Goal: Task Accomplishment & Management: Manage account settings

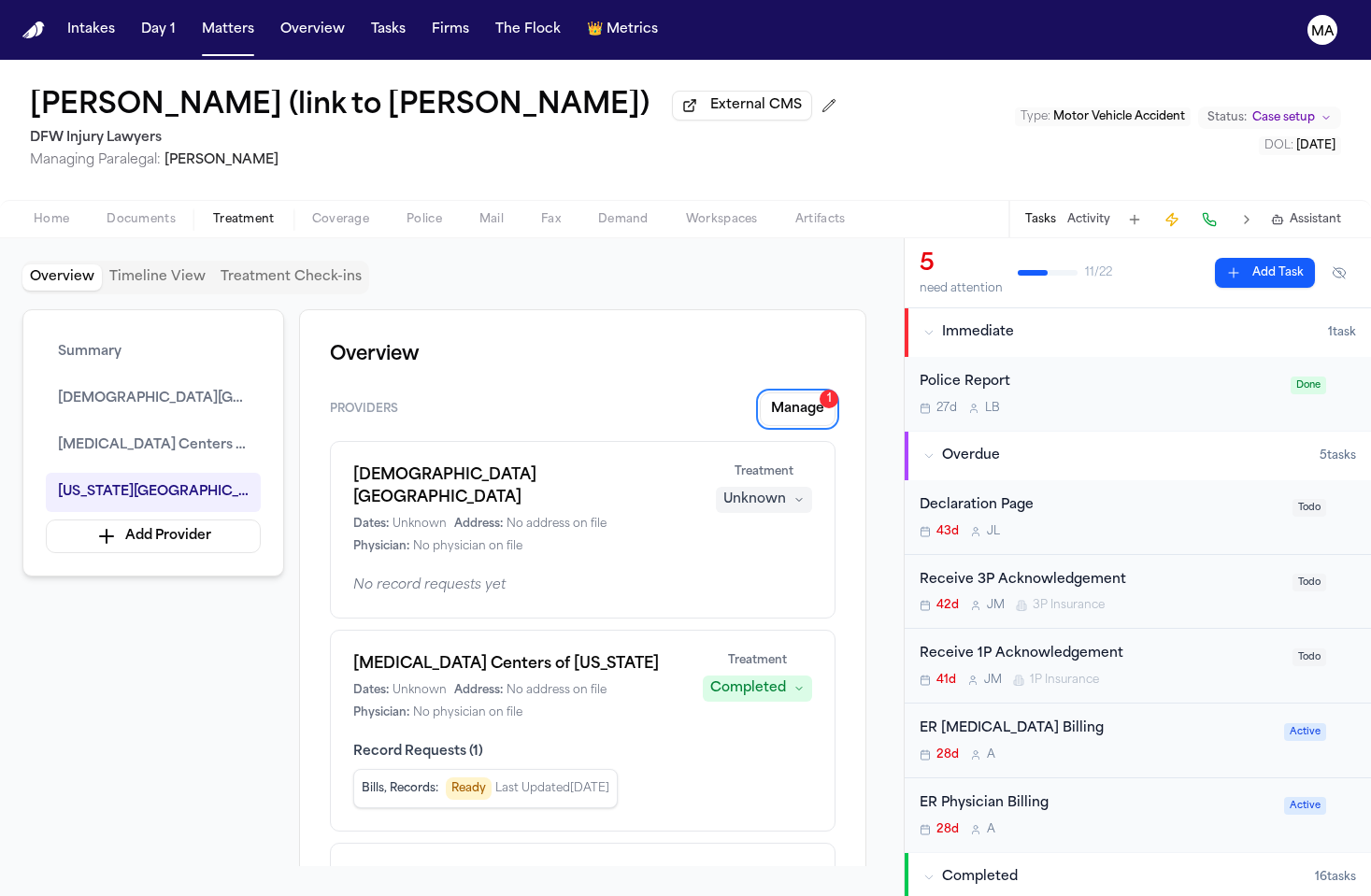
scroll to position [4, 0]
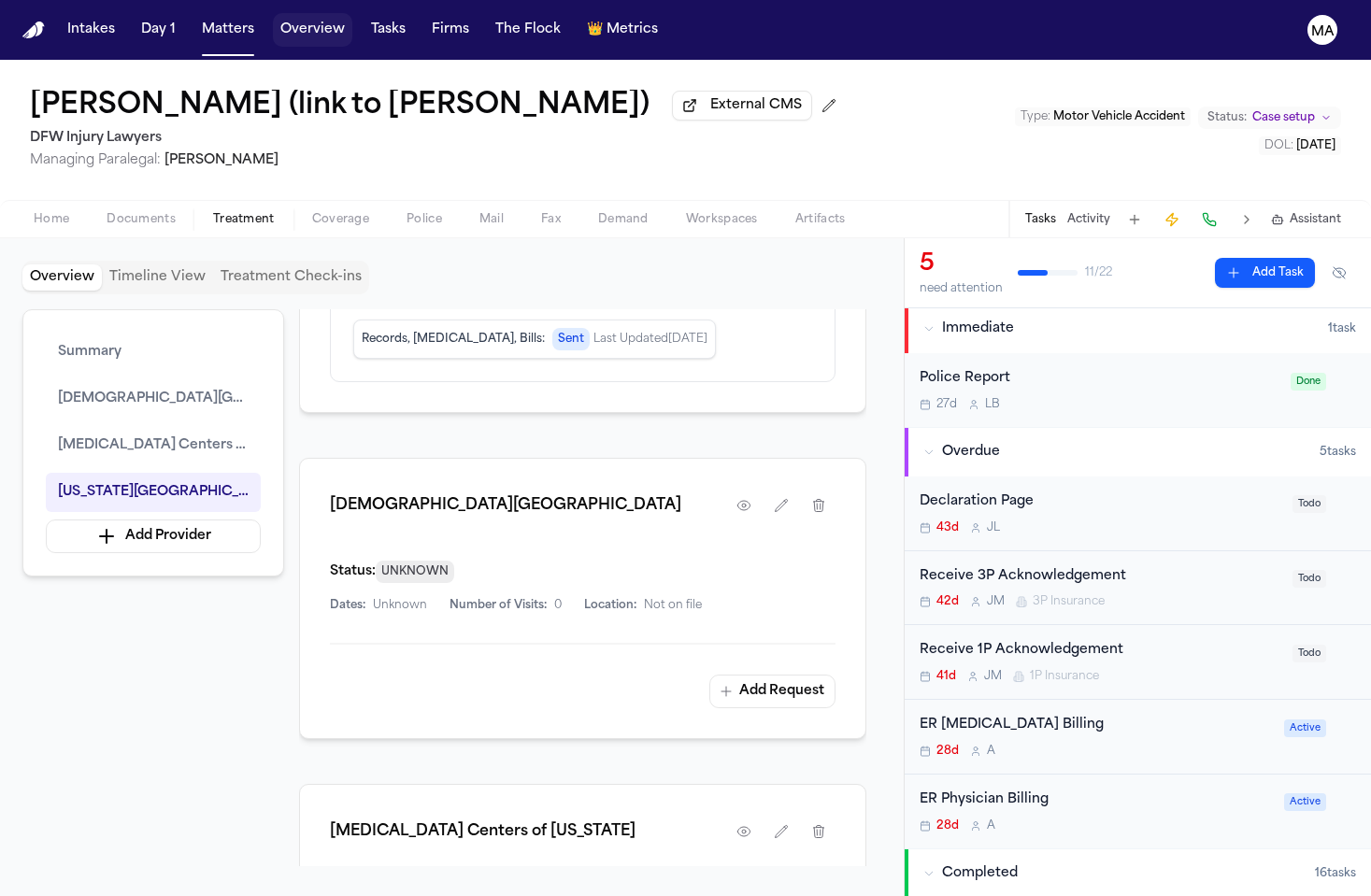
click at [272, 18] on button "Overview" at bounding box center [312, 30] width 79 height 34
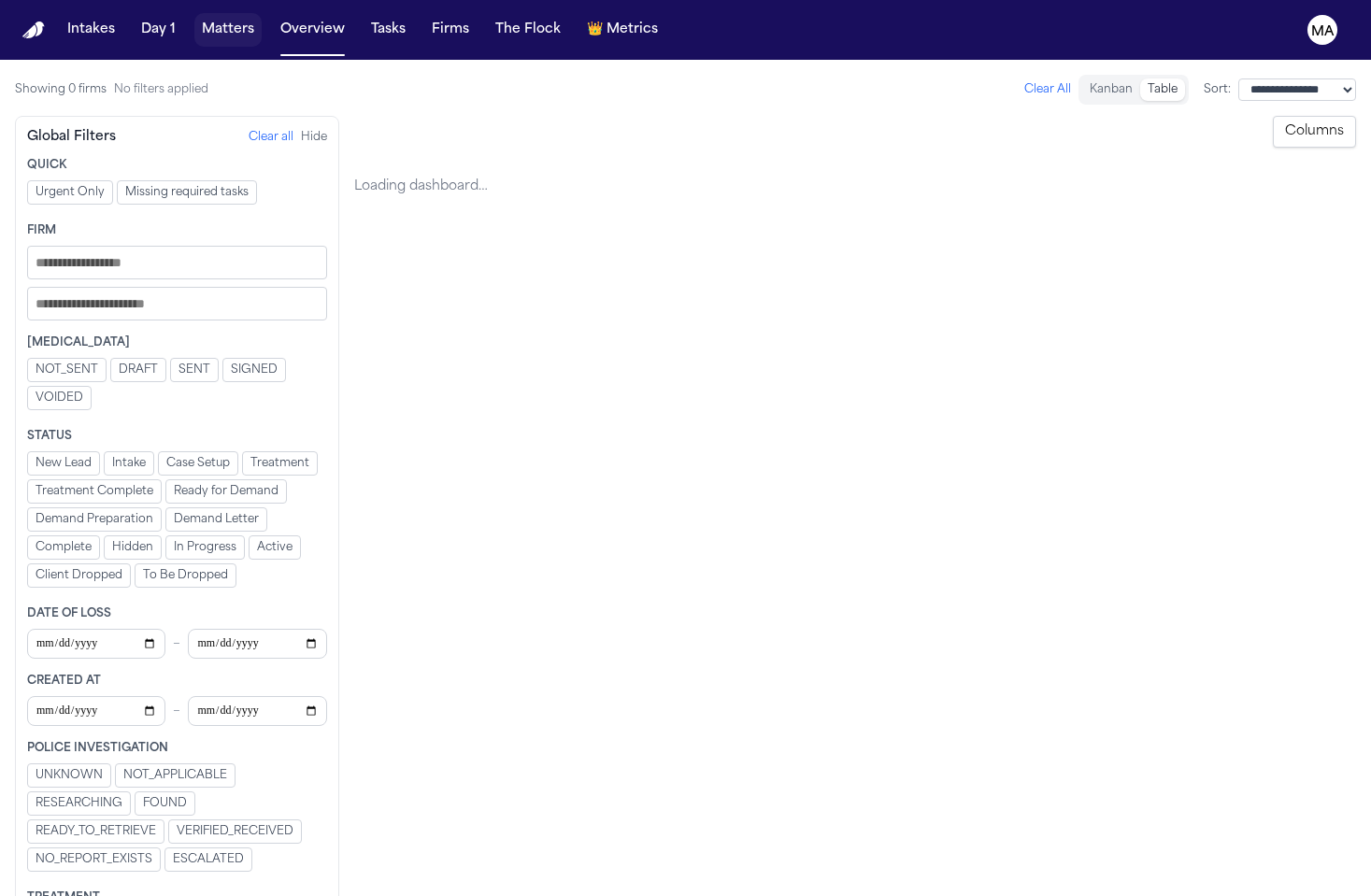
click at [195, 25] on button "Matters" at bounding box center [228, 30] width 67 height 34
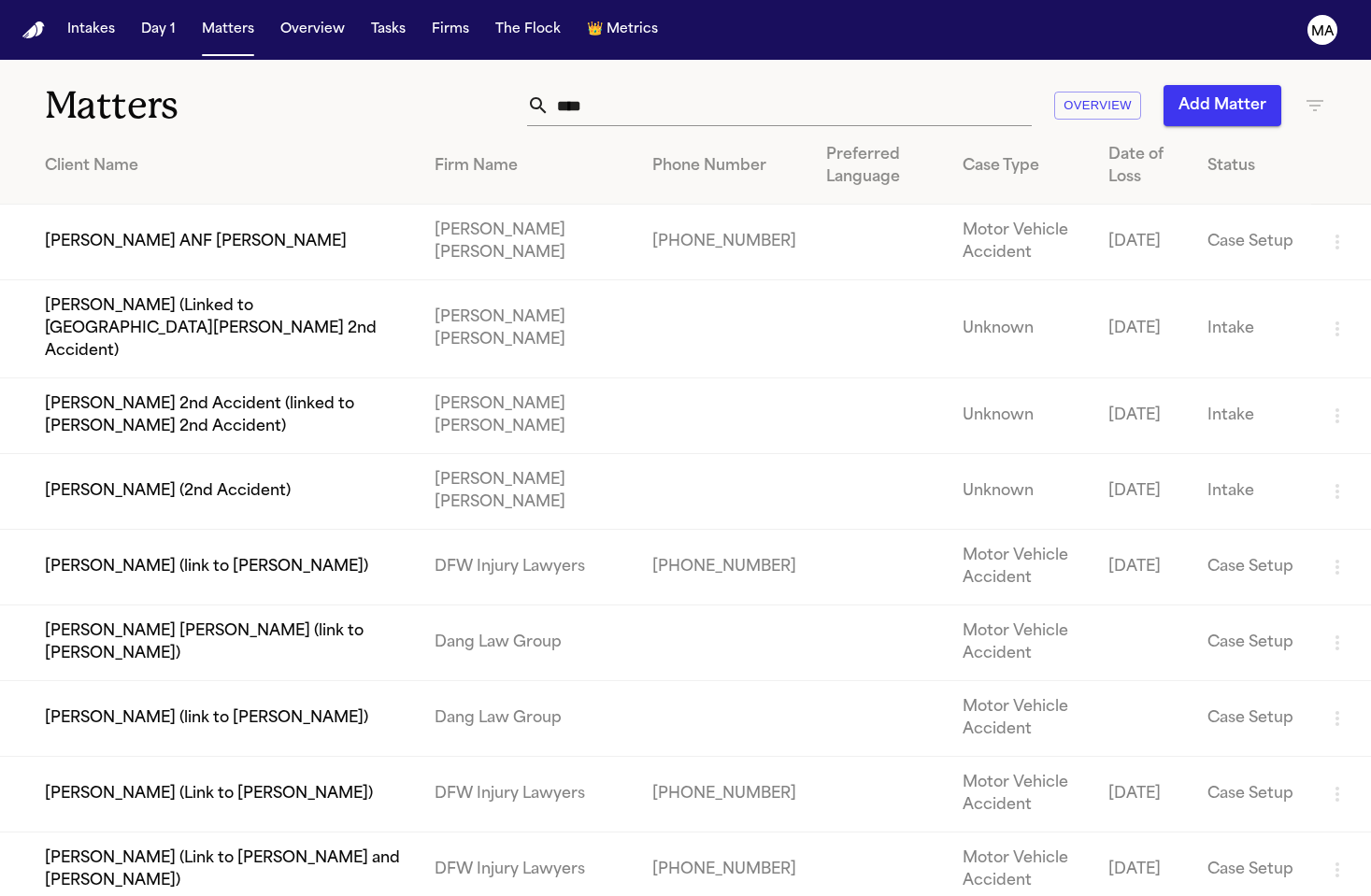
click at [1268, 85] on button "Add Matter" at bounding box center [1222, 105] width 117 height 41
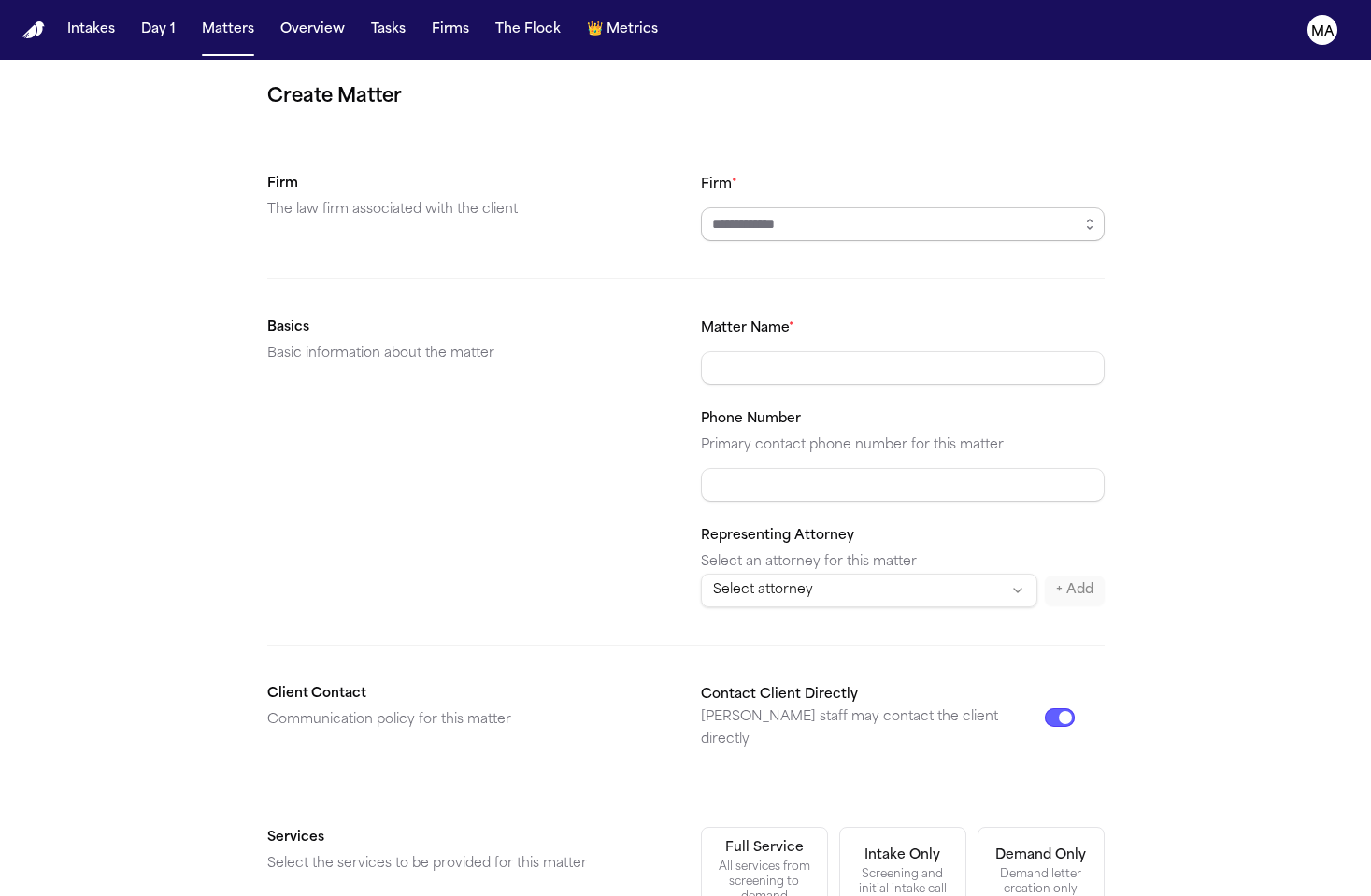
click at [749, 207] on input "Firm *" at bounding box center [903, 224] width 404 height 34
type input "**********"
click at [990, 868] on div "Demand letter creation only" at bounding box center [1041, 883] width 103 height 30
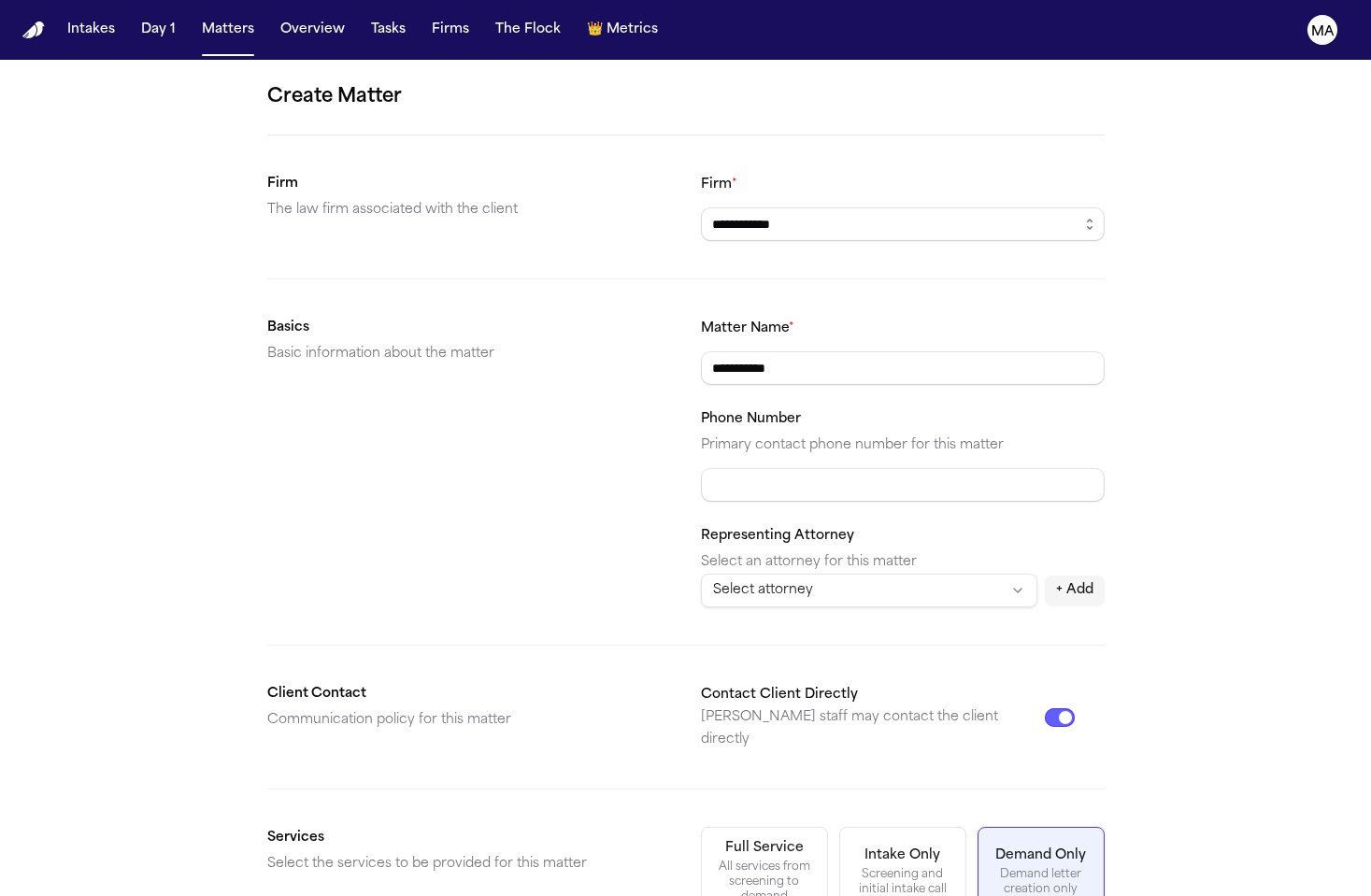
scroll to position [128, 0]
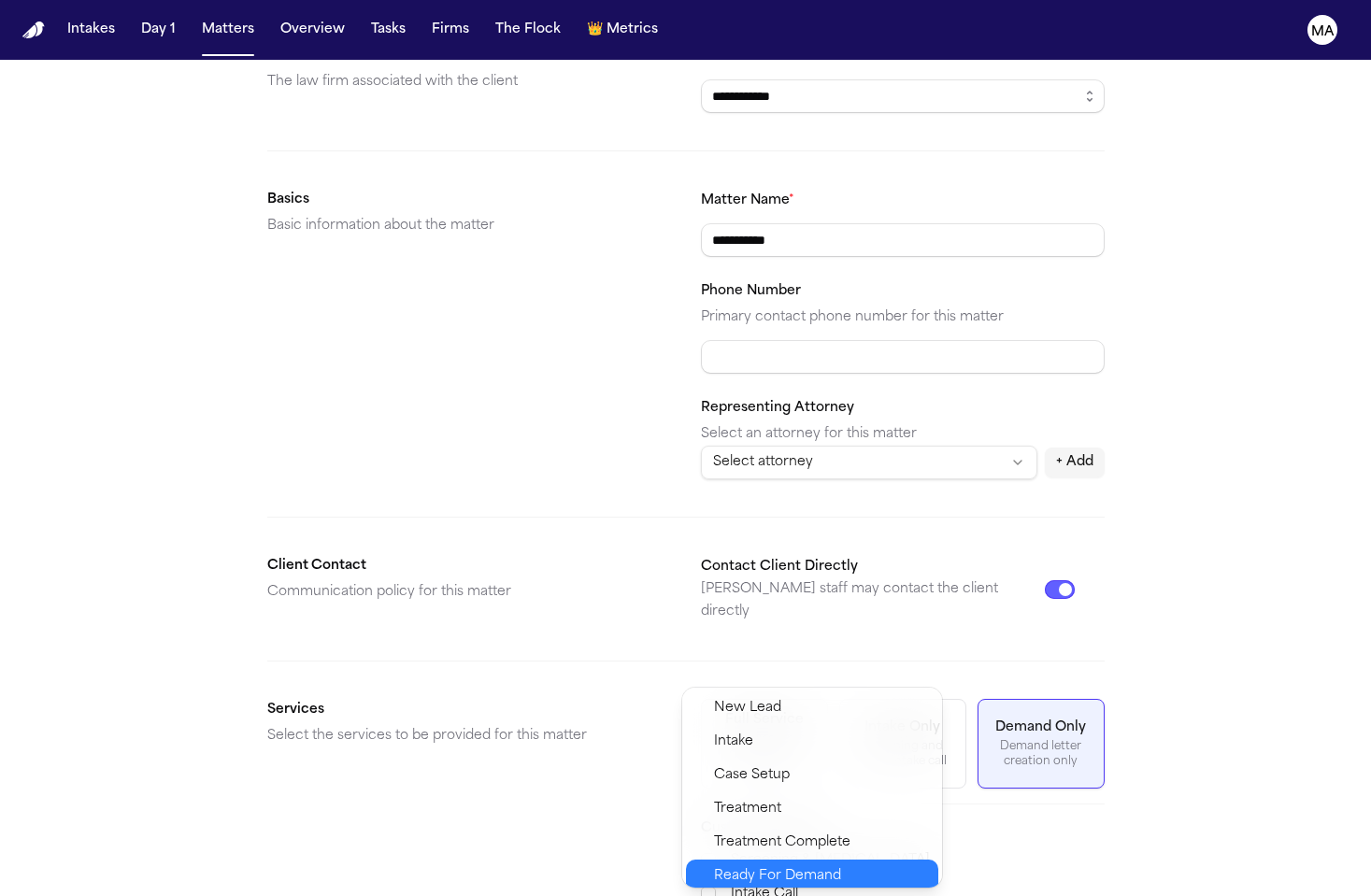
click at [769, 860] on div "Ready For Demand" at bounding box center [812, 877] width 253 height 34
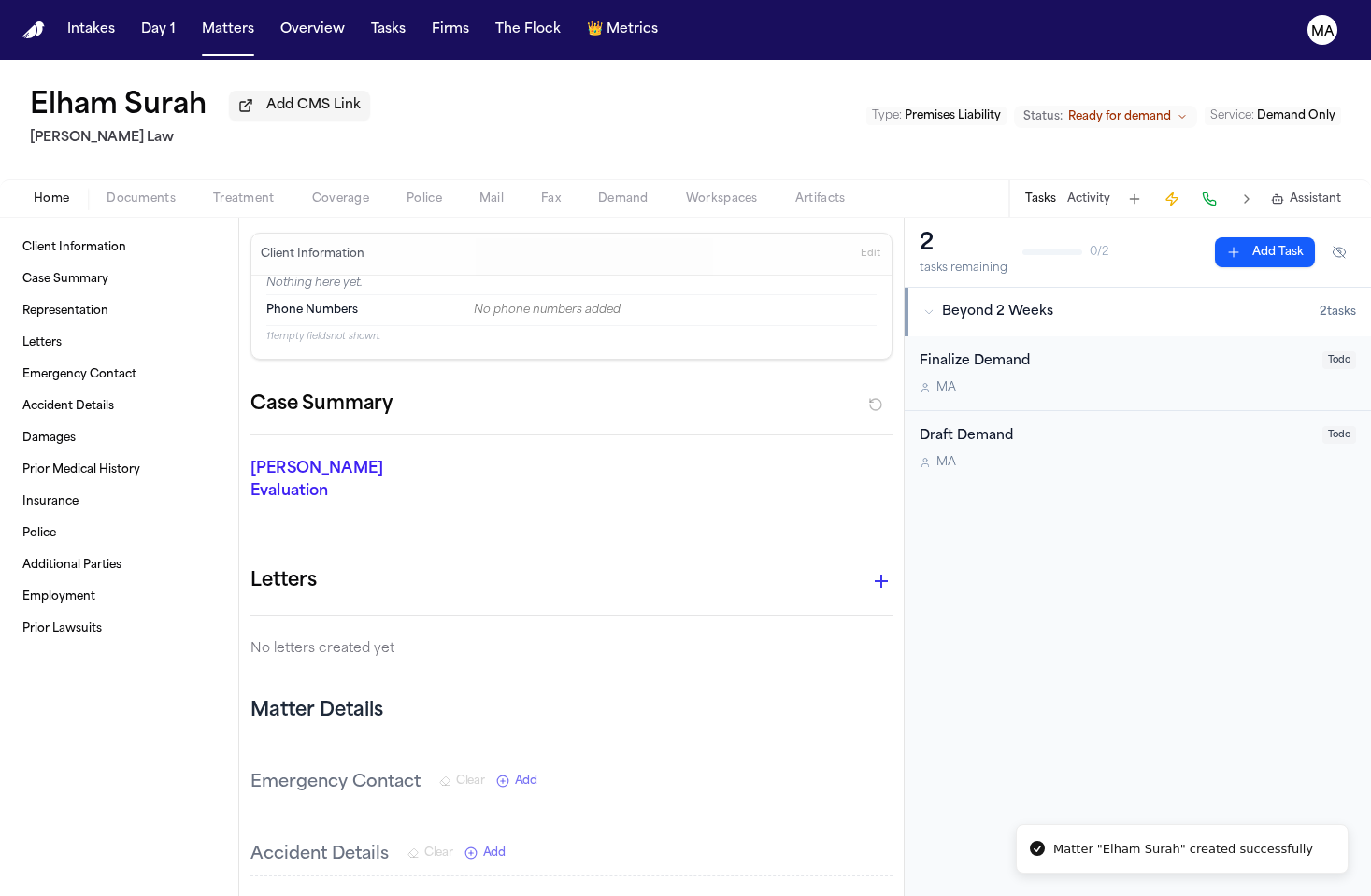
click at [117, 192] on span "Documents" at bounding box center [141, 200] width 69 height 15
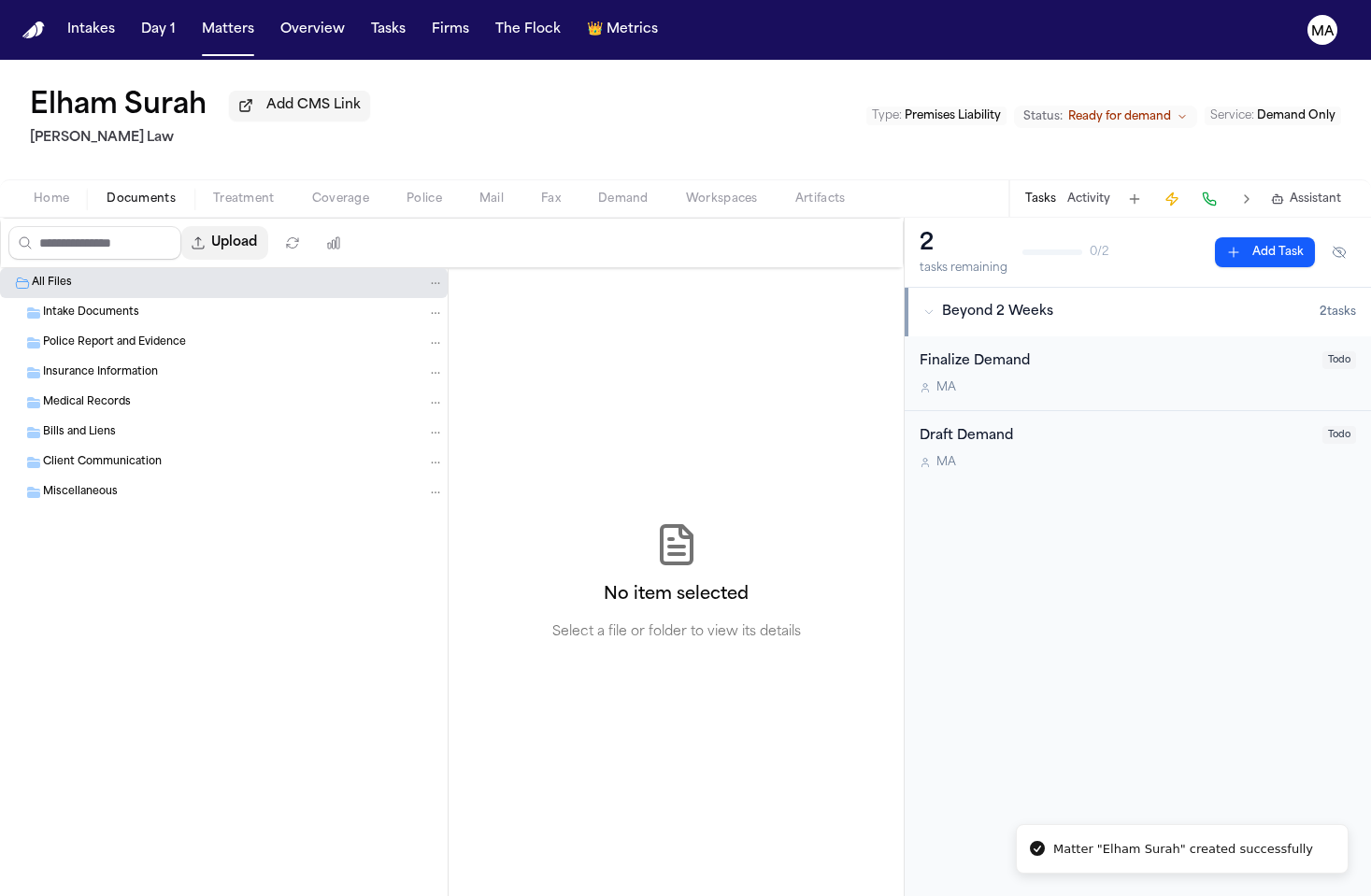
click at [182, 226] on button "Upload" at bounding box center [225, 243] width 87 height 34
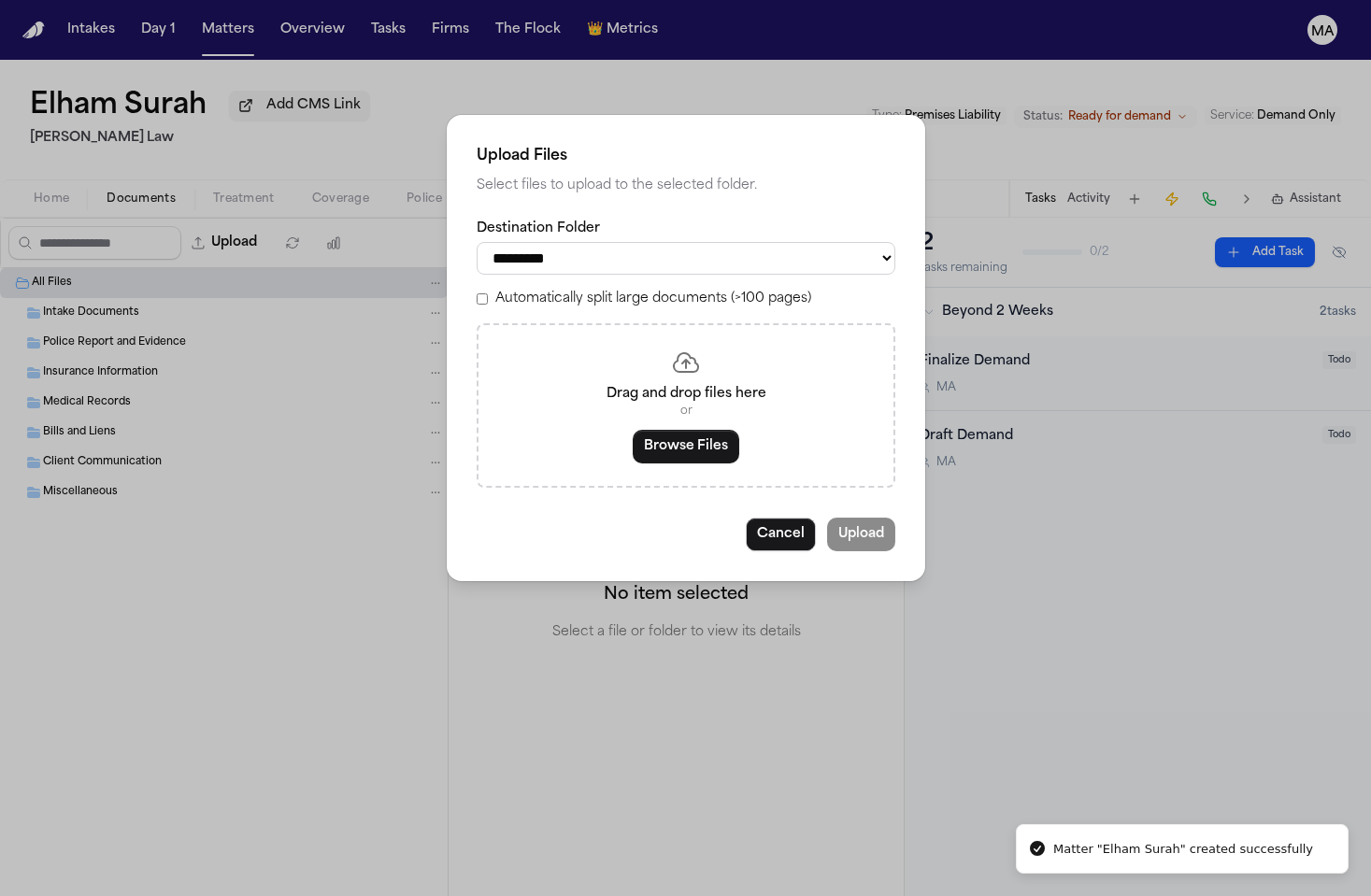
click at [613, 290] on label "Automatically split large documents (>100 pages)" at bounding box center [654, 299] width 316 height 19
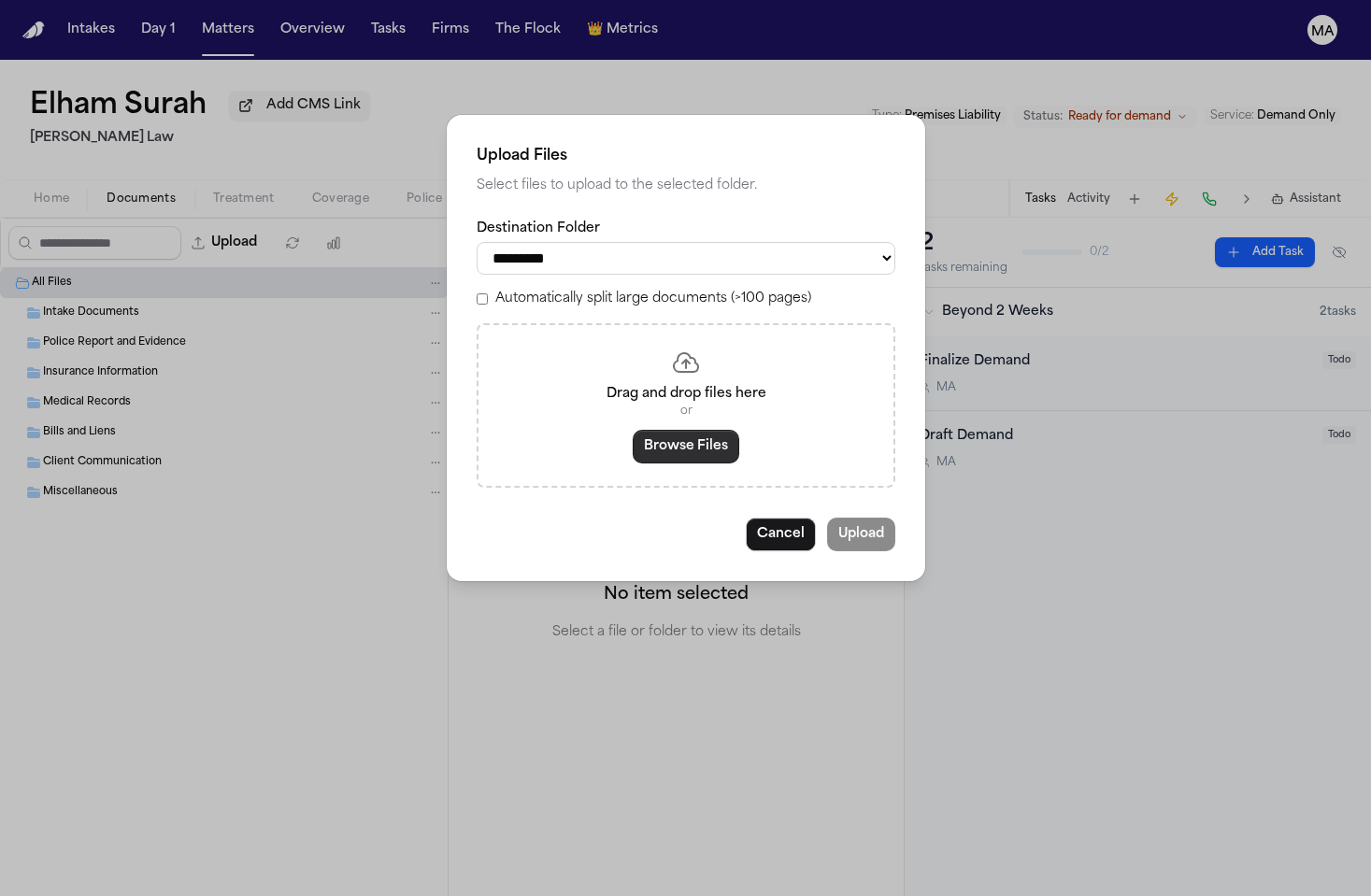
click at [681, 430] on button "Browse Files" at bounding box center [686, 447] width 107 height 34
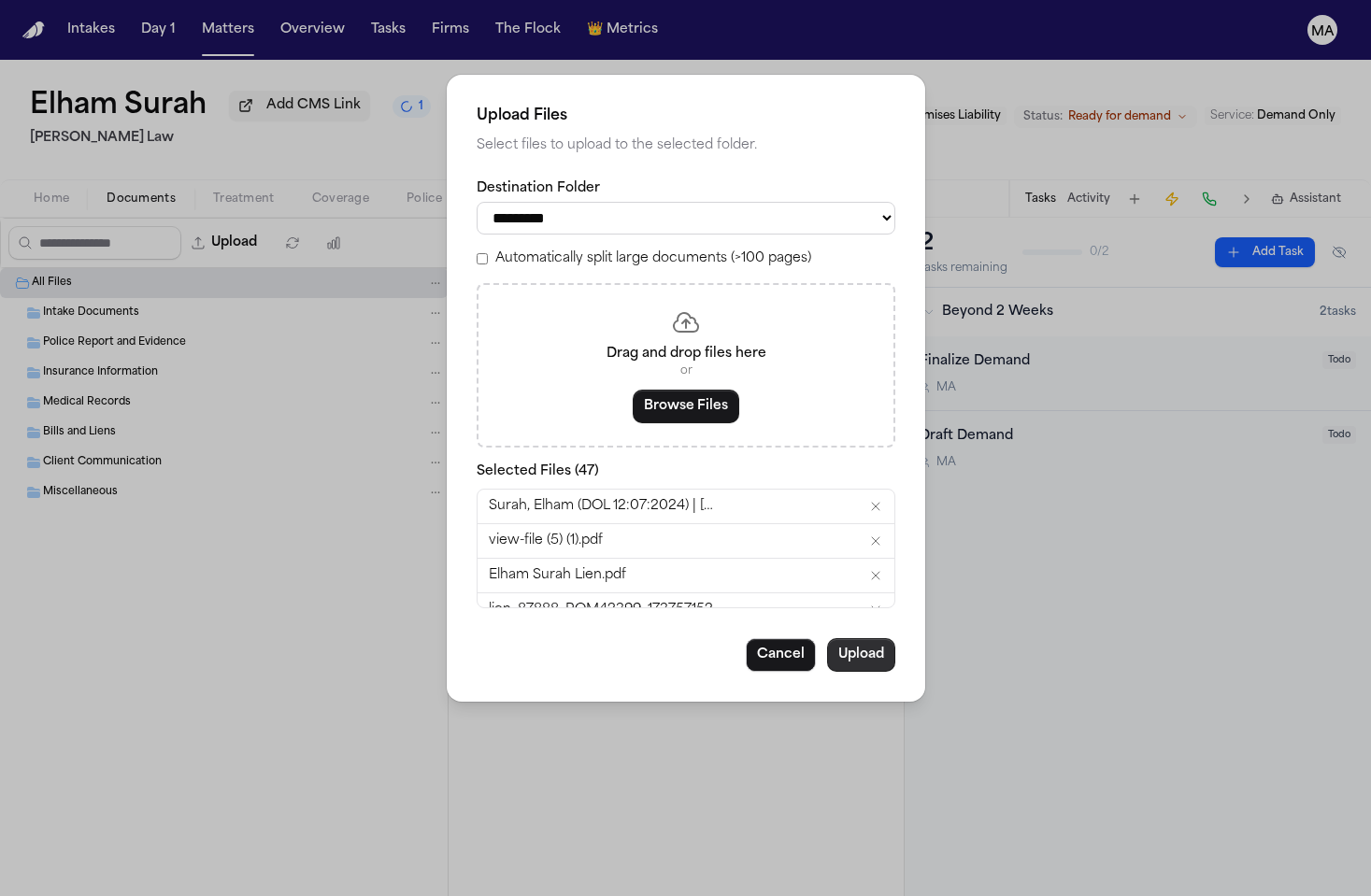
click at [827, 639] on button "Upload" at bounding box center [861, 656] width 68 height 34
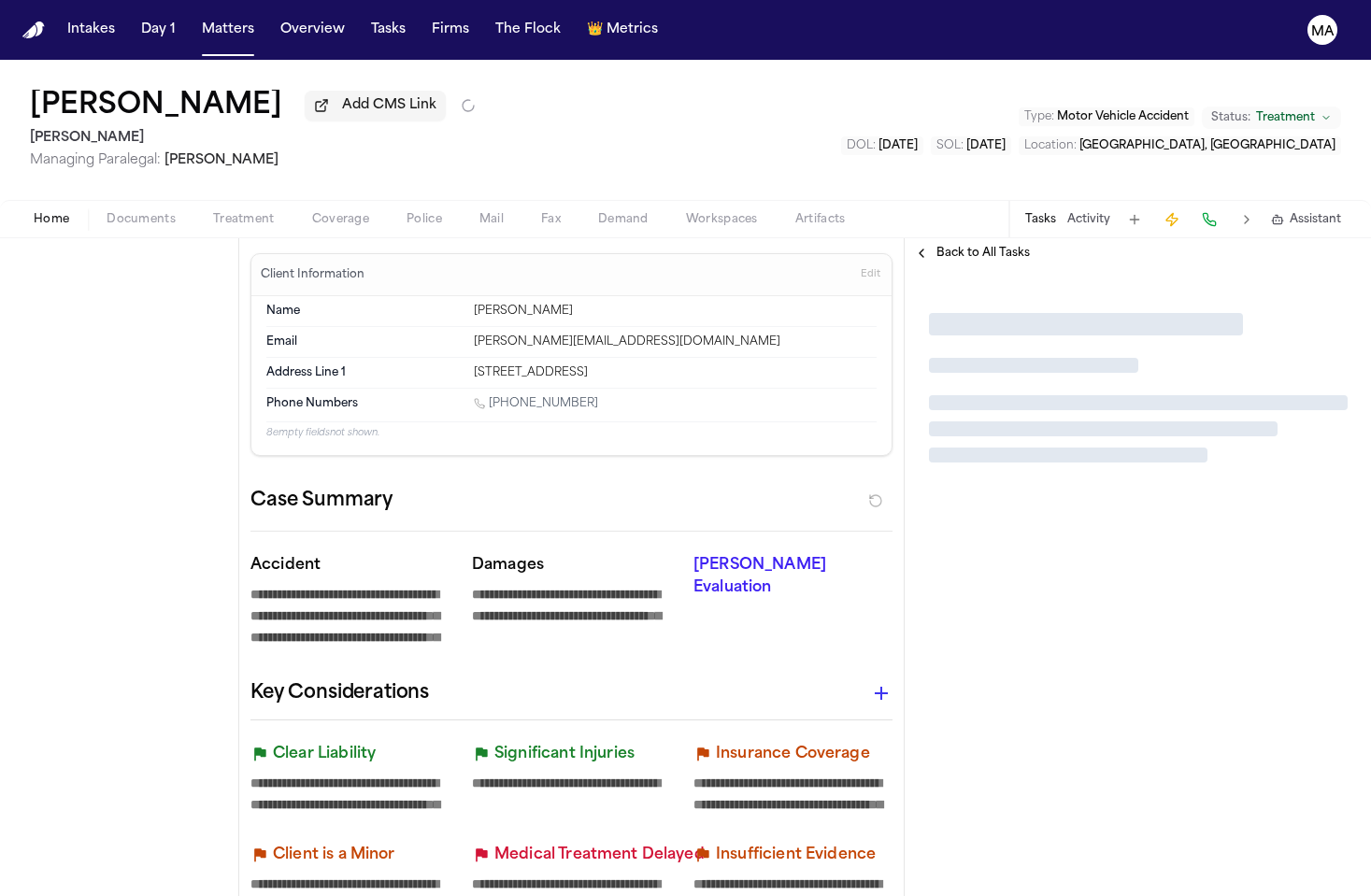
type textarea "*"
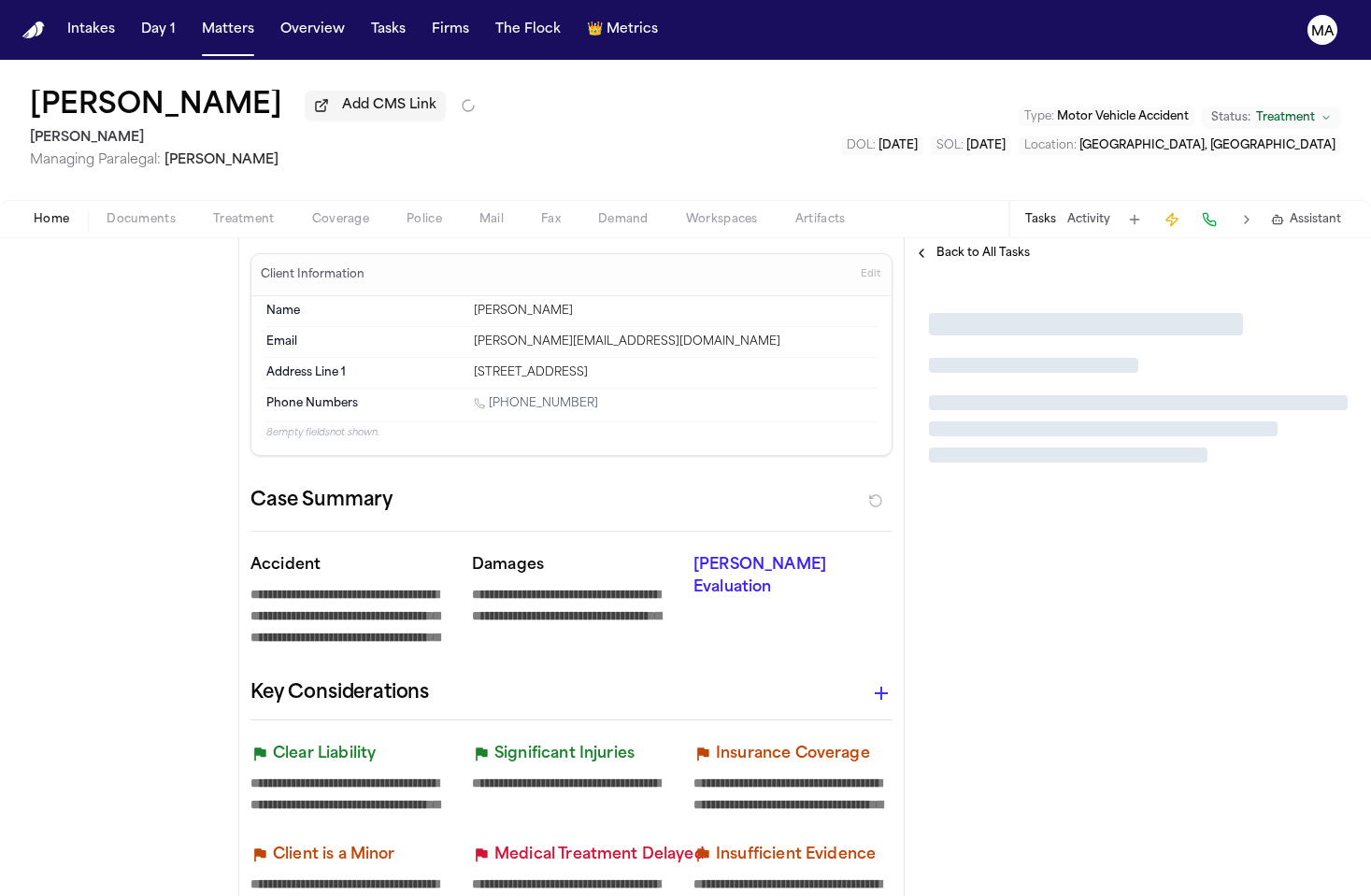
type textarea "*"
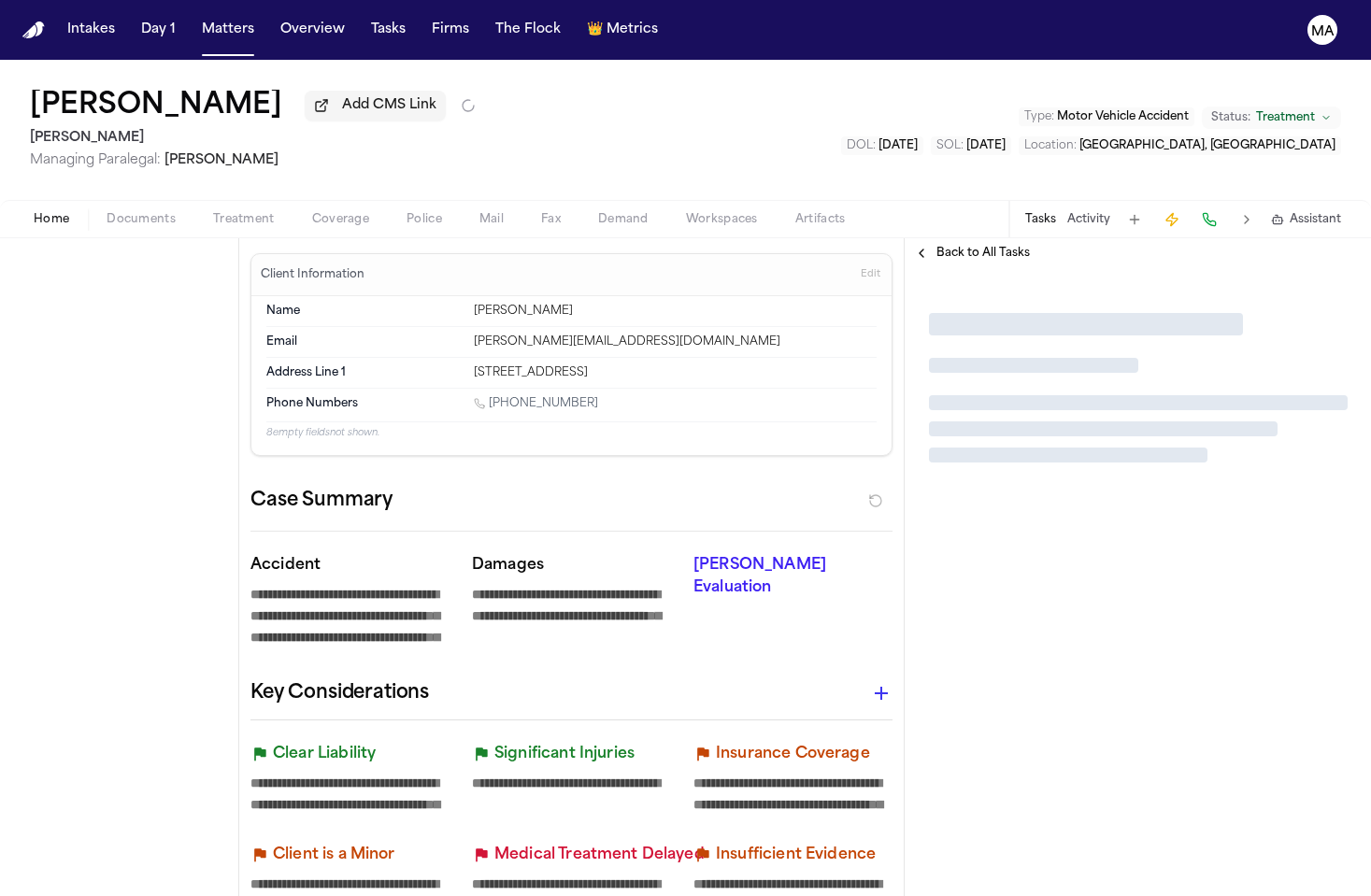
type textarea "*"
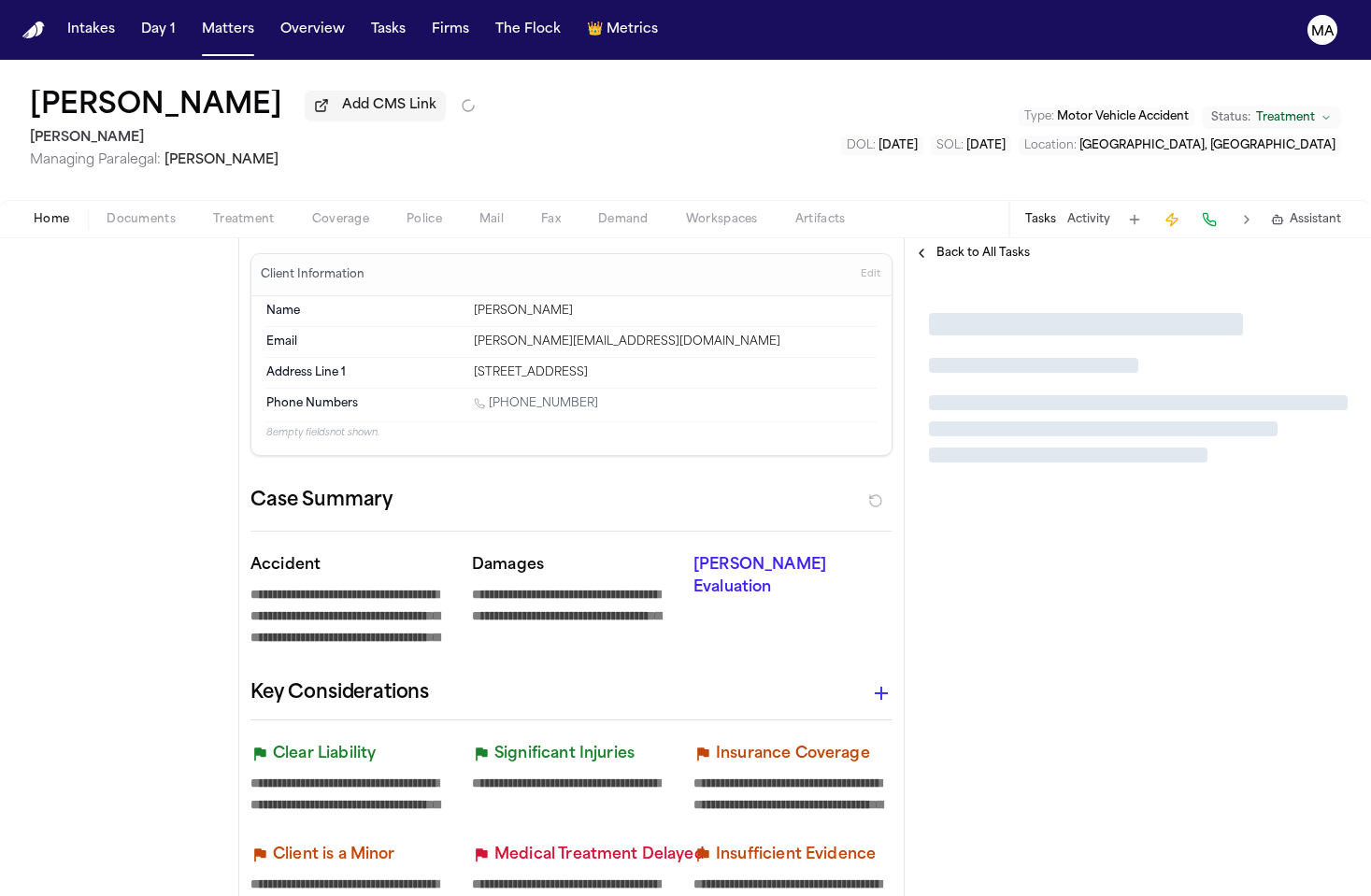
type textarea "*"
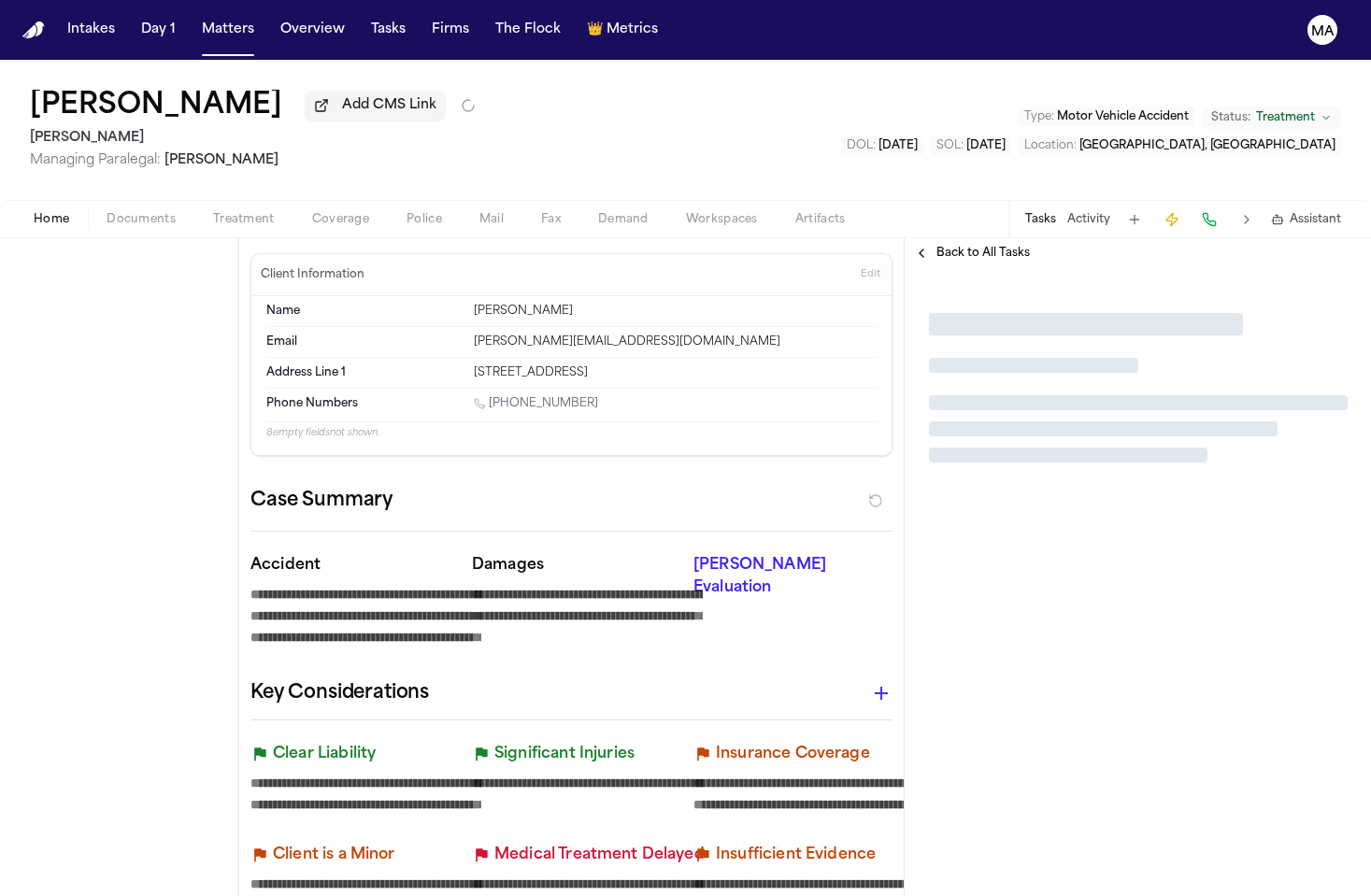
type textarea "*"
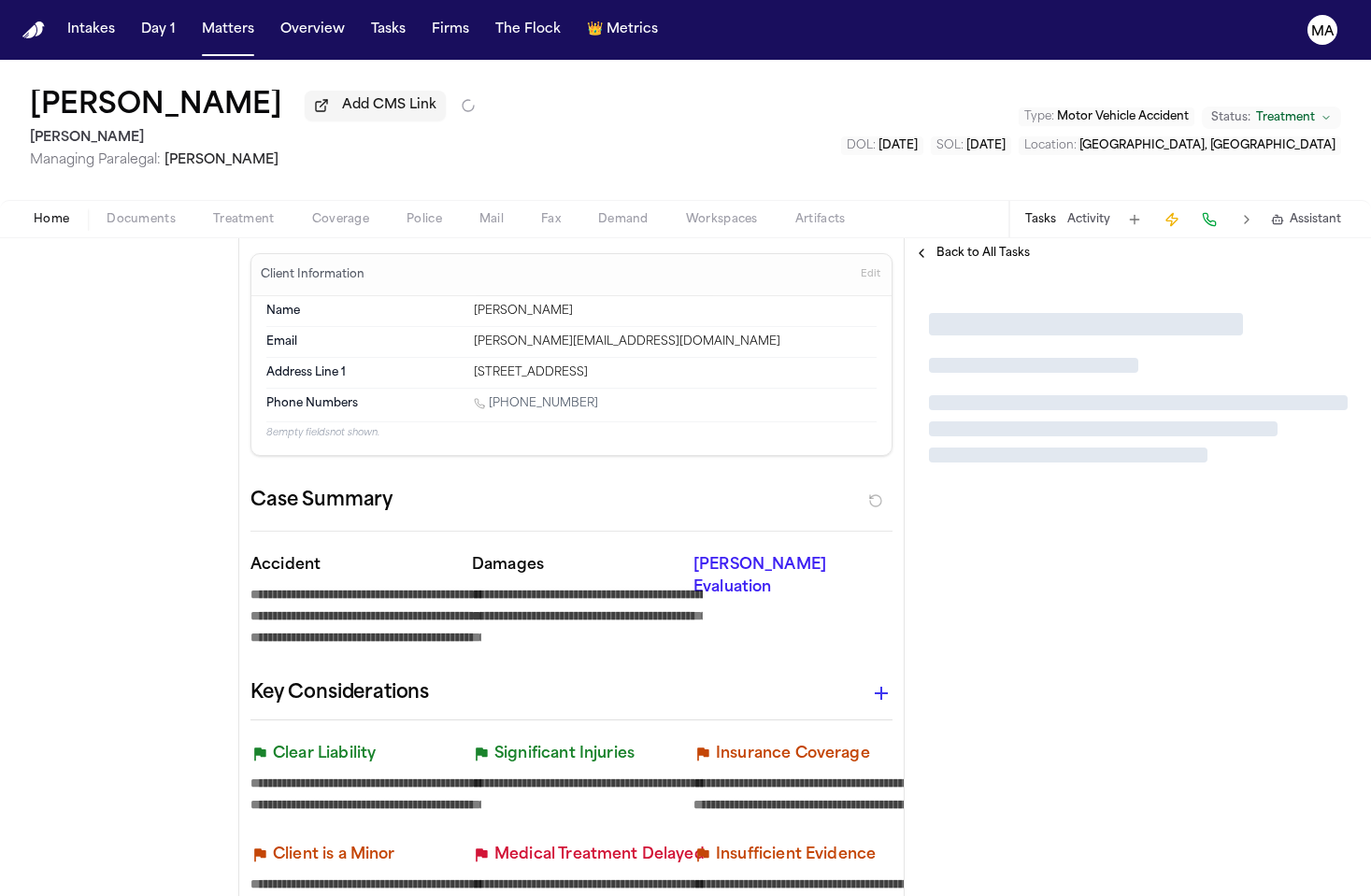
type textarea "*"
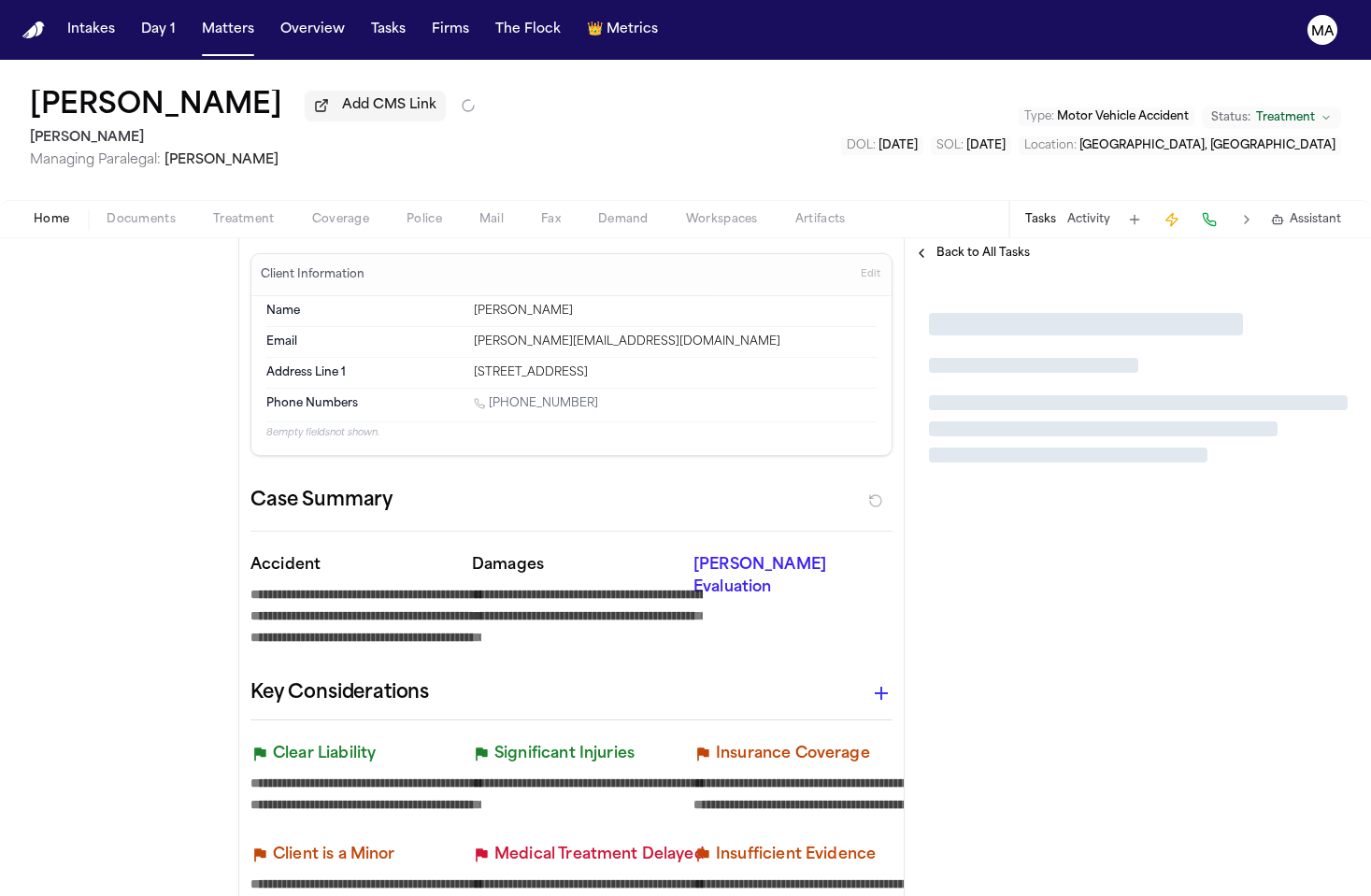
type textarea "*"
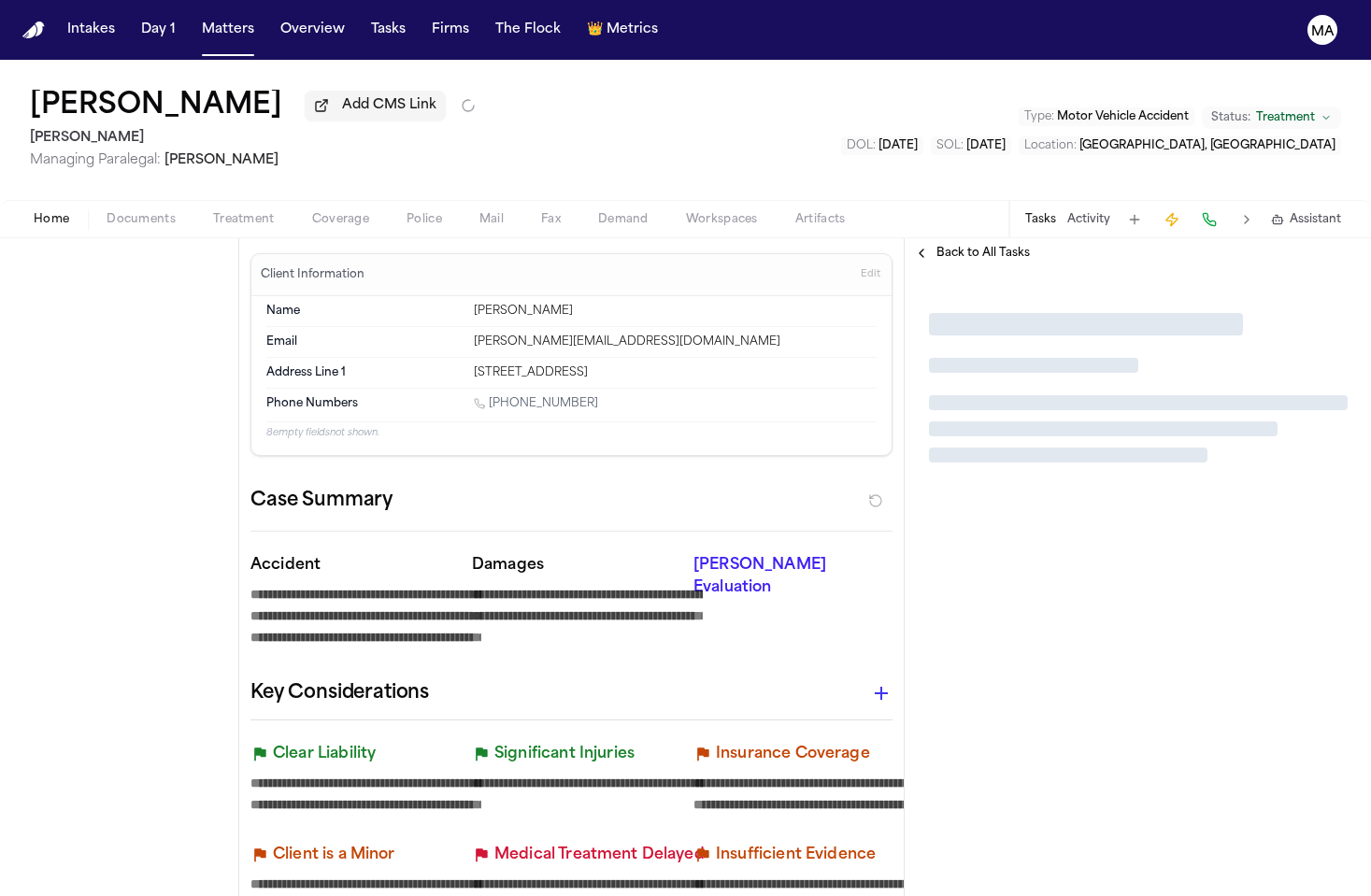
type textarea "*"
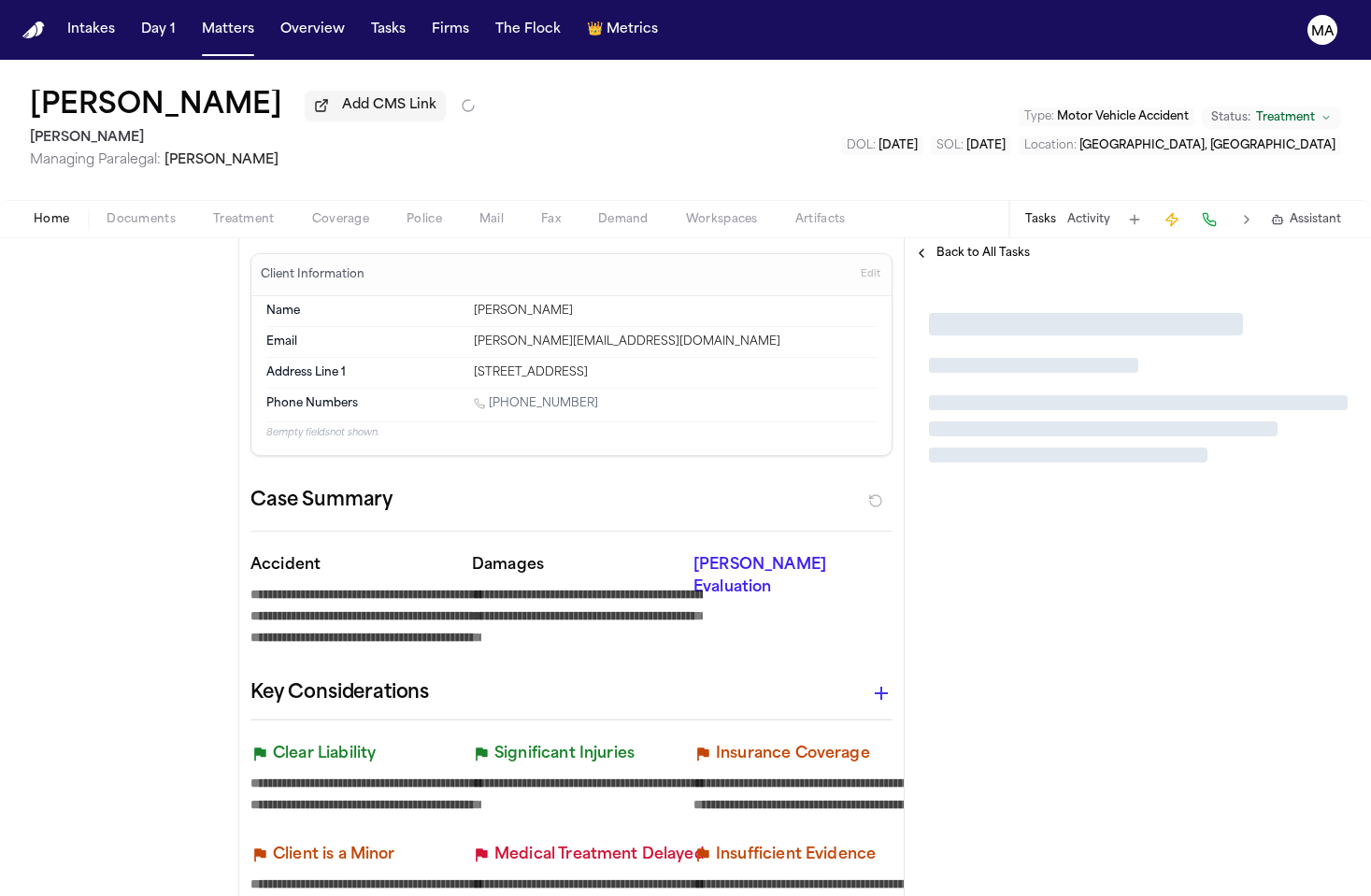
type textarea "*"
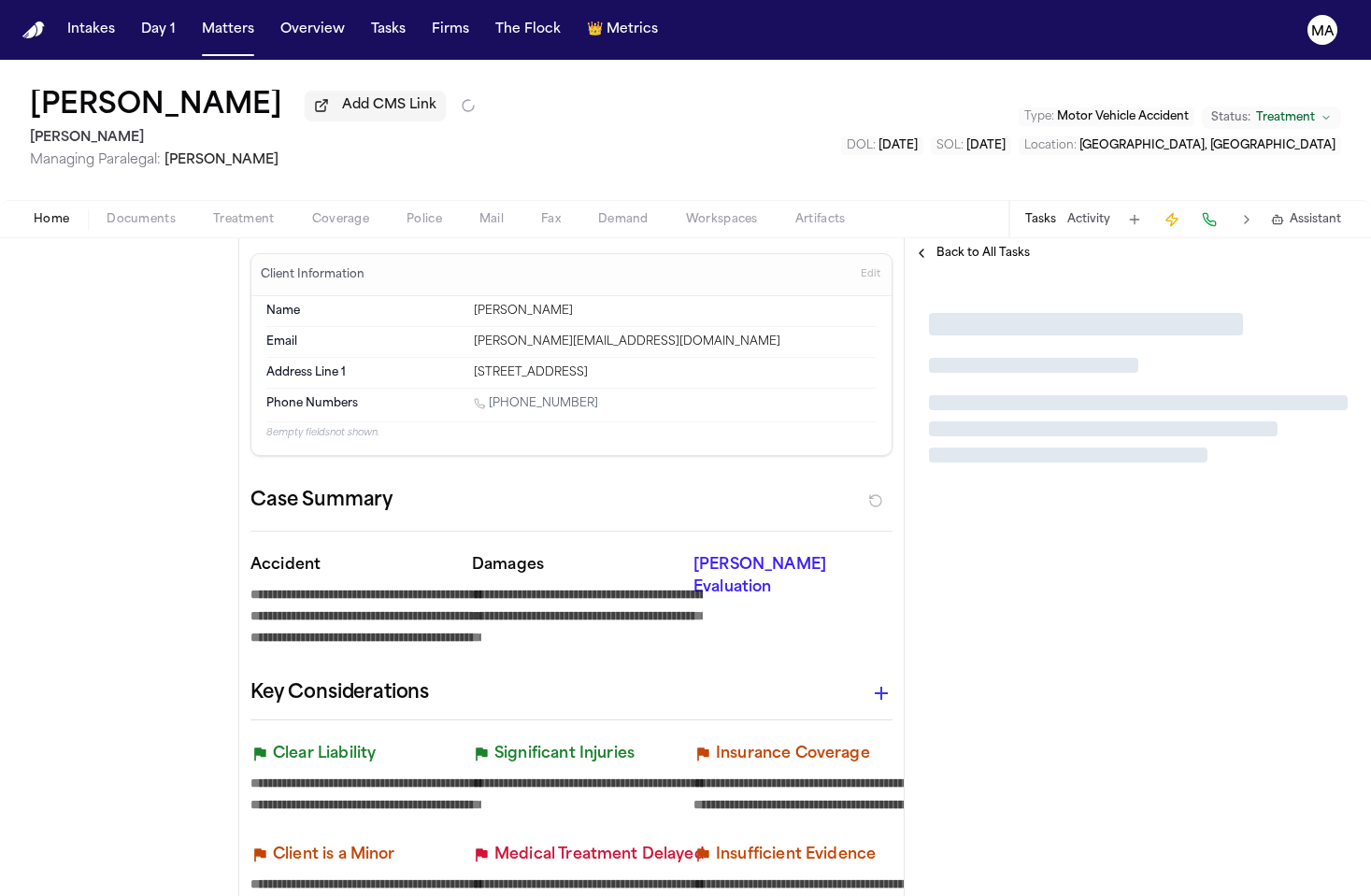
type textarea "*"
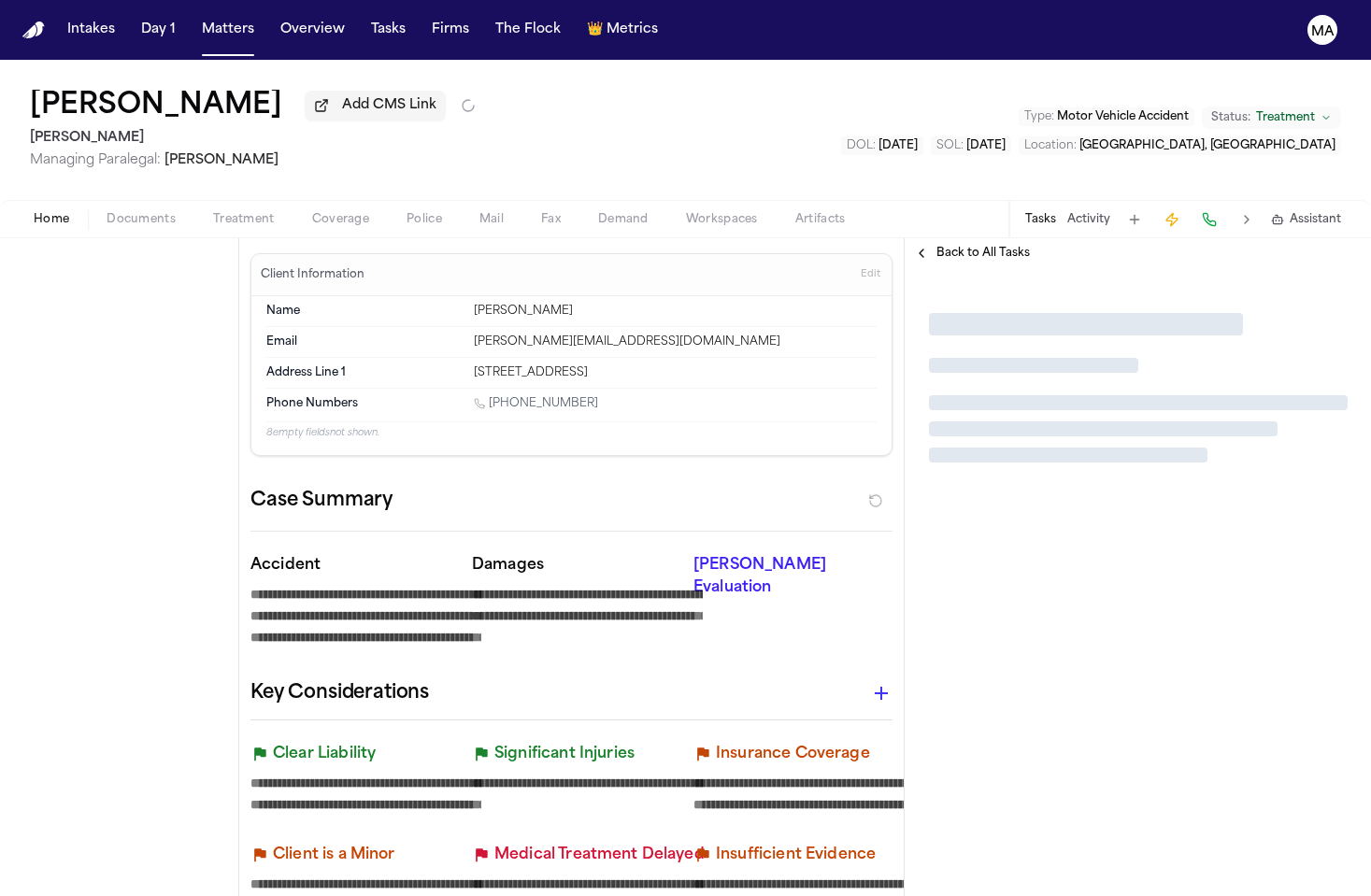
type textarea "*"
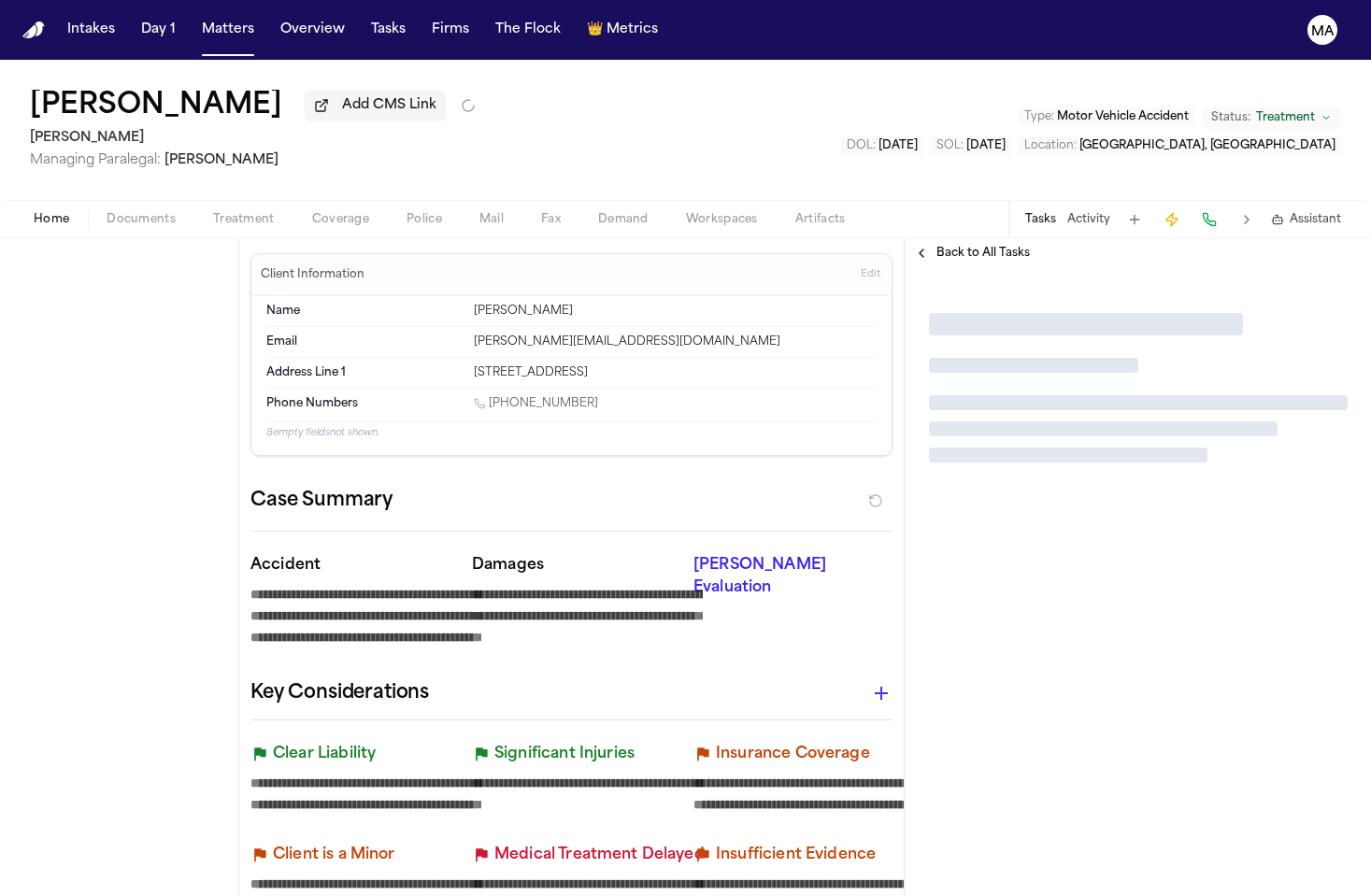
type textarea "*"
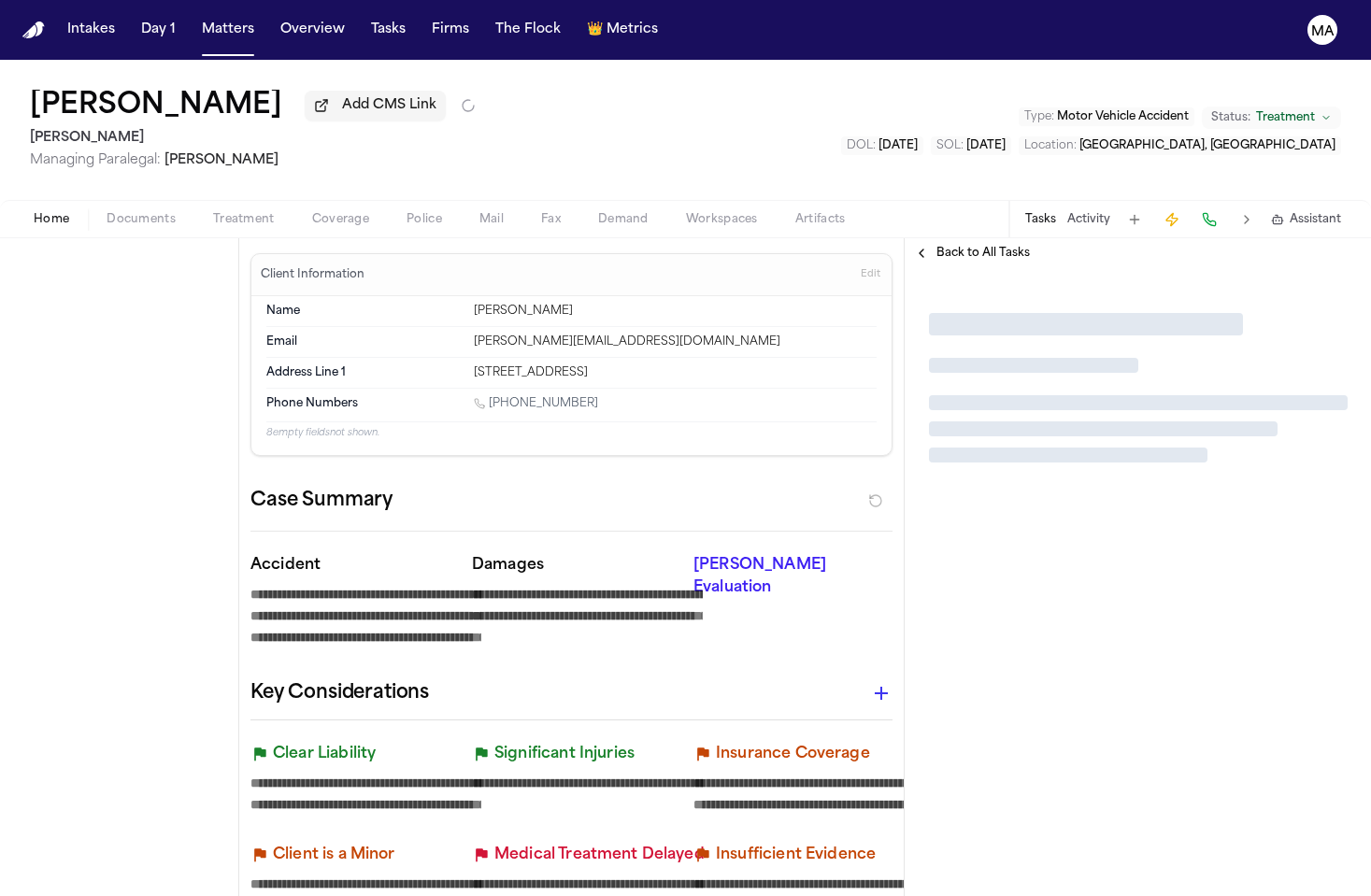
type textarea "*"
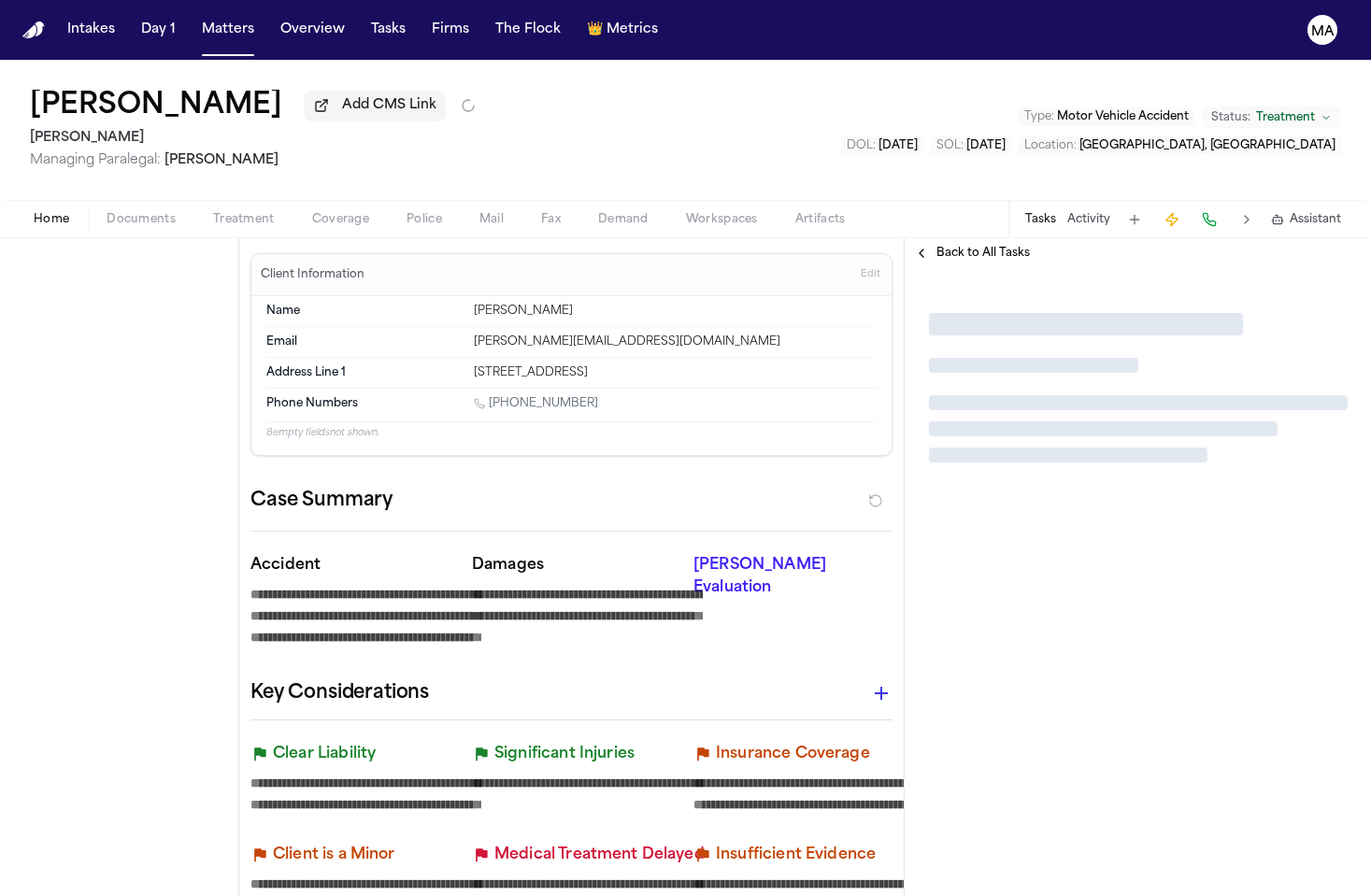
type textarea "*"
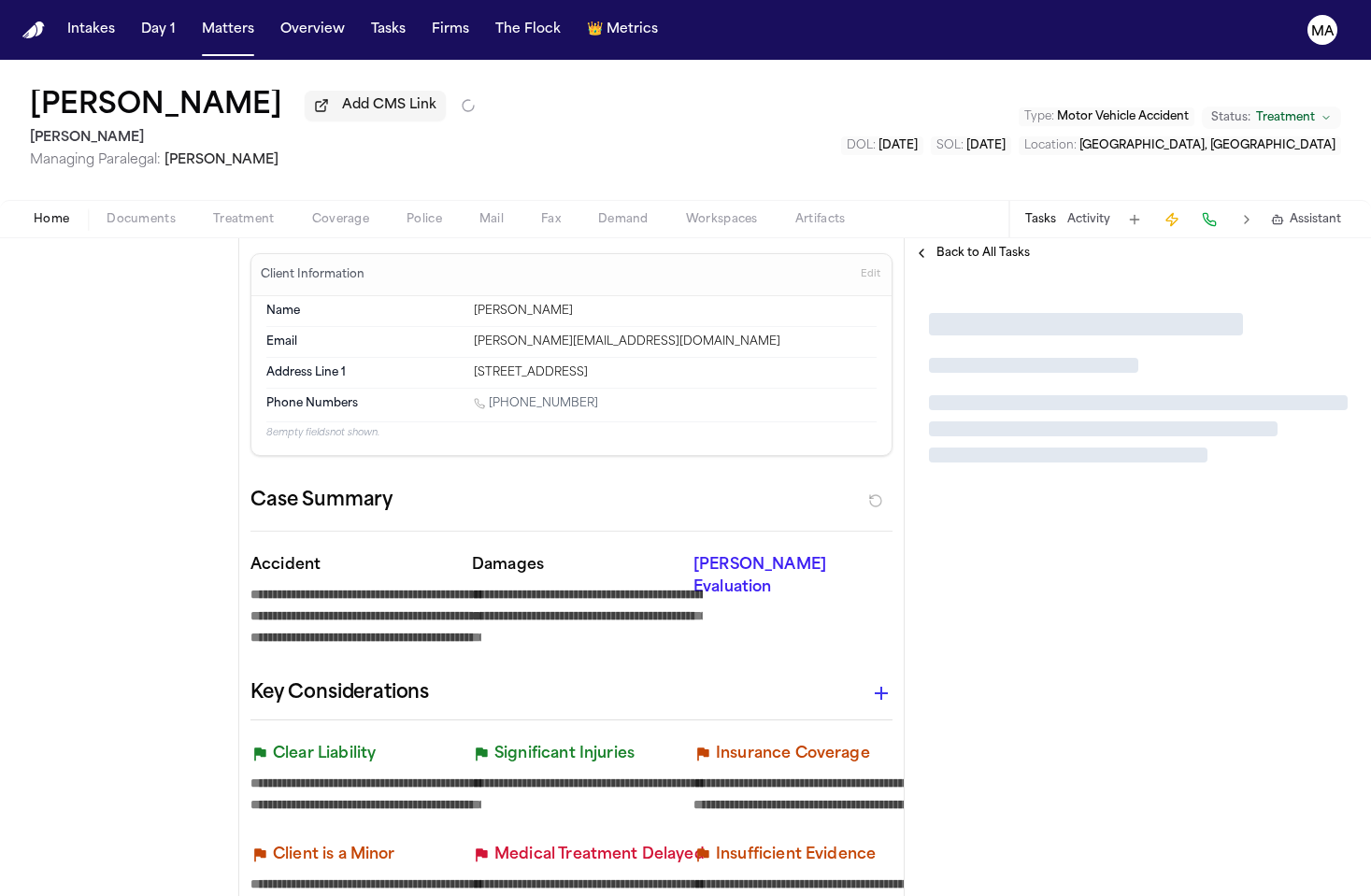
type textarea "*"
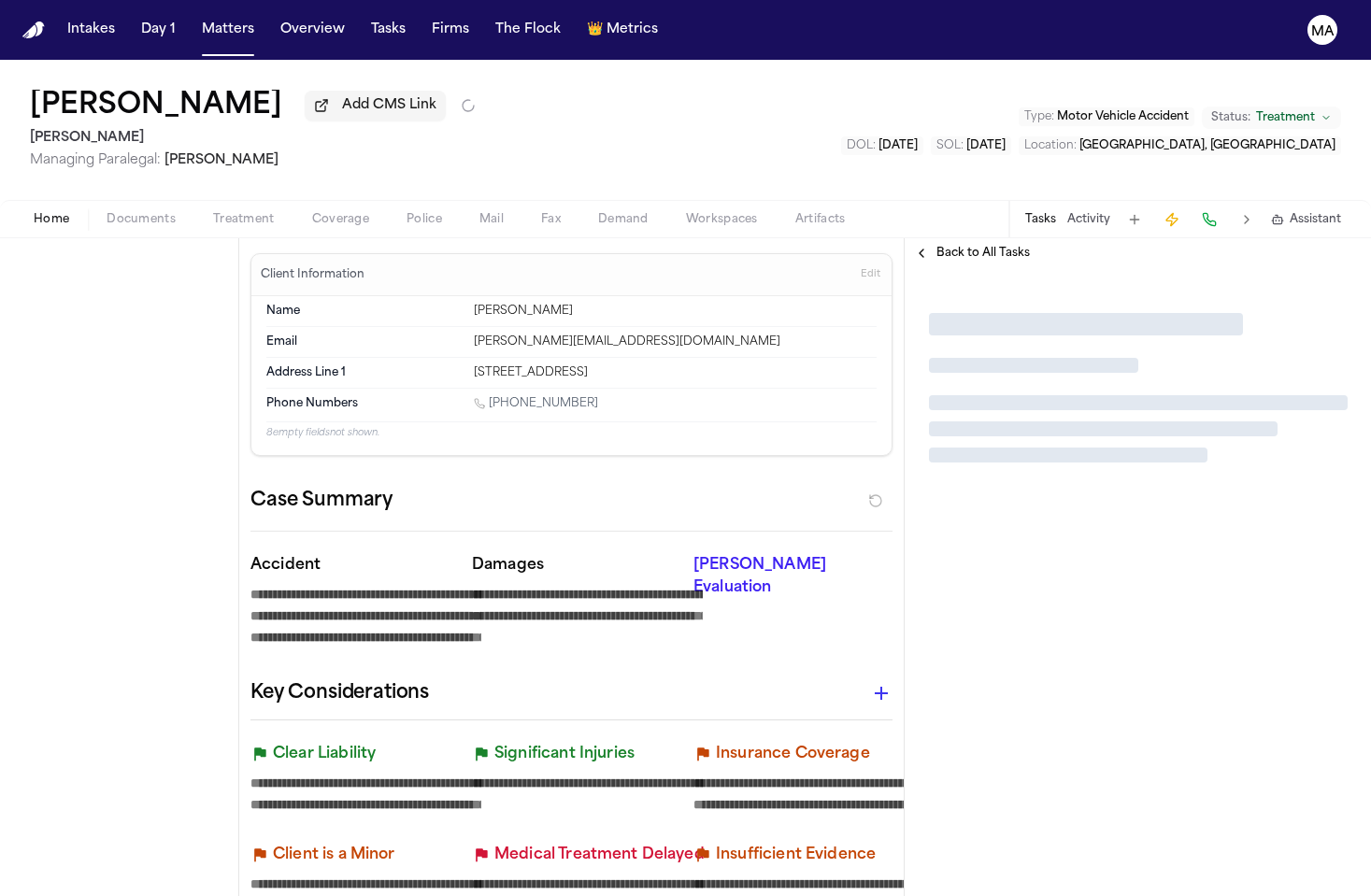
type textarea "*"
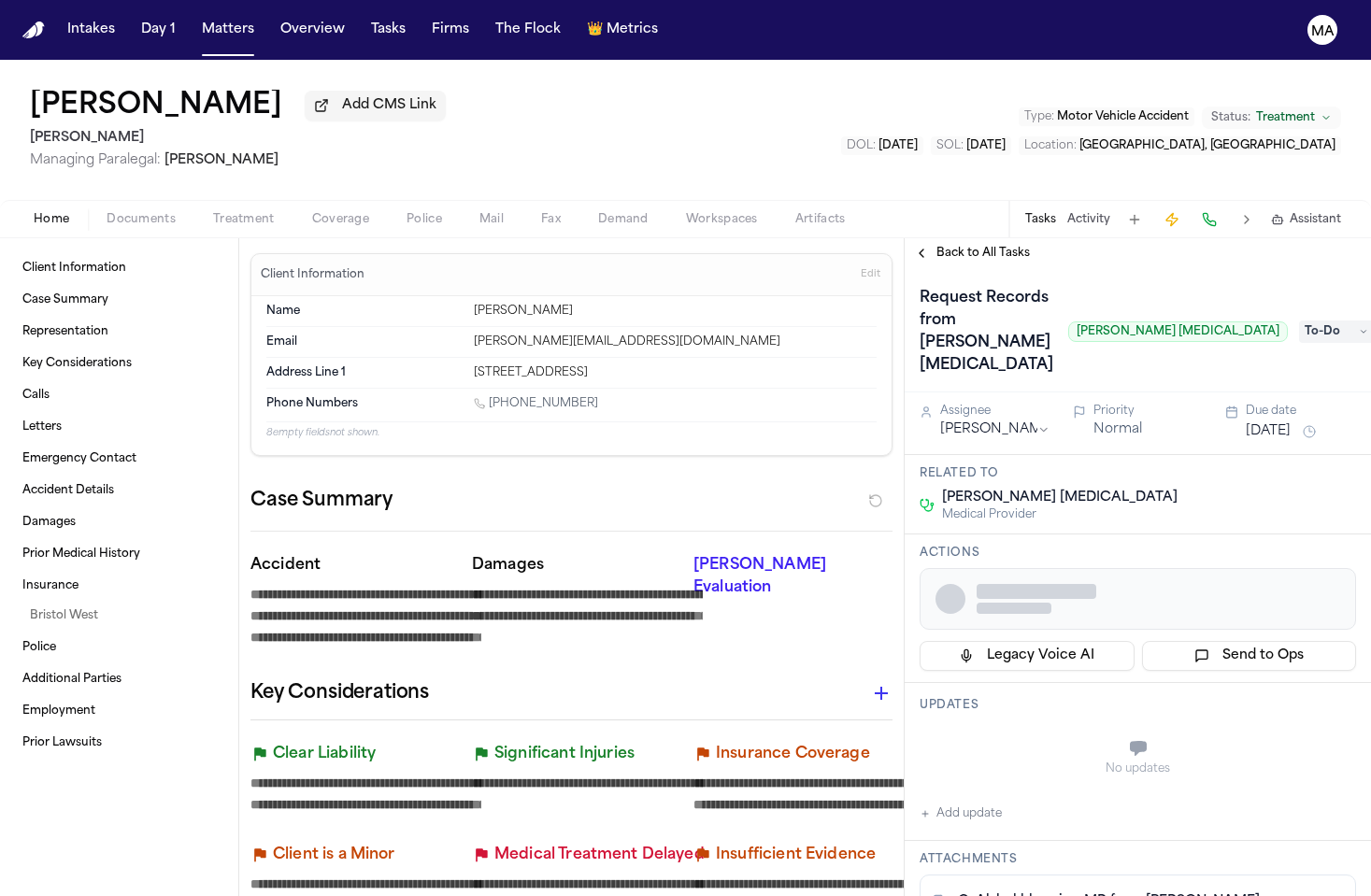
type textarea "*"
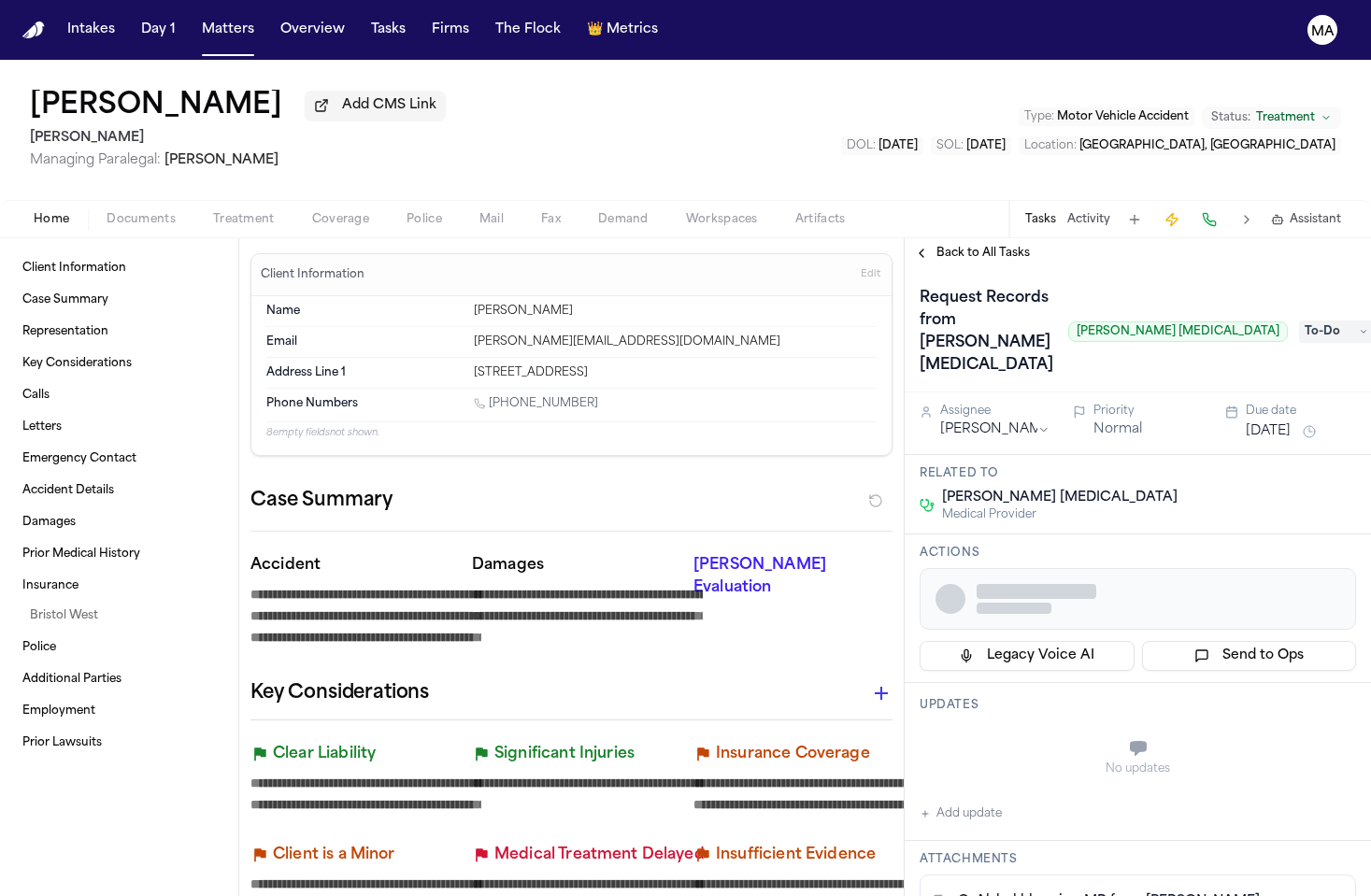
type textarea "*"
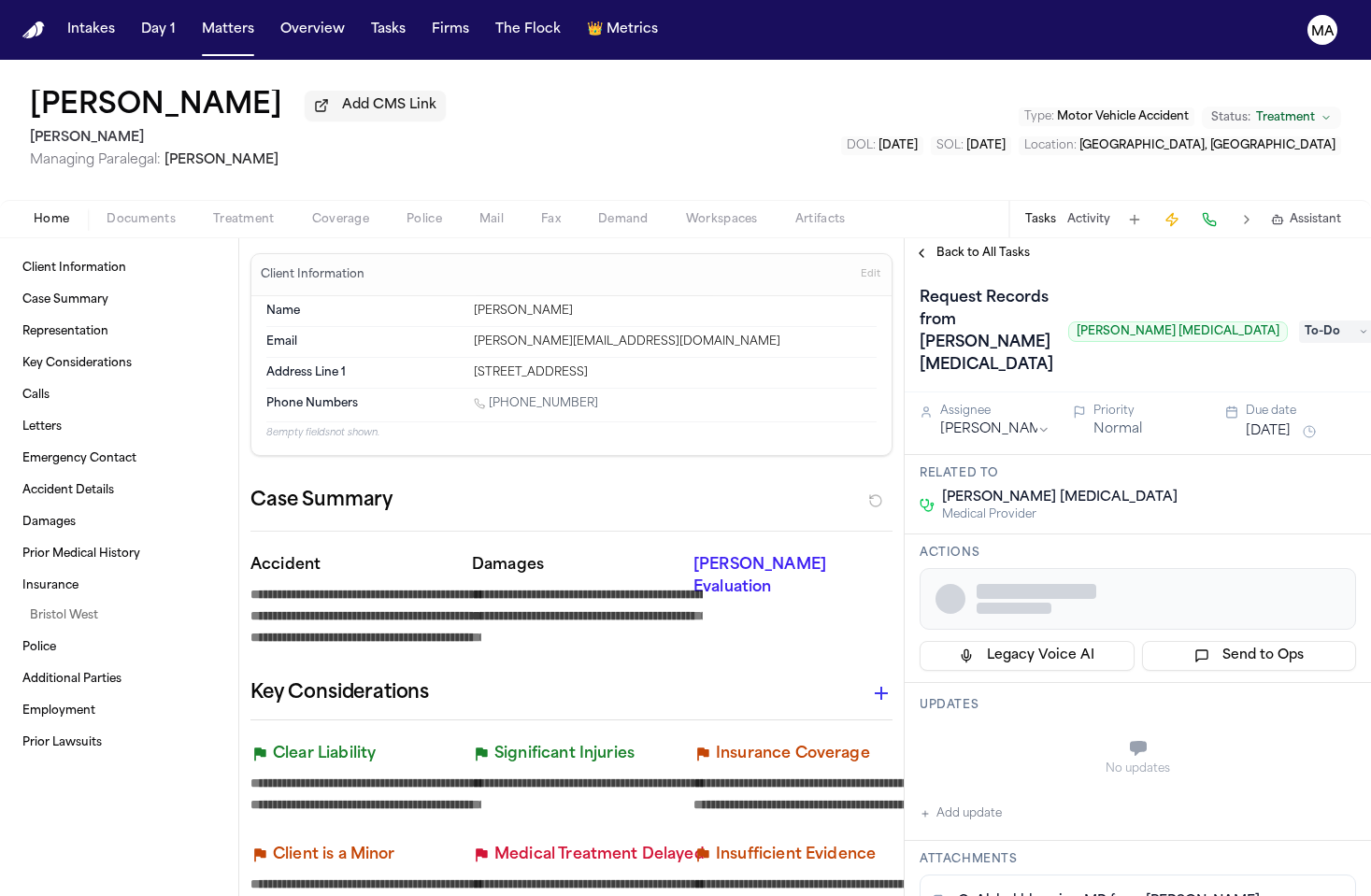
type textarea "*"
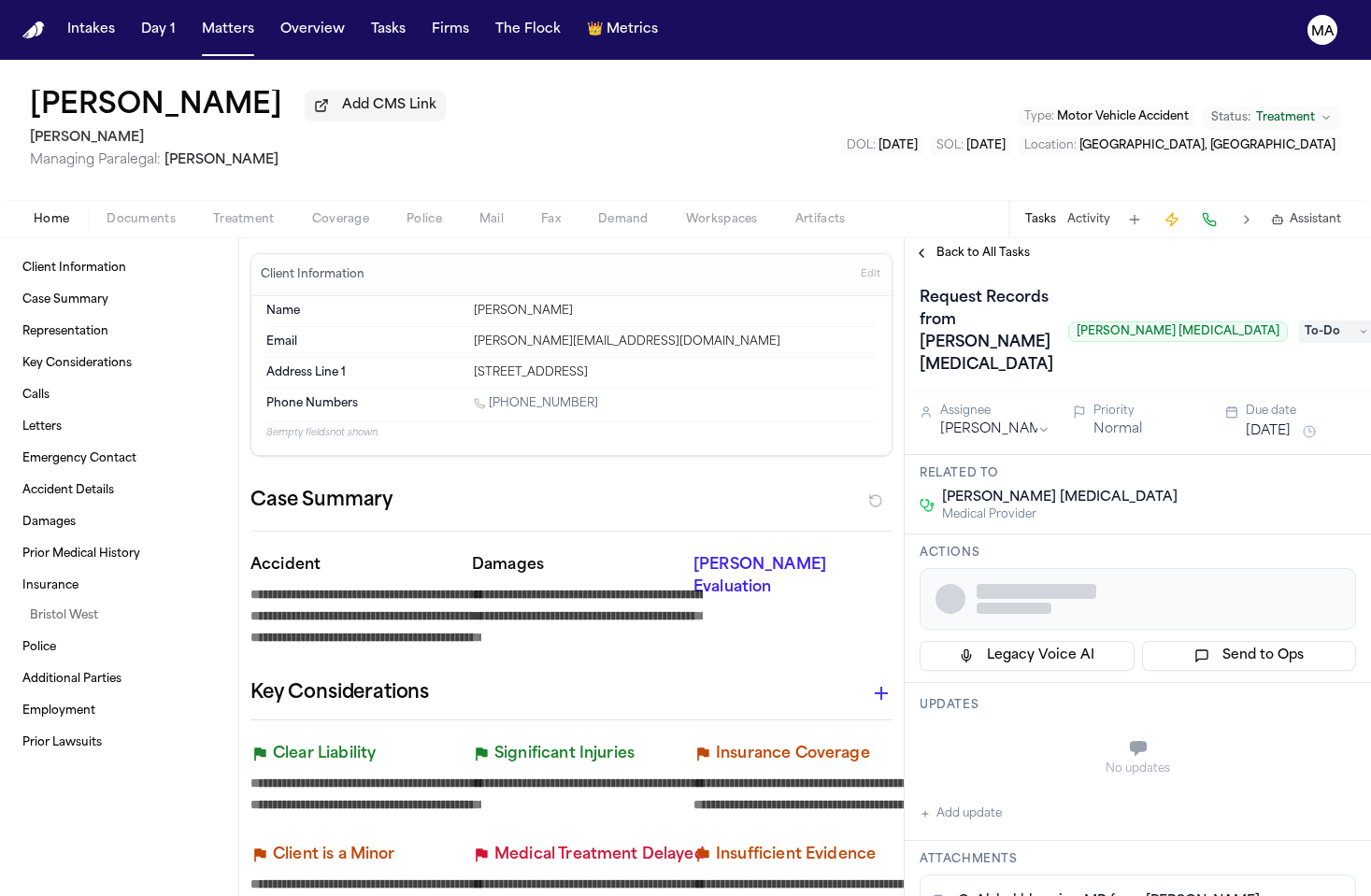
type textarea "*"
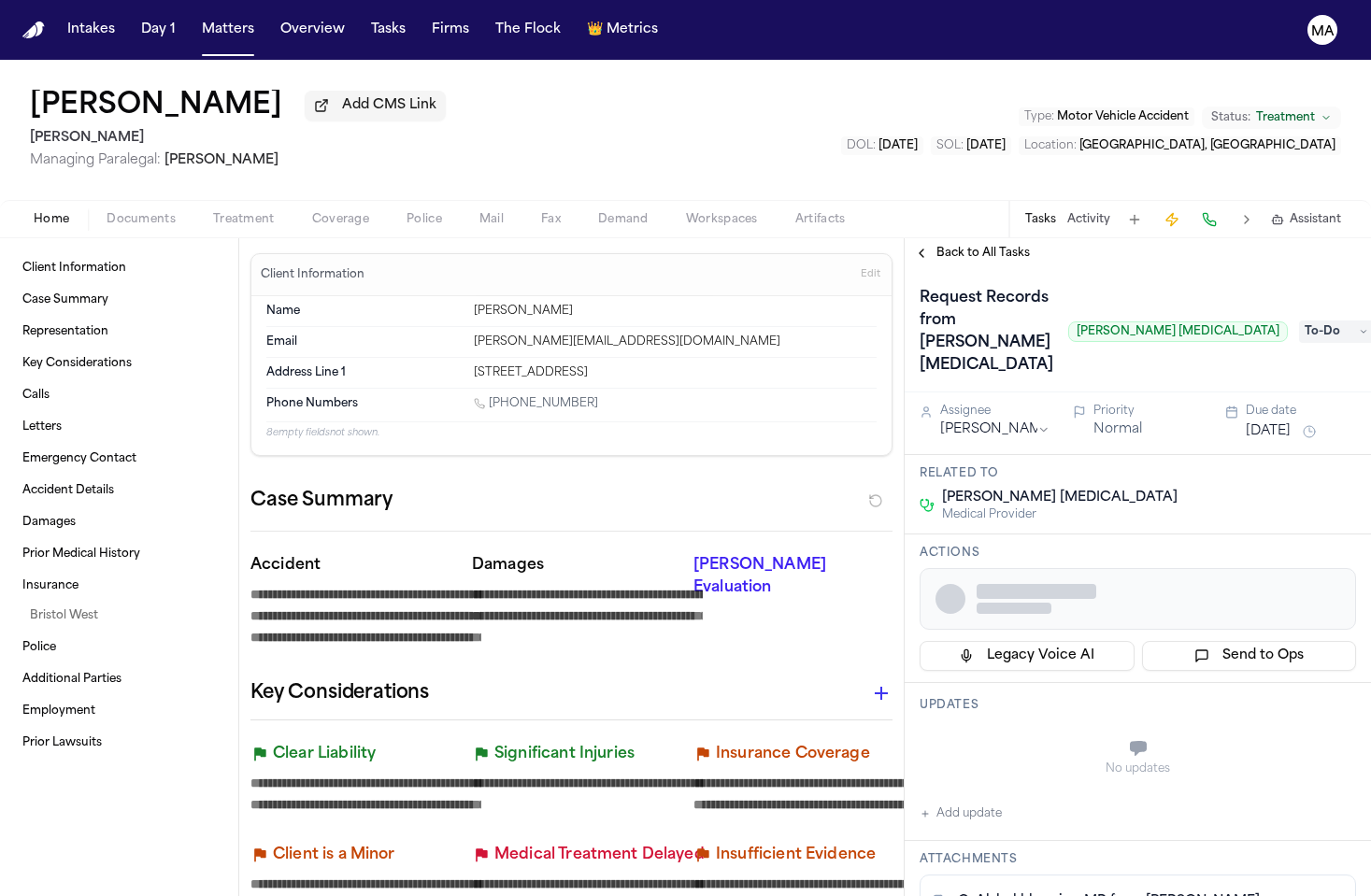
type textarea "*"
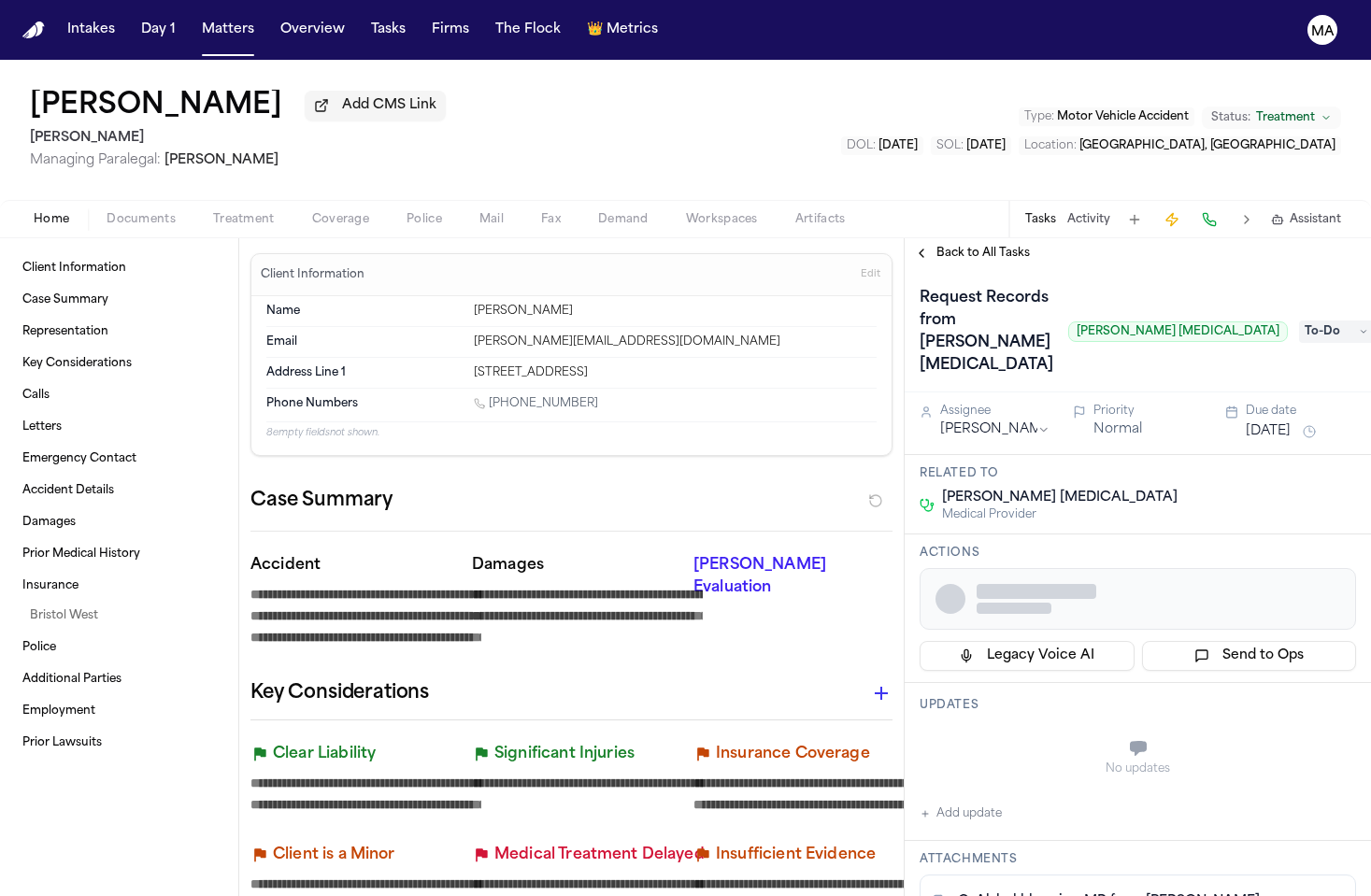
type textarea "*"
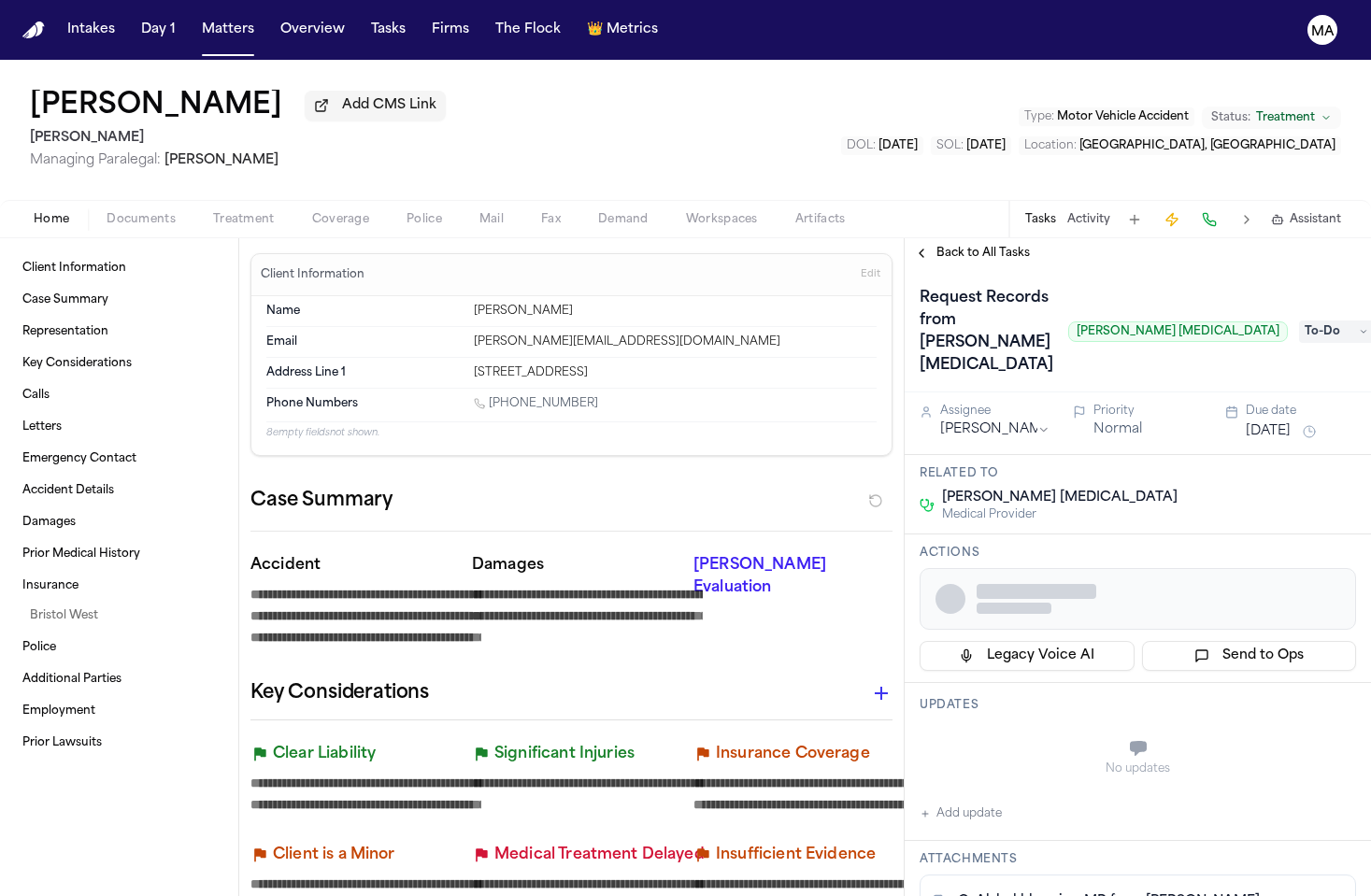
type textarea "*"
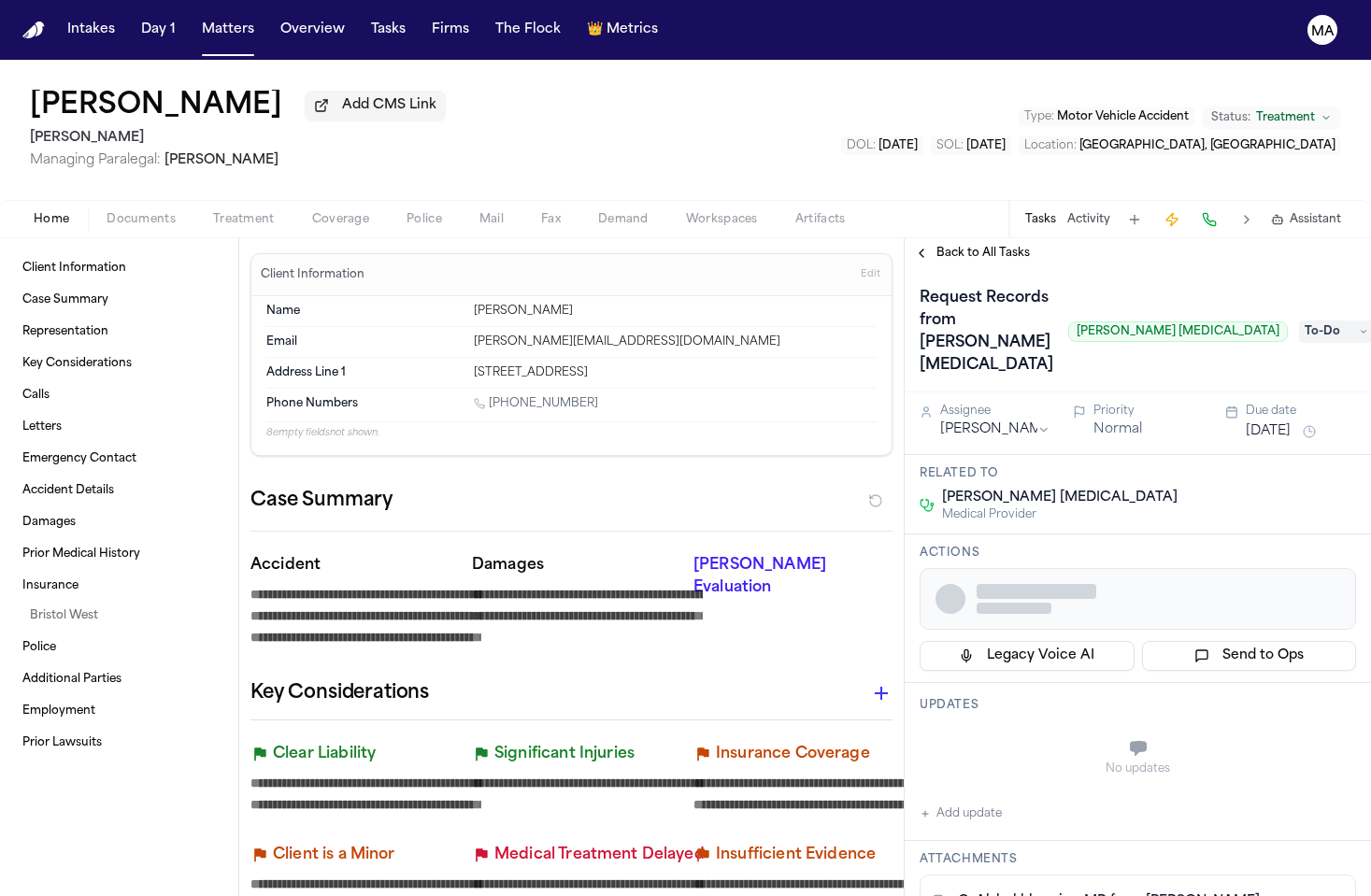
type textarea "*"
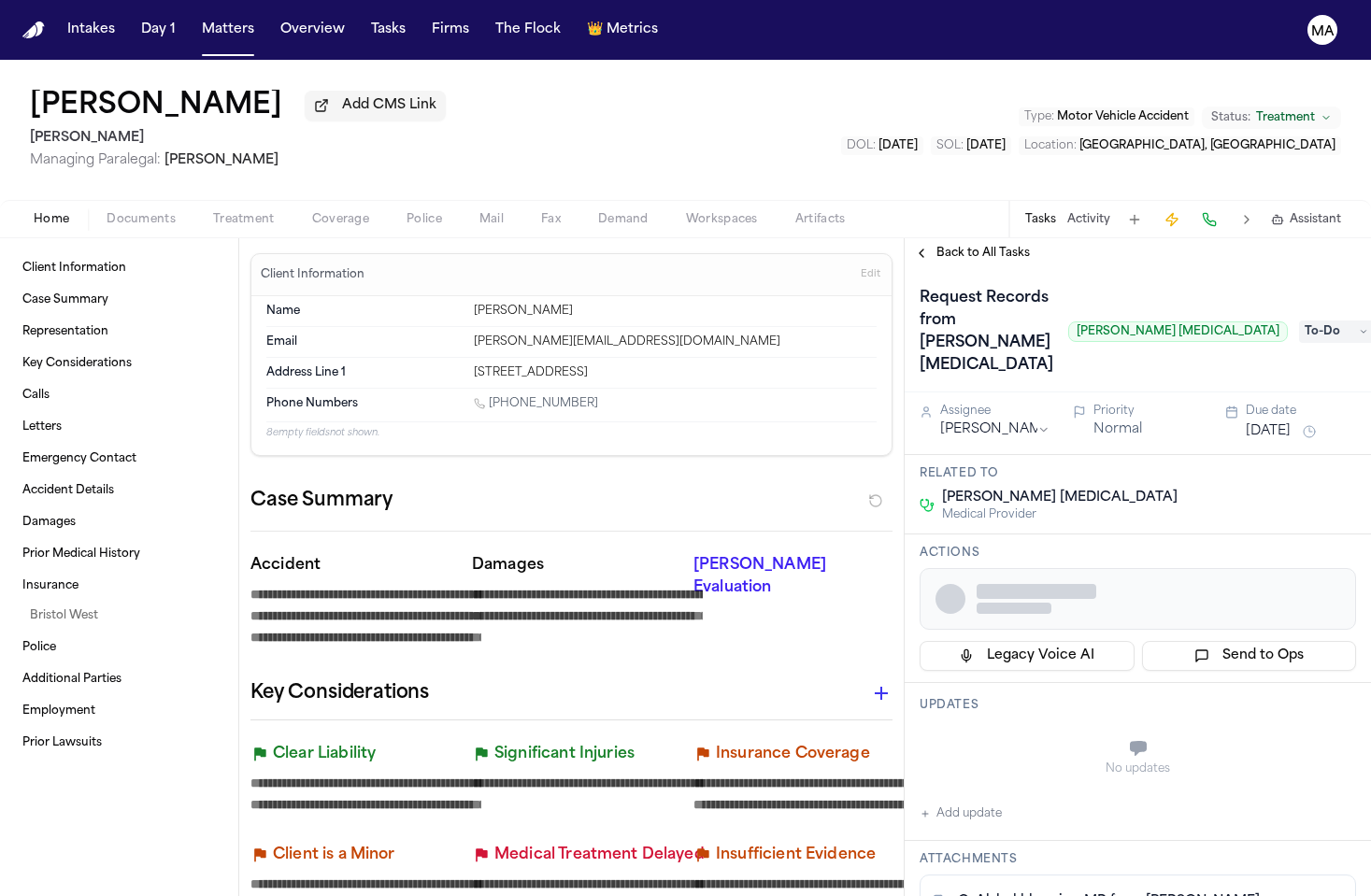
type textarea "*"
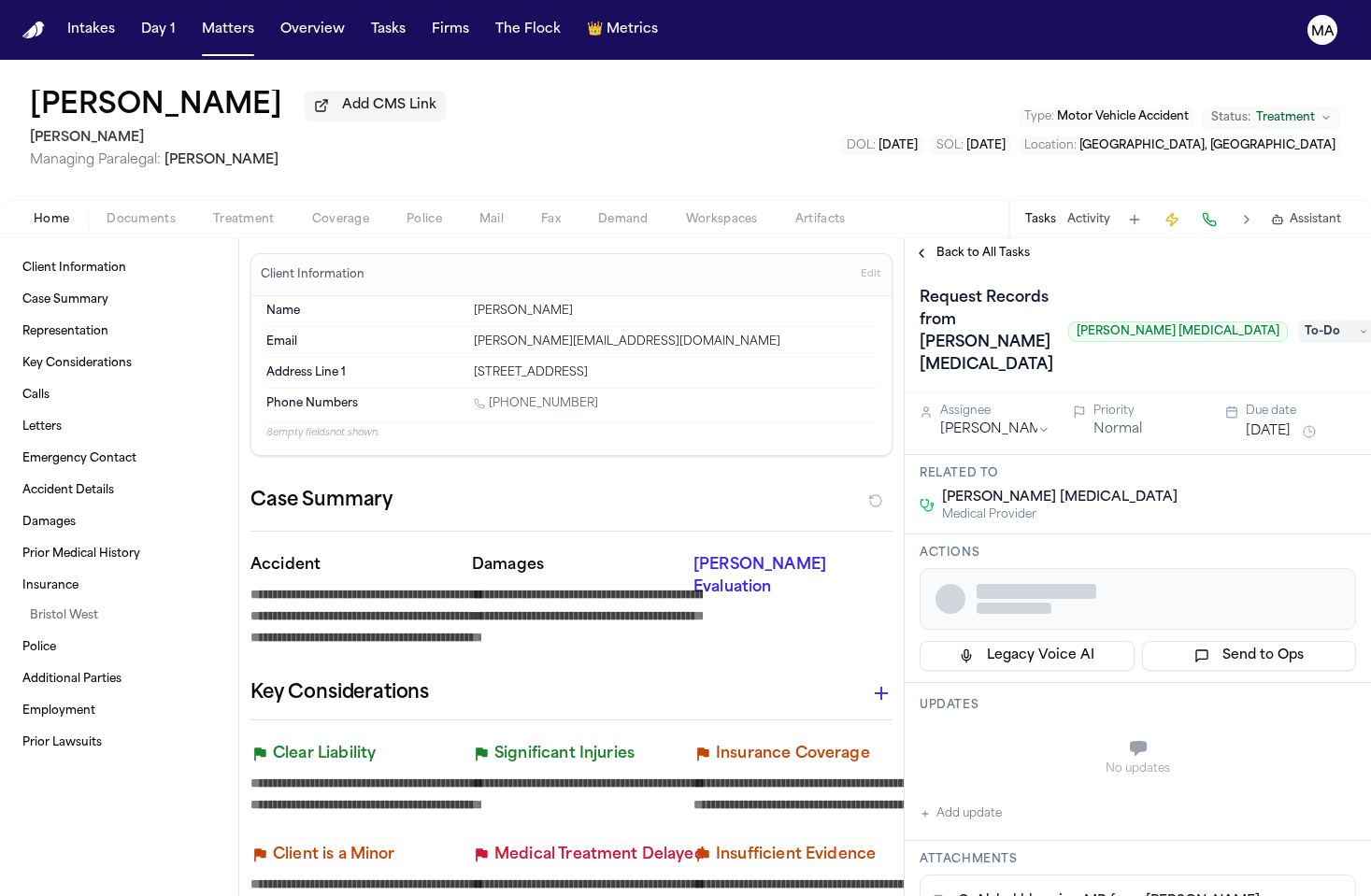
type textarea "*"
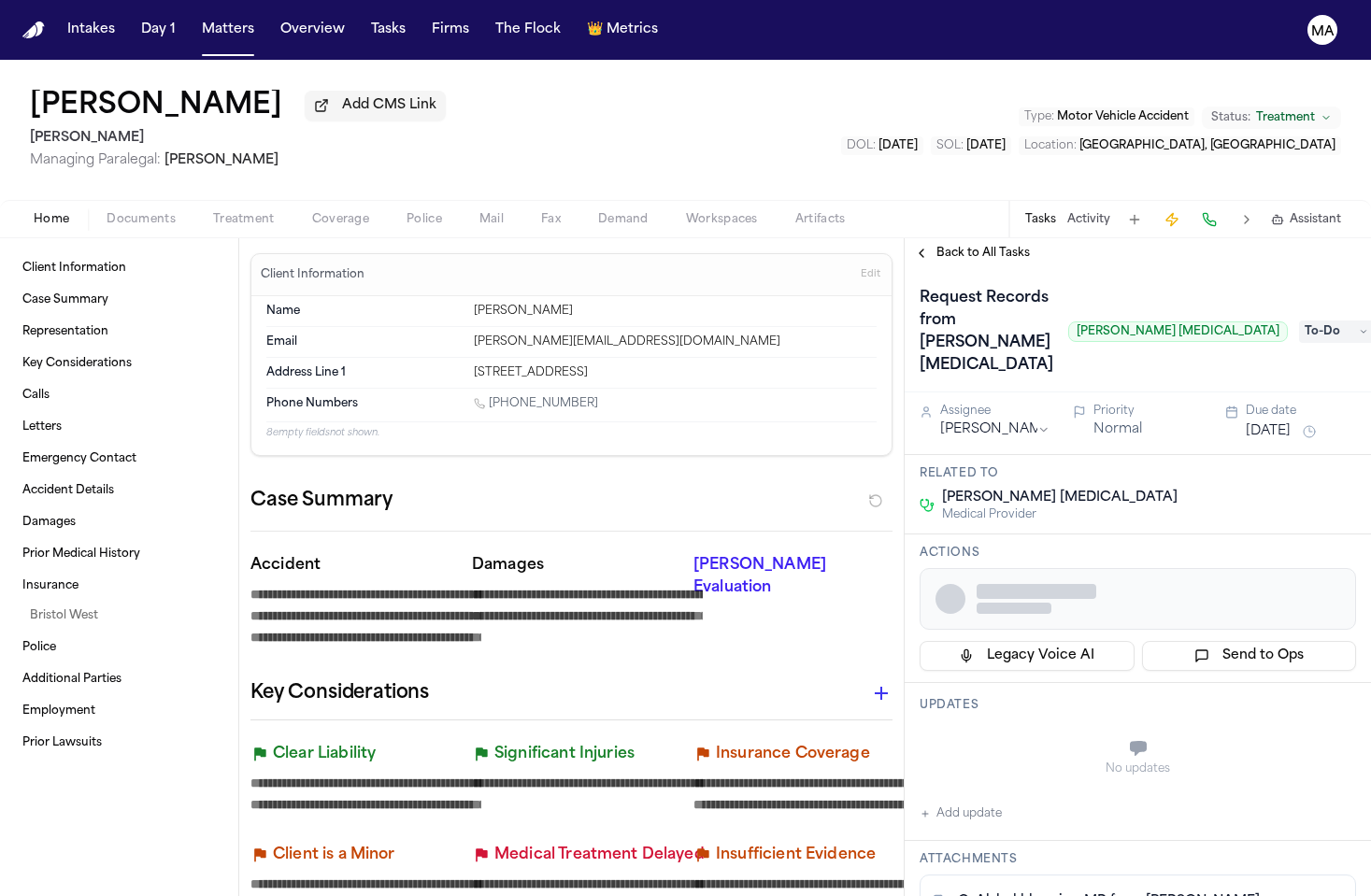
type textarea "*"
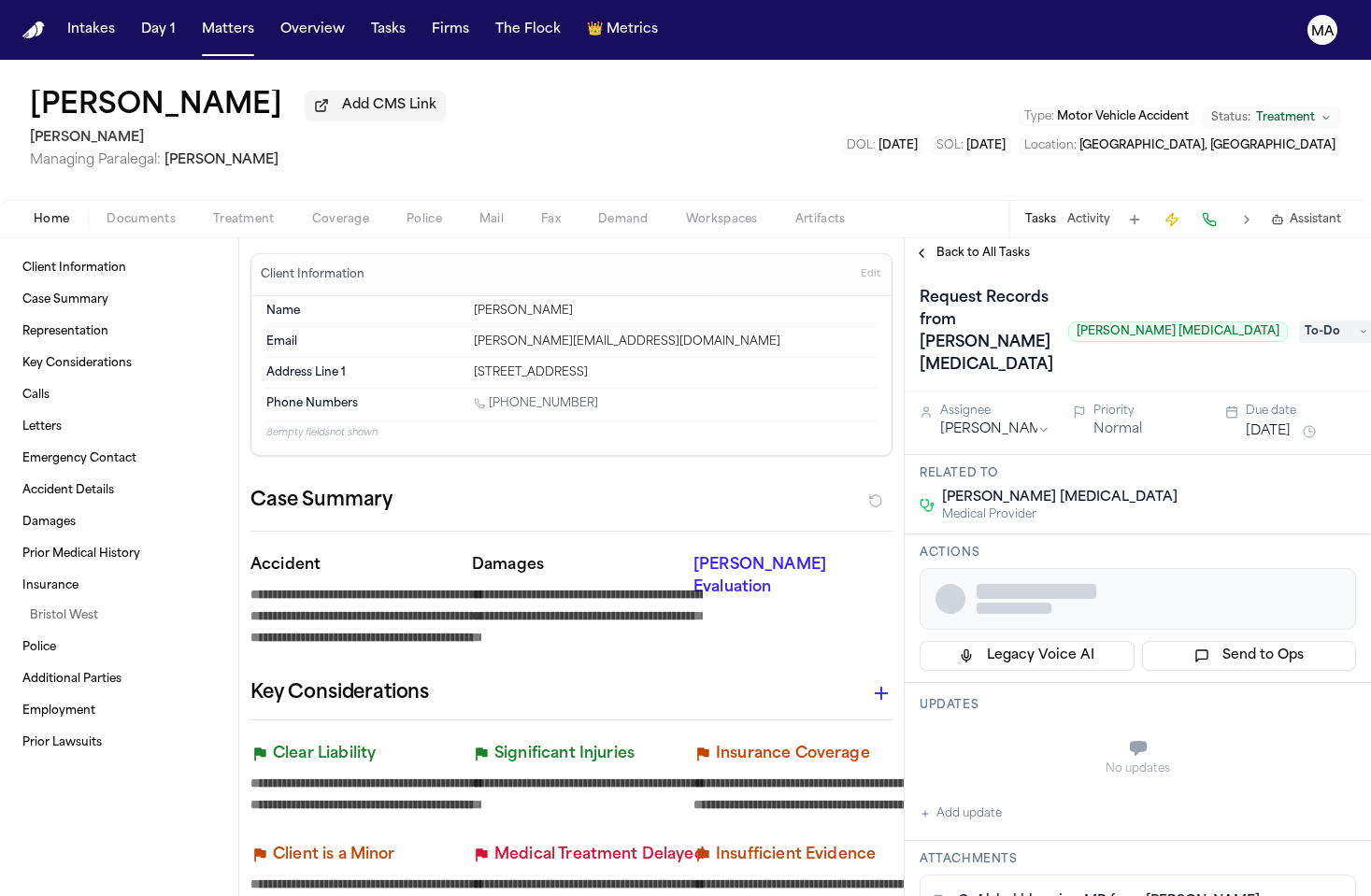
type textarea "*"
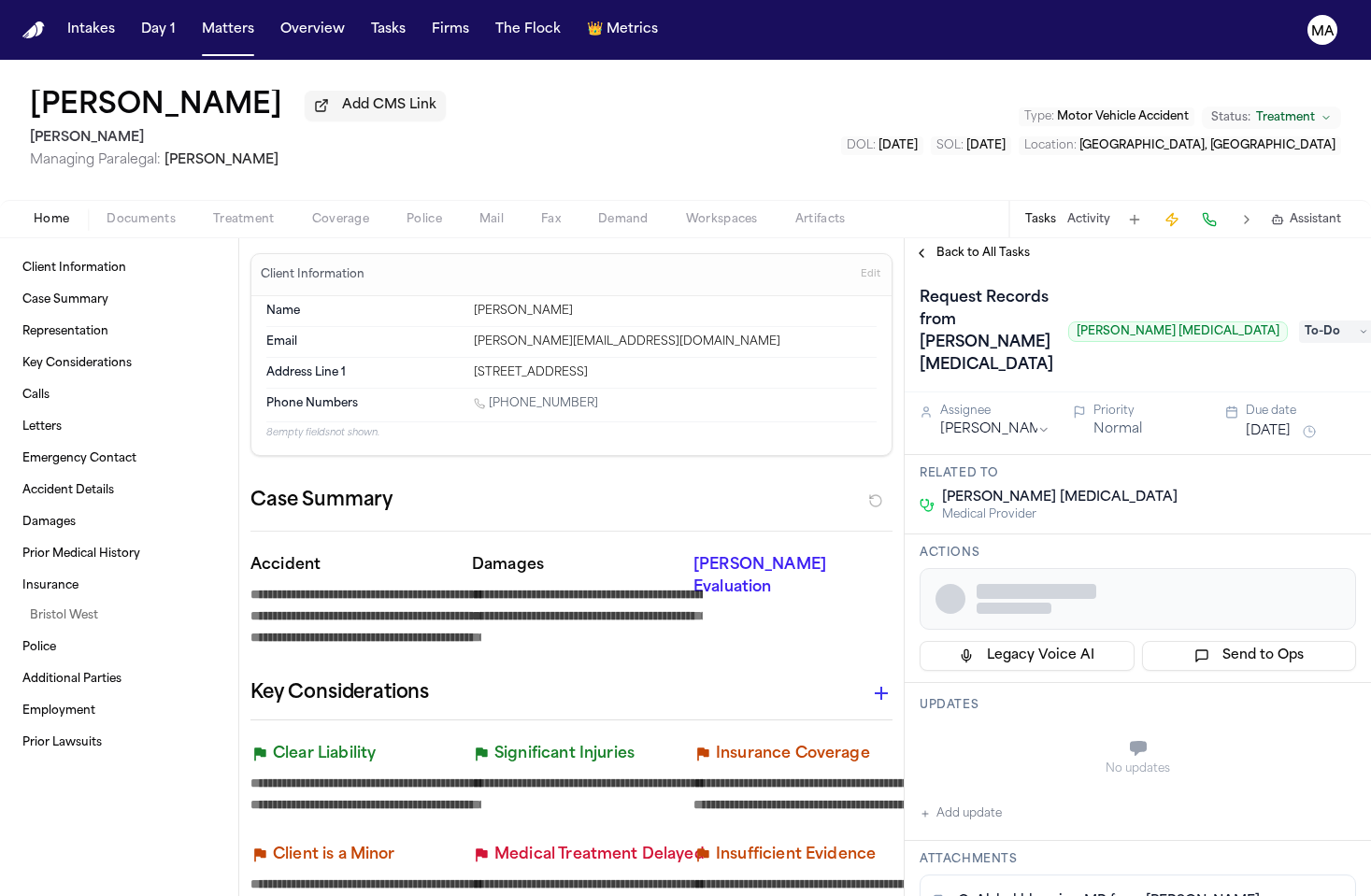
type textarea "*"
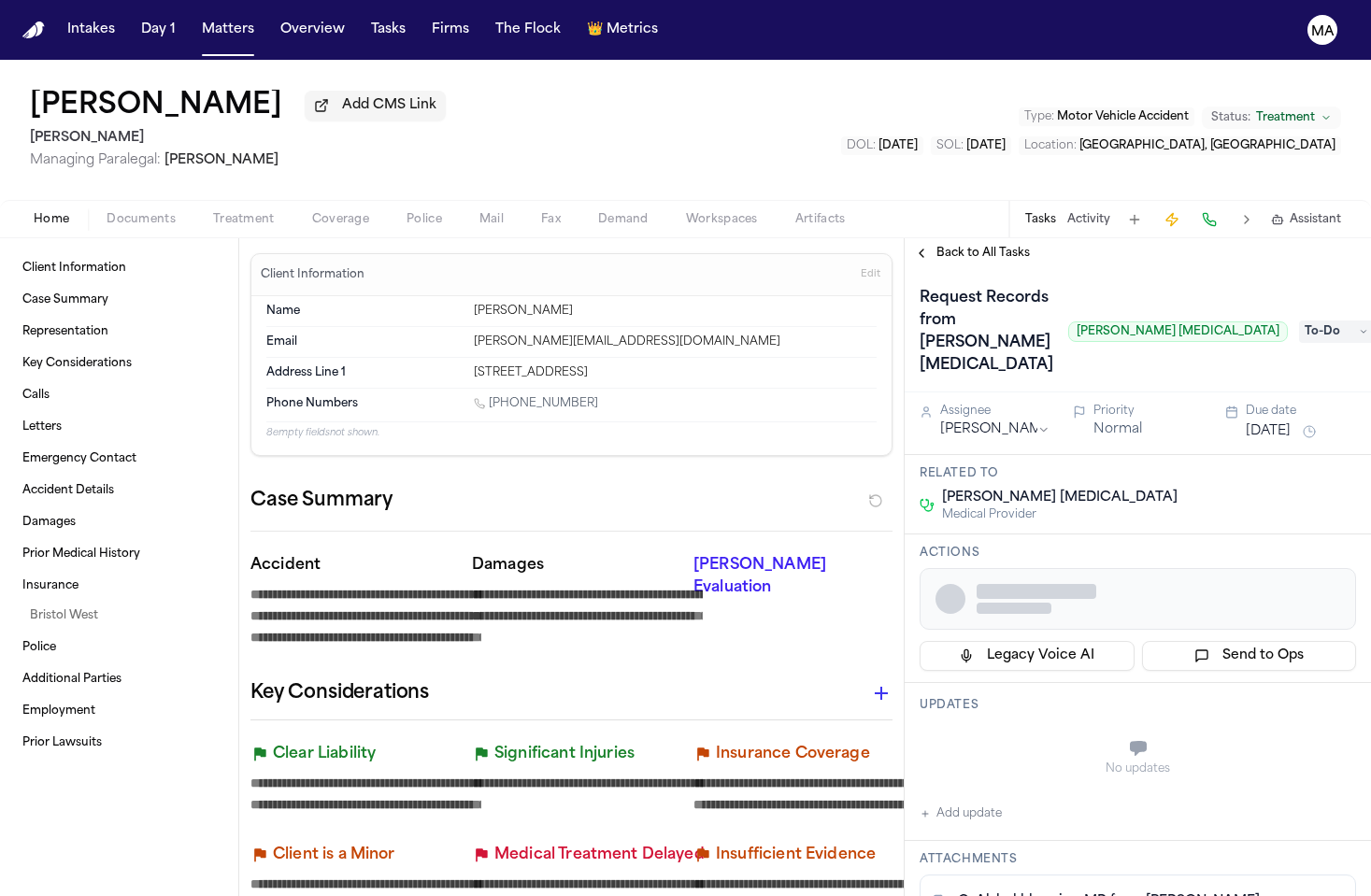
type textarea "*"
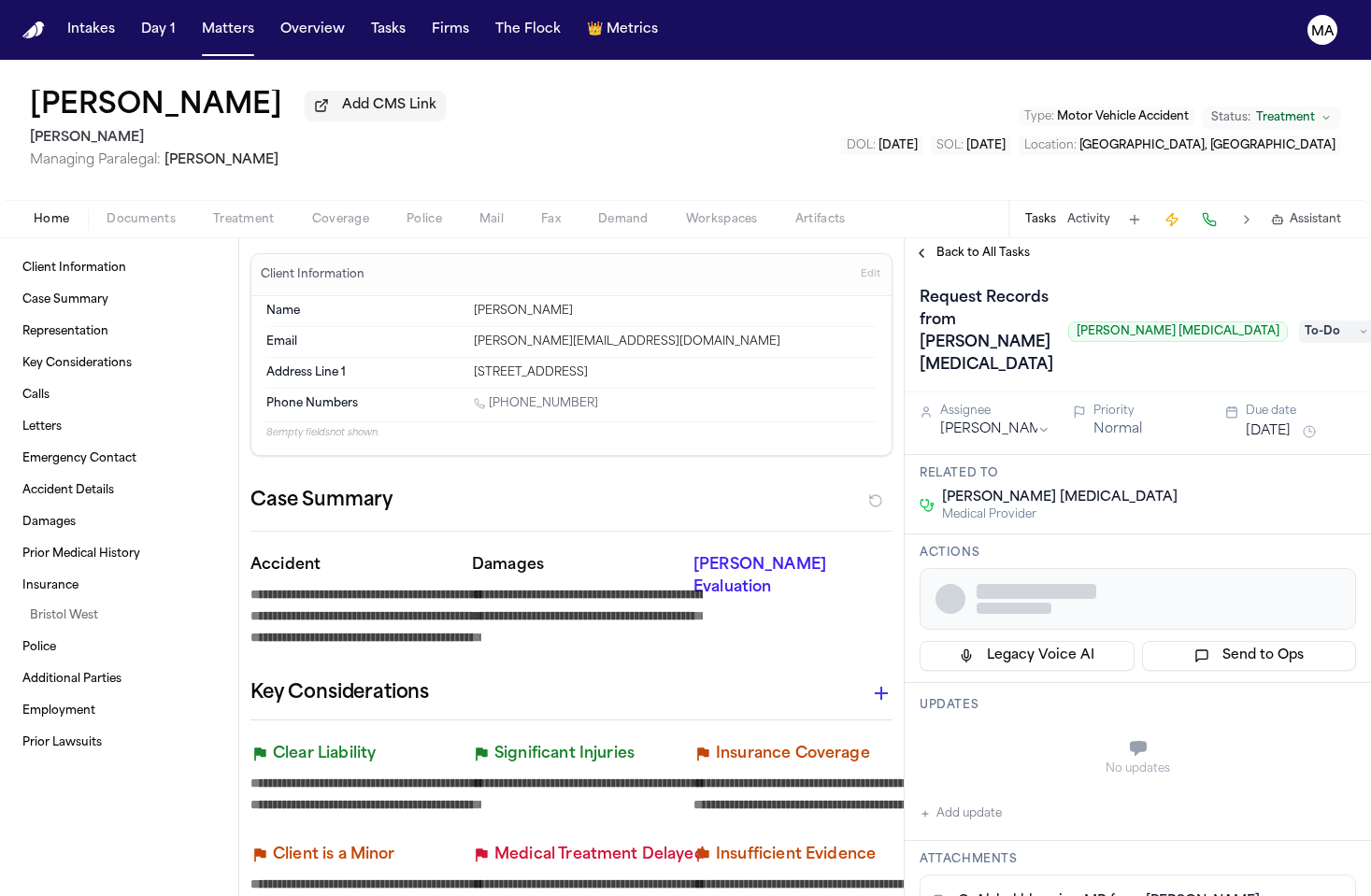
type textarea "*"
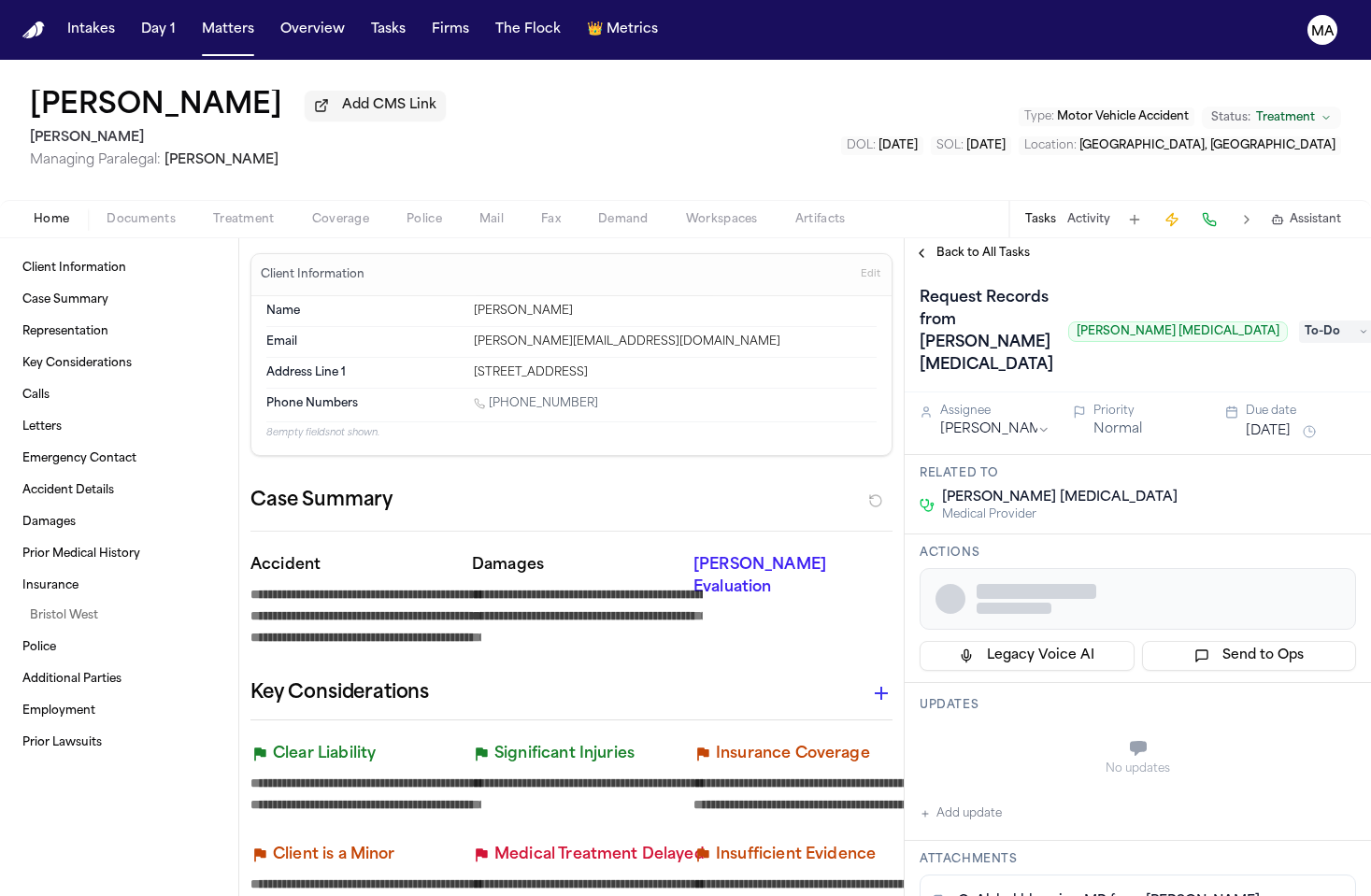
type textarea "*"
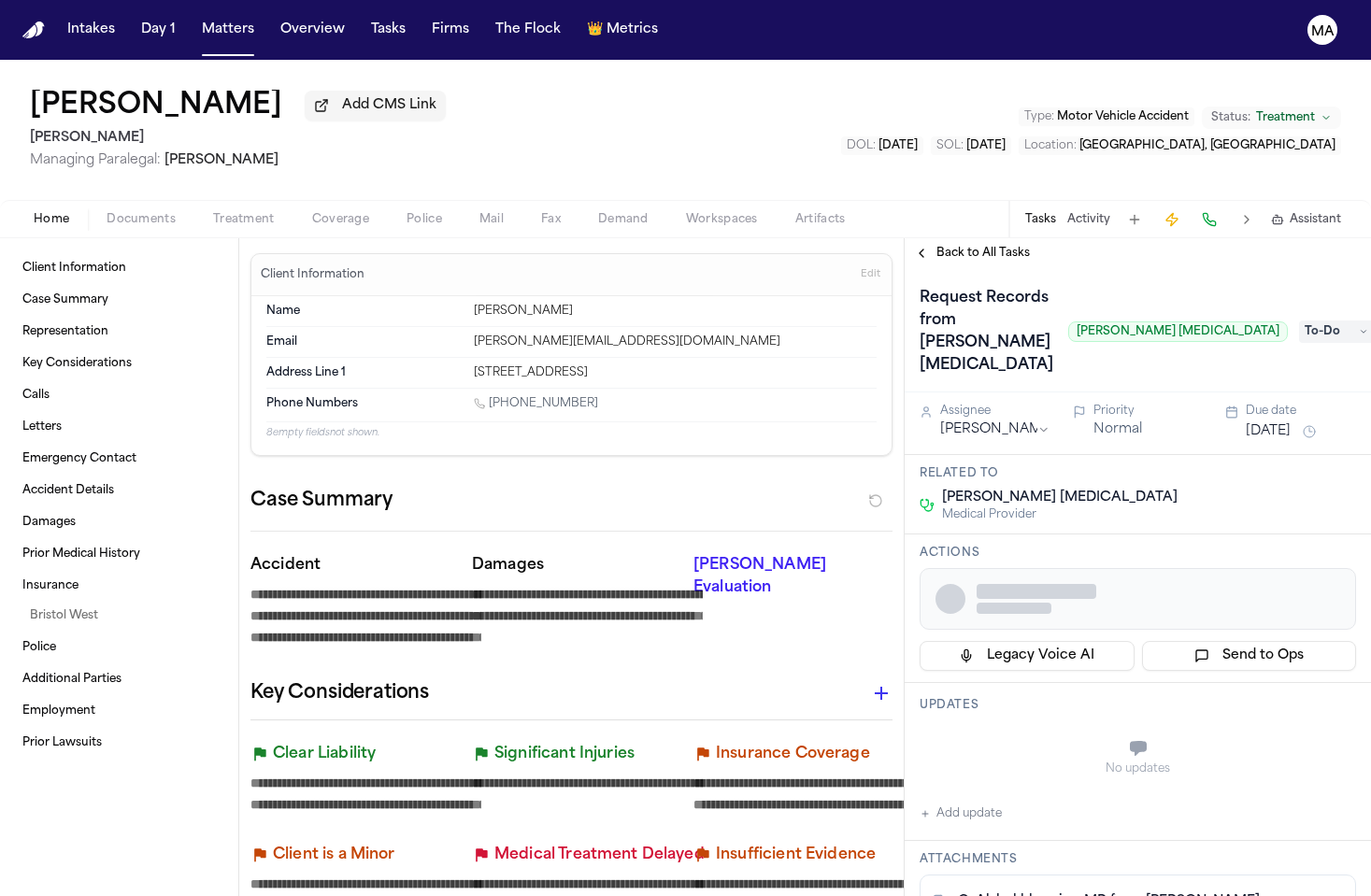
type textarea "*"
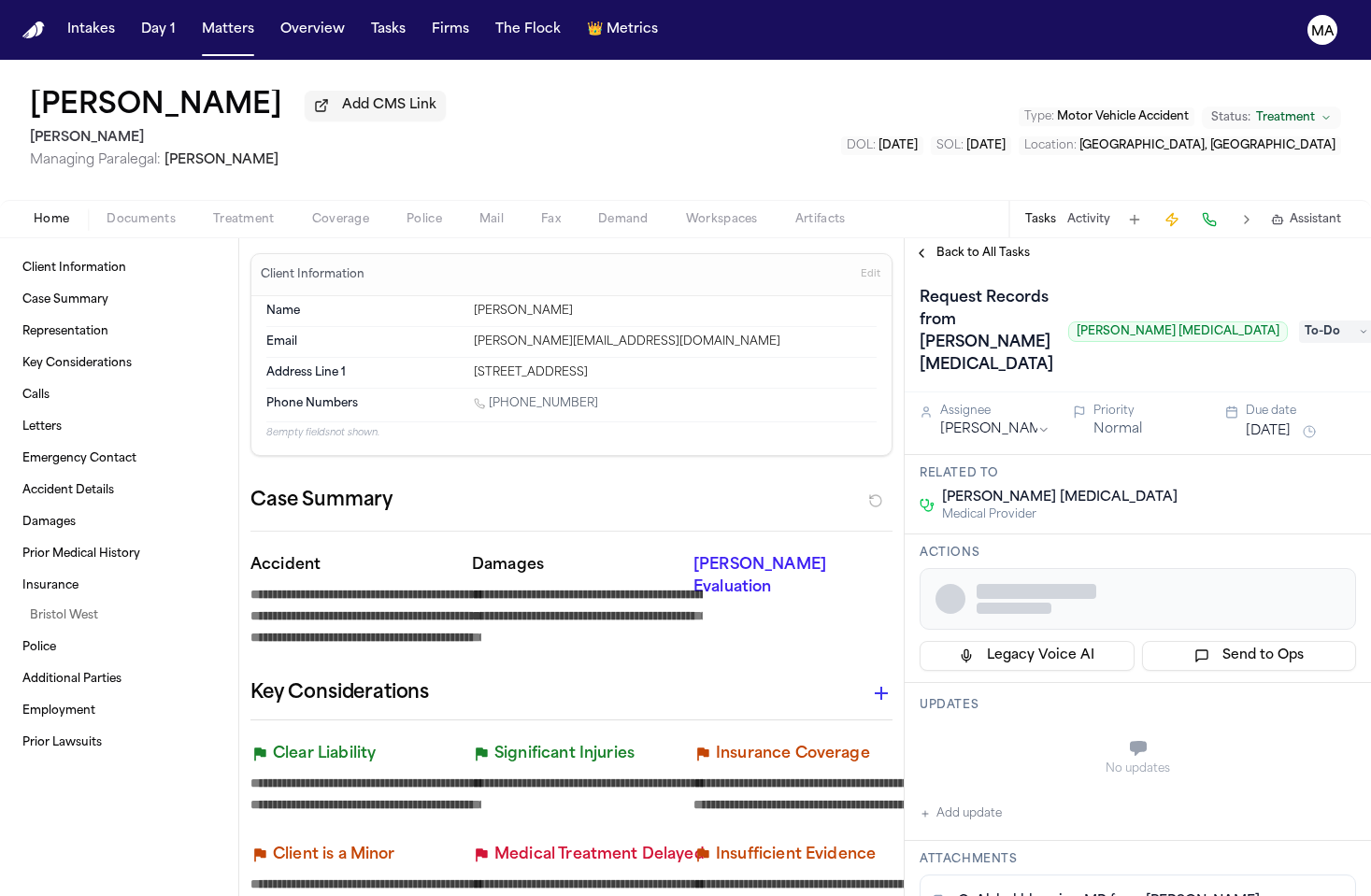
type textarea "*"
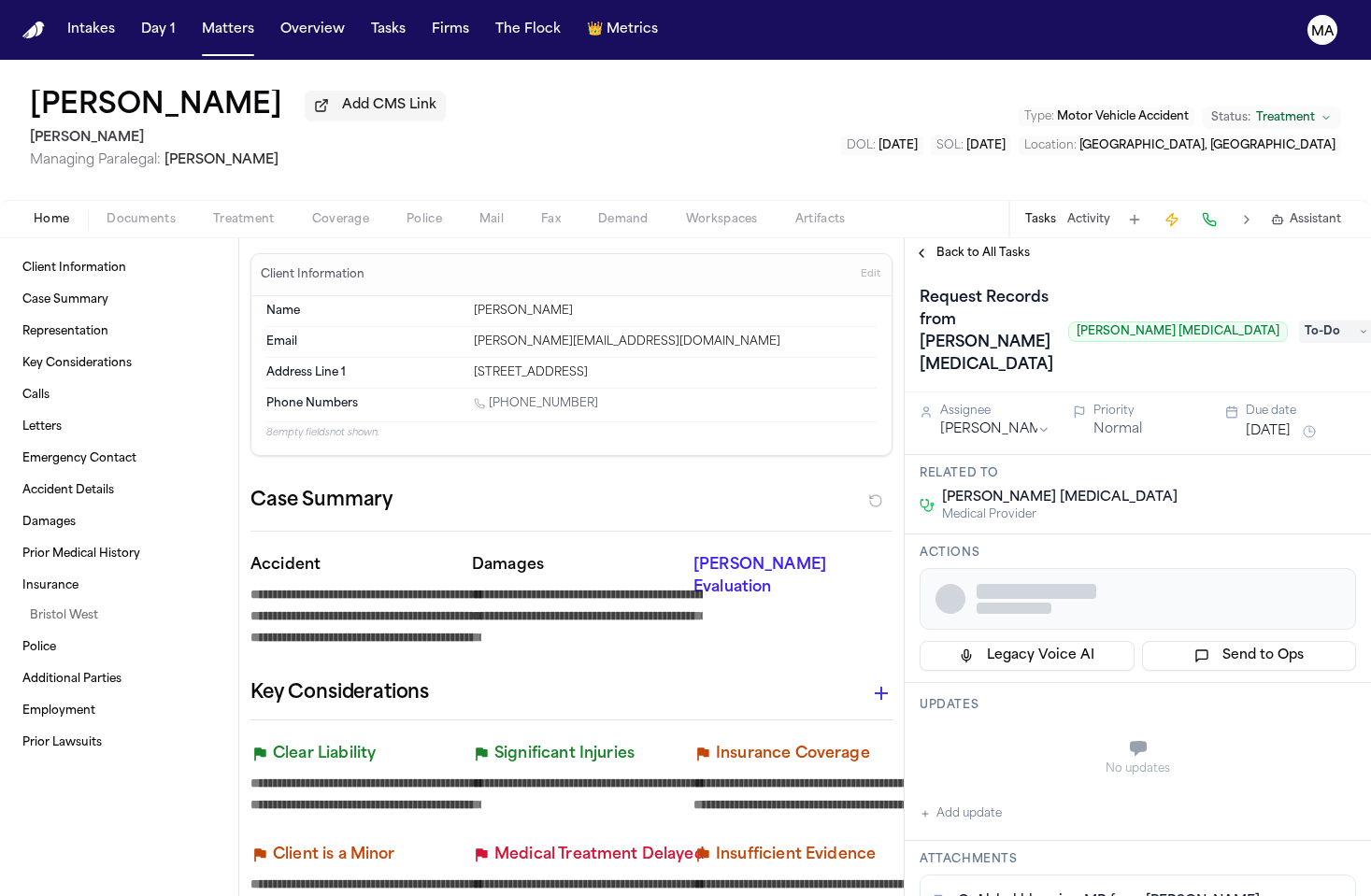
type textarea "*"
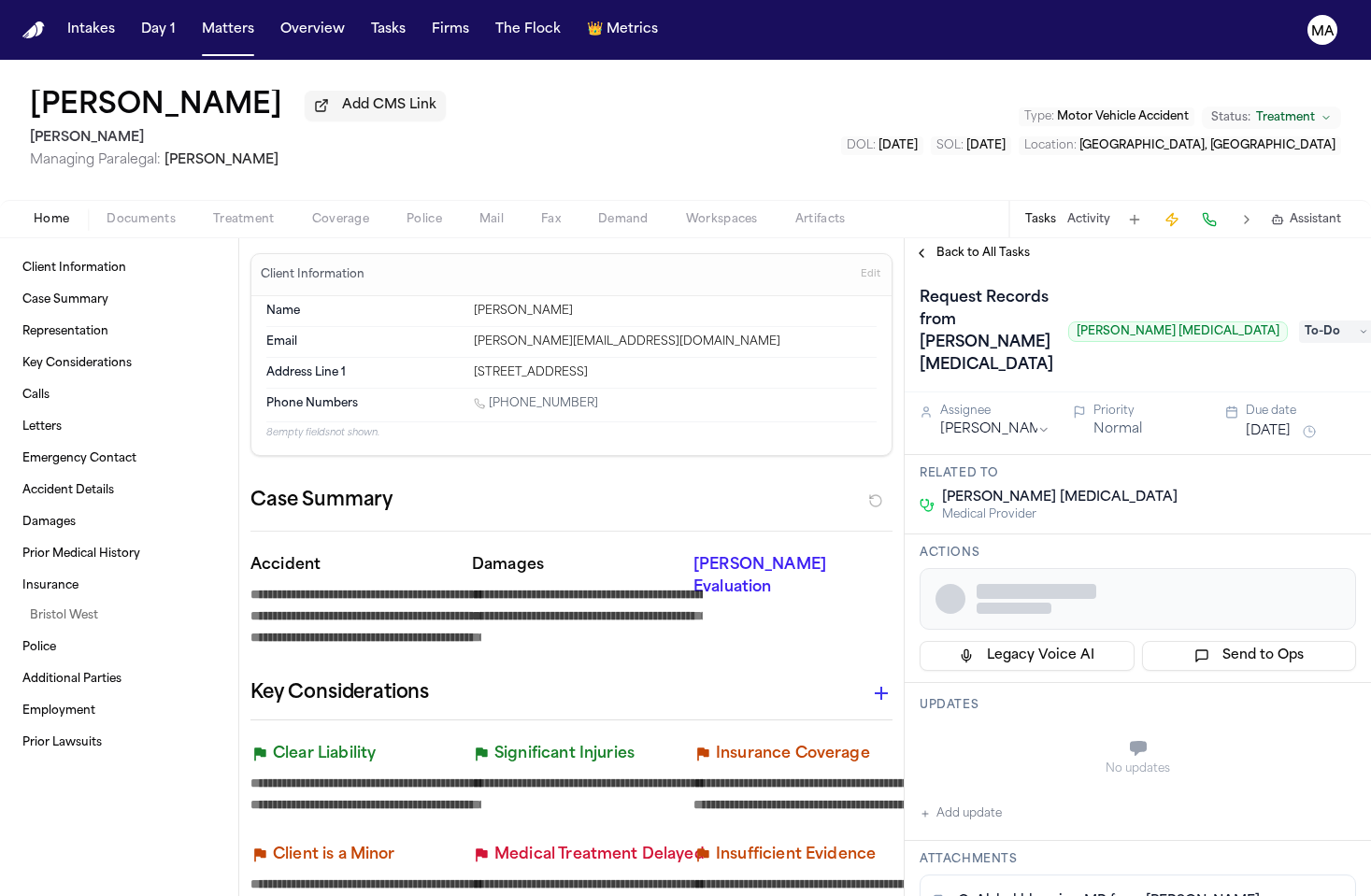
type textarea "*"
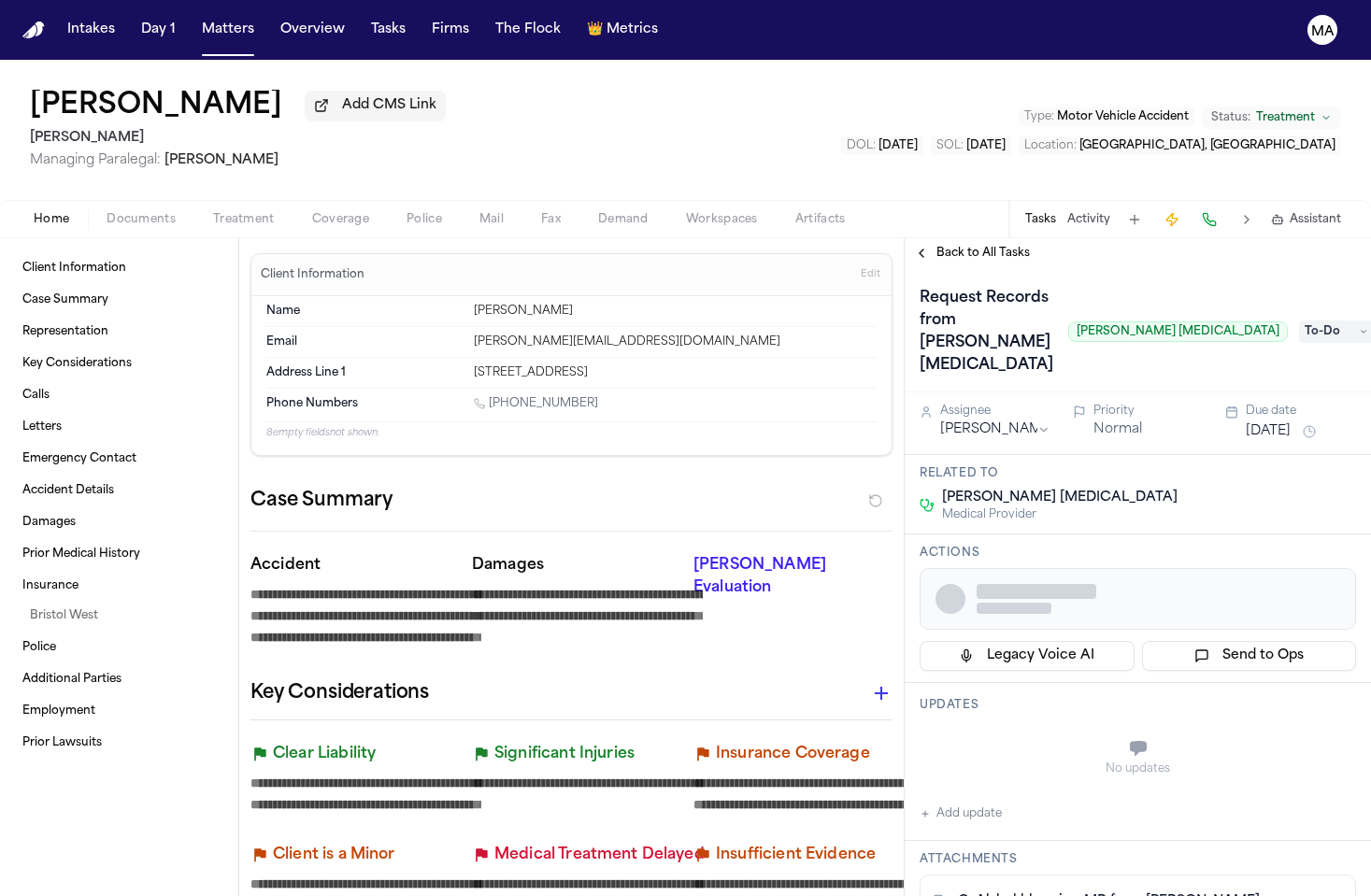
type textarea "*"
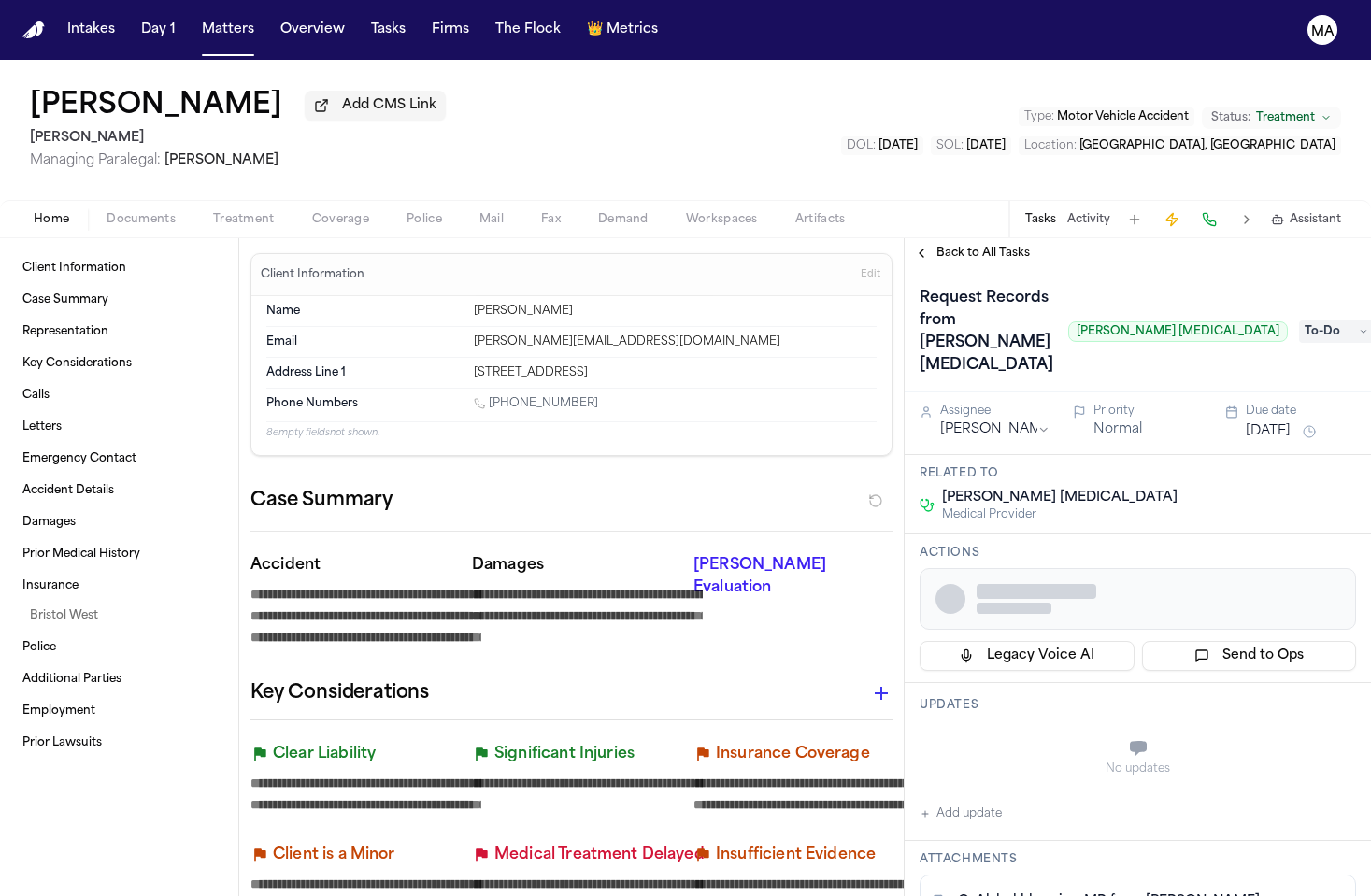
type textarea "*"
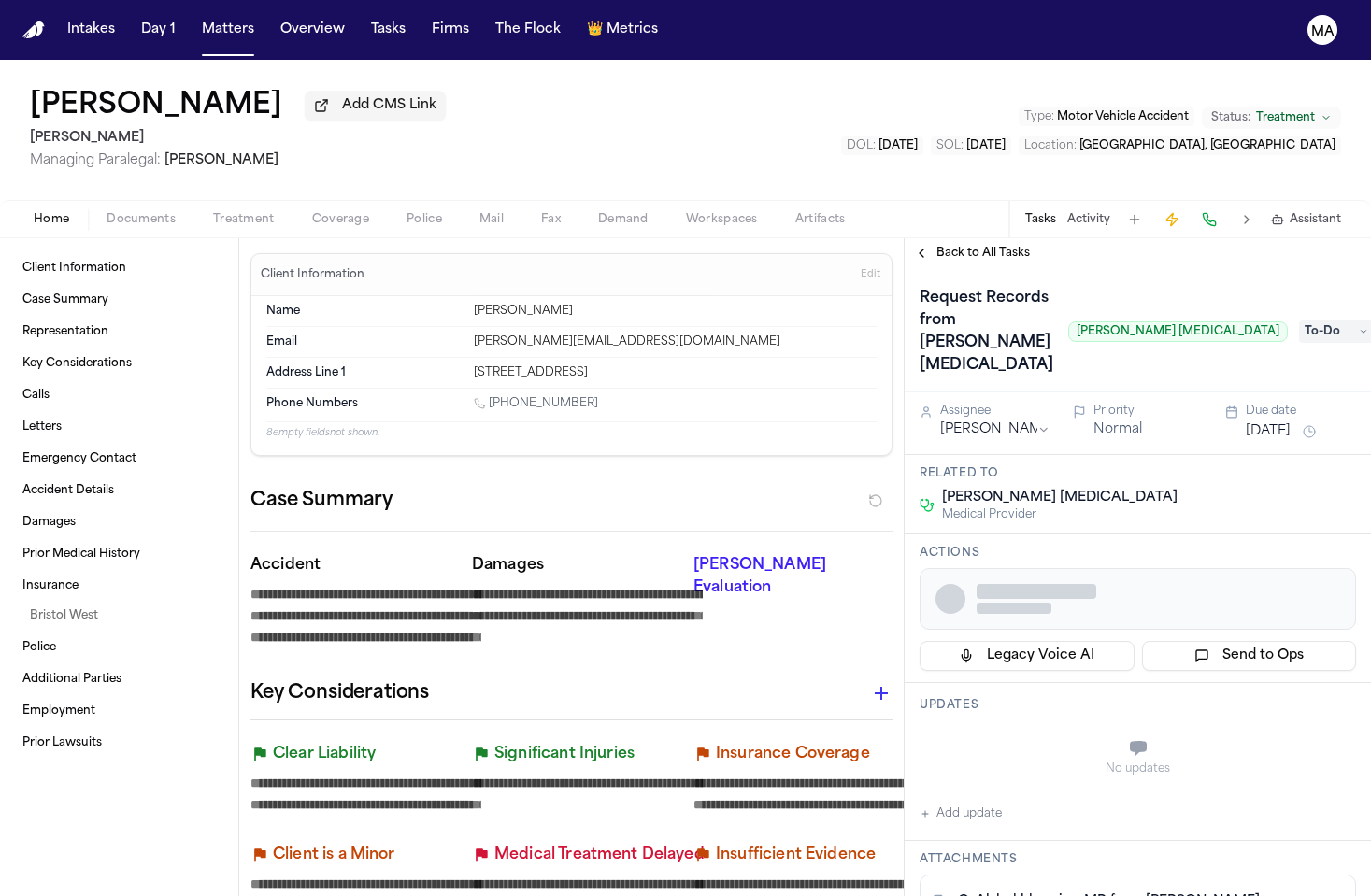
type textarea "*"
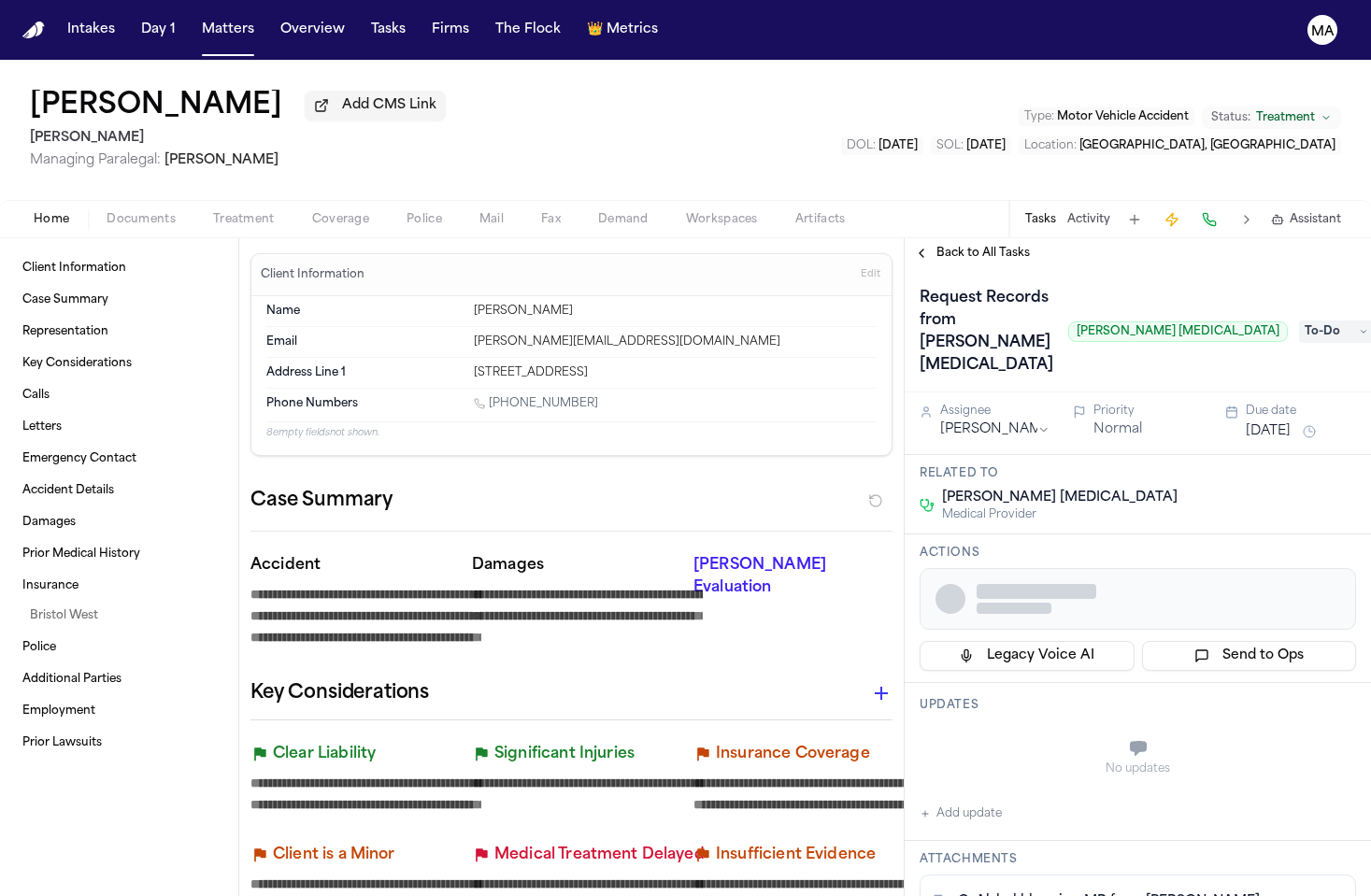
type textarea "*"
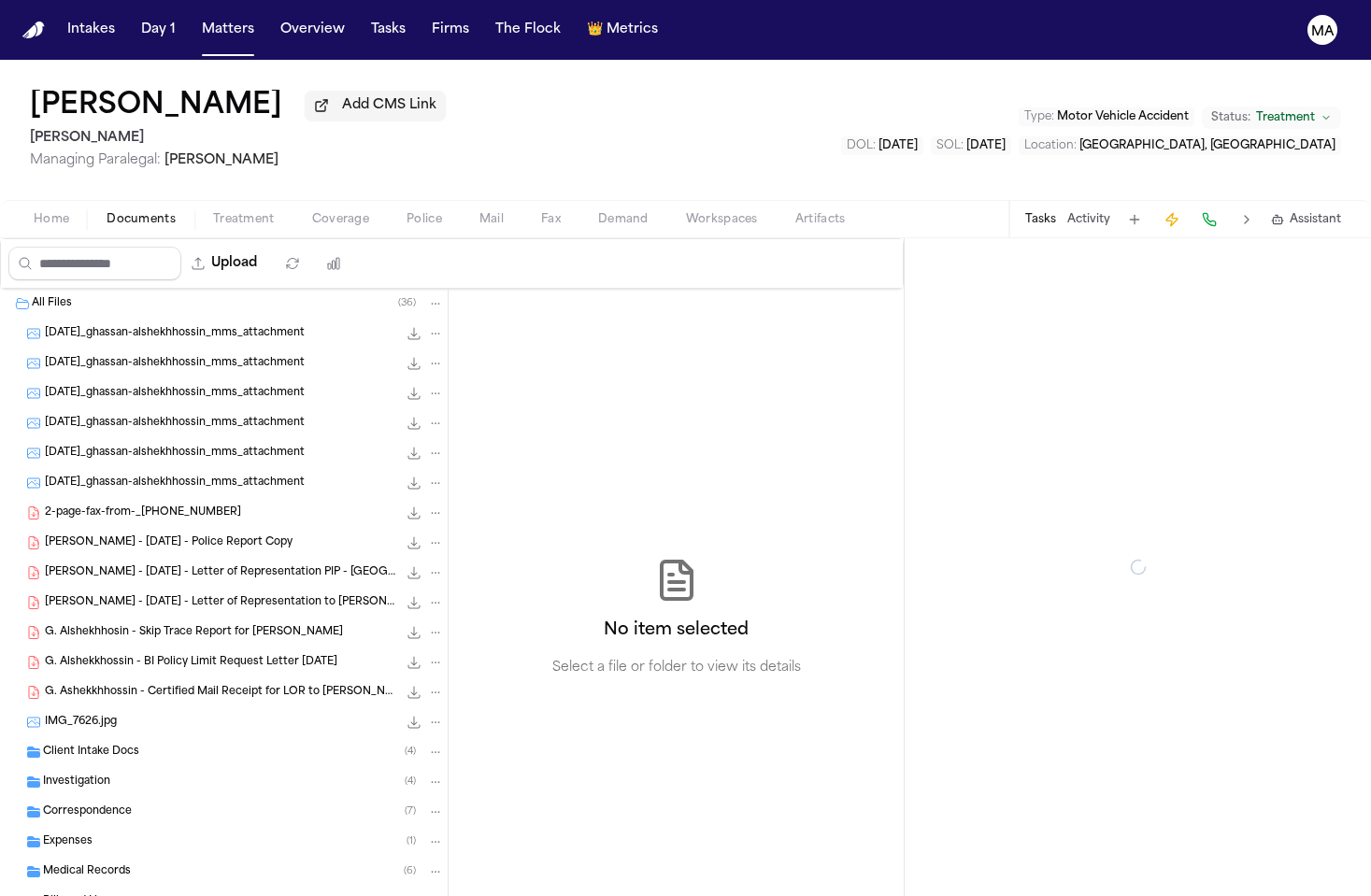
click at [108, 212] on span "Documents" at bounding box center [141, 220] width 69 height 15
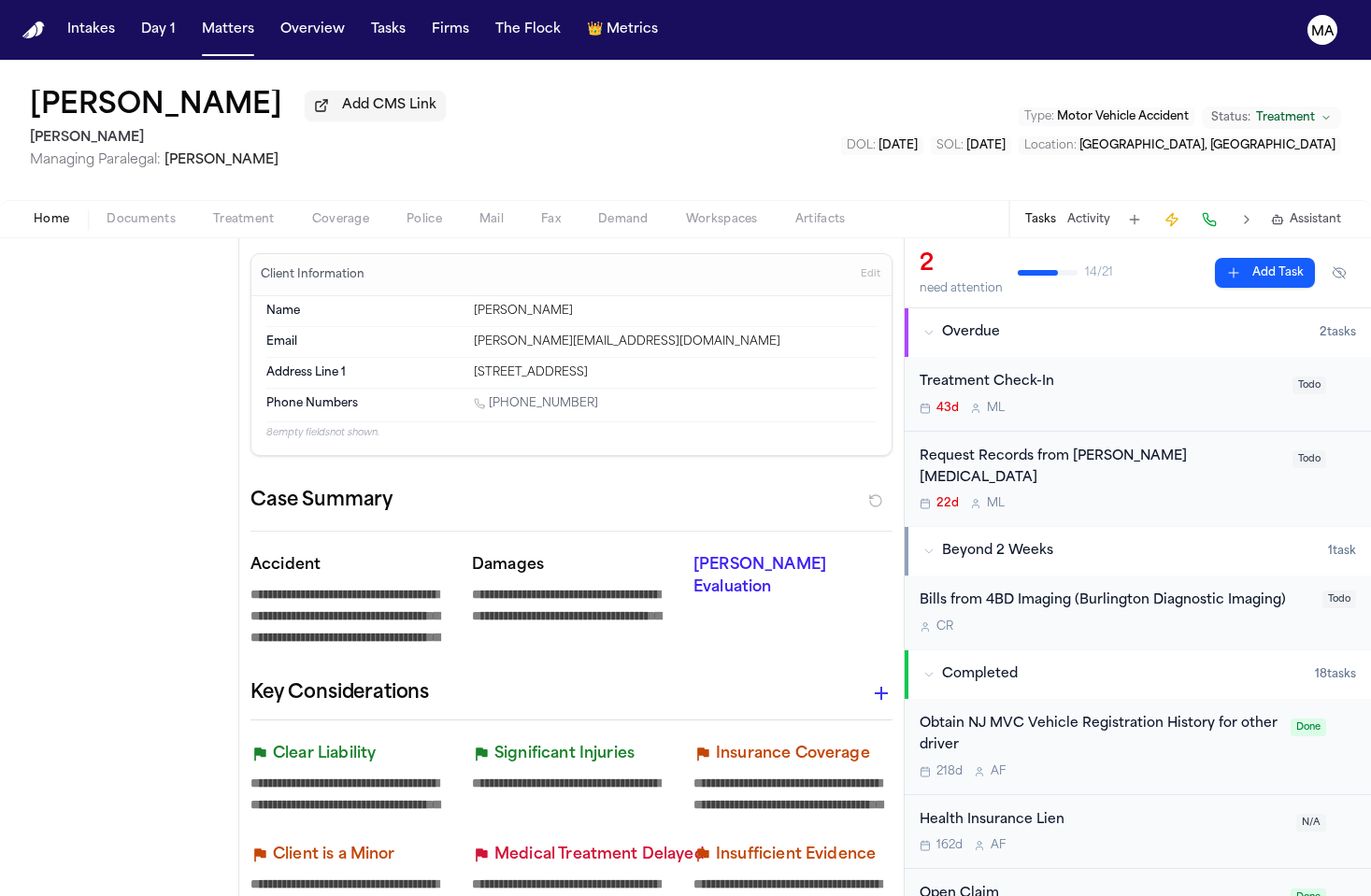
click at [42, 212] on span "Home" at bounding box center [52, 220] width 36 height 15
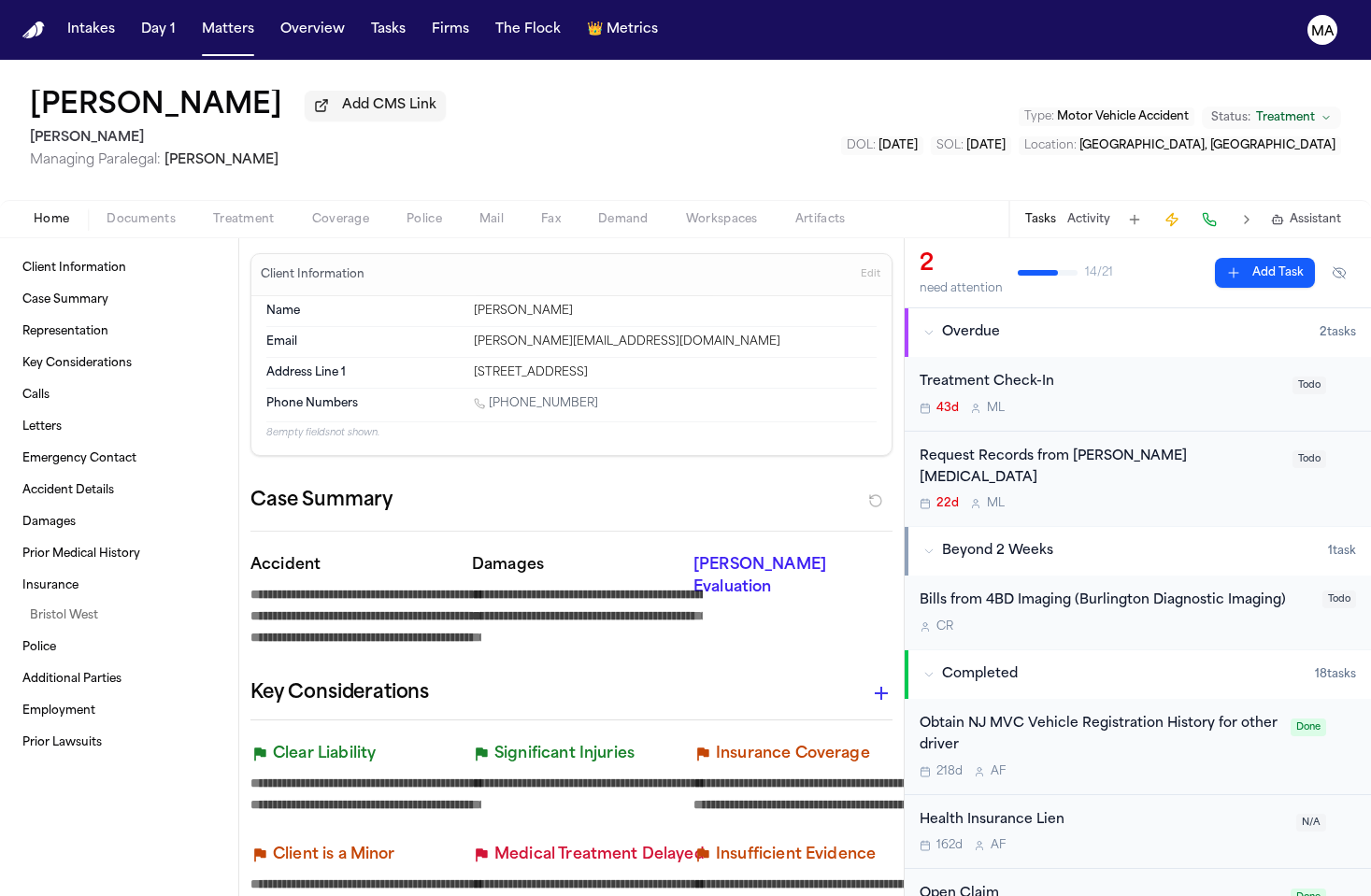
click at [1042, 447] on div "Request Records from Panaia Chiropractic" at bounding box center [1100, 467] width 361 height 43
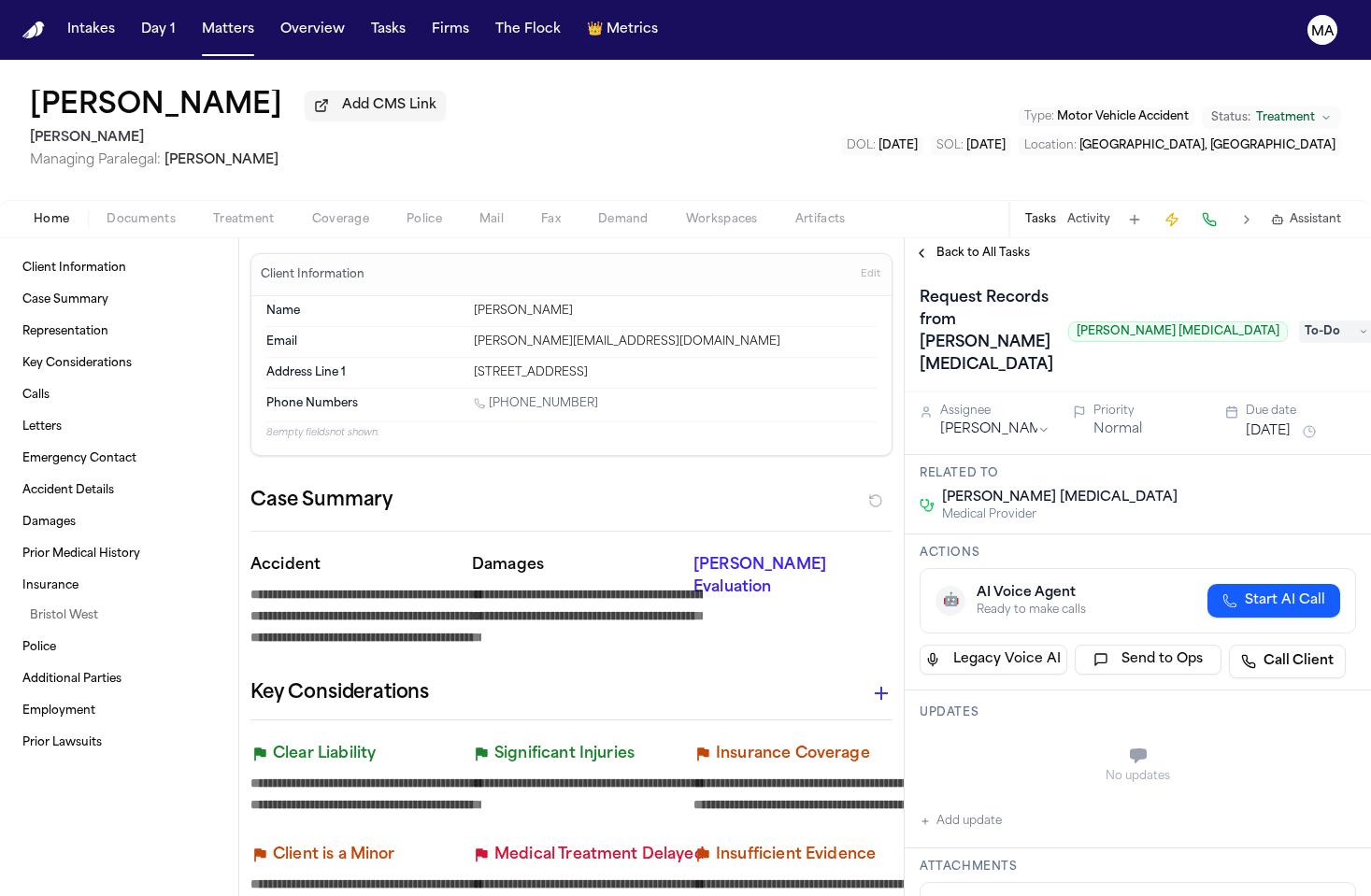
click at [951, 246] on span "Back to All Tasks" at bounding box center [983, 254] width 94 height 15
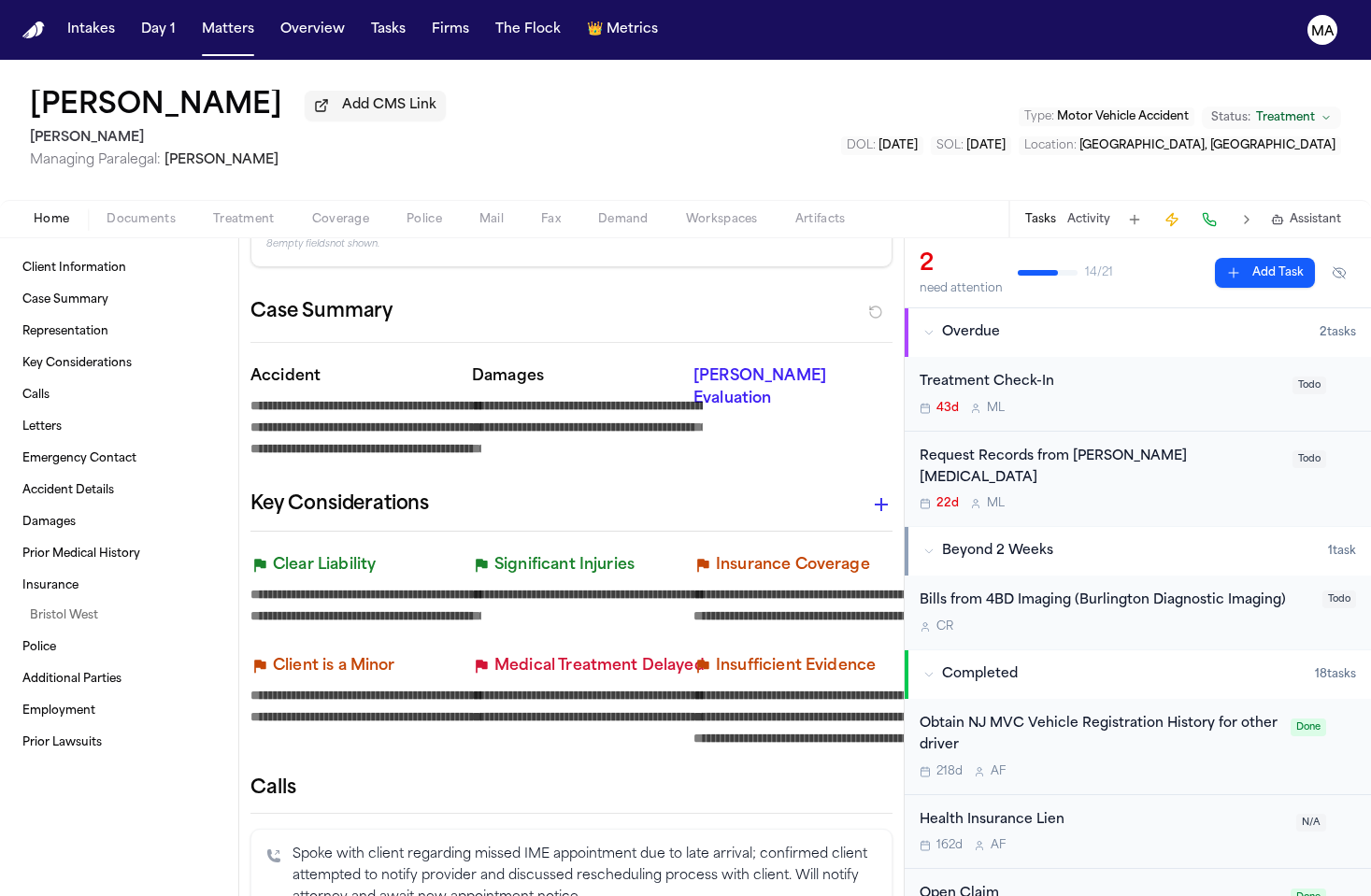
scroll to position [225, 0]
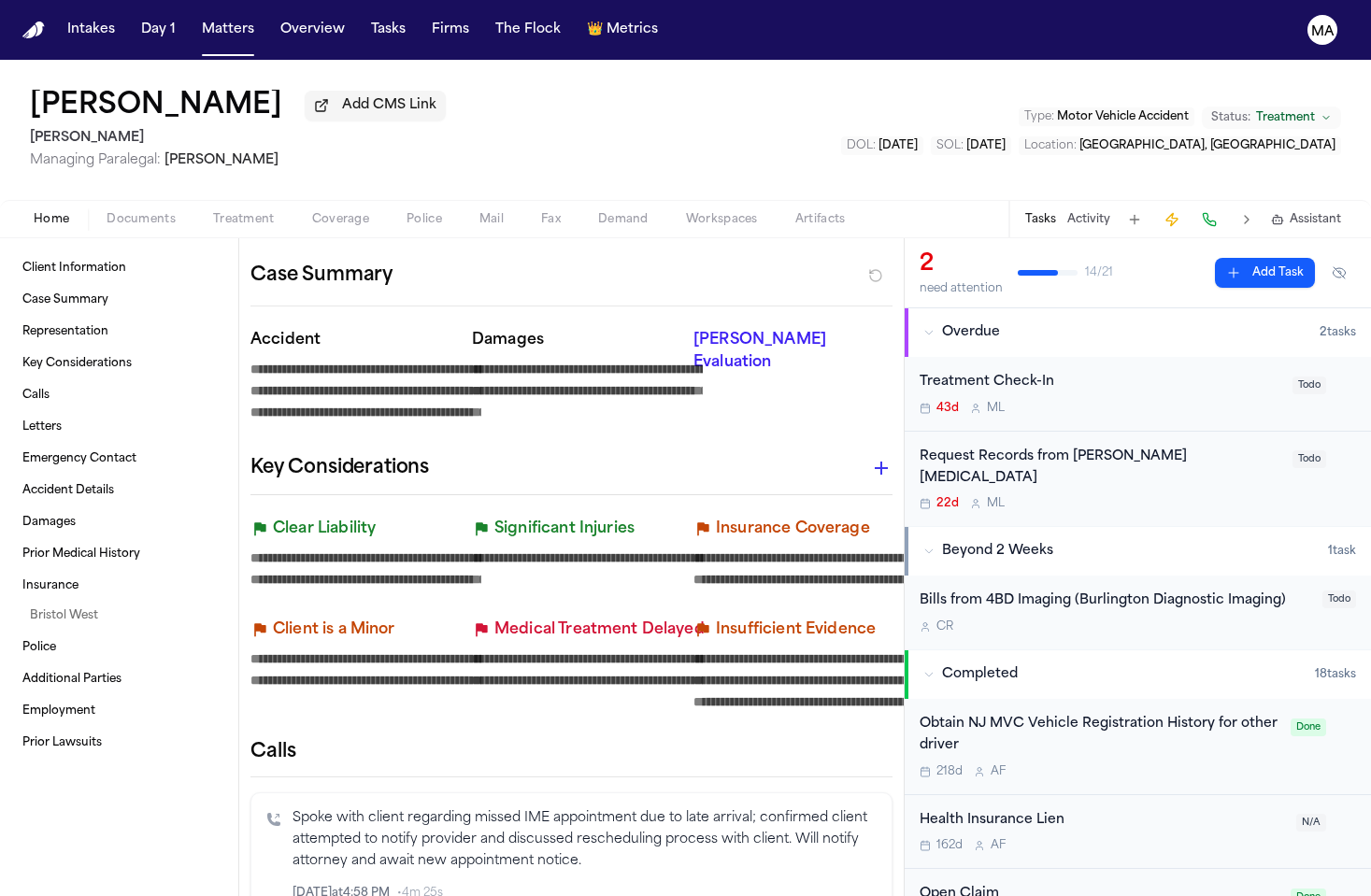
click at [983, 447] on div "Request Records from Panaia Chiropractic" at bounding box center [1100, 467] width 361 height 43
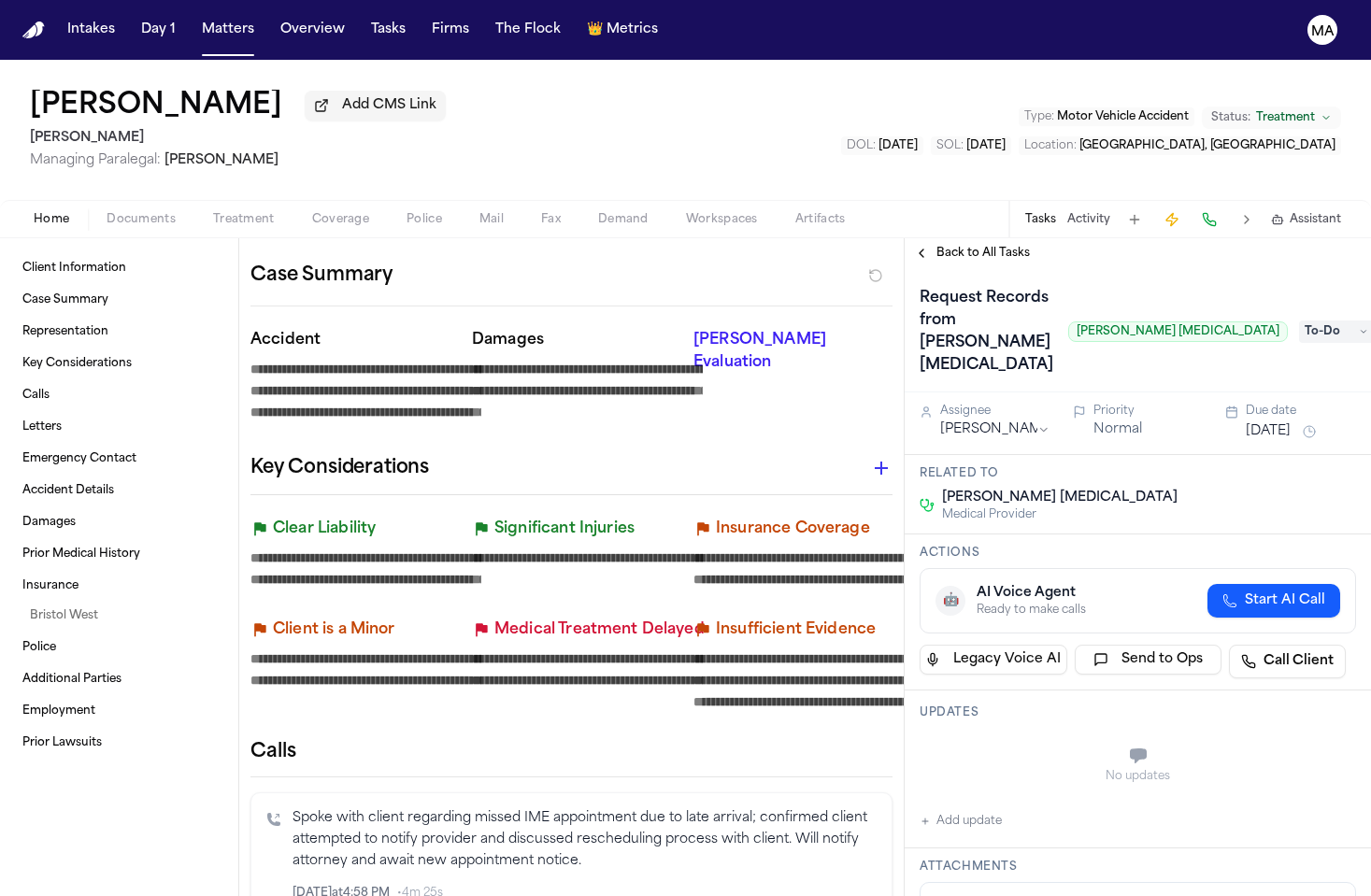
click at [1299, 321] on span "To-Do" at bounding box center [1336, 332] width 75 height 23
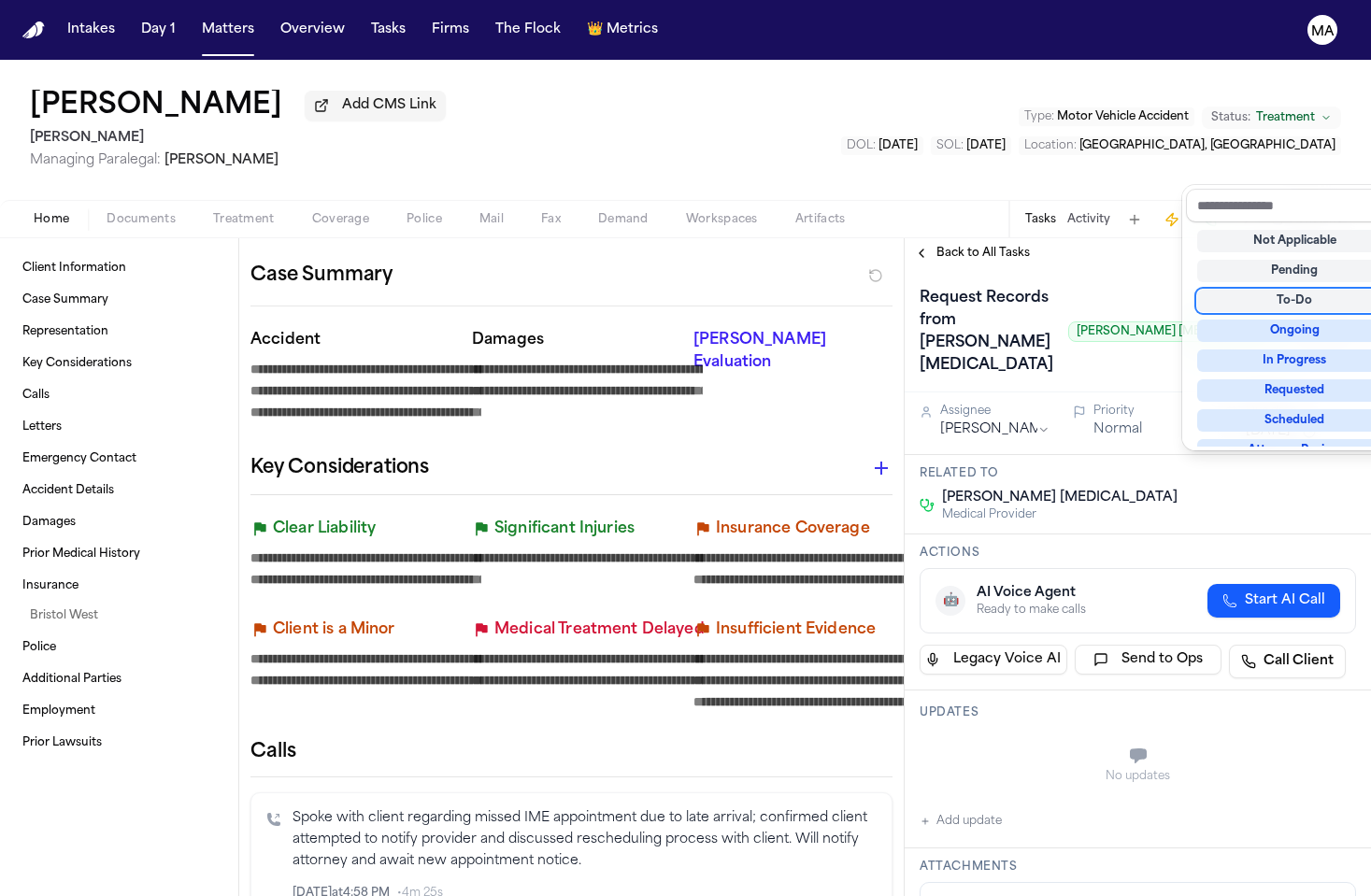
click at [1077, 238] on div "Back to All Tasks Request Records from Panaia Chiropractic Panaia Chiropractic …" at bounding box center [1137, 568] width 466 height 659
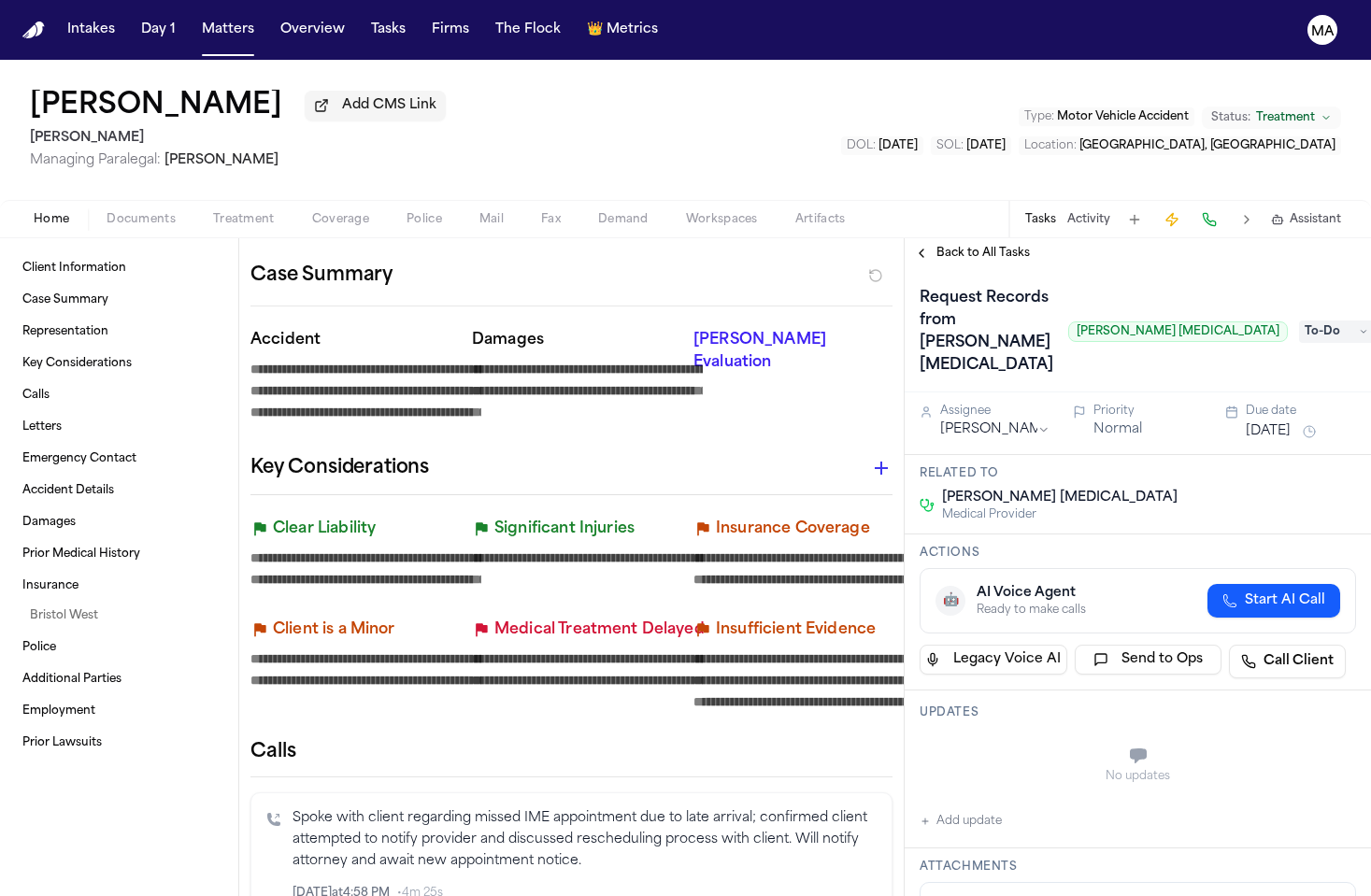
click at [950, 246] on span "Back to All Tasks" at bounding box center [983, 254] width 94 height 15
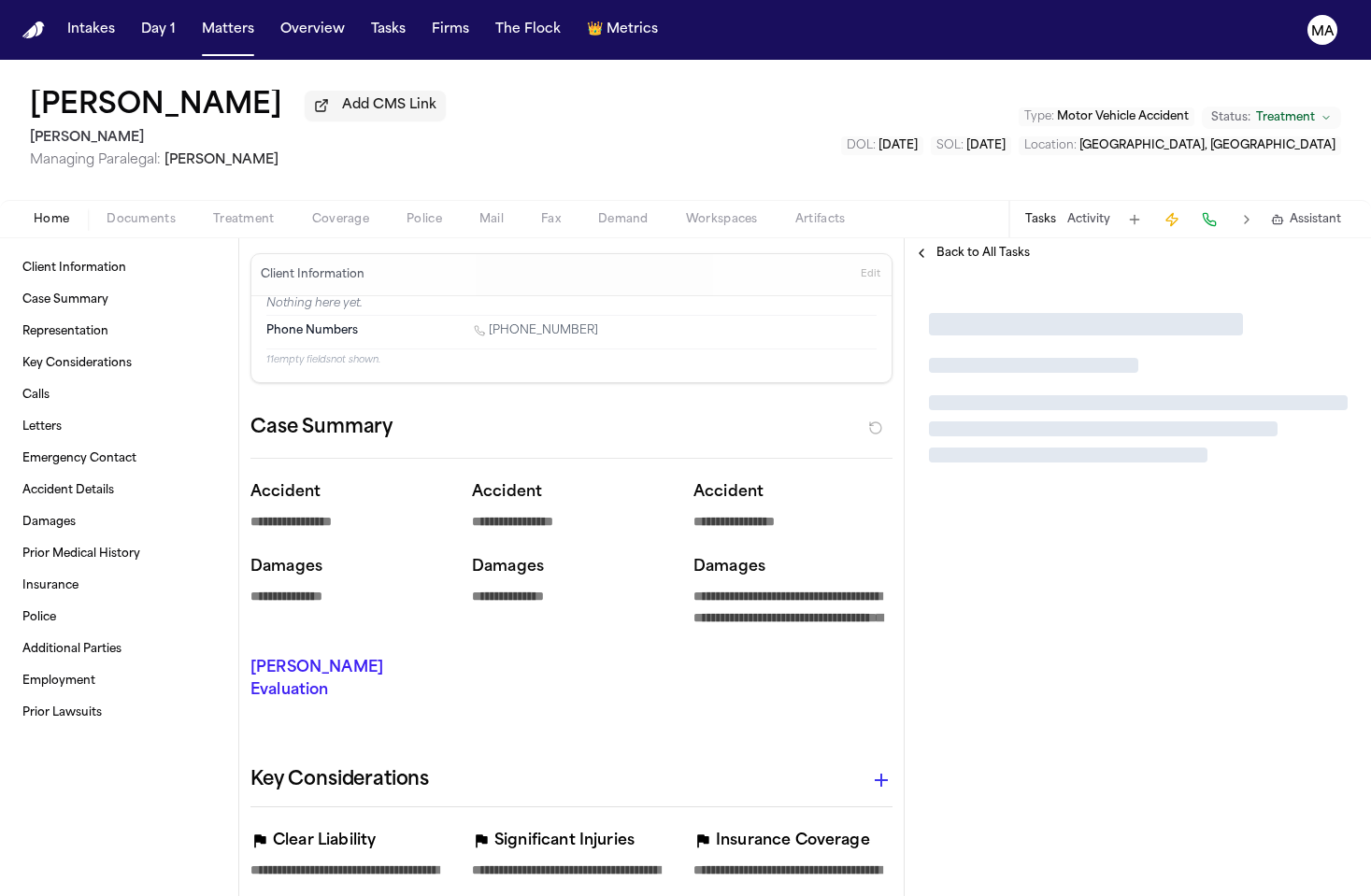
type textarea "*"
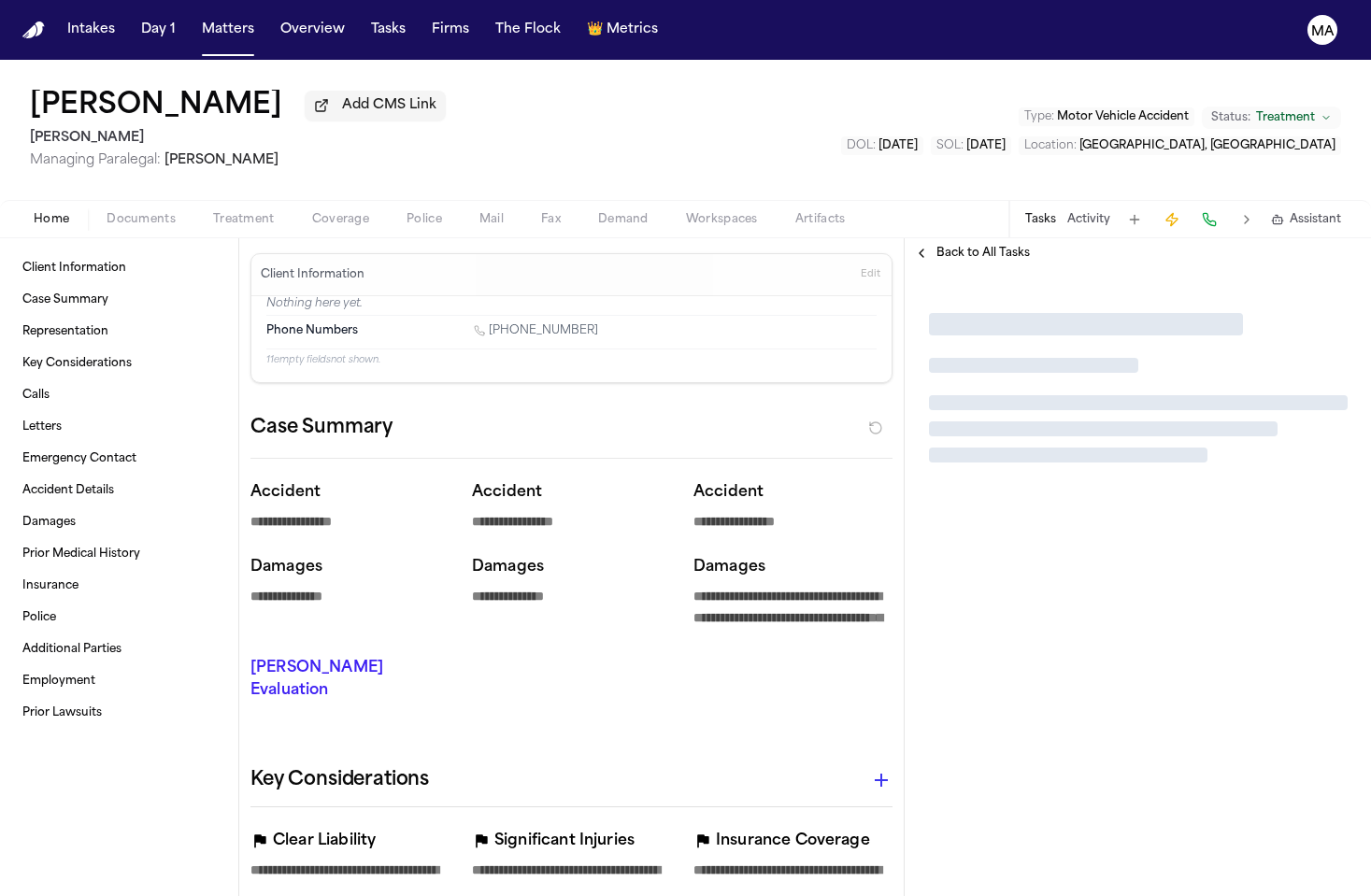
type textarea "*"
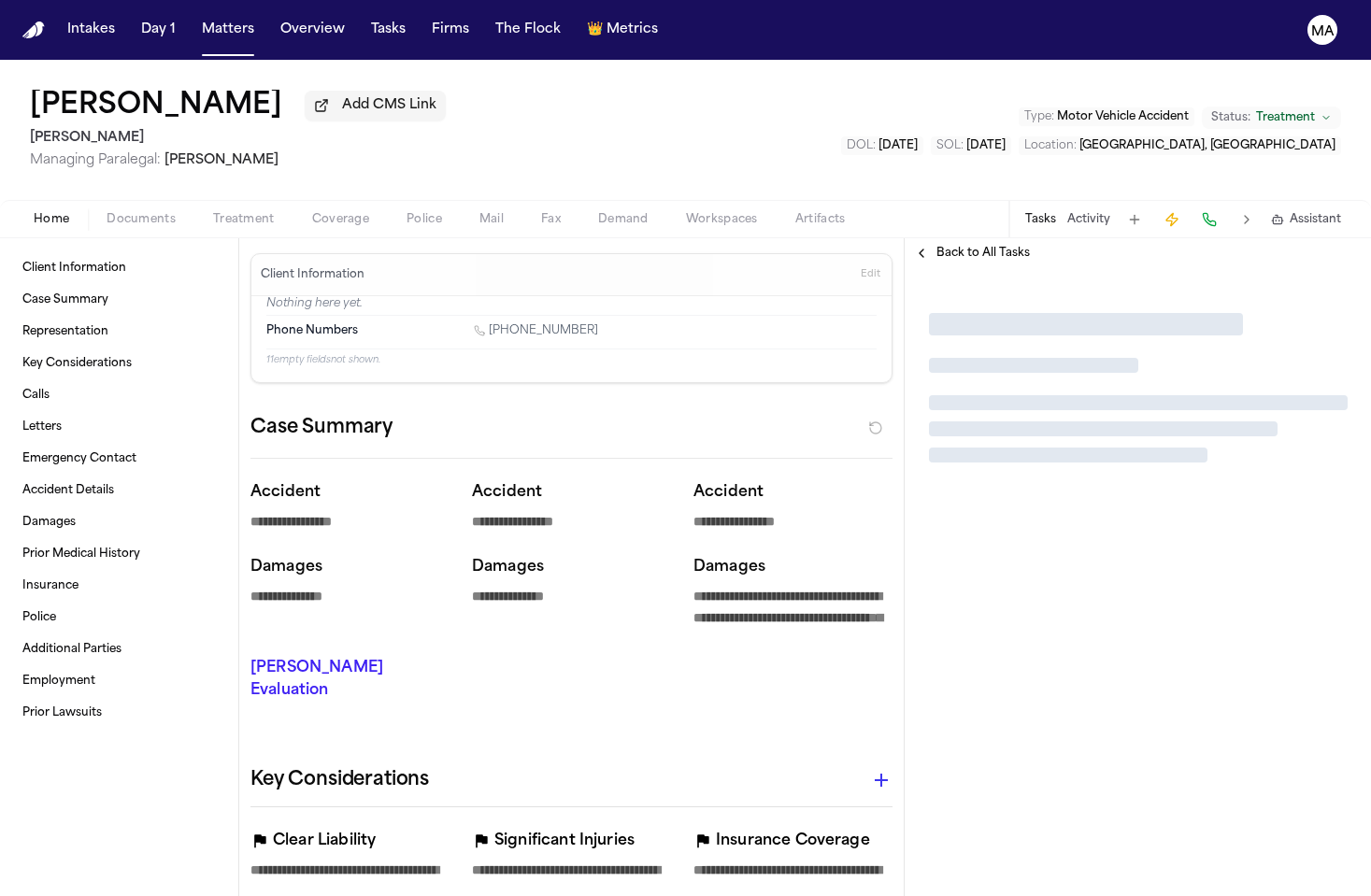
type textarea "*"
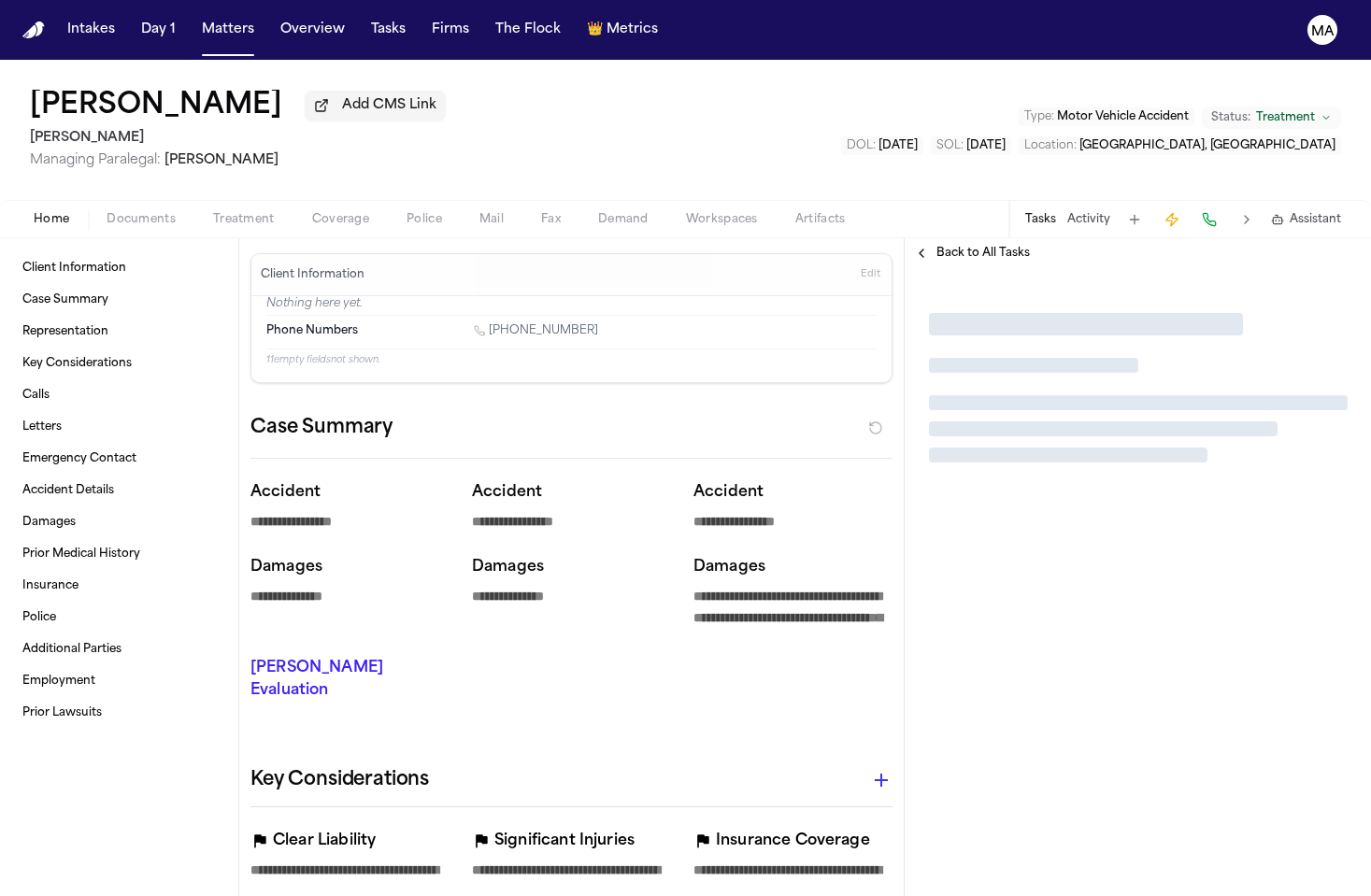
type textarea "*"
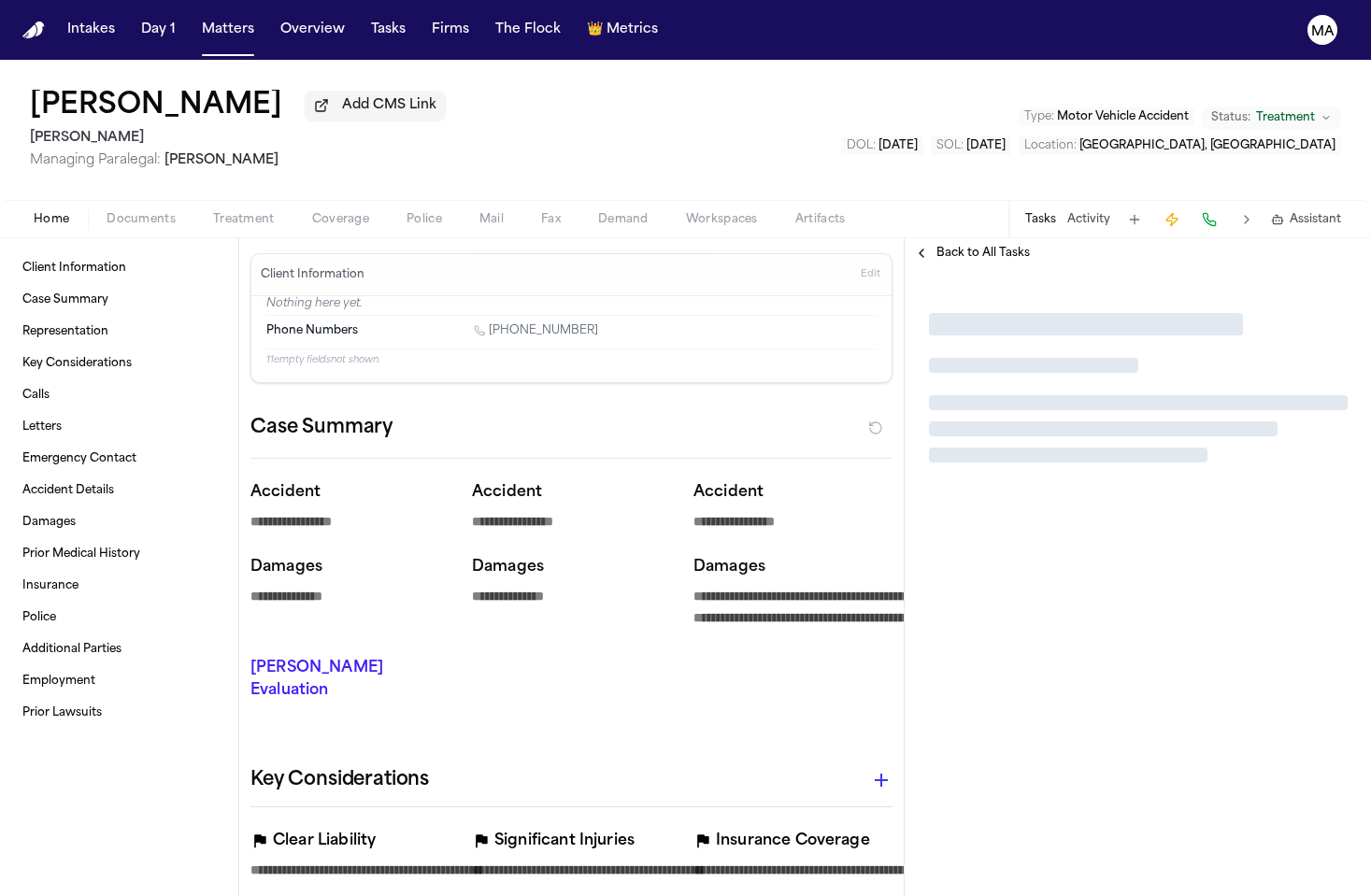
type textarea "*"
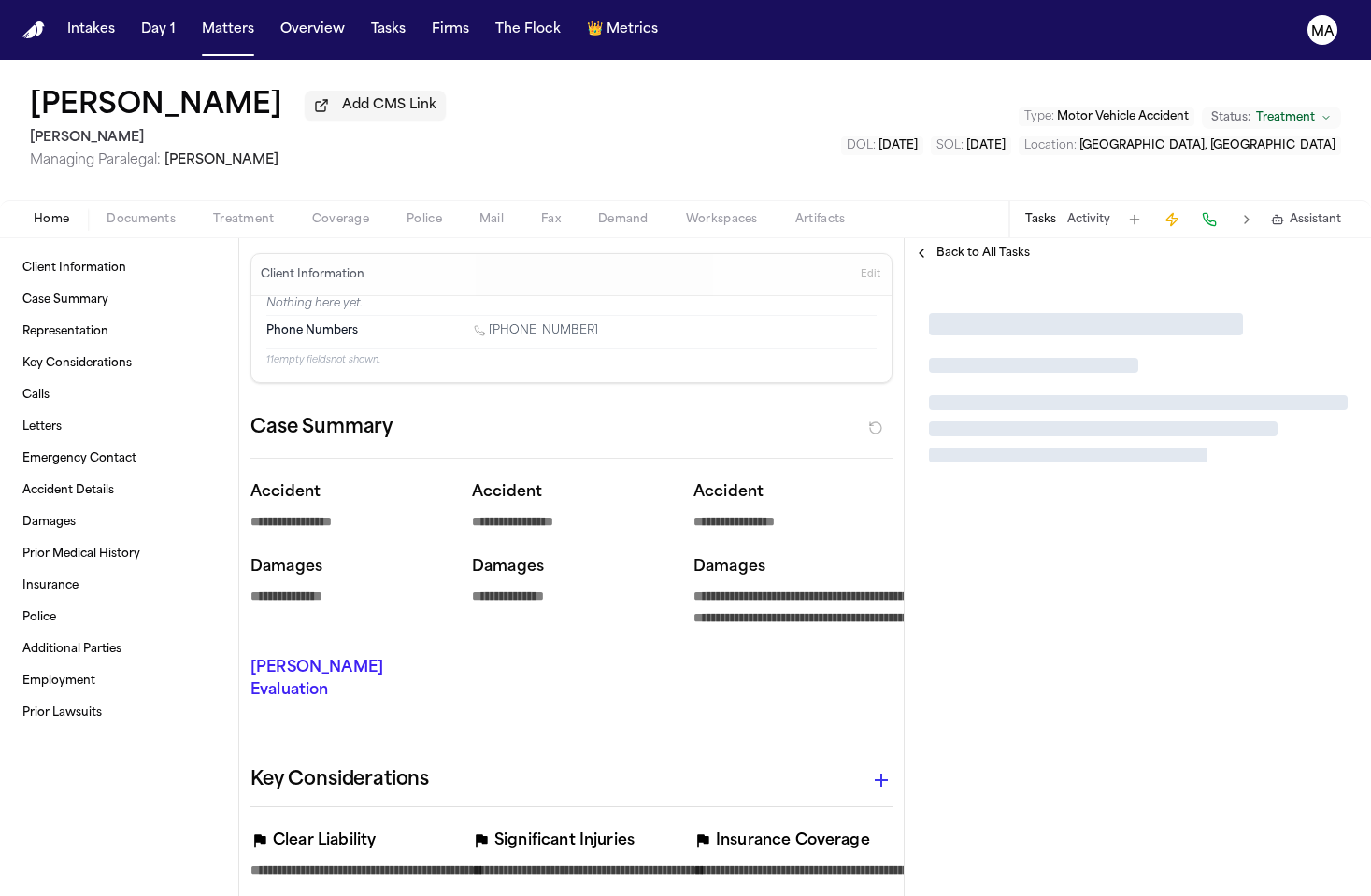
type textarea "*"
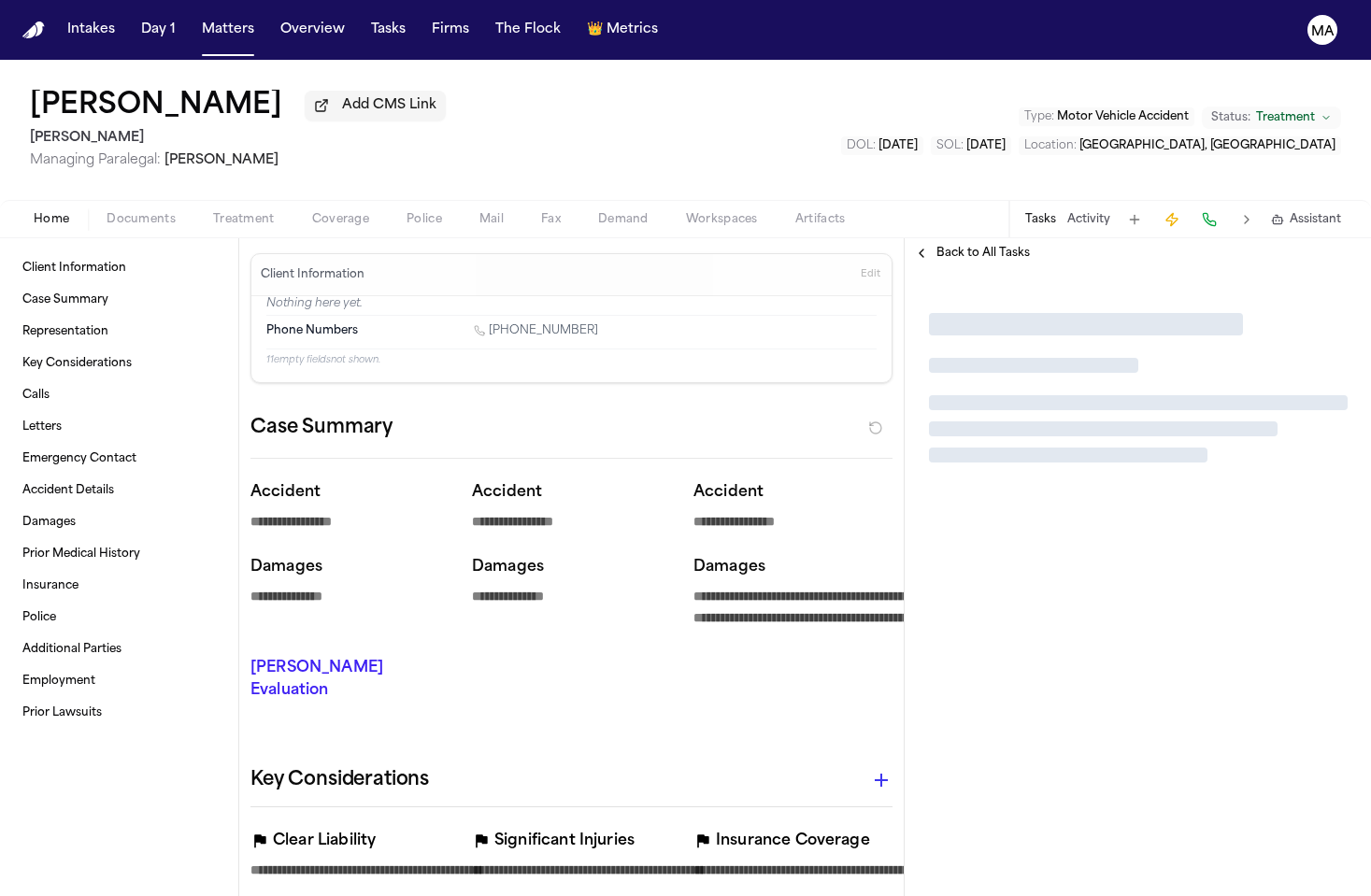
type textarea "*"
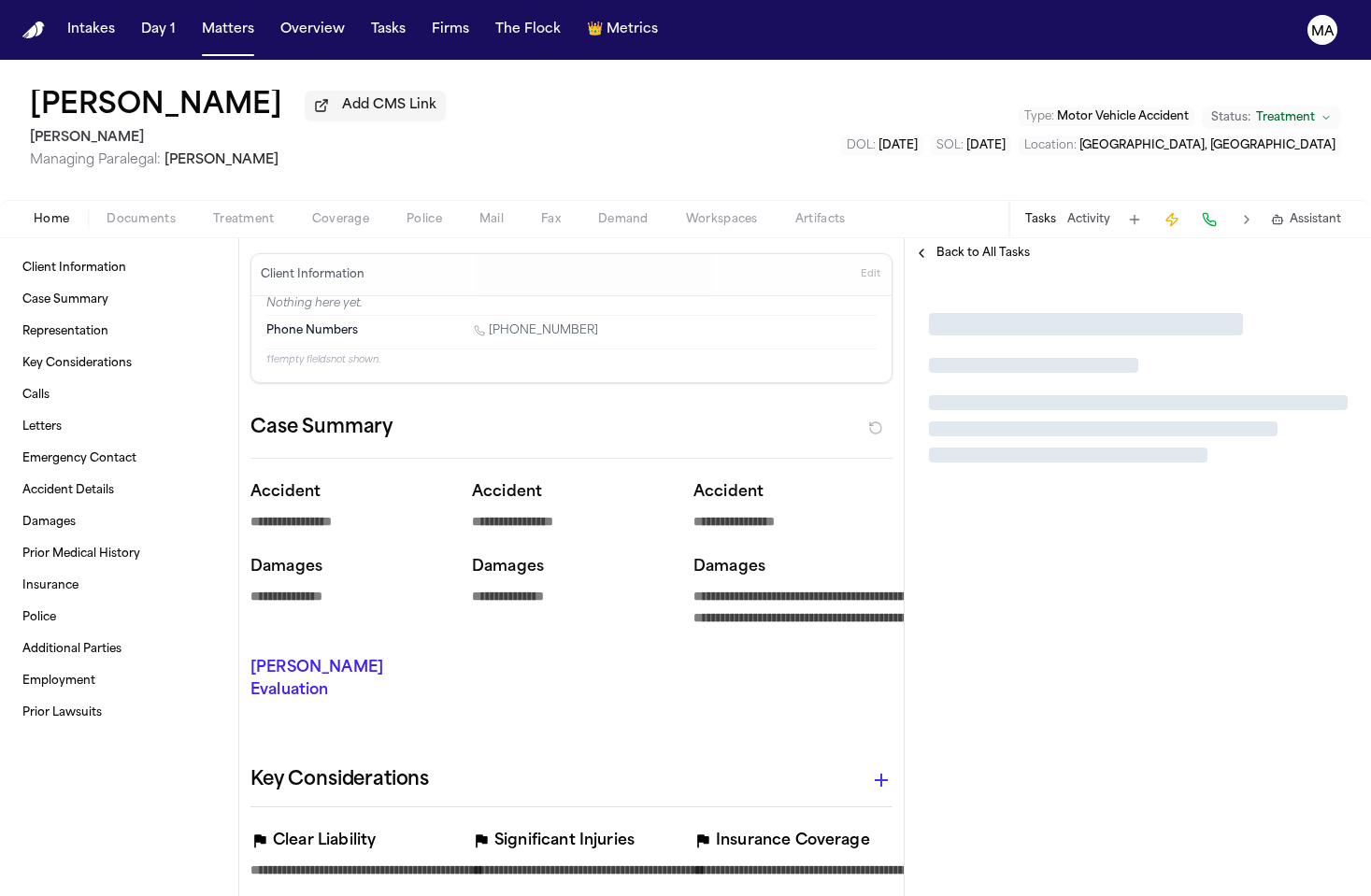
type textarea "*"
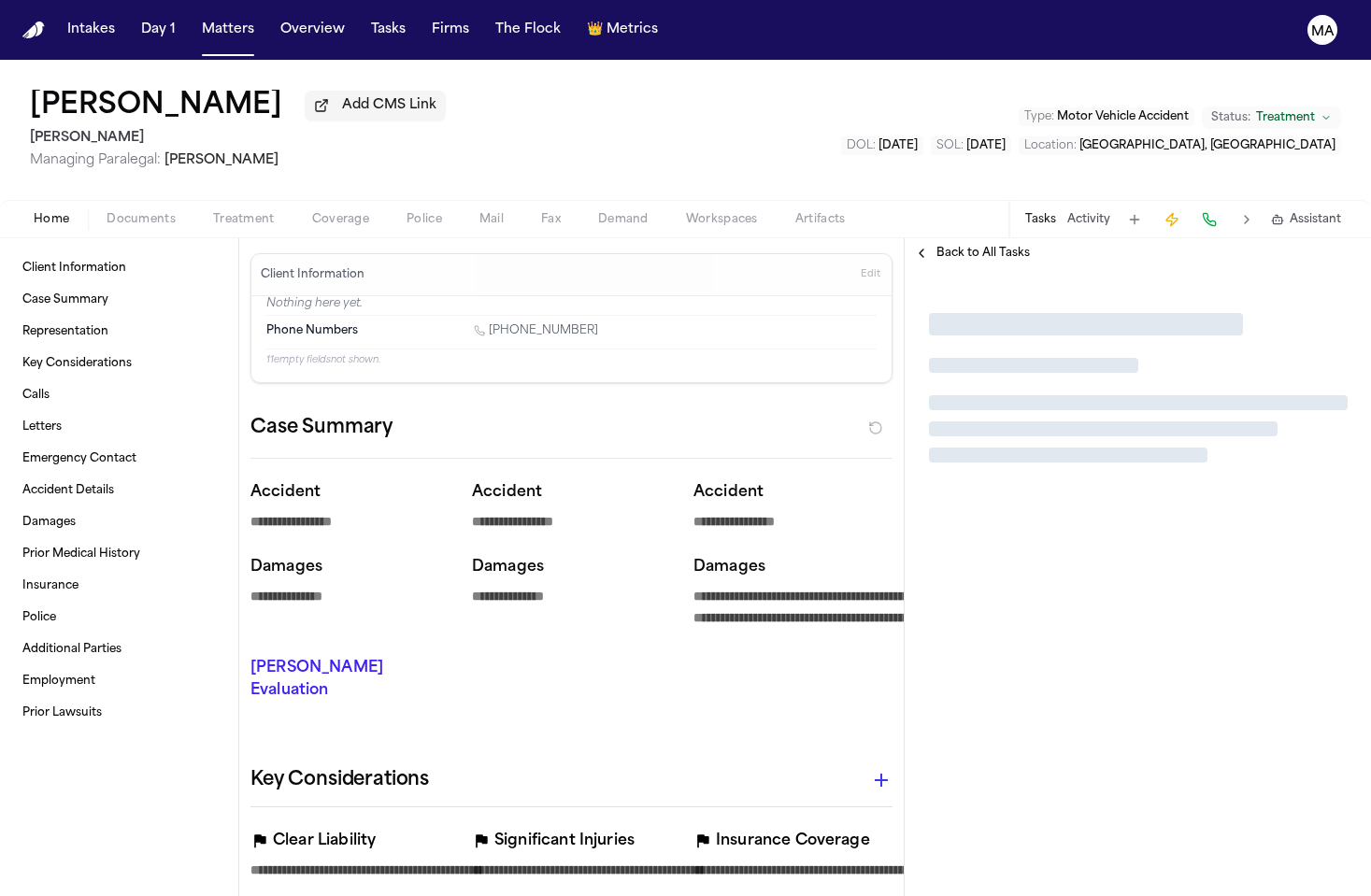
type textarea "*"
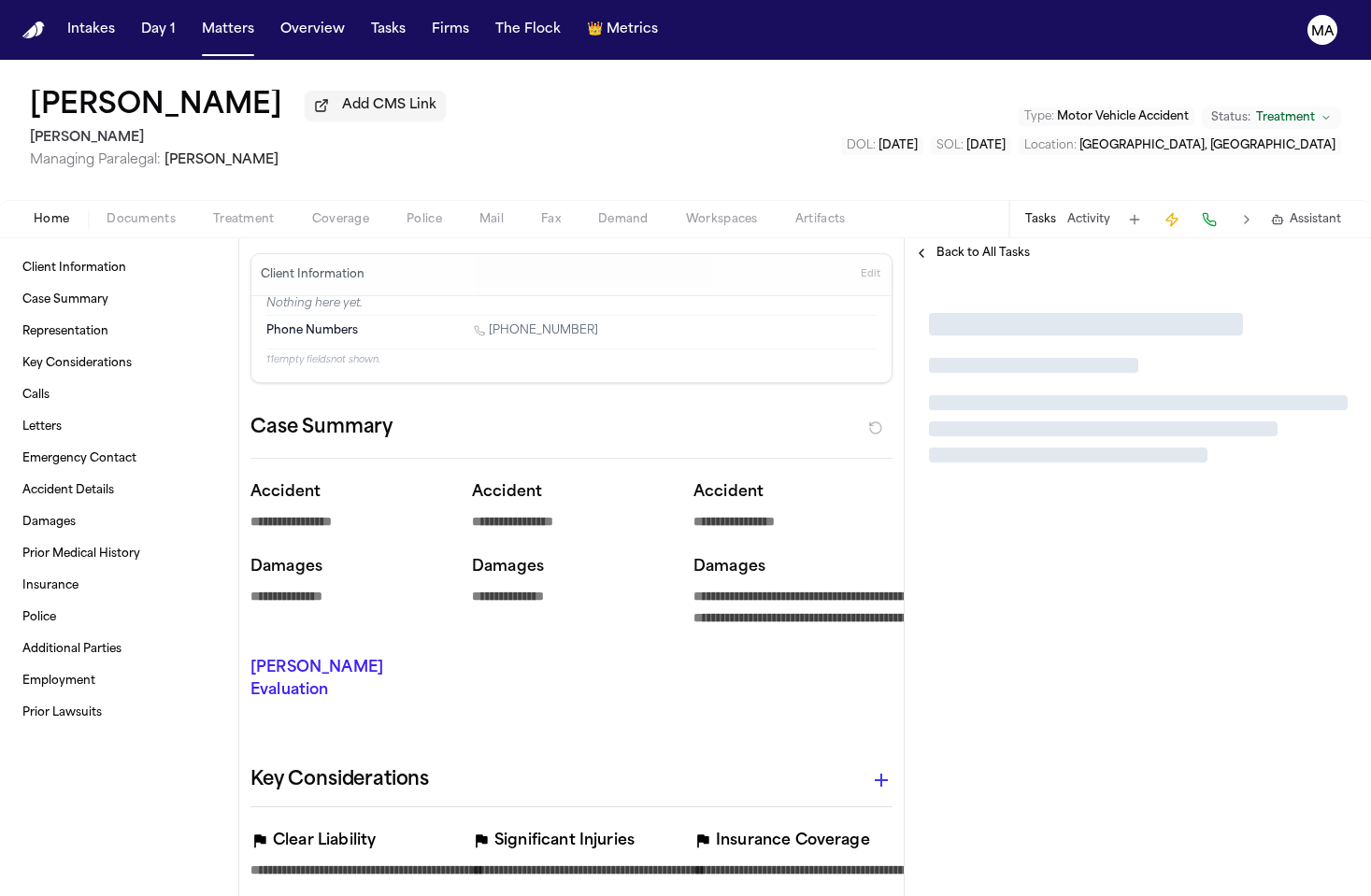
type textarea "*"
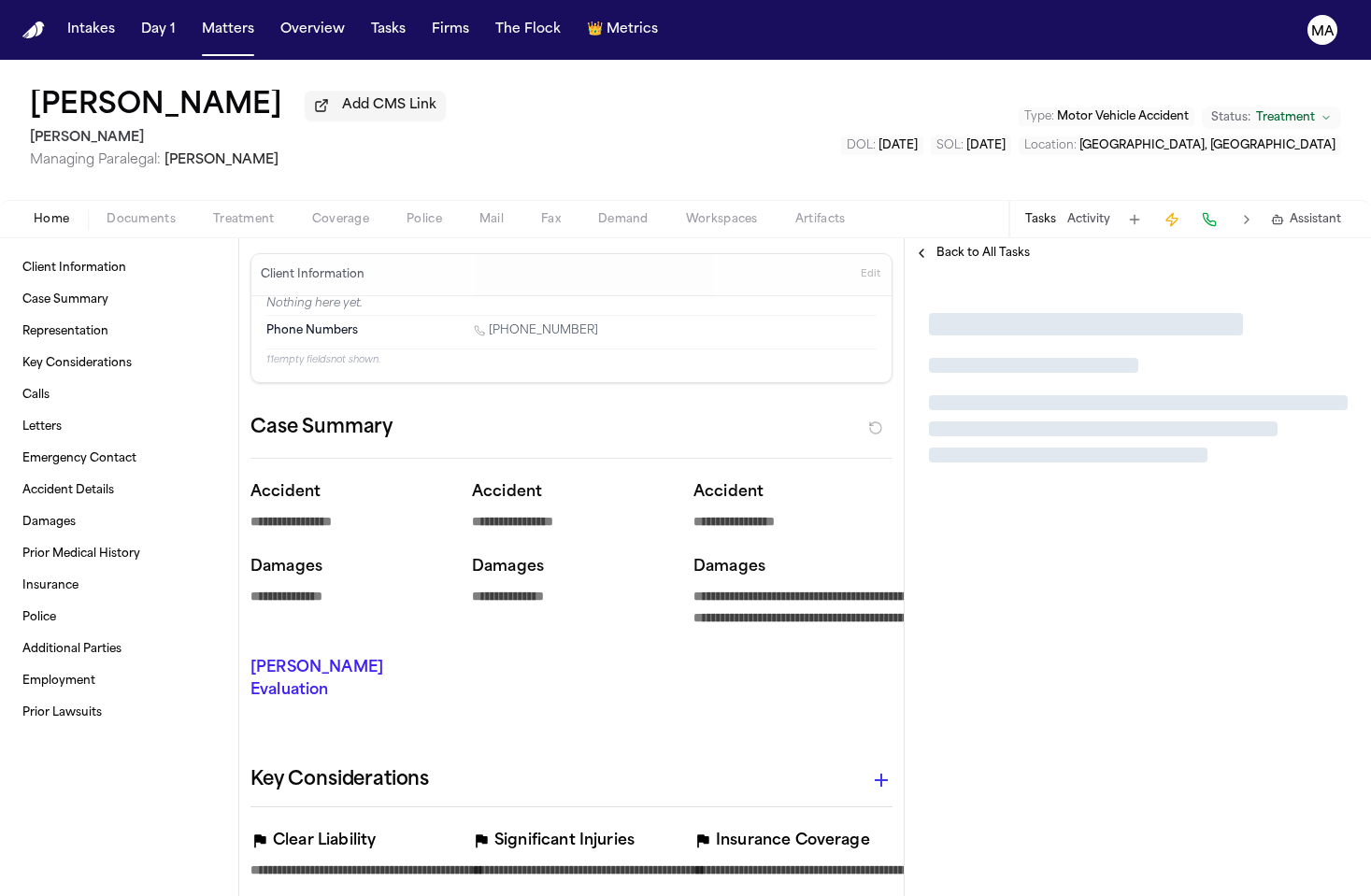
type textarea "*"
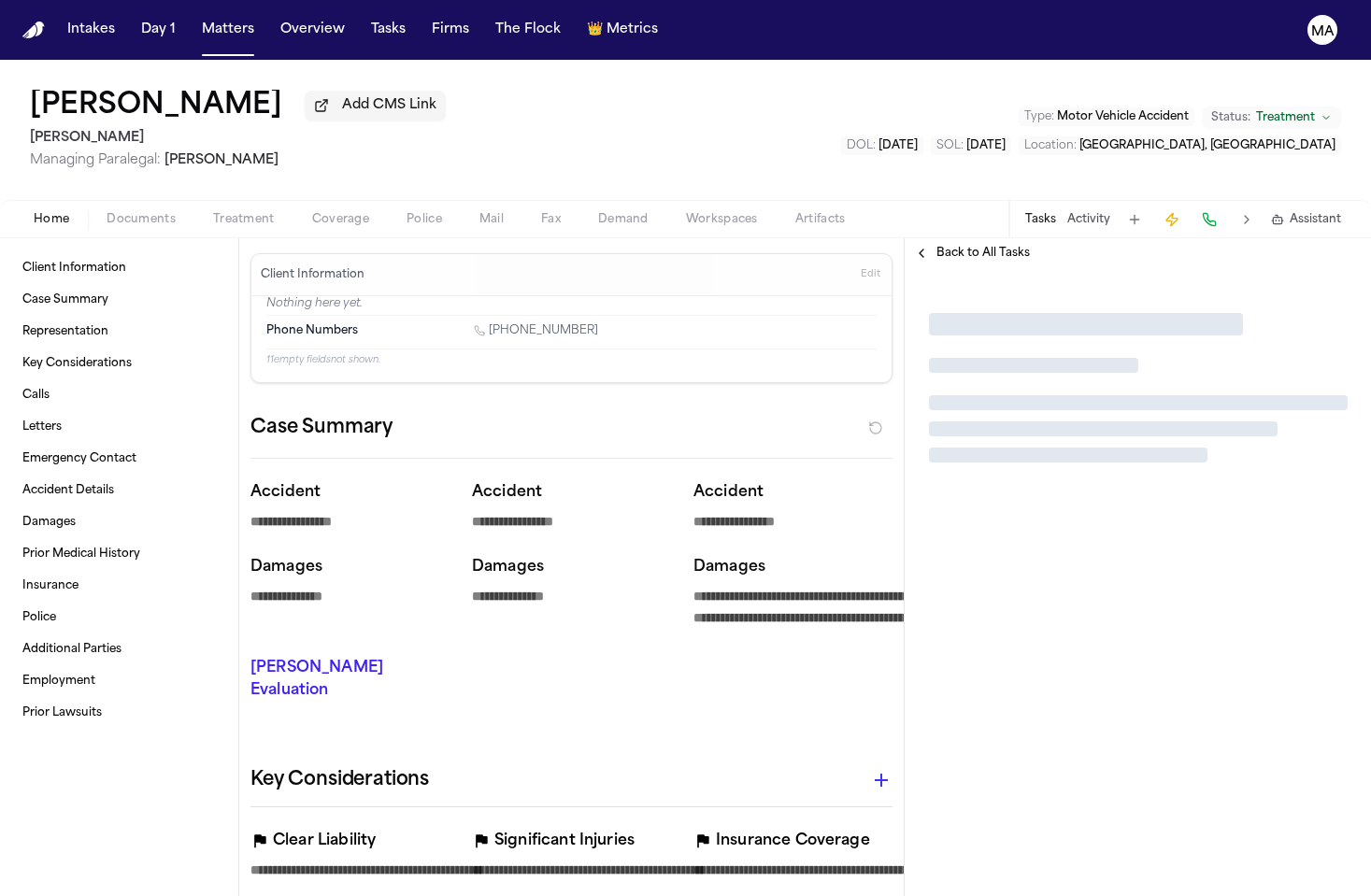
type textarea "*"
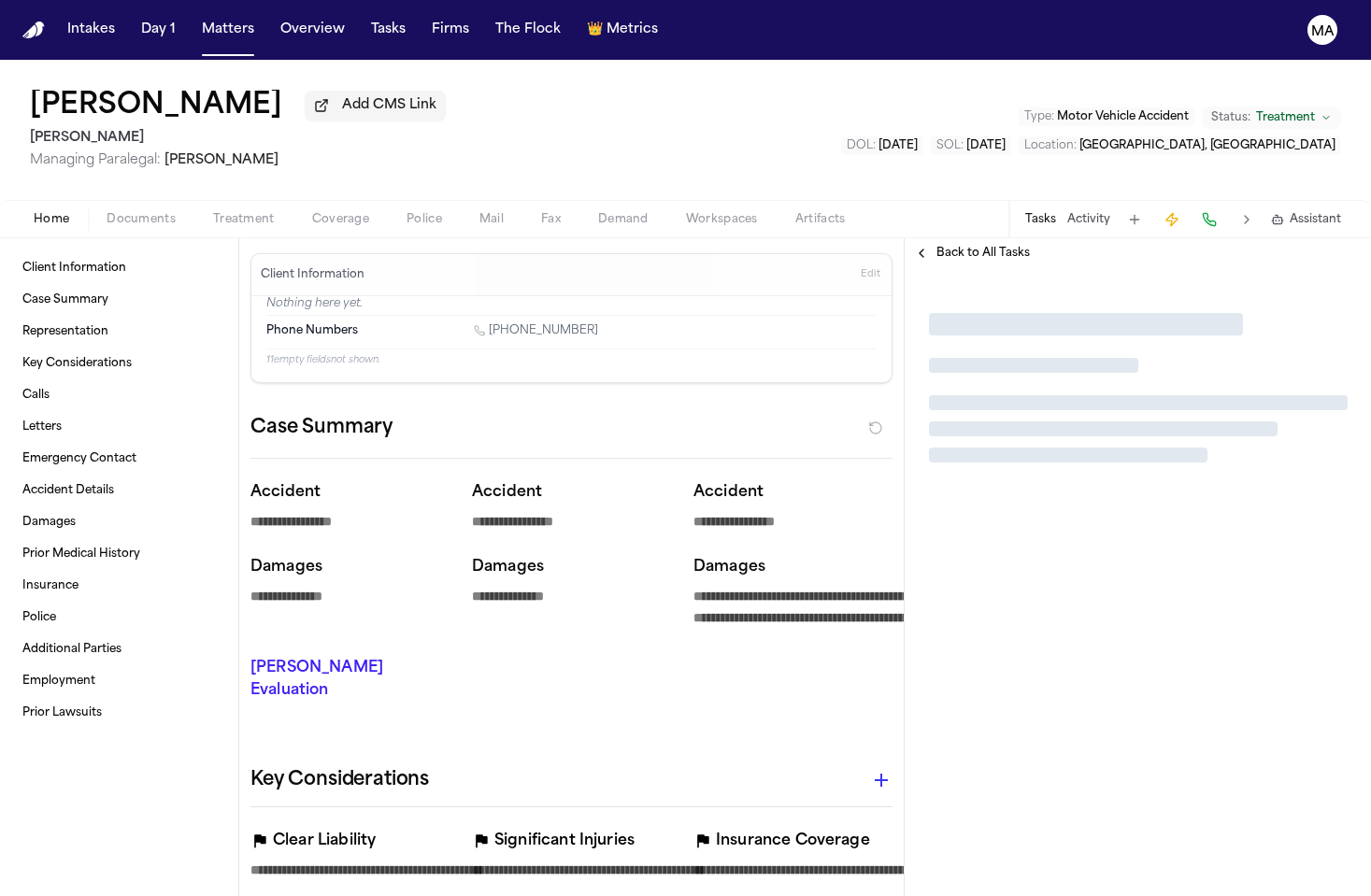
type textarea "*"
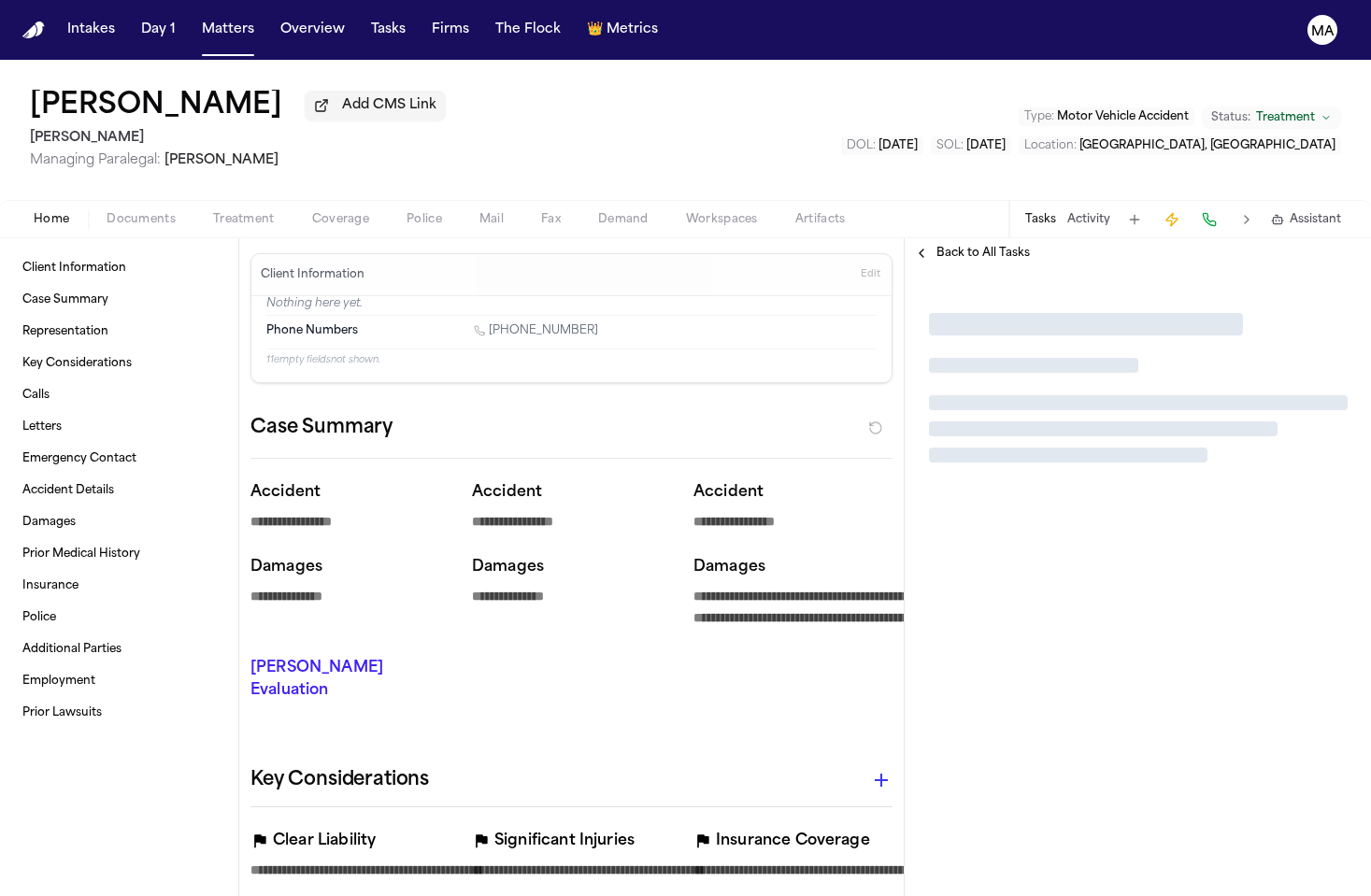
type textarea "*"
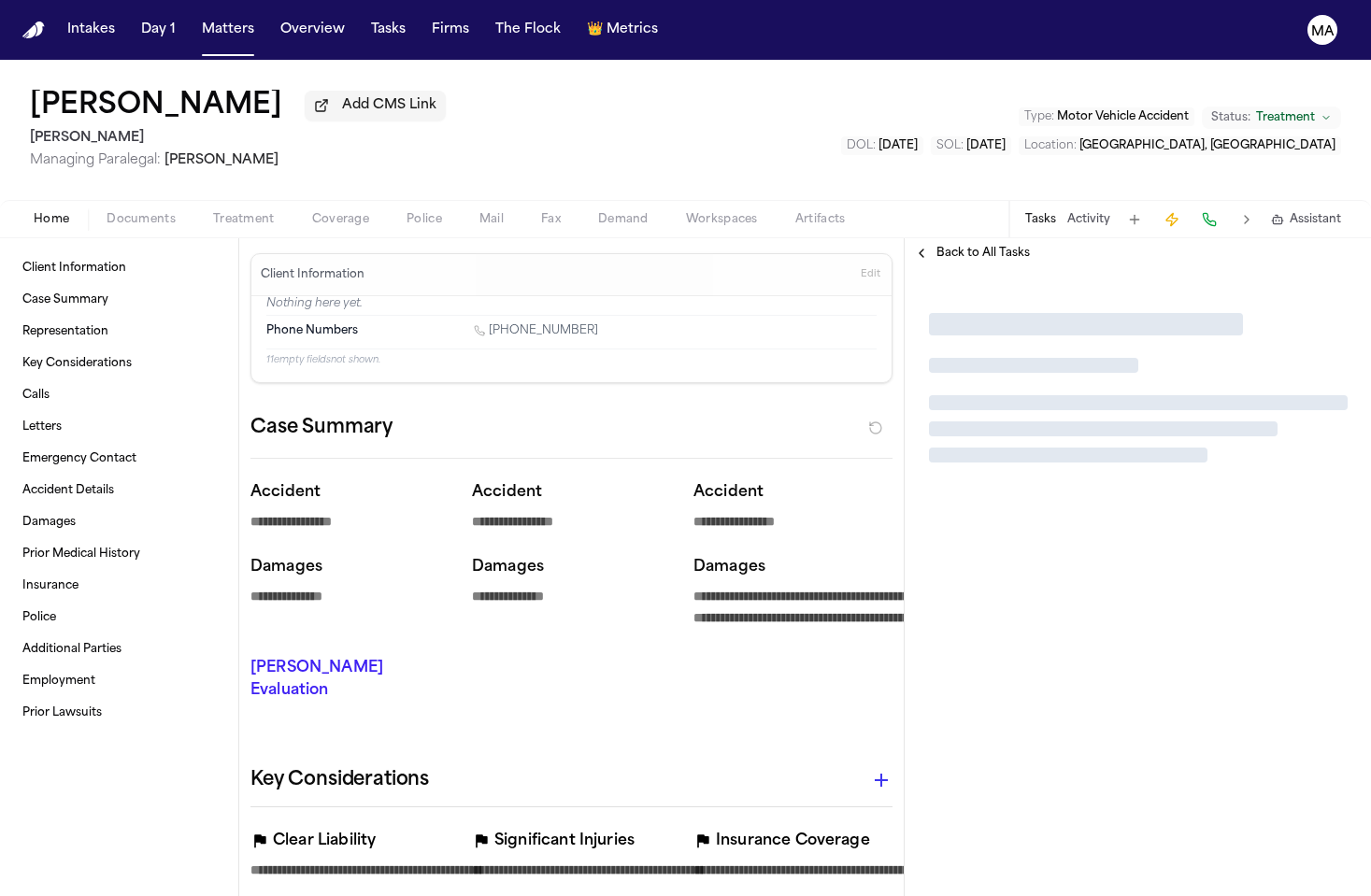
type textarea "*"
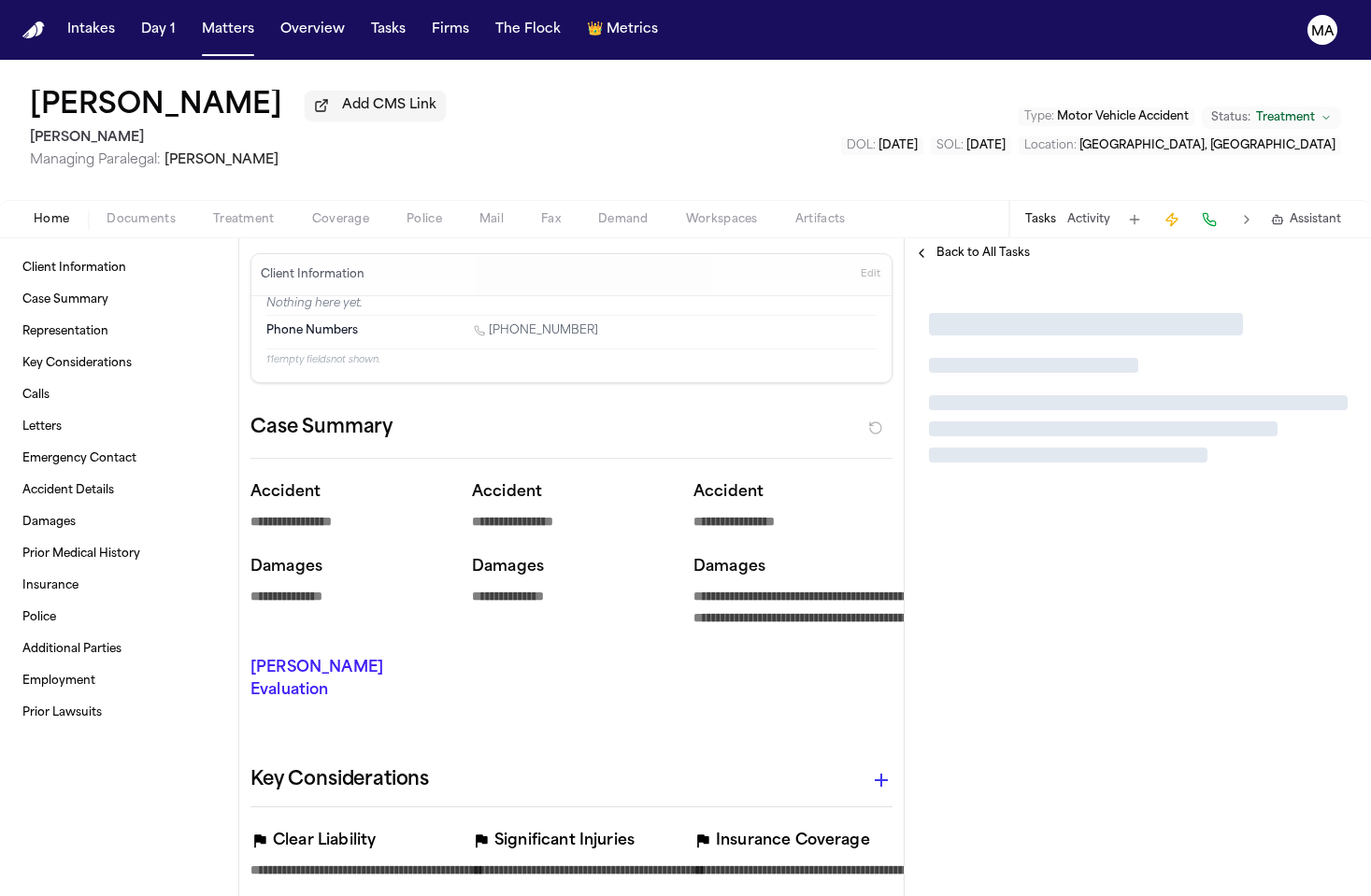
type textarea "*"
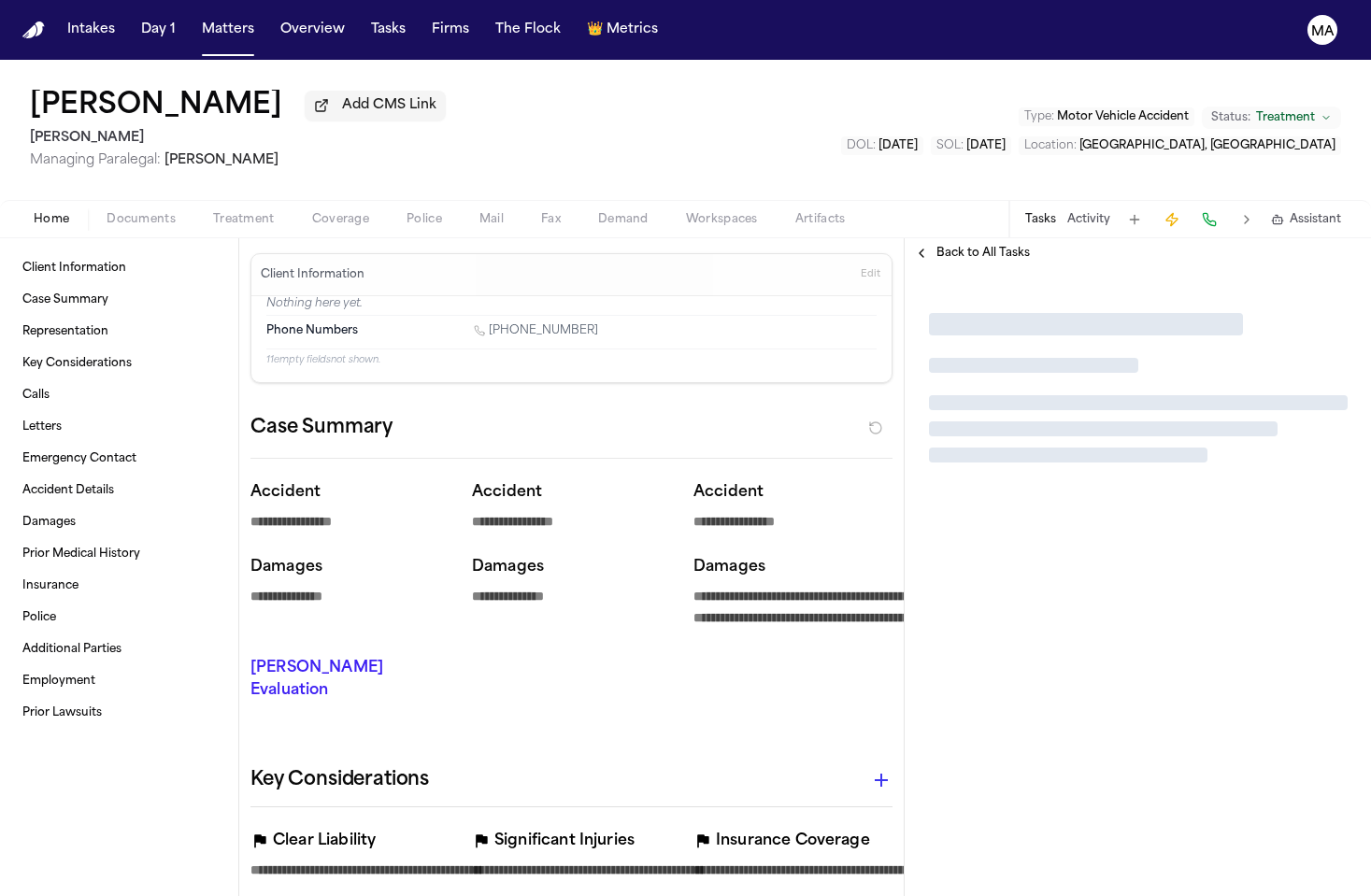
type textarea "*"
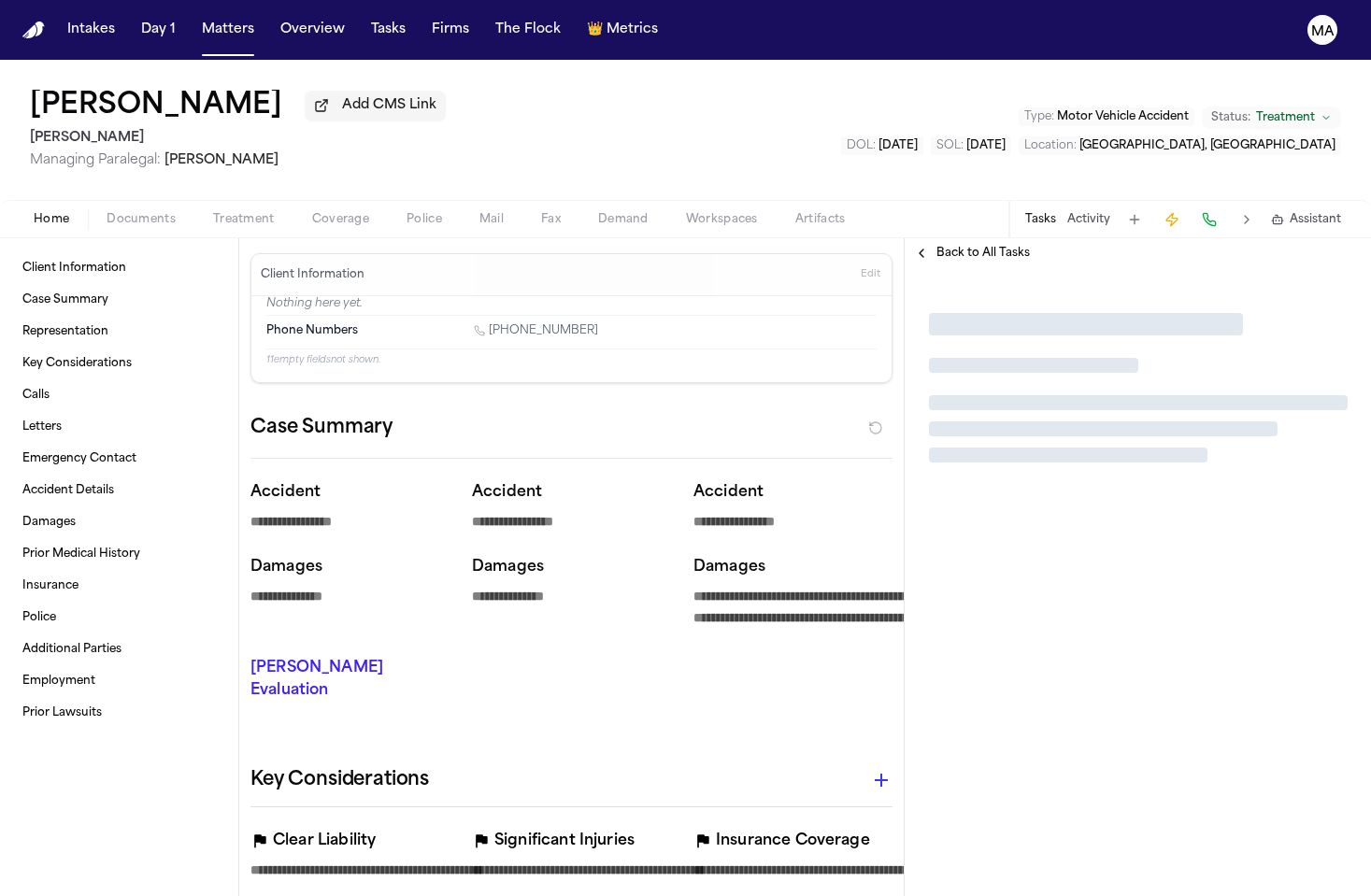
type textarea "*"
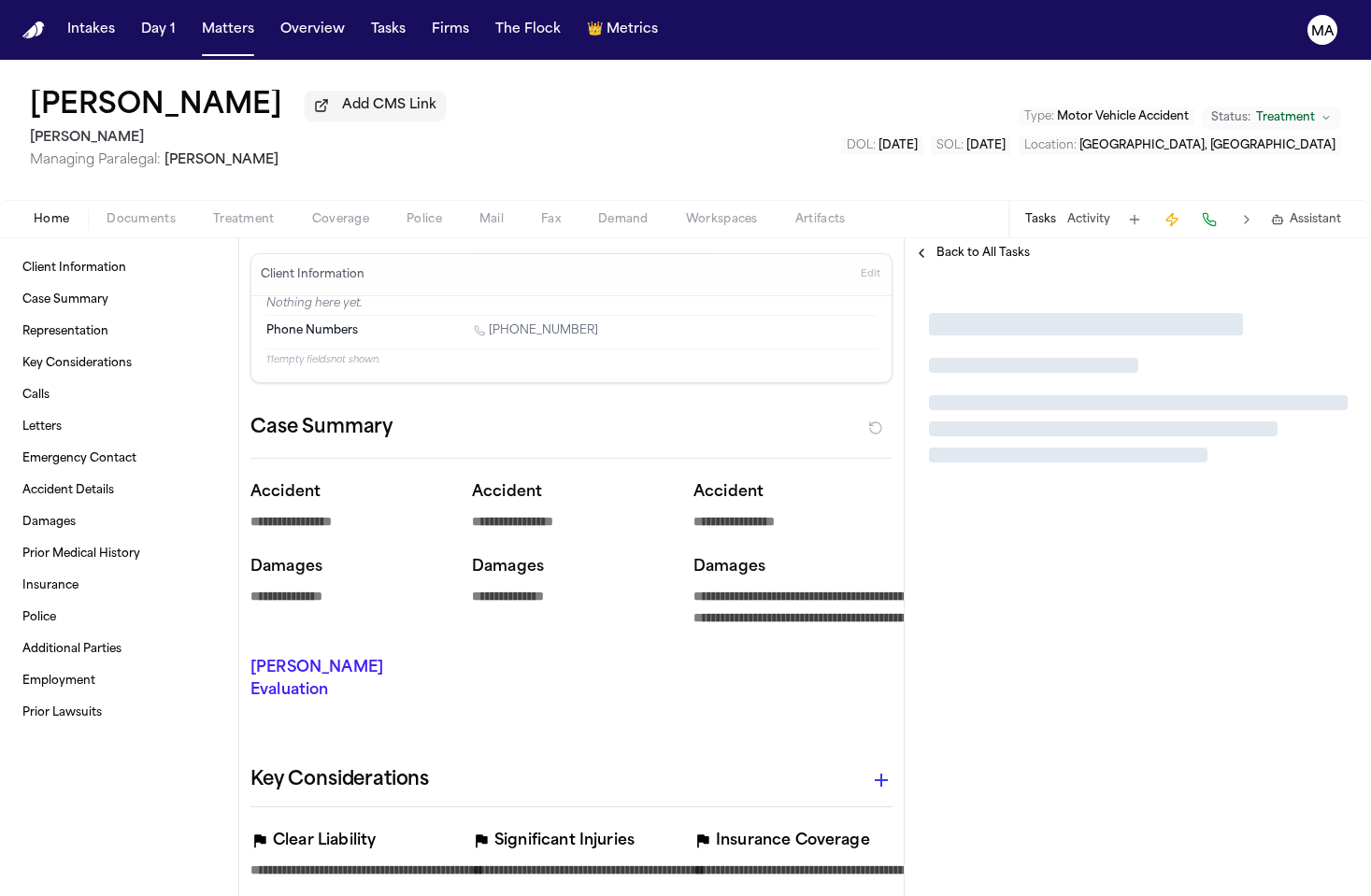
type textarea "*"
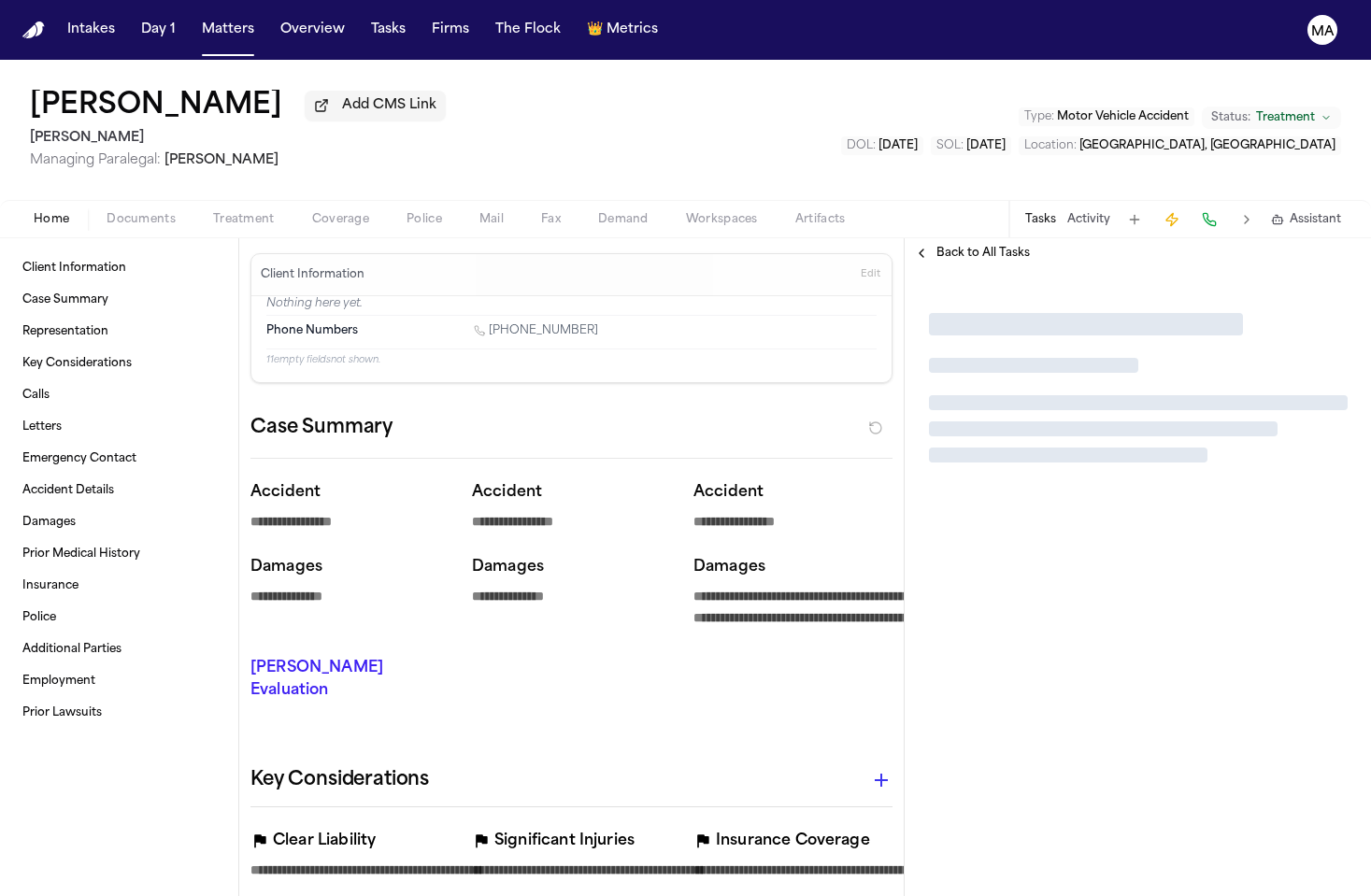
type textarea "*"
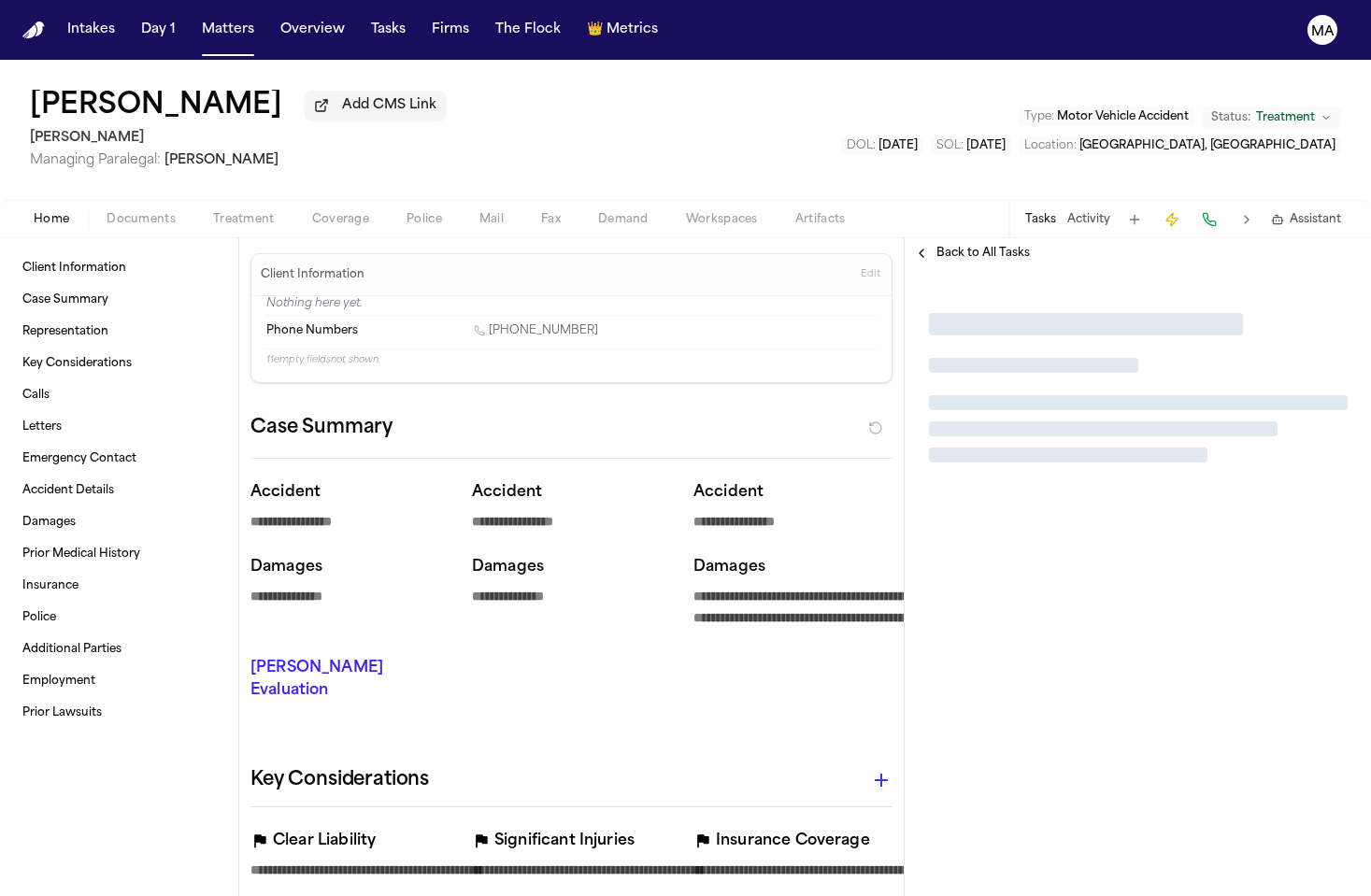
type textarea "*"
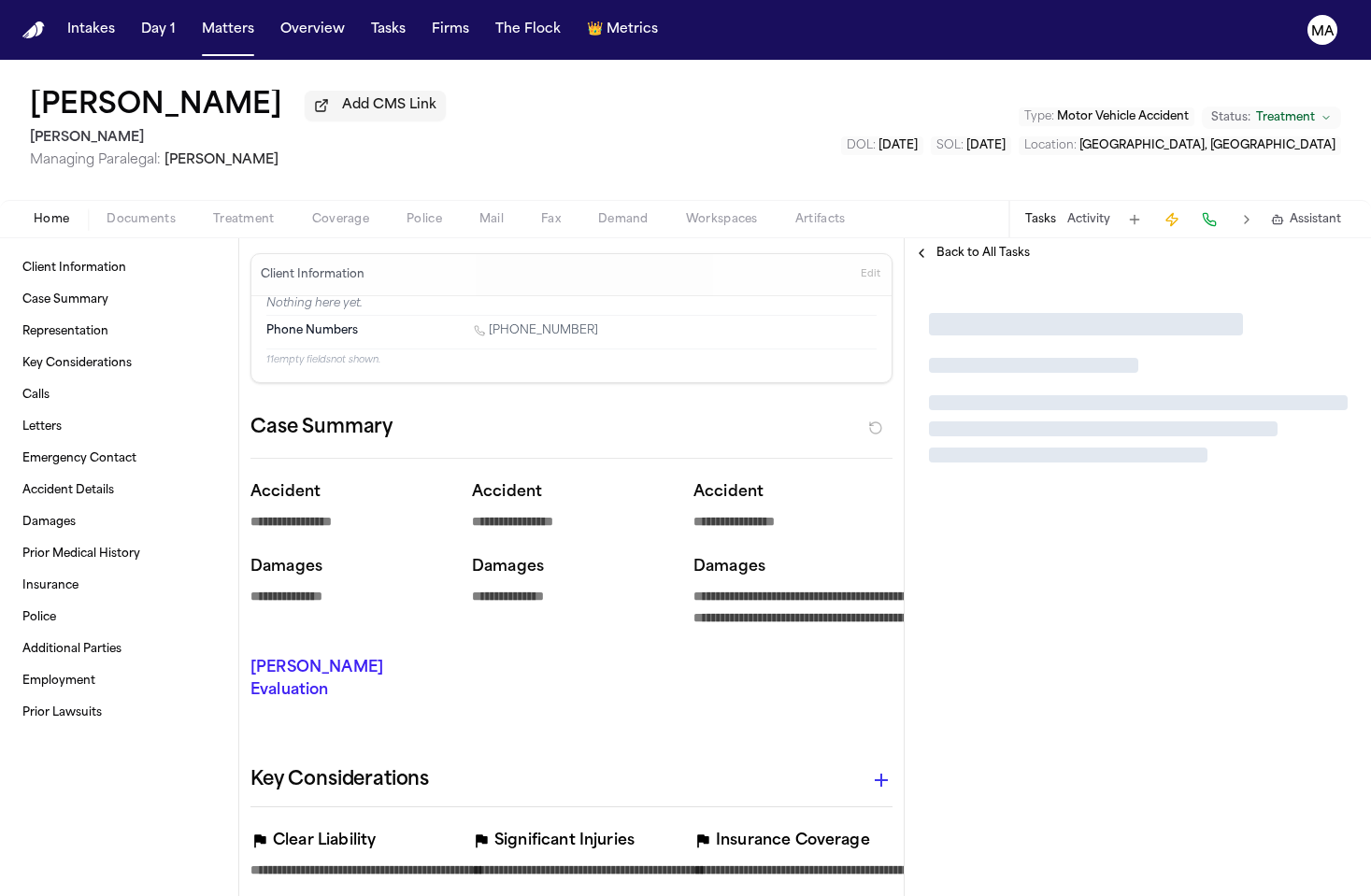
type textarea "*"
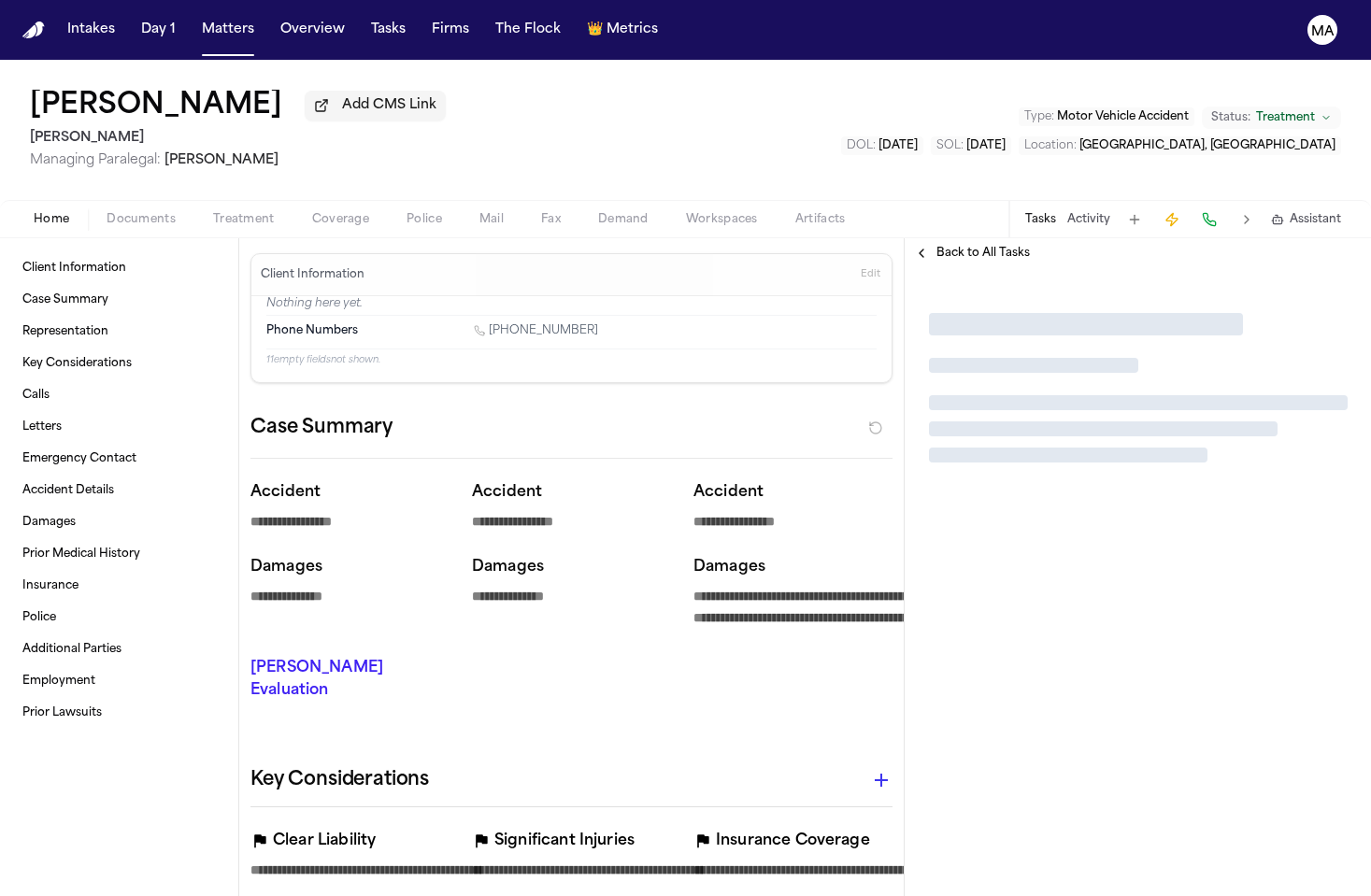
type textarea "*"
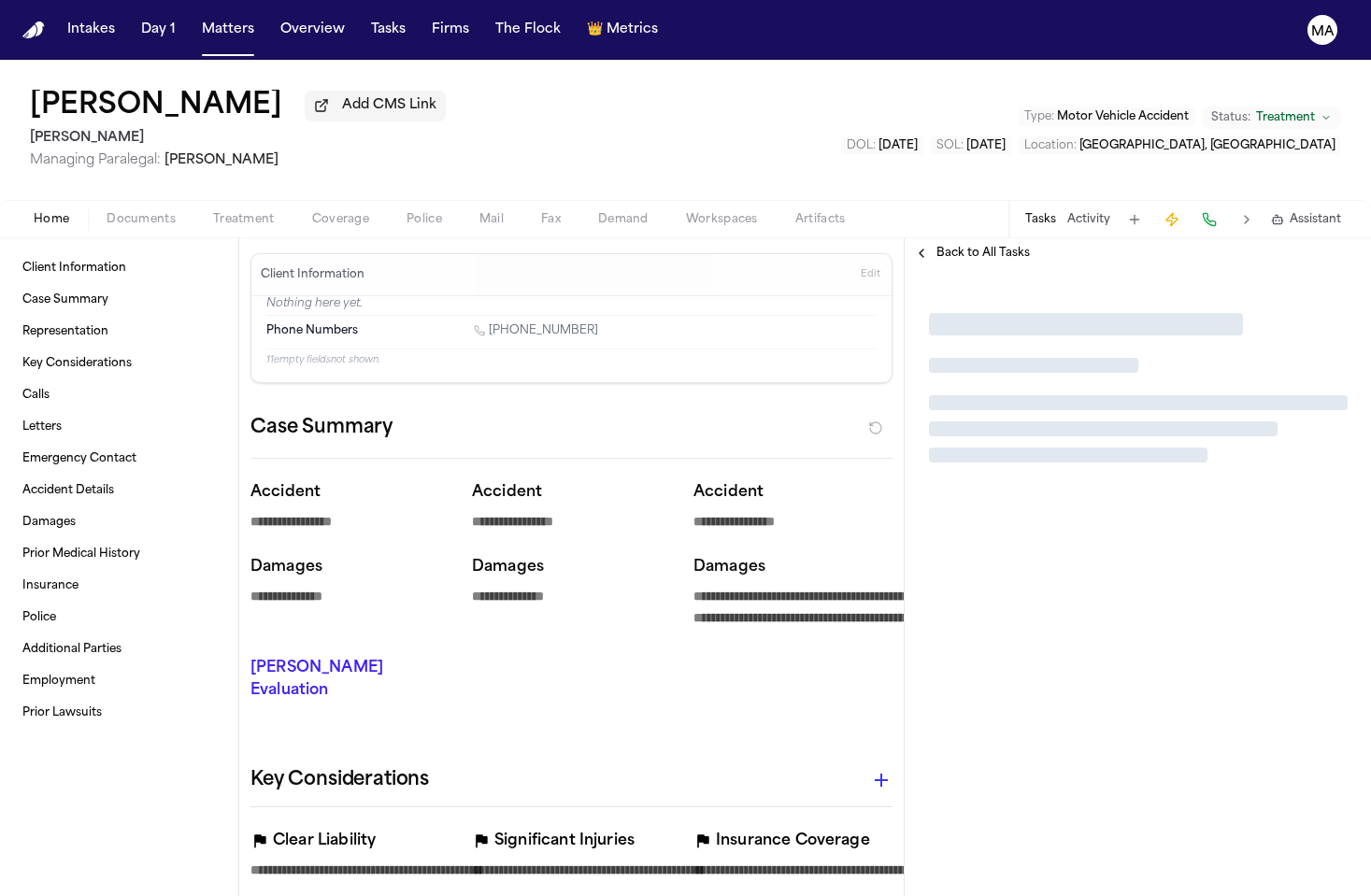
type textarea "*"
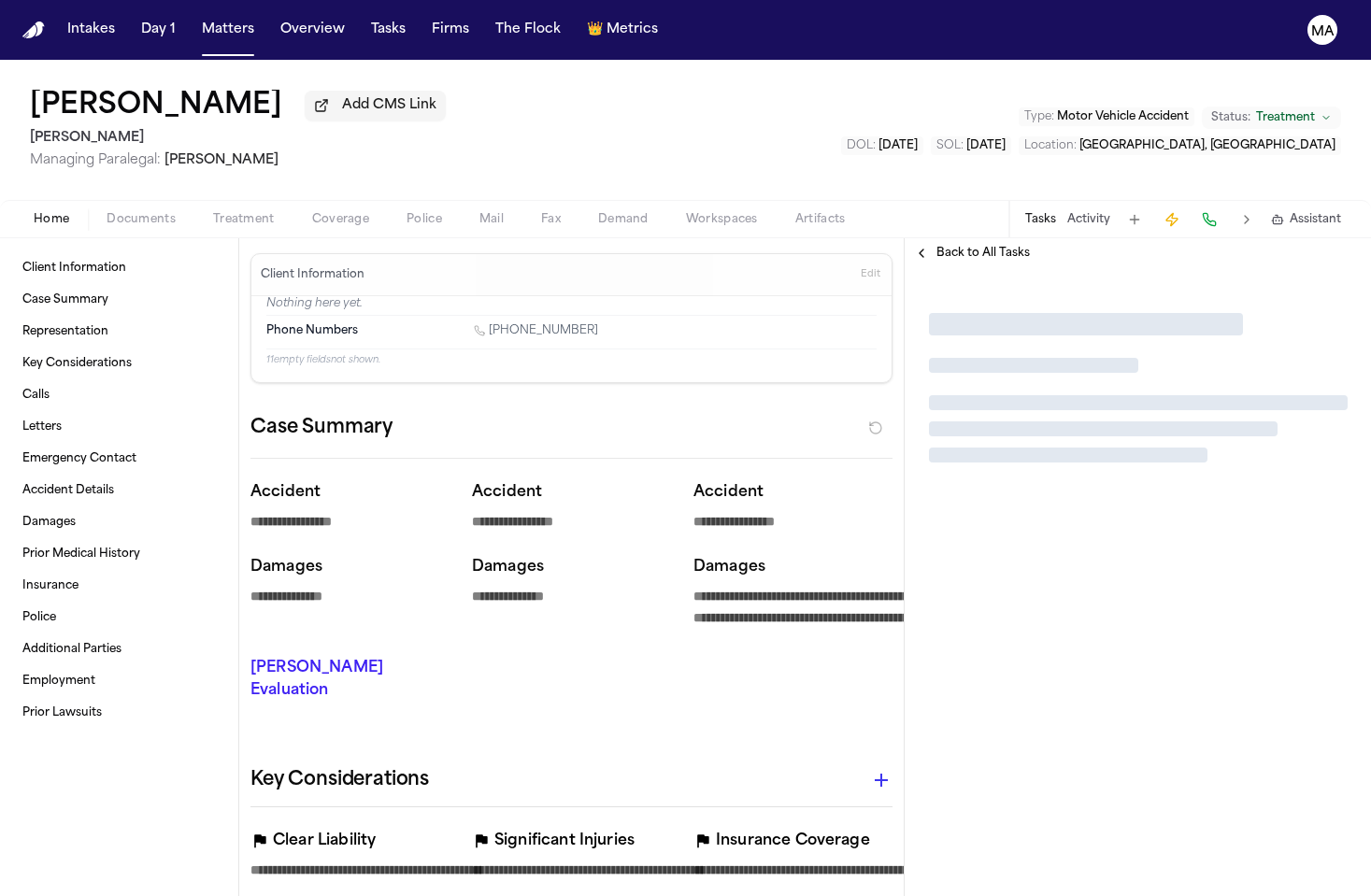
type textarea "*"
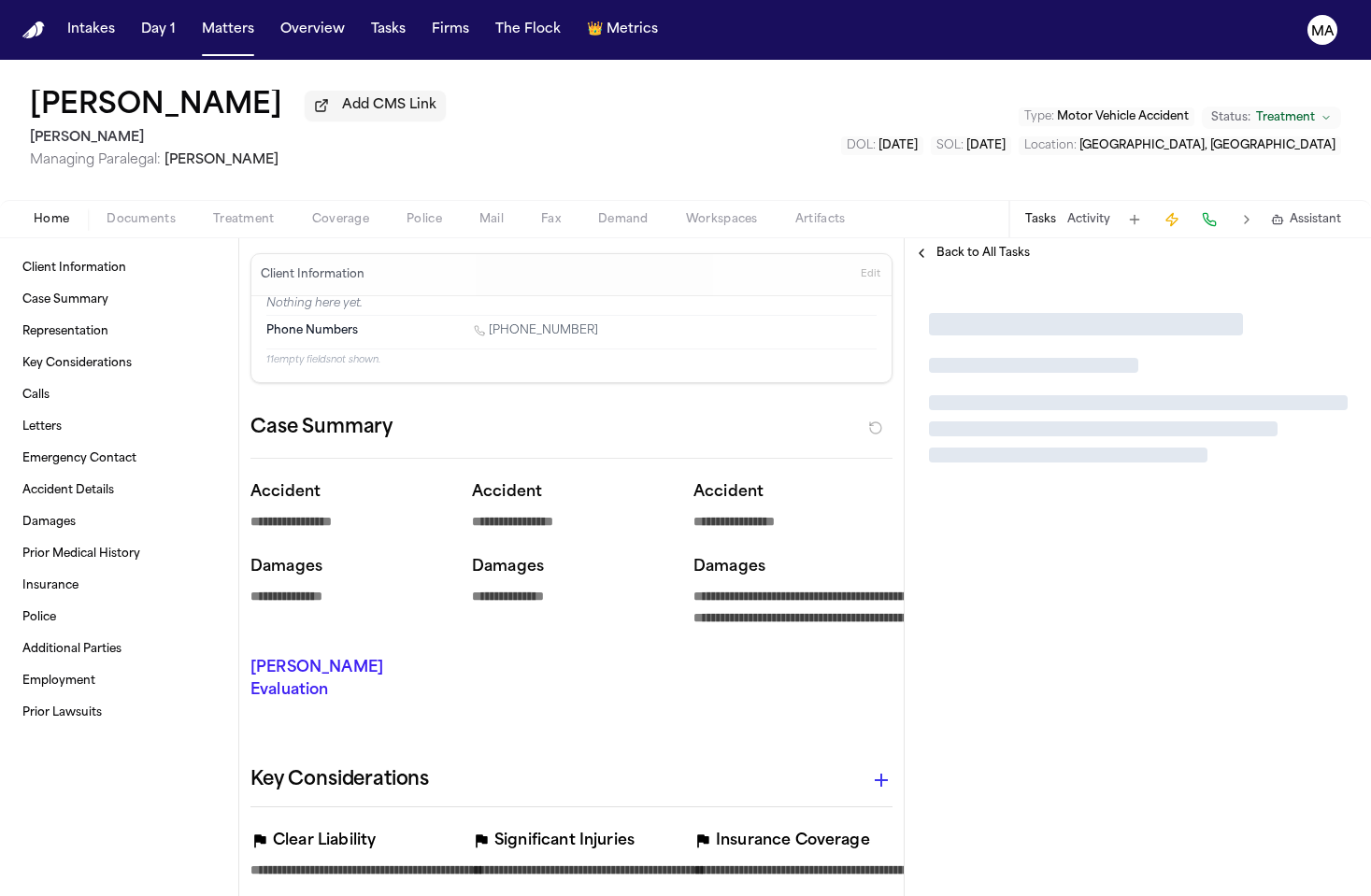
type textarea "*"
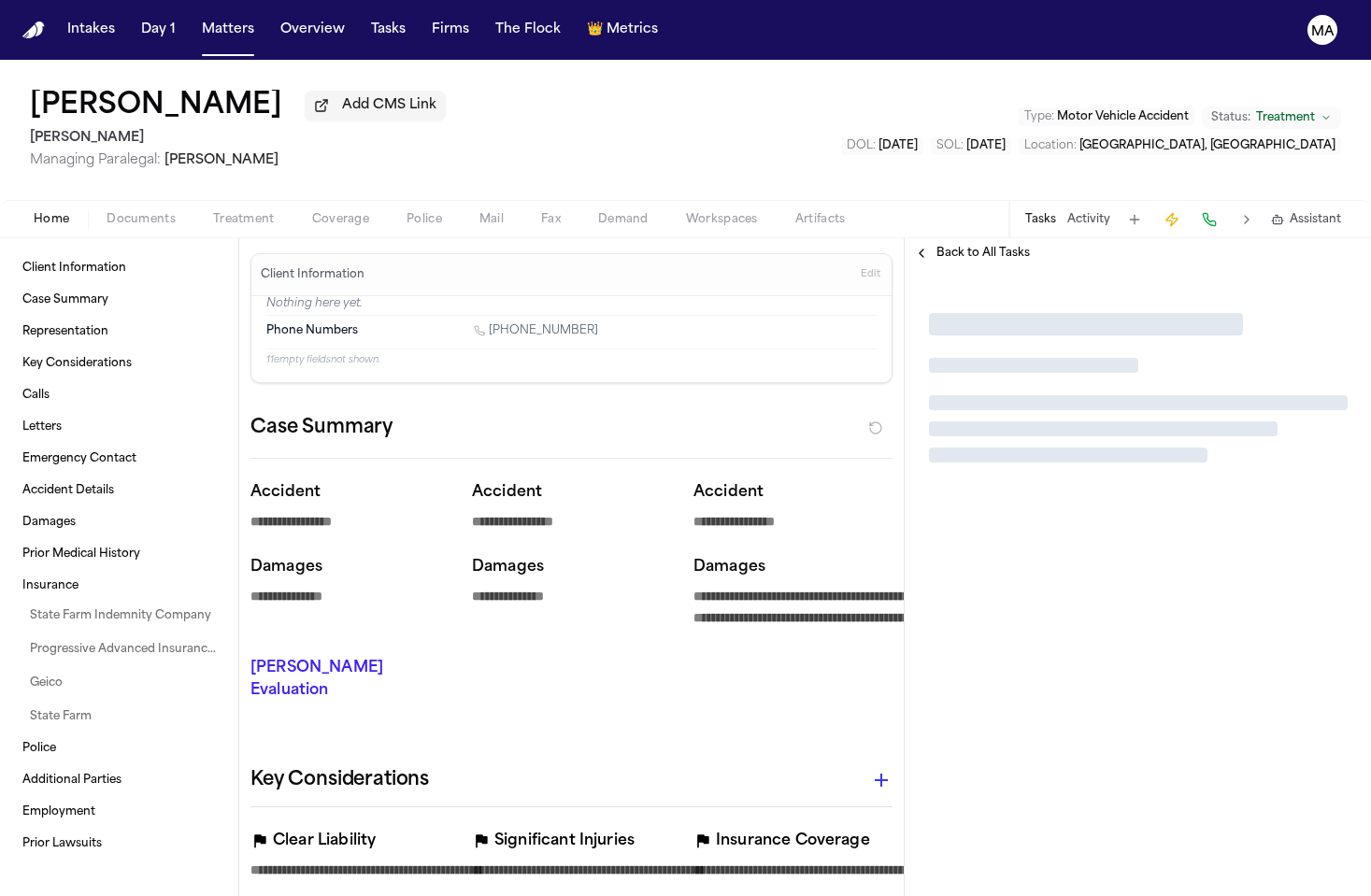
type textarea "*"
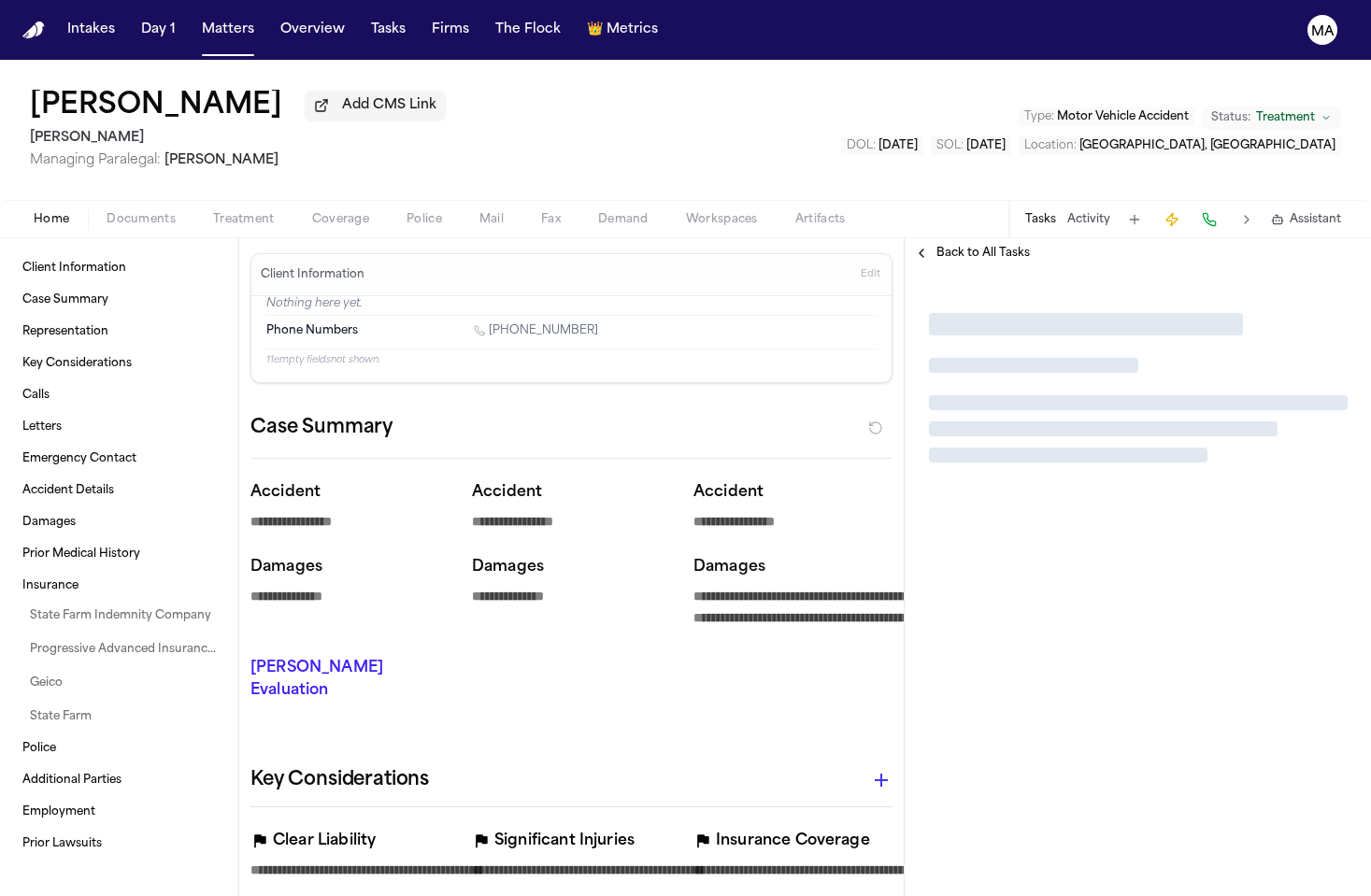
type textarea "*"
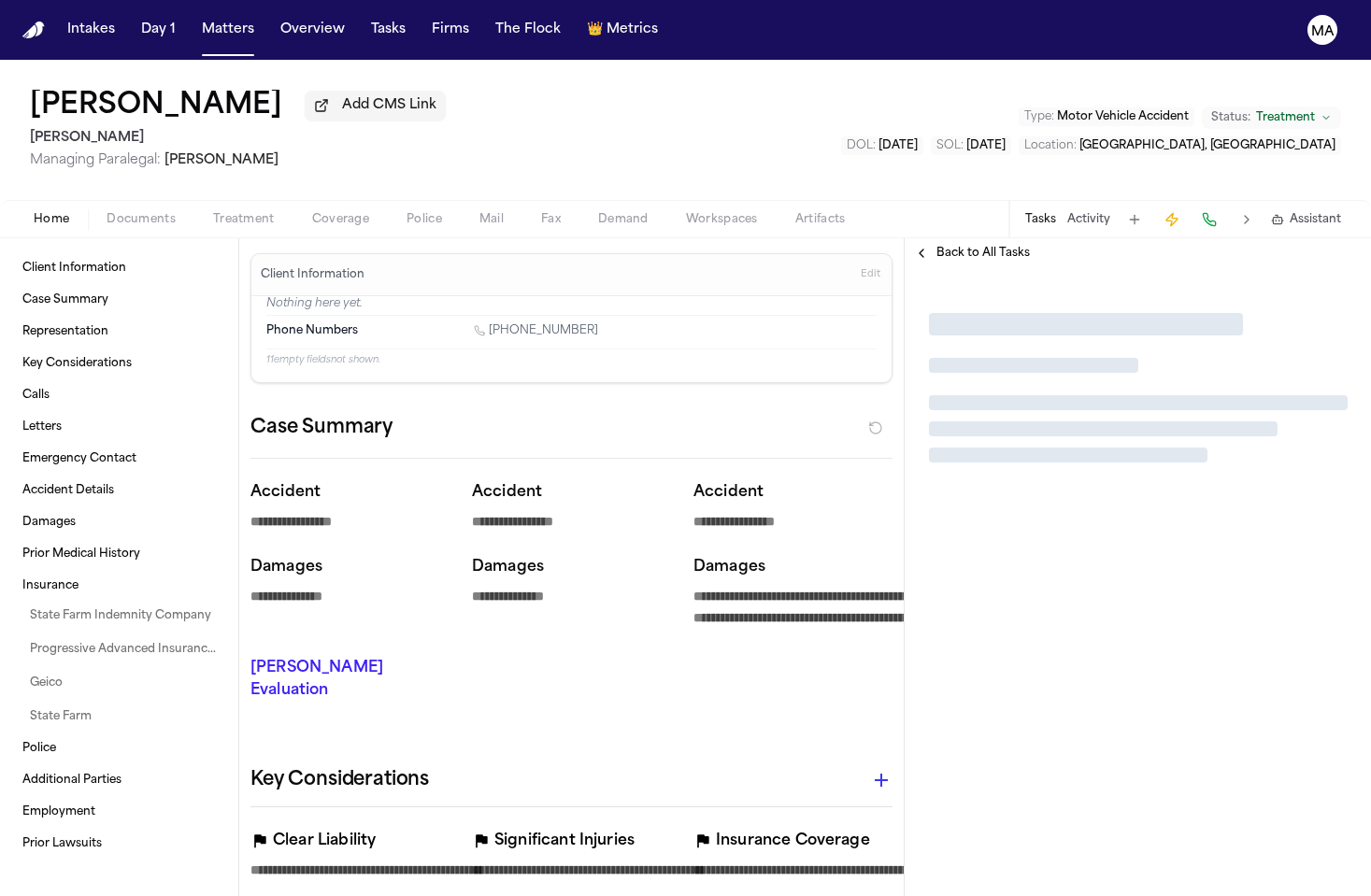
type textarea "*"
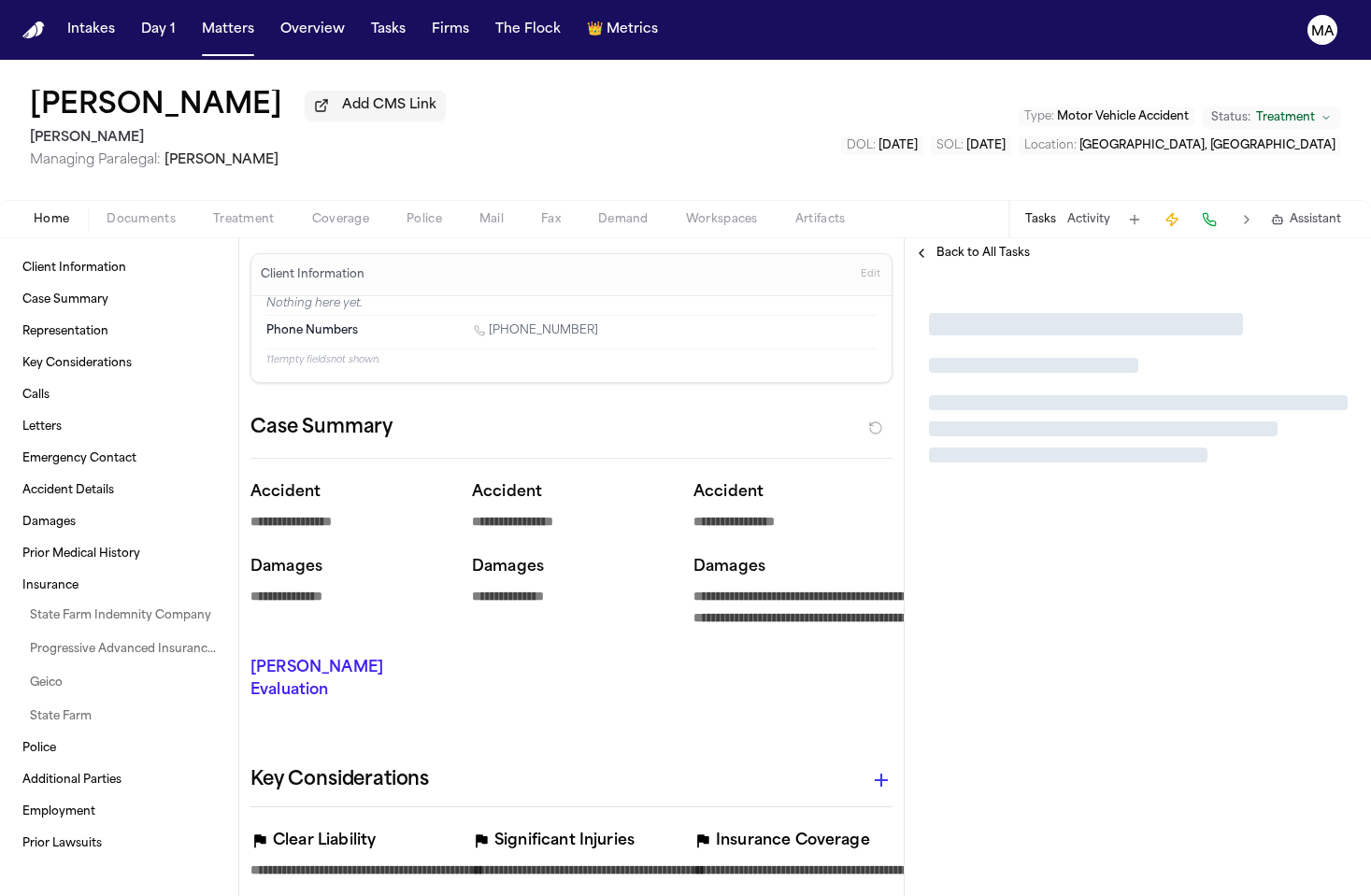
type textarea "*"
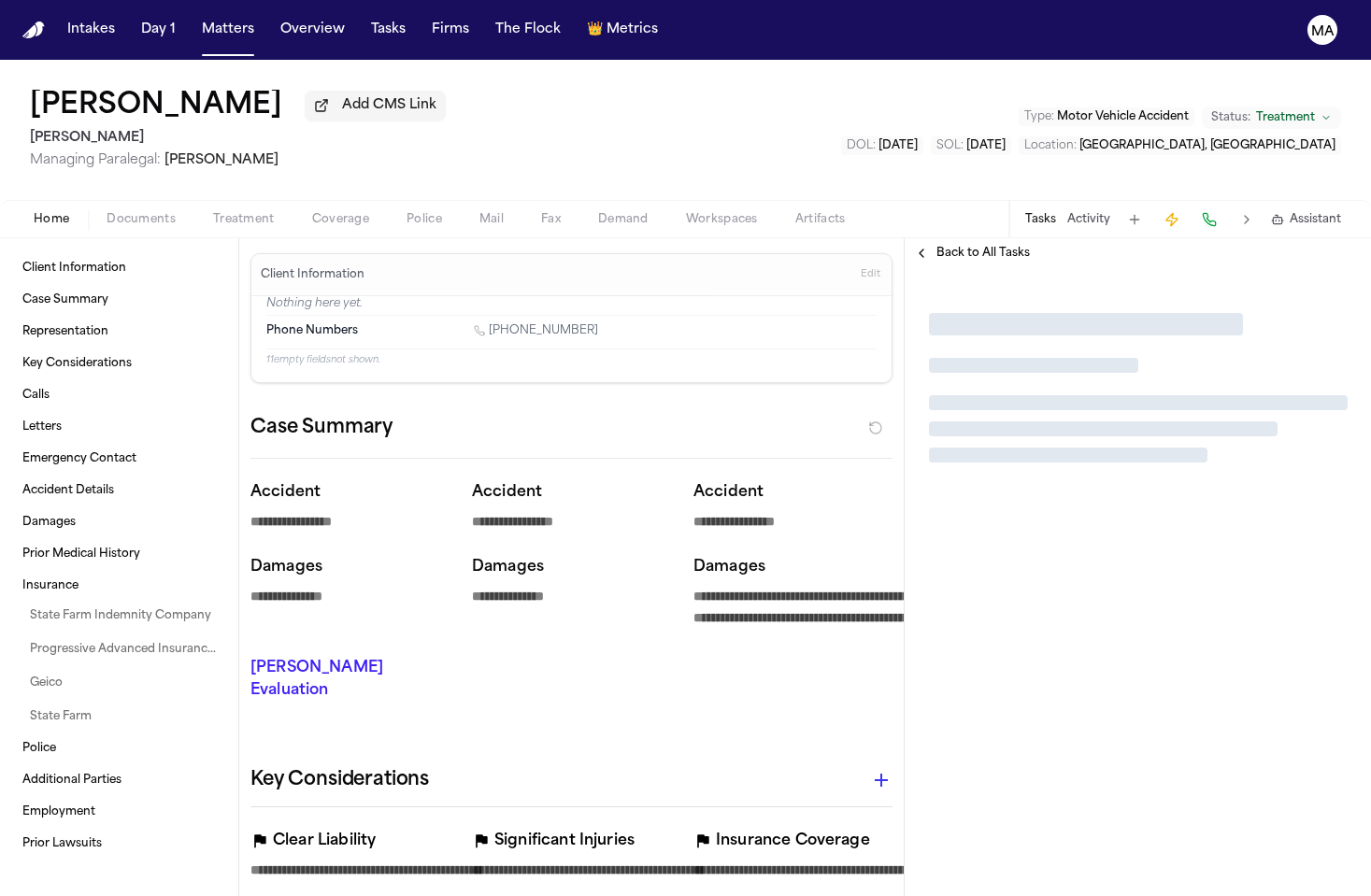
type textarea "*"
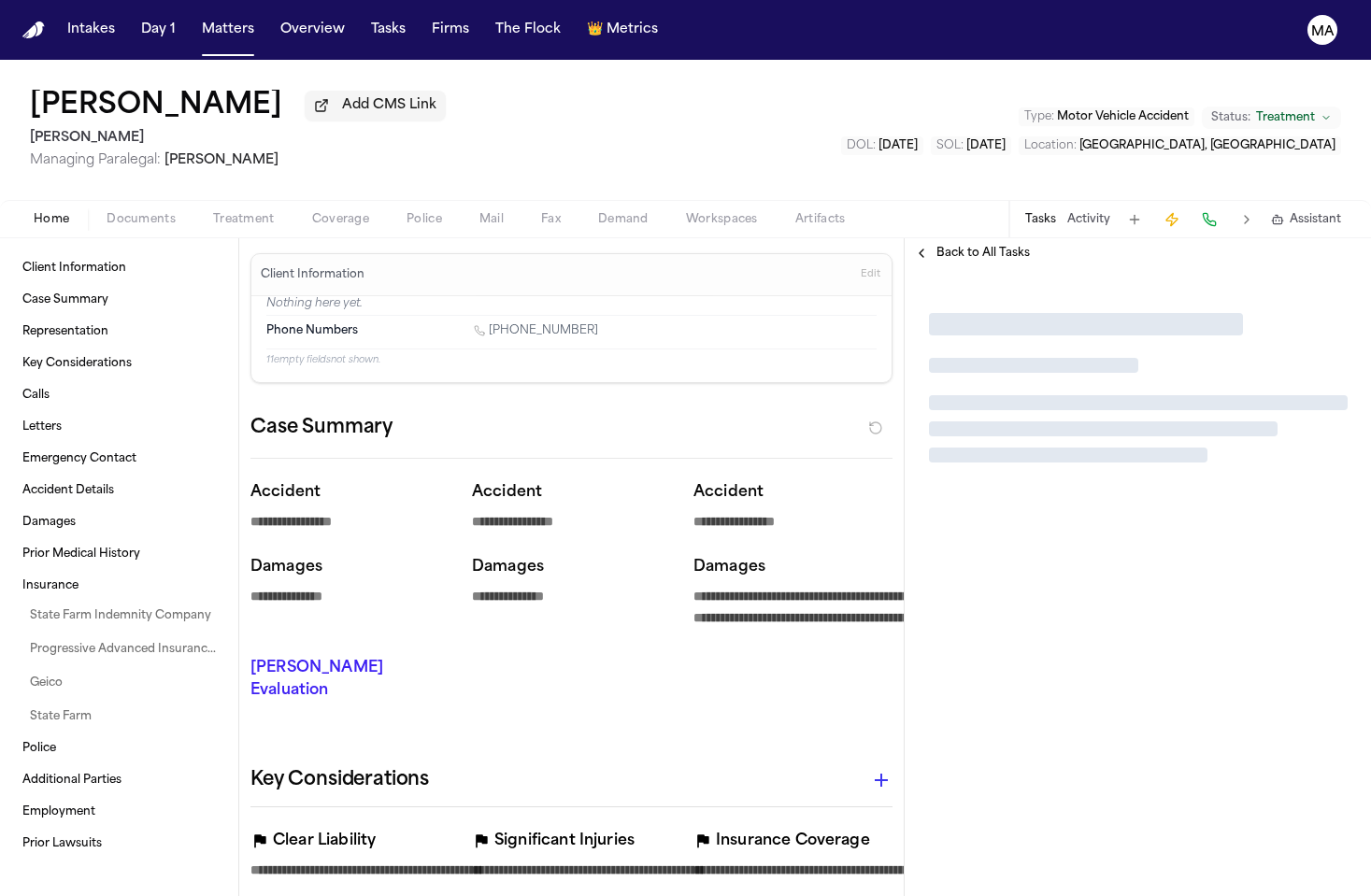
type textarea "*"
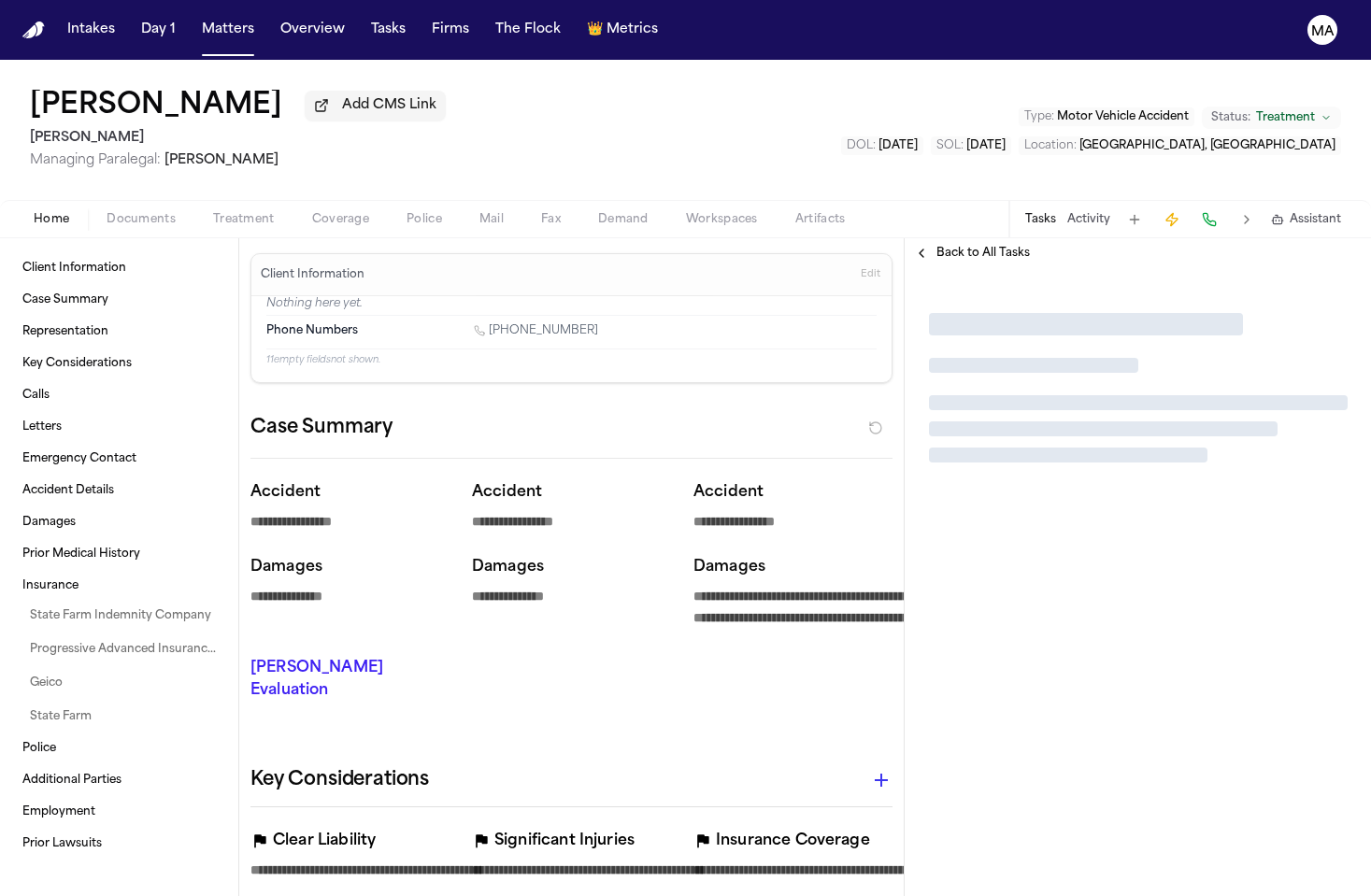
type textarea "*"
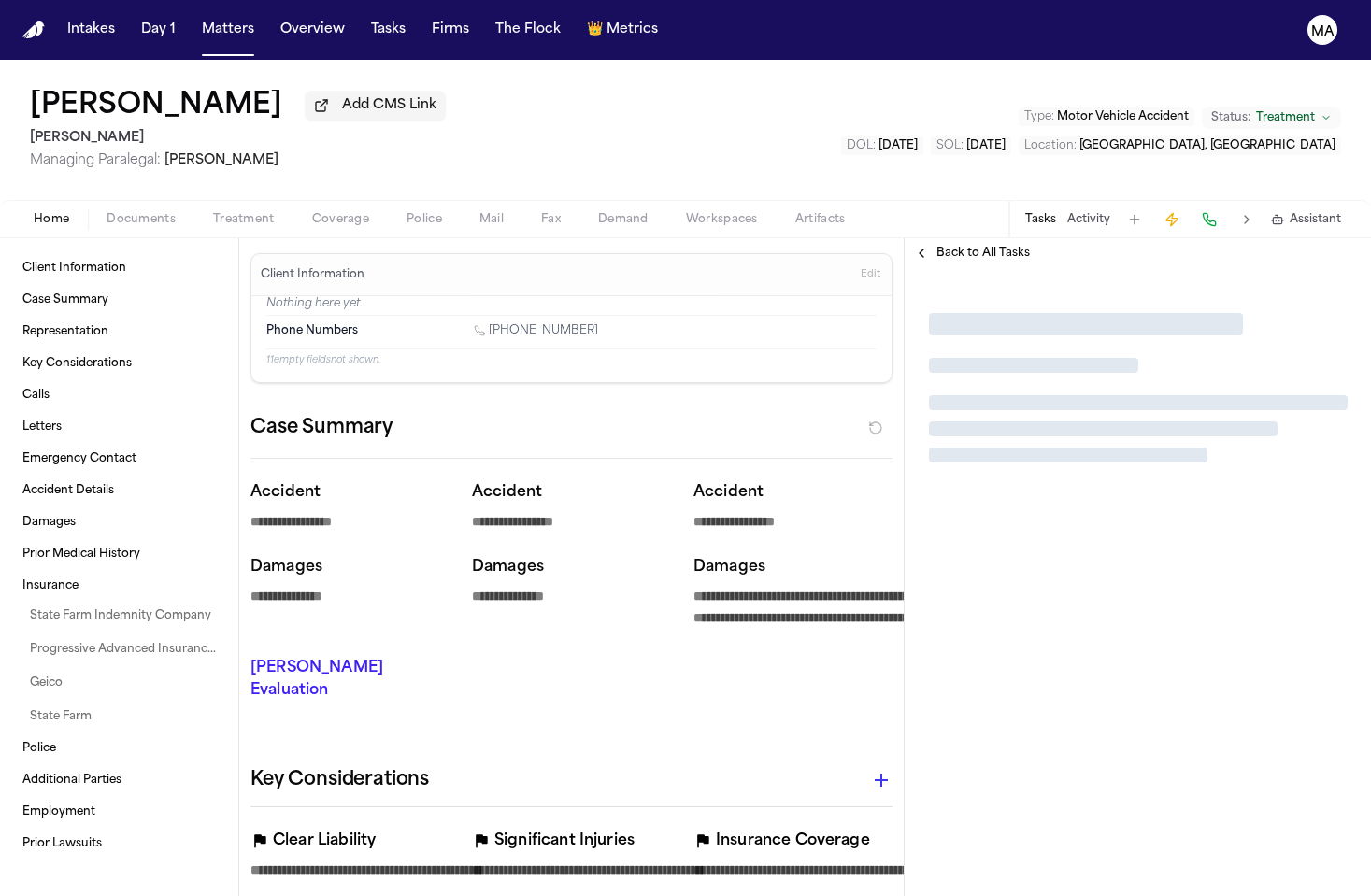
type textarea "*"
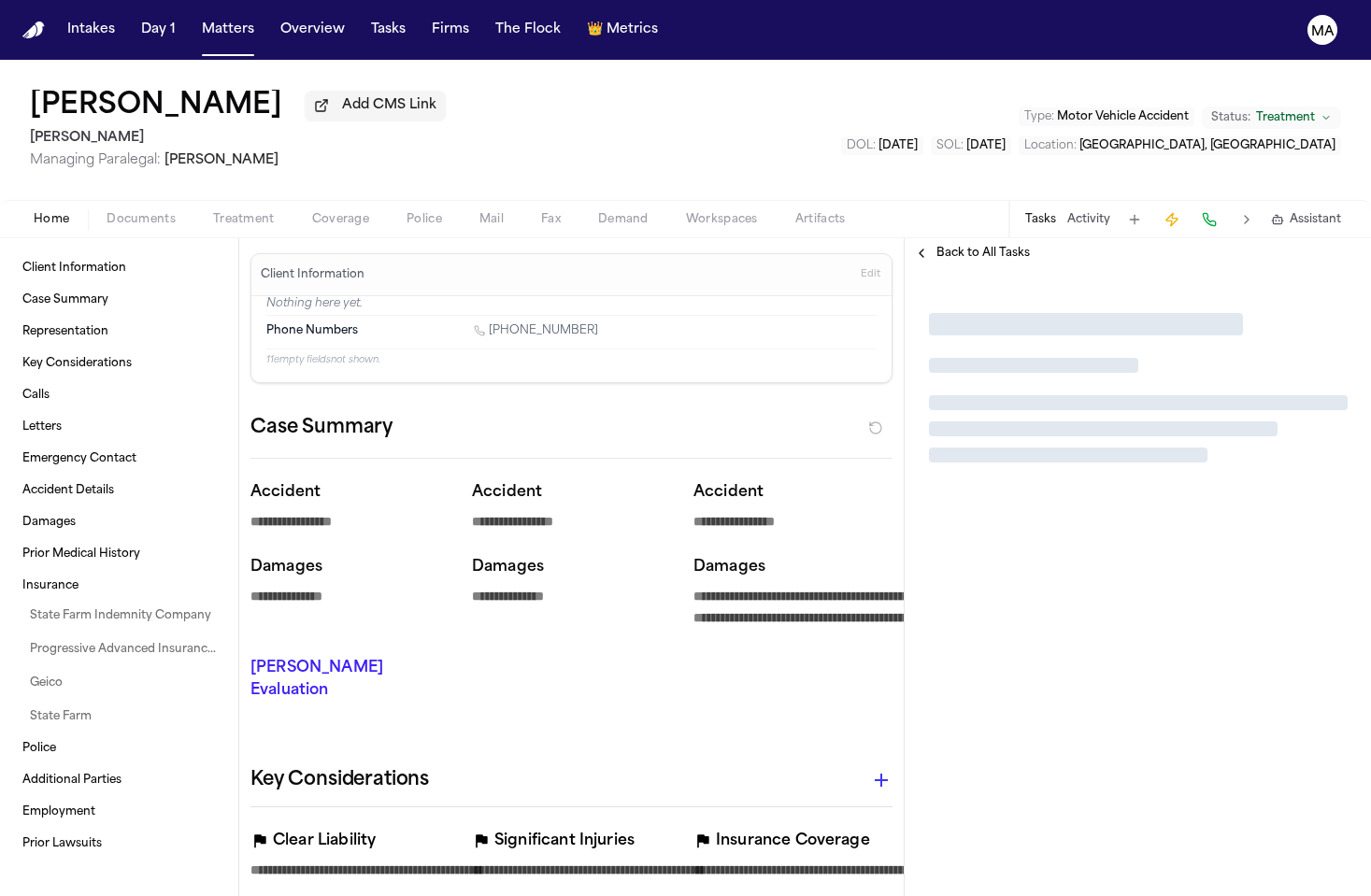
type textarea "*"
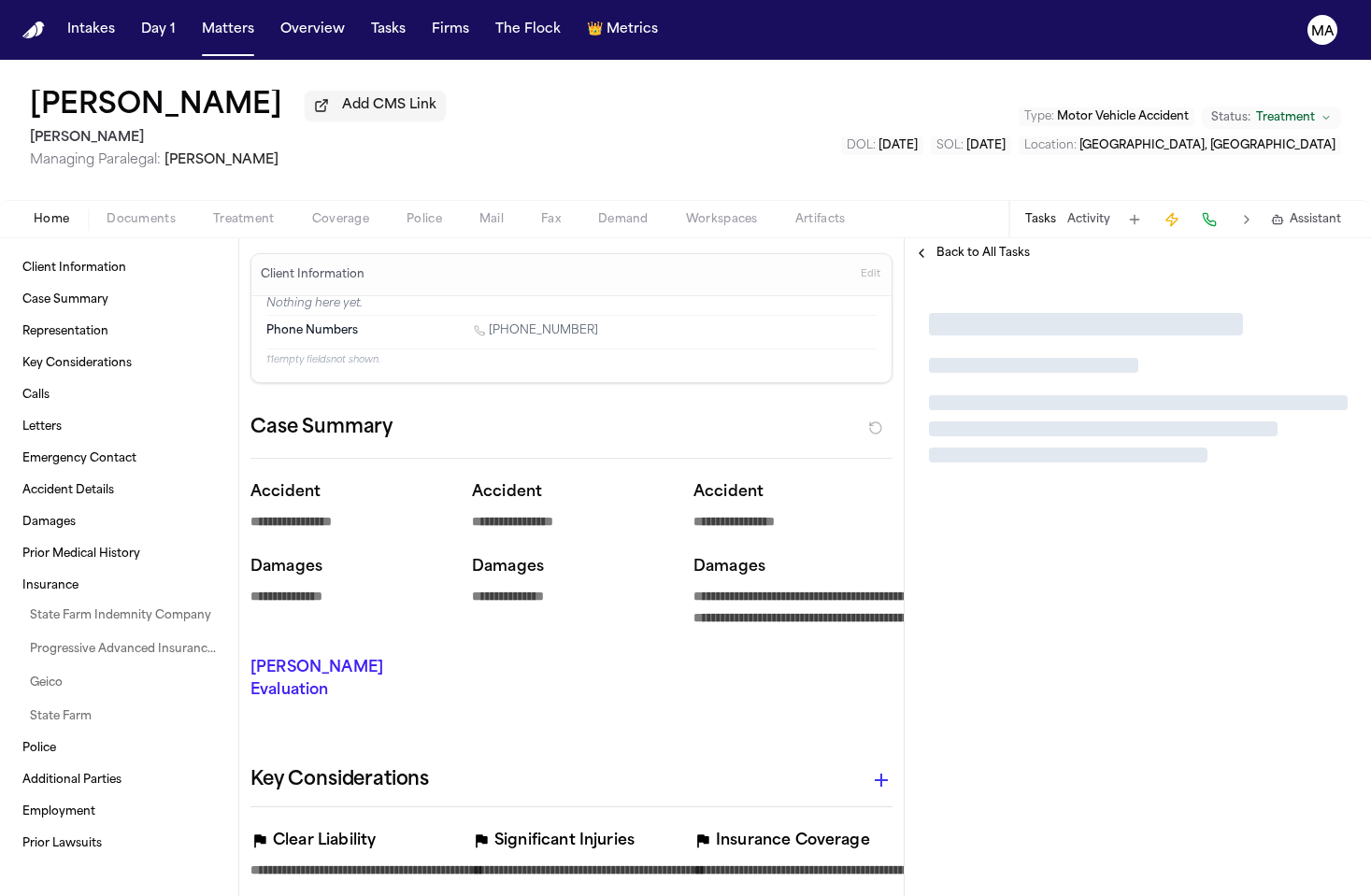
type textarea "*"
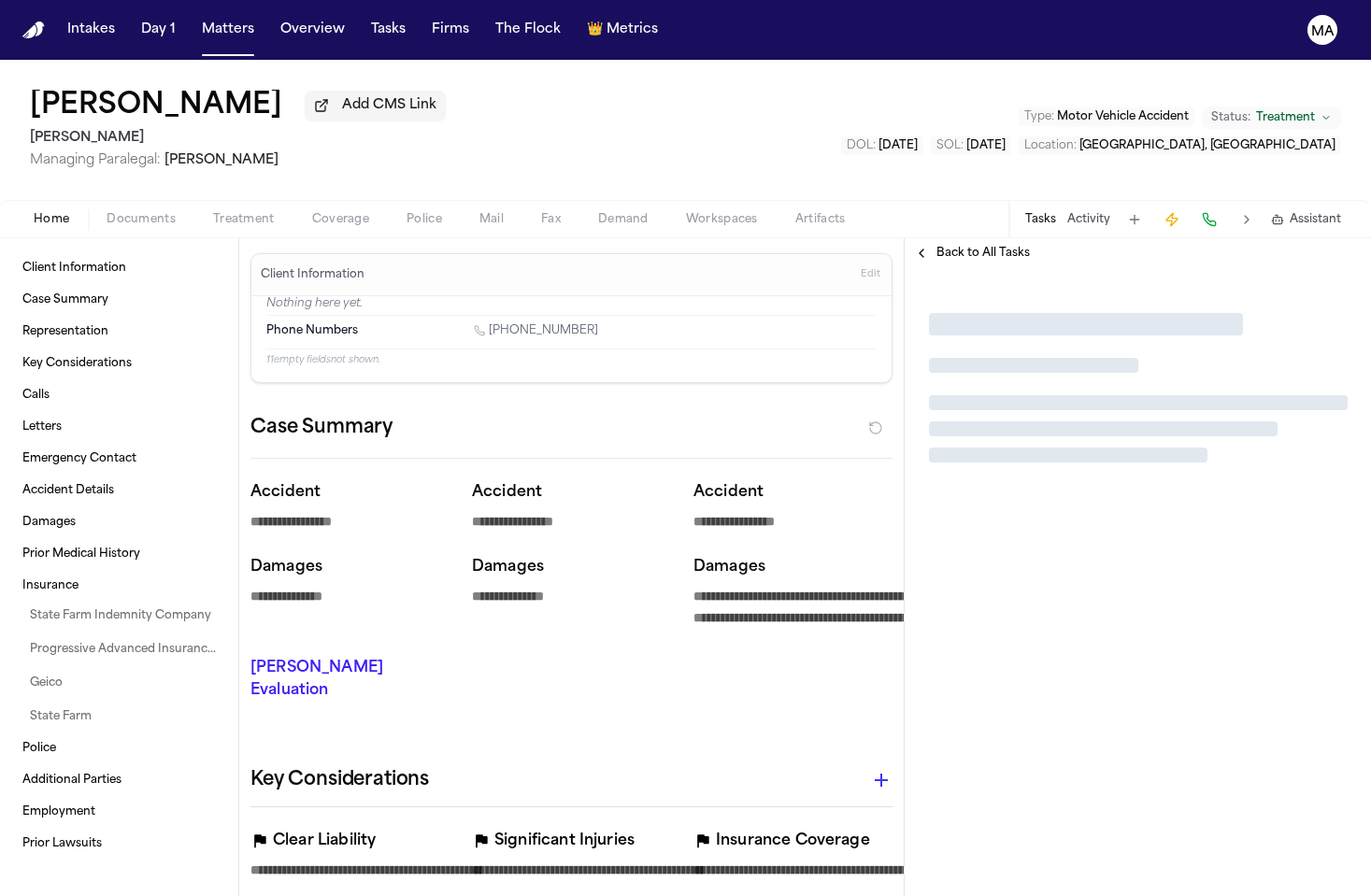
type textarea "*"
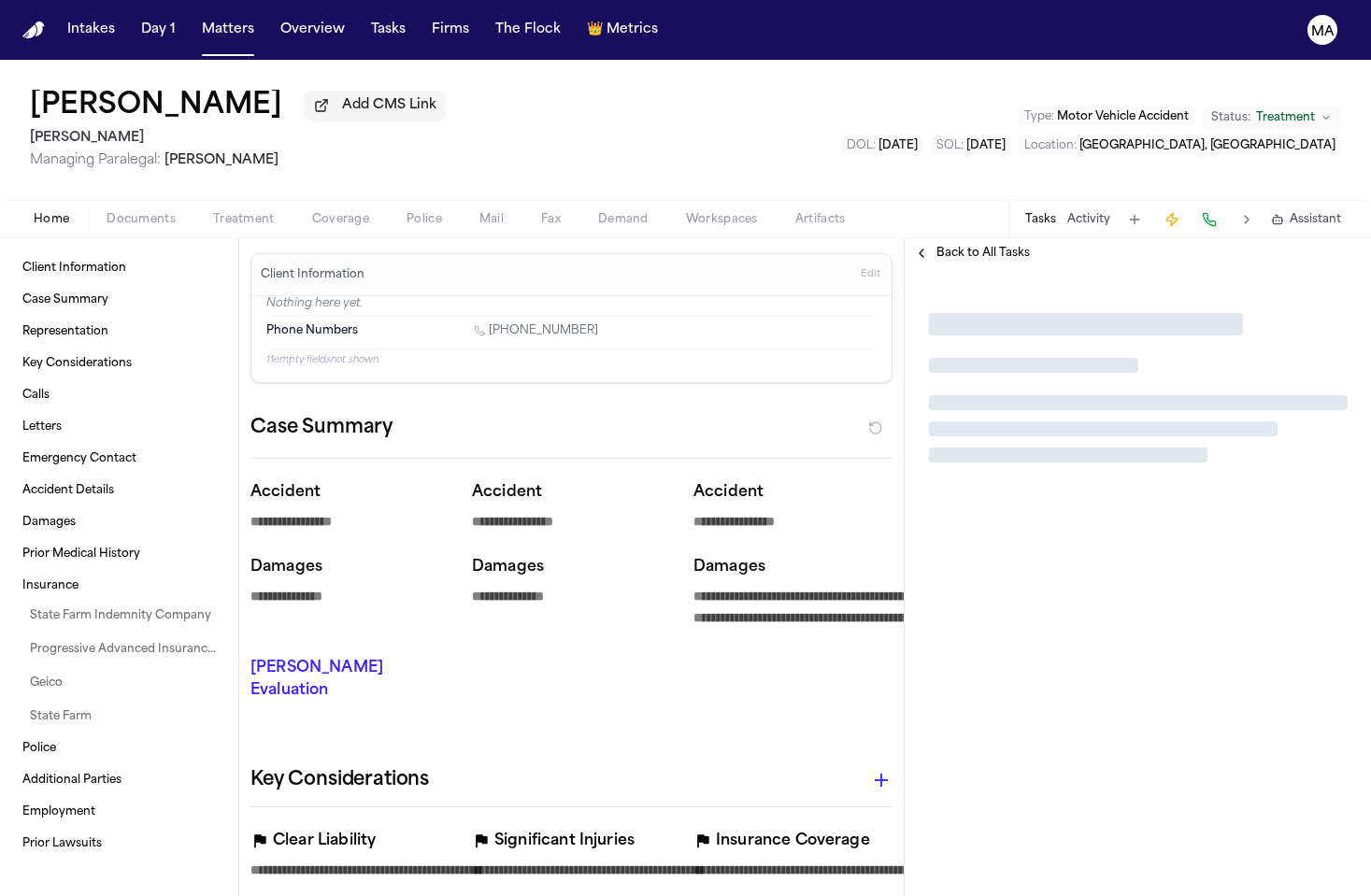
type textarea "*"
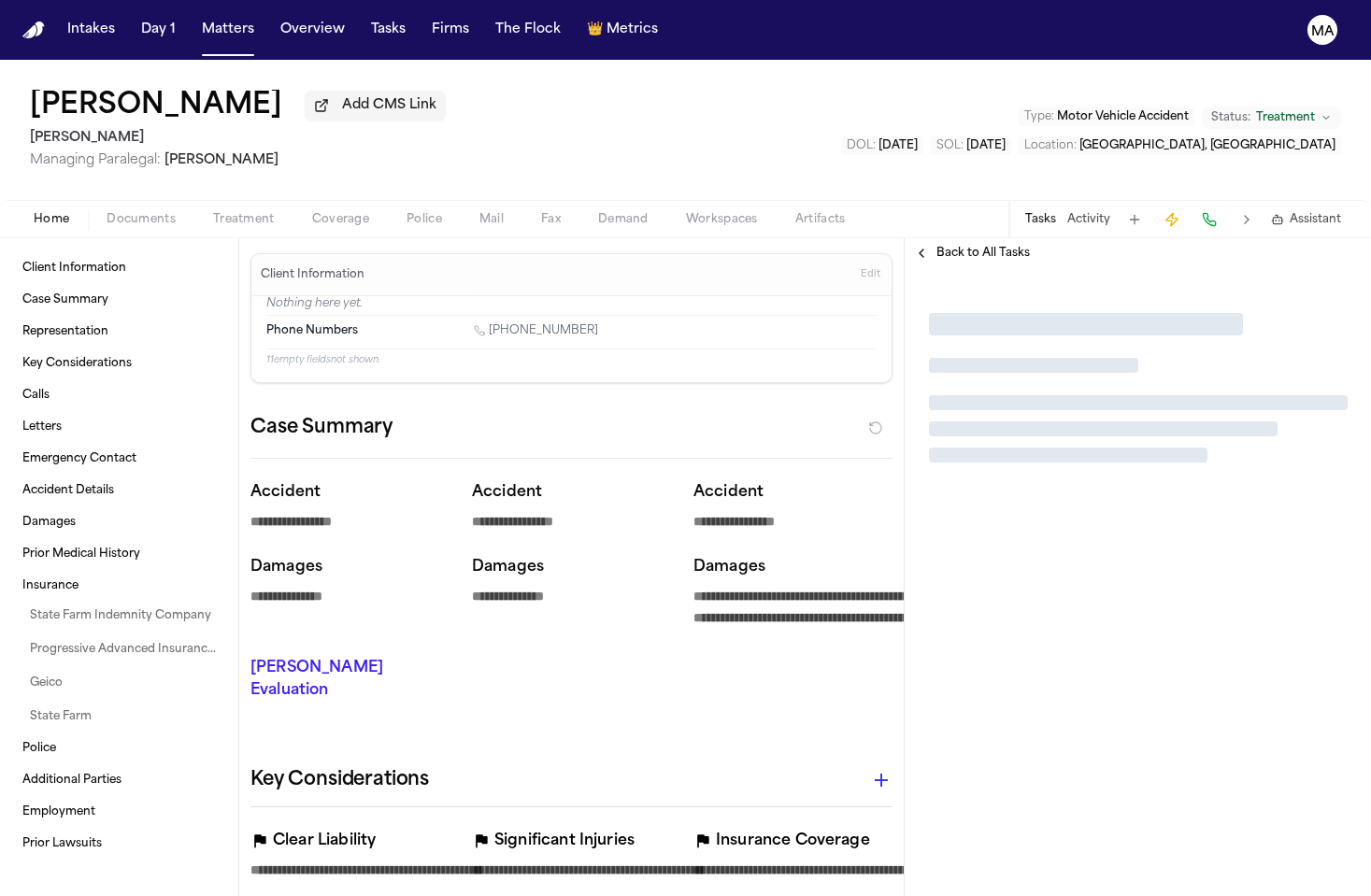
type textarea "*"
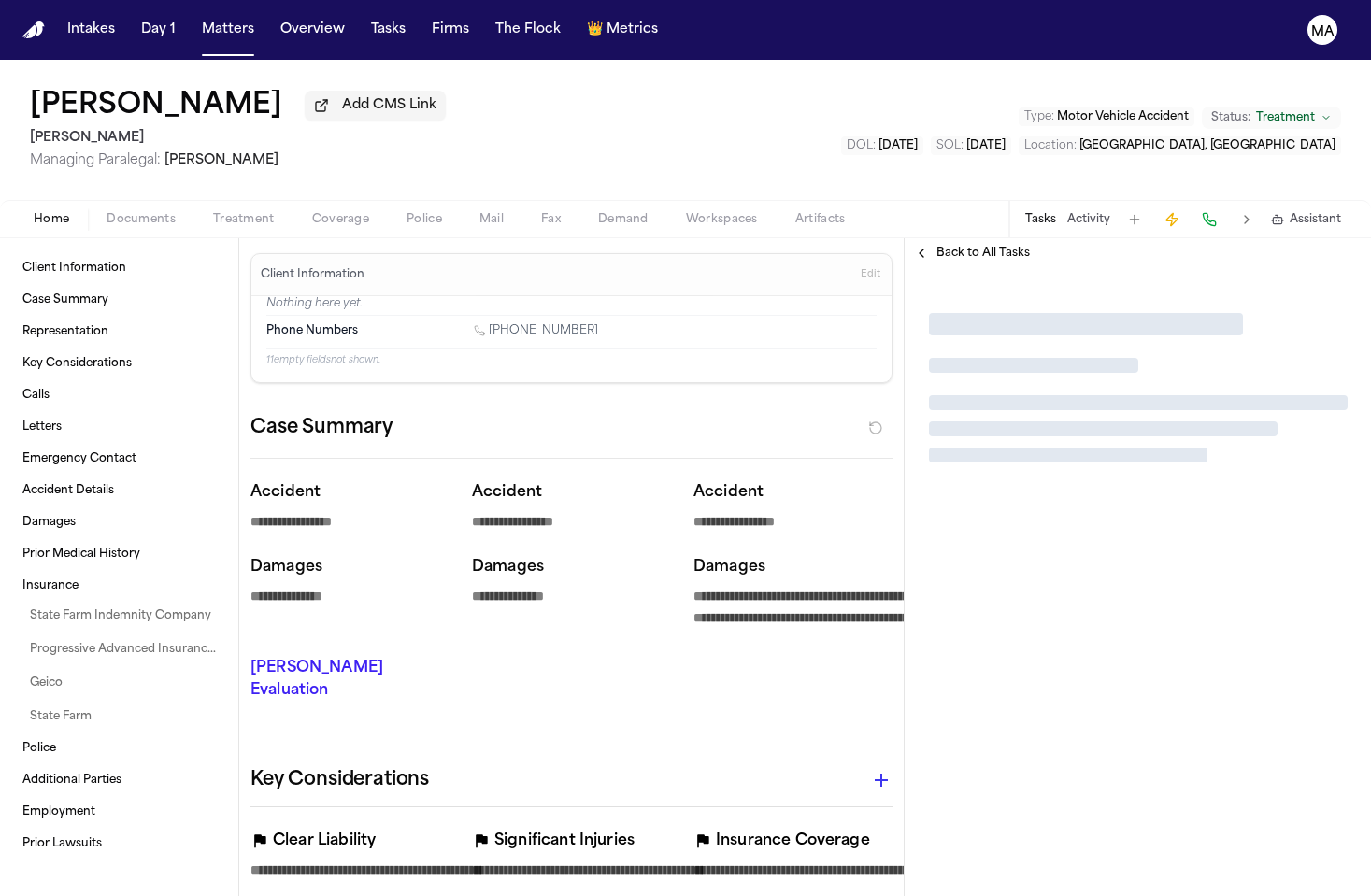
type textarea "*"
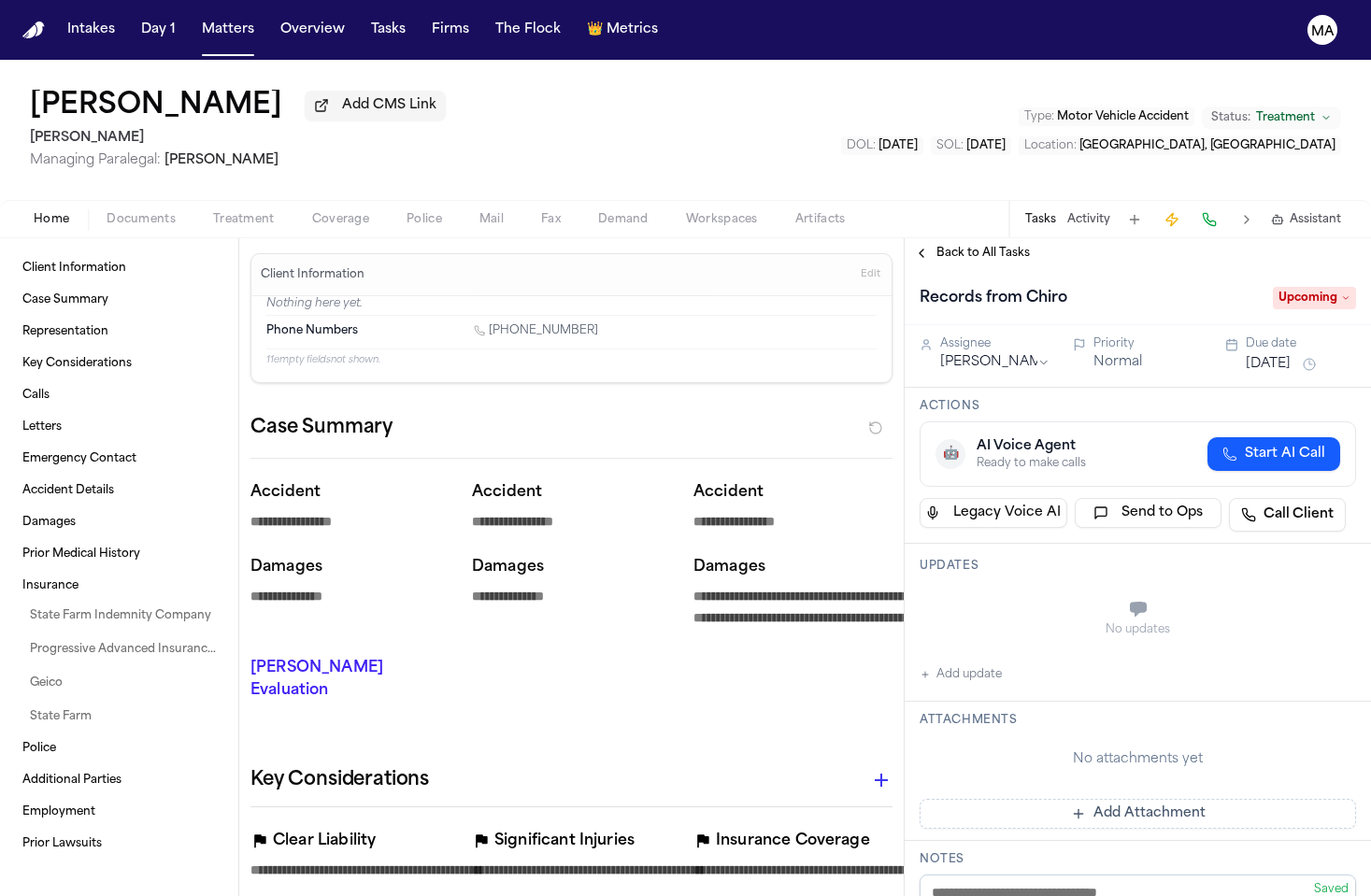
click at [940, 246] on span "Back to All Tasks" at bounding box center [983, 254] width 94 height 15
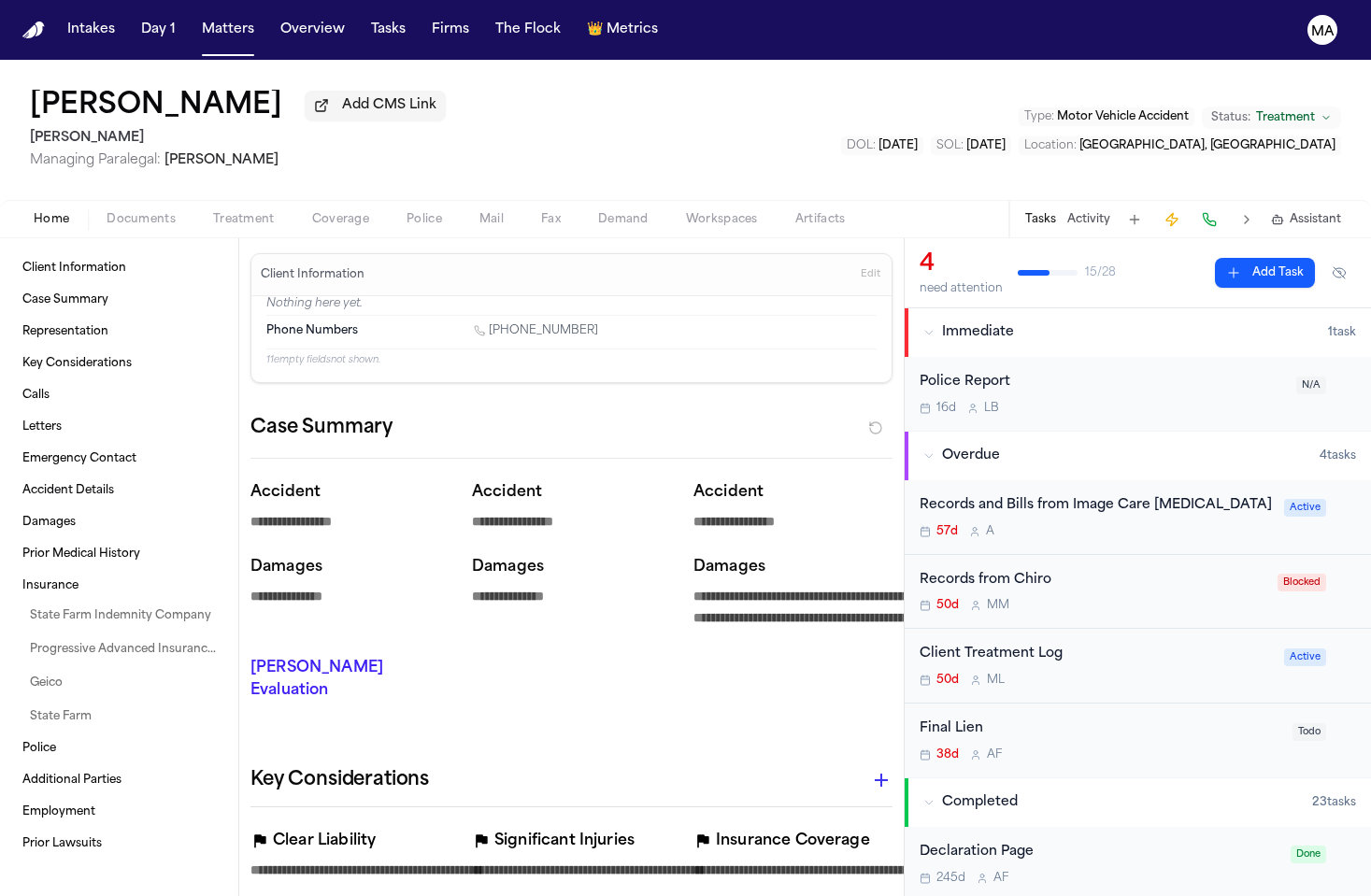
click at [1006, 496] on div "Records and Bills from Image Care Radiology" at bounding box center [1096, 506] width 353 height 22
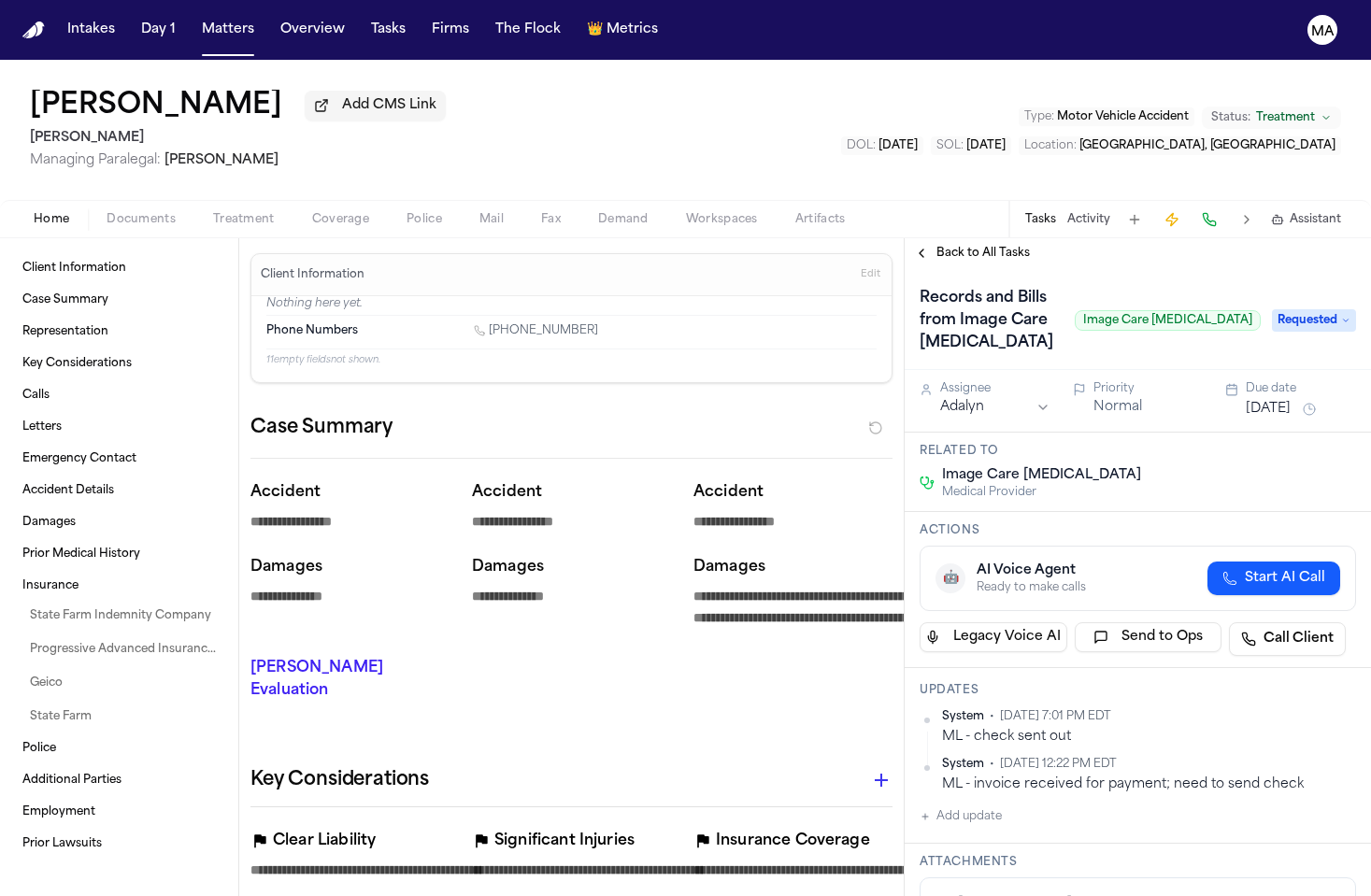
click at [957, 238] on div "Back to All Tasks" at bounding box center [1137, 254] width 466 height 30
click at [955, 246] on span "Back to All Tasks" at bounding box center [983, 254] width 94 height 15
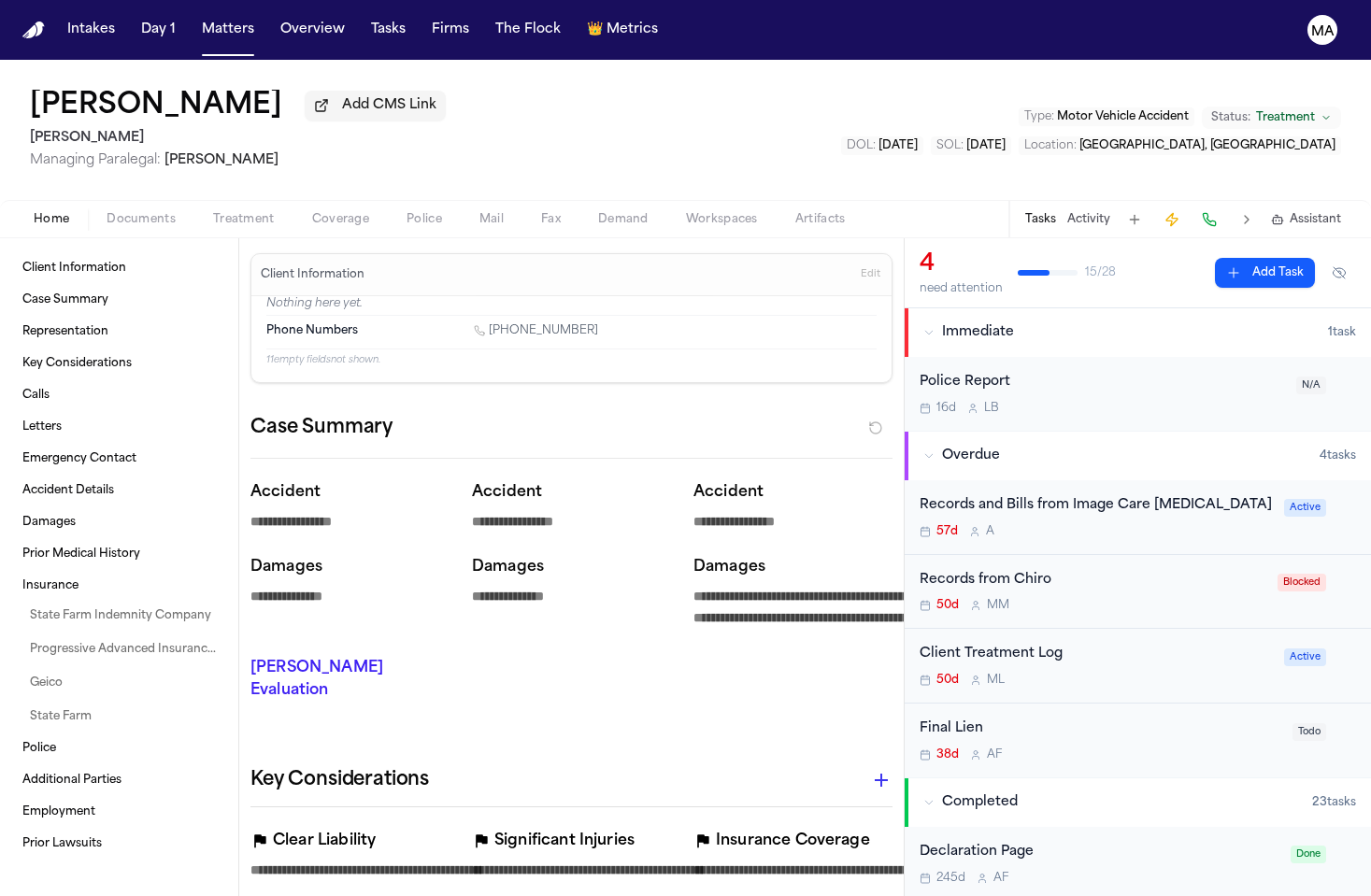
click at [107, 212] on span "Documents" at bounding box center [141, 220] width 69 height 15
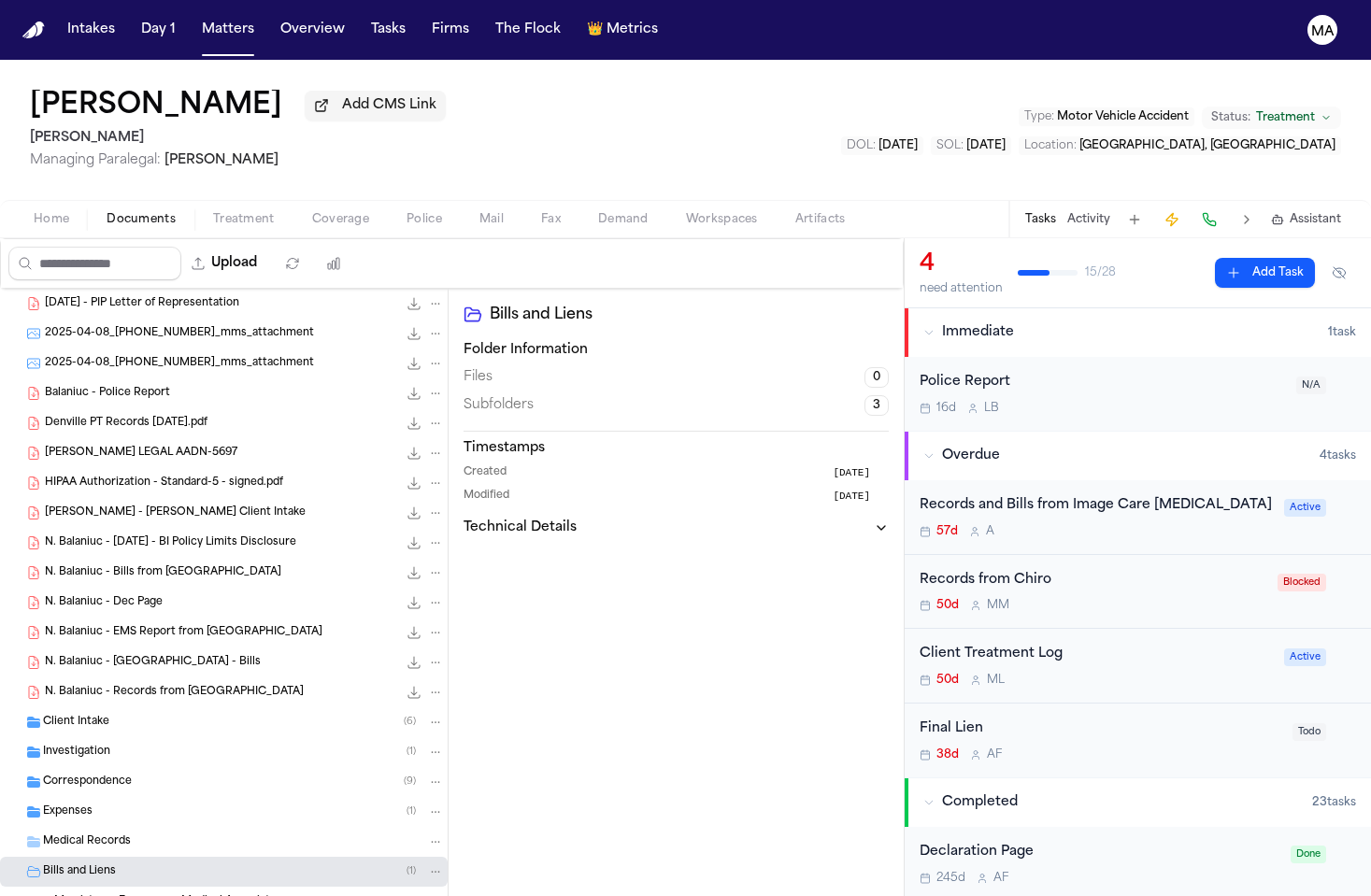
scroll to position [111, 0]
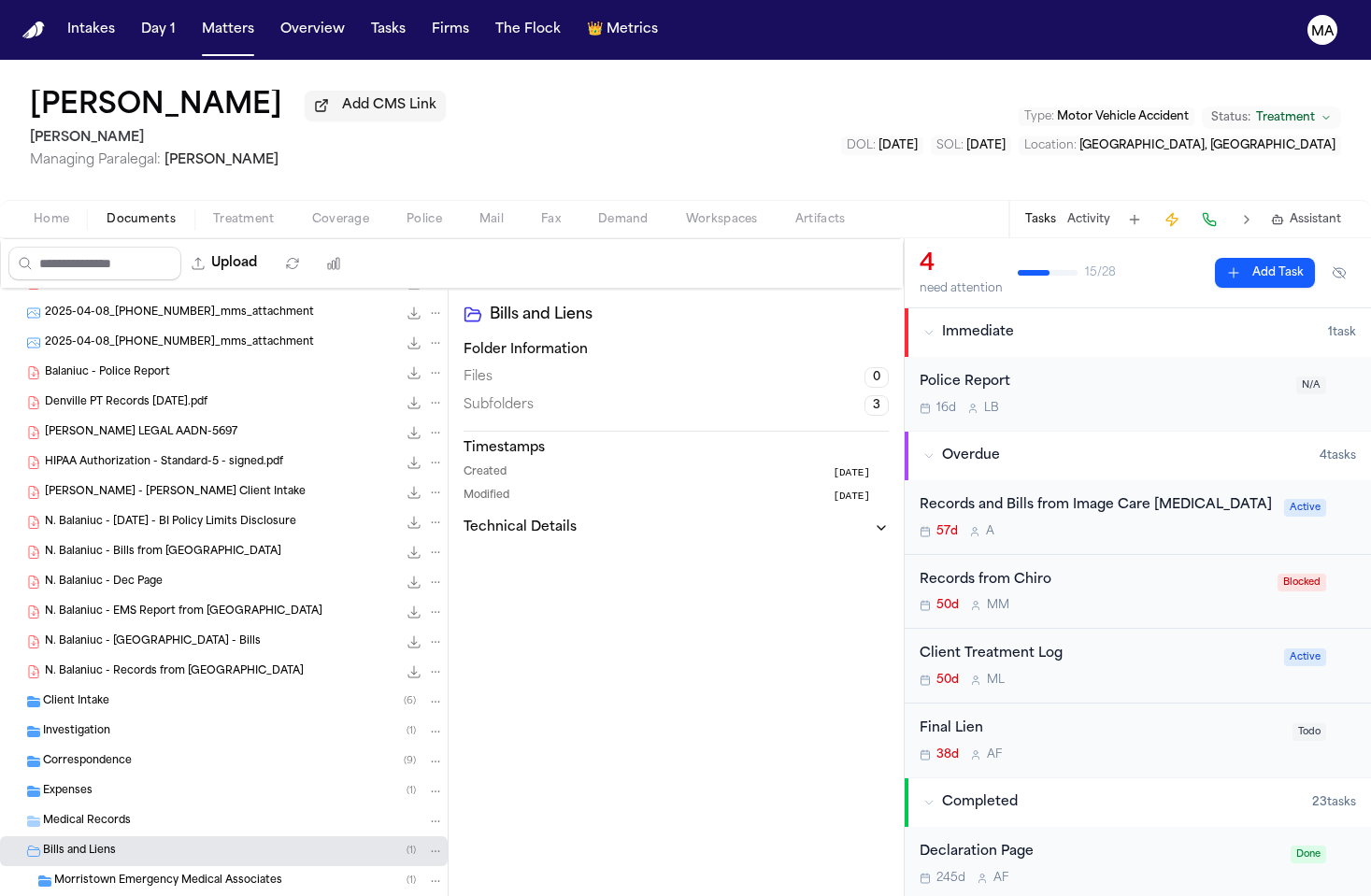
click at [83, 783] on div "Expenses ( 1 )" at bounding box center [243, 792] width 401 height 17
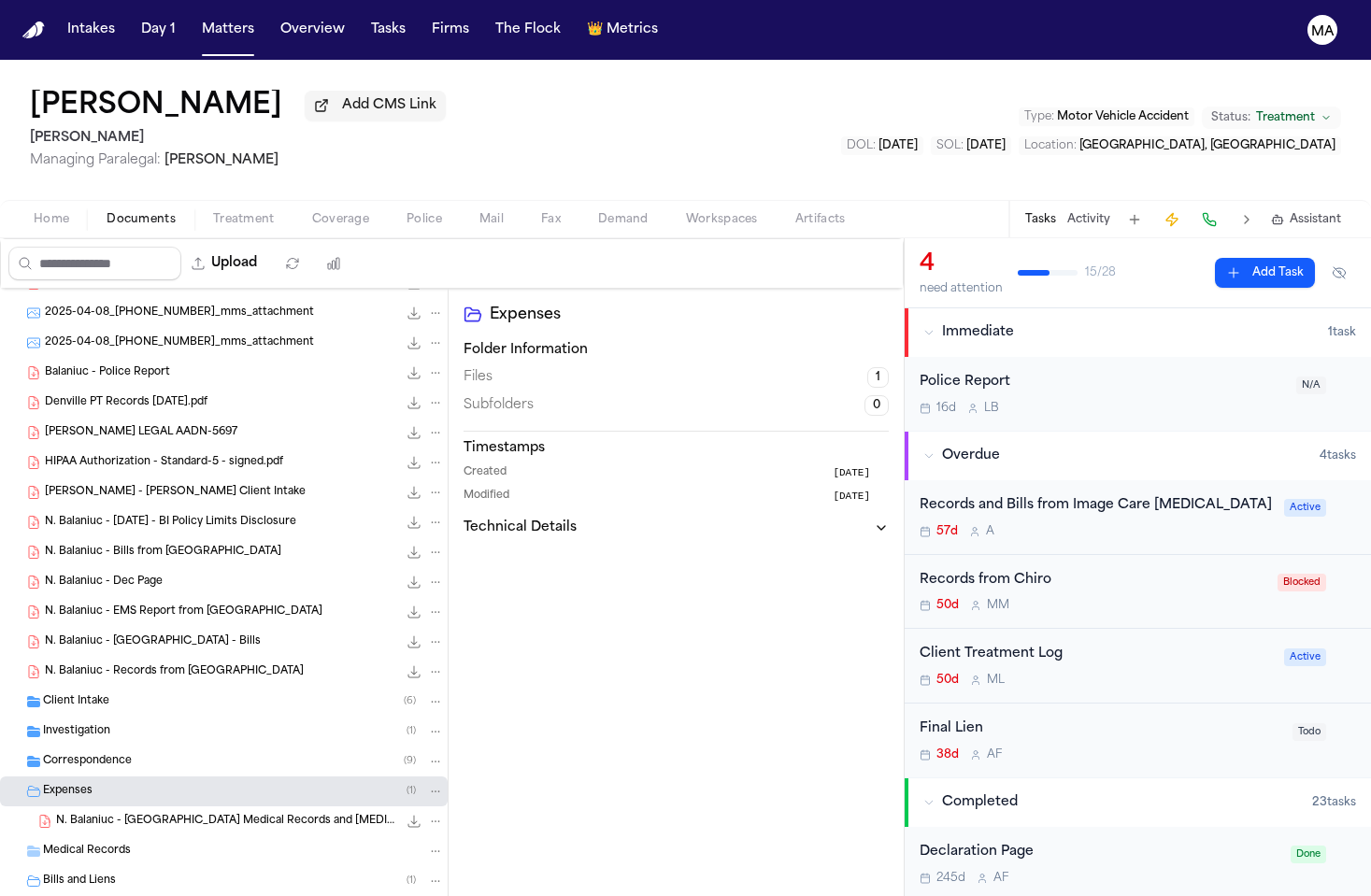
click at [109, 753] on div "Correspondence ( 9 )" at bounding box center [243, 762] width 401 height 17
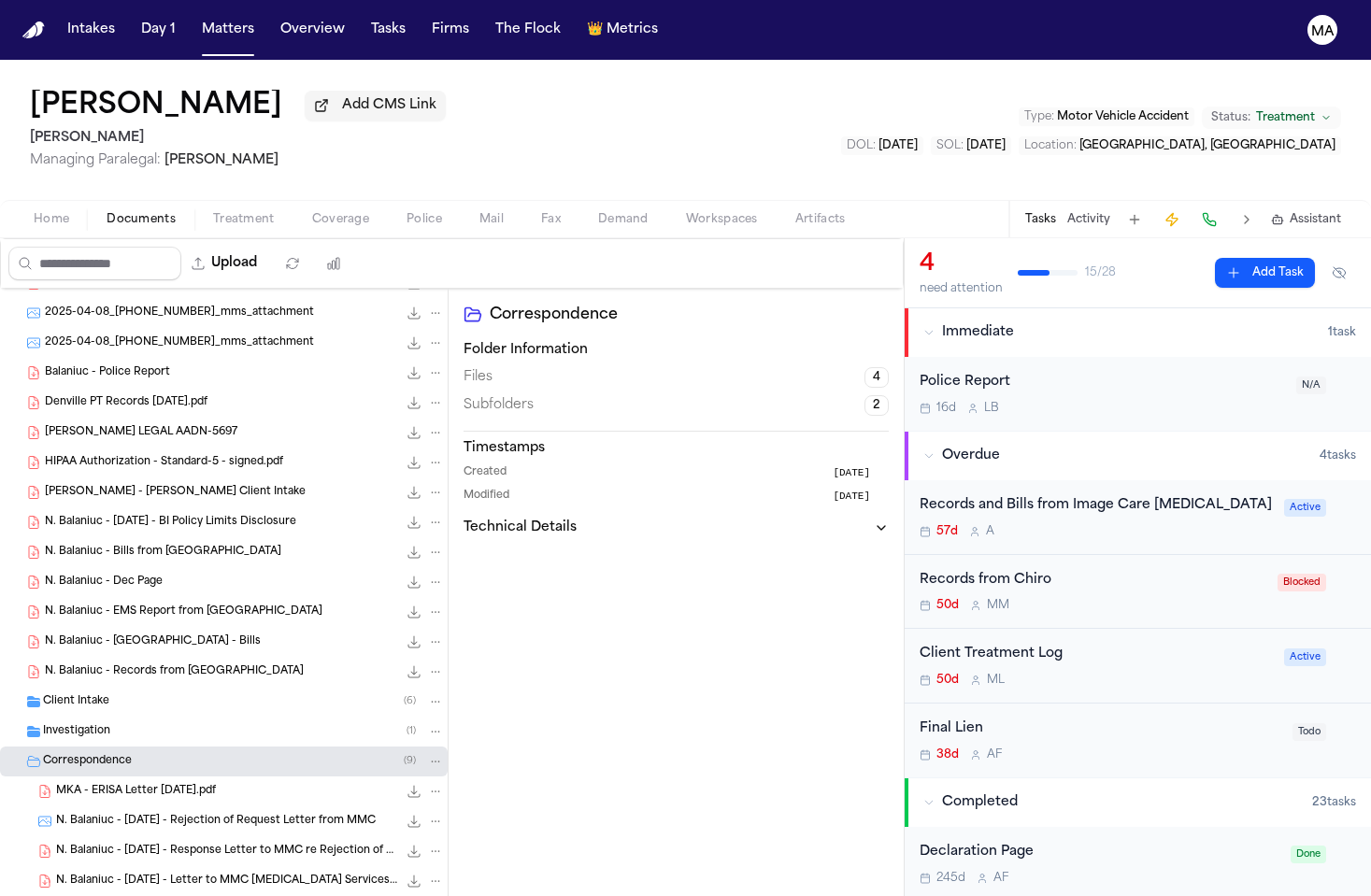
click at [114, 896] on div "1P - State Farm ( 2 )" at bounding box center [249, 911] width 390 height 17
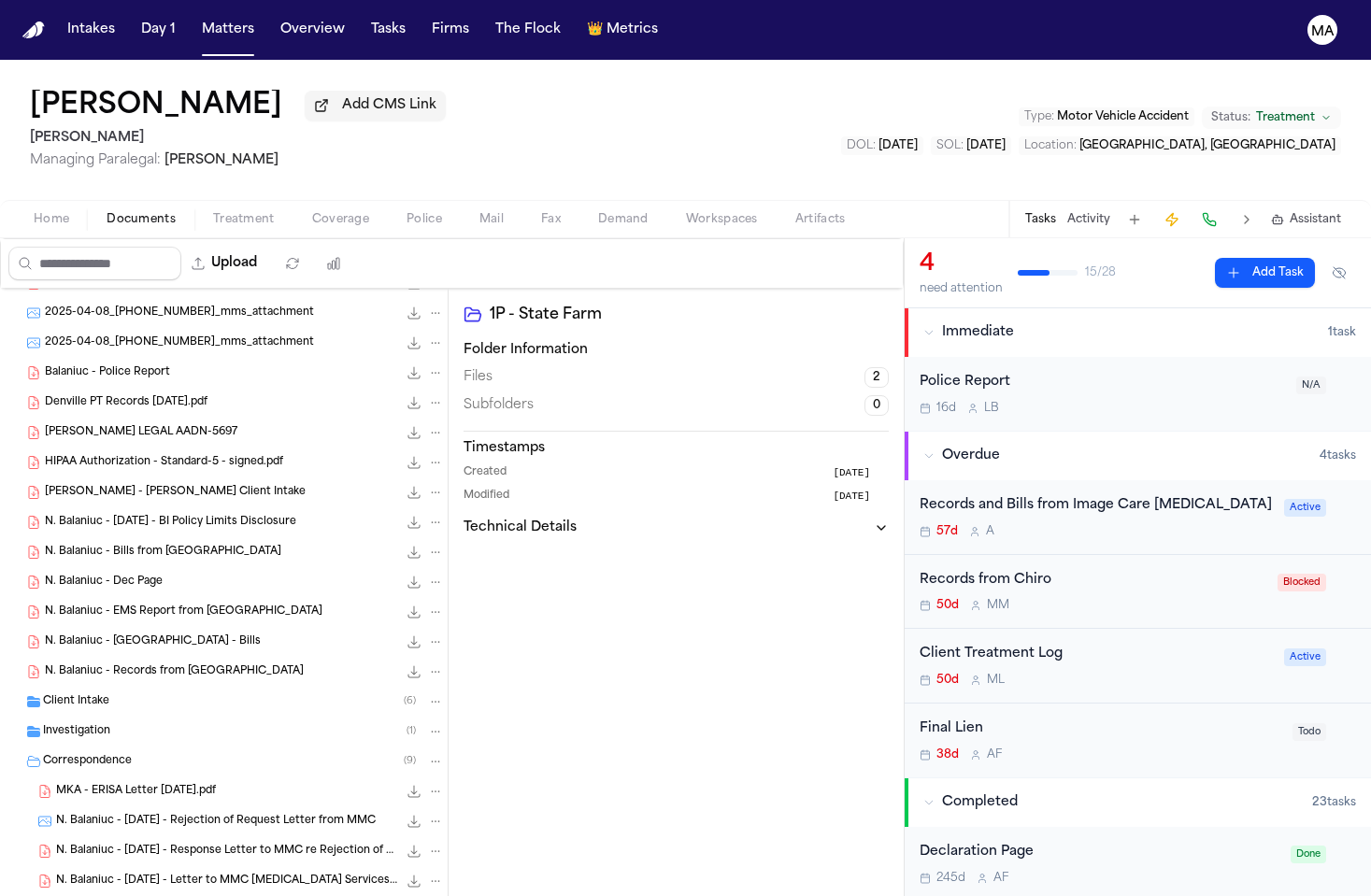
scroll to position [265, 0]
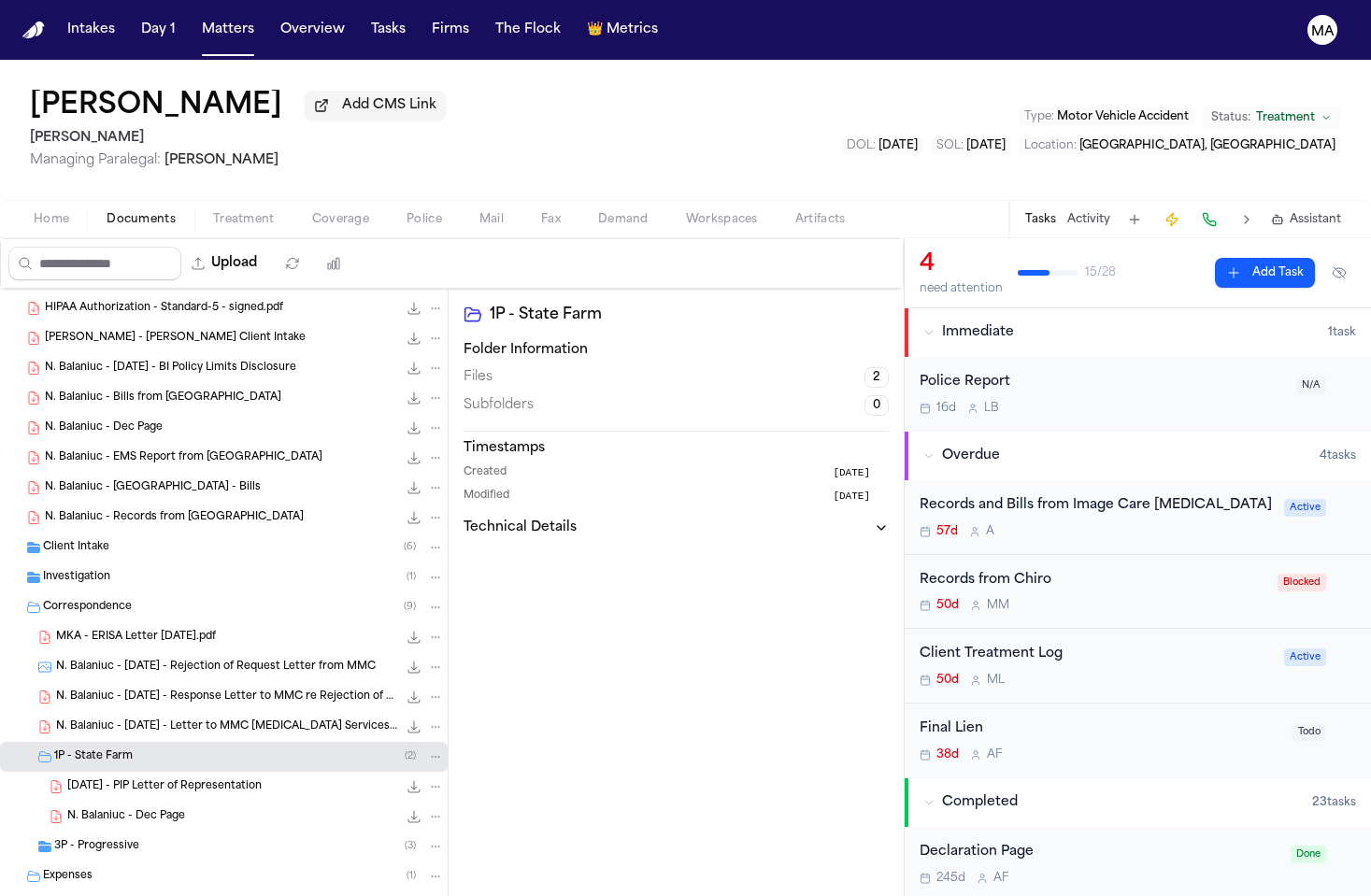
click at [108, 832] on div "3P - Progressive ( 3 )" at bounding box center [223, 847] width 448 height 30
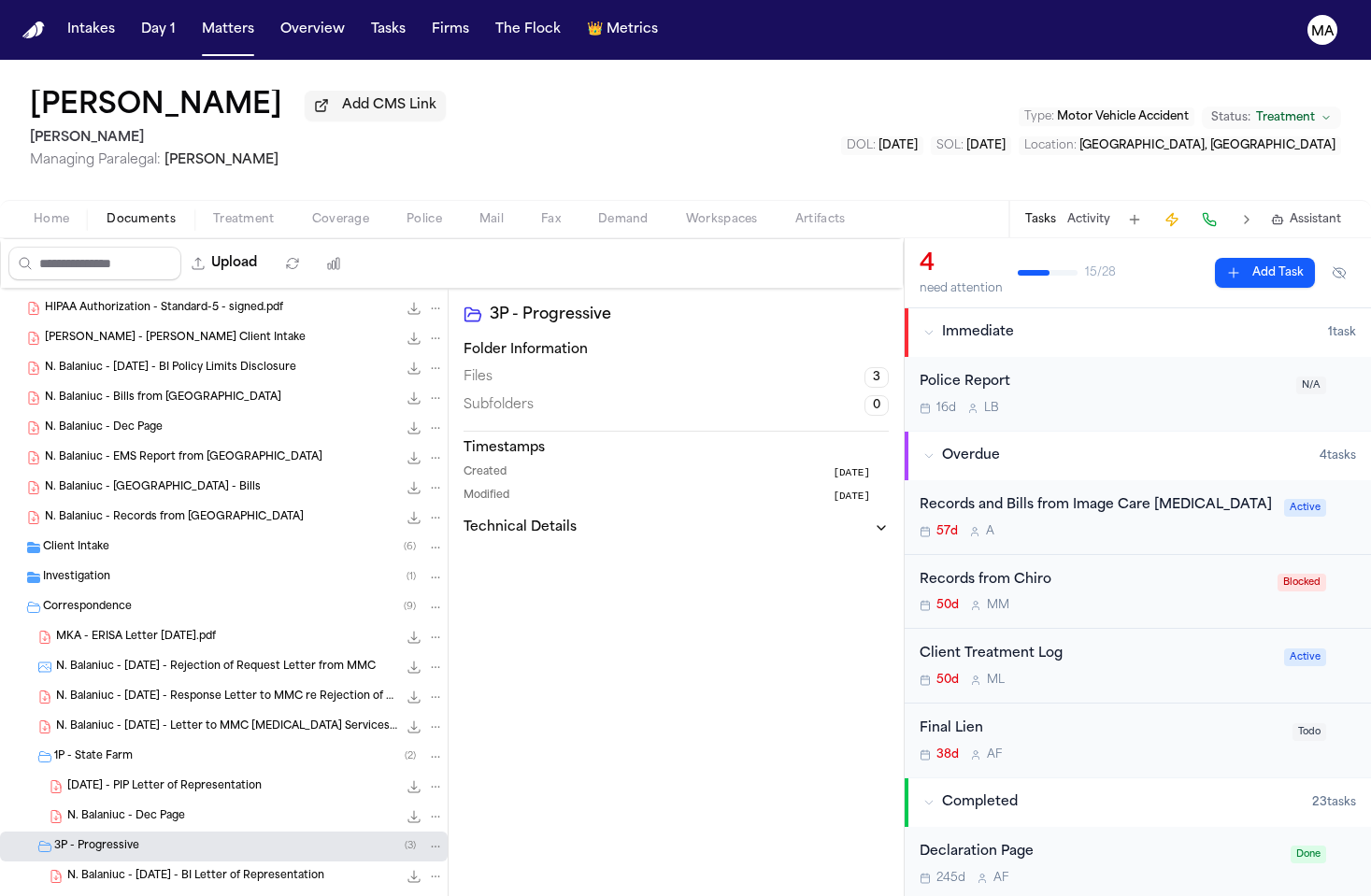
click at [103, 570] on div "Investigation ( 1 )" at bounding box center [243, 578] width 401 height 17
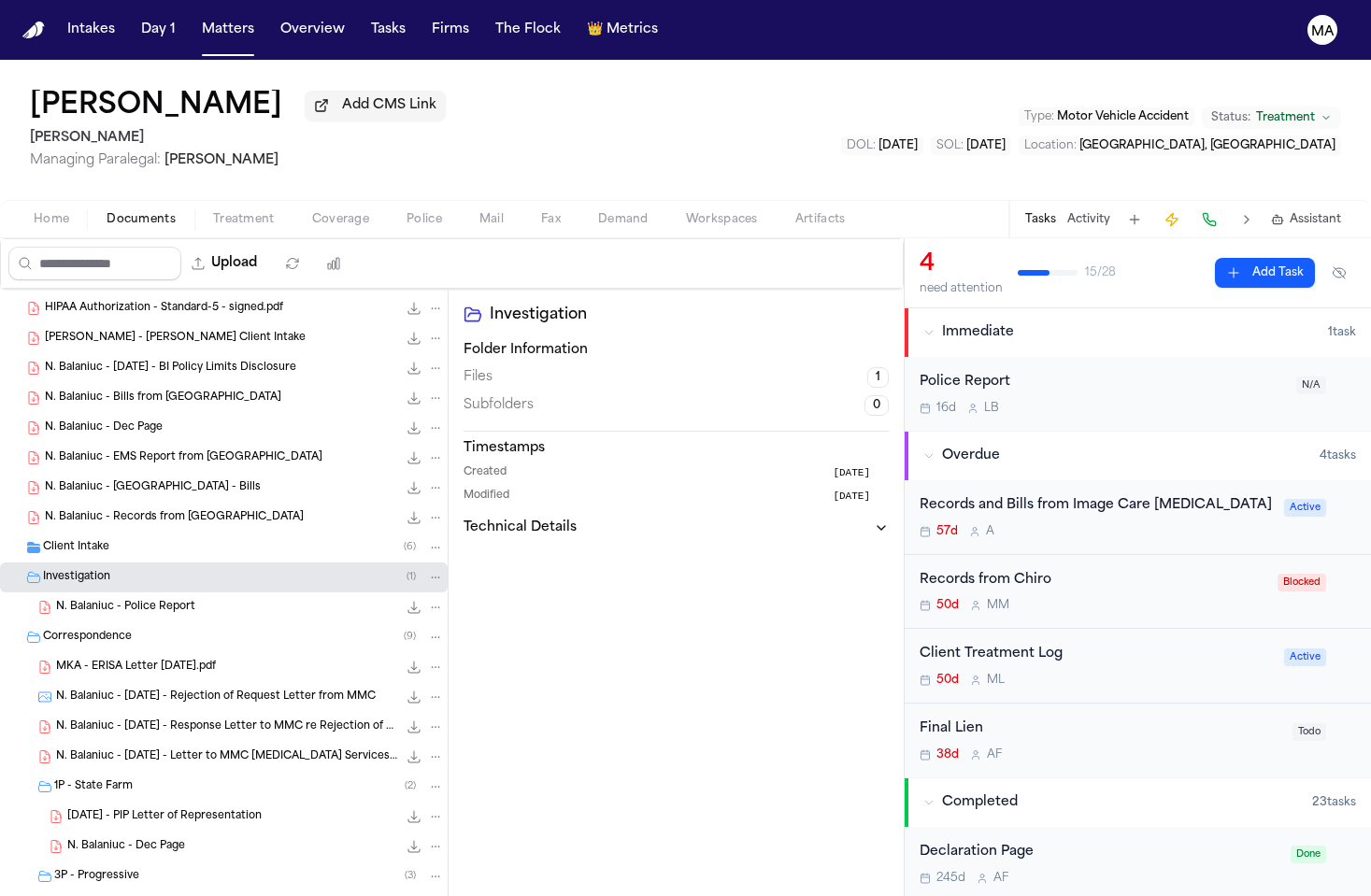
click at [107, 533] on div "Client Intake ( 6 )" at bounding box center [223, 548] width 448 height 30
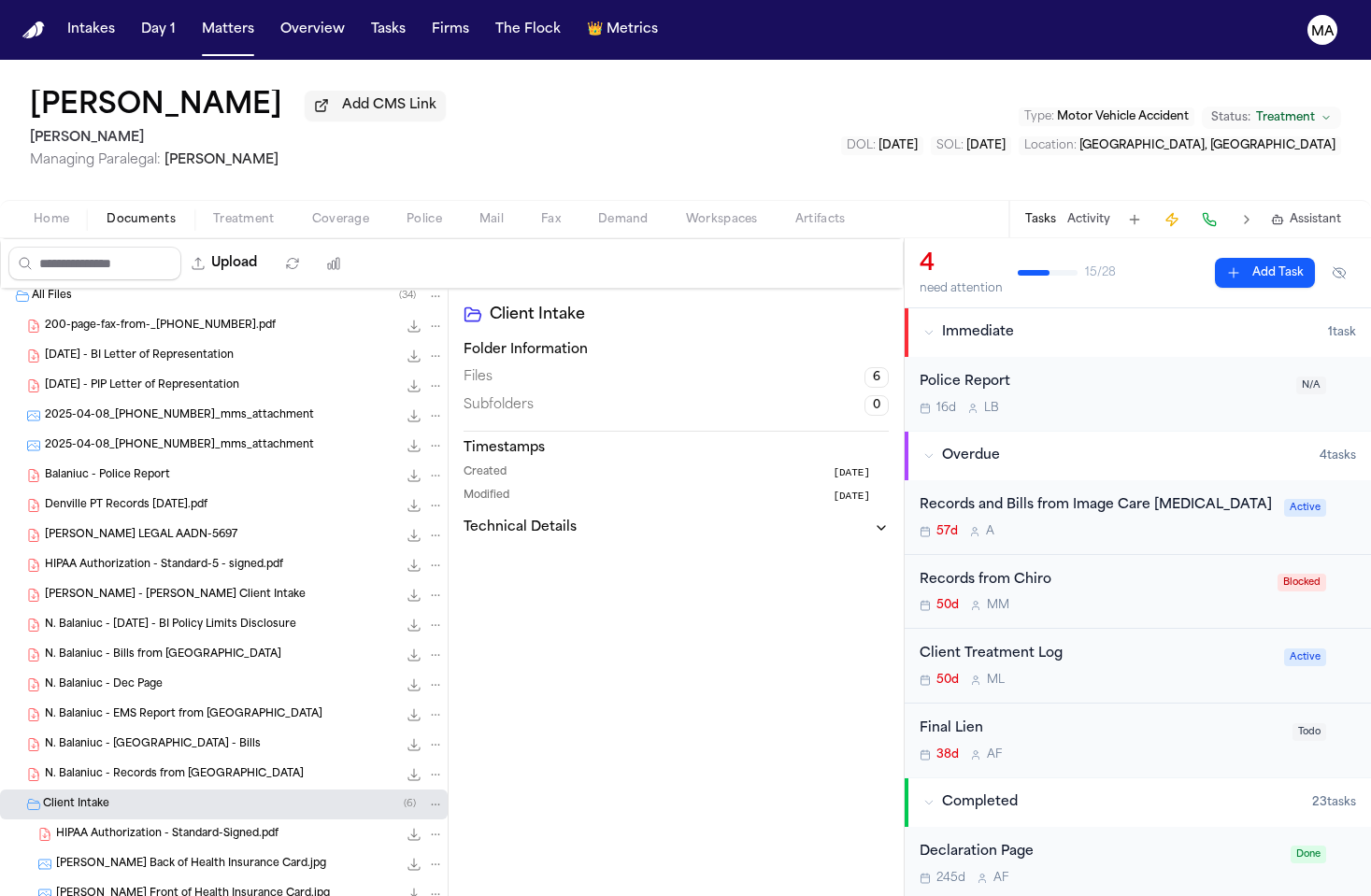
scroll to position [0, 0]
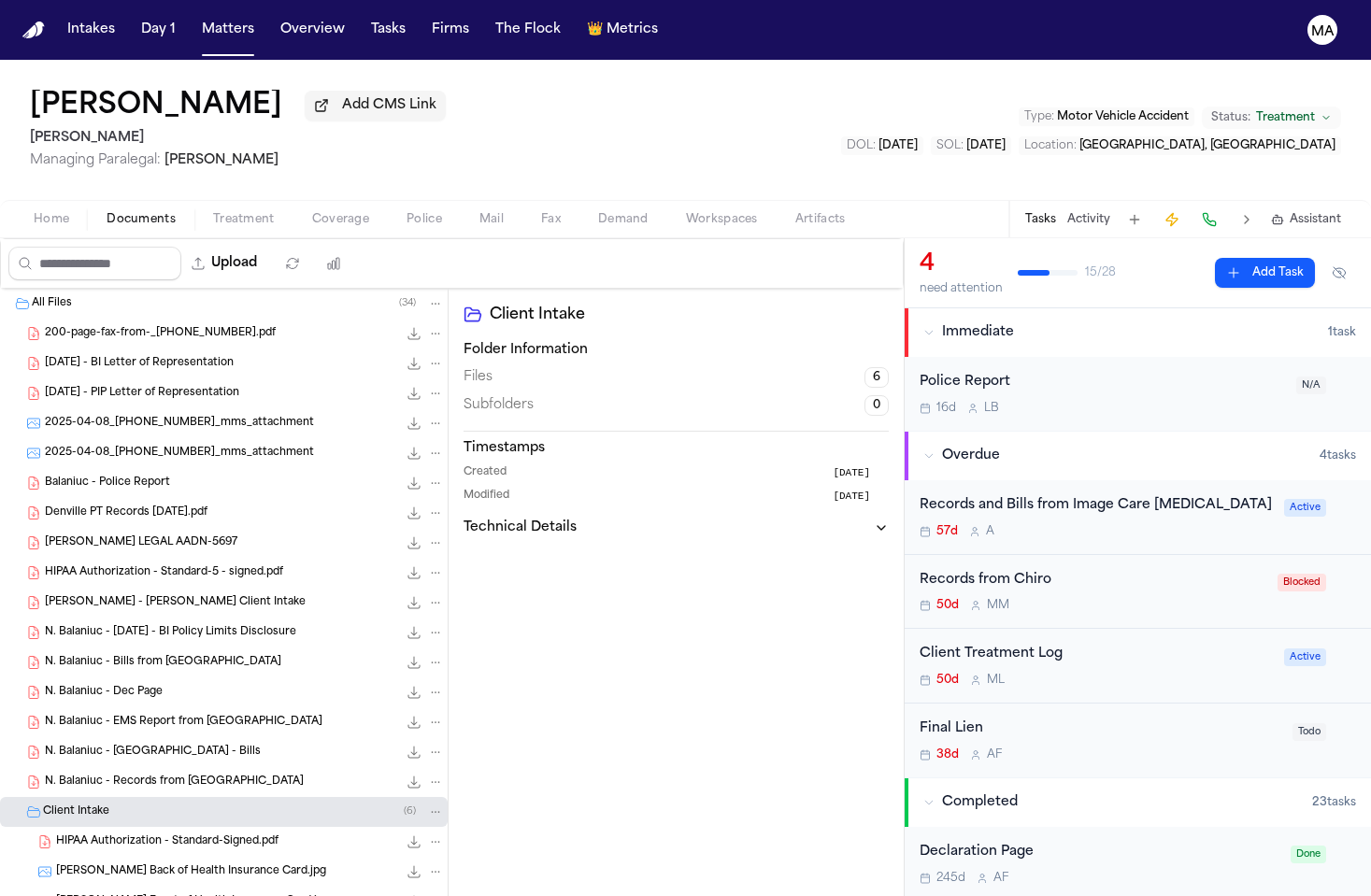
click at [132, 326] on span "200-page-fax-from-_9736277040.pdf" at bounding box center [160, 334] width 231 height 16
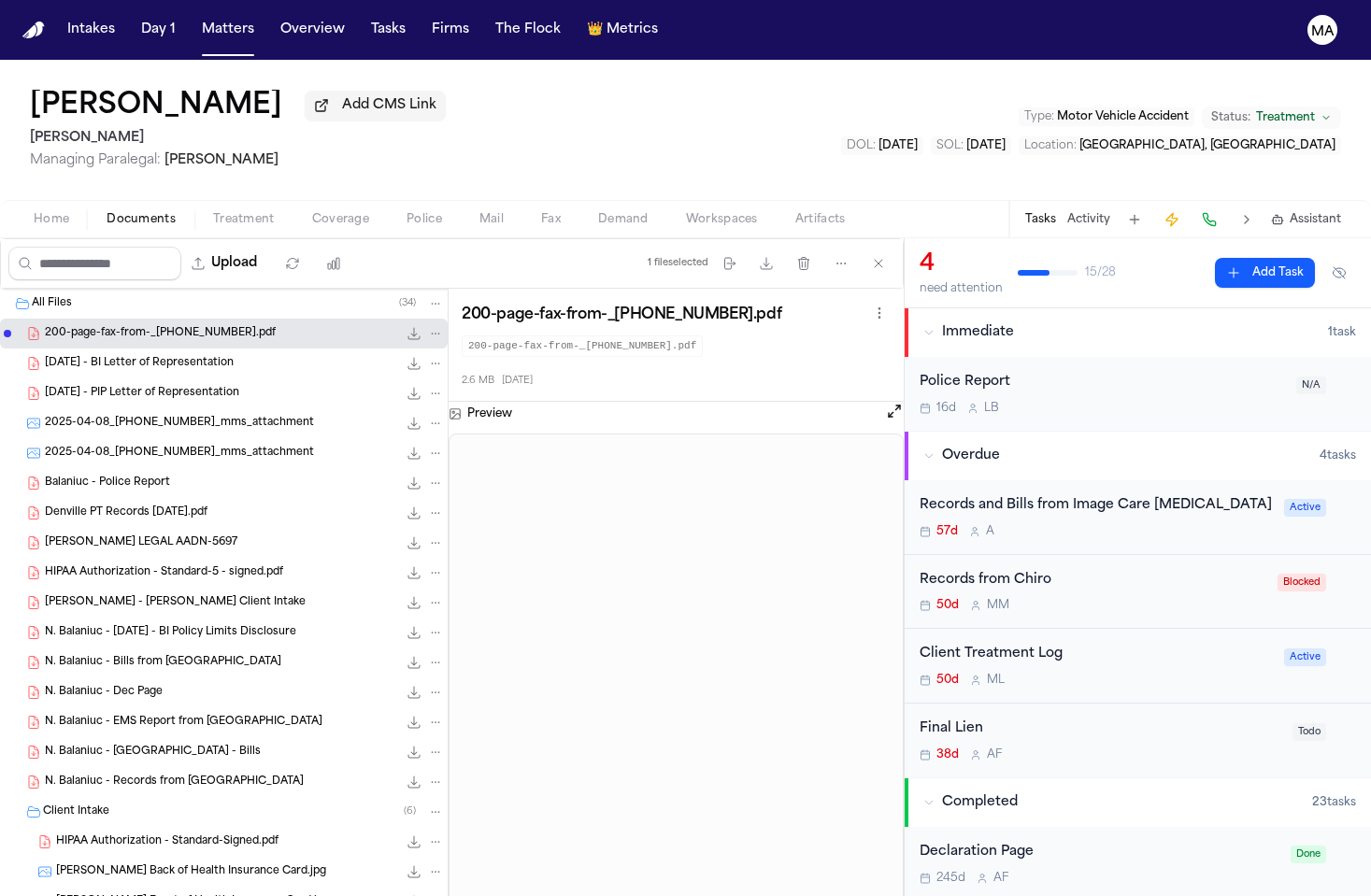
click at [128, 356] on span "2024.12.06 - BI Letter of Representation" at bounding box center [139, 363] width 189 height 16
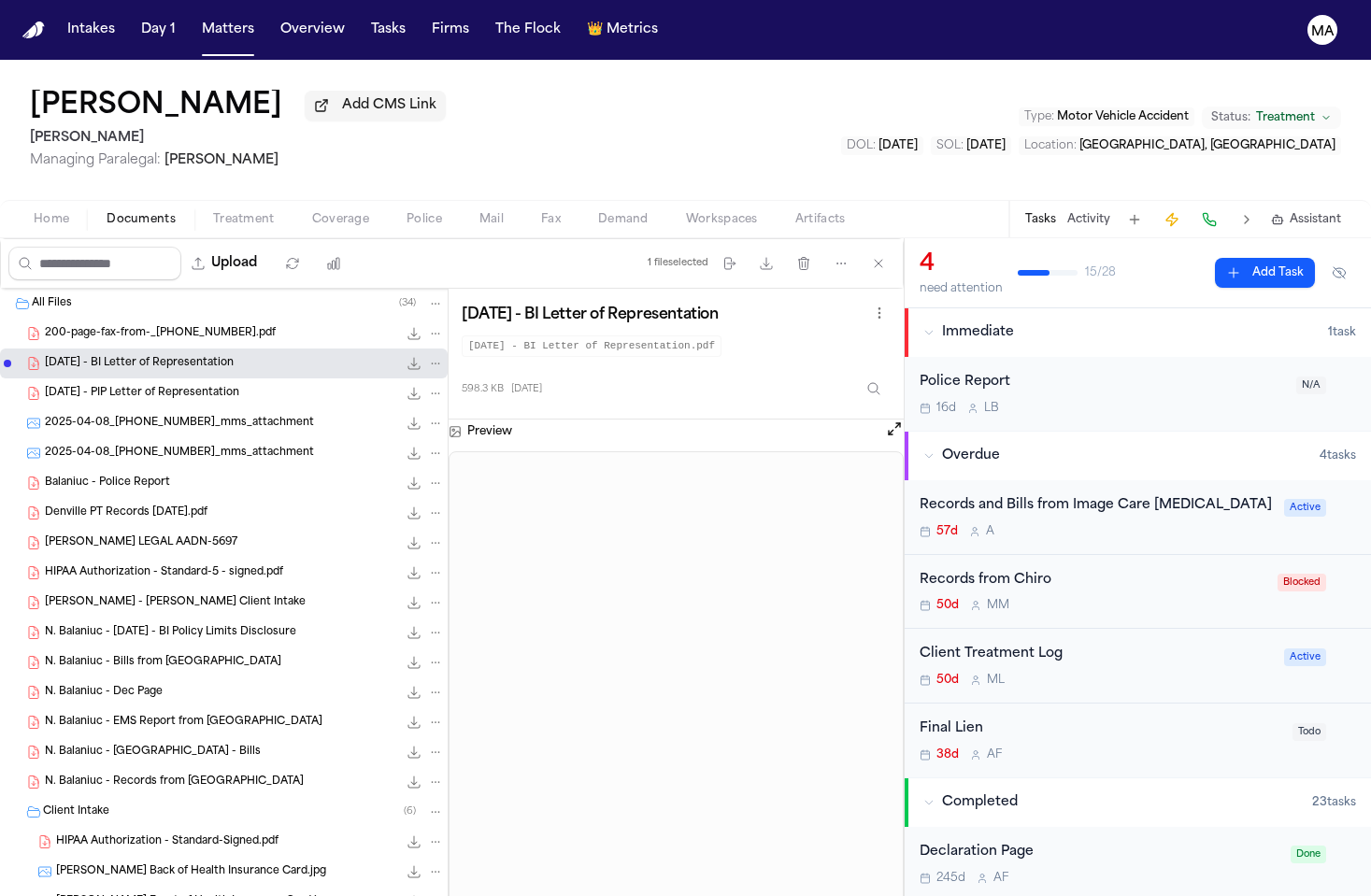
click at [120, 386] on span "2024.12.06 - PIP Letter of Representation" at bounding box center [142, 394] width 195 height 16
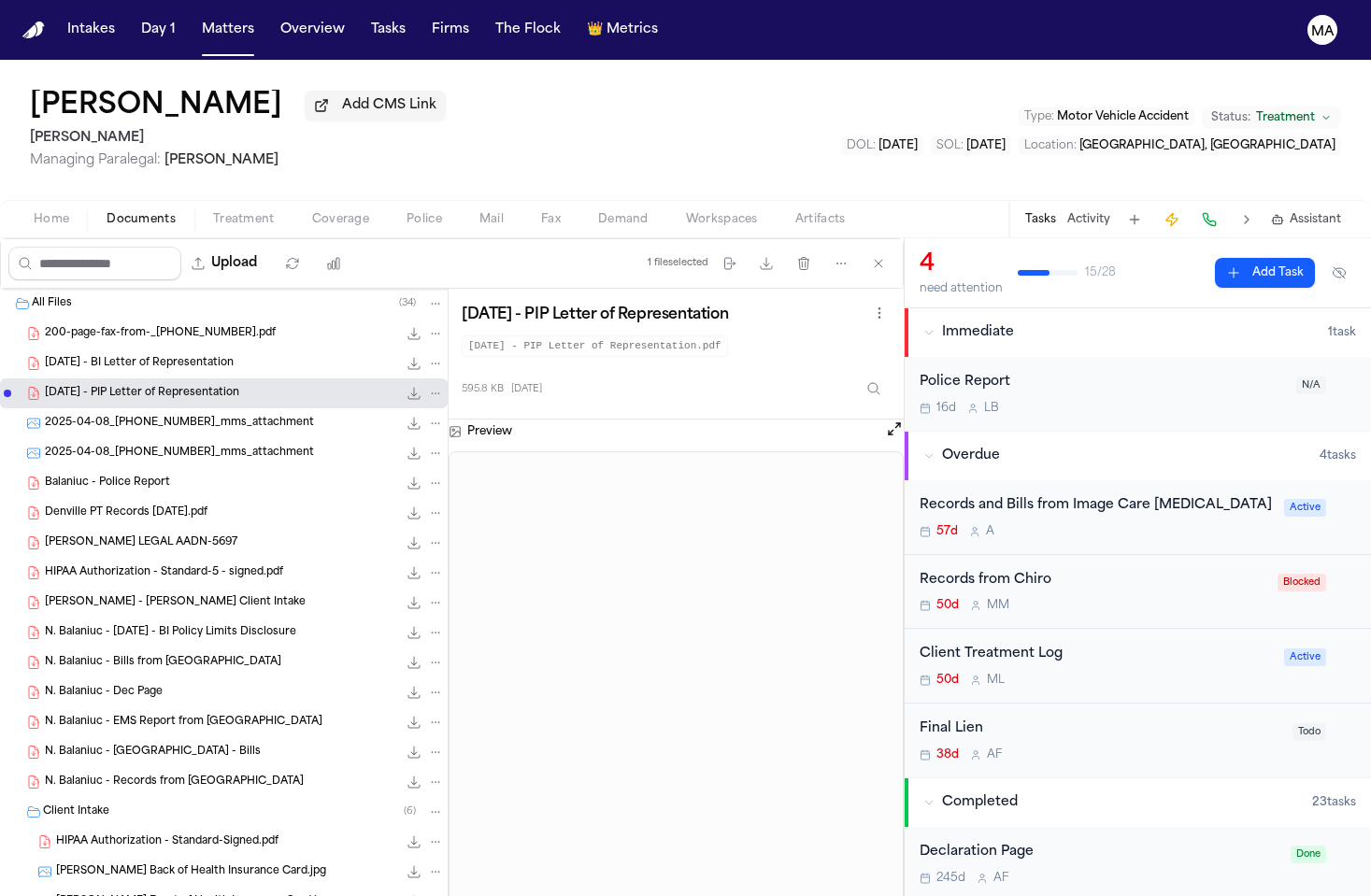
click at [108, 499] on div "Denville PT Records 4-17-25.pdf 2.6 MB • PDF" at bounding box center [223, 514] width 448 height 30
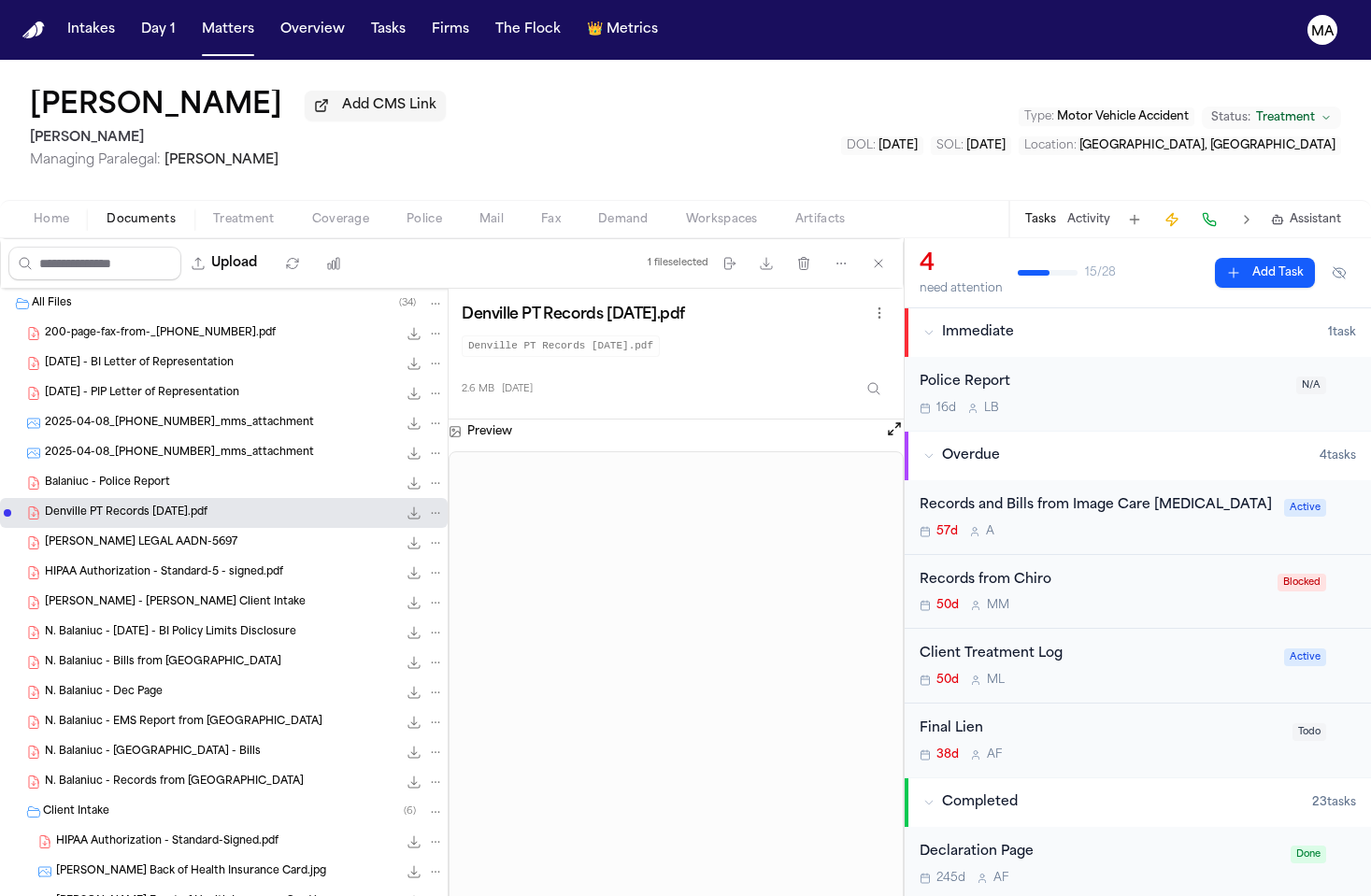
click at [108, 536] on span "FINCH LEGAL AADN-5697" at bounding box center [141, 543] width 193 height 16
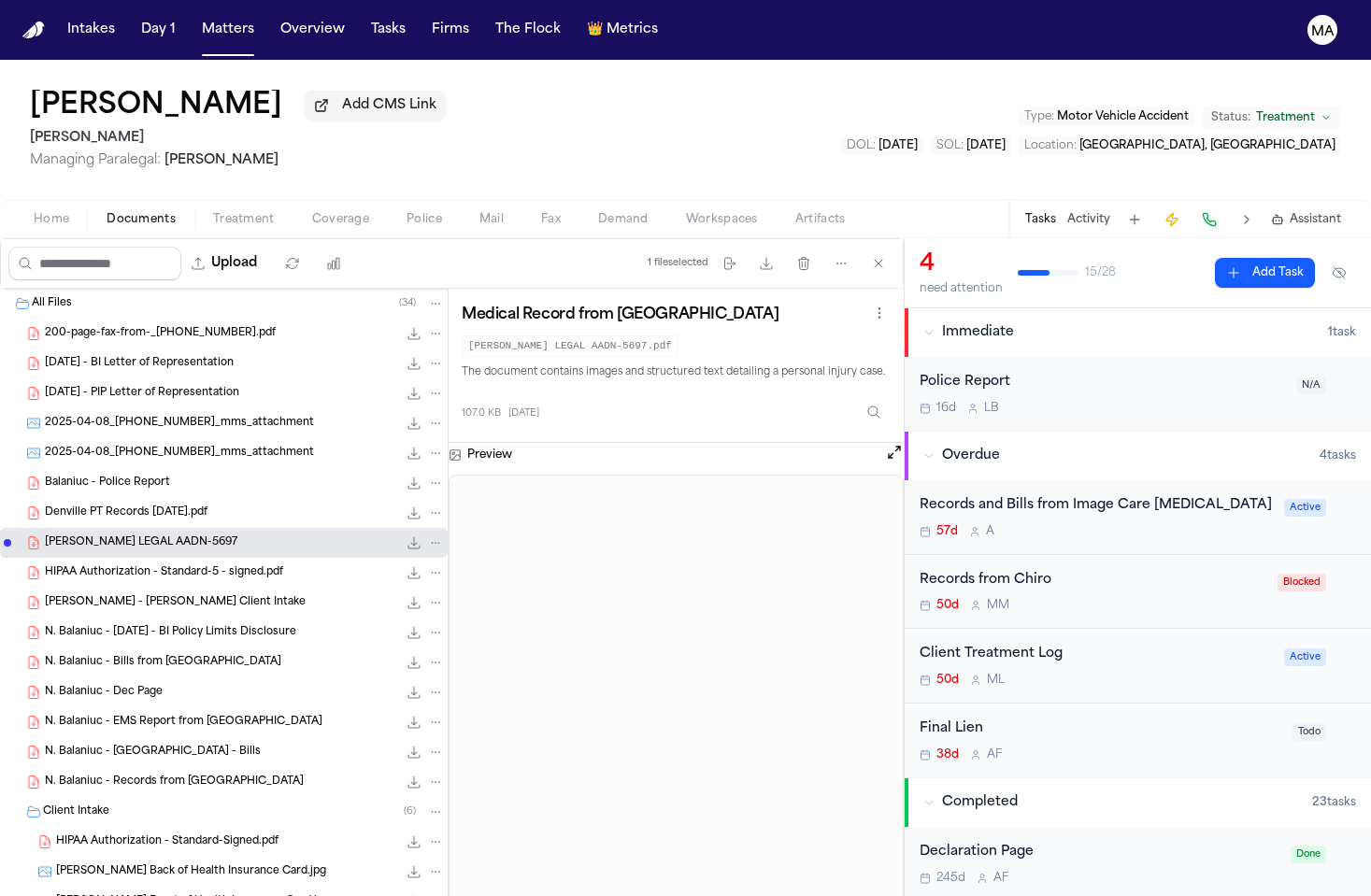
click at [104, 506] on span "Denville PT Records 4-17-25.pdf" at bounding box center [126, 514] width 163 height 16
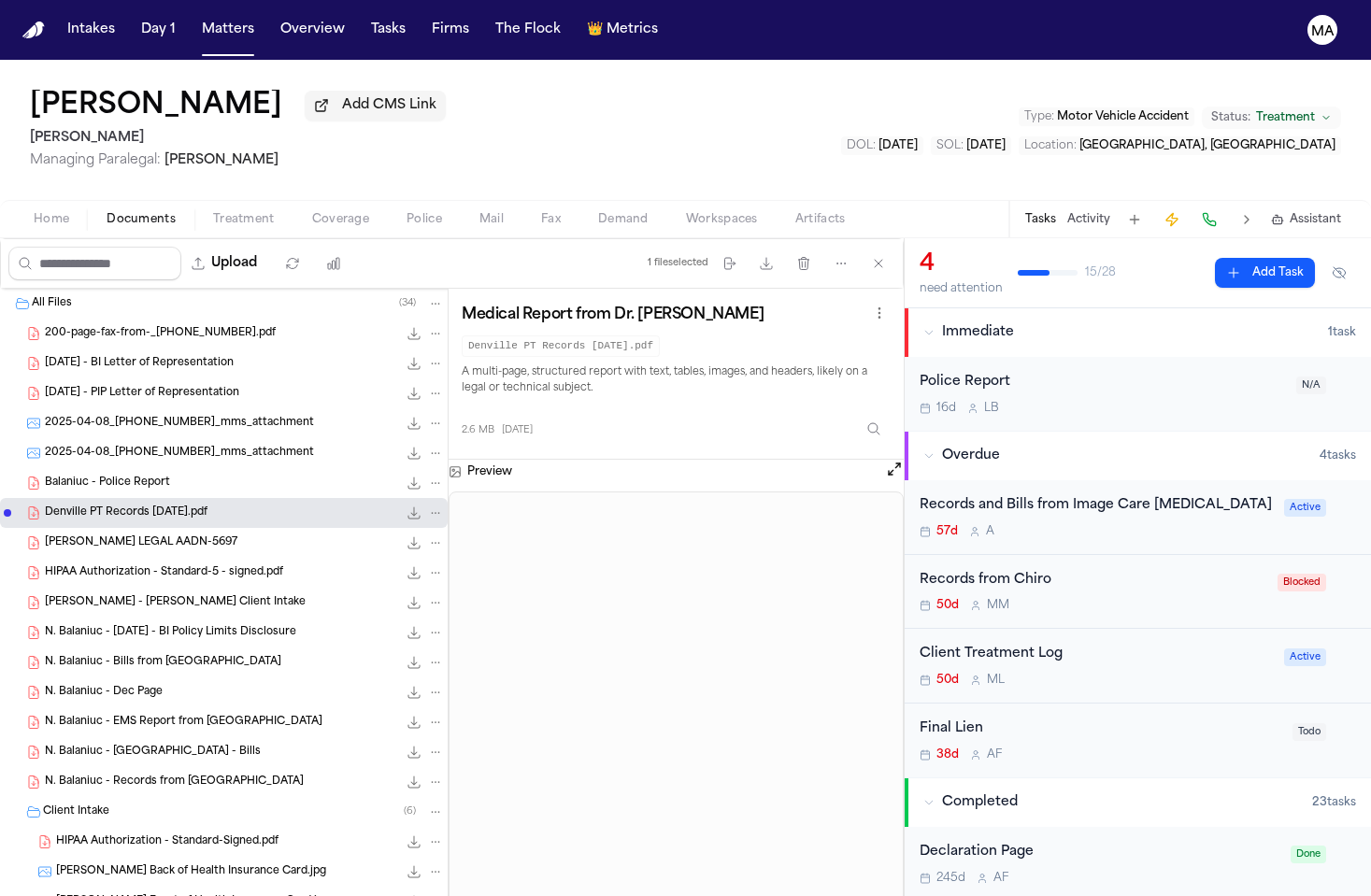
click at [116, 745] on span "N. Balaniuc - Morristown Medical Center - Bills" at bounding box center [152, 752] width 216 height 16
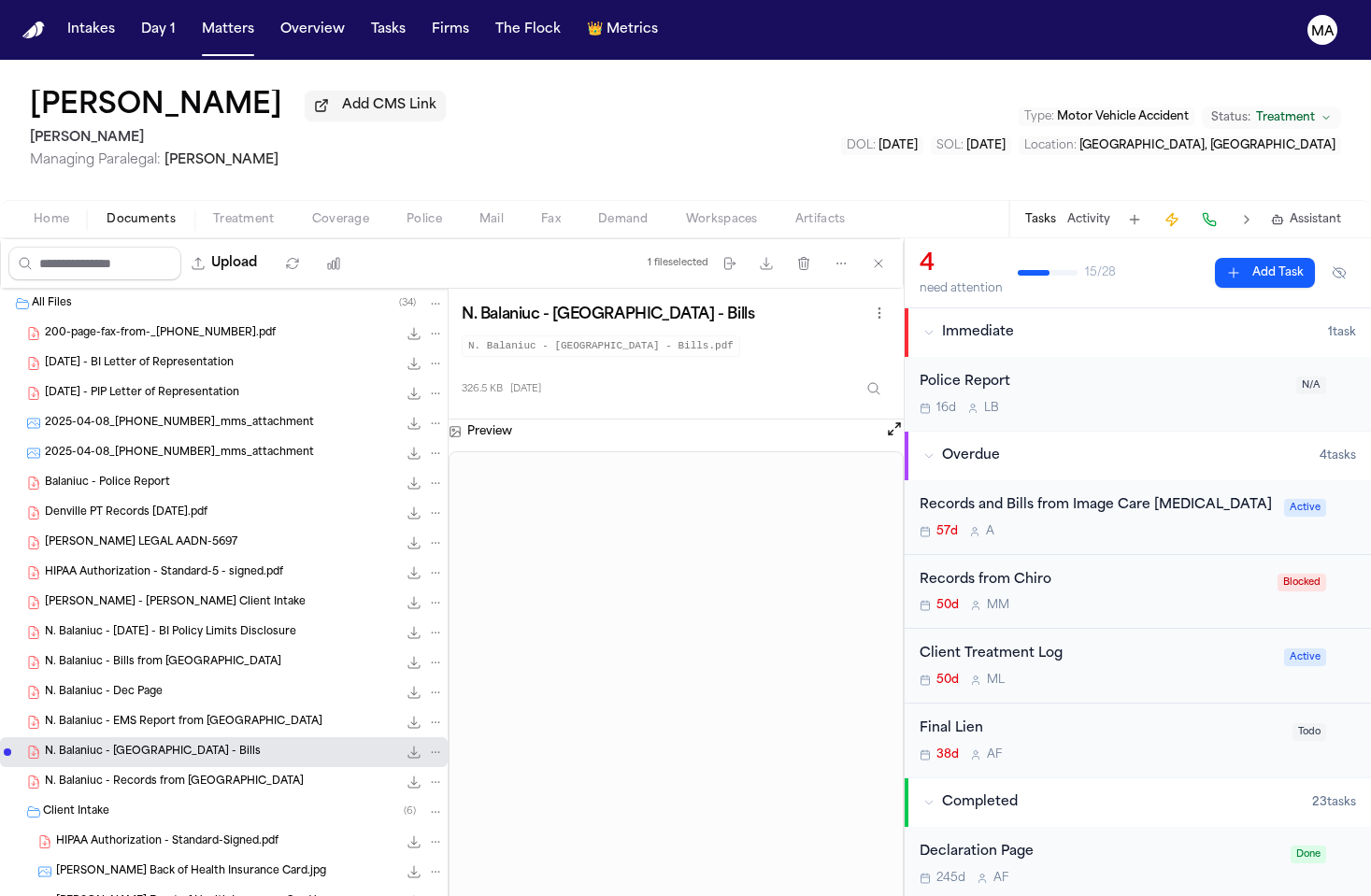
click at [118, 775] on span "N. Balaniuc - Records from Morristown Medical Center" at bounding box center [174, 782] width 259 height 16
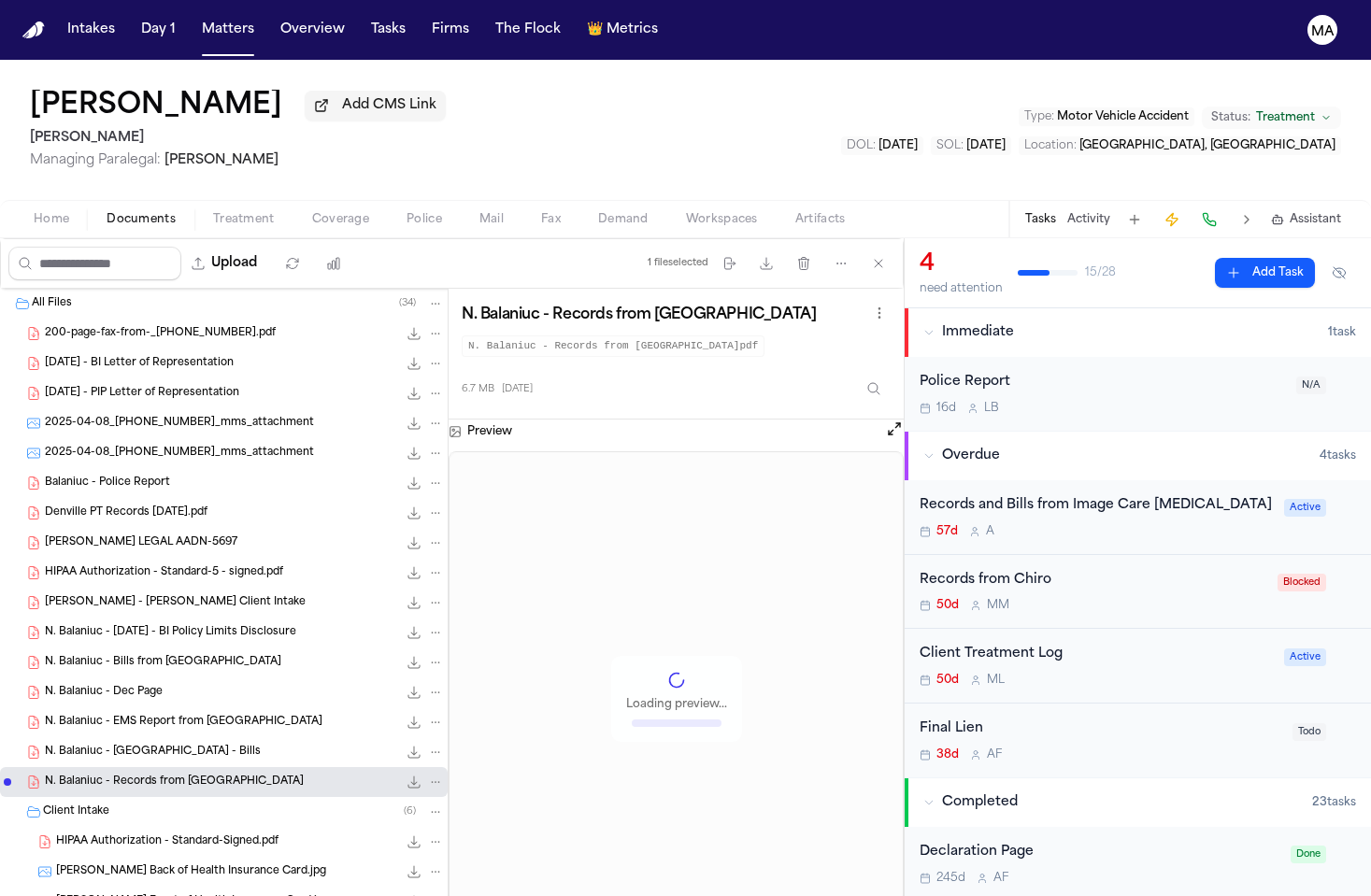
click at [109, 715] on span "N. Balaniuc - EMS Report from Morris County EMS" at bounding box center [183, 723] width 277 height 16
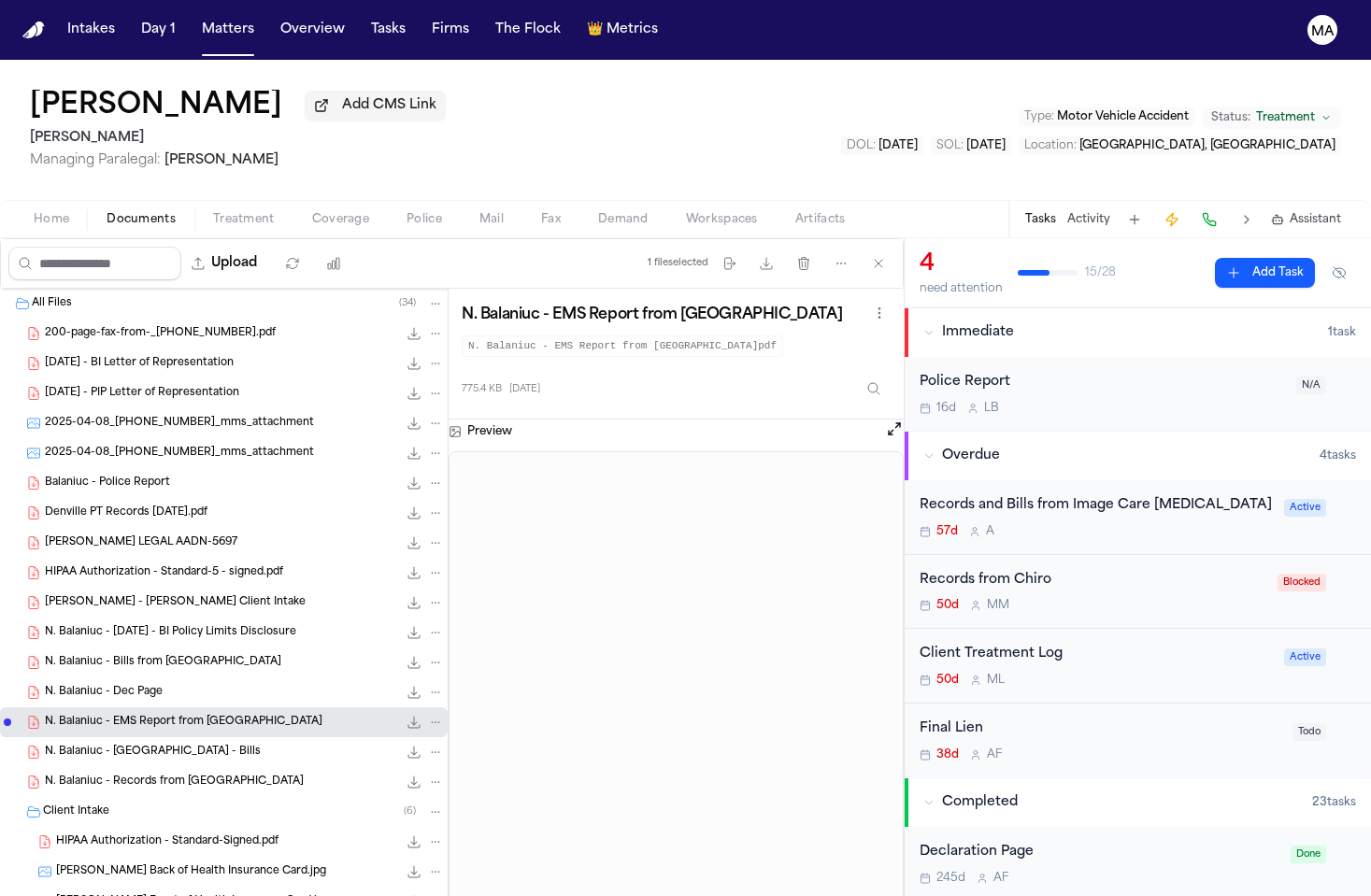
click at [110, 648] on div "N. Balaniuc - Bills from Morristown Medical Center 63.4 KB • PDF" at bounding box center [223, 663] width 448 height 30
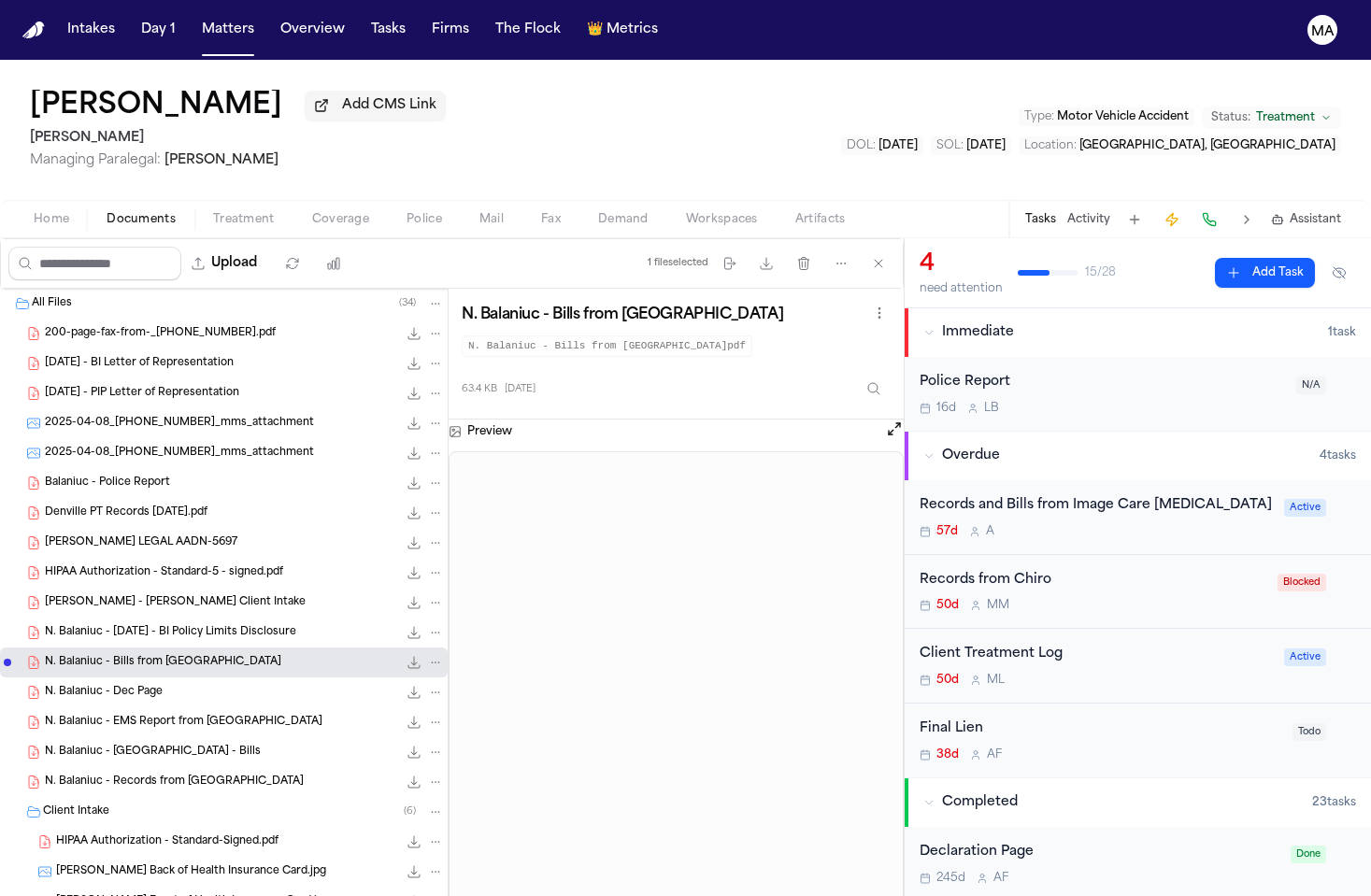
click at [1233, 496] on div "Records and Bills from Image Care Radiology" at bounding box center [1096, 506] width 353 height 22
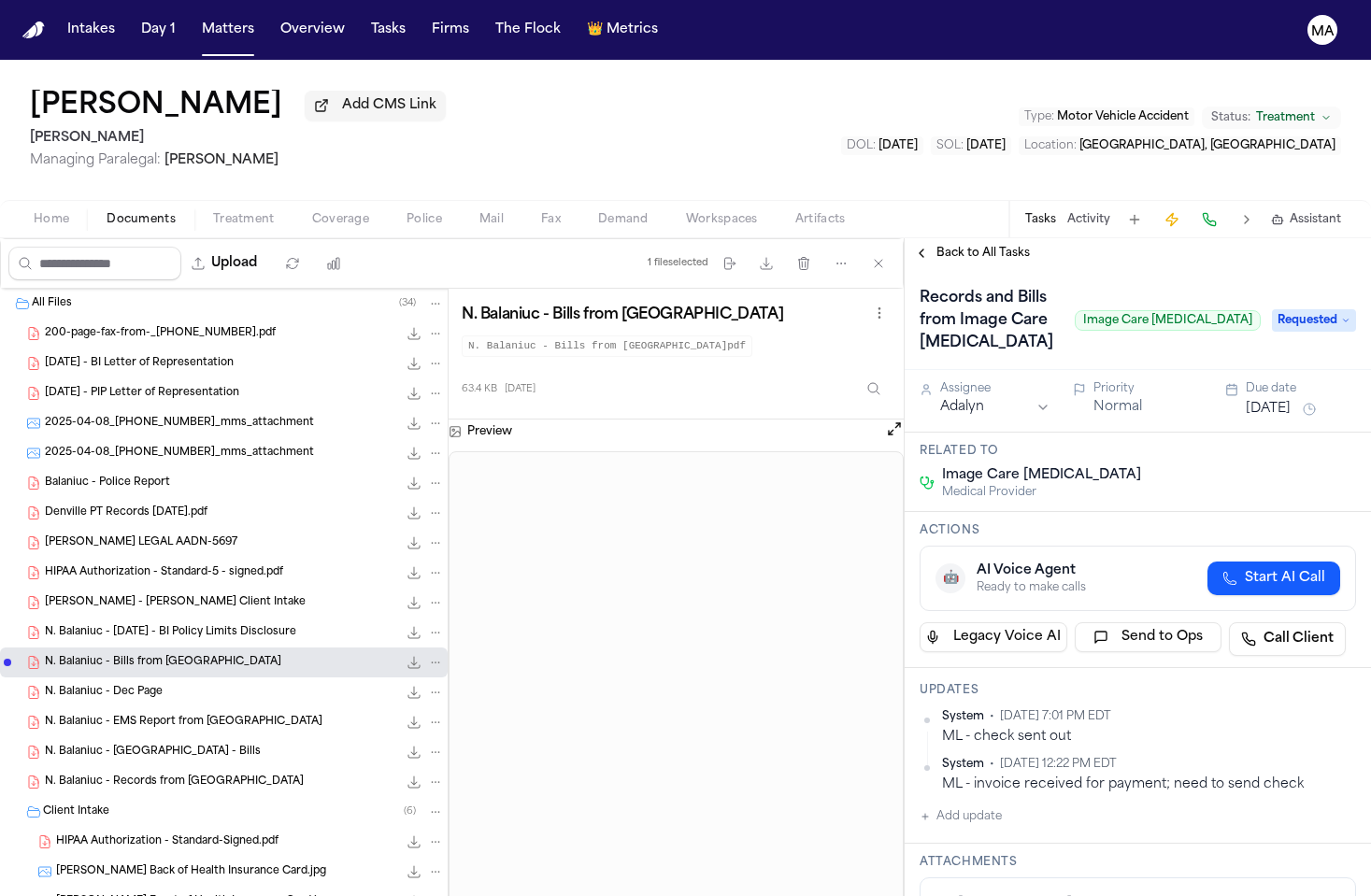
click at [1329, 309] on span "Requested" at bounding box center [1314, 321] width 84 height 23
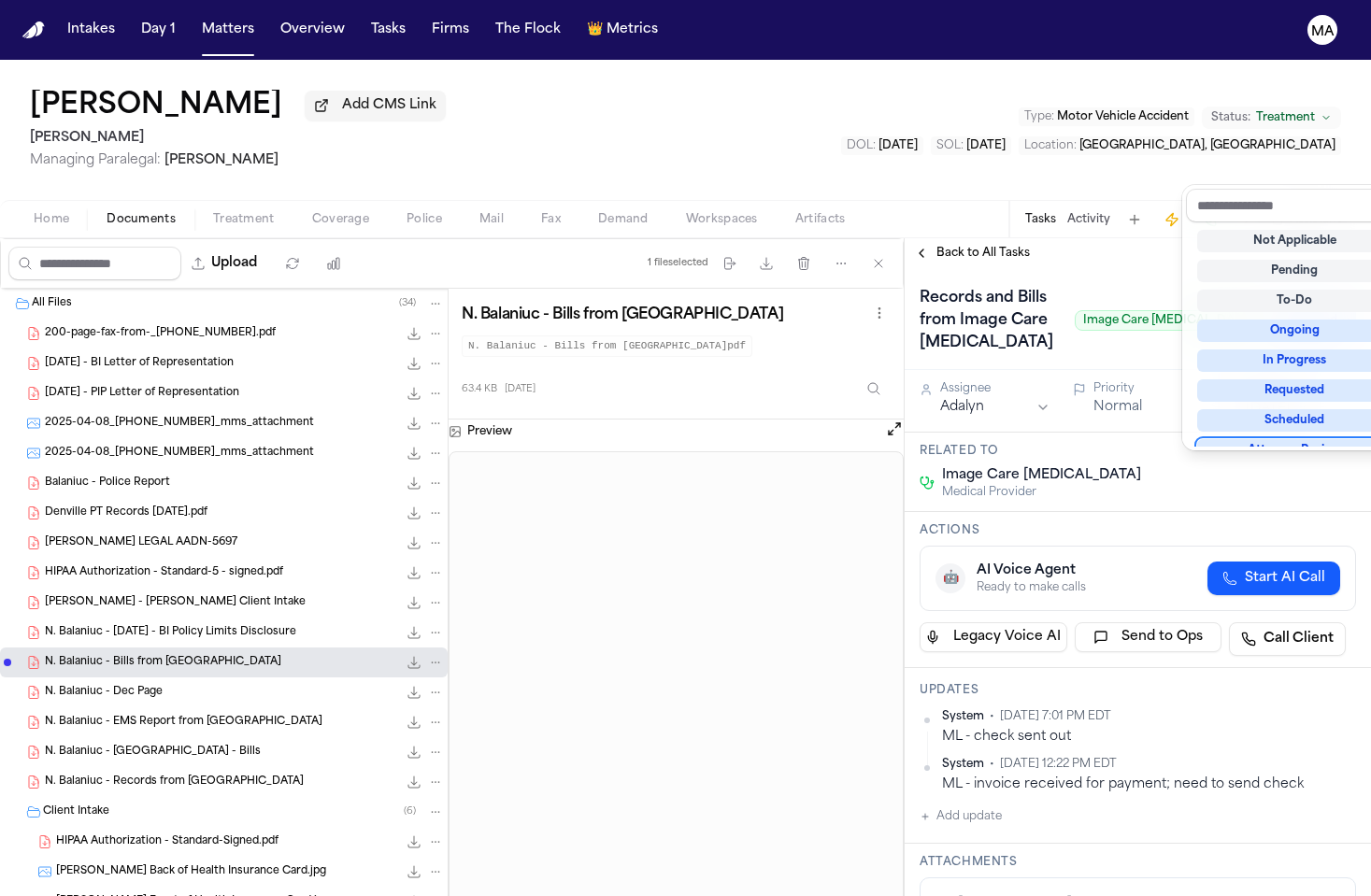
scroll to position [117, 0]
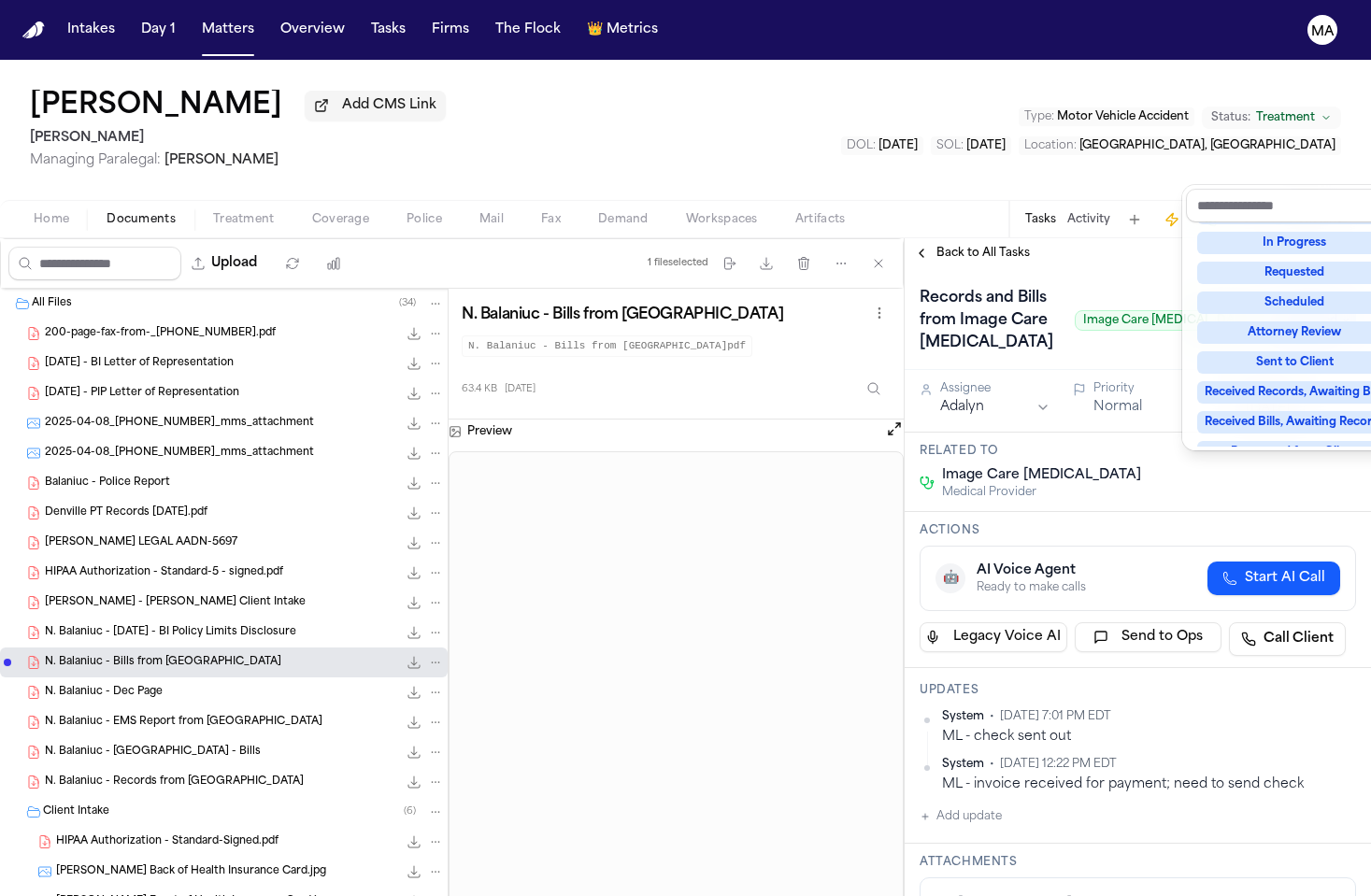
click at [1319, 531] on div "Complete" at bounding box center [1295, 542] width 195 height 23
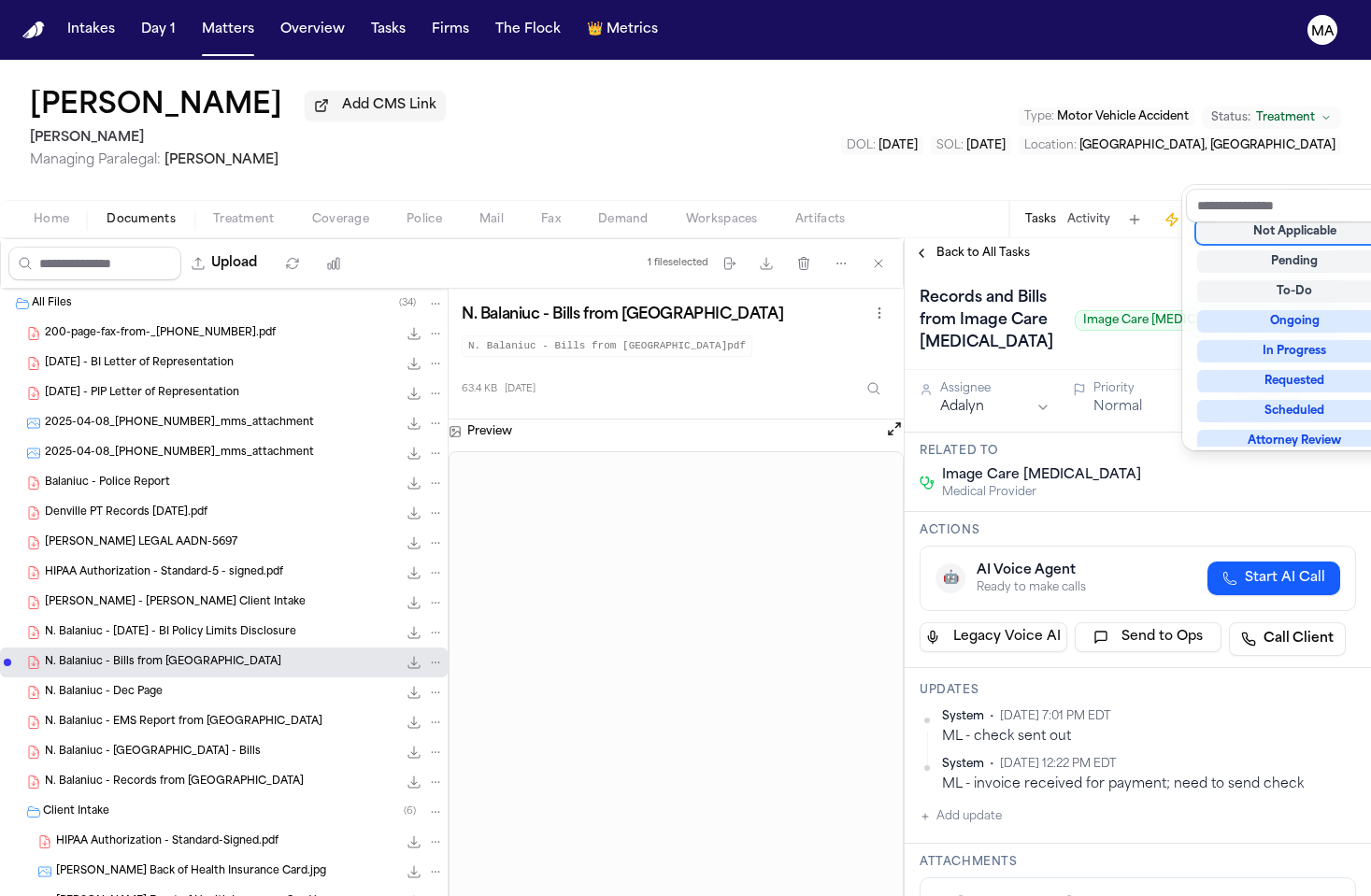
scroll to position [5, 0]
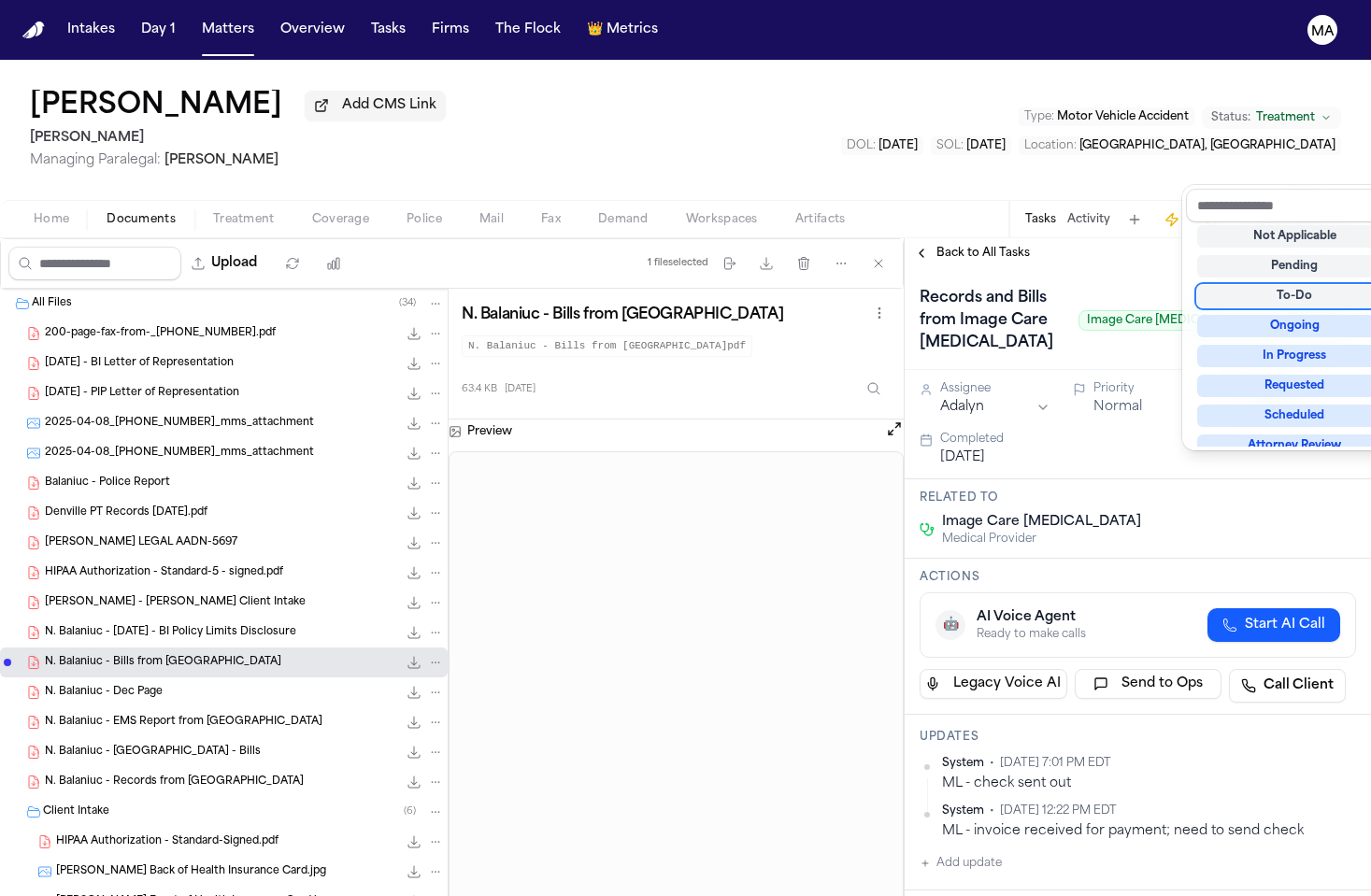
click at [1090, 238] on div "Back to All Tasks Records and Bills from Image Care Radiology Image Care Radiol…" at bounding box center [1137, 568] width 466 height 659
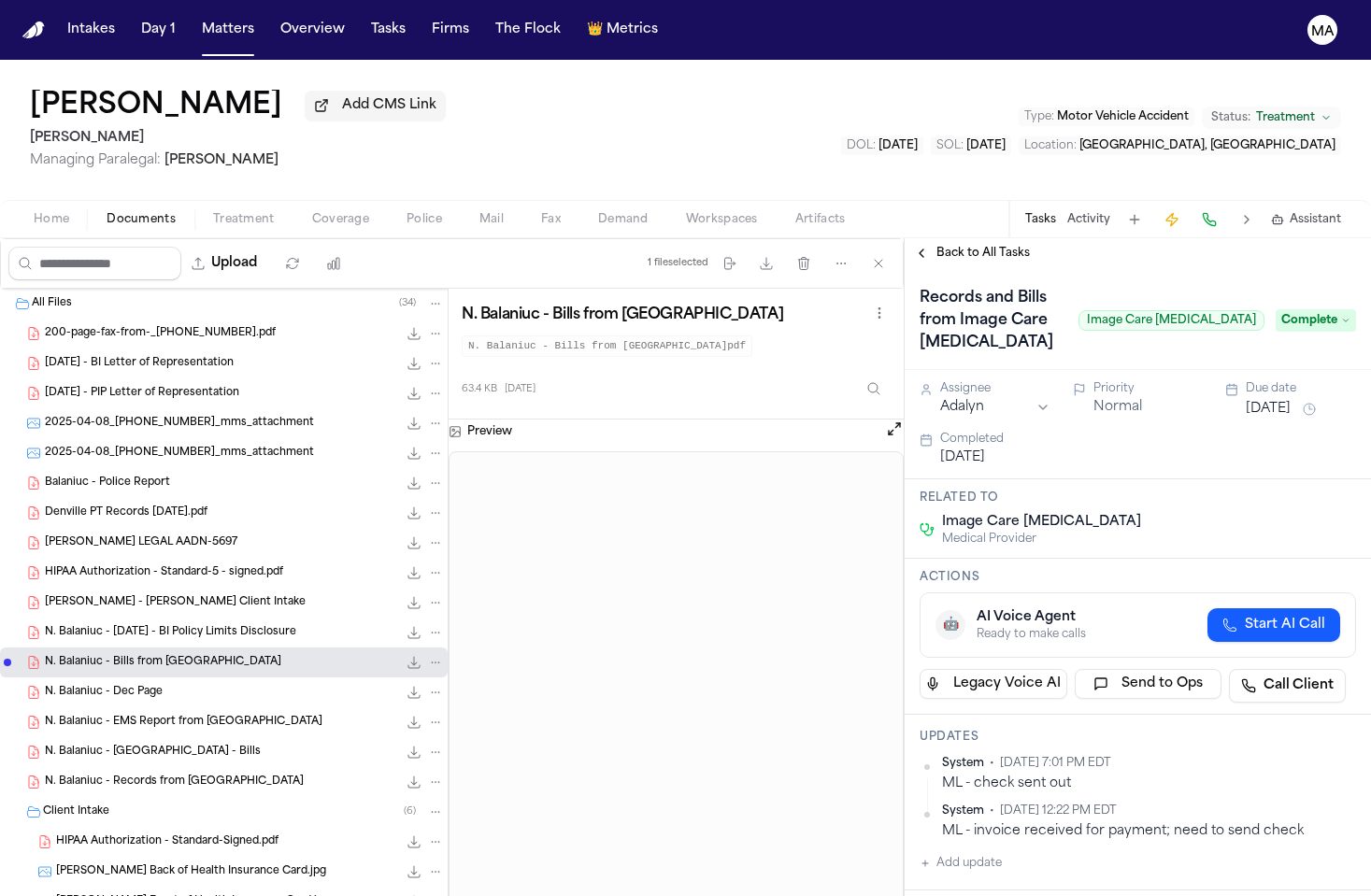
click at [948, 246] on span "Back to All Tasks" at bounding box center [983, 254] width 94 height 15
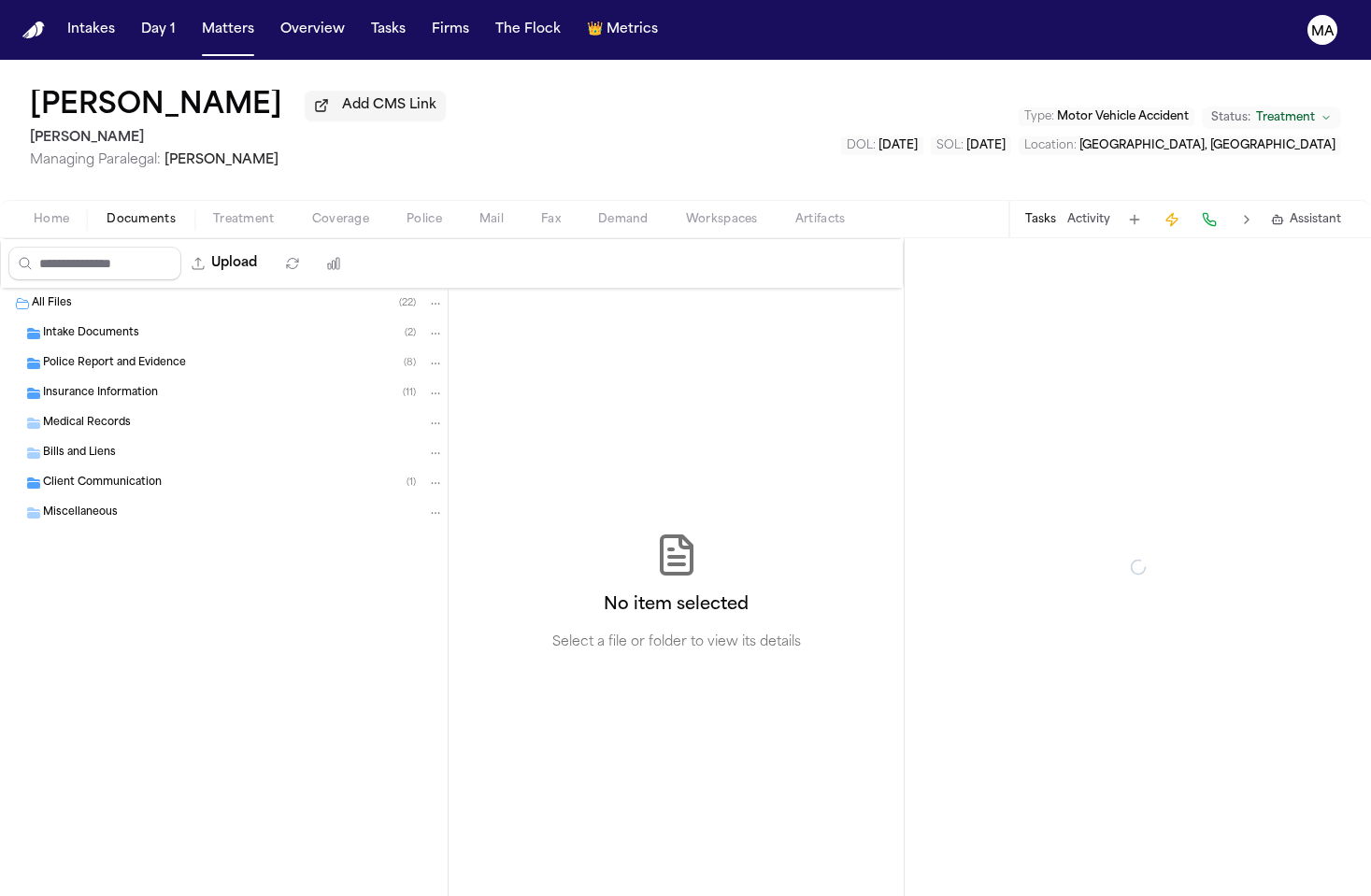
click at [88, 208] on button "Documents" at bounding box center [141, 220] width 107 height 23
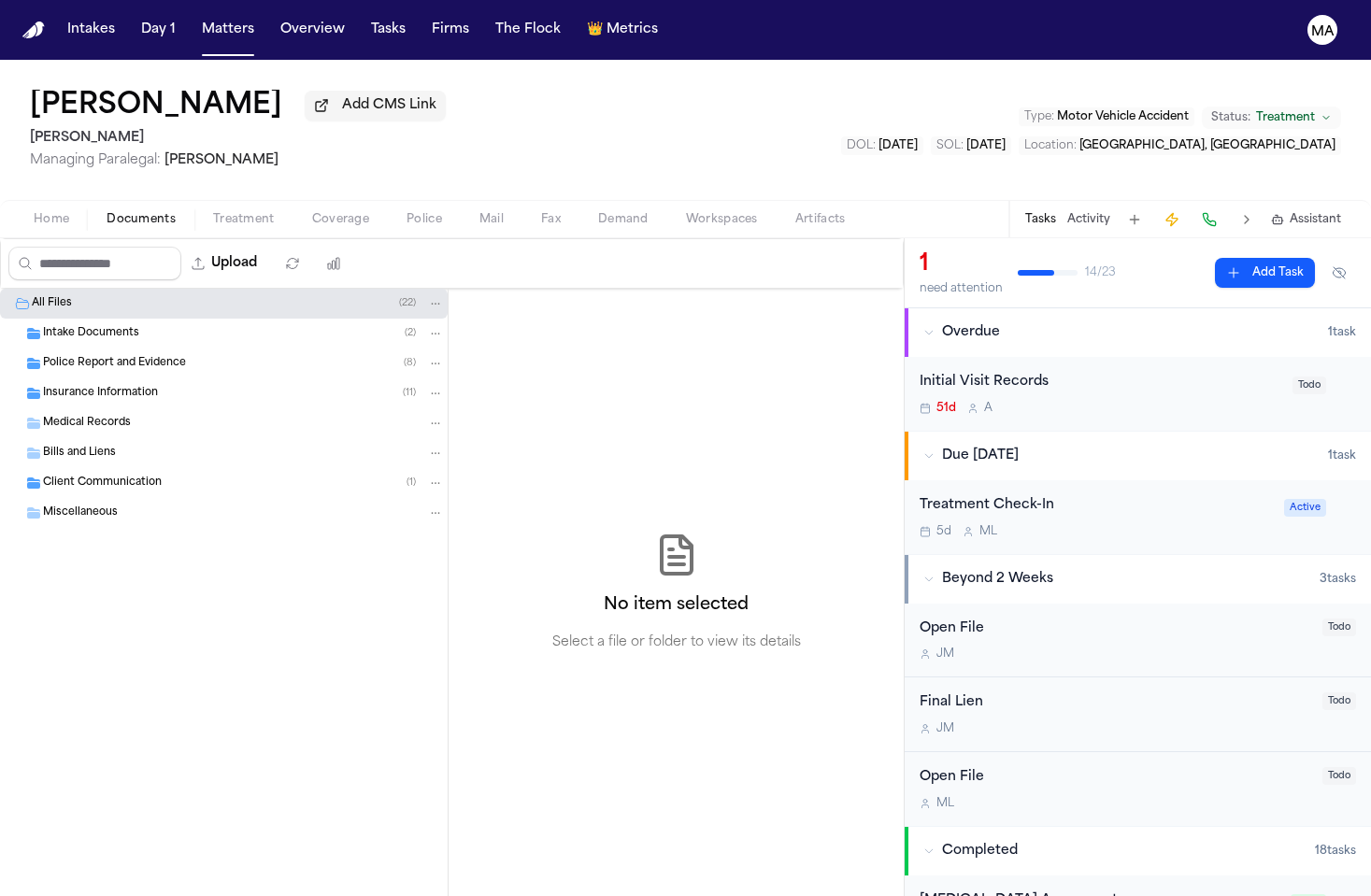
click at [978, 372] on div "Initial Visit Records" at bounding box center [1100, 382] width 361 height 22
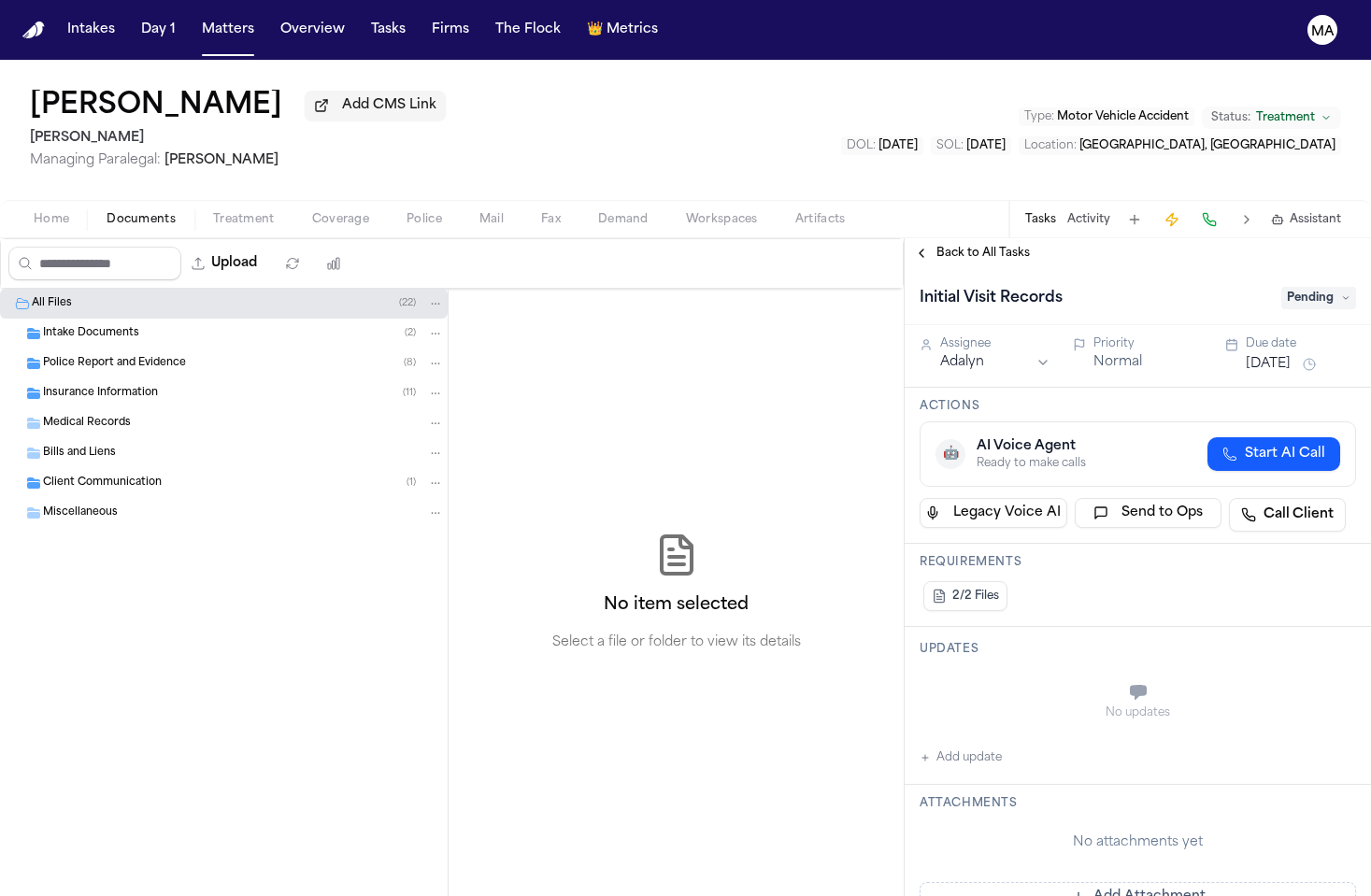
click at [945, 246] on span "Back to All Tasks" at bounding box center [983, 254] width 94 height 15
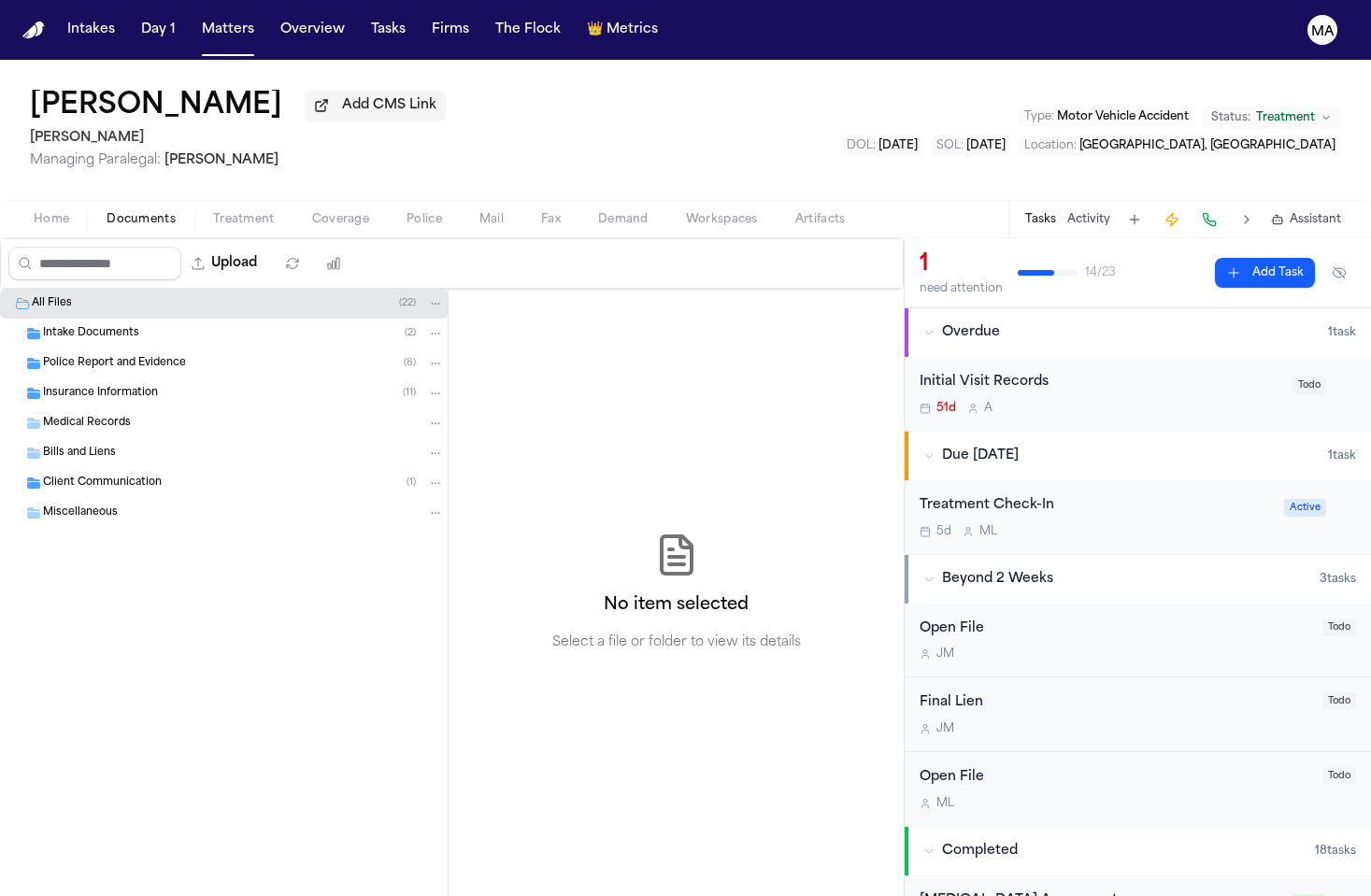
click at [171, 200] on div "Home Documents Treatment Coverage Police Mail Fax Demand Workspaces Artifacts T…" at bounding box center [685, 219] width 1371 height 38
click at [213, 212] on span "Treatment" at bounding box center [243, 220] width 62 height 15
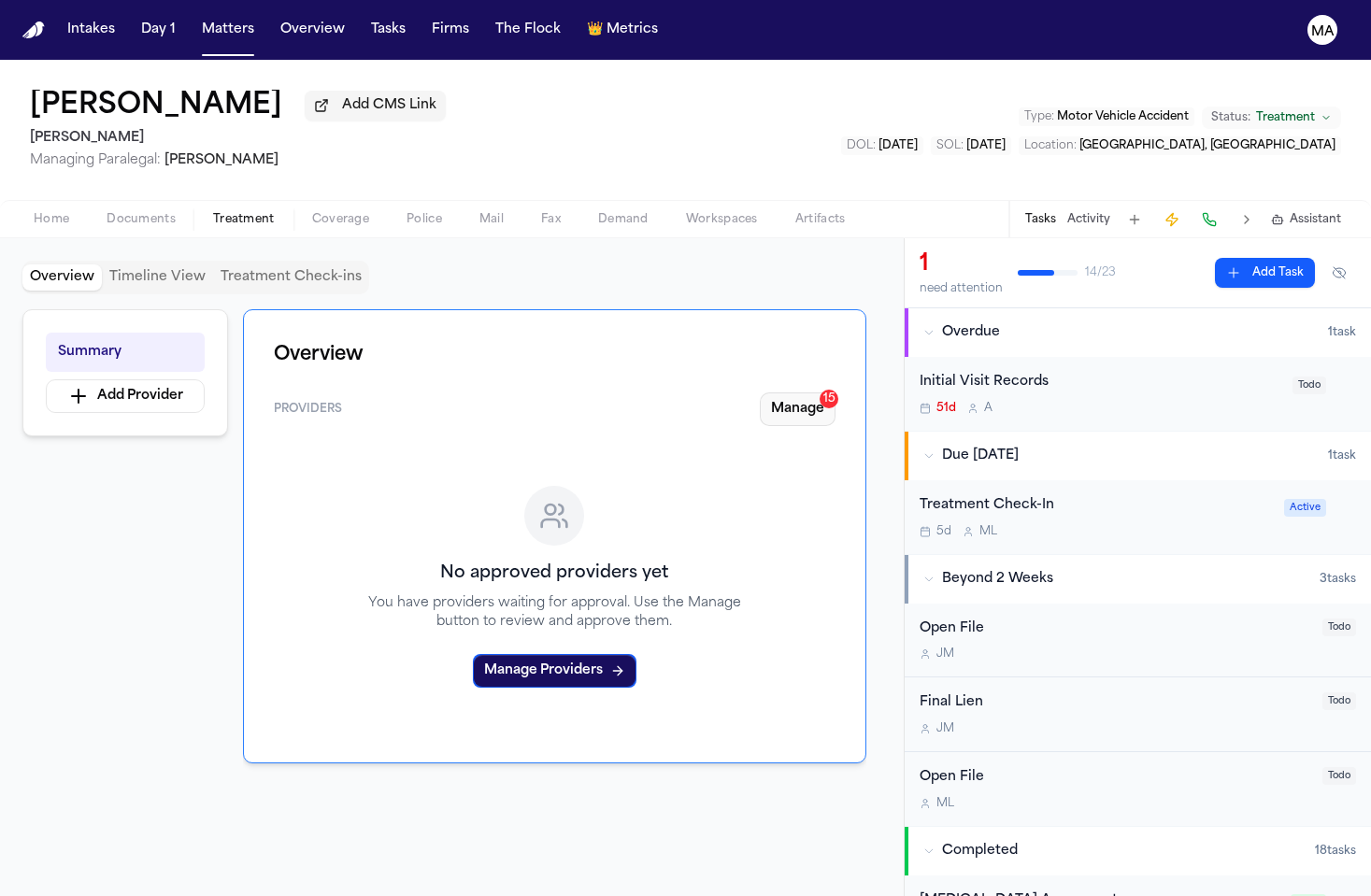
click at [835, 393] on button "Manage 15" at bounding box center [798, 410] width 76 height 34
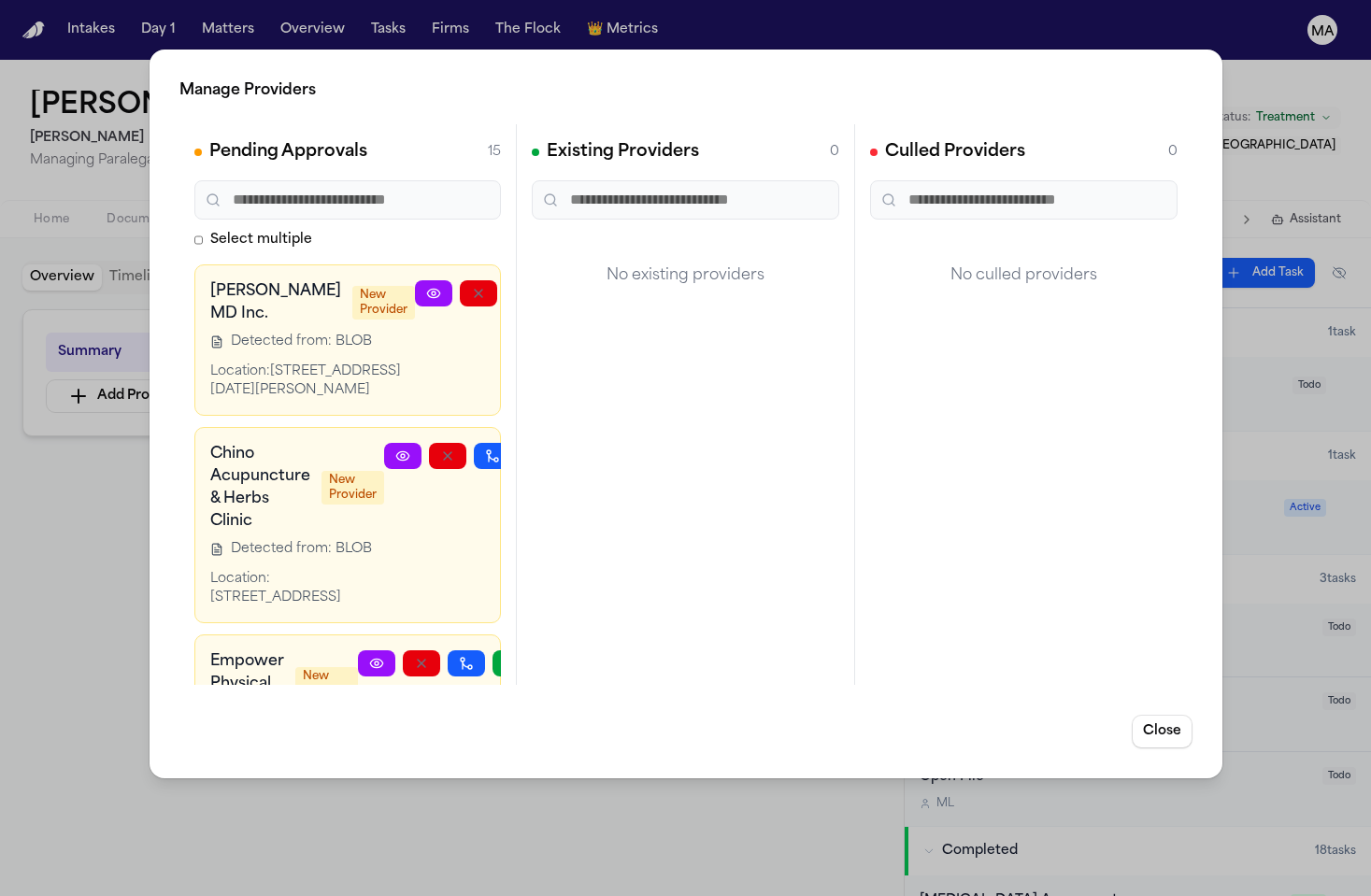
click at [124, 385] on div "Manage Providers Pending Approvals 15 Select multiple Luz Elena Cano MD Inc. Ne…" at bounding box center [685, 448] width 1371 height 896
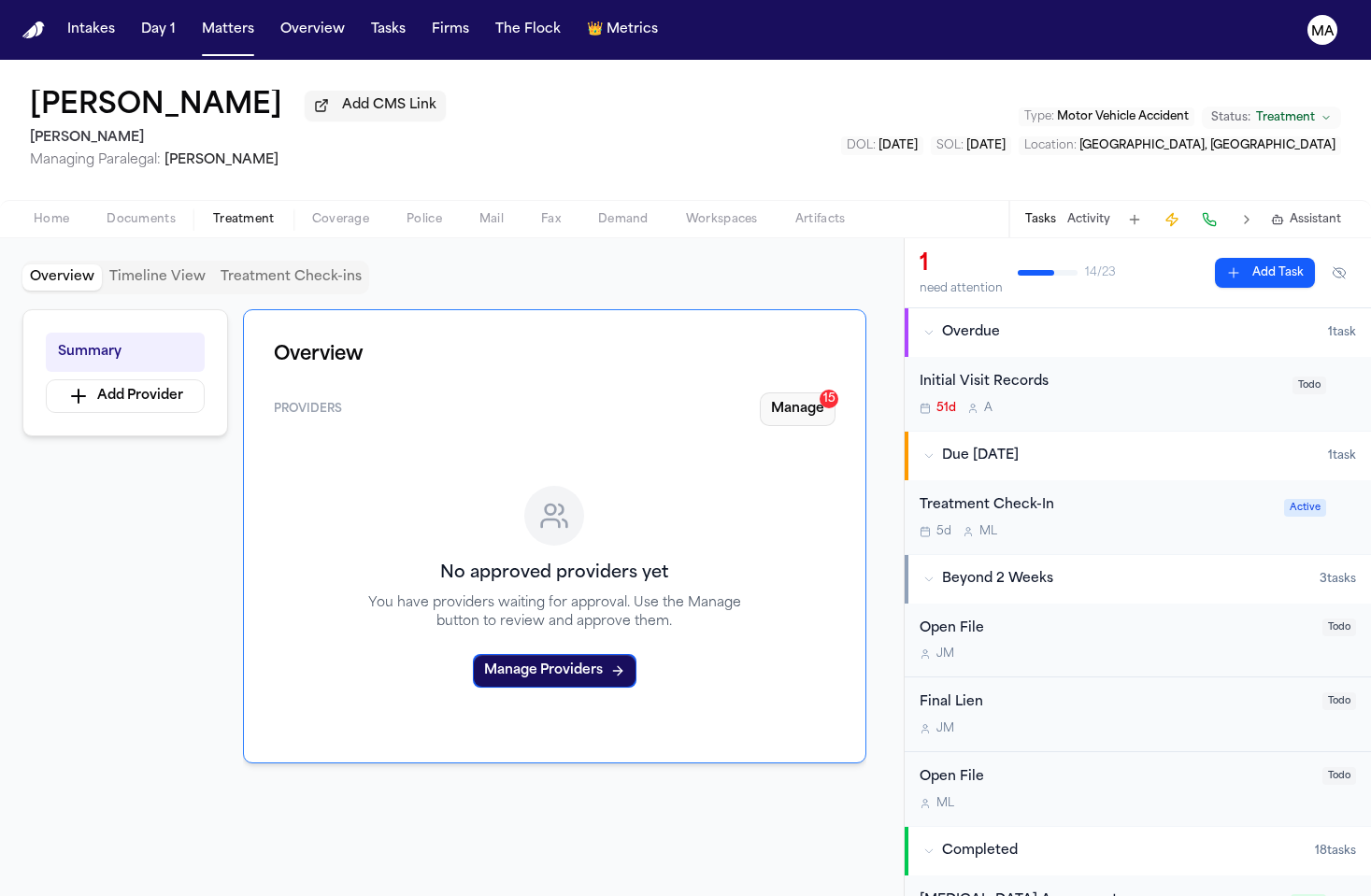
click at [835, 393] on button "Manage 15" at bounding box center [798, 410] width 76 height 34
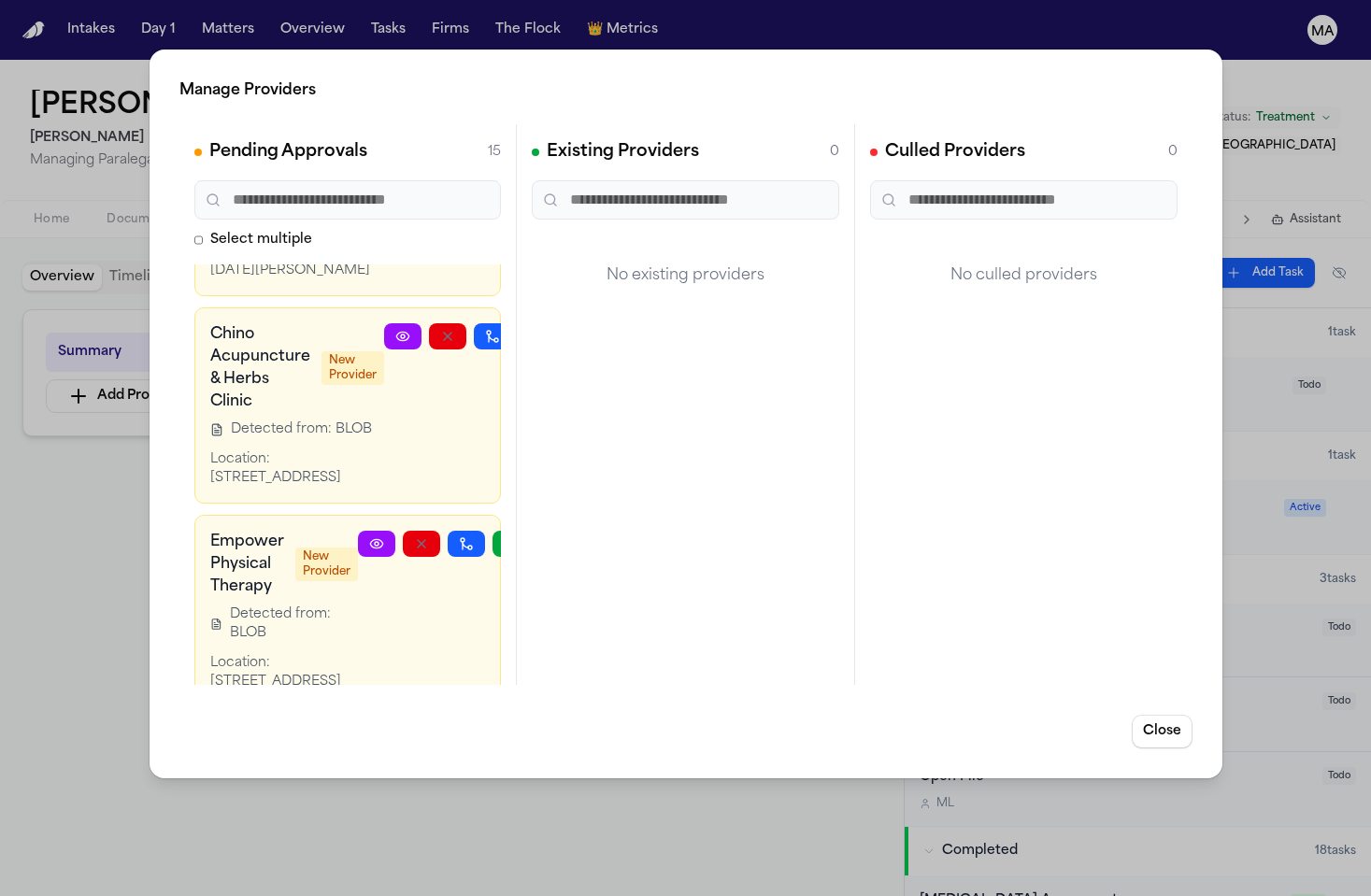
scroll to position [142, 0]
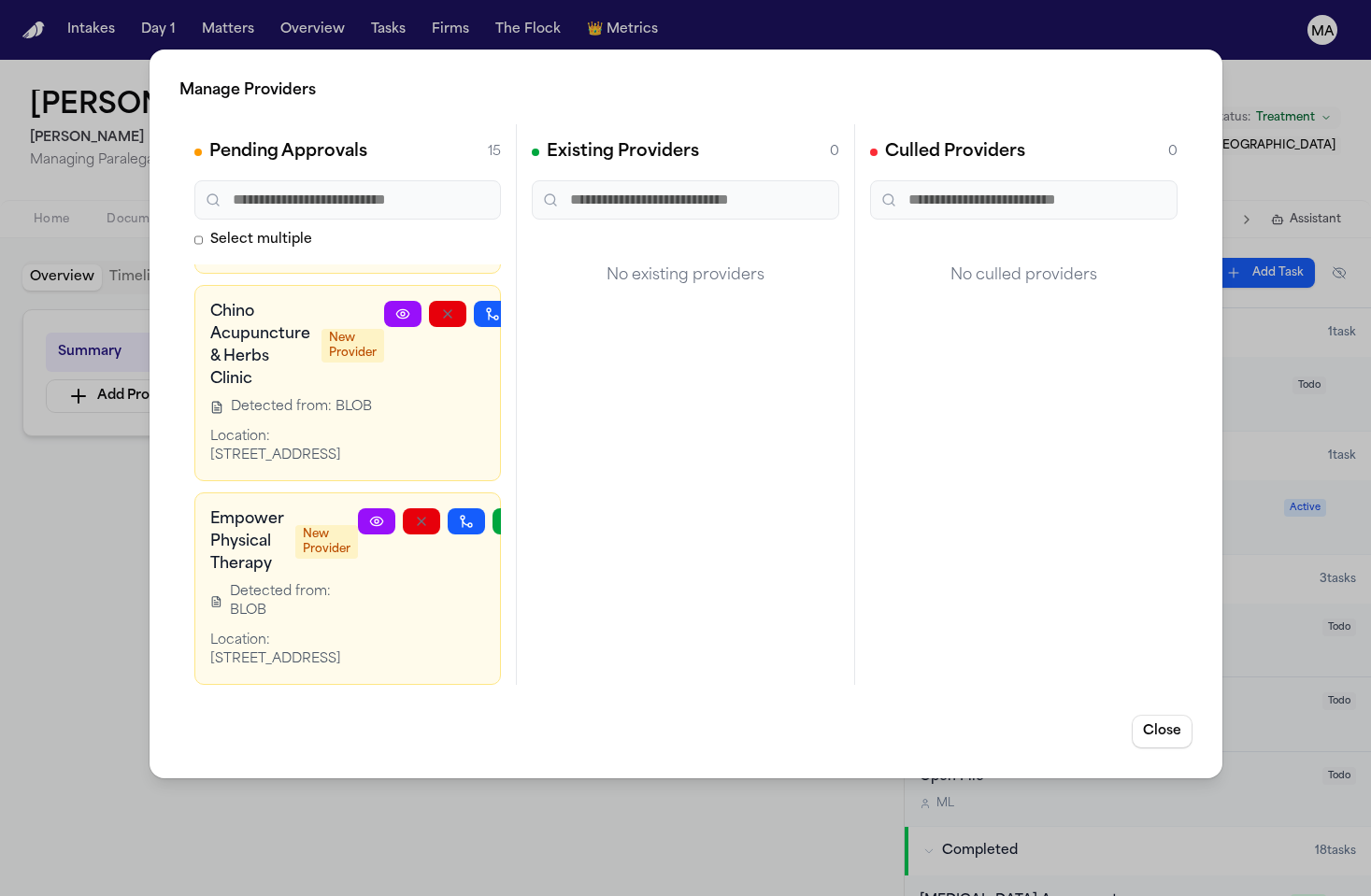
click at [44, 356] on div "Manage Providers Pending Approvals 15 Select multiple Luz Elena Cano MD Inc. Ne…" at bounding box center [685, 448] width 1371 height 896
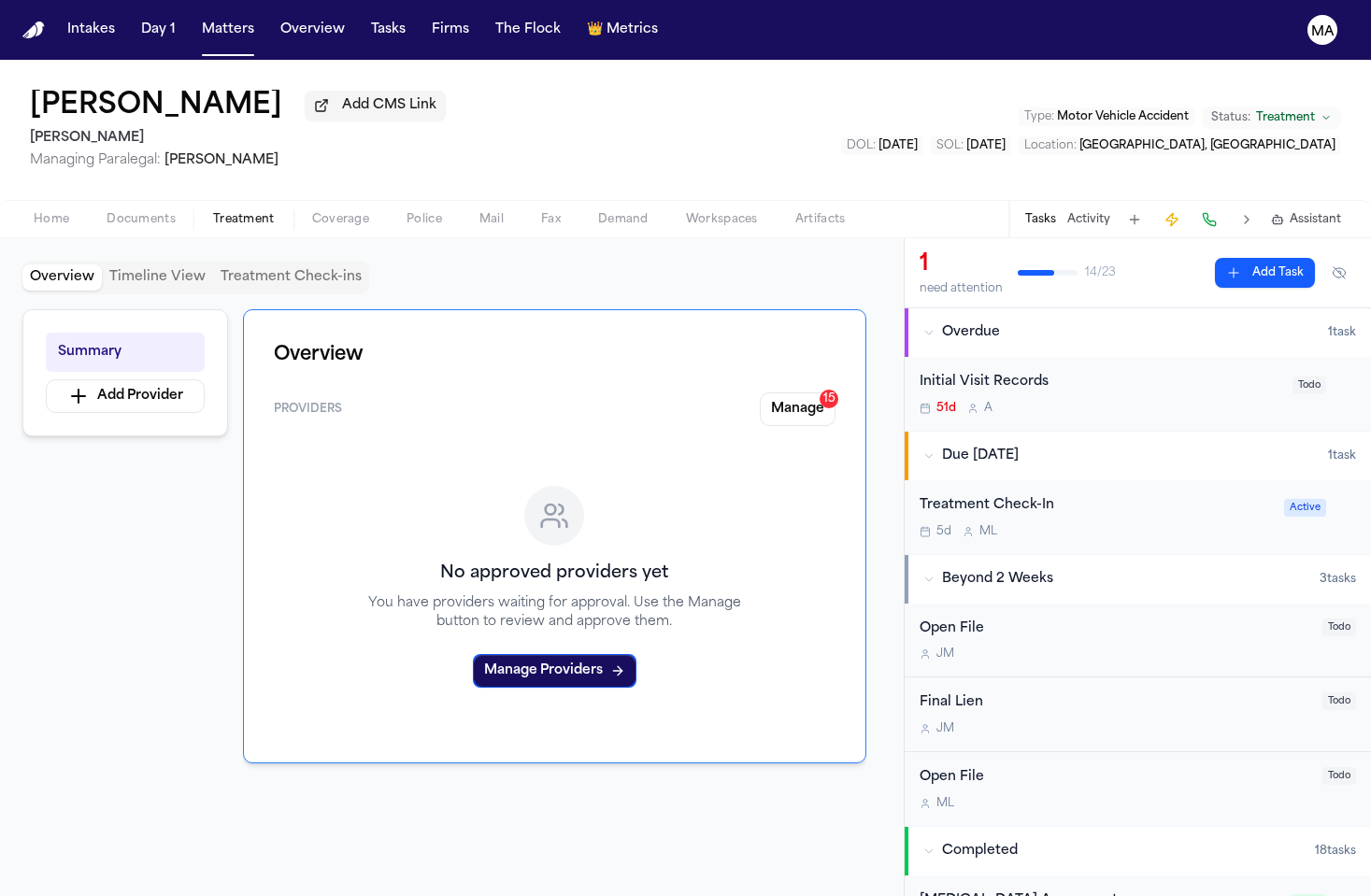
click at [109, 212] on span "Documents" at bounding box center [141, 220] width 69 height 15
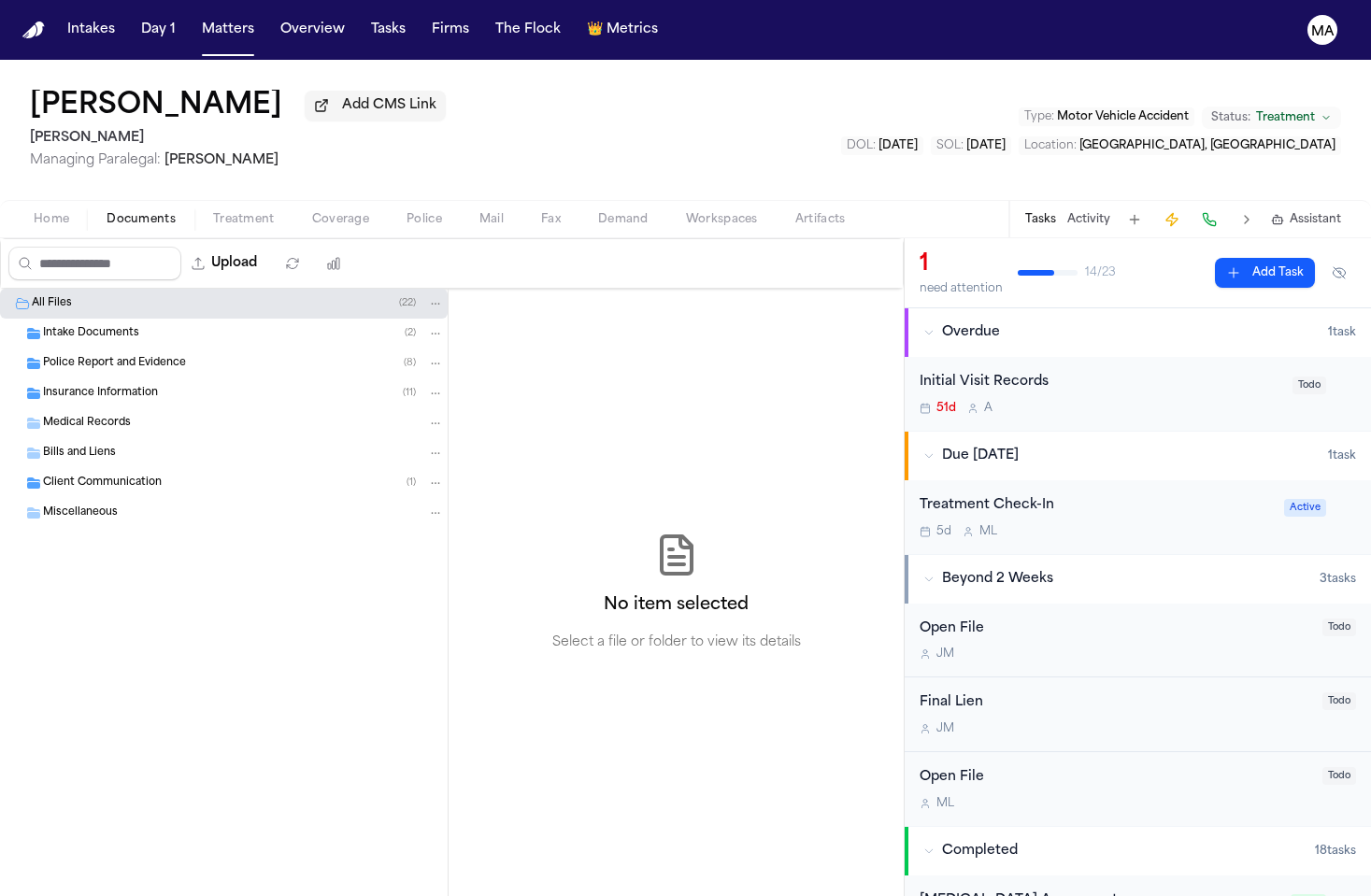
click at [60, 476] on span "Client Communication" at bounding box center [101, 483] width 118 height 16
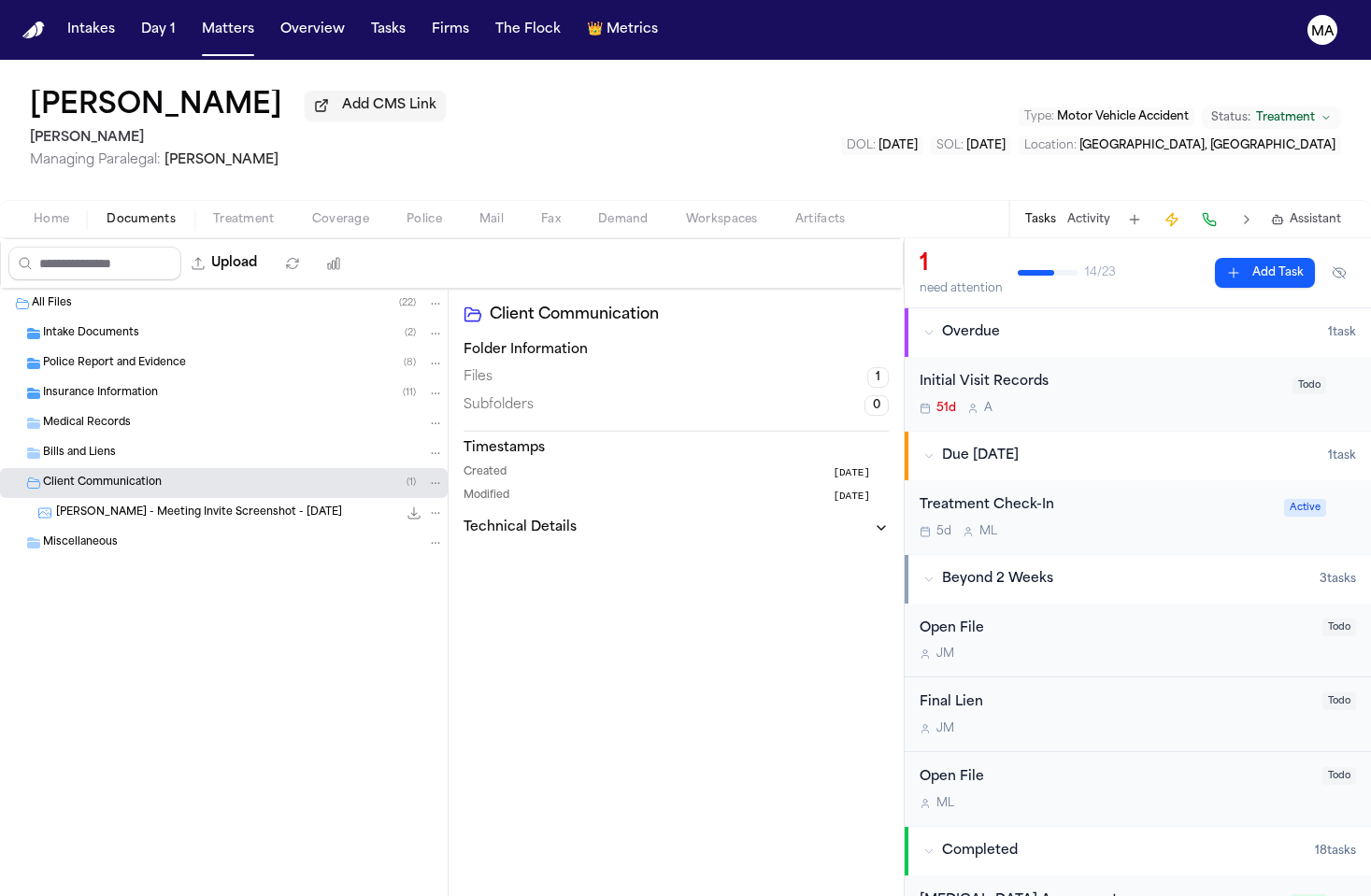
click at [87, 386] on span "Insurance Information" at bounding box center [100, 394] width 115 height 16
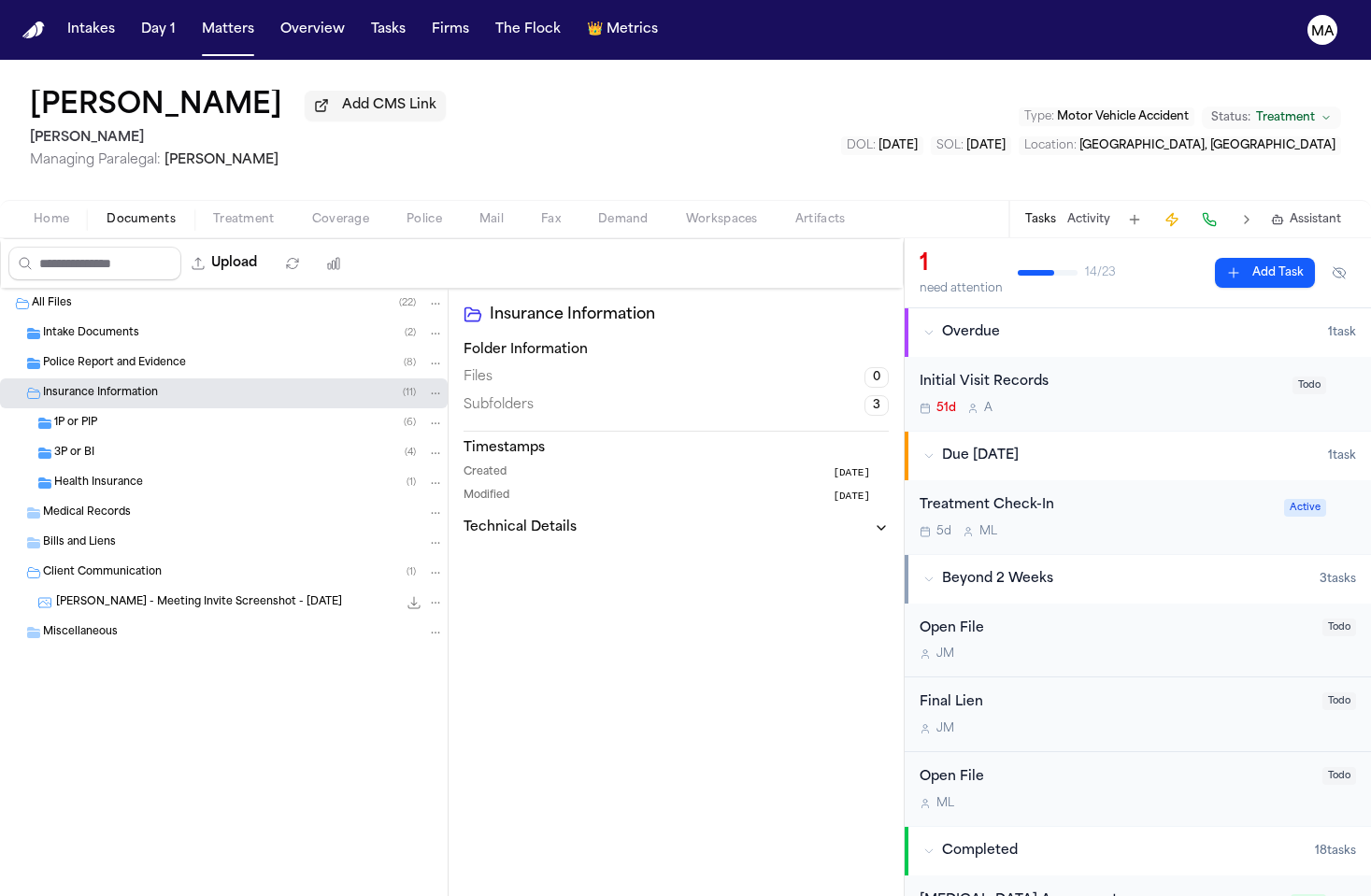
click at [96, 356] on span "Police Report and Evidence" at bounding box center [114, 363] width 143 height 16
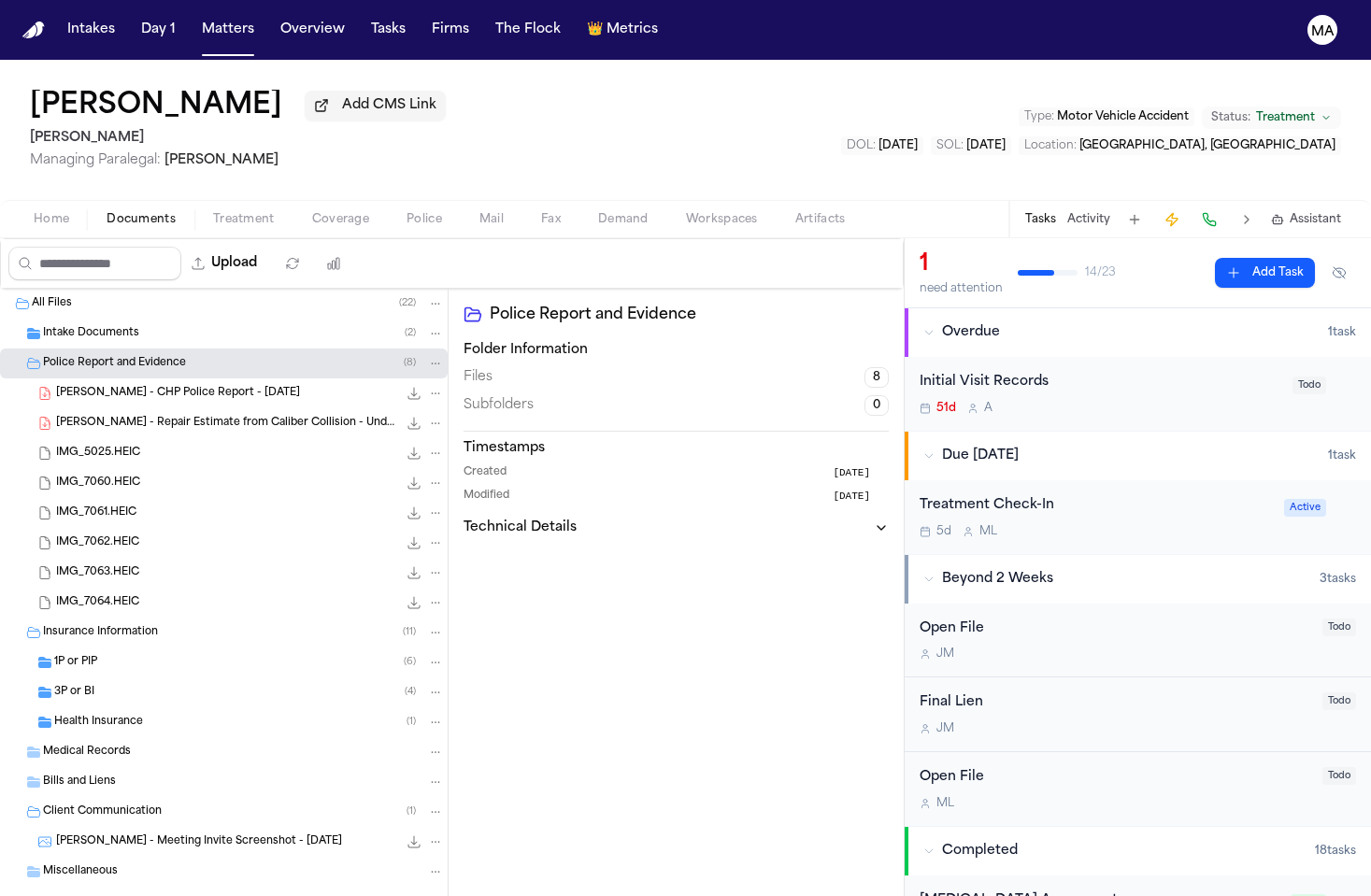
click at [97, 326] on span "Intake Documents" at bounding box center [91, 334] width 97 height 16
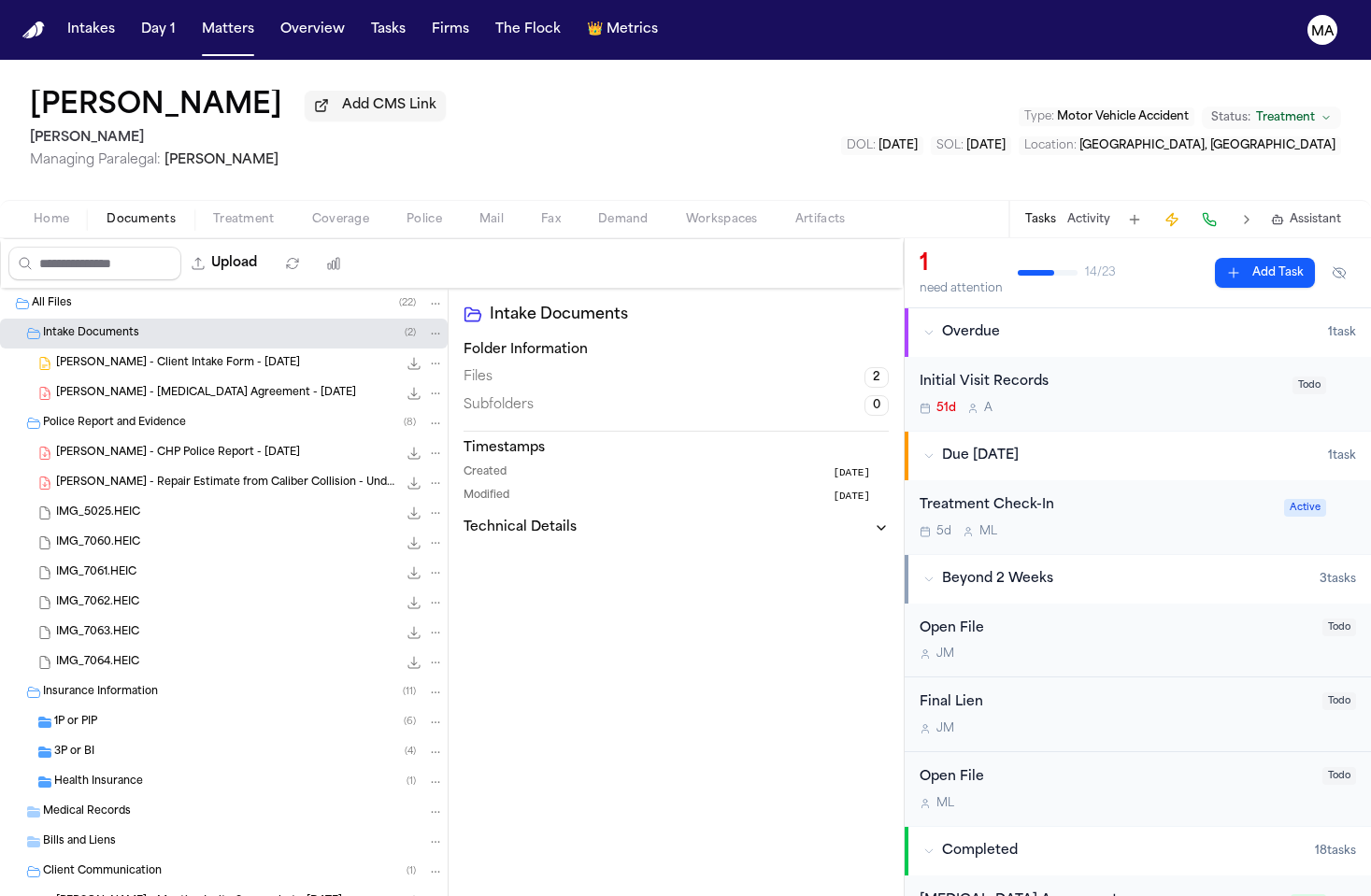
click at [99, 714] on div "1P or PIP ( 6 )" at bounding box center [249, 723] width 390 height 17
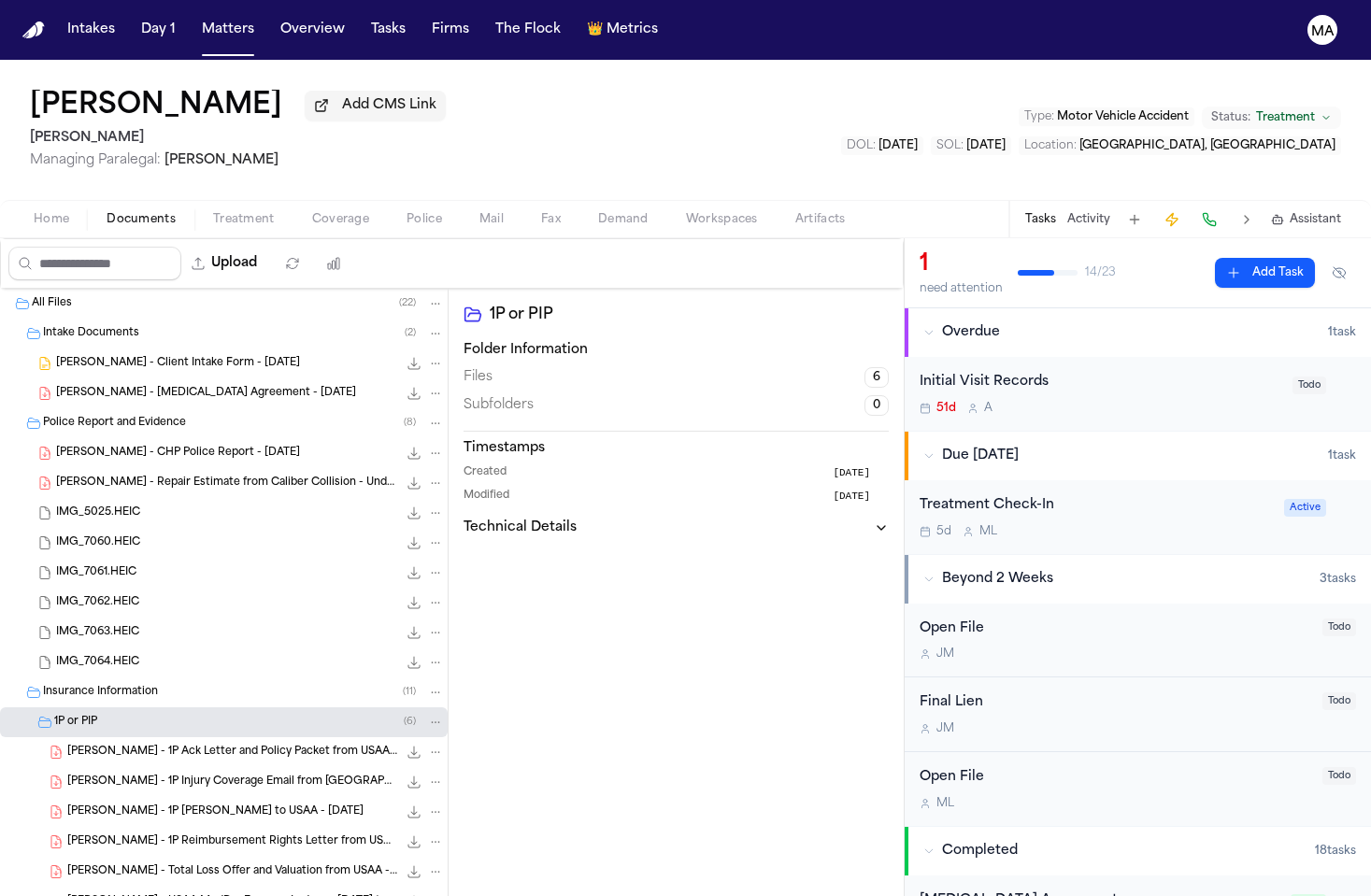
click at [522, 669] on div "1P or PIP Folder Information Files 6 Subfolders 0 Timestamps Created 3 months a…" at bounding box center [676, 618] width 455 height 659
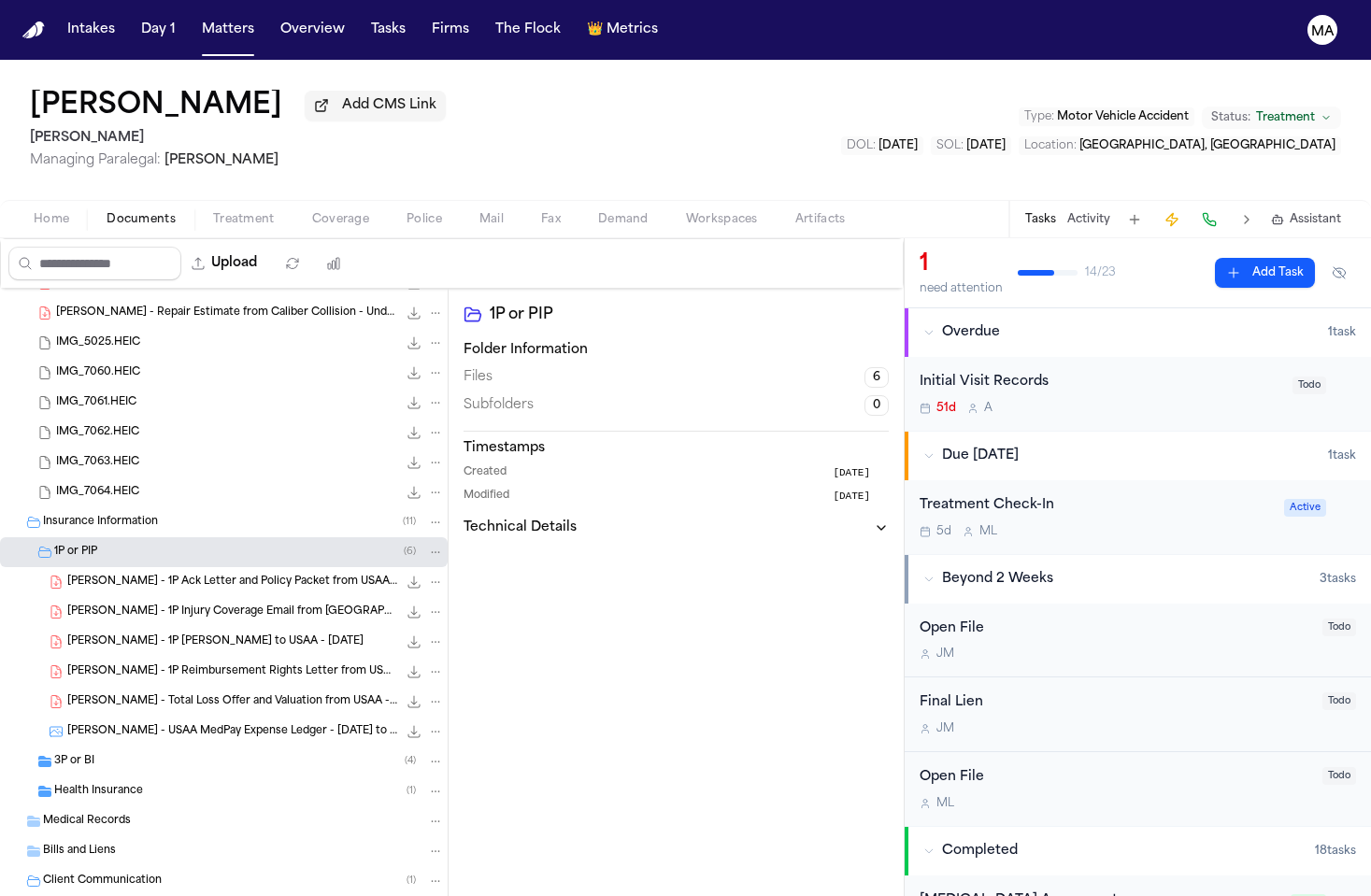
click at [116, 747] on div "3P or BI ( 4 )" at bounding box center [223, 762] width 448 height 30
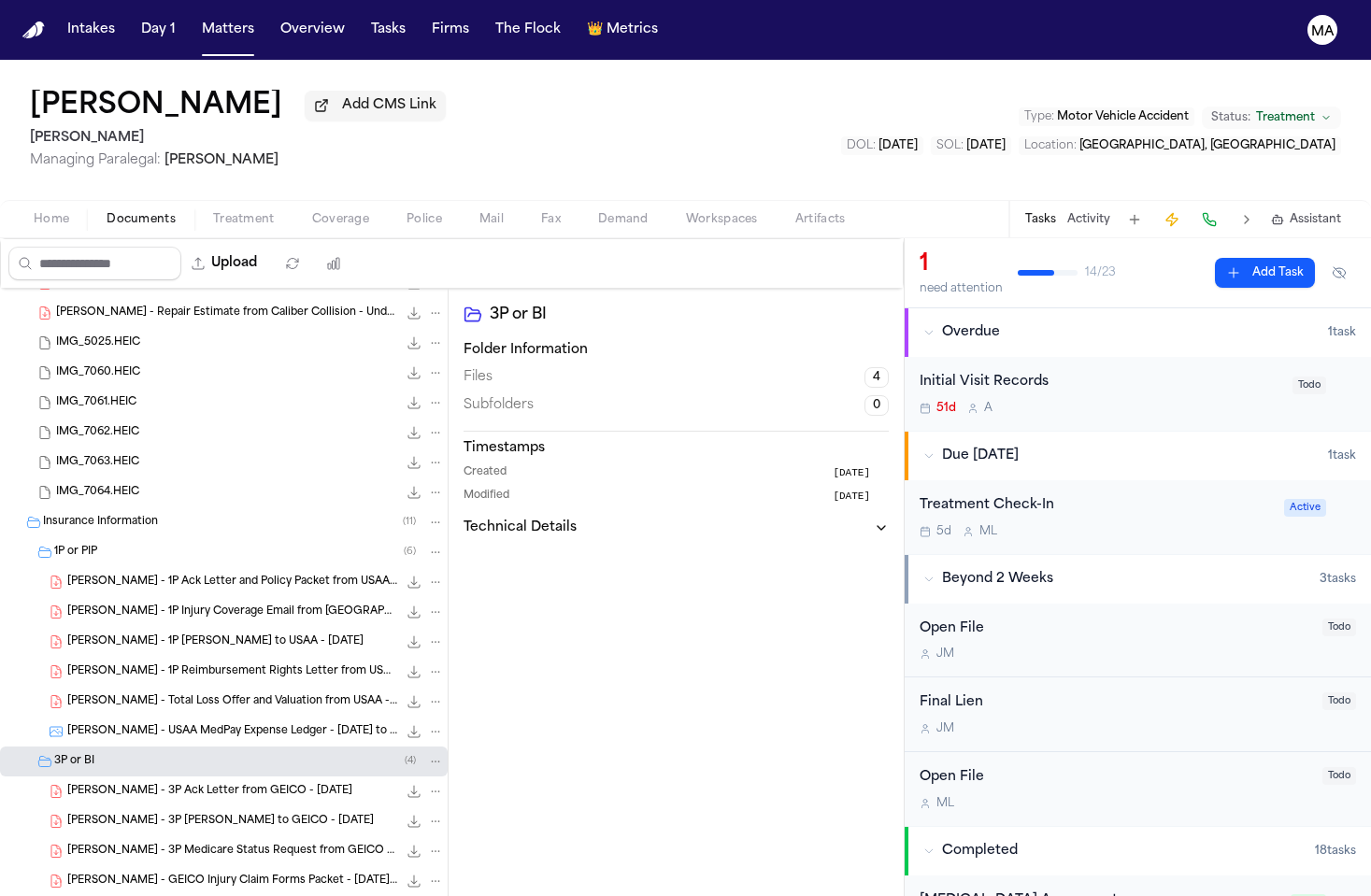
click at [141, 896] on div "Health Insurance ( 1 )" at bounding box center [249, 911] width 390 height 17
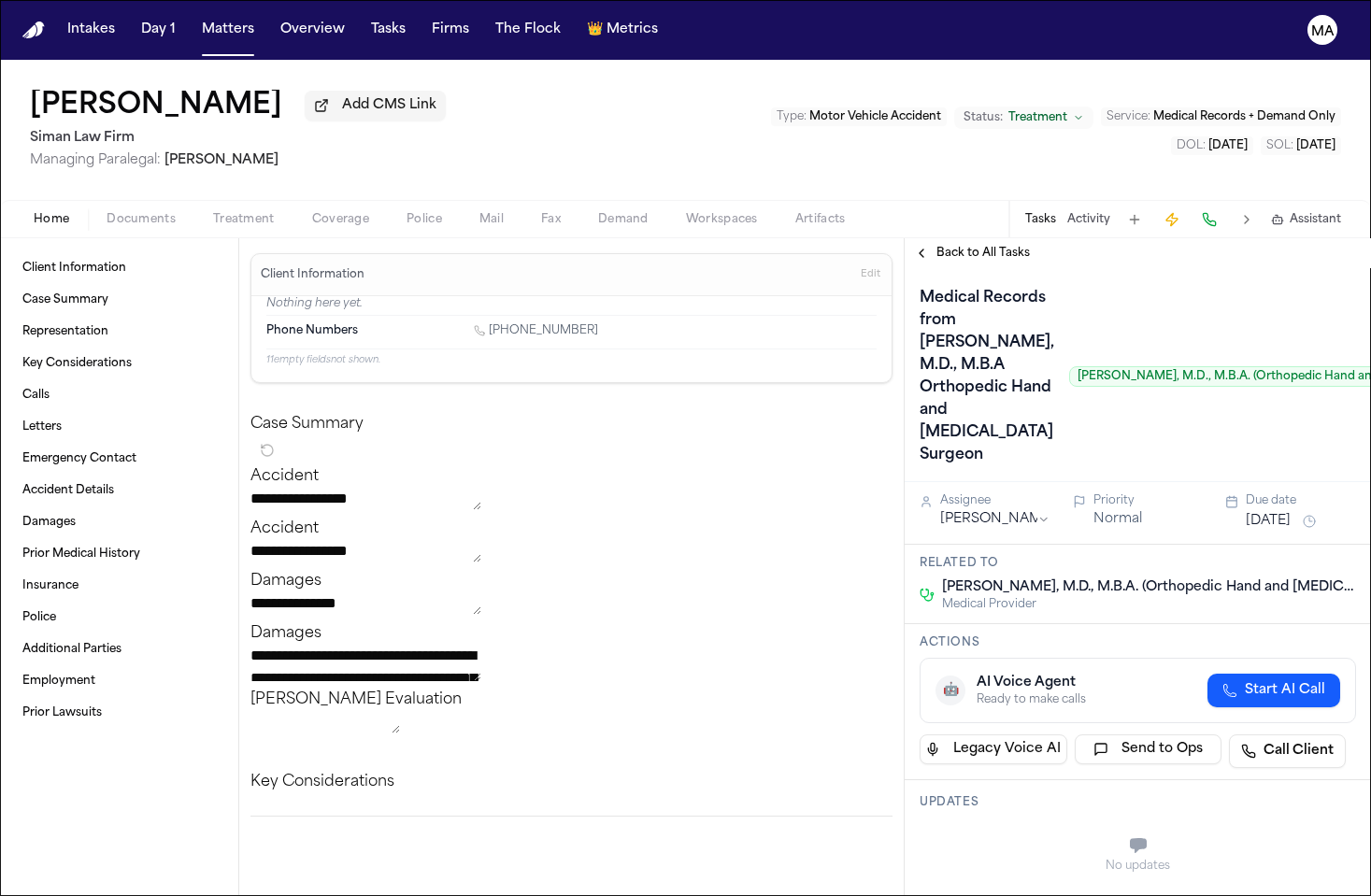
click at [213, 212] on span "Treatment" at bounding box center [243, 220] width 62 height 15
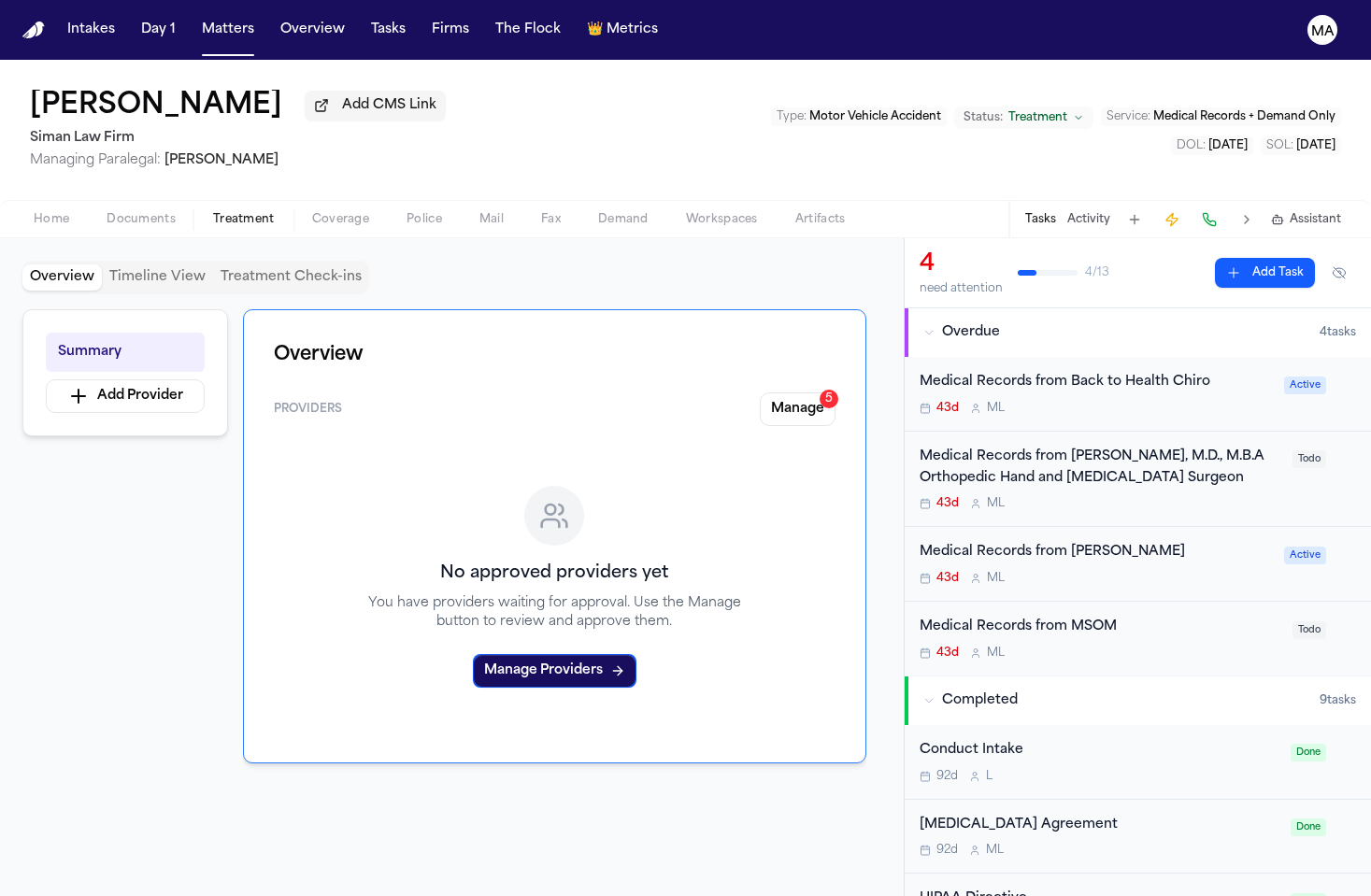
click at [835, 393] on div "Providers Manage 5 No approved providers yet You have providers waiting for app…" at bounding box center [554, 563] width 562 height 341
click at [835, 393] on button "Manage 5" at bounding box center [798, 410] width 76 height 34
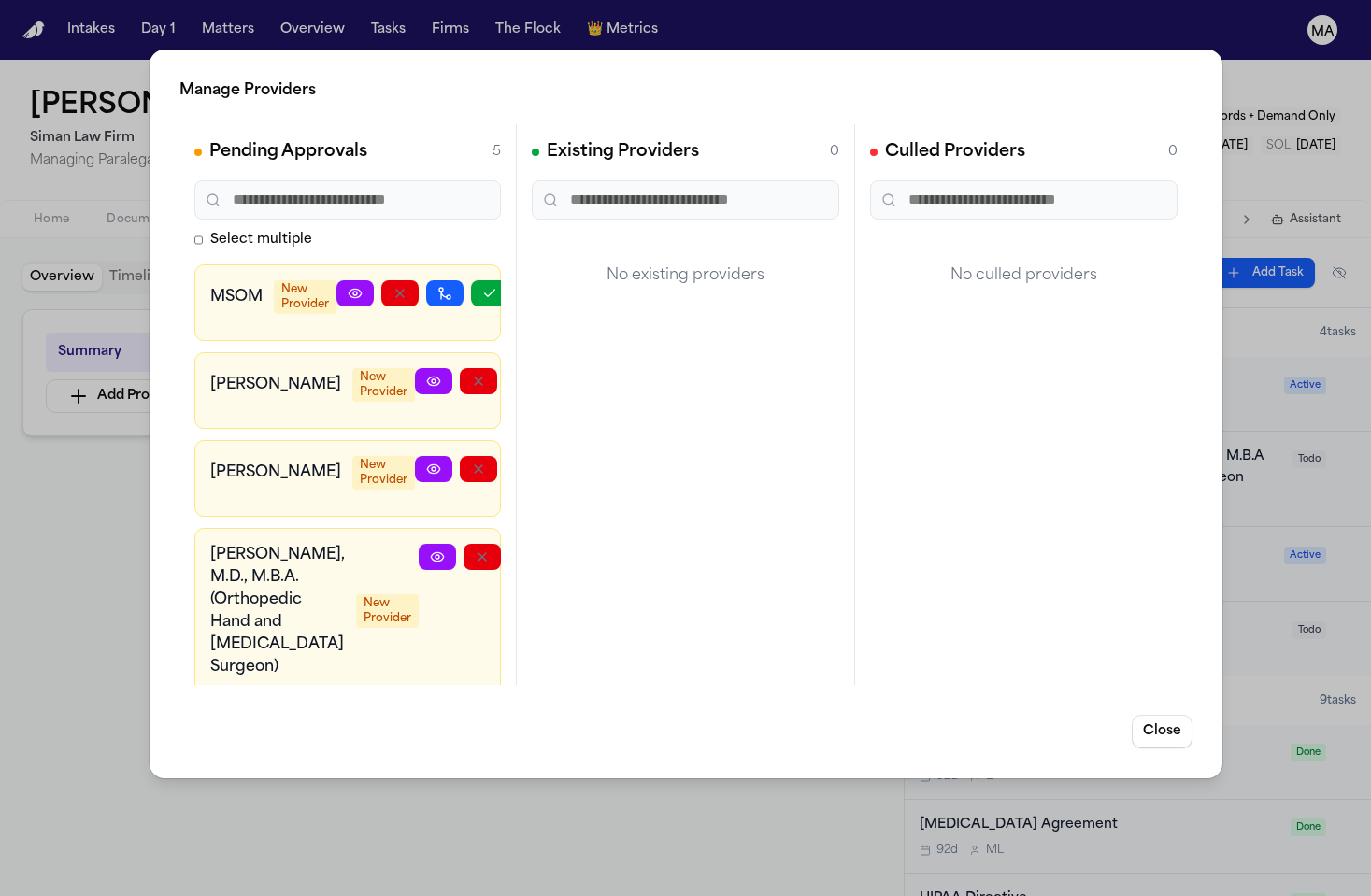
click at [564, 739] on icon "button" at bounding box center [571, 747] width 15 height 15
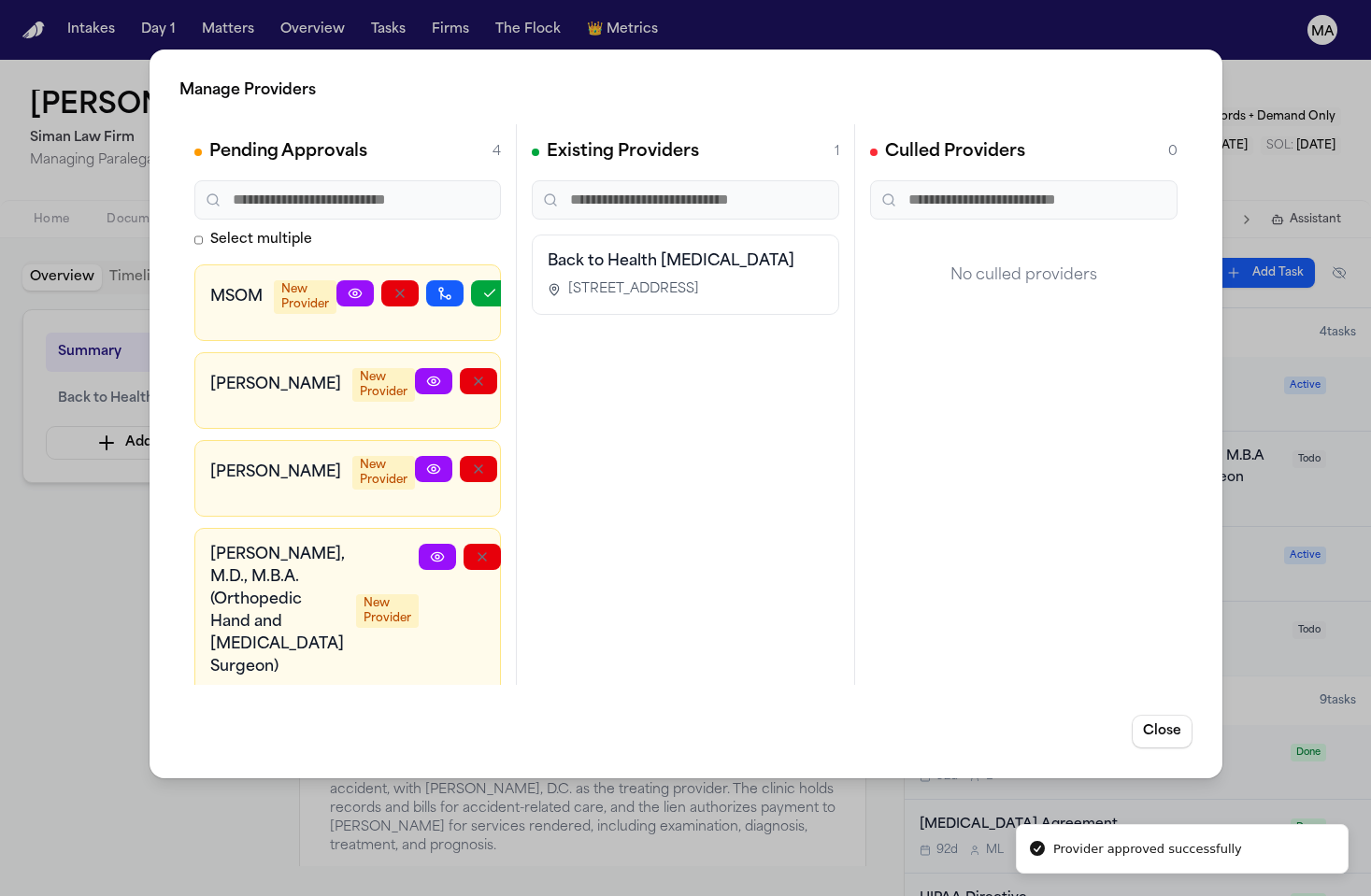
click at [565, 550] on icon "button" at bounding box center [572, 557] width 15 height 15
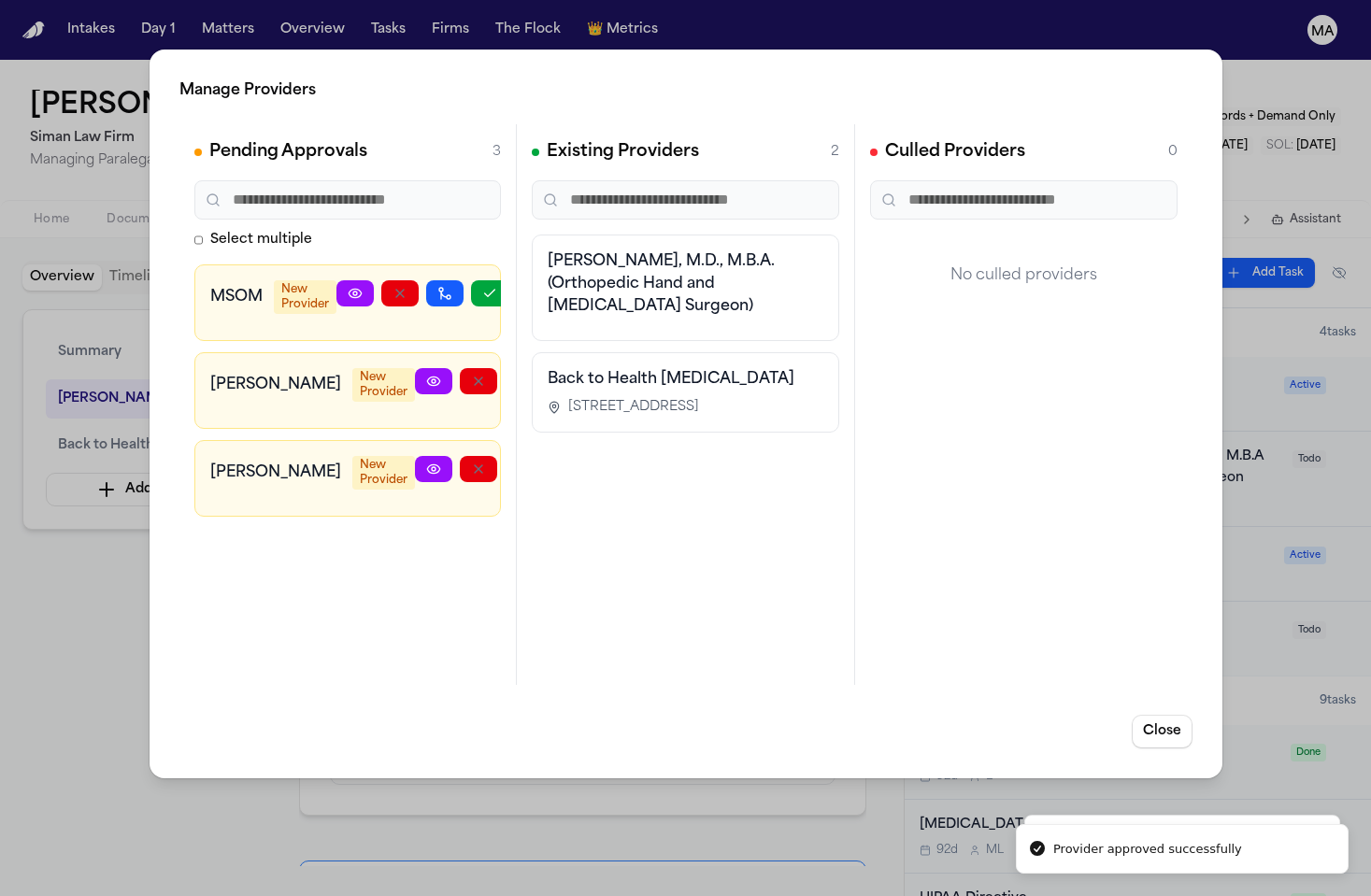
click at [89, 371] on div "Manage Providers Pending Approvals 3 Select multiple MSOM New Provider [PERSON_…" at bounding box center [685, 448] width 1371 height 896
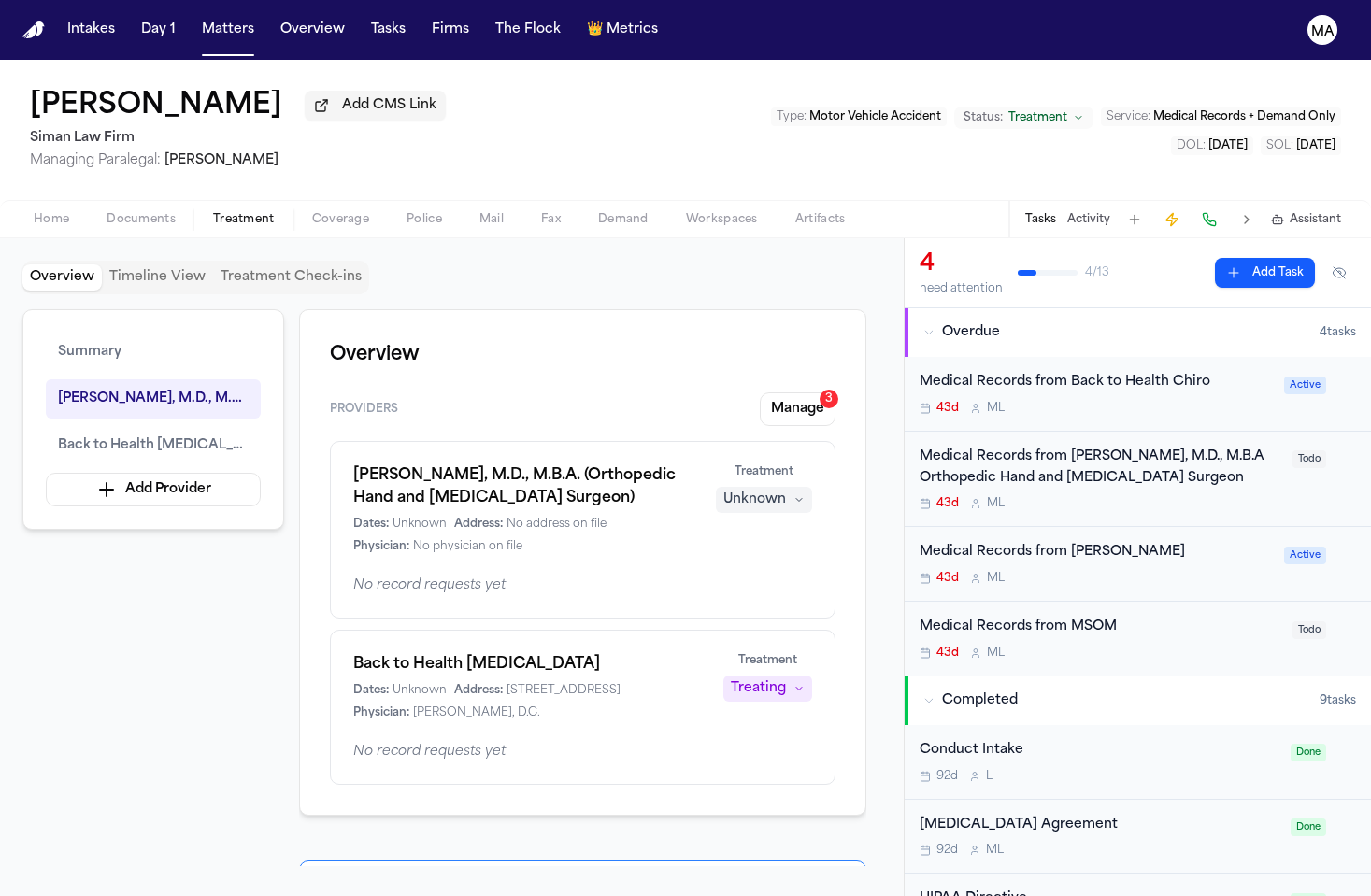
click at [1026, 447] on div "Medical Records from [PERSON_NAME], M.D., M.B.A Orthopedic Hand and [MEDICAL_DA…" at bounding box center [1100, 467] width 361 height 43
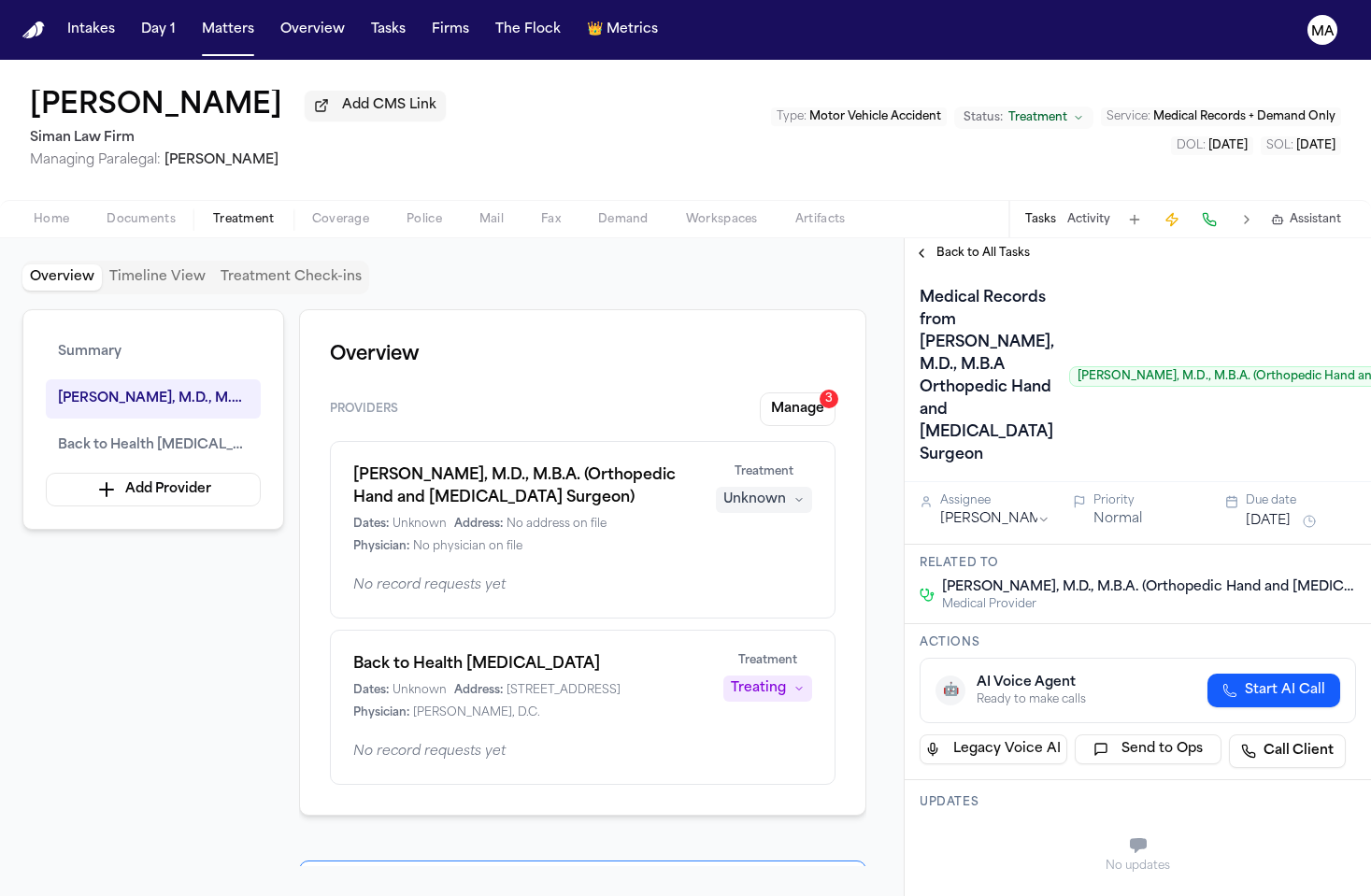
click at [960, 246] on span "Back to All Tasks" at bounding box center [983, 254] width 94 height 15
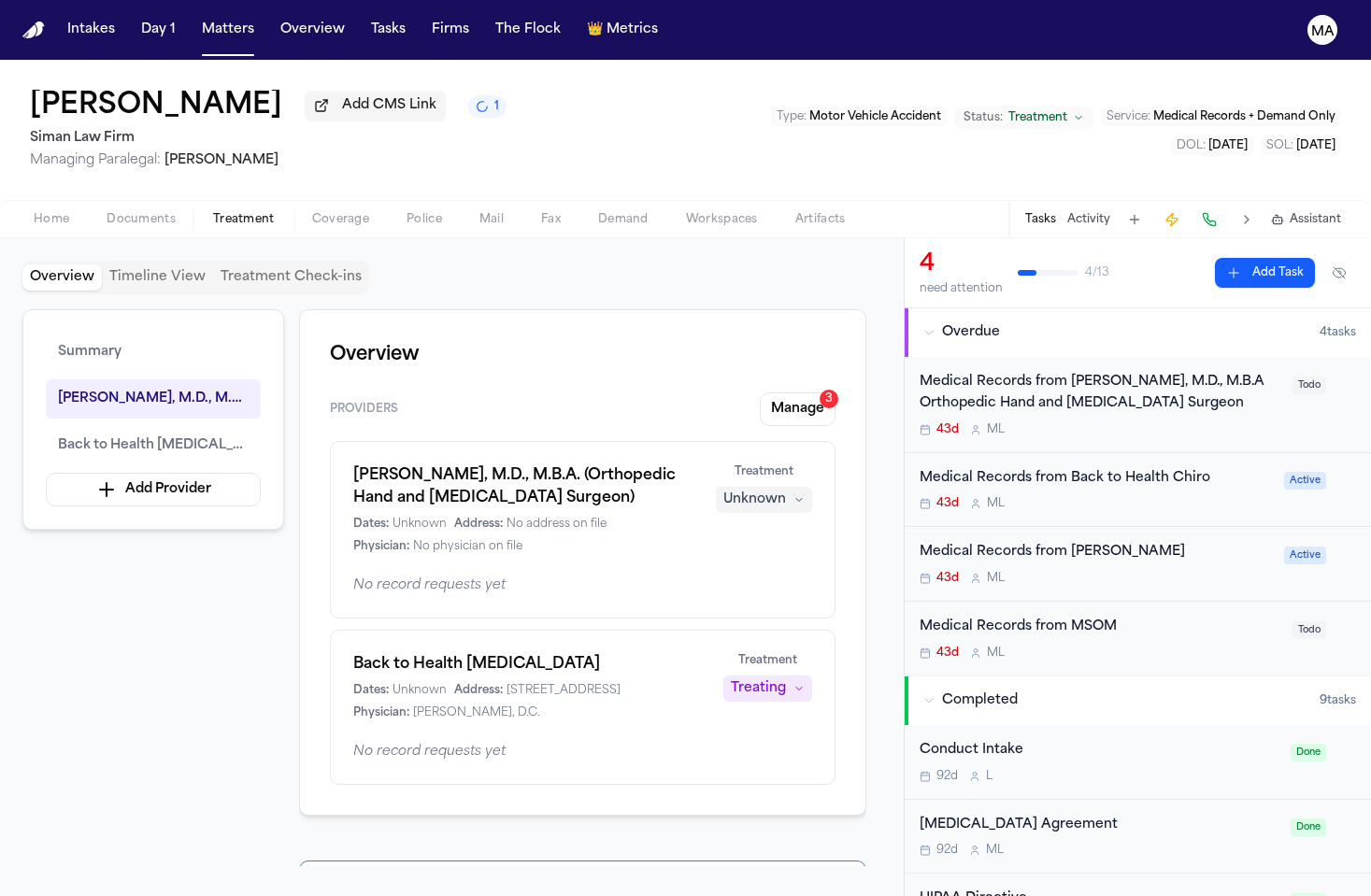
click at [786, 491] on div "Unknown" at bounding box center [755, 501] width 62 height 19
click at [798, 334] on span "Completed" at bounding box center [814, 343] width 74 height 19
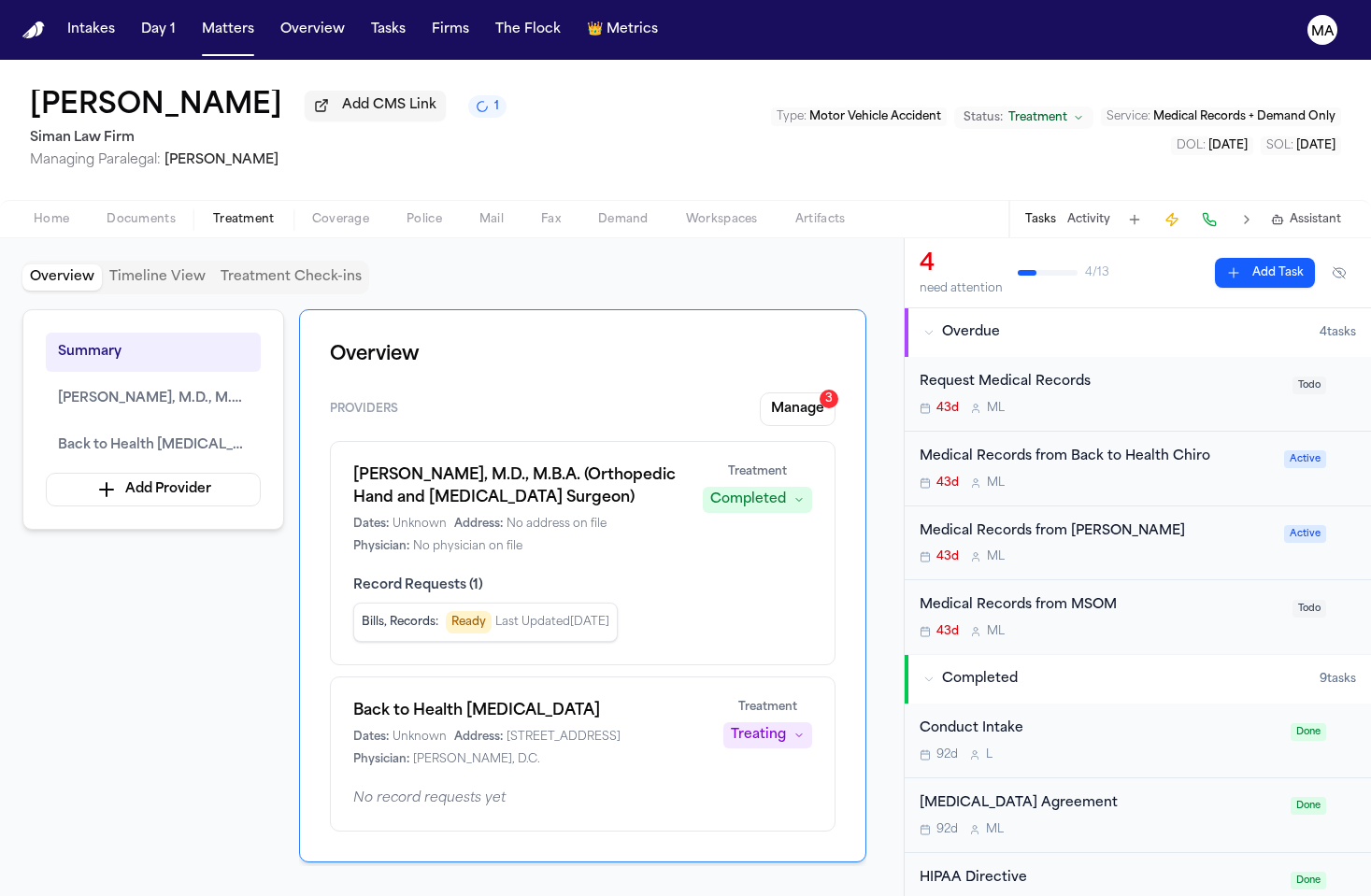
click at [773, 261] on div "Overview Timeline View Treatment Check-ins" at bounding box center [452, 278] width 859 height 34
click at [1006, 372] on div "Request Medical Records" at bounding box center [1100, 382] width 361 height 22
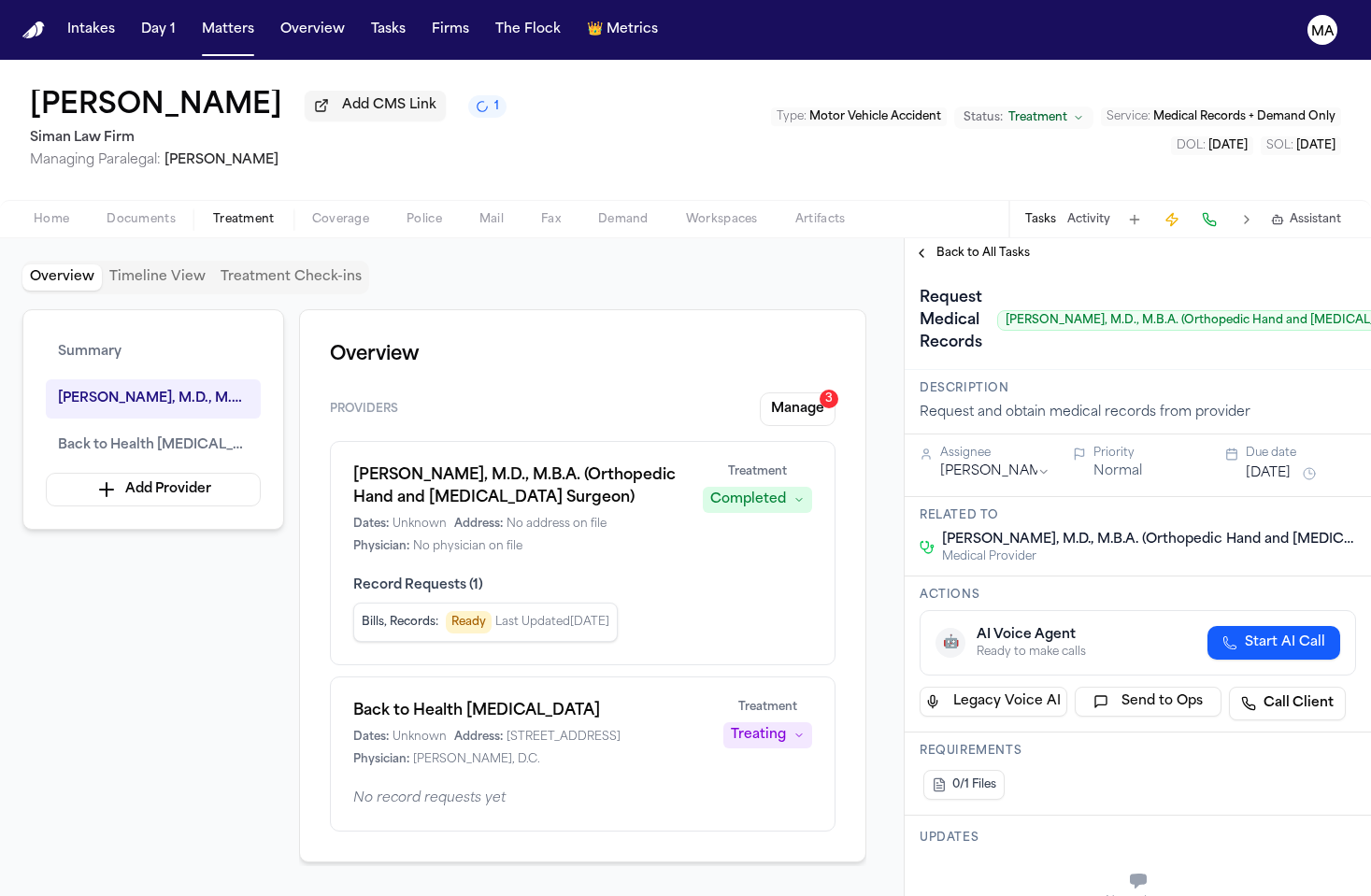
click at [963, 246] on span "Back to All Tasks" at bounding box center [983, 254] width 94 height 15
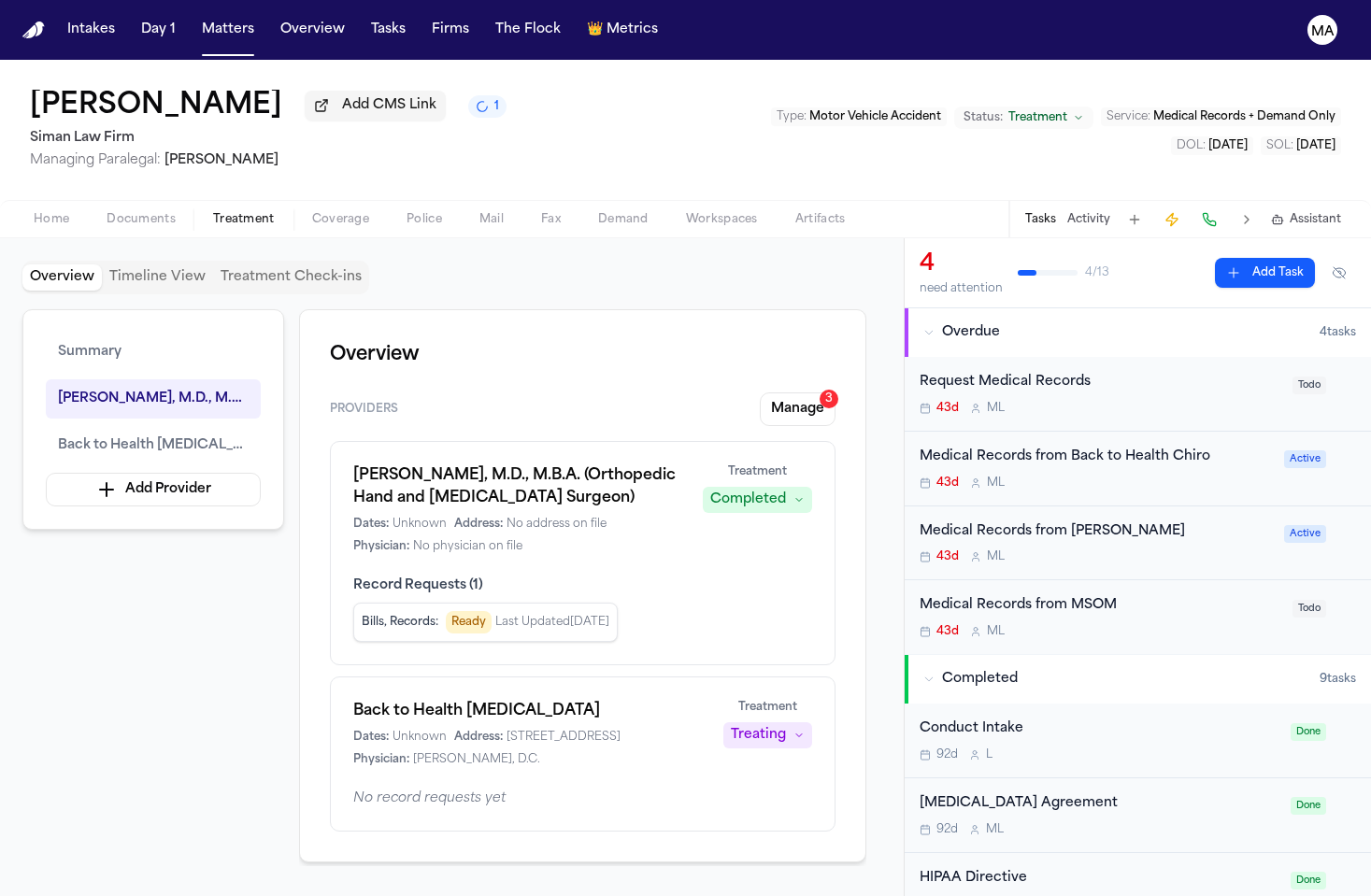
click at [1174, 372] on div "Request Medical Records" at bounding box center [1100, 382] width 361 height 22
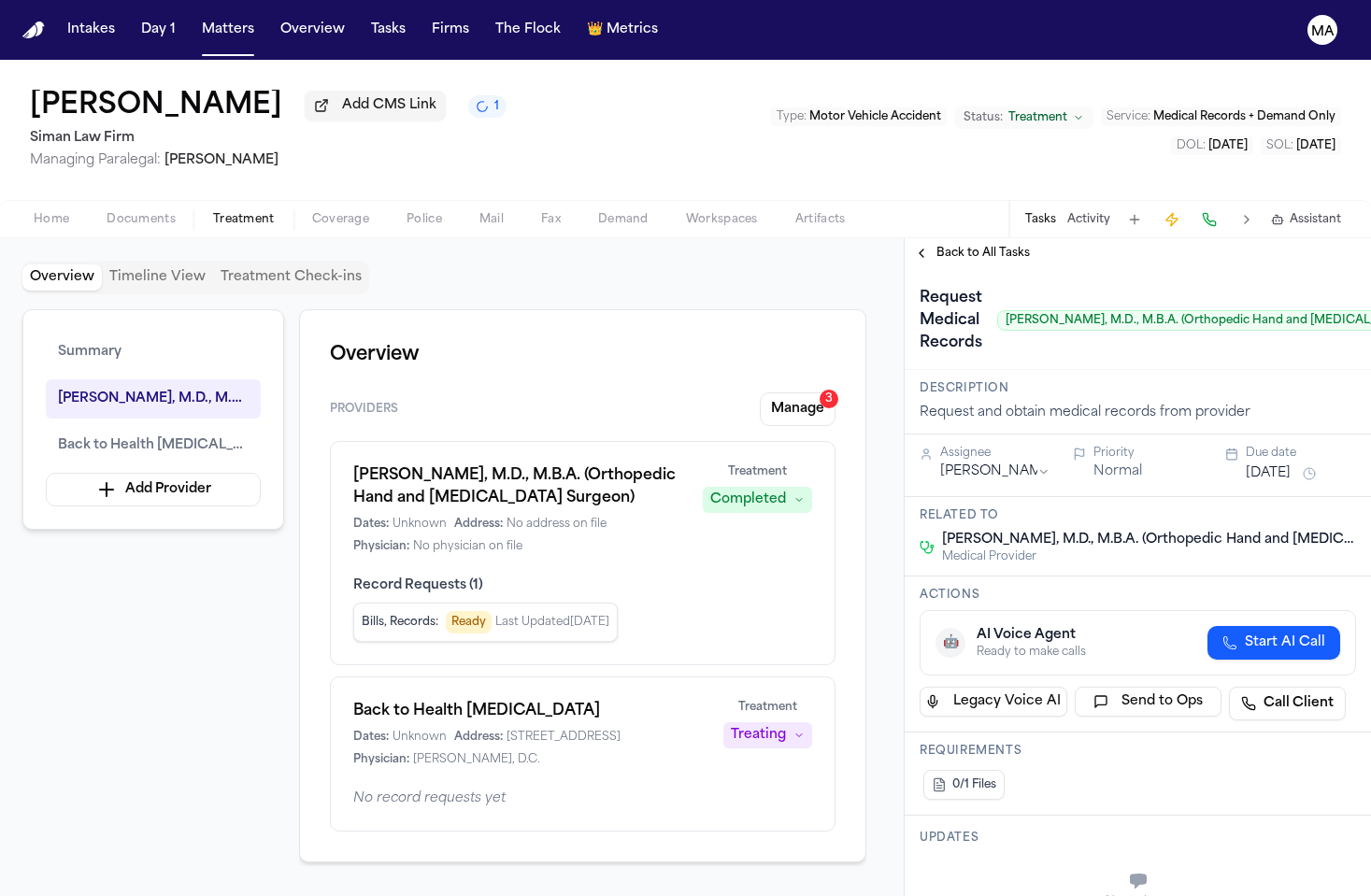
click at [976, 246] on span "Back to All Tasks" at bounding box center [983, 254] width 94 height 15
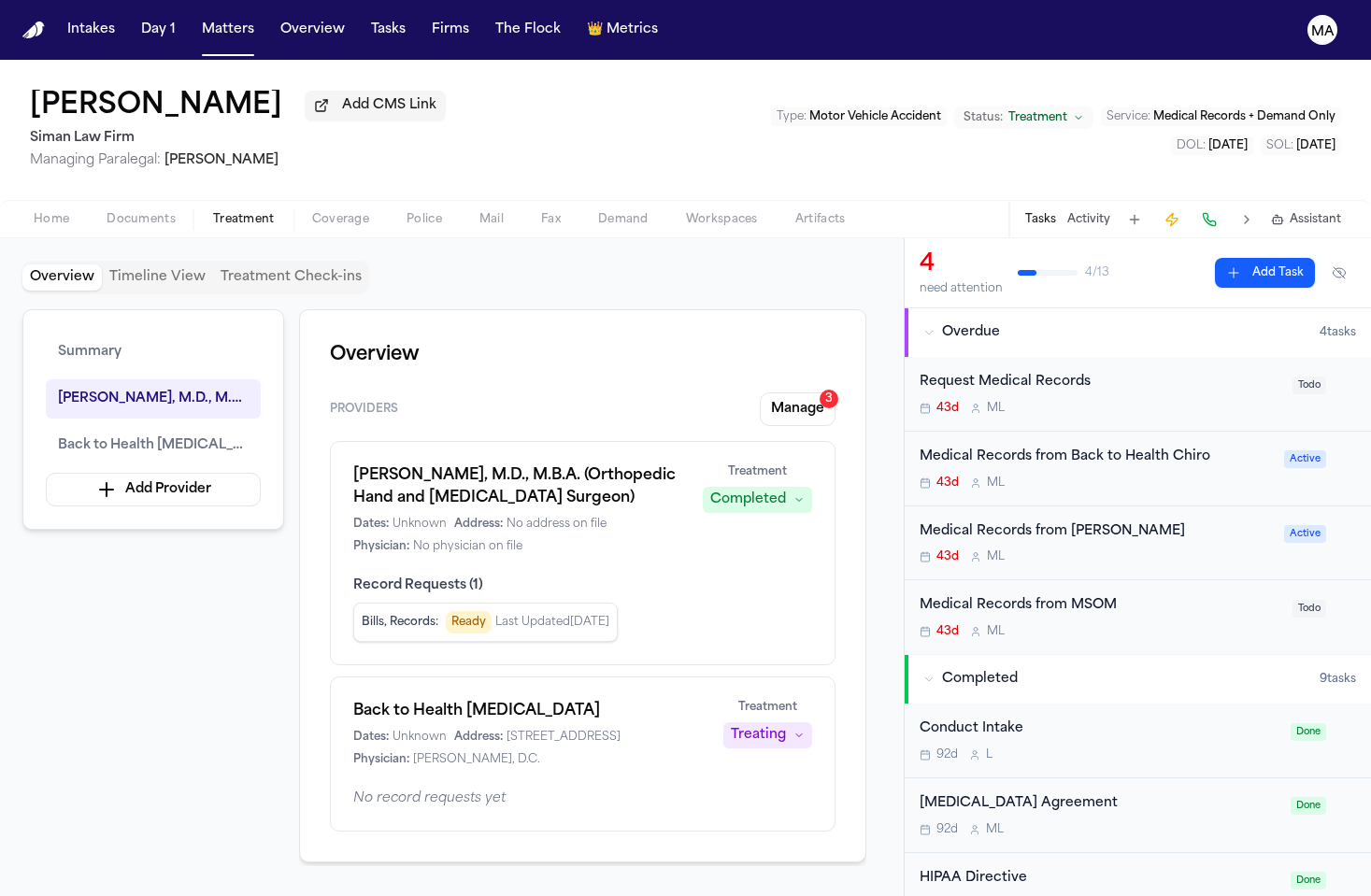
click at [1052, 372] on div "Request Medical Records" at bounding box center [1100, 382] width 361 height 22
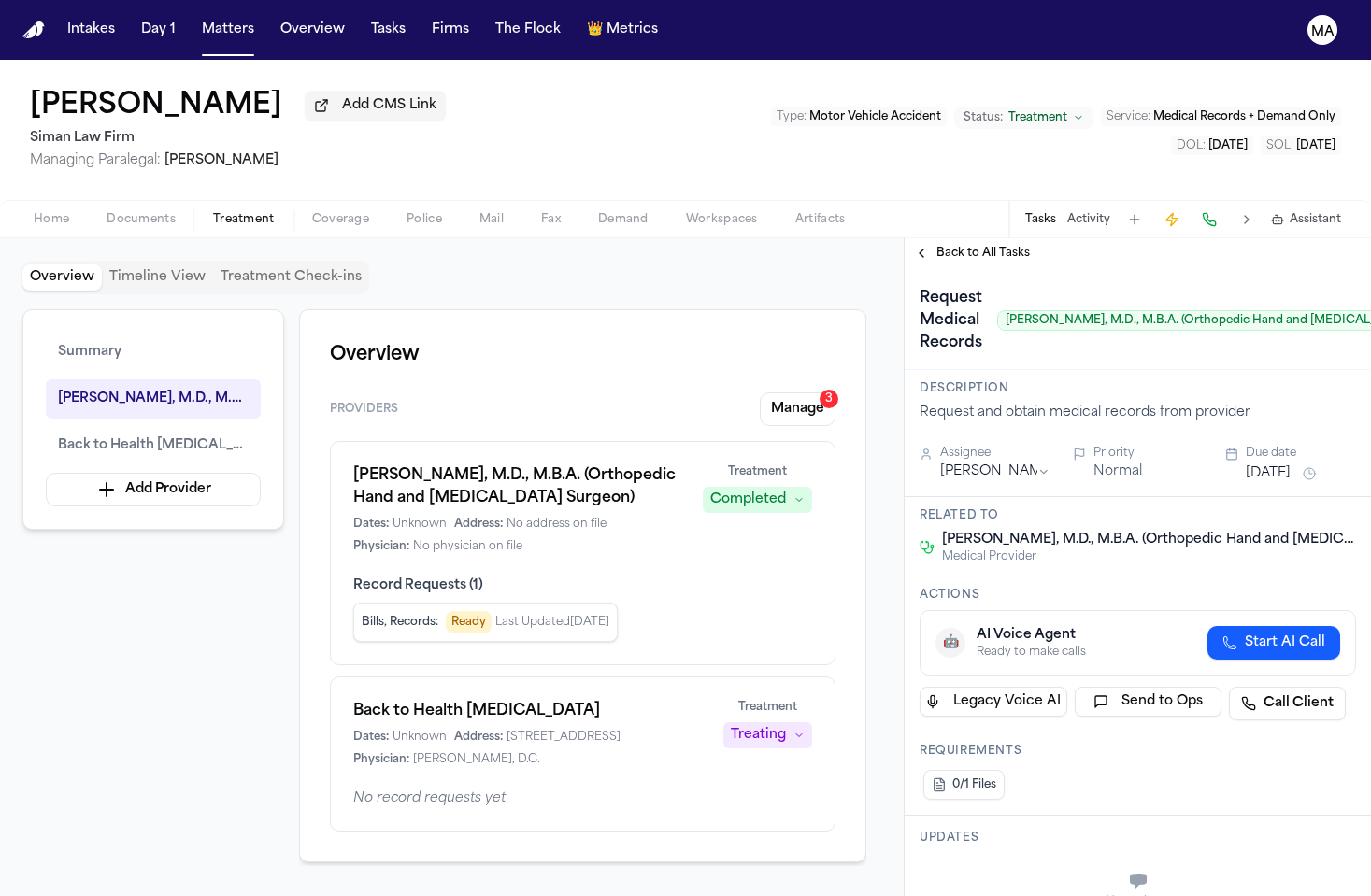
click at [944, 246] on span "Back to All Tasks" at bounding box center [983, 254] width 94 height 15
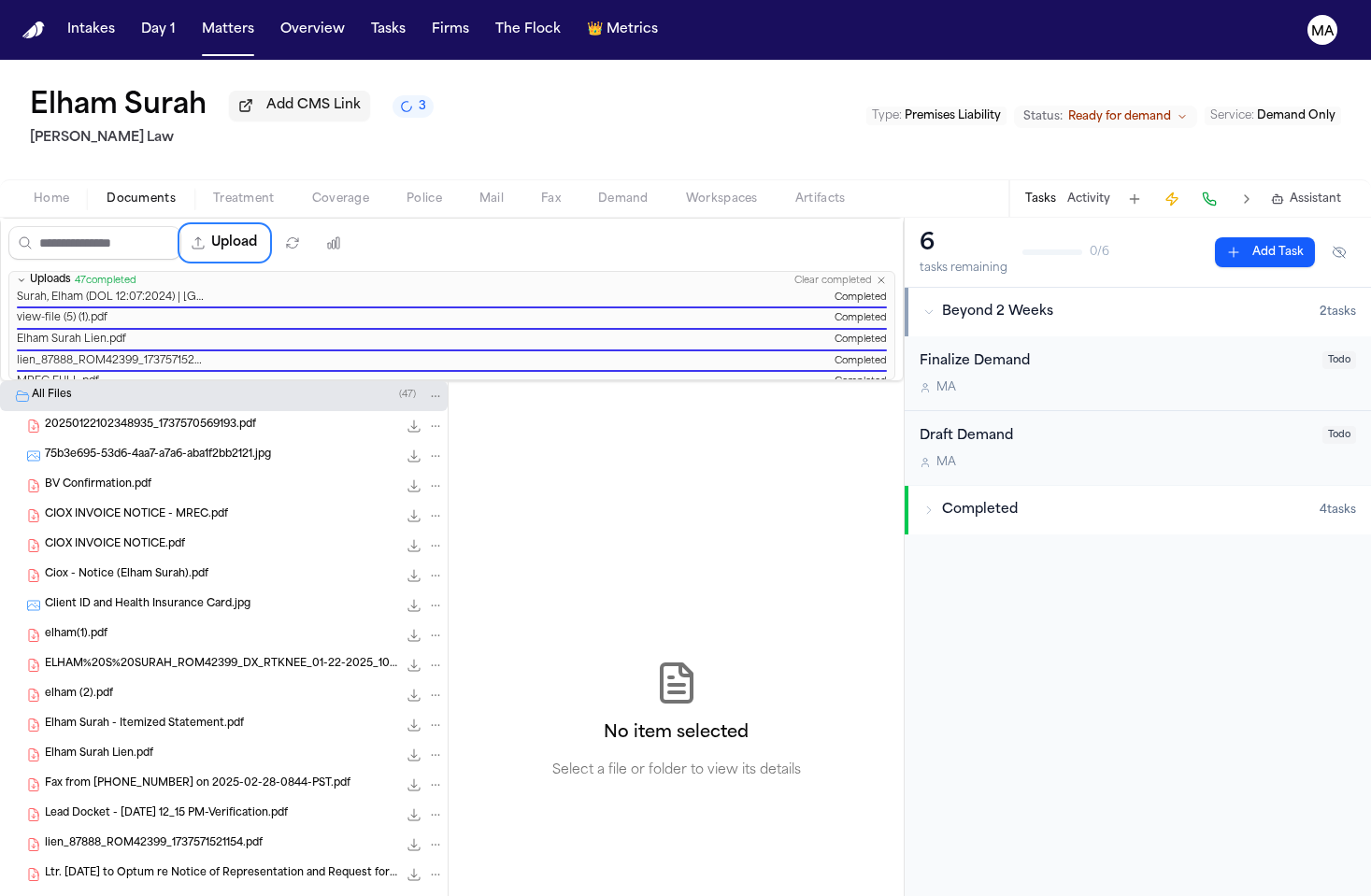
click at [195, 14] on button "Matters" at bounding box center [228, 30] width 67 height 34
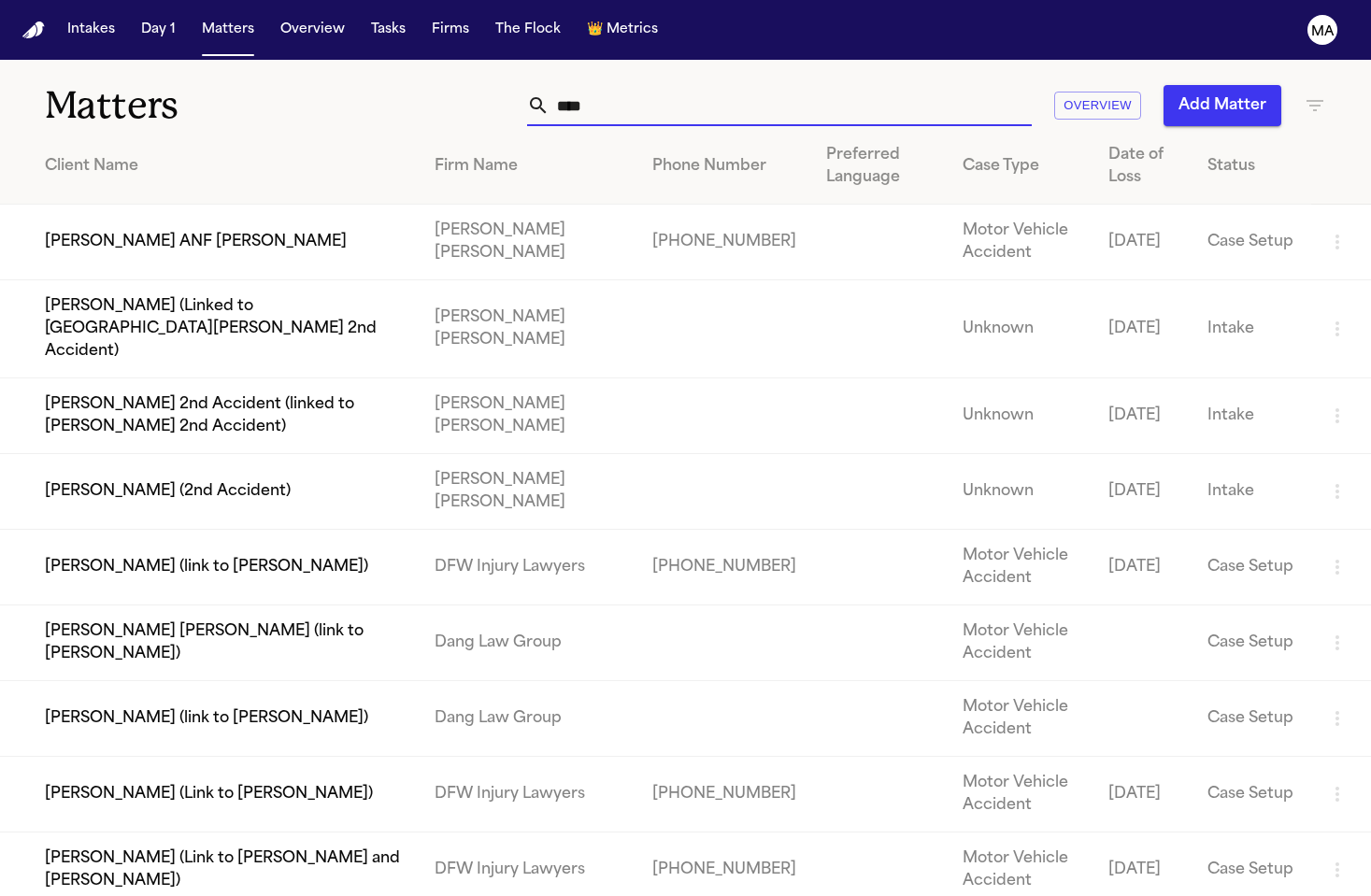
drag, startPoint x: 983, startPoint y: 80, endPoint x: 700, endPoint y: 83, distance: 283.0
click at [701, 85] on div "**** Overview Add Matter" at bounding box center [863, 105] width 926 height 41
type input "*"
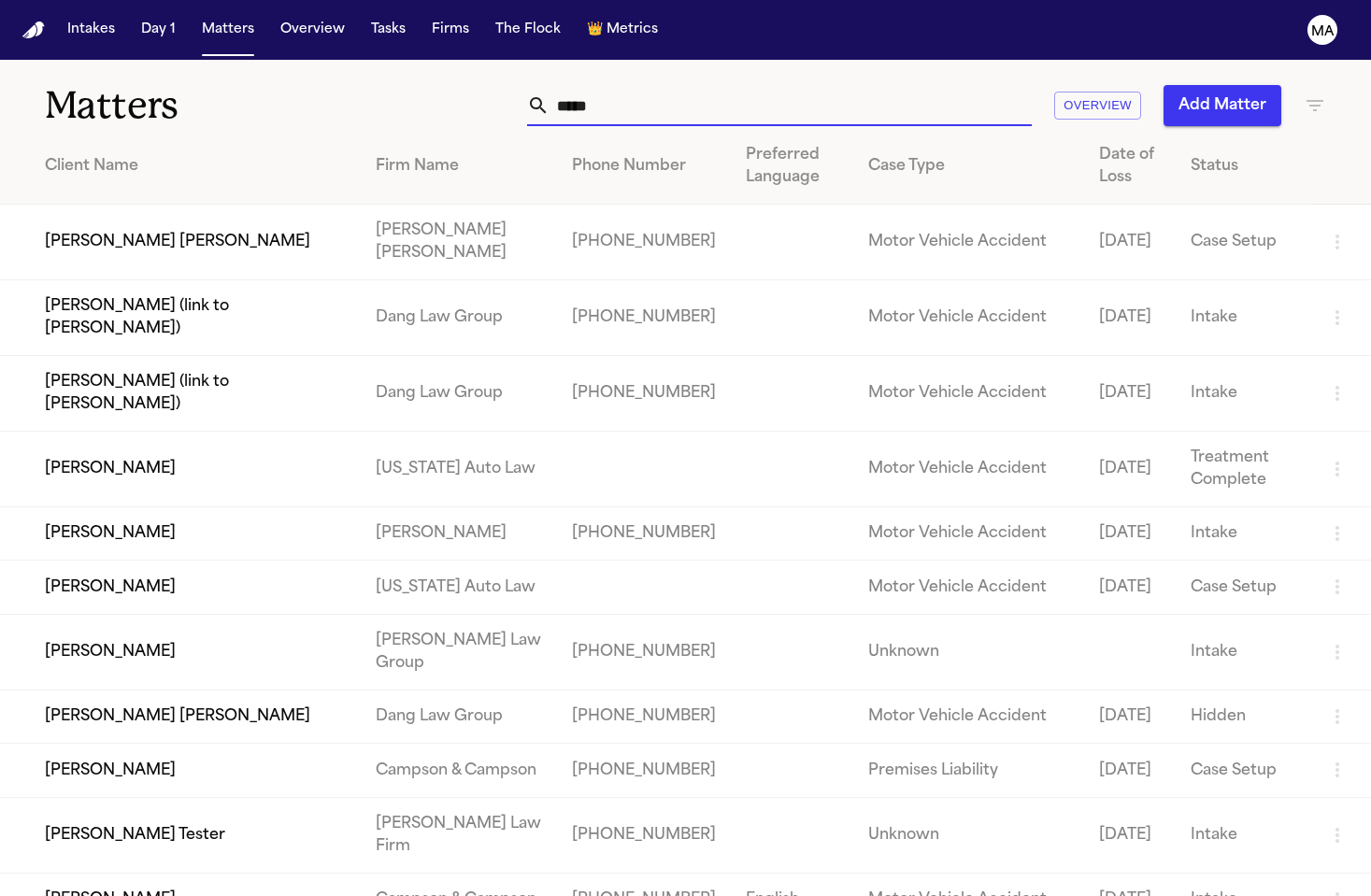
type input "*****"
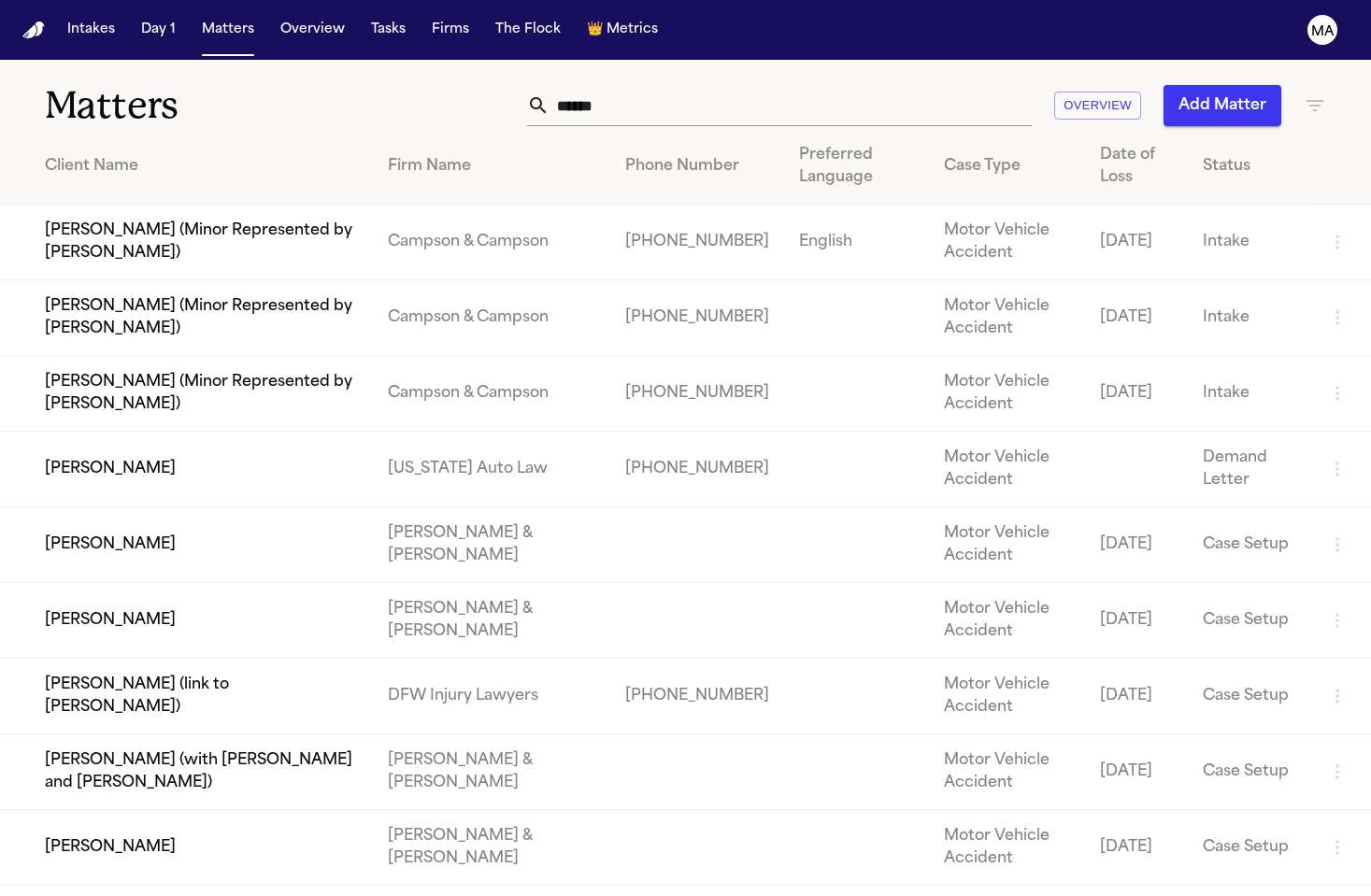
click at [377, 84] on h1 "Matters" at bounding box center [221, 105] width 355 height 46
click at [1241, 85] on button "Add Matter" at bounding box center [1222, 105] width 117 height 41
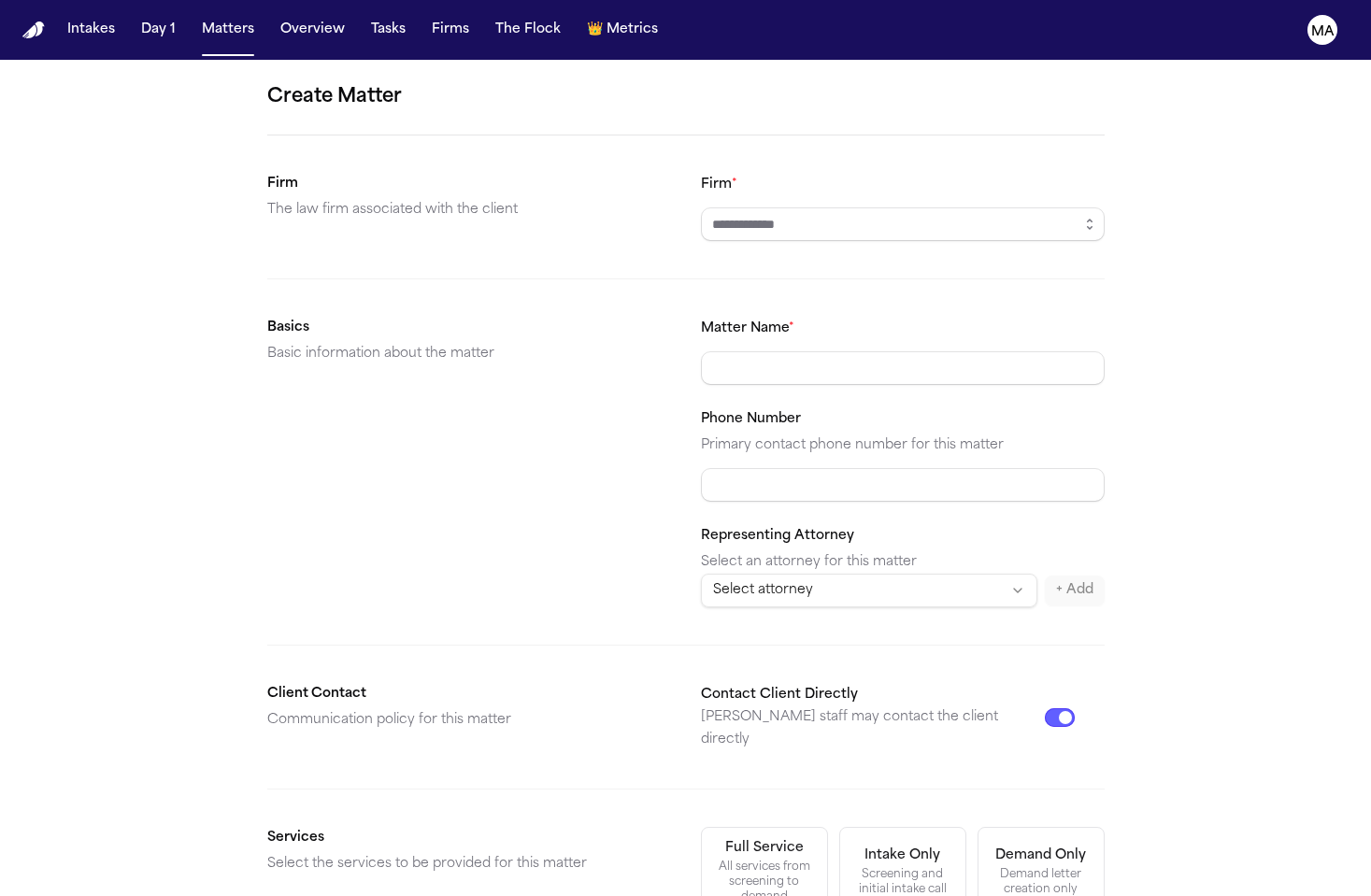
click at [850, 173] on div "Firm *" at bounding box center [903, 207] width 404 height 68
click at [853, 207] on input "Firm *" at bounding box center [903, 224] width 404 height 34
type input "*"
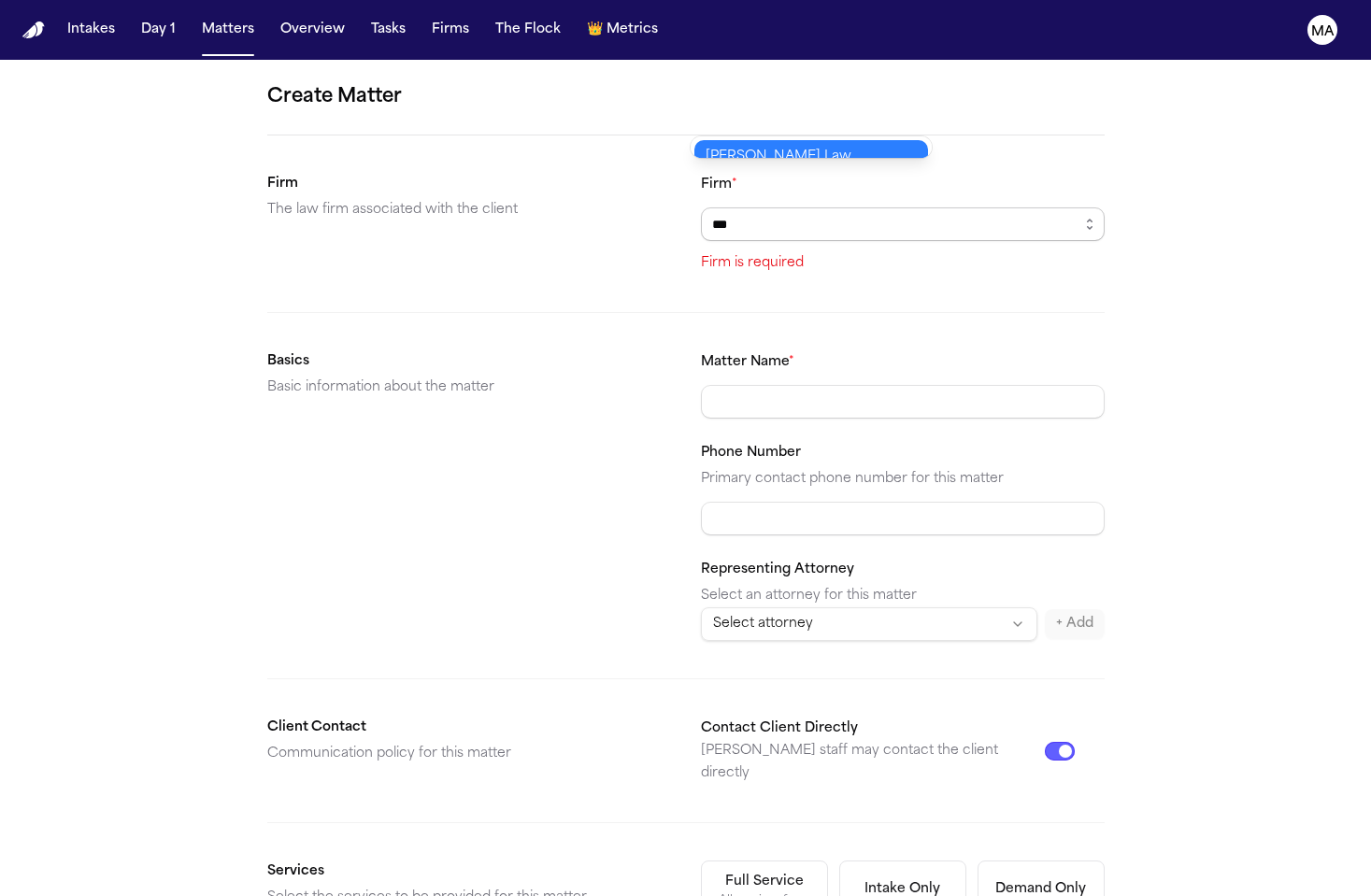
type input "**********"
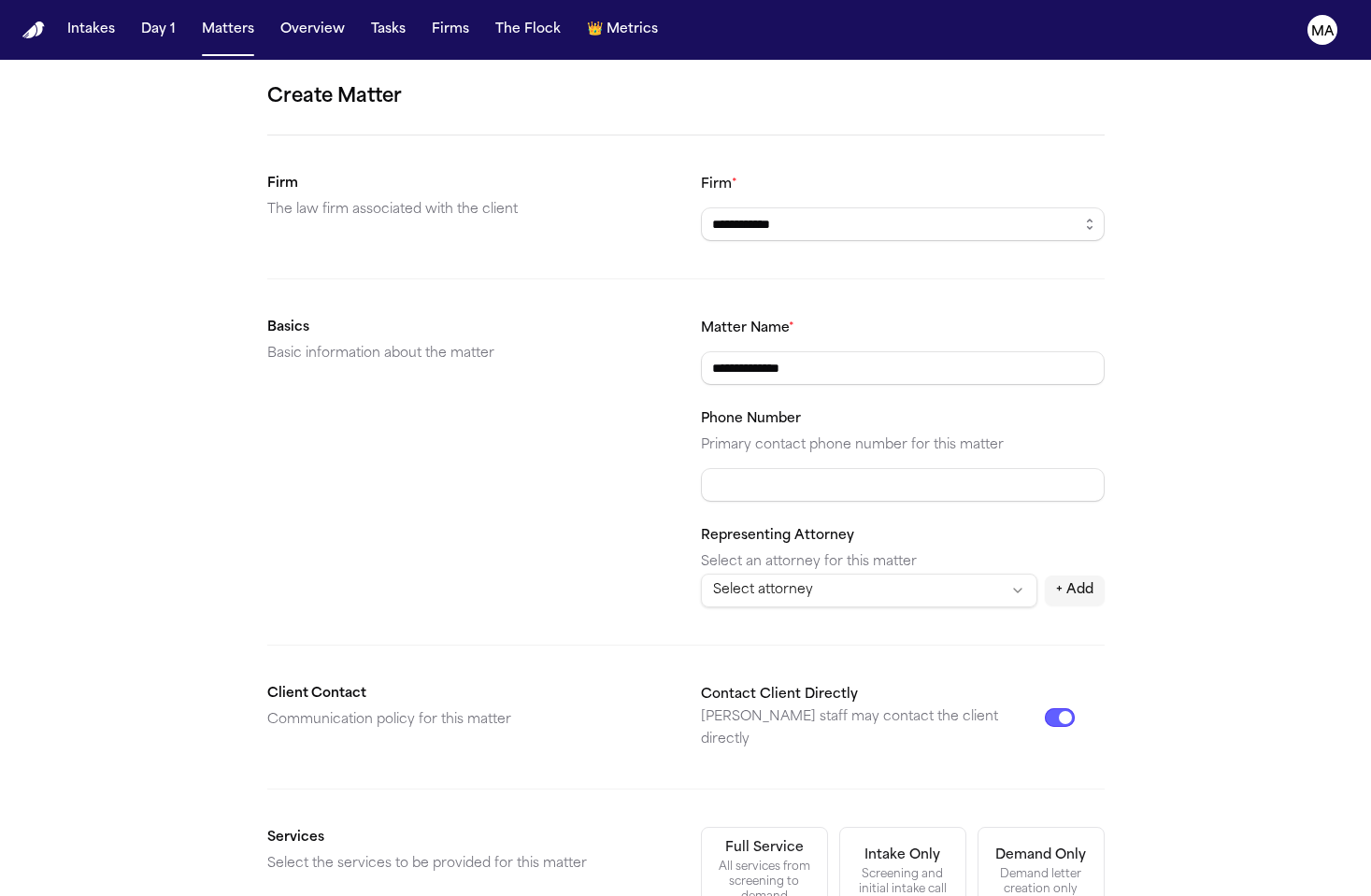
type input "**********"
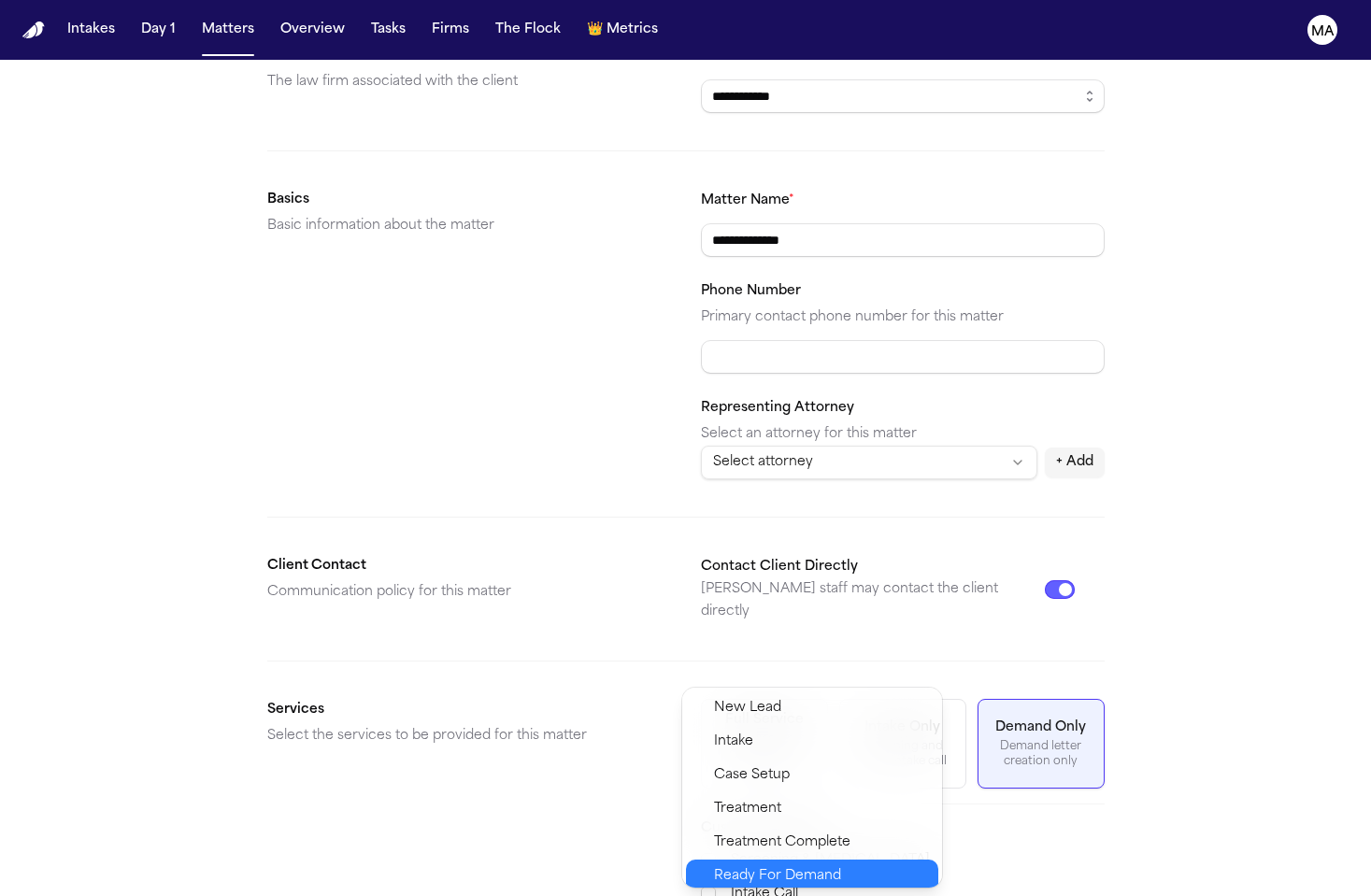
click at [756, 860] on div "Ready For Demand" at bounding box center [812, 877] width 253 height 34
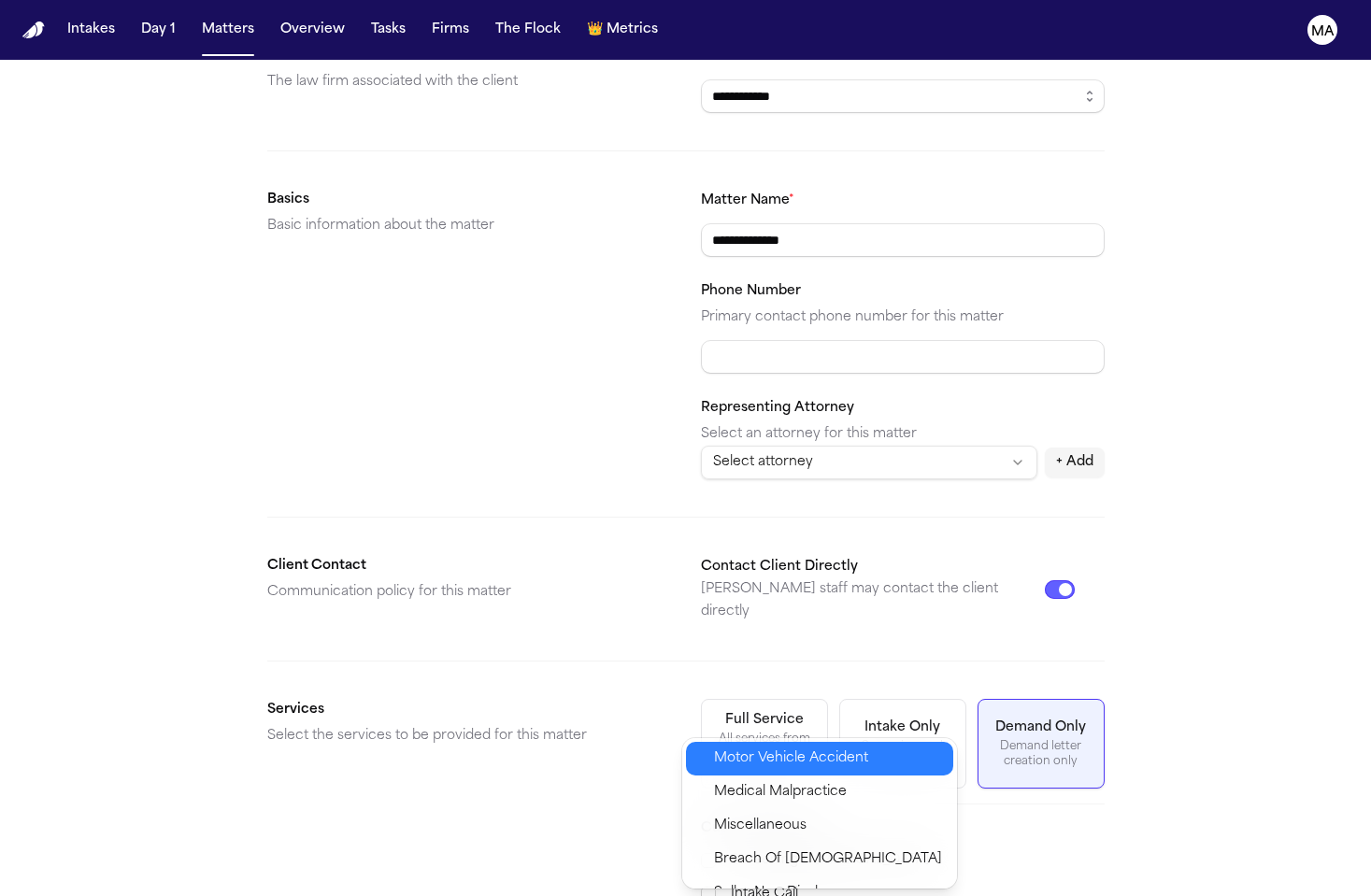
click at [752, 747] on span "Motor Vehicle Accident" at bounding box center [791, 759] width 154 height 23
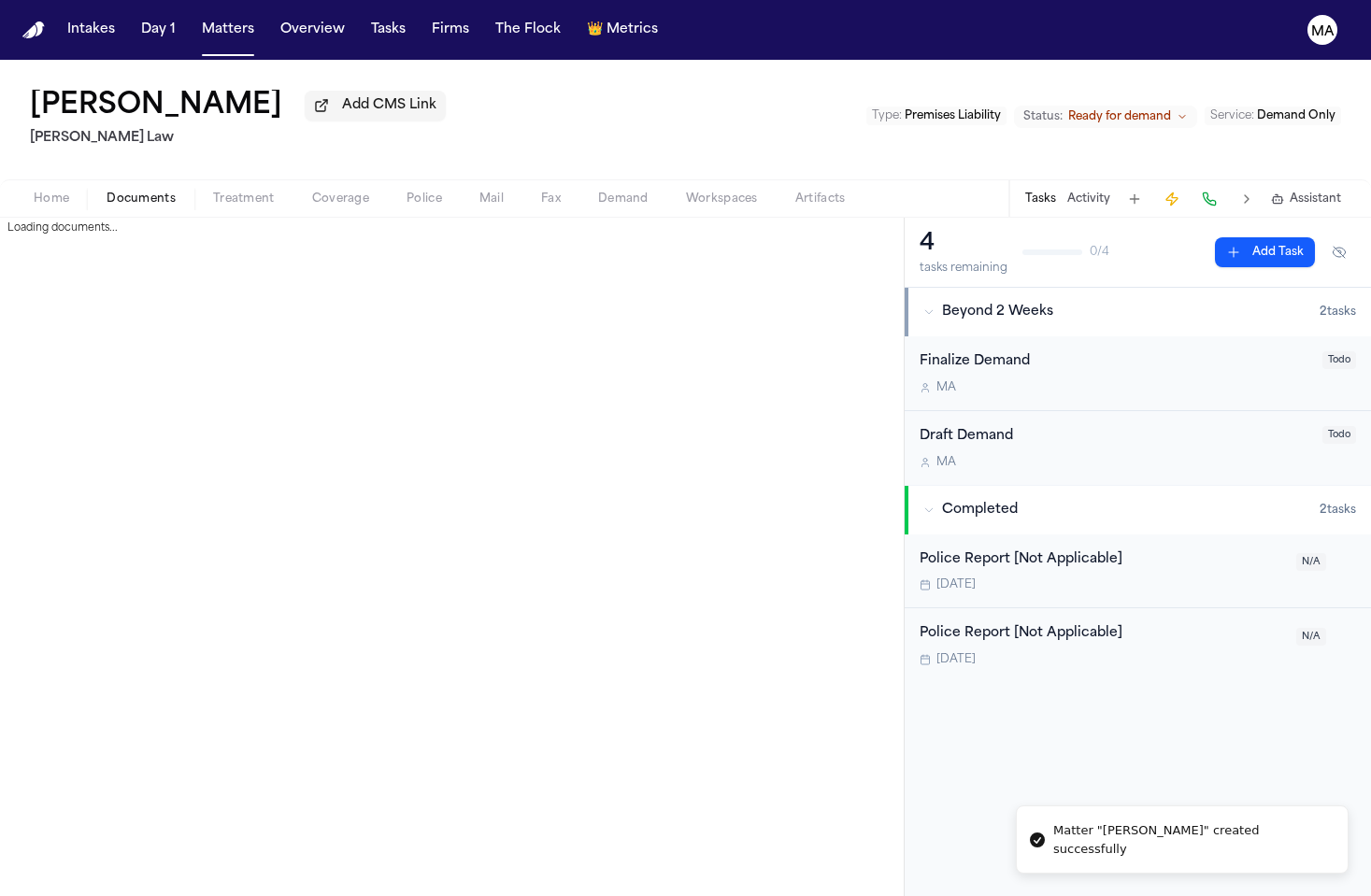
click at [114, 192] on span "Documents" at bounding box center [141, 200] width 69 height 15
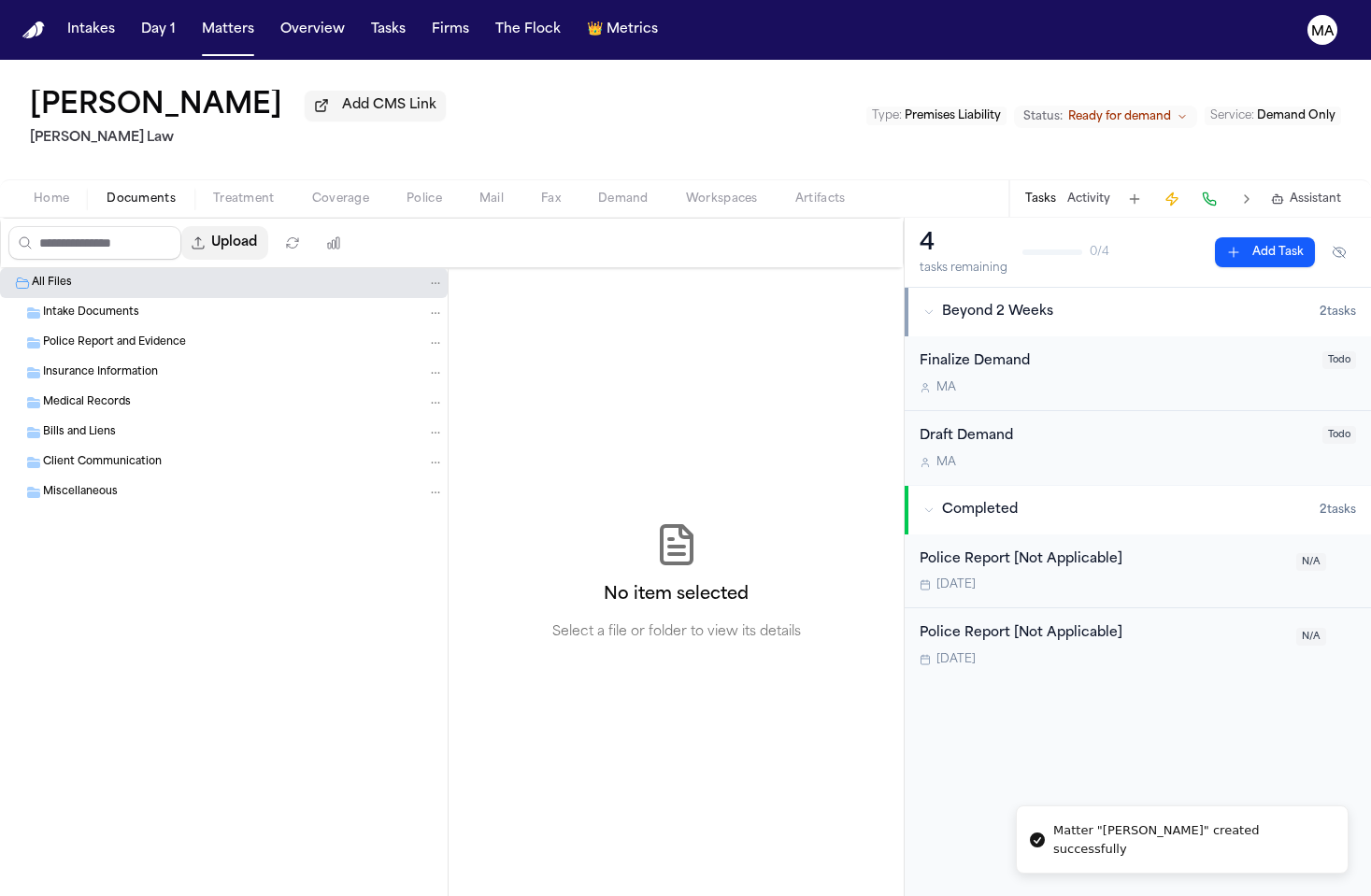
click at [182, 226] on button "Upload" at bounding box center [225, 243] width 87 height 34
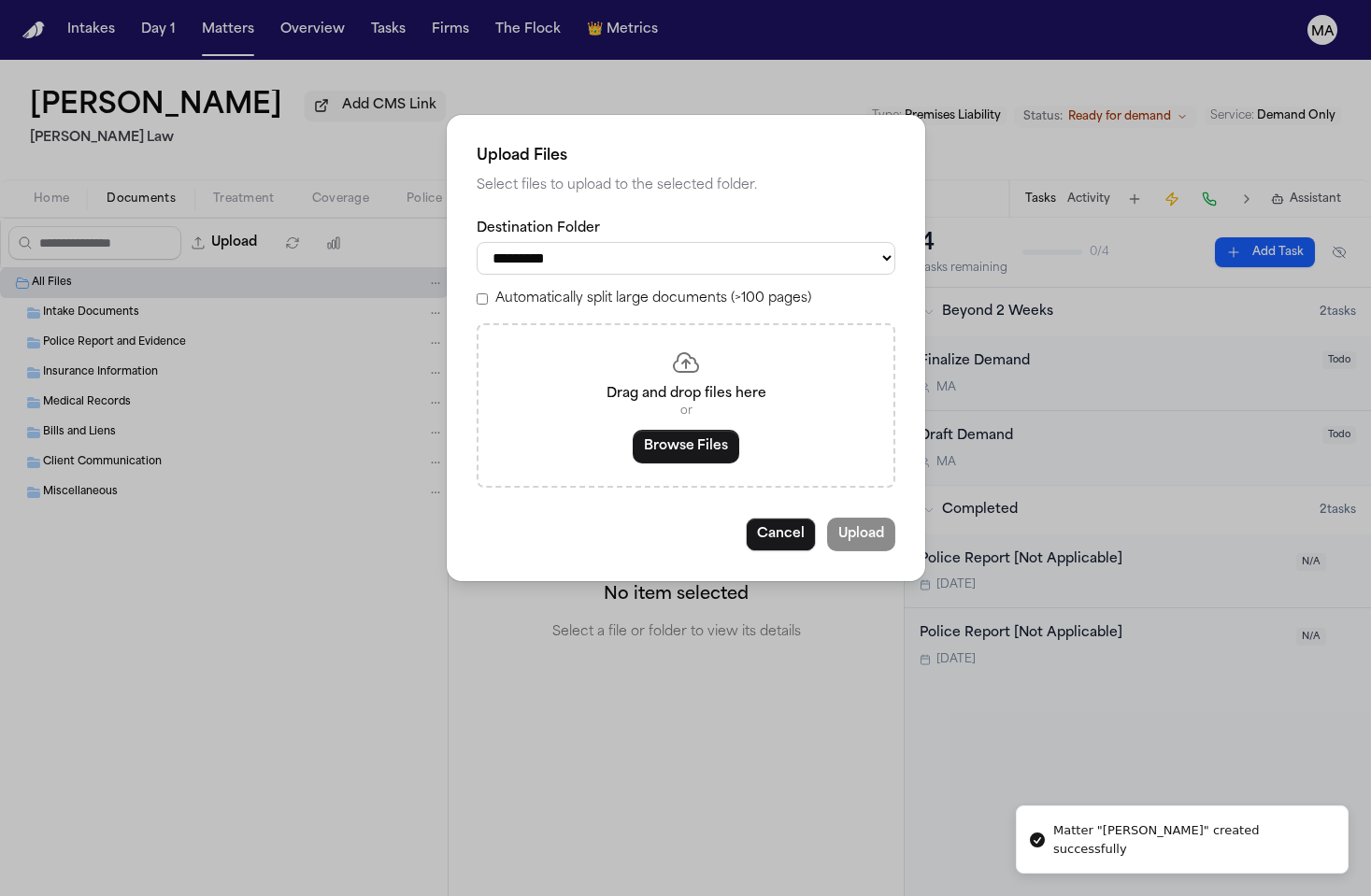
click at [699, 430] on button "Browse Files" at bounding box center [686, 447] width 107 height 34
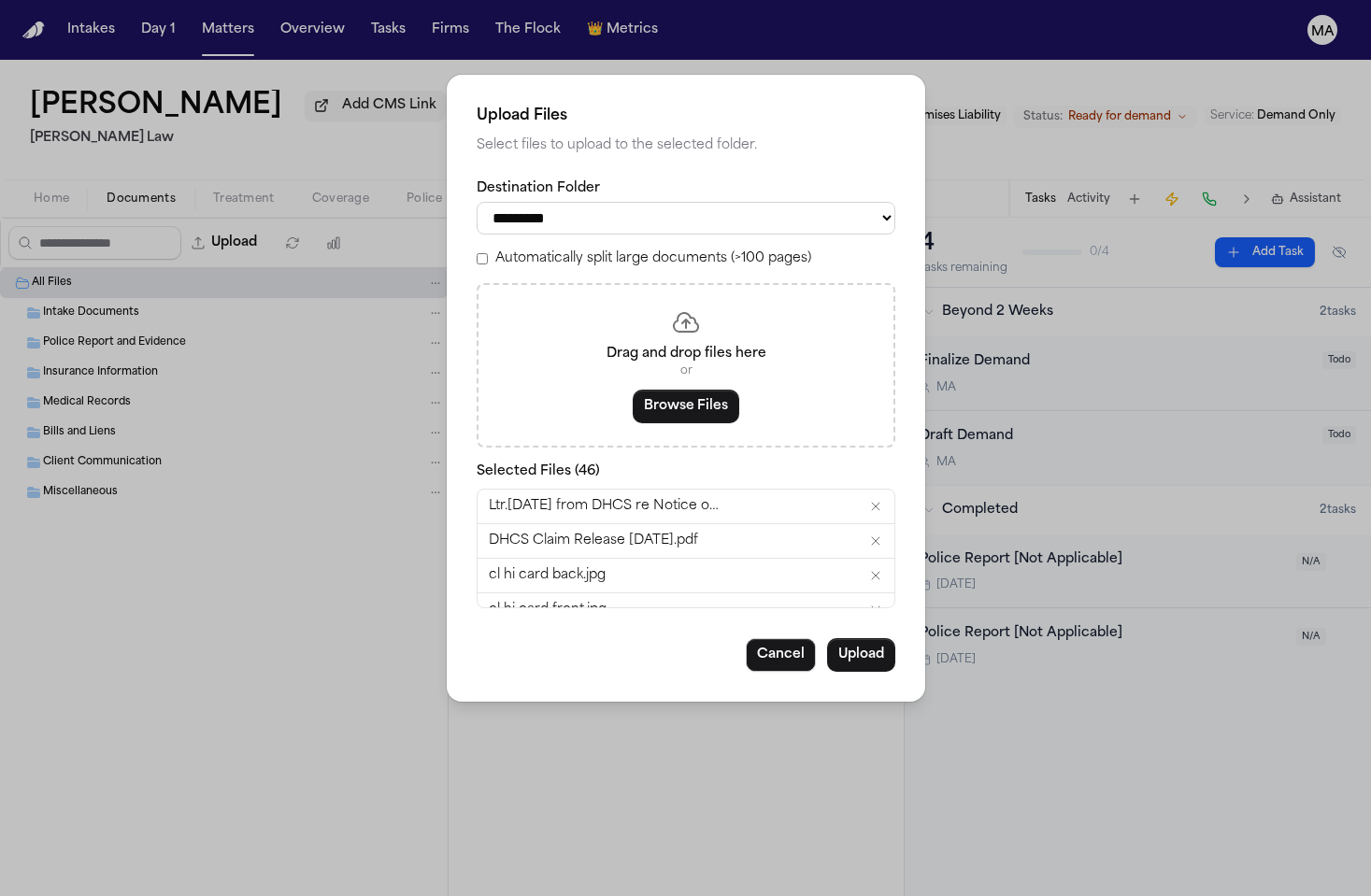
click at [620, 250] on label "Automatically split large documents (>100 pages)" at bounding box center [654, 259] width 316 height 19
click at [827, 639] on button "Upload" at bounding box center [861, 656] width 68 height 34
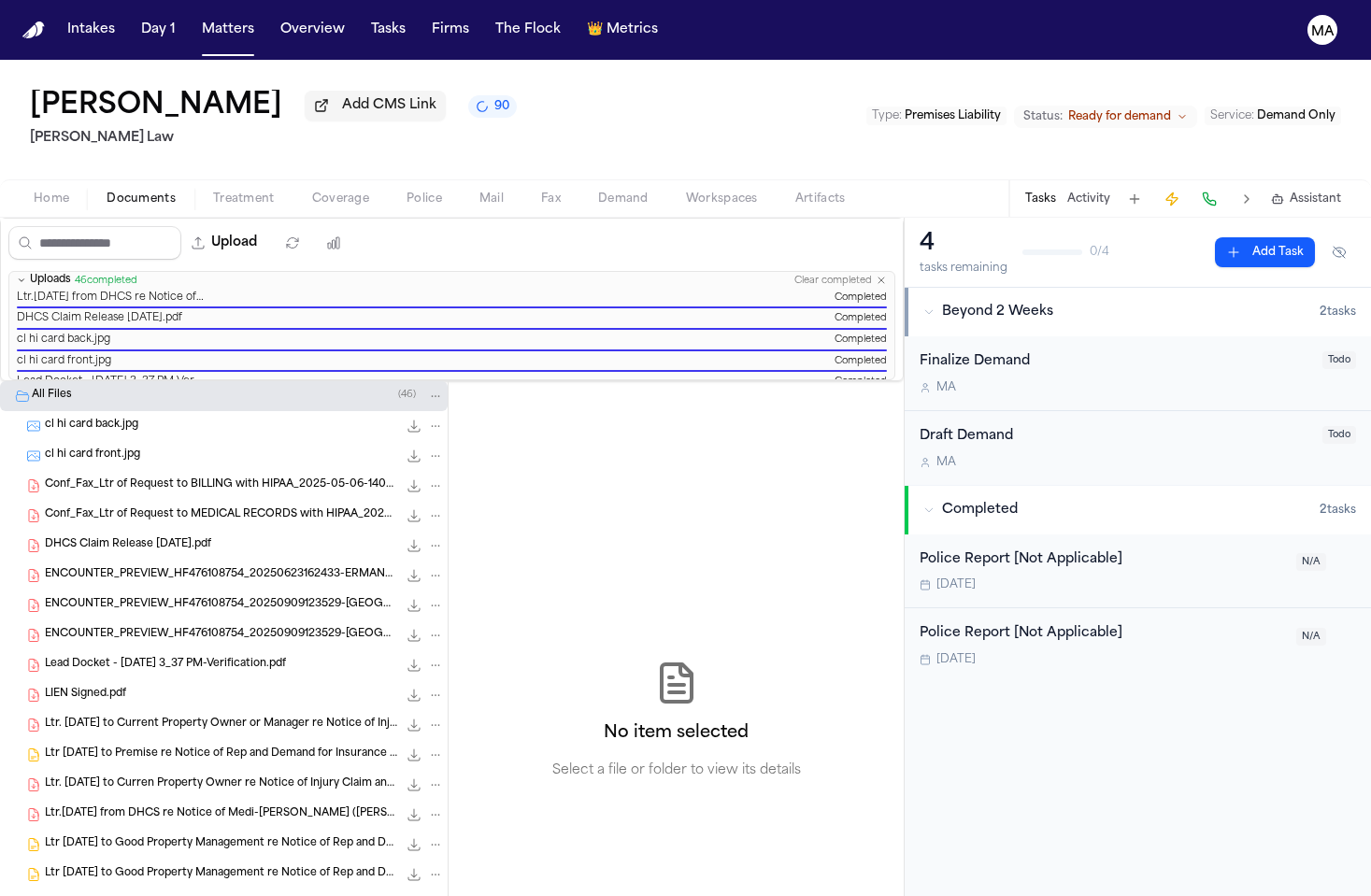
click at [495, 381] on div "No item selected Select a file or folder to view its details" at bounding box center [676, 720] width 455 height 678
click at [491, 68] on div "Brian Ermanski Add CMS Link 90 Sedaghat Law Type : Premises Liability Status: R…" at bounding box center [685, 119] width 1371 height 119
click at [418, 86] on div "Brian Ermanski Add CMS Link 82 Sedaghat Law Type : Premises Liability Status: R…" at bounding box center [685, 119] width 1371 height 119
click at [195, 22] on button "Matters" at bounding box center [228, 30] width 67 height 34
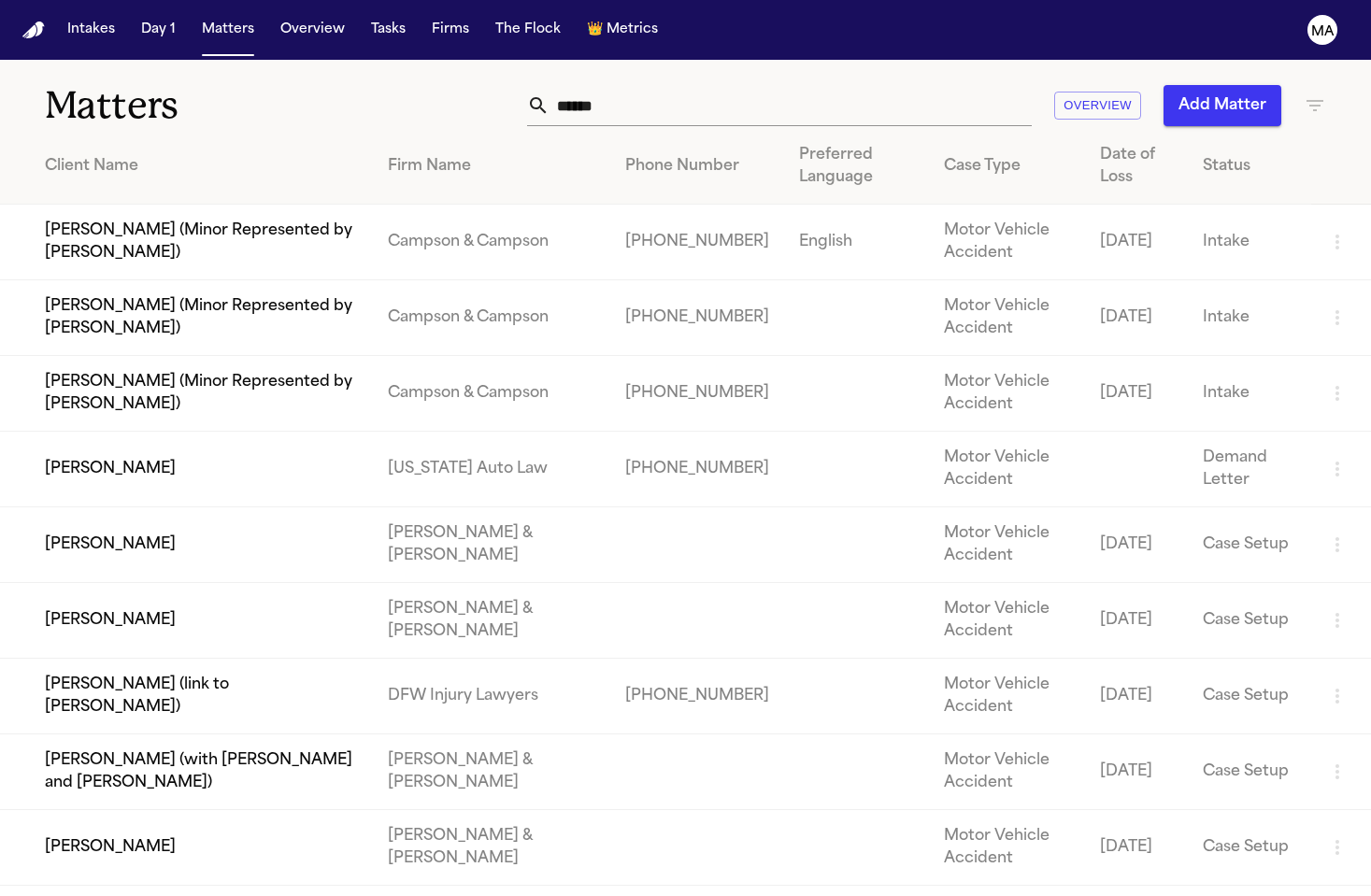
click at [391, 716] on main "Matters ***** Overview Add Matter Client Name Firm Name Phone Number Preferred …" at bounding box center [685, 478] width 1371 height 836
click at [971, 85] on input "*****" at bounding box center [791, 105] width 483 height 41
drag, startPoint x: 942, startPoint y: 79, endPoint x: 759, endPoint y: 71, distance: 183.2
click at [759, 85] on div "***** Overview Add Matter" at bounding box center [863, 105] width 926 height 41
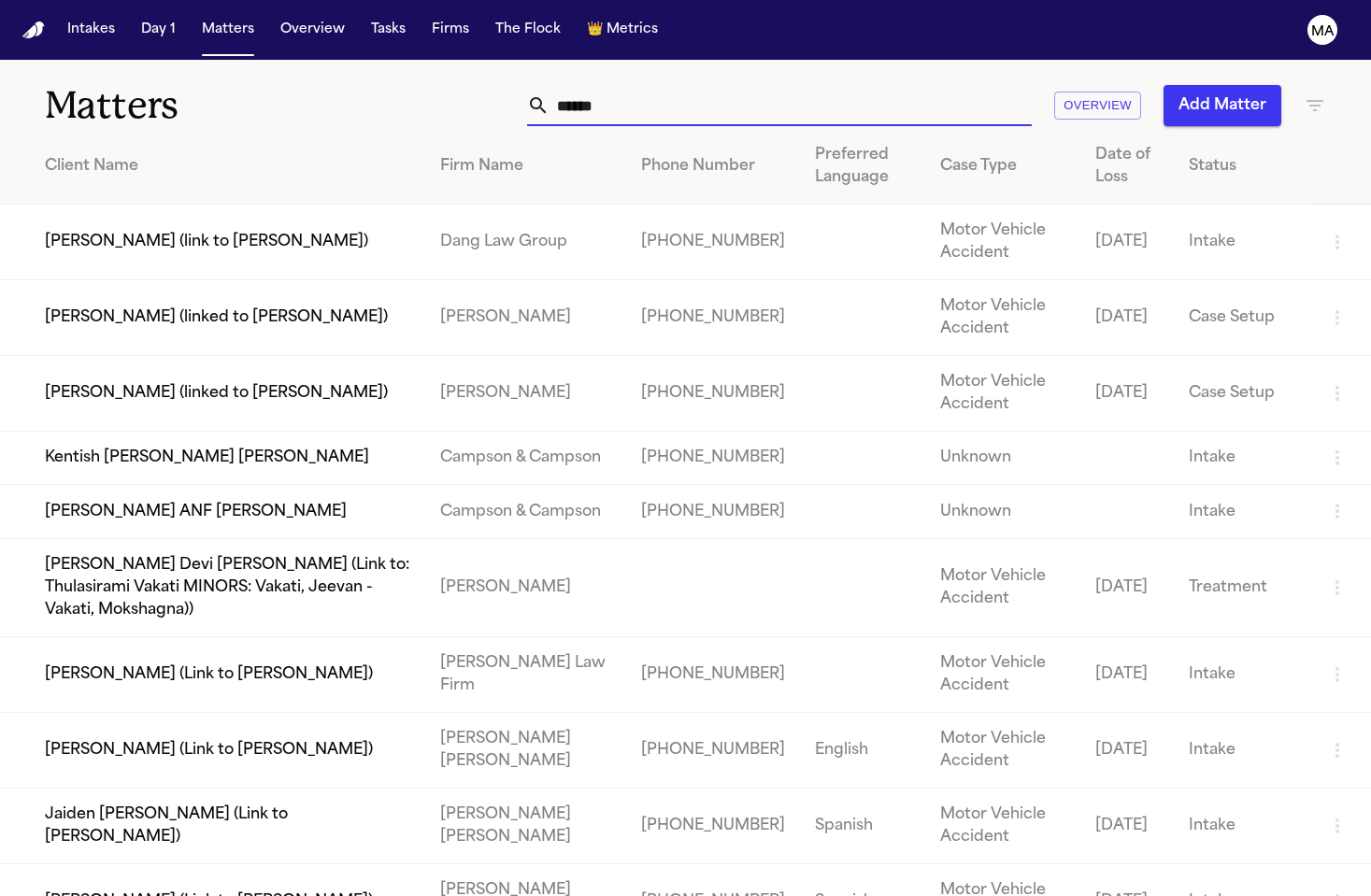
type input "*******"
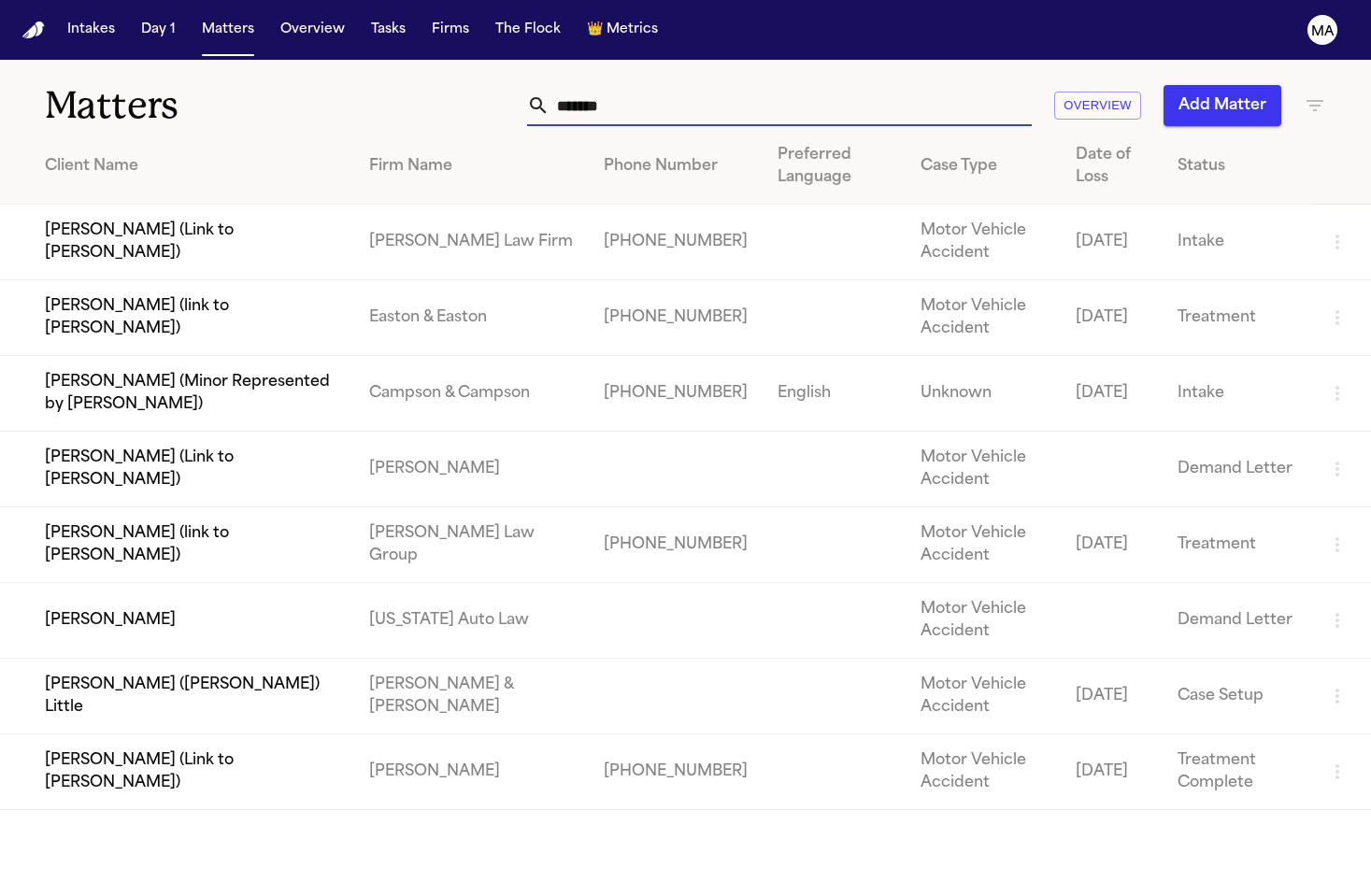
drag, startPoint x: 560, startPoint y: 149, endPoint x: 118, endPoint y: 431, distance: 524.3
click at [118, 584] on td "Nickolas Lee" at bounding box center [177, 622] width 354 height 76
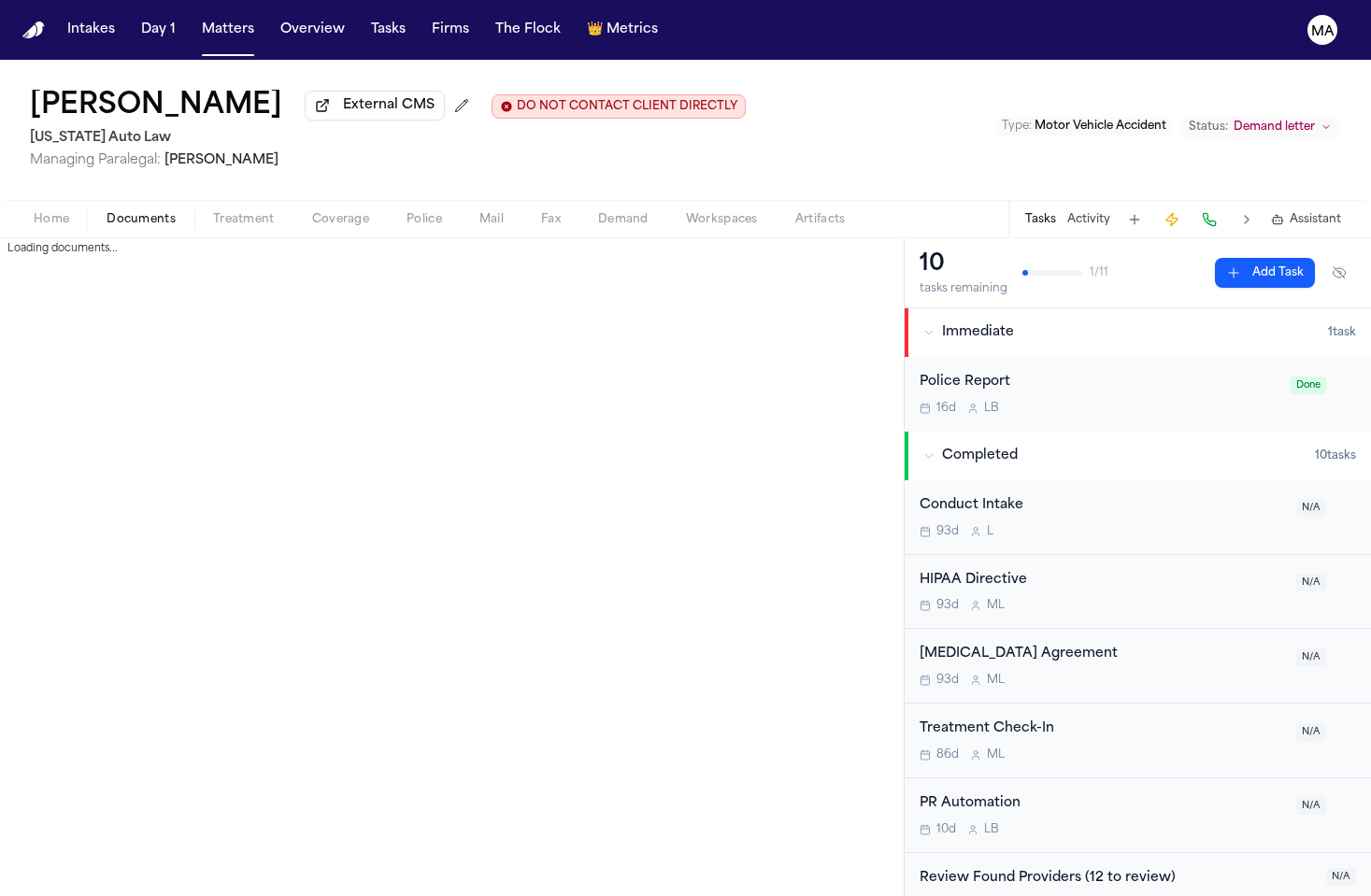
click at [107, 212] on span "Documents" at bounding box center [141, 220] width 69 height 15
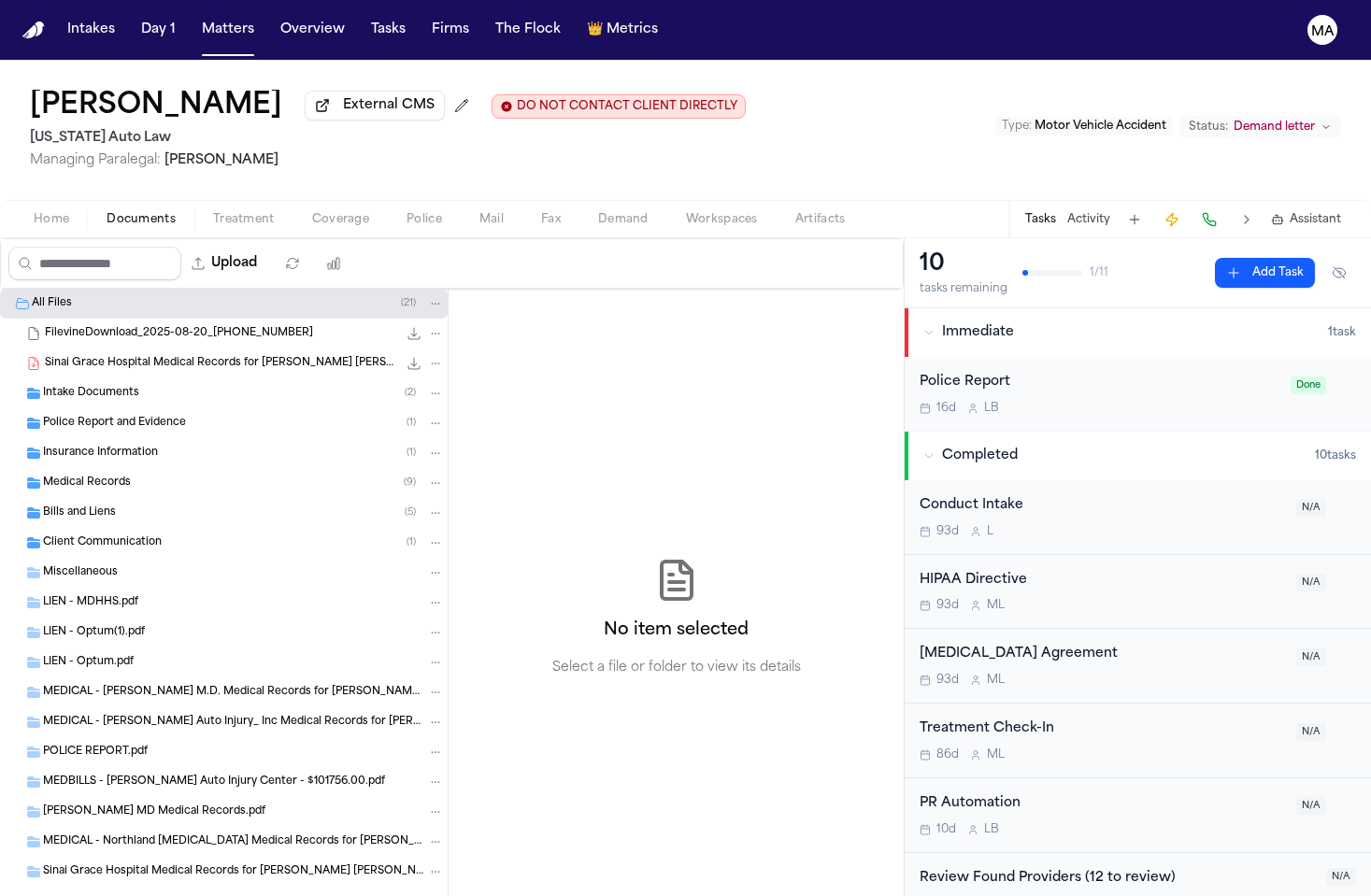
click at [108, 475] on div "Medical Records ( 9 )" at bounding box center [243, 483] width 401 height 17
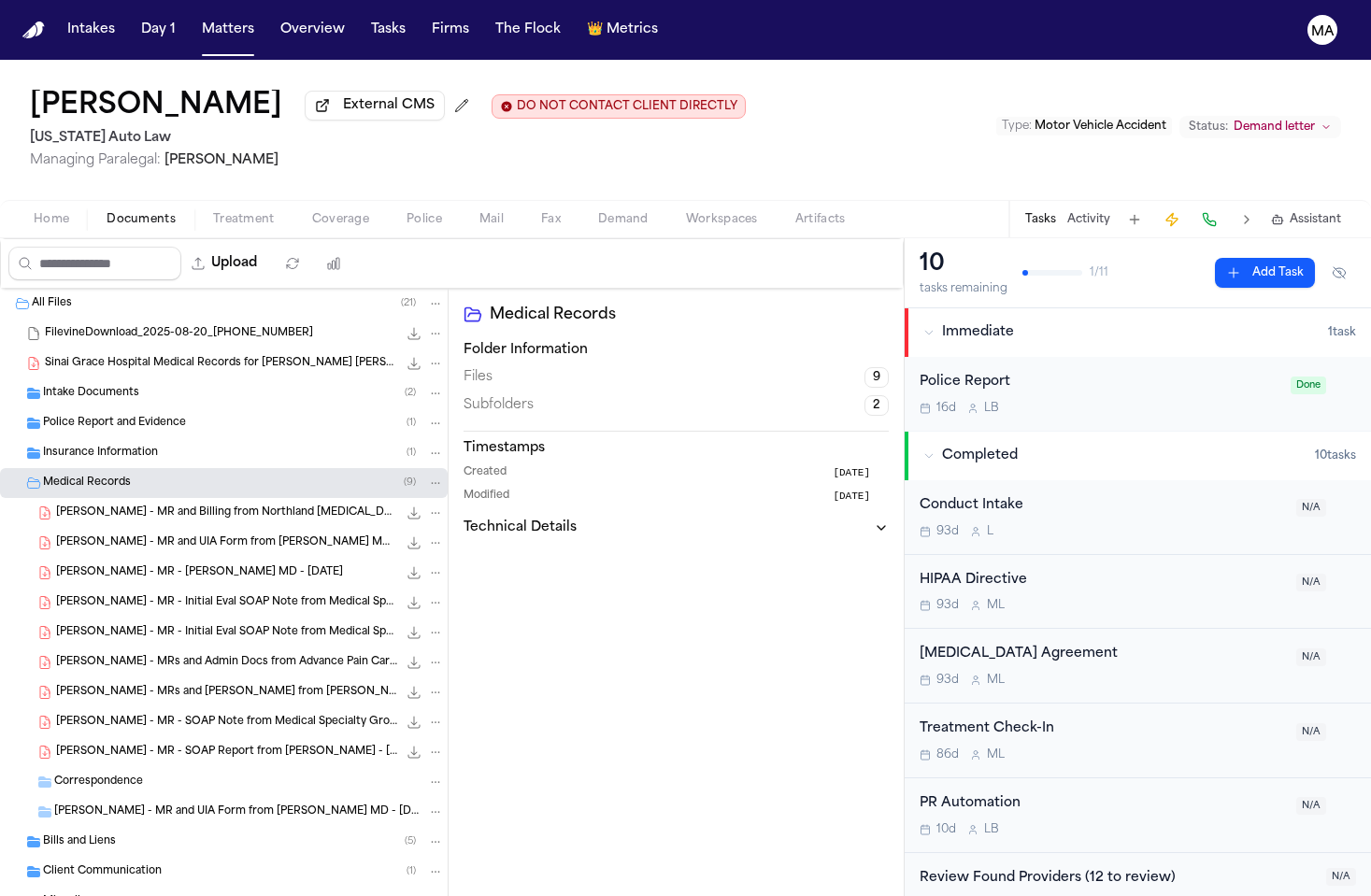
click at [113, 499] on div "N. Lee - MR and Billing from Northland Radiology - 3.3.25 to 6.16.25 4.7 MB • P…" at bounding box center [223, 514] width 448 height 30
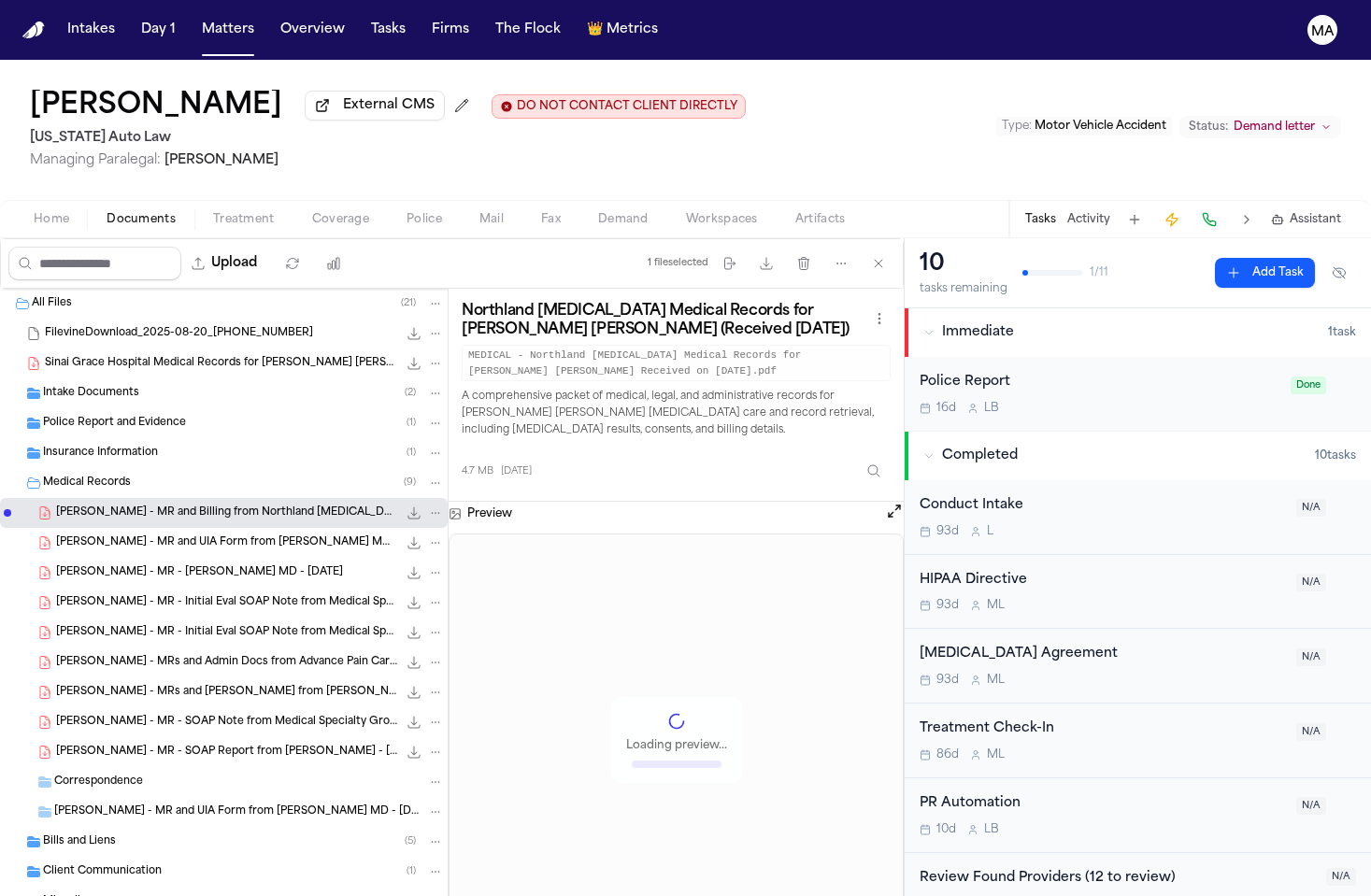
click at [114, 528] on div "N. Lee - MR and UIA Form from Cecelia F. Hissong MD - 10.9.24 to 11.6.24 336.2 …" at bounding box center [223, 543] width 448 height 30
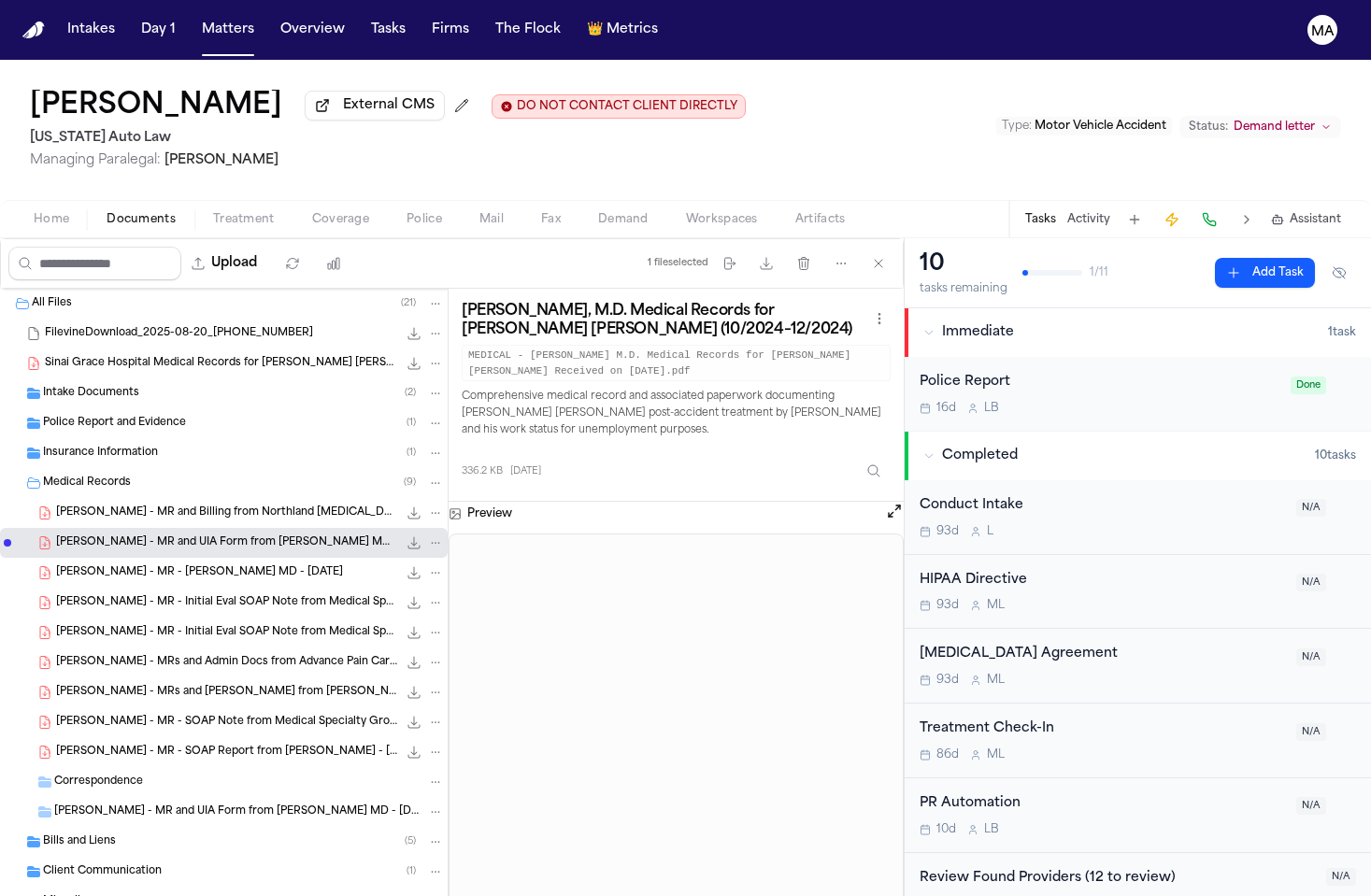
click at [111, 528] on div "N. Lee - MR and UIA Form from Cecelia F. Hissong MD - 10.9.24 to 11.6.24 336.2 …" at bounding box center [223, 543] width 448 height 30
click at [114, 566] on span "N. Lee - MR - Cecelia F. Hissong MD - 7.30.24" at bounding box center [199, 573] width 287 height 16
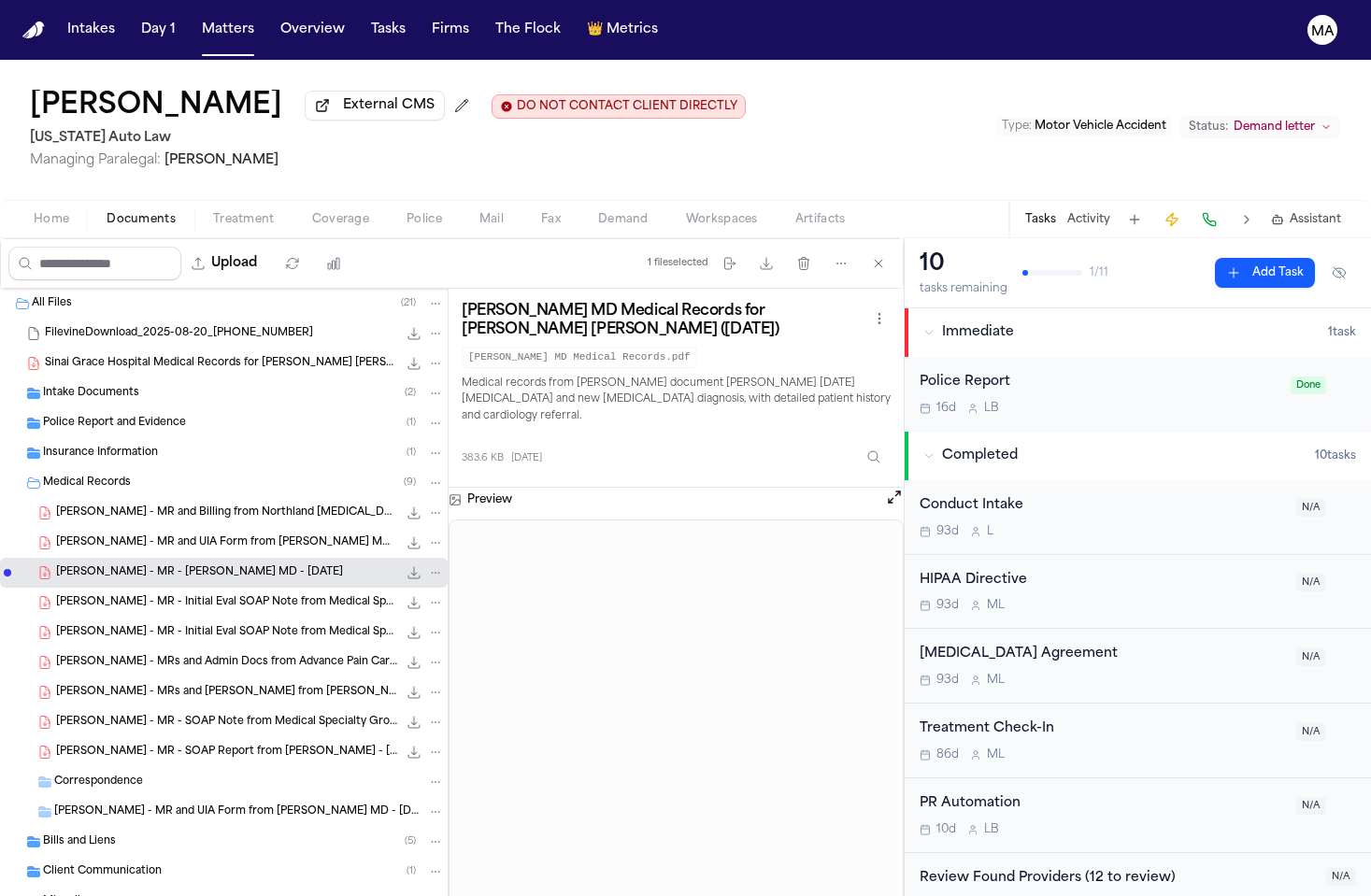
click at [114, 595] on span "N. Lee - MR - Initial Eval SOAP Note from Medical Specialty Group - 4.10.25" at bounding box center [226, 603] width 342 height 16
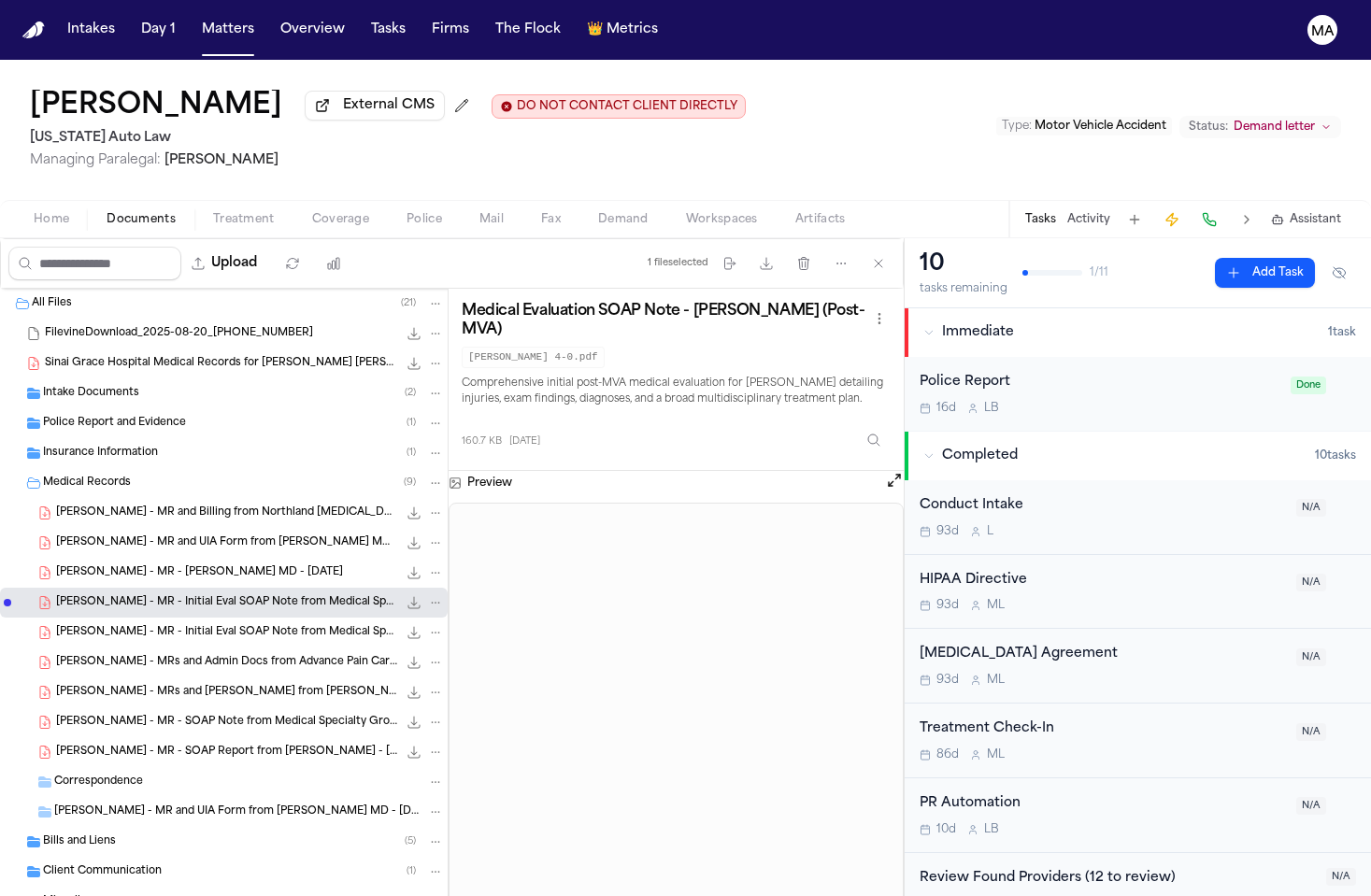
click at [116, 625] on span "N. Lee - MR - Initial Eval SOAP Note from Medical Specialty Group - 8.6.25" at bounding box center [226, 633] width 342 height 16
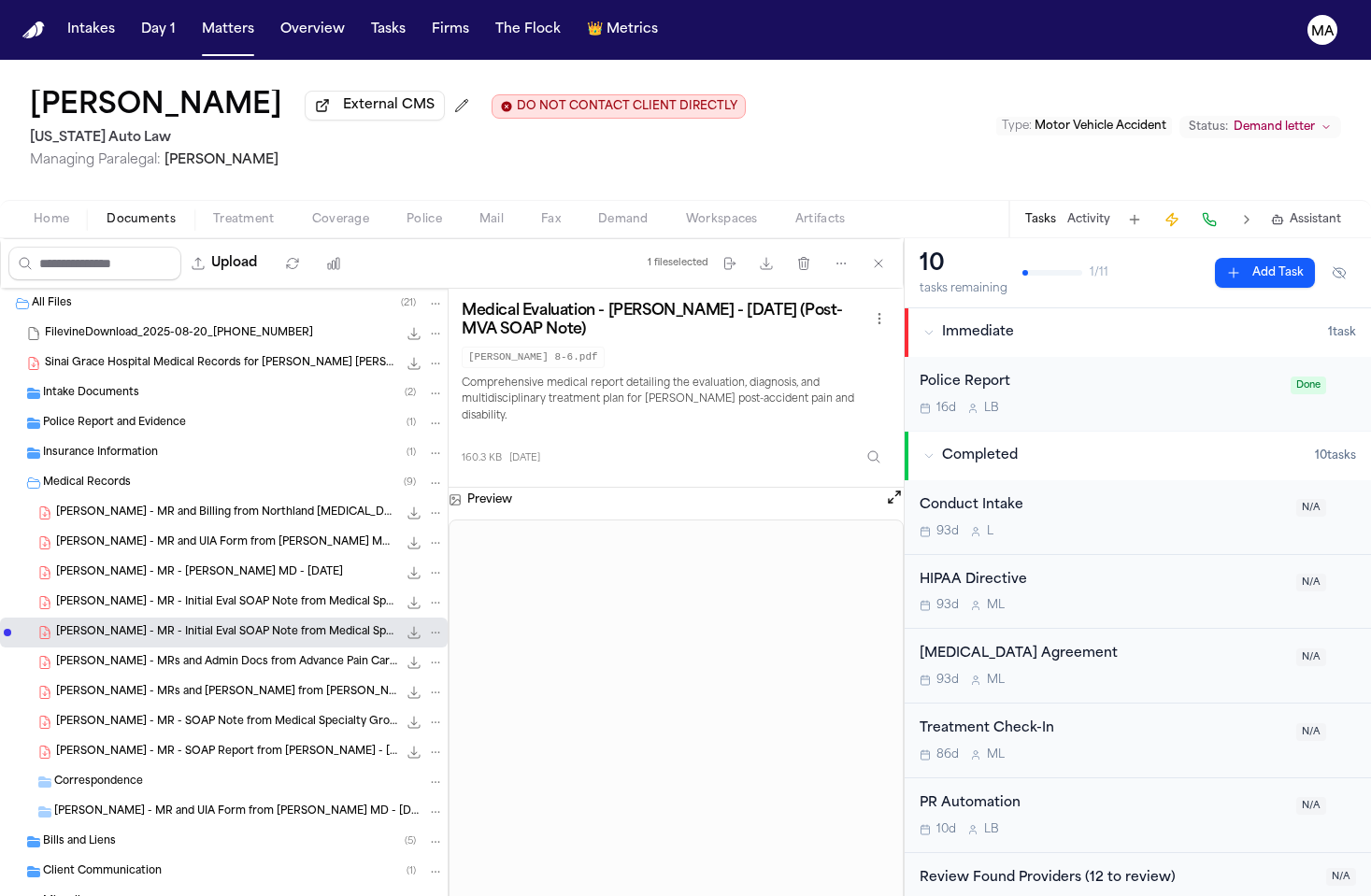
click at [123, 656] on span "N. Lee - MRs and Admin Docs from Advance Pain Care - 8.15.25" at bounding box center [226, 663] width 342 height 16
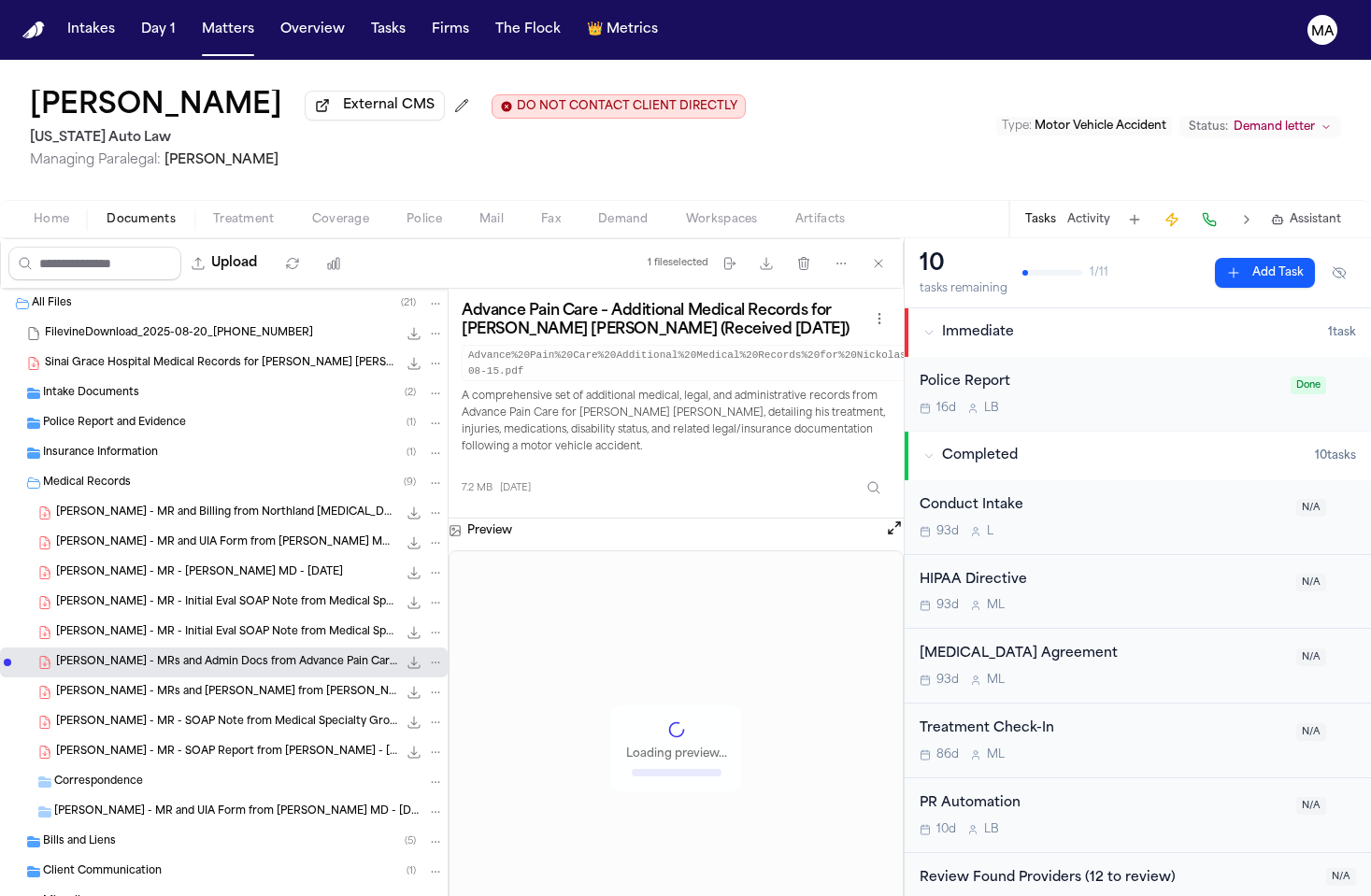
click at [112, 685] on span "N. Lee - MRs and Bills from Warren Auto Injury Center - 12.2024 to 6.2025" at bounding box center [226, 693] width 342 height 16
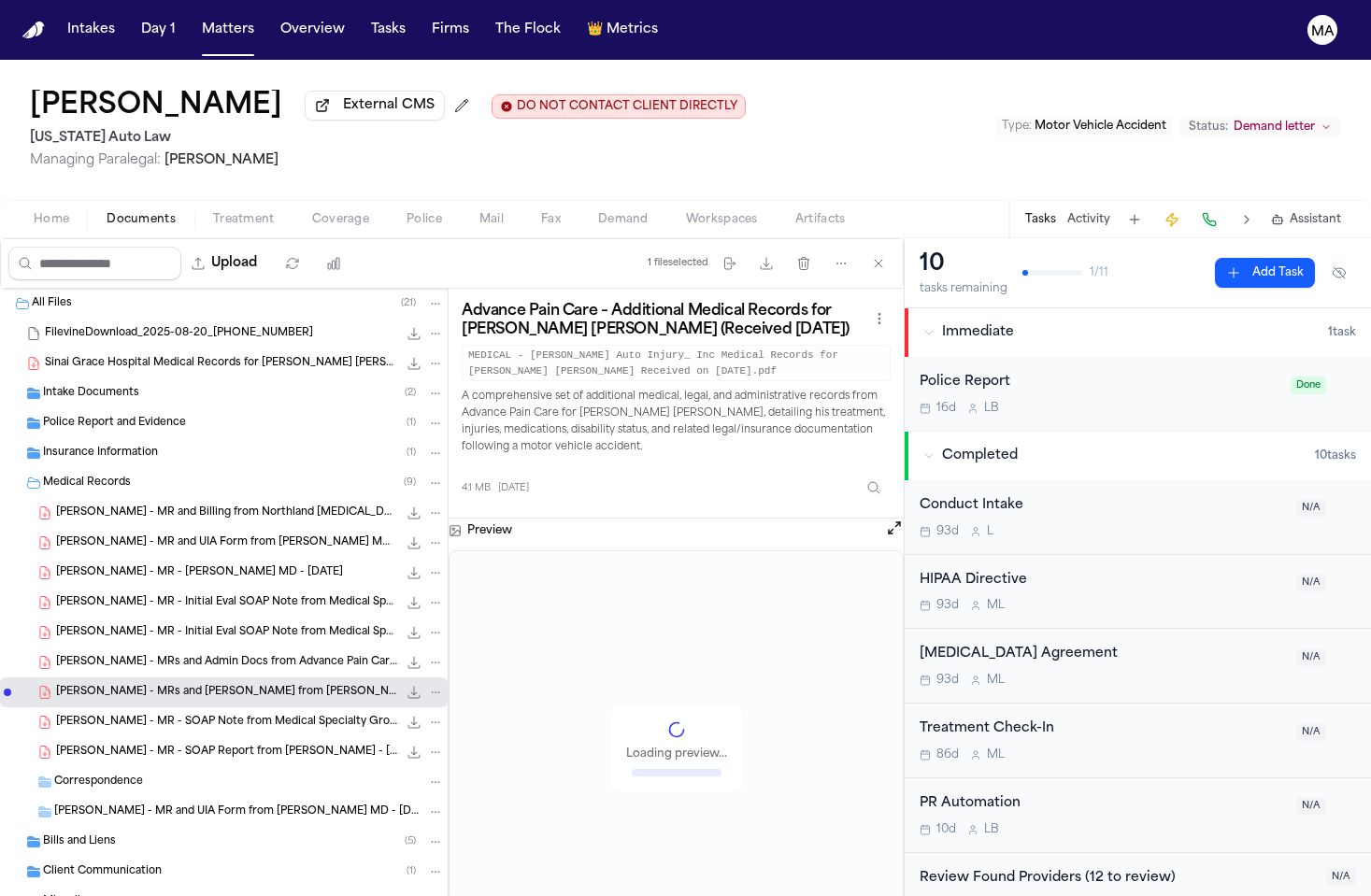
click at [120, 715] on span "N. Lee - MR - SOAP Note from Medical Specialty Group - 5.8.25" at bounding box center [226, 723] width 342 height 16
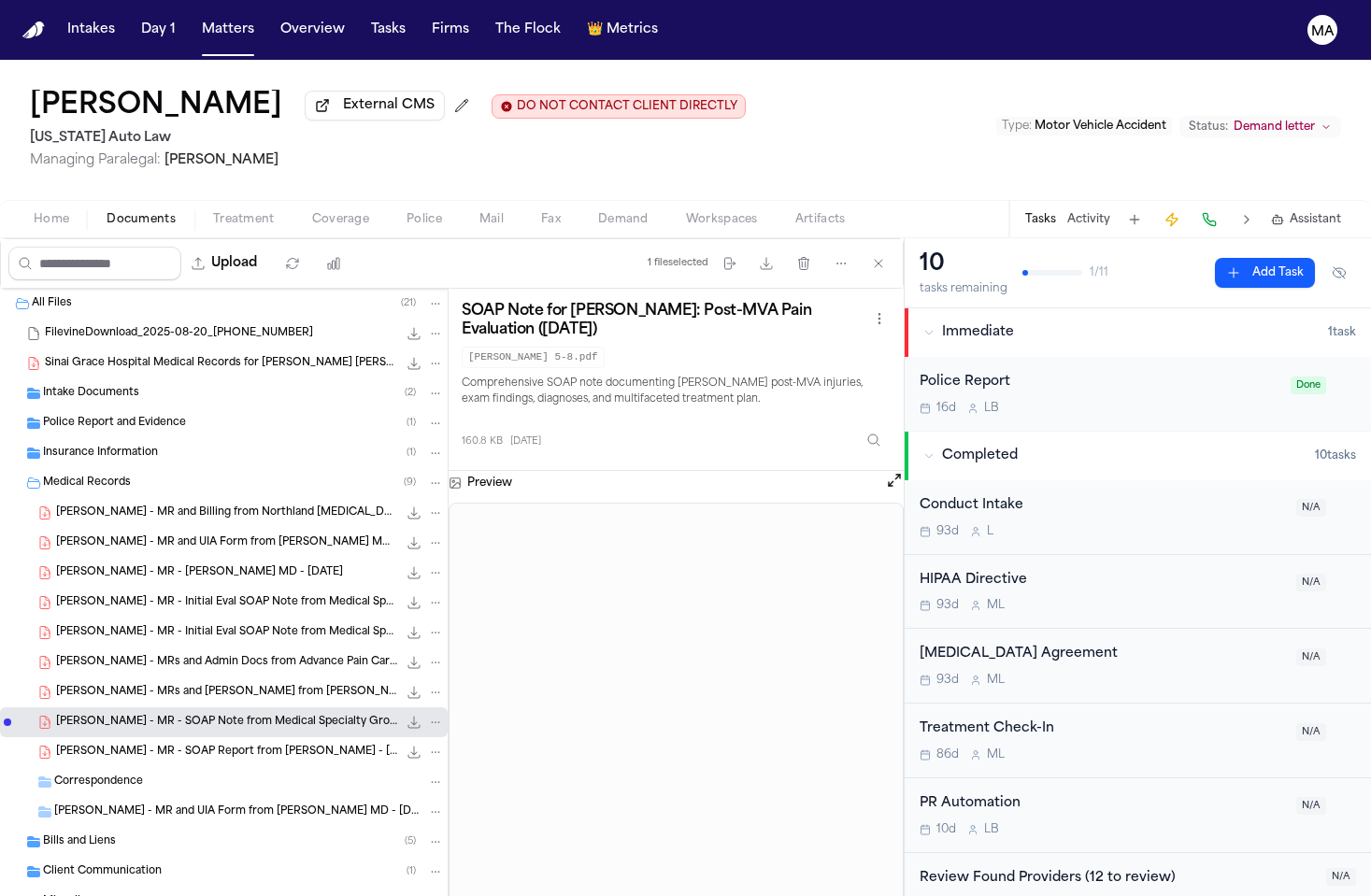
click at [119, 745] on span "N. Lee - MR - SOAP Report from Dr. Muhammad Ahsan - 7.1.25" at bounding box center [226, 752] width 342 height 16
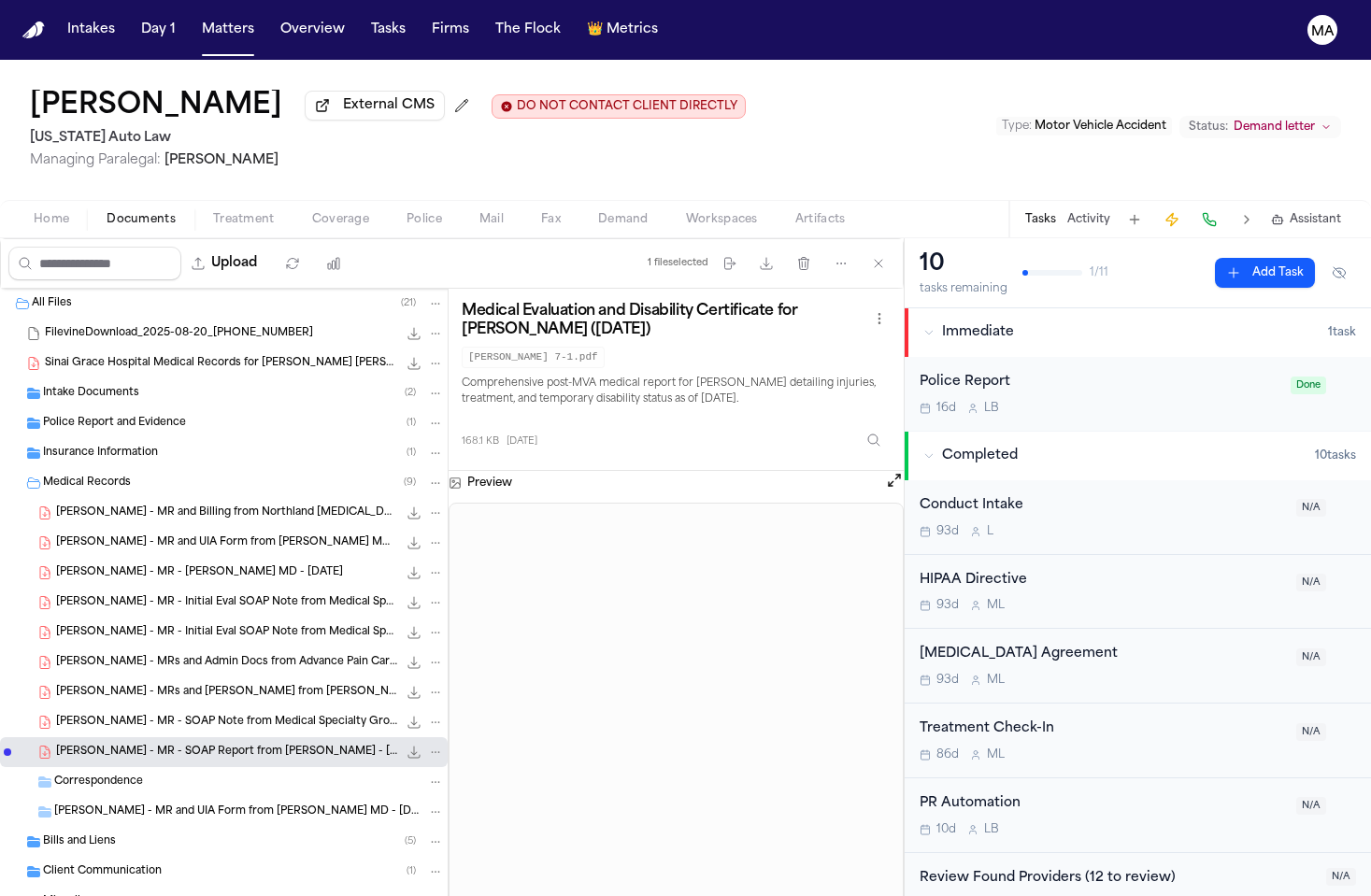
click at [598, 212] on span "Demand" at bounding box center [623, 220] width 50 height 15
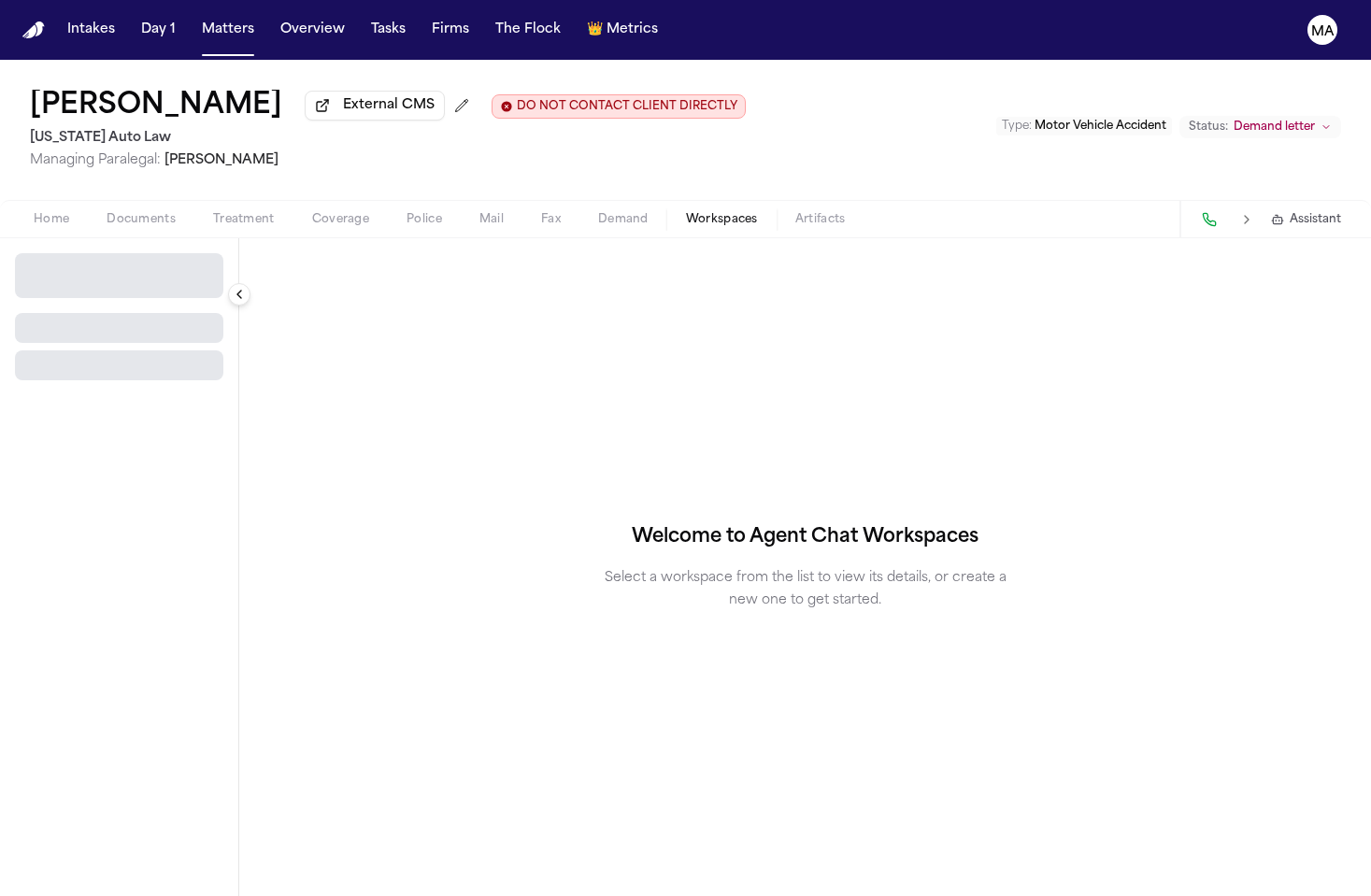
click at [667, 208] on button "Workspaces" at bounding box center [722, 220] width 110 height 23
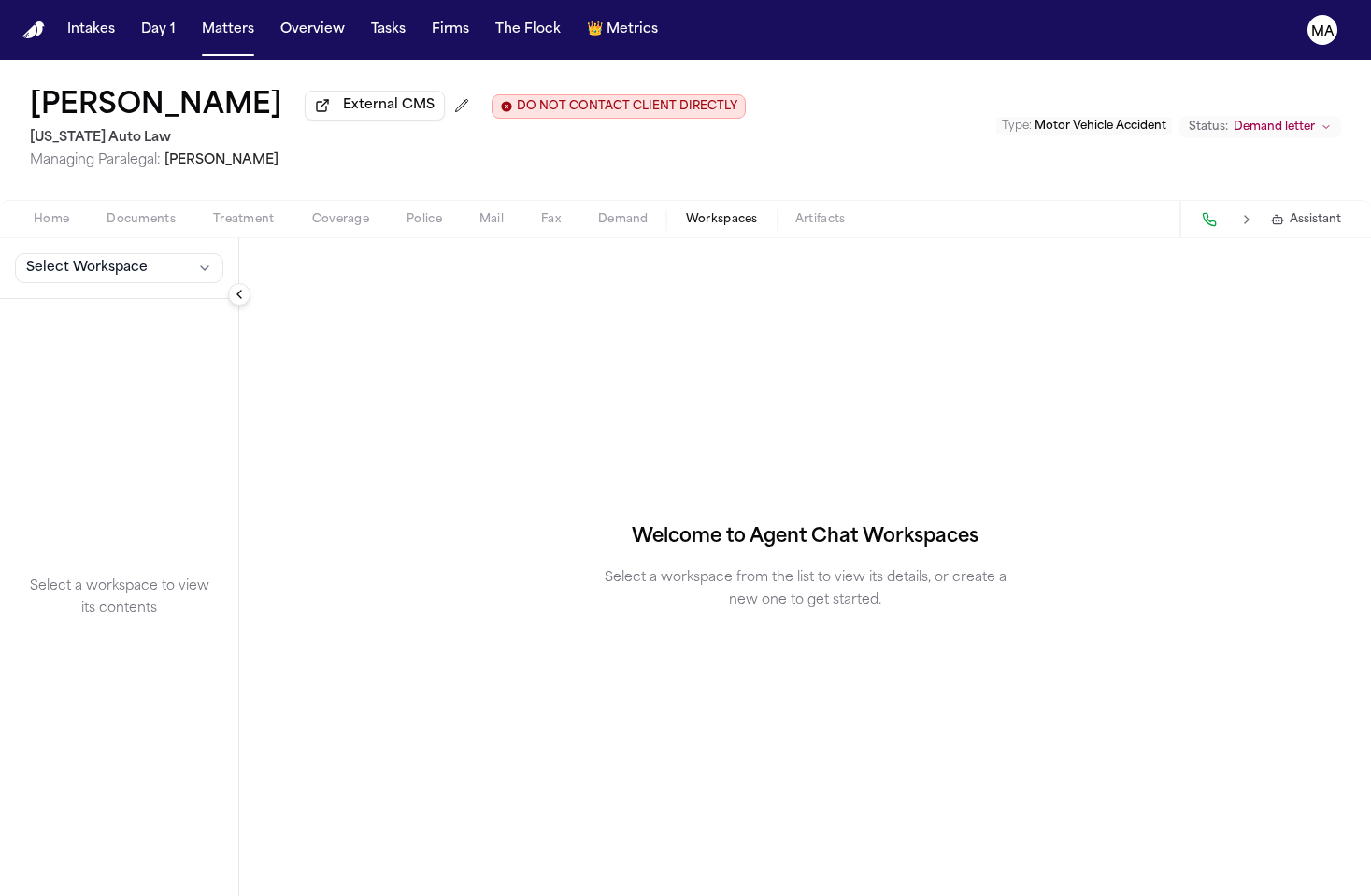
click at [686, 212] on span "Workspaces" at bounding box center [722, 220] width 72 height 15
click at [57, 259] on span "Select Workspace" at bounding box center [87, 269] width 121 height 19
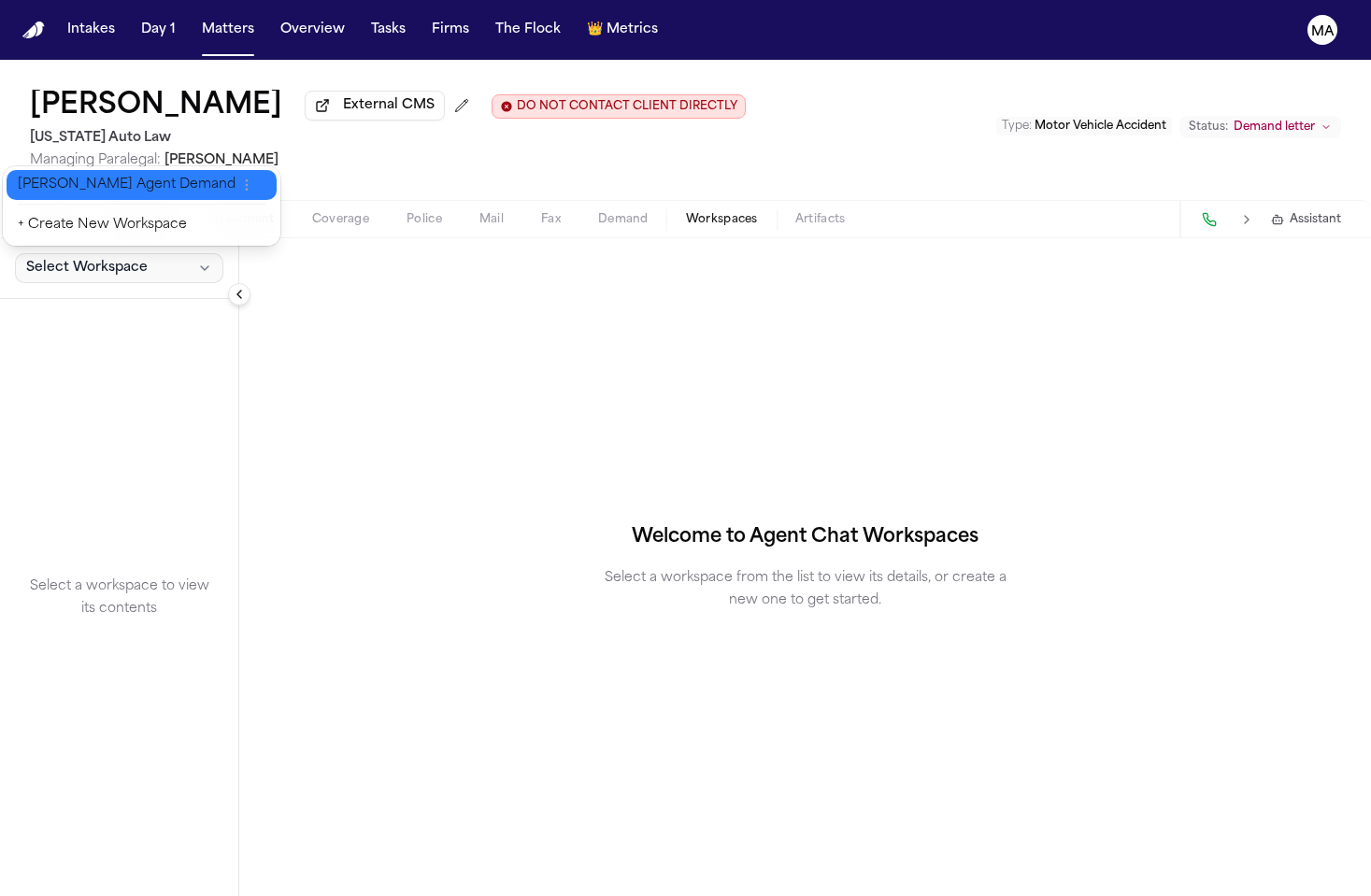
click at [77, 176] on span "Finch Agent Demand" at bounding box center [127, 185] width 218 height 19
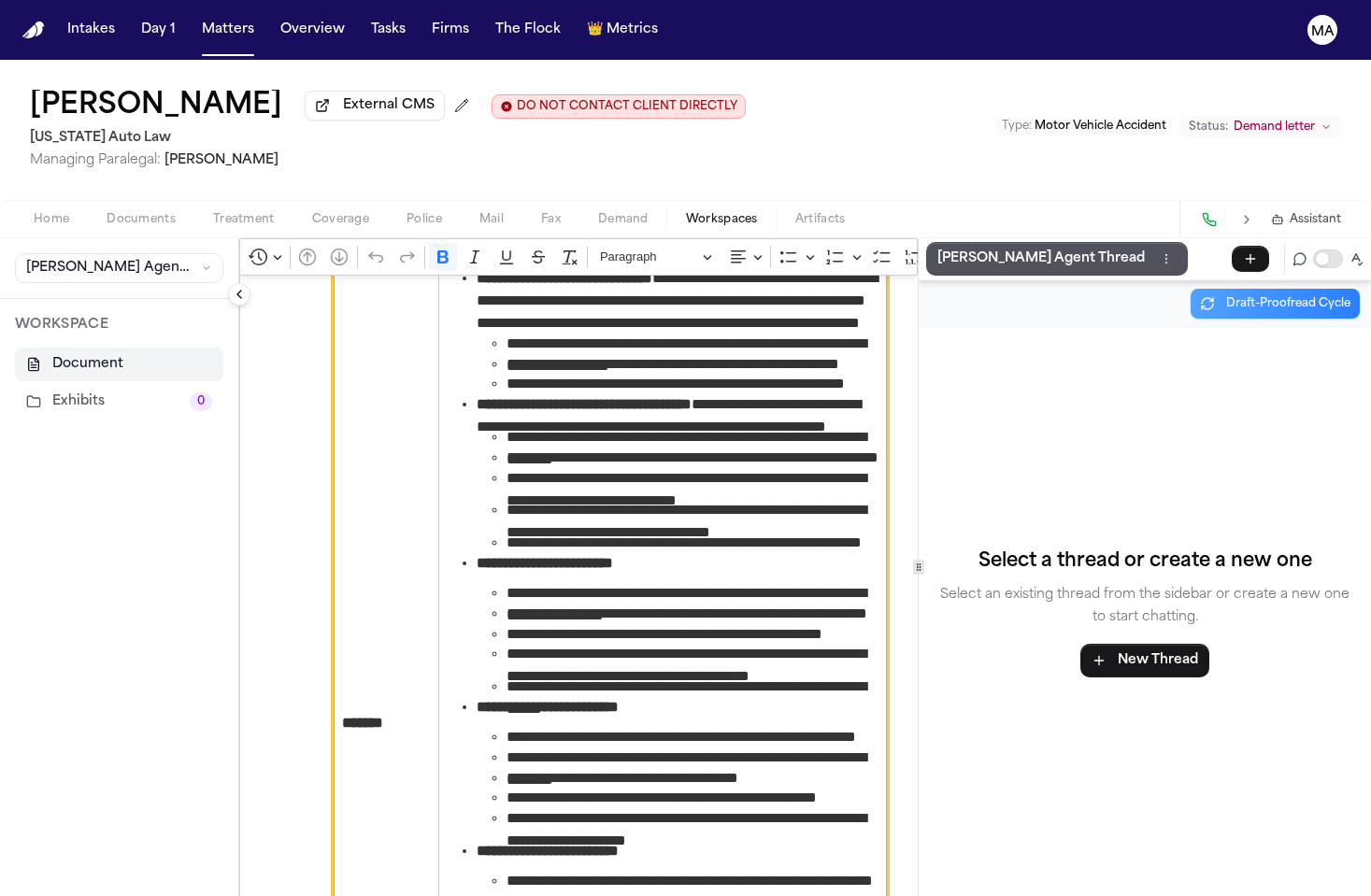
scroll to position [2285, 0]
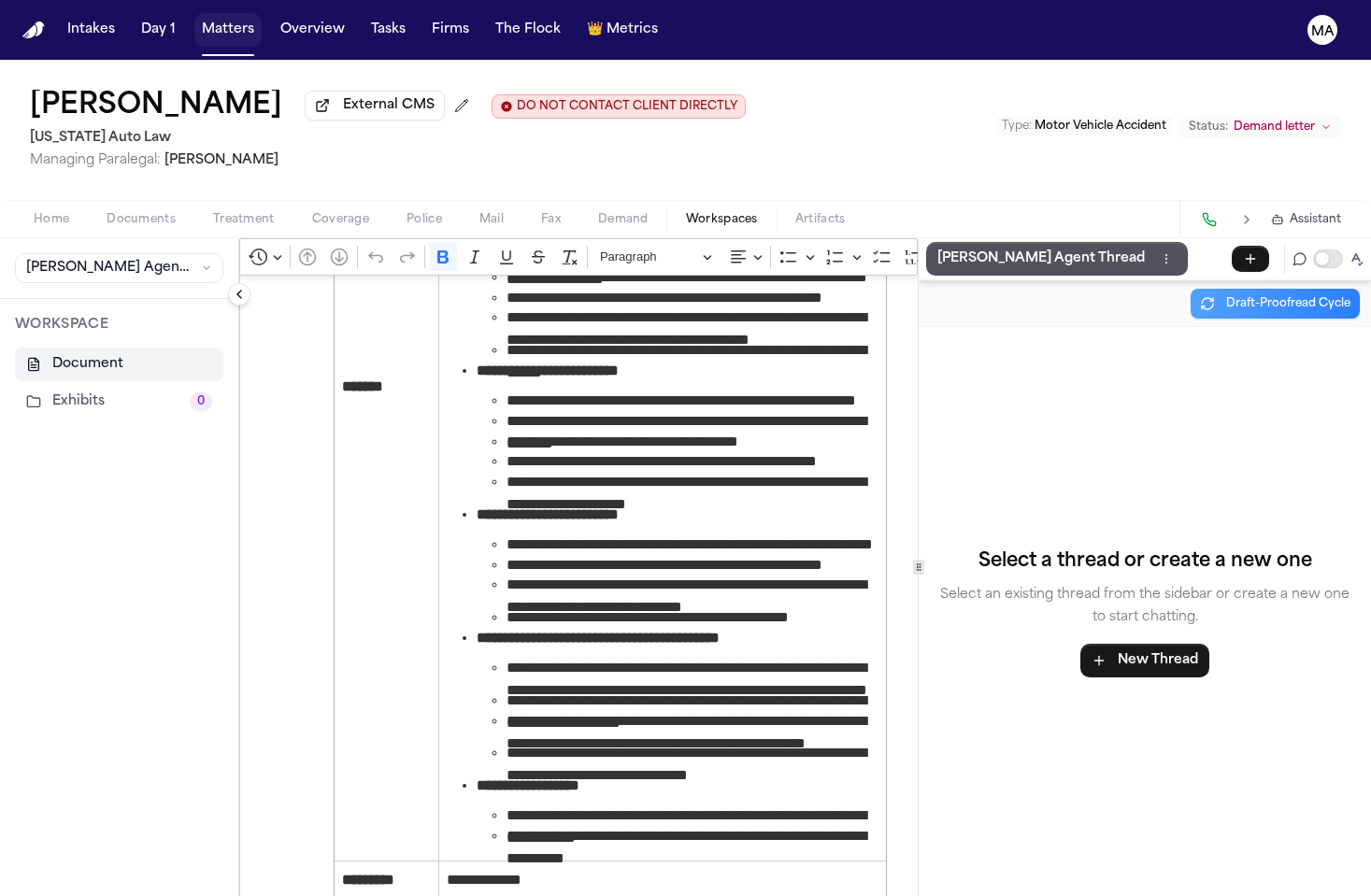
click at [195, 14] on button "Matters" at bounding box center [228, 30] width 67 height 34
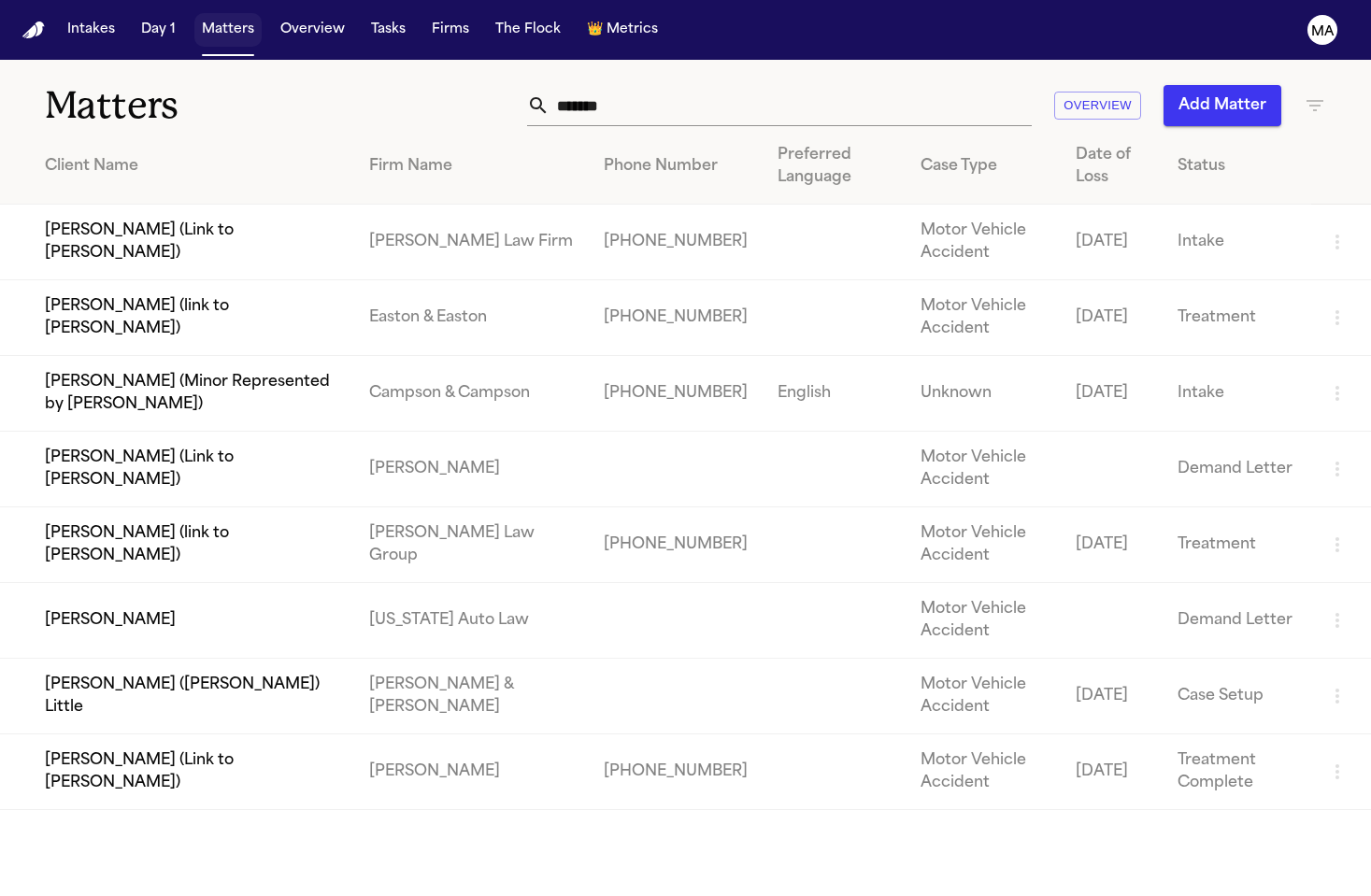
click at [195, 24] on button "Matters" at bounding box center [228, 30] width 67 height 34
drag, startPoint x: 913, startPoint y: 81, endPoint x: 782, endPoint y: 79, distance: 131.0
click at [782, 85] on div "******* Overview Add Matter" at bounding box center [863, 105] width 926 height 41
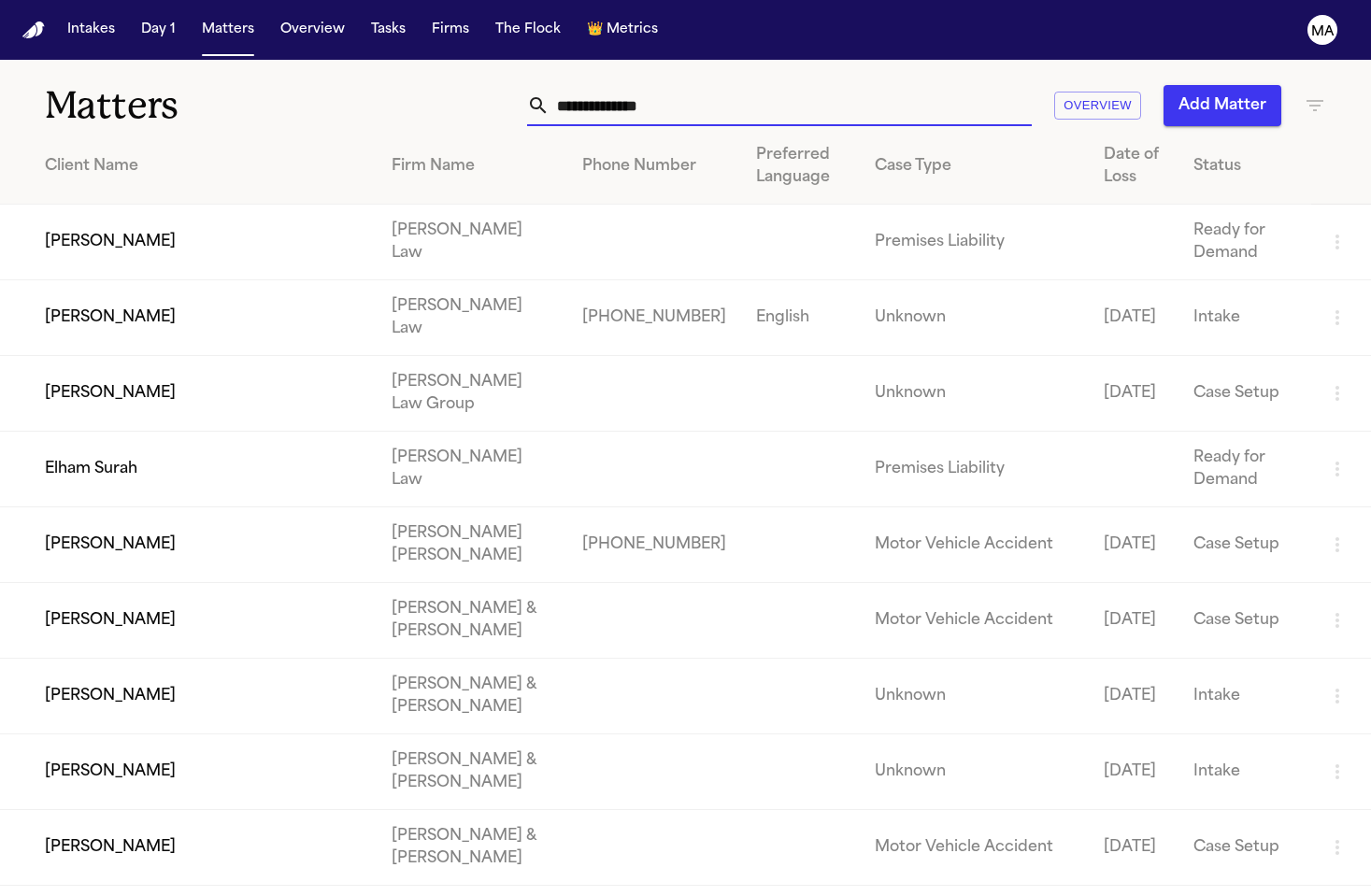
click at [377, 129] on th "Client Name" at bounding box center [188, 167] width 377 height 76
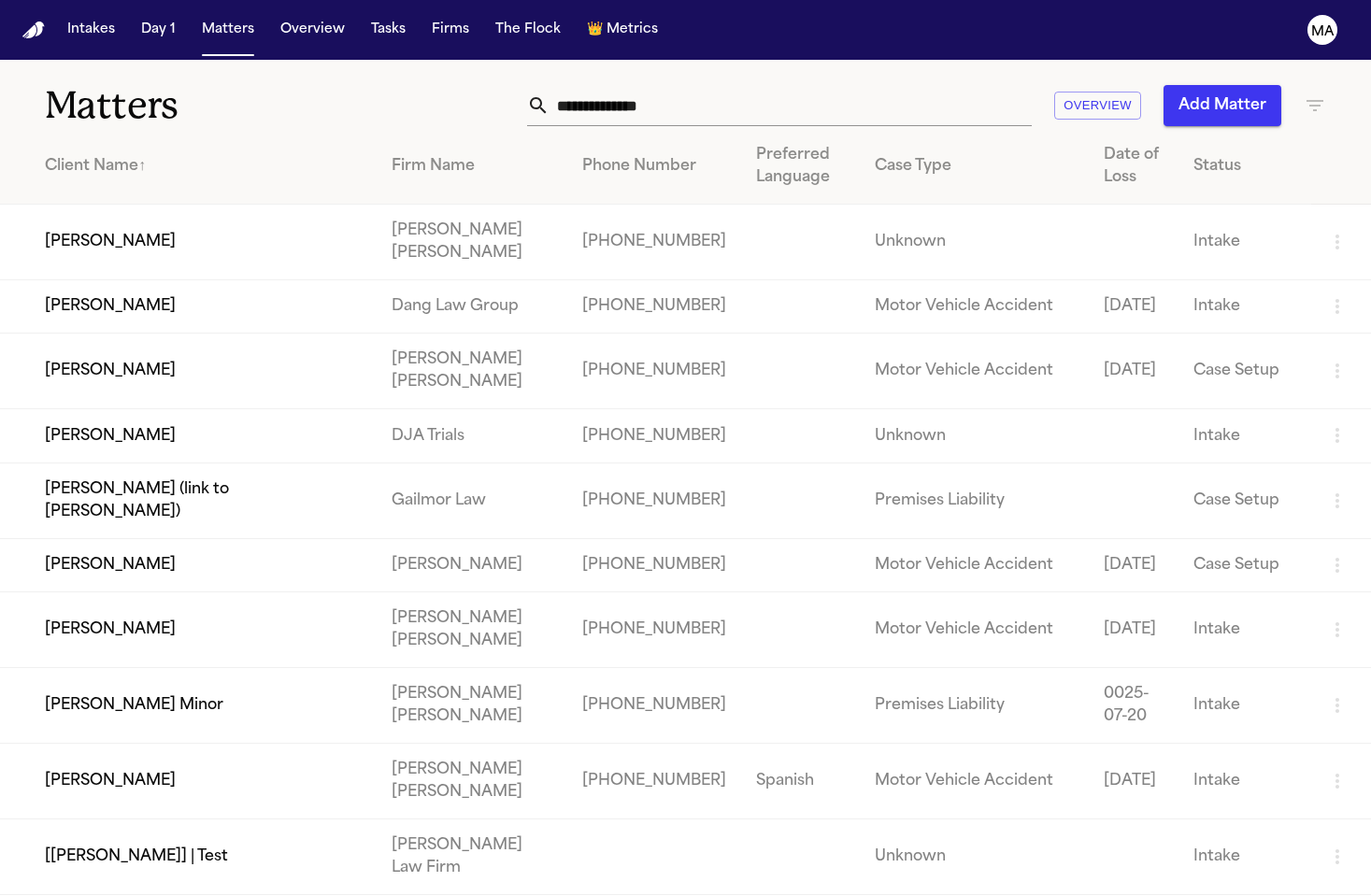
click at [1247, 87] on button "Add Matter" at bounding box center [1222, 105] width 117 height 41
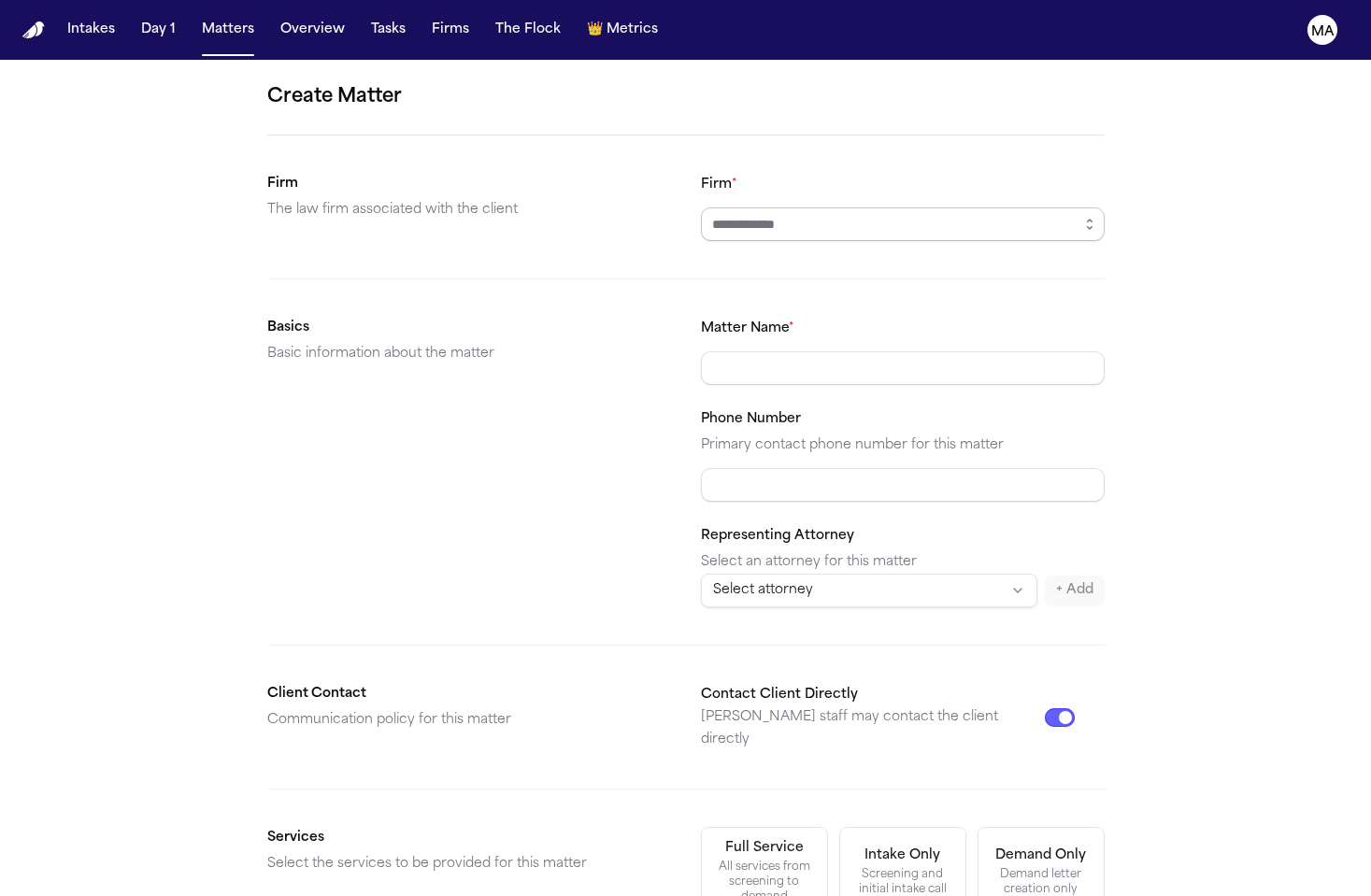
click at [778, 207] on input "Firm *" at bounding box center [903, 224] width 404 height 34
type input "**********"
click at [990, 868] on div "Demand letter creation only" at bounding box center [1041, 883] width 103 height 30
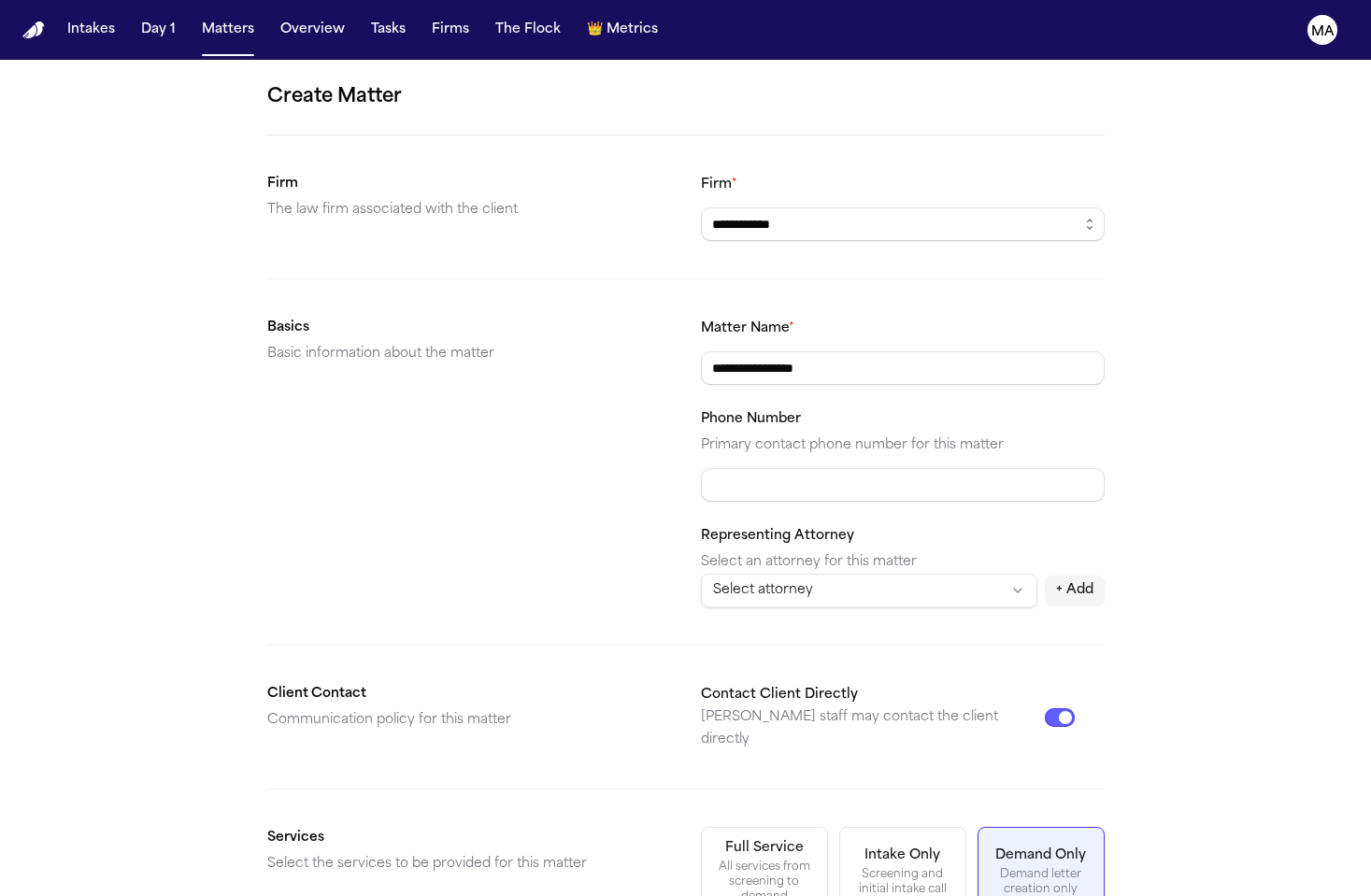
scroll to position [128, 0]
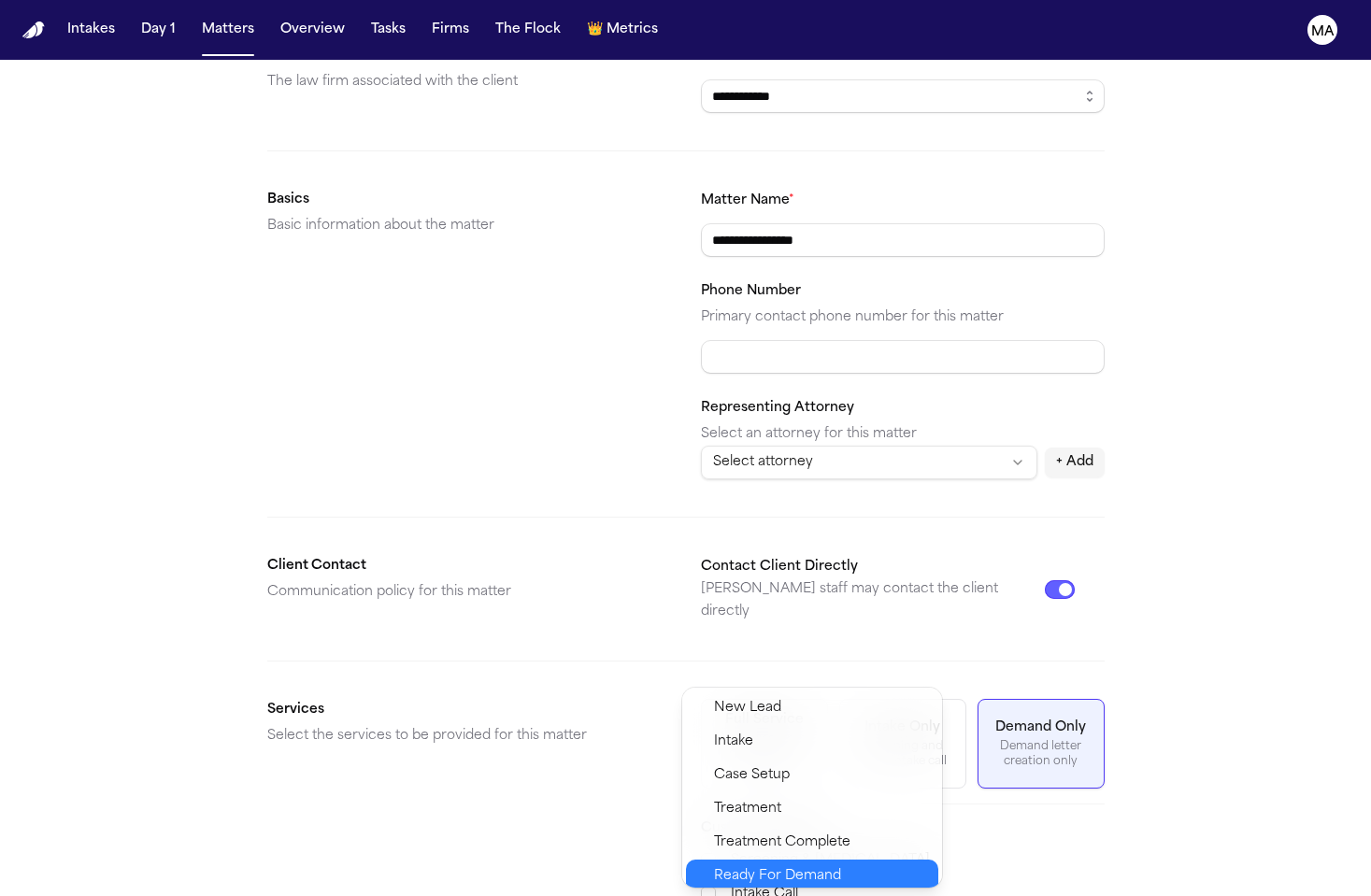
click at [755, 860] on div "Ready For Demand" at bounding box center [812, 877] width 253 height 34
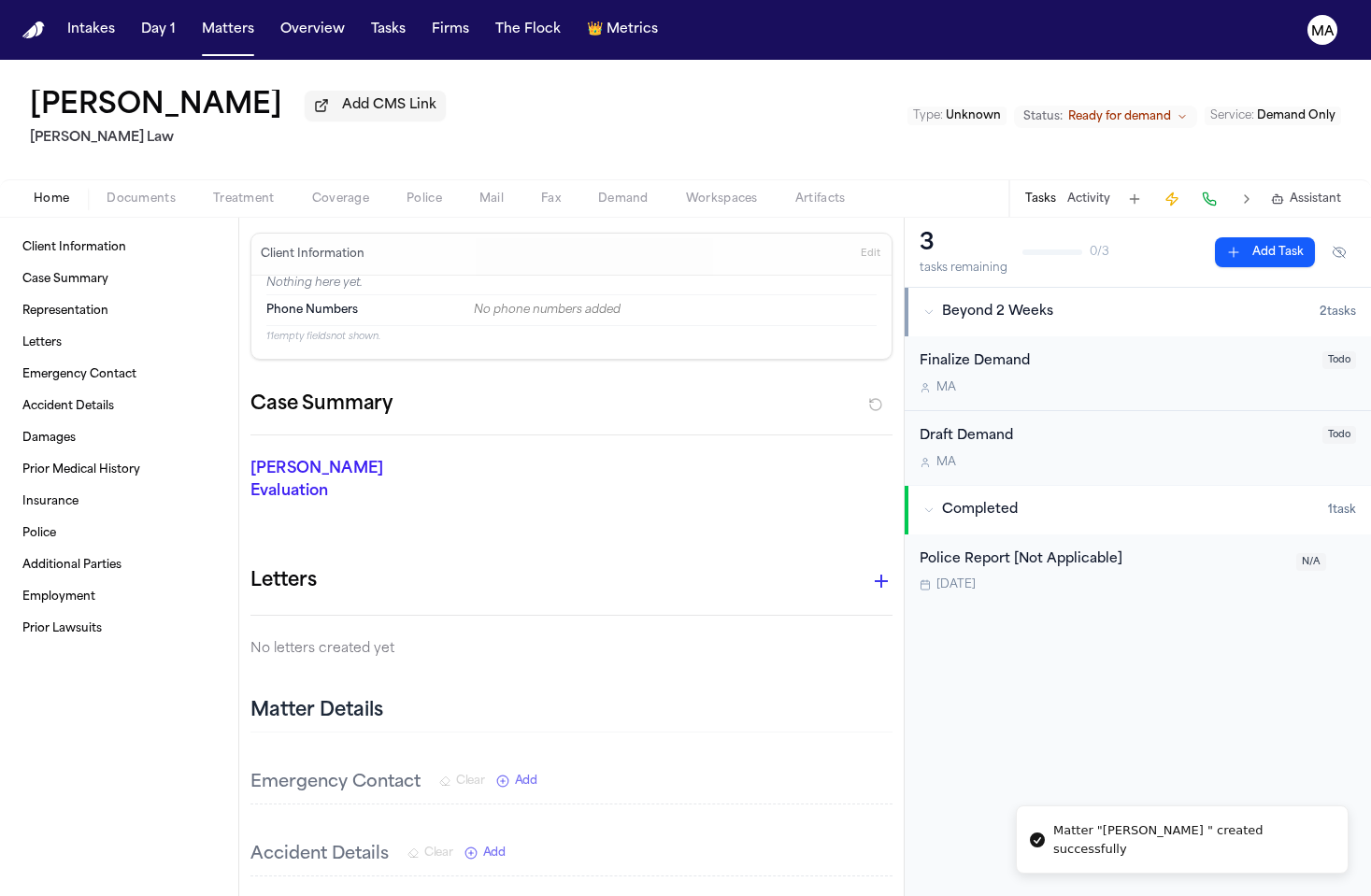
click at [107, 192] on span "Documents" at bounding box center [141, 200] width 69 height 15
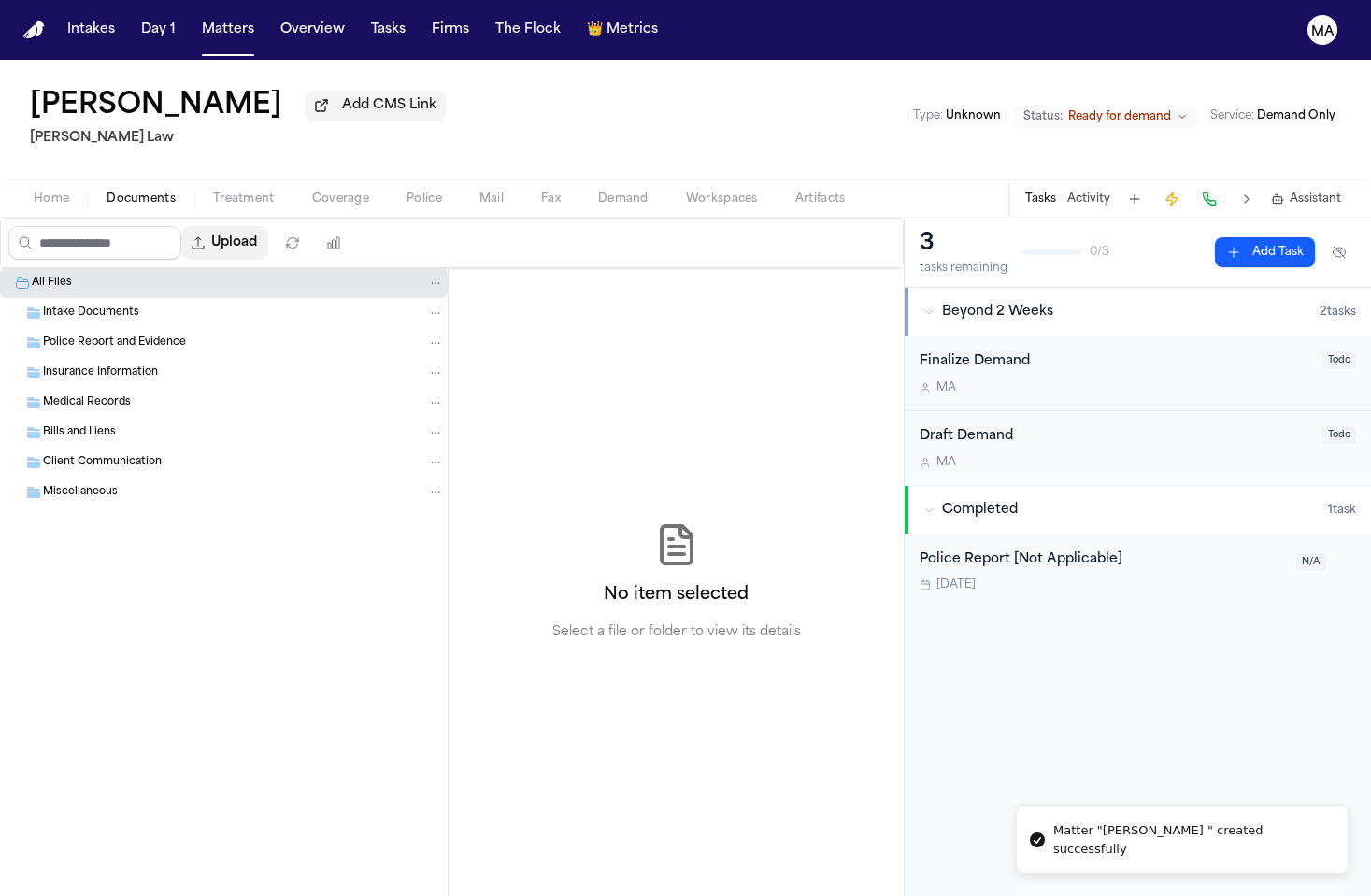
click at [190, 226] on button "Upload" at bounding box center [225, 243] width 87 height 34
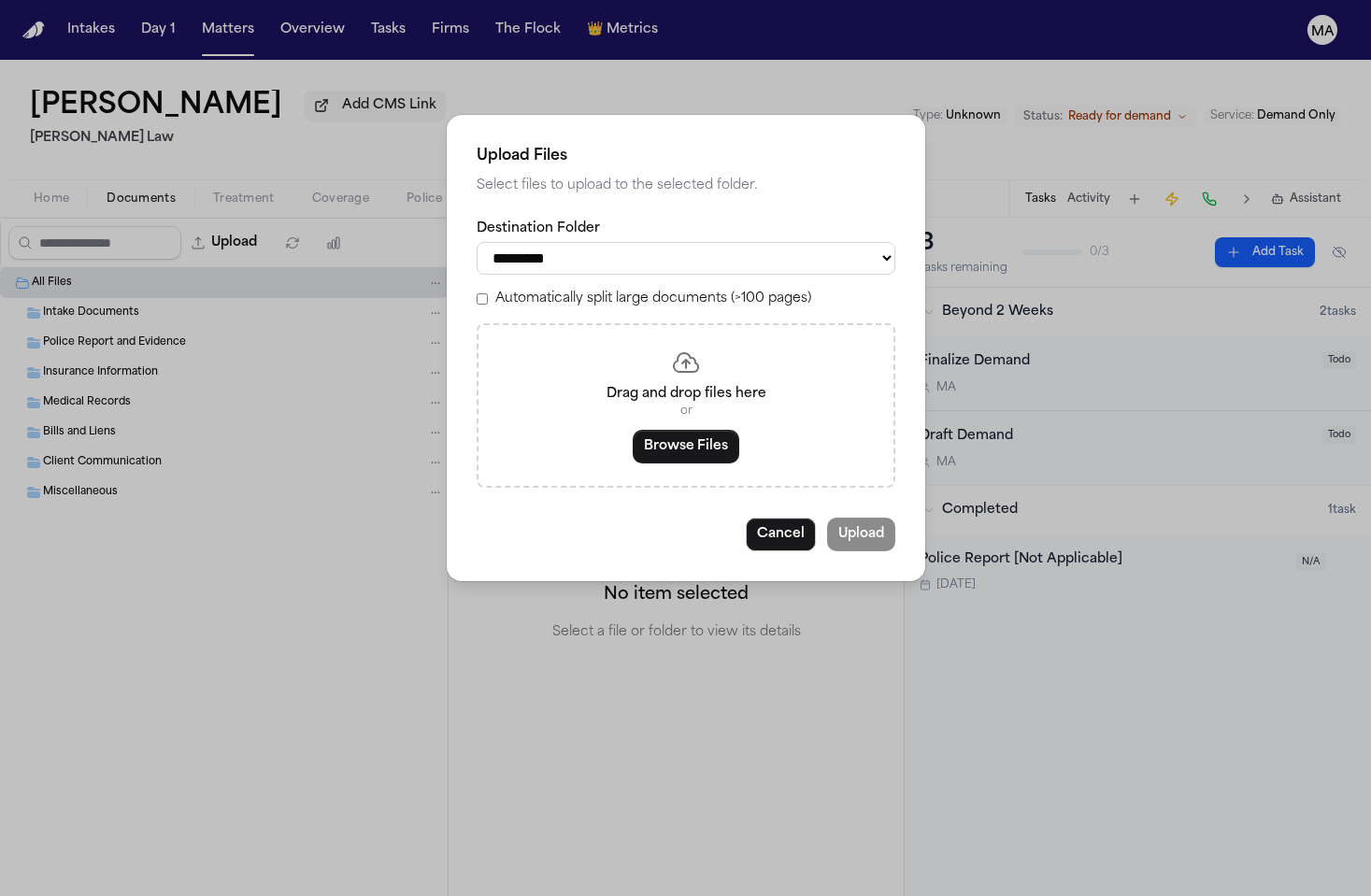
click at [606, 290] on label "Automatically split large documents (>100 pages)" at bounding box center [654, 299] width 316 height 19
click at [669, 430] on button "Browse Files" at bounding box center [686, 447] width 107 height 34
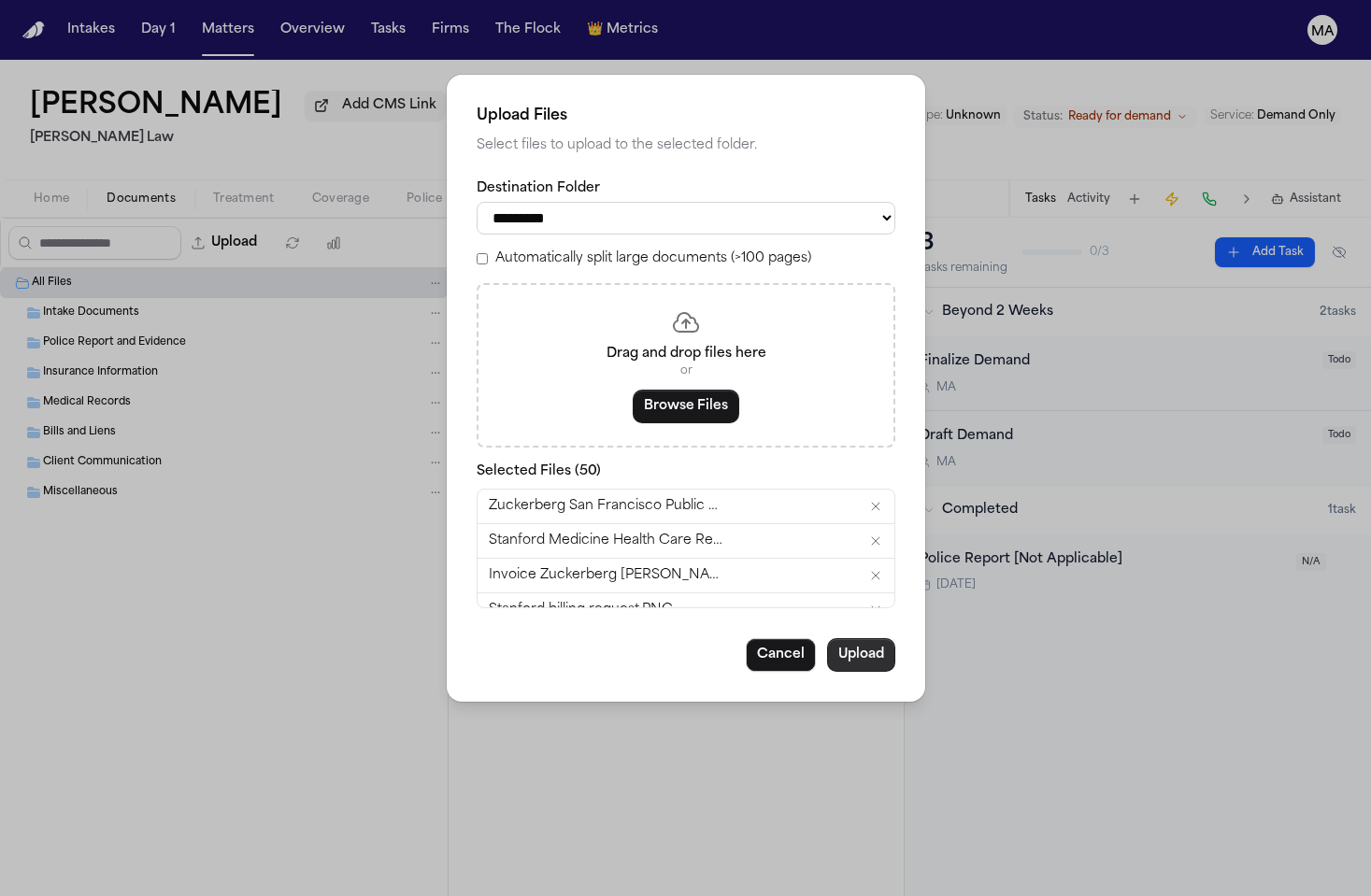
click at [827, 639] on button "Upload" at bounding box center [861, 656] width 68 height 34
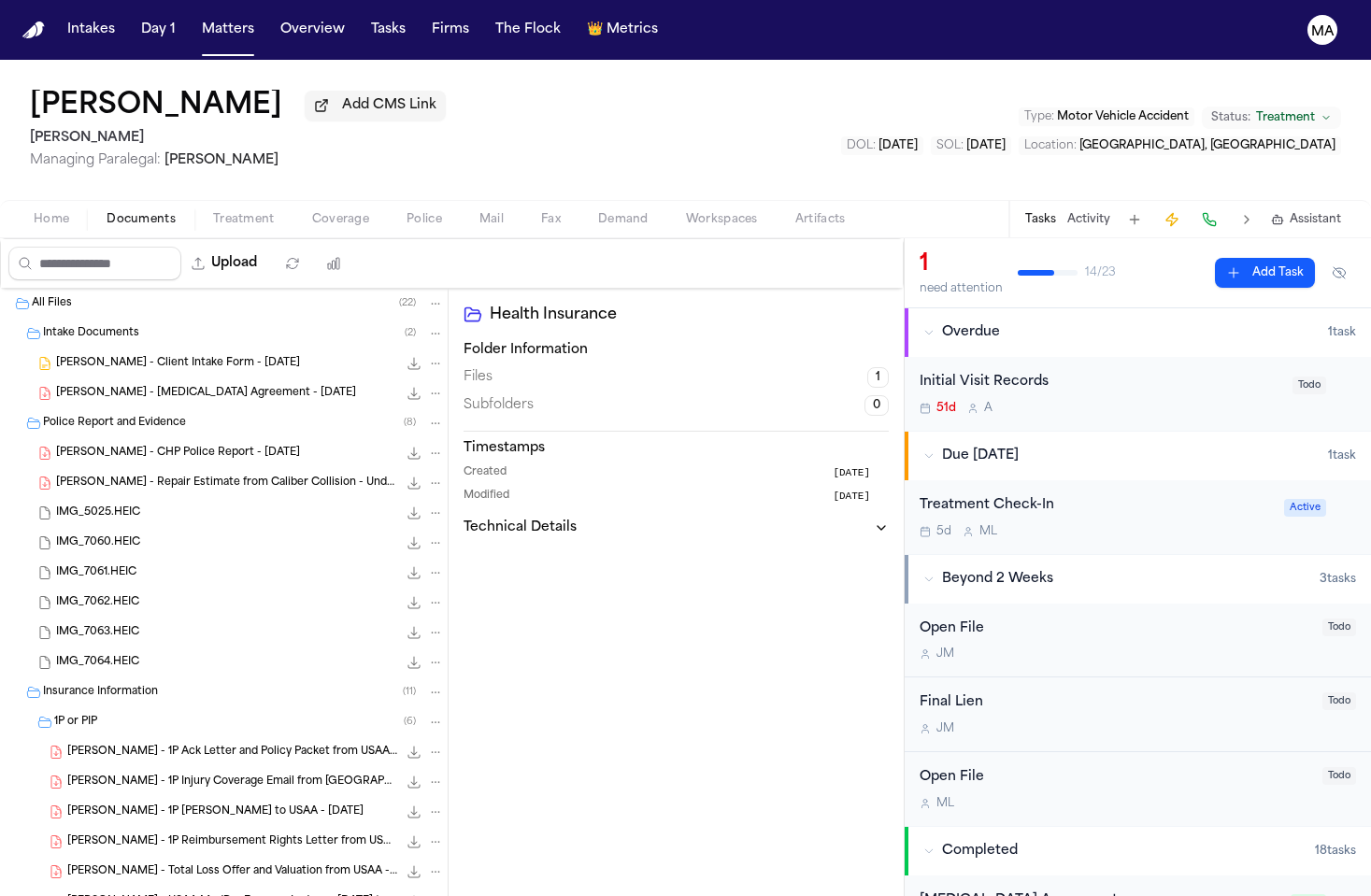
scroll to position [170, 0]
click at [320, 78] on div "[PERSON_NAME] Add CMS Link [PERSON_NAME] Managing Paralegal: [PERSON_NAME] Type…" at bounding box center [685, 130] width 1371 height 140
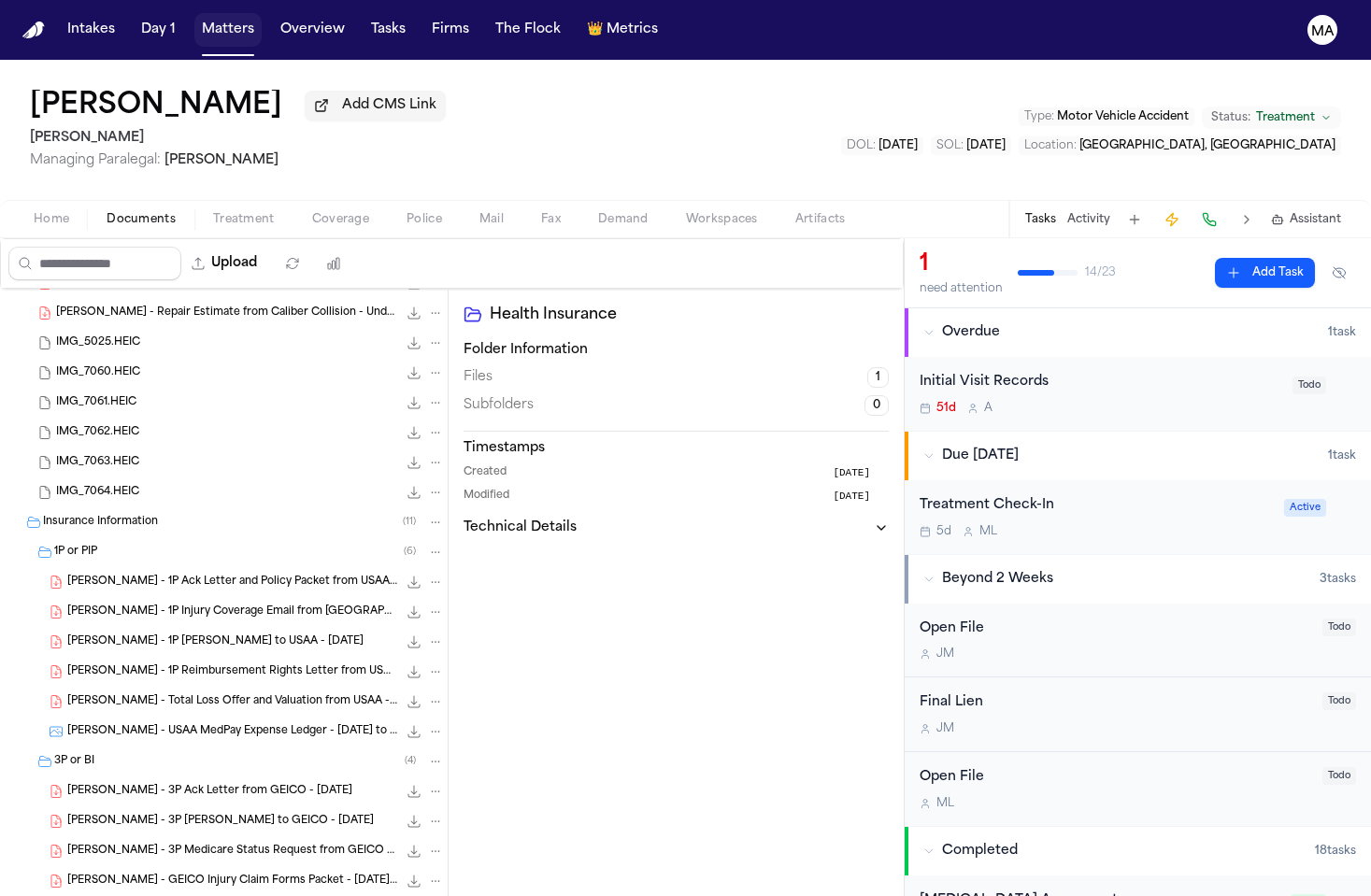
click at [195, 16] on button "Matters" at bounding box center [228, 30] width 67 height 34
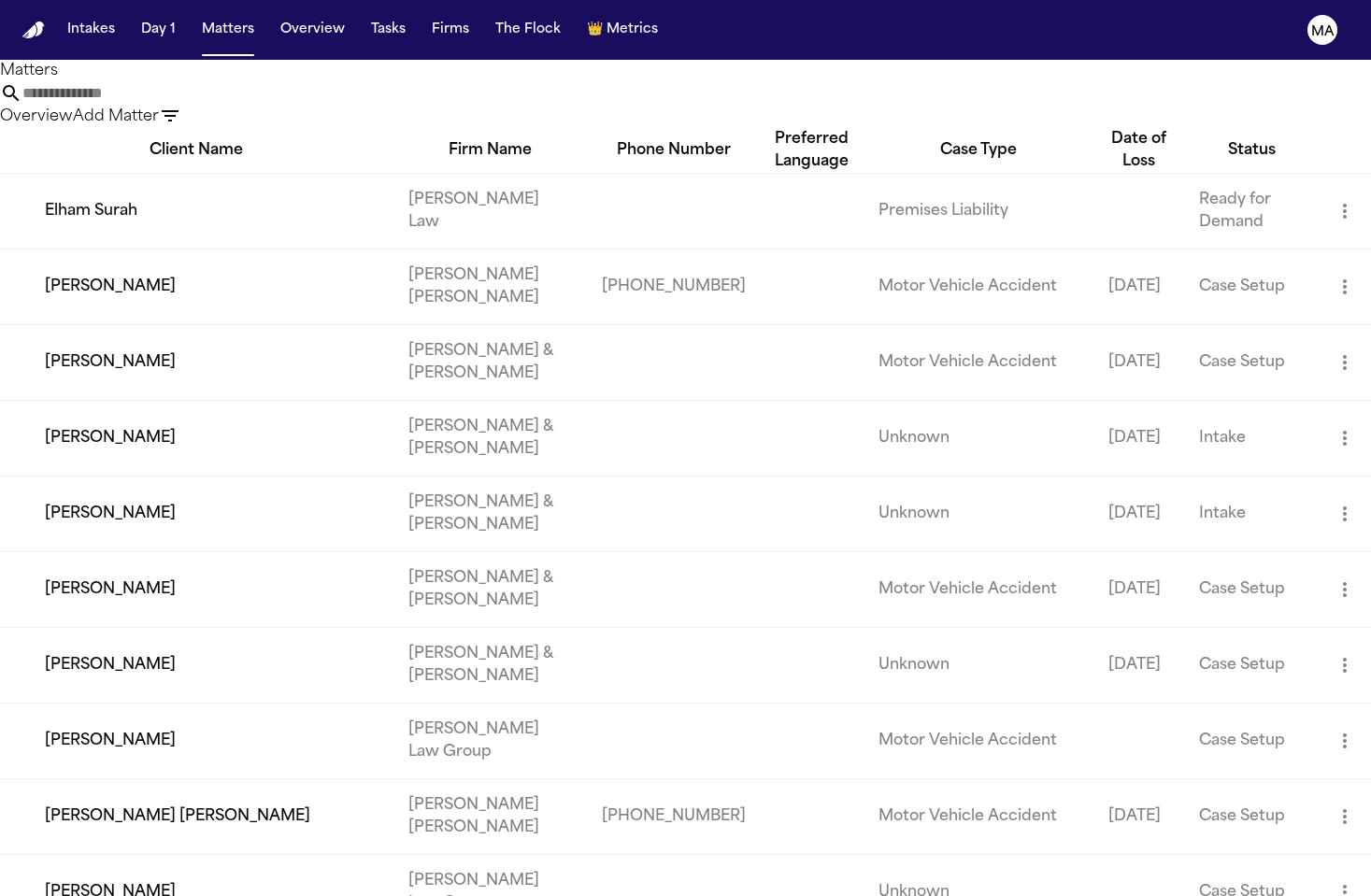
click at [172, 82] on input "text" at bounding box center [97, 94] width 149 height 23
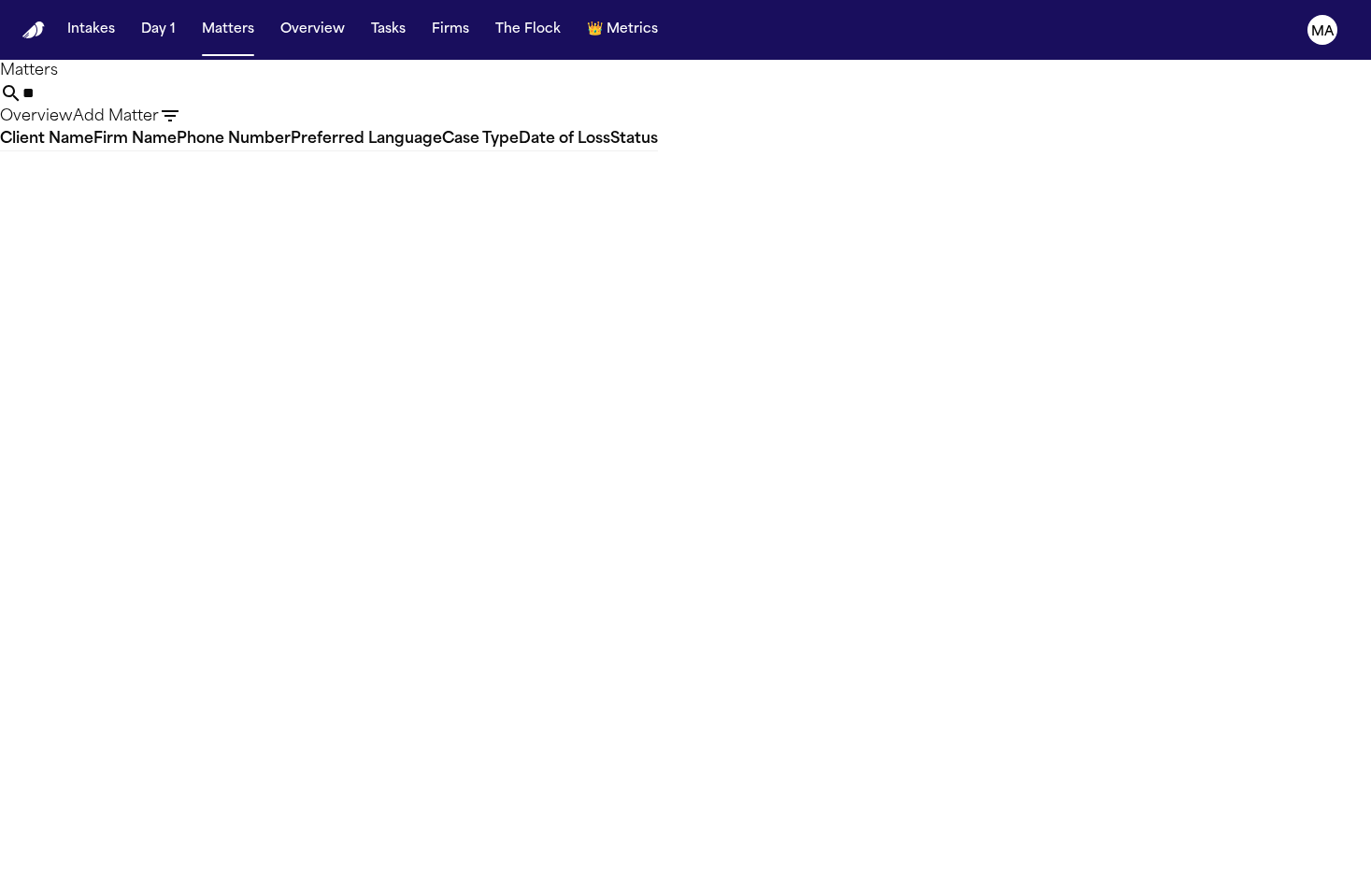
type input "*"
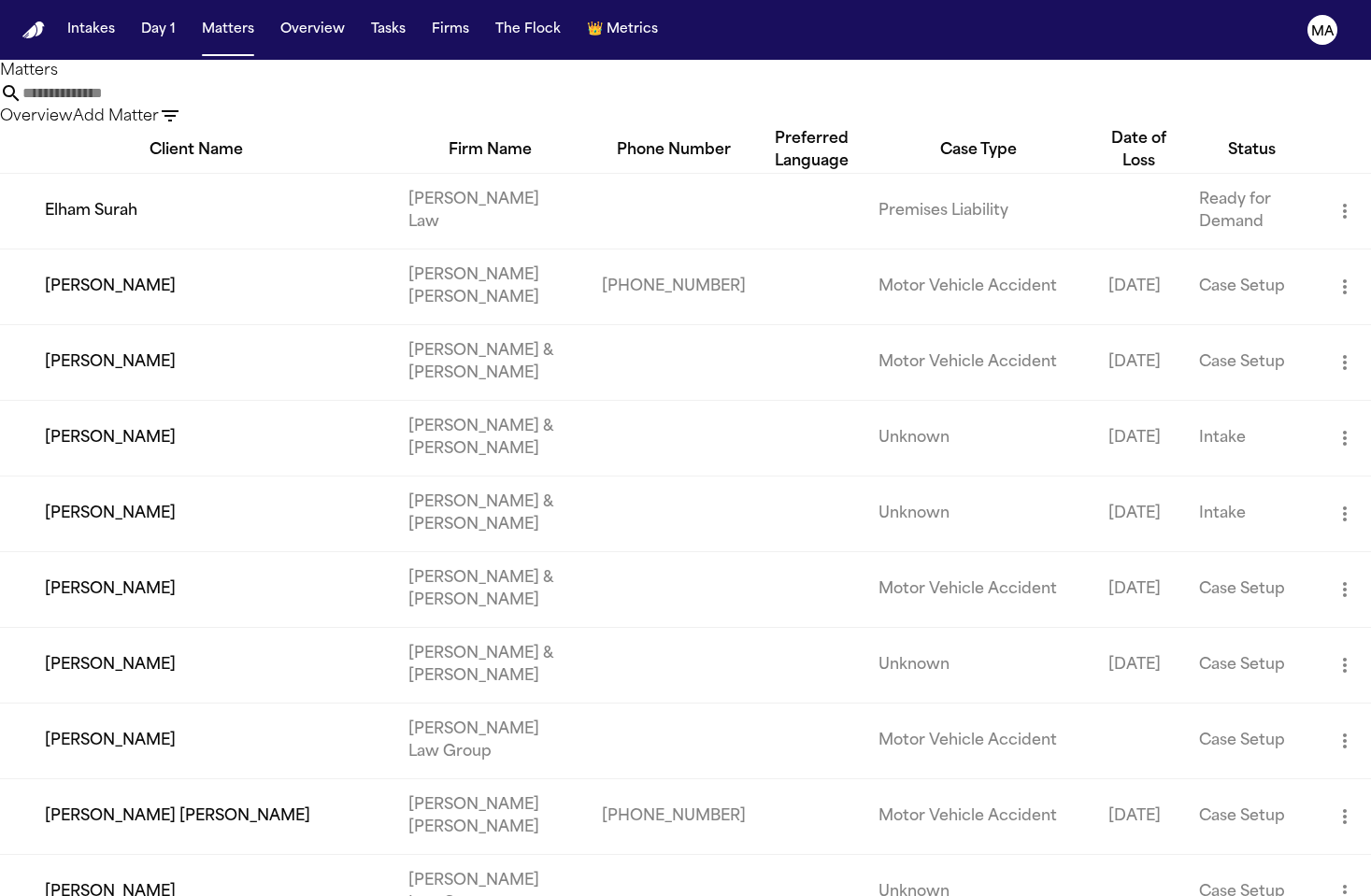
click at [182, 105] on icon "button" at bounding box center [170, 116] width 23 height 23
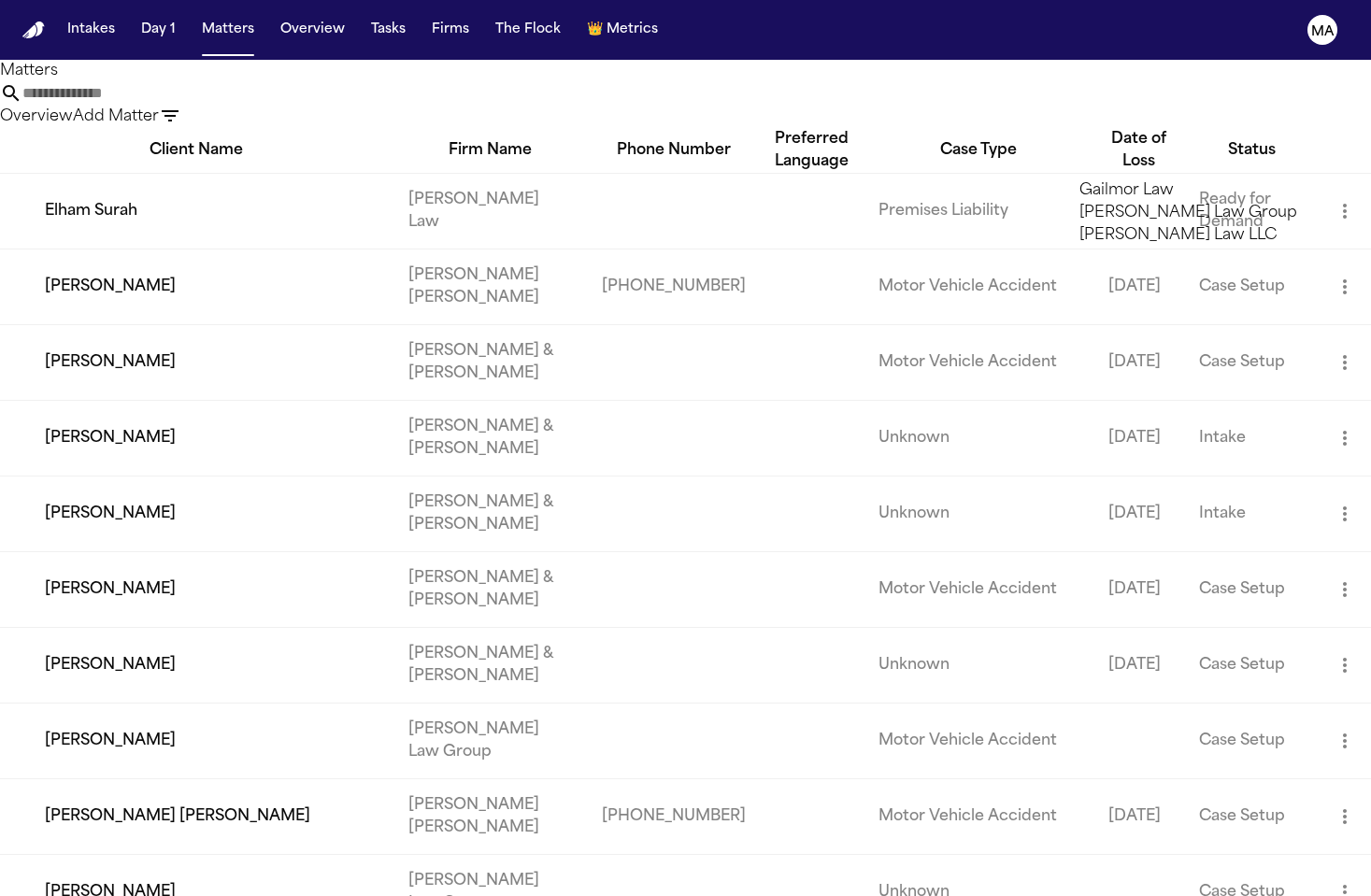
type input "******"
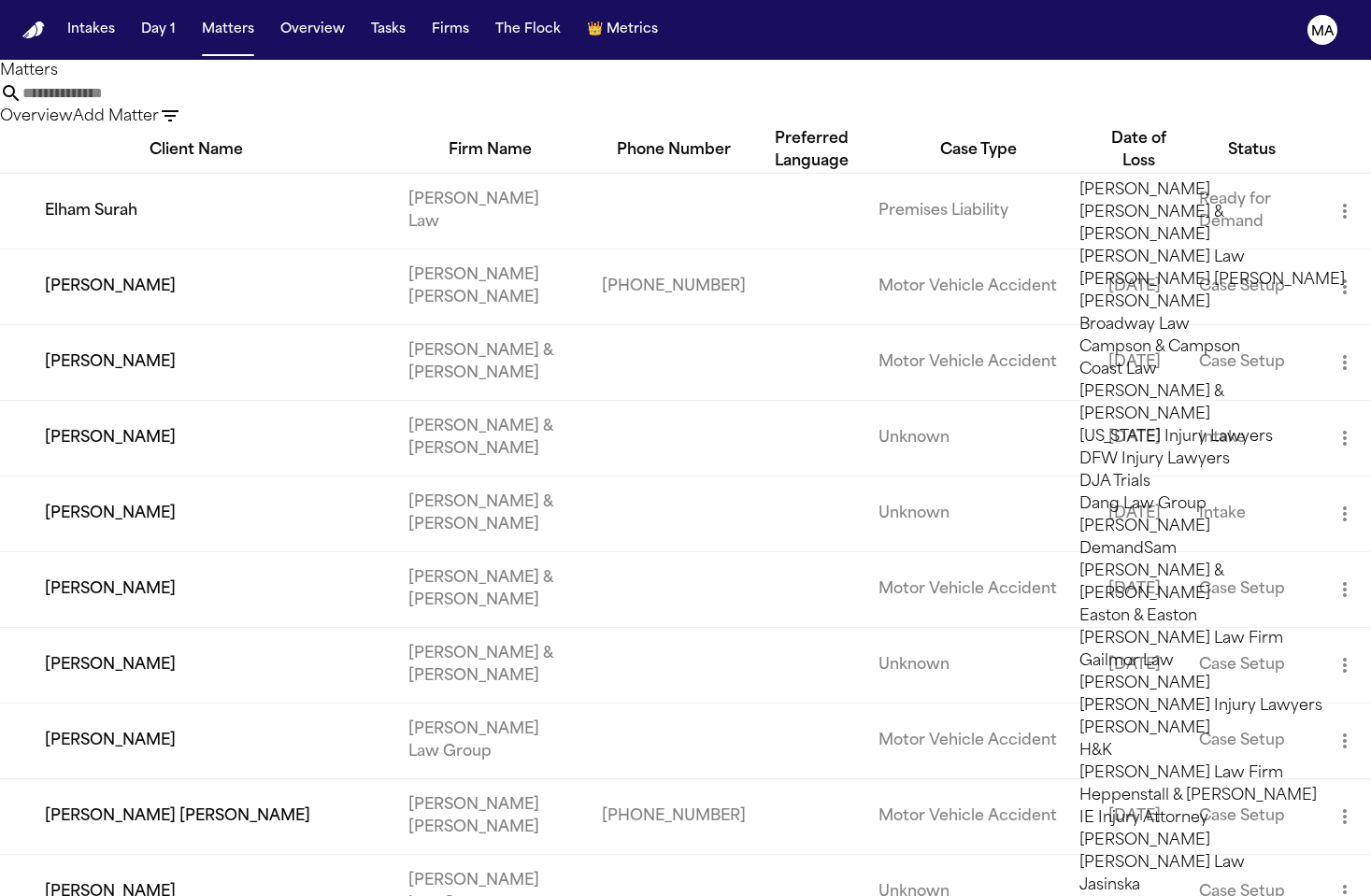
click at [1153, 197] on li "[PERSON_NAME]" at bounding box center [1212, 191] width 266 height 23
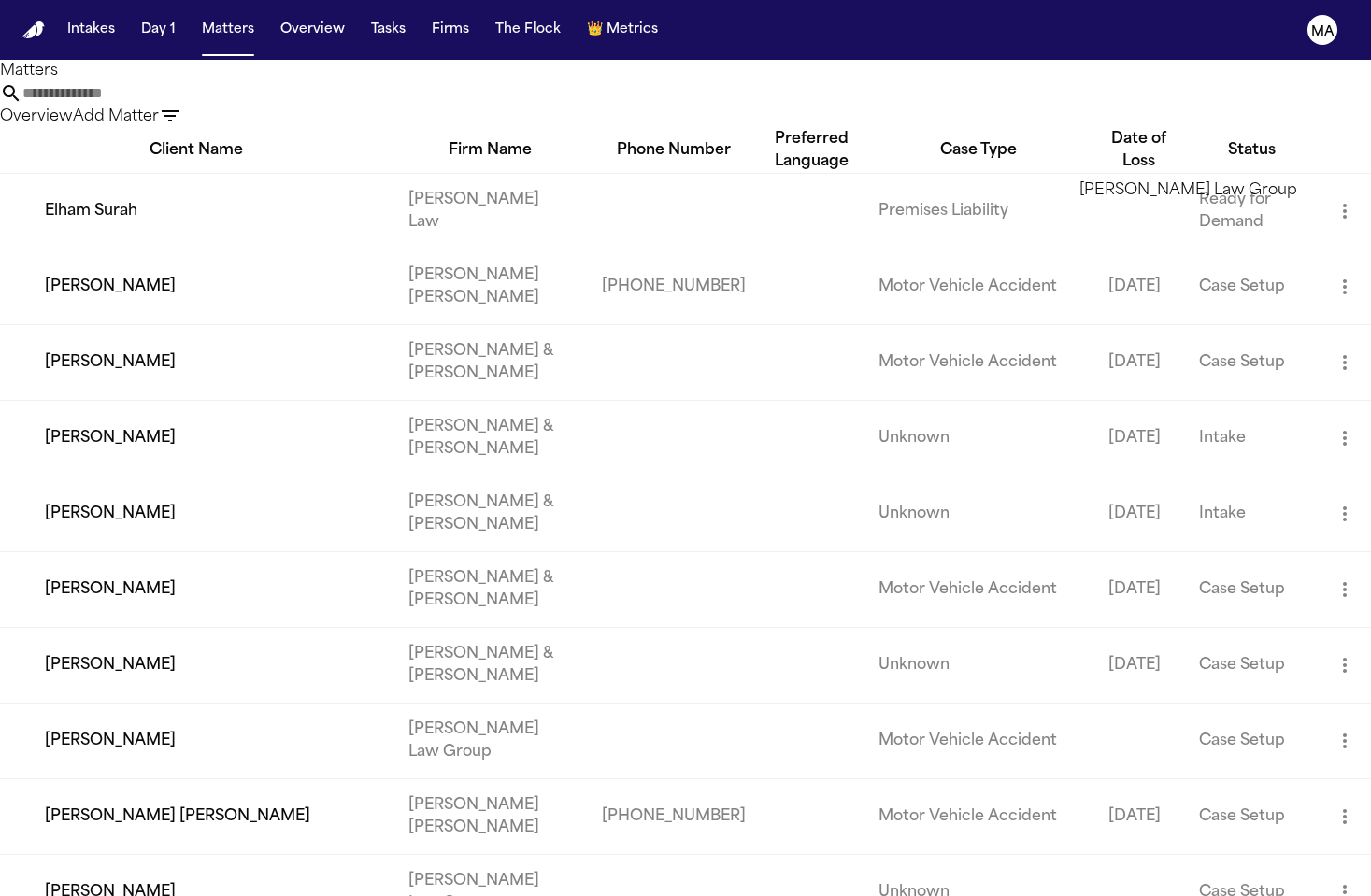
type input "******"
click at [1198, 192] on li "[PERSON_NAME] Law Group" at bounding box center [1212, 191] width 266 height 23
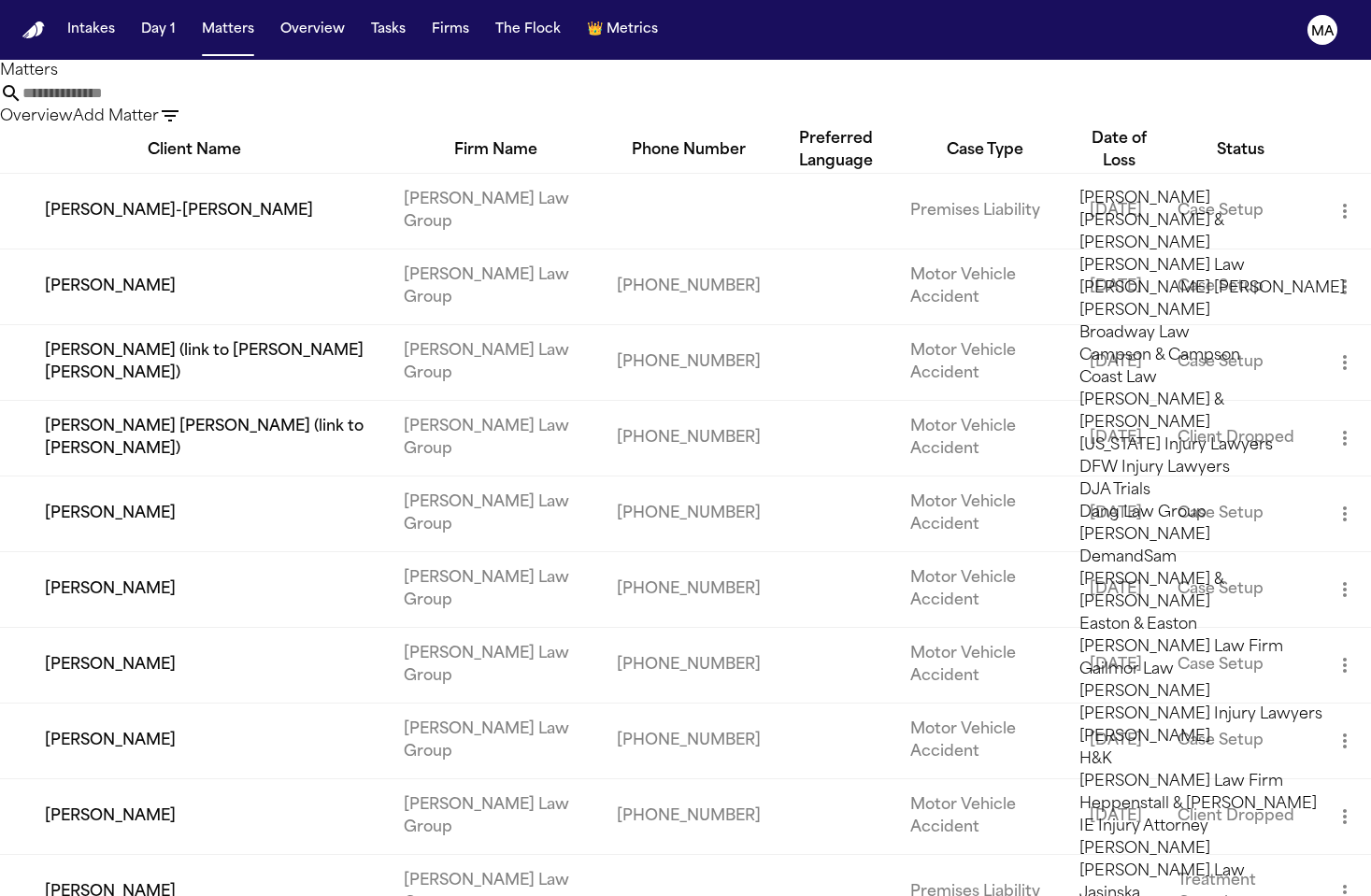
scroll to position [606, 0]
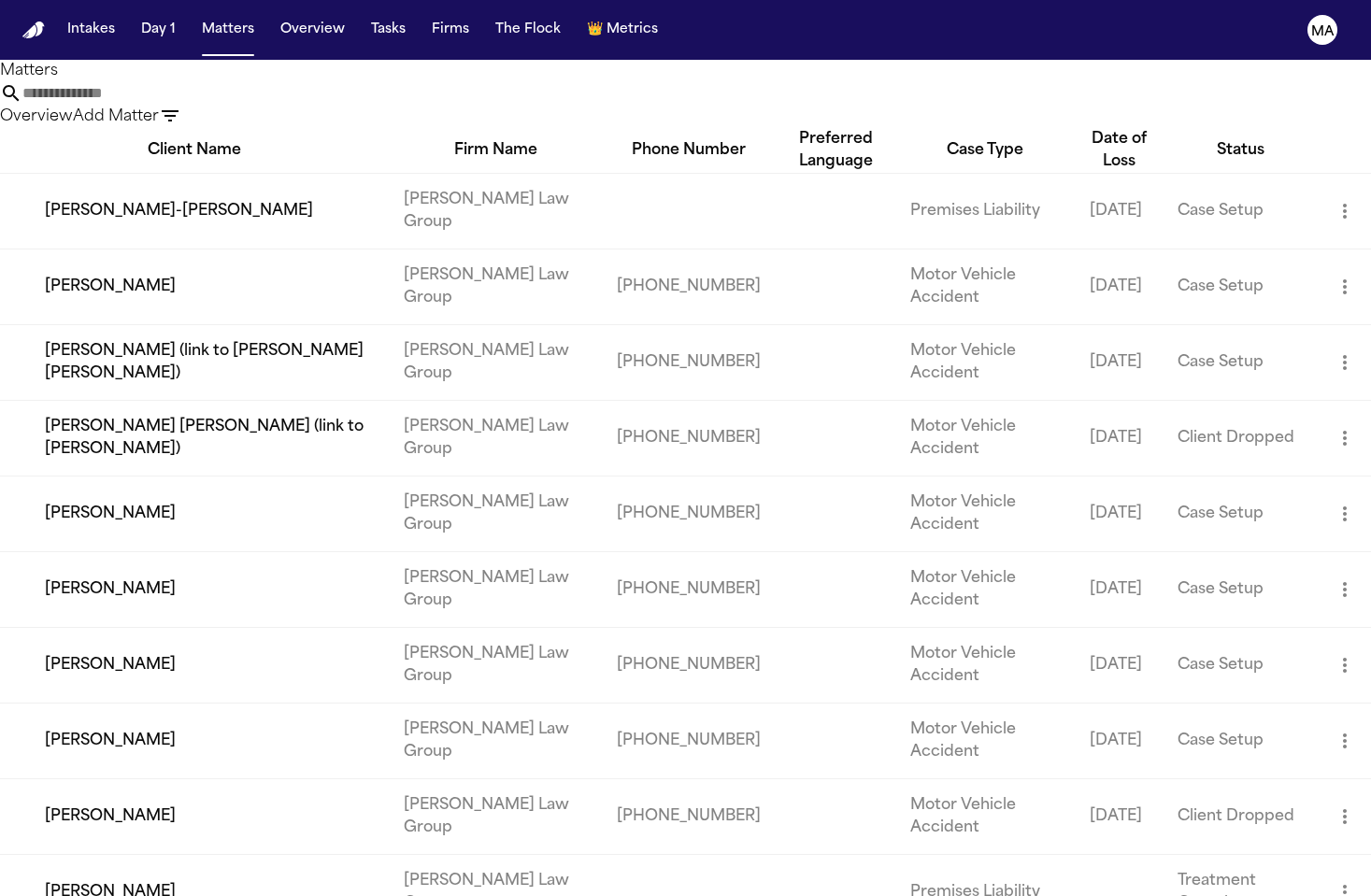
click at [599, 896] on div at bounding box center [685, 896] width 1371 height 0
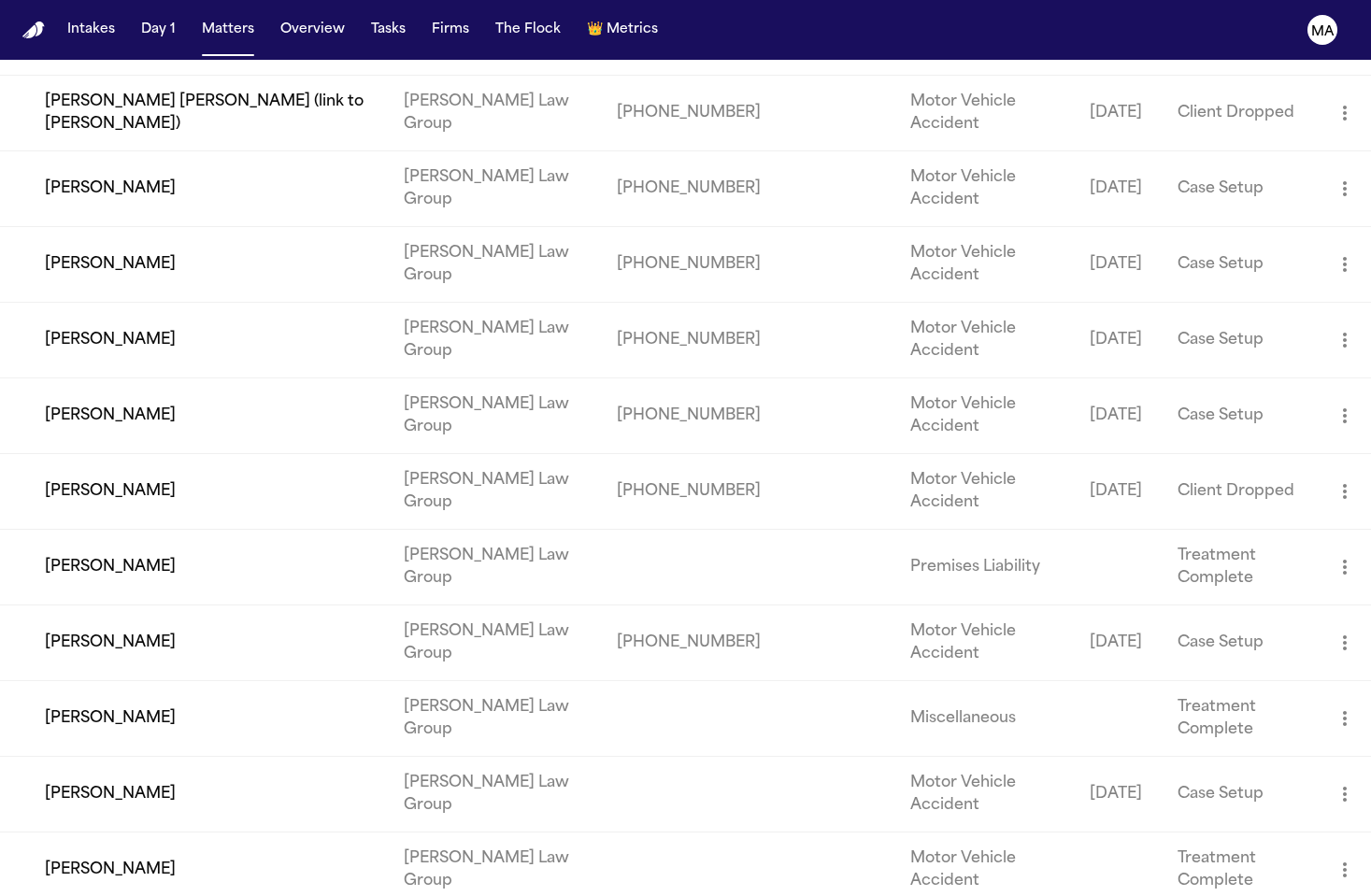
scroll to position [790, 0]
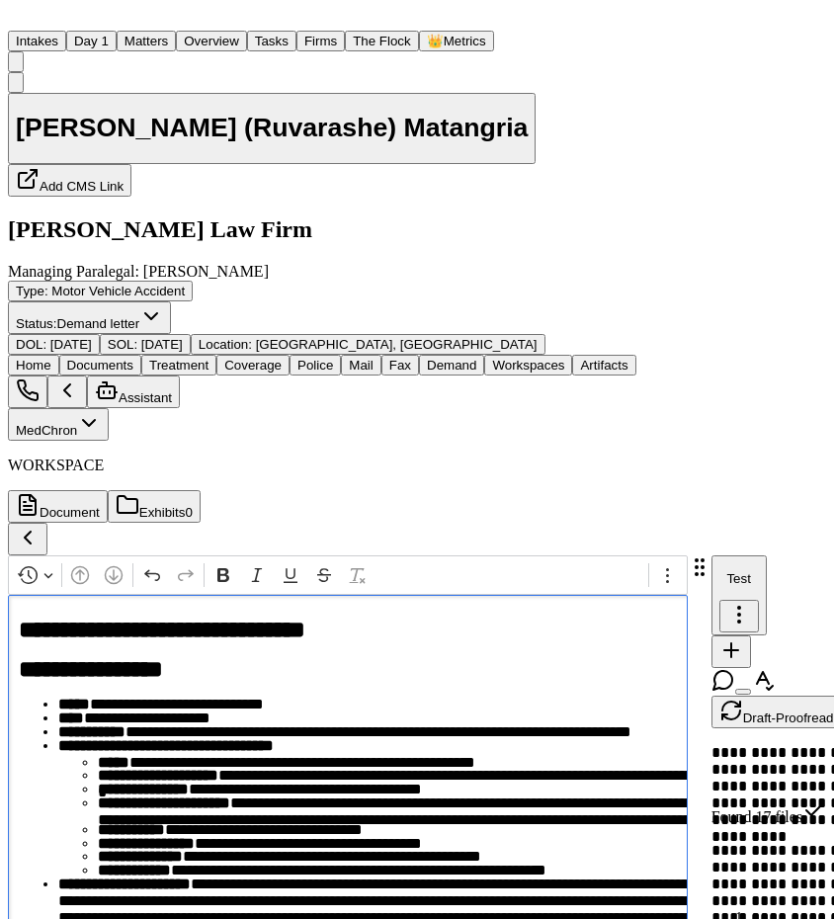
scroll to position [12907, 0]
click at [161, 31] on button "Matters" at bounding box center [146, 41] width 59 height 21
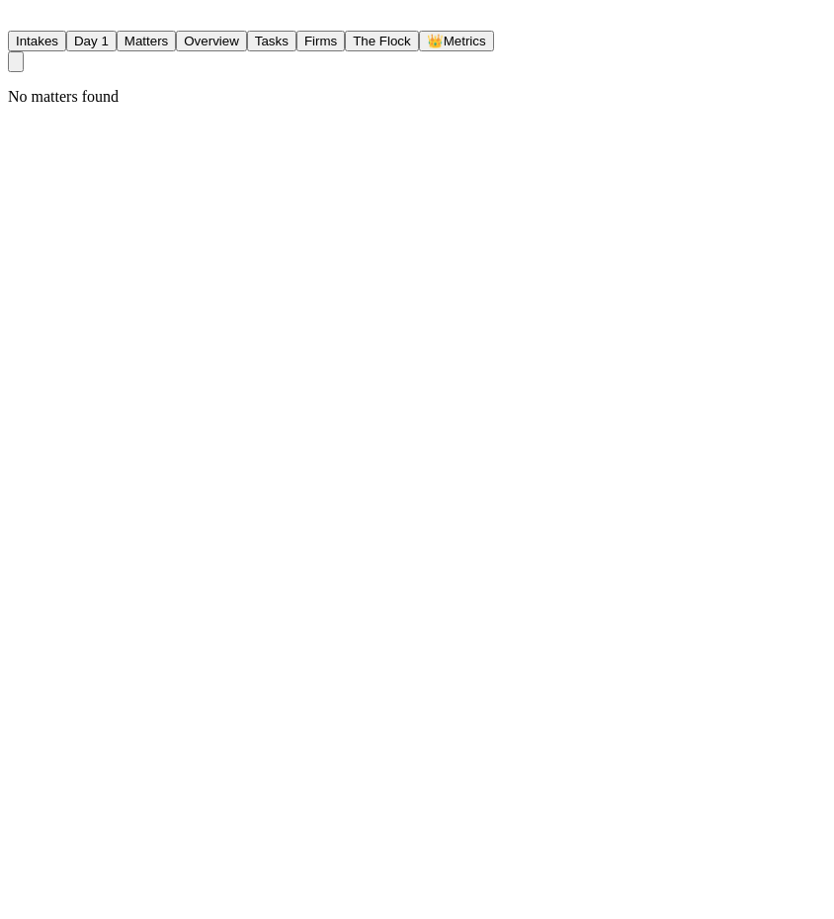
click at [148, 31] on button "Matters" at bounding box center [146, 41] width 59 height 21
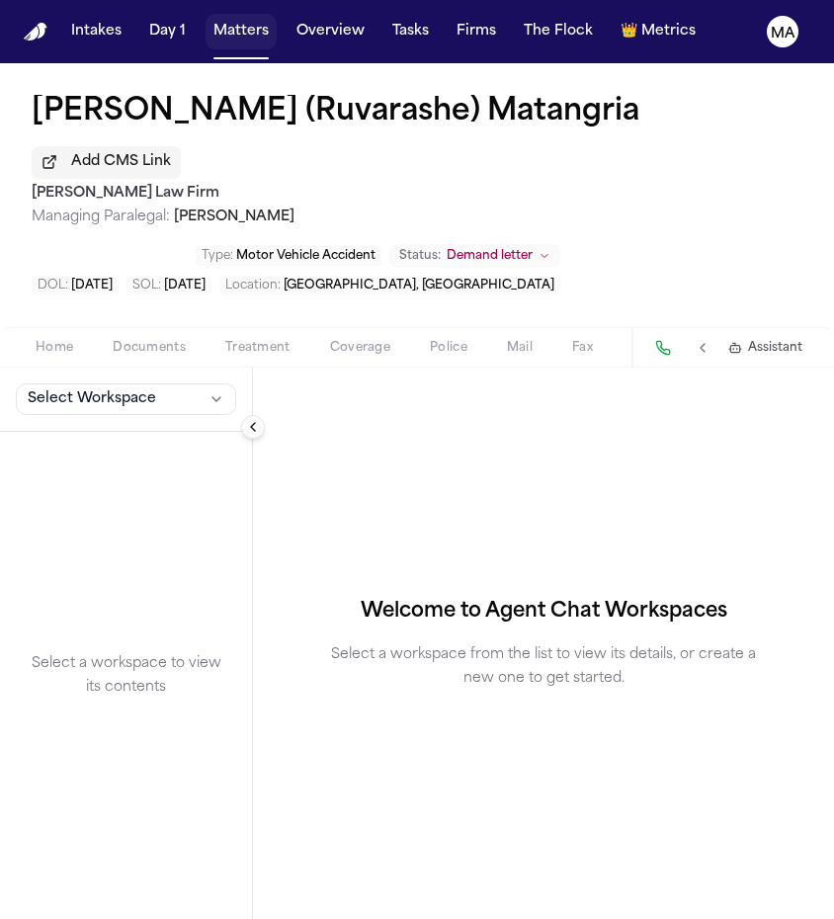
click at [206, 23] on button "Matters" at bounding box center [241, 32] width 71 height 36
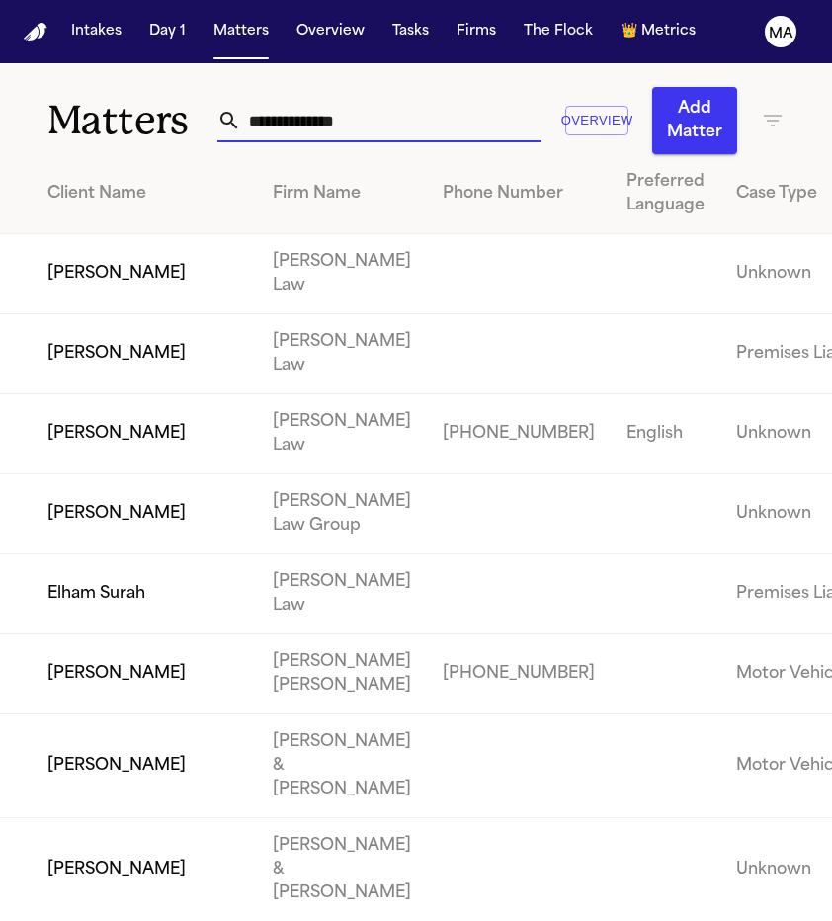
click at [339, 99] on input "text" at bounding box center [391, 120] width 300 height 43
click at [341, 99] on input "text" at bounding box center [391, 120] width 300 height 43
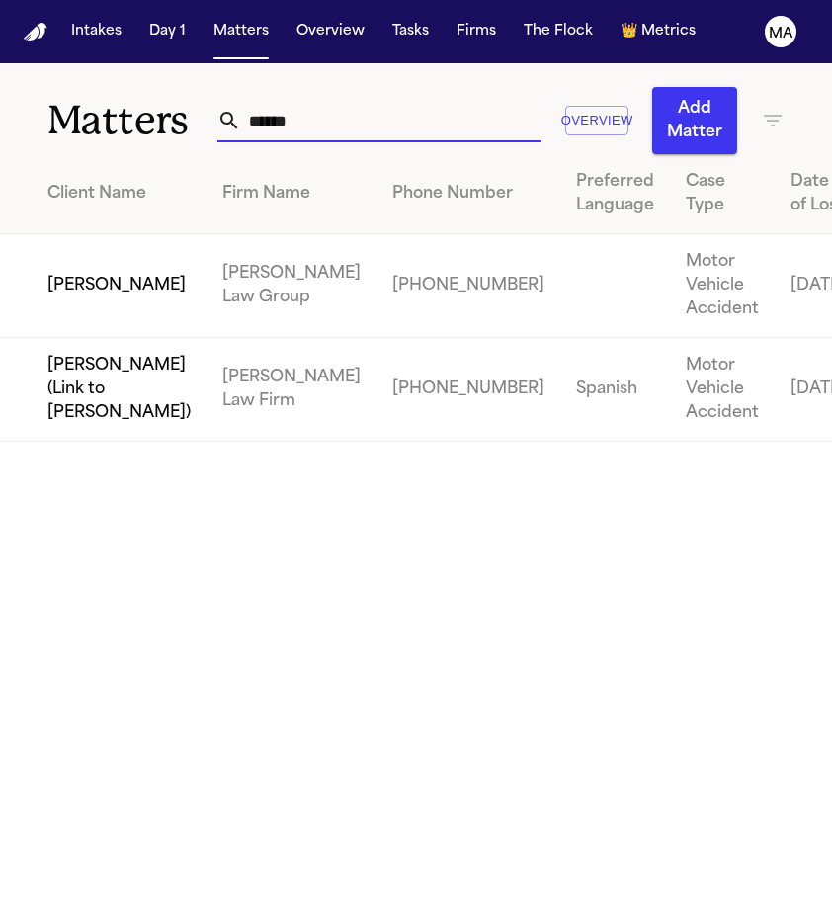
type input "*****"
click at [162, 234] on td "[PERSON_NAME]" at bounding box center [103, 286] width 206 height 104
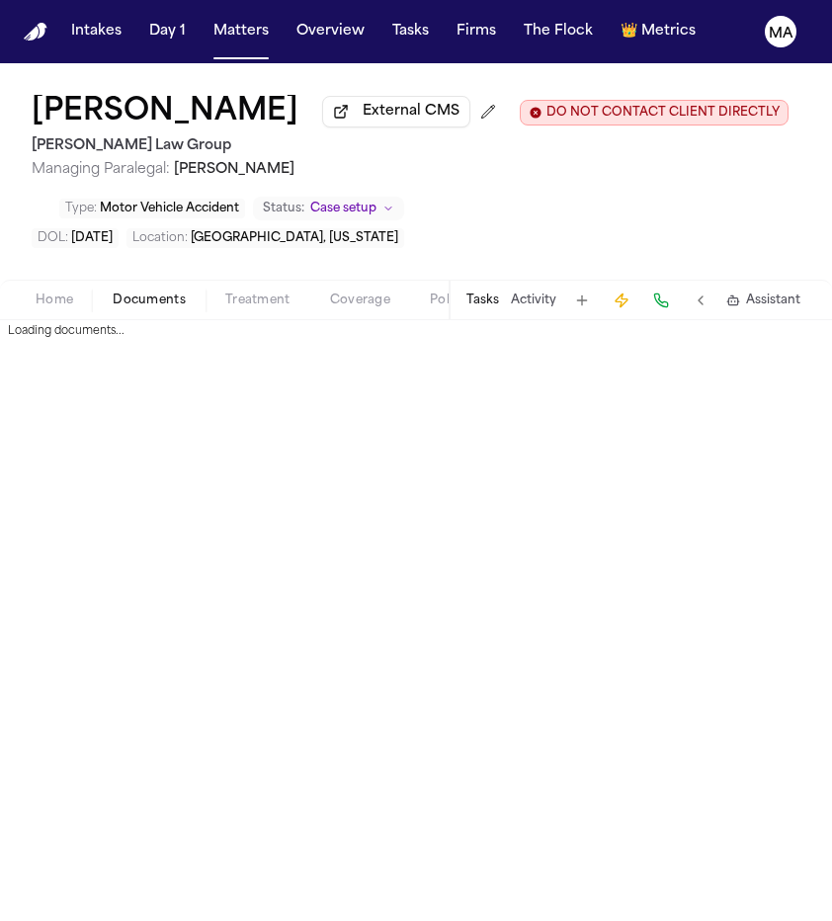
click at [113, 292] on span "Documents" at bounding box center [149, 300] width 73 height 16
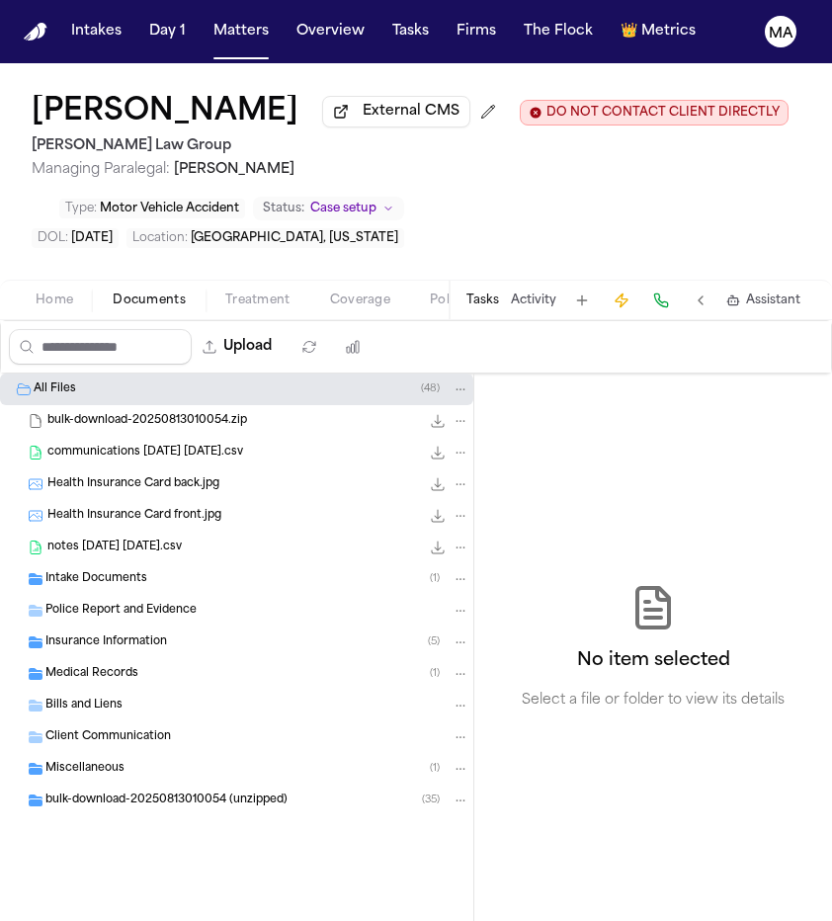
click at [104, 634] on span "Insurance Information" at bounding box center [106, 642] width 122 height 17
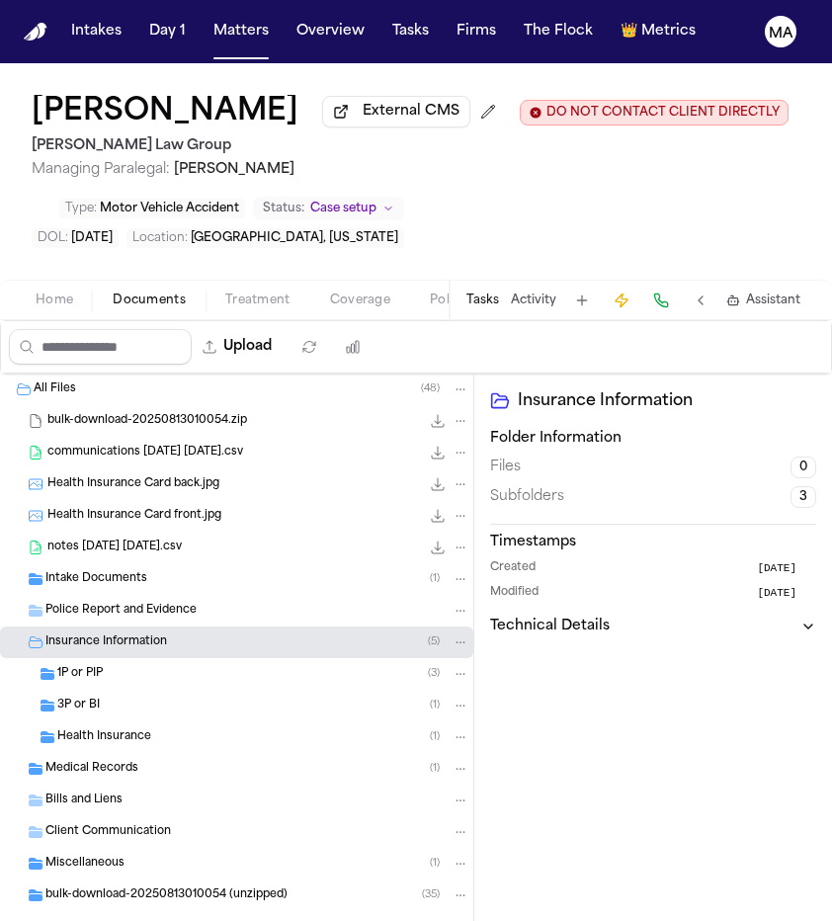
click at [103, 697] on div "3P or BI ( 1 )" at bounding box center [263, 706] width 412 height 18
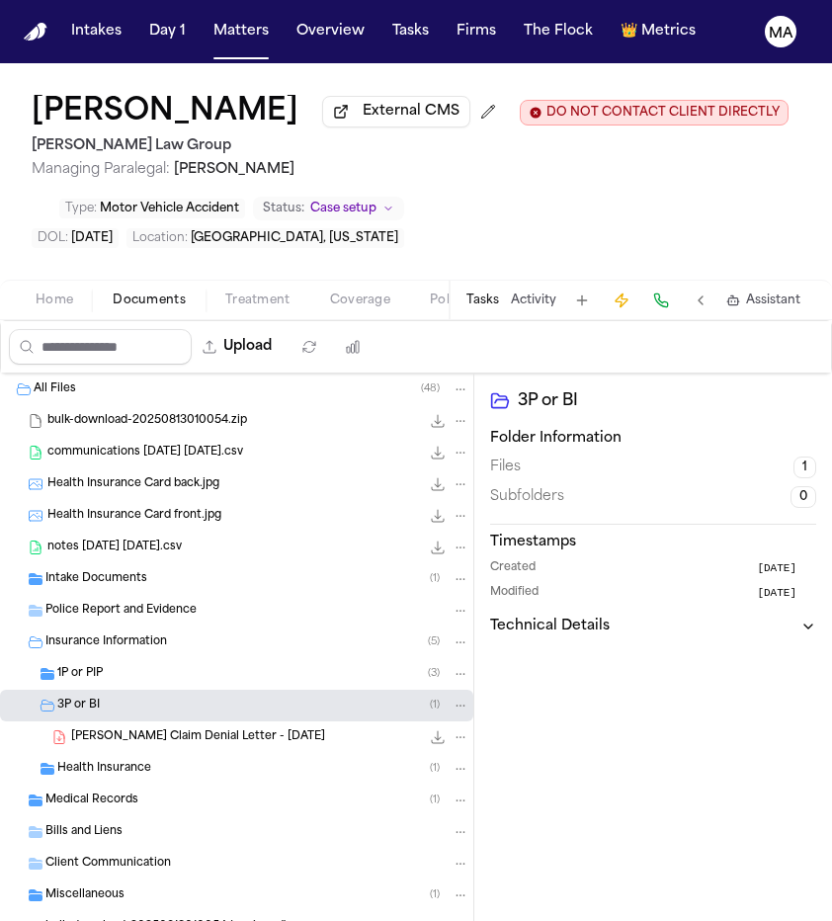
click at [111, 665] on div "1P or PIP ( 3 )" at bounding box center [263, 674] width 412 height 18
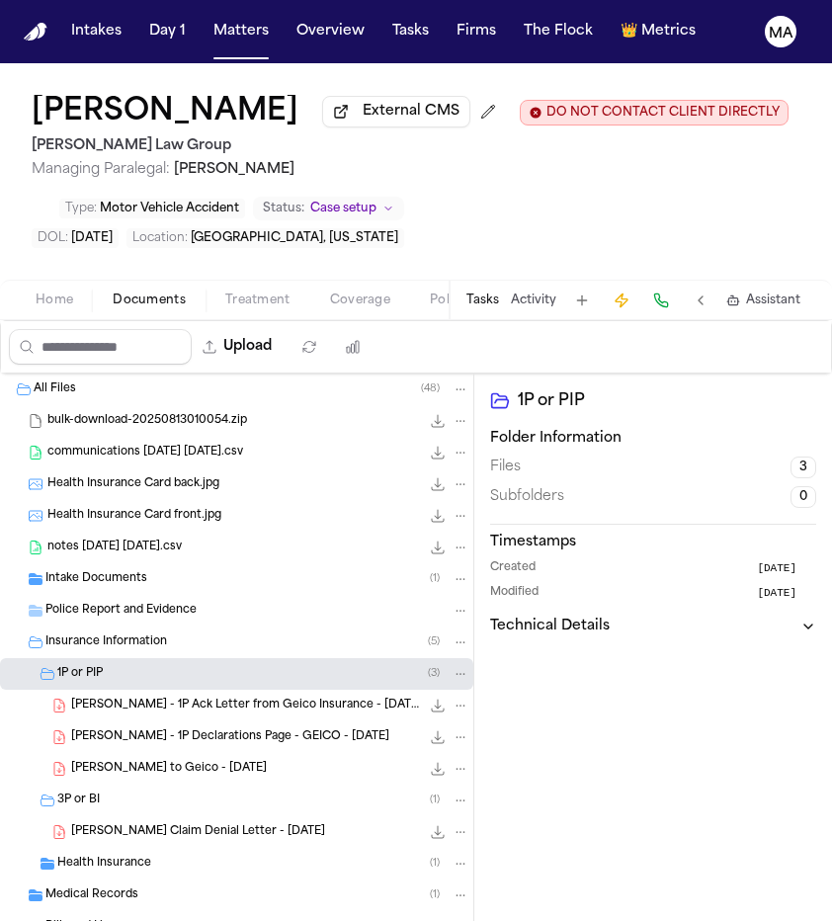
click at [130, 729] on span "[PERSON_NAME] - 1P Declarations Page - GEICO - [DATE]" at bounding box center [230, 737] width 318 height 17
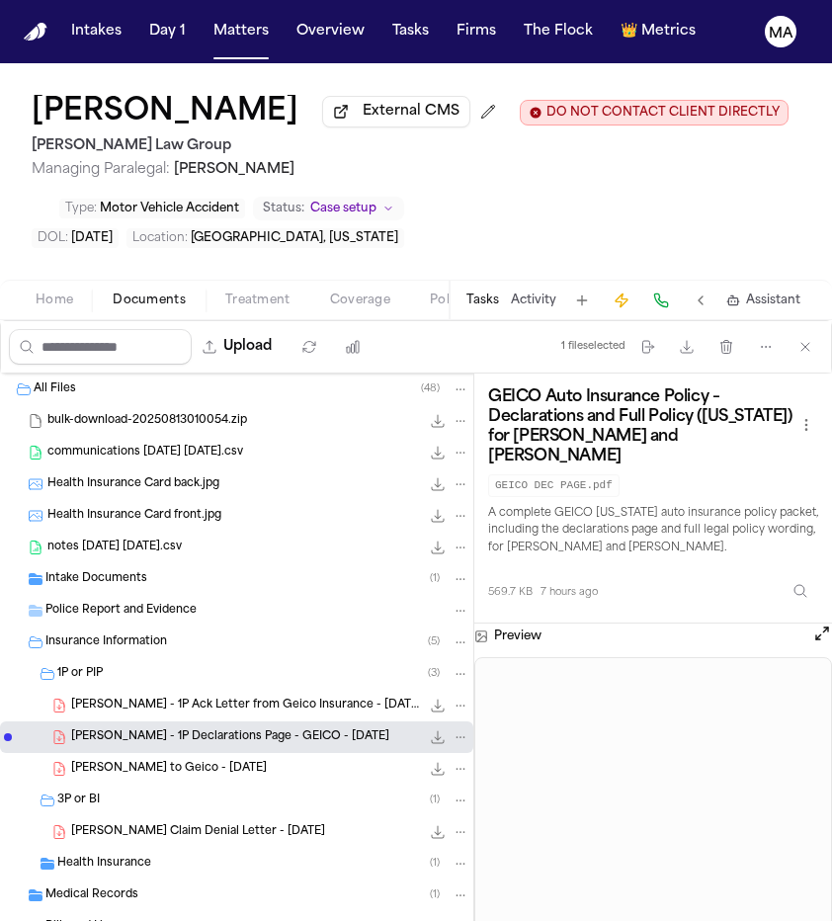
click at [142, 824] on span "[PERSON_NAME] Claim Denial Letter - [DATE]" at bounding box center [198, 832] width 254 height 17
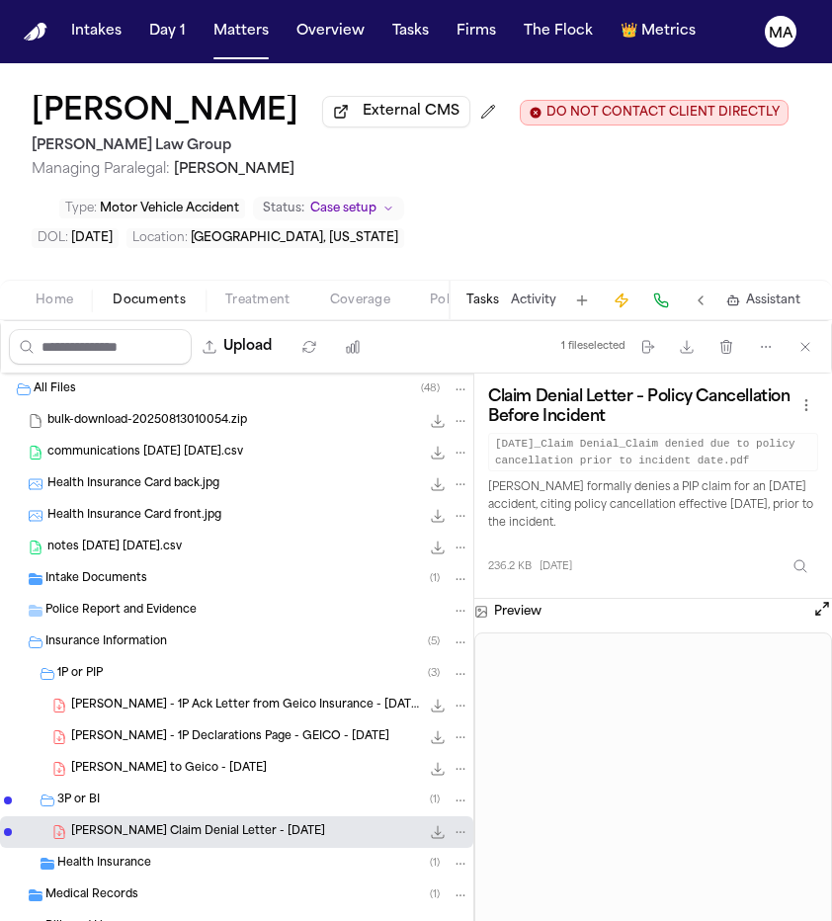
click at [124, 856] on span "Health Insurance" at bounding box center [104, 864] width 94 height 17
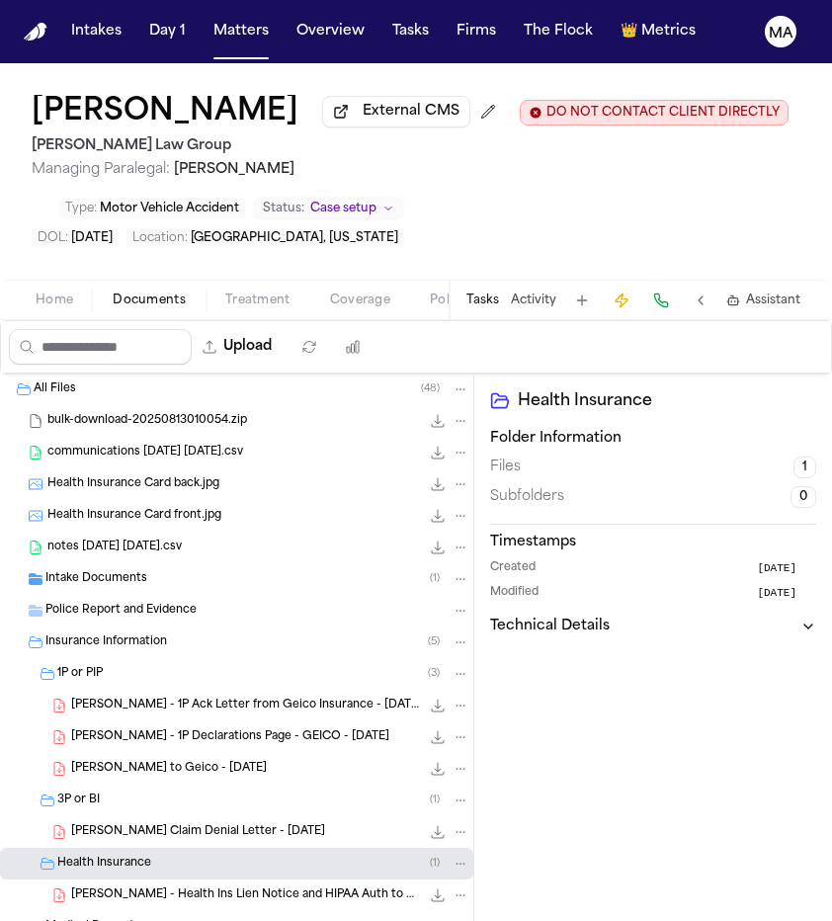
click at [133, 855] on div "Health Insurance ( 1 )" at bounding box center [263, 864] width 412 height 18
click at [133, 761] on span "[PERSON_NAME] to Geico - [DATE]" at bounding box center [169, 769] width 196 height 17
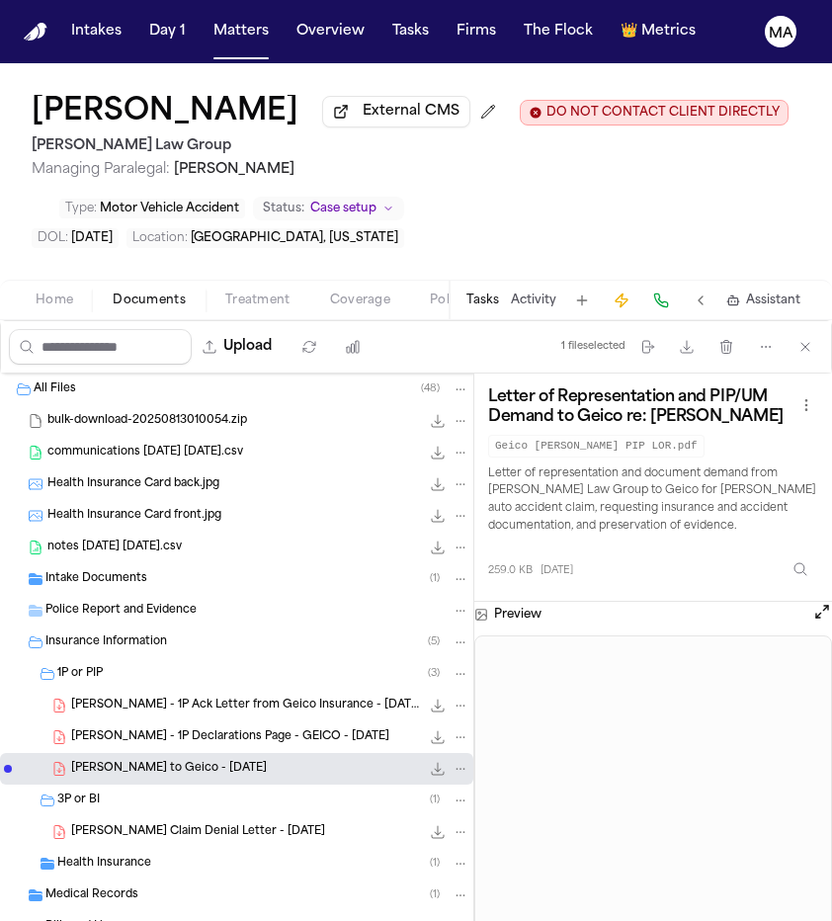
click at [141, 729] on span "[PERSON_NAME] - 1P Declarations Page - GEICO - [DATE]" at bounding box center [230, 737] width 318 height 17
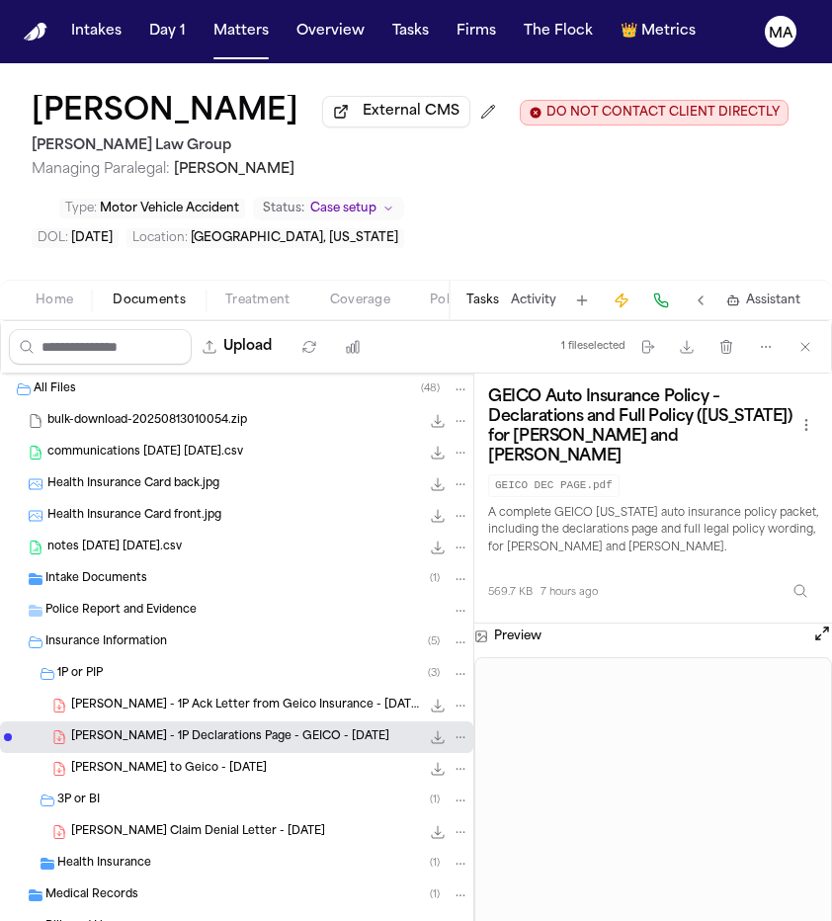
click at [206, 20] on button "Matters" at bounding box center [241, 32] width 71 height 36
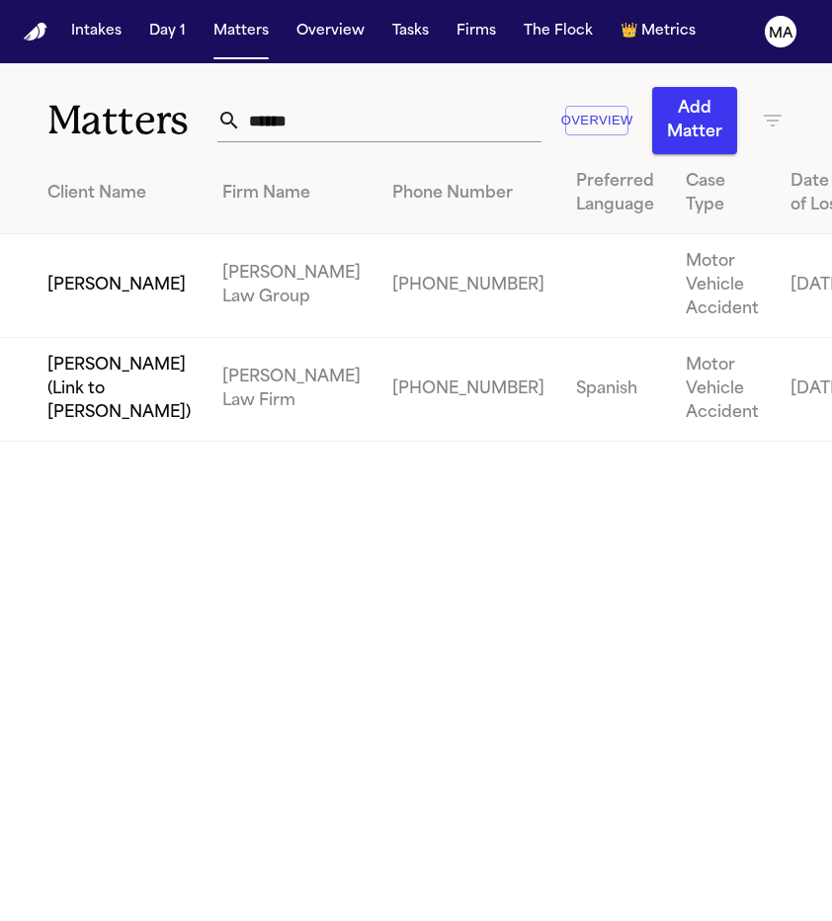
click at [372, 99] on input "*****" at bounding box center [391, 120] width 300 height 43
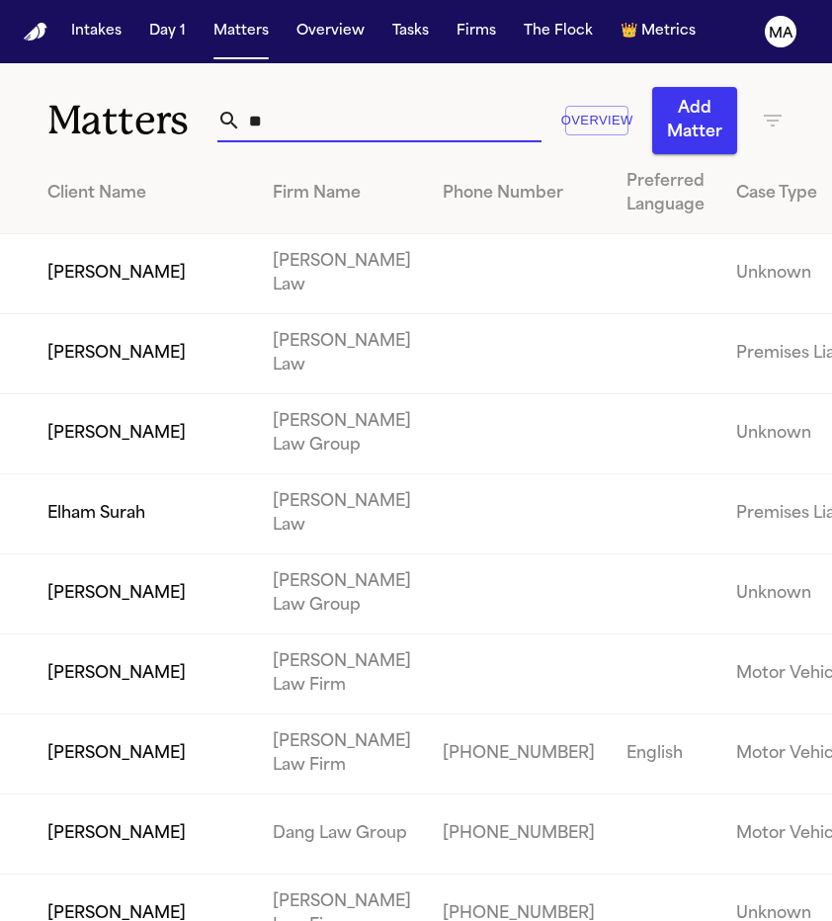
type input "*"
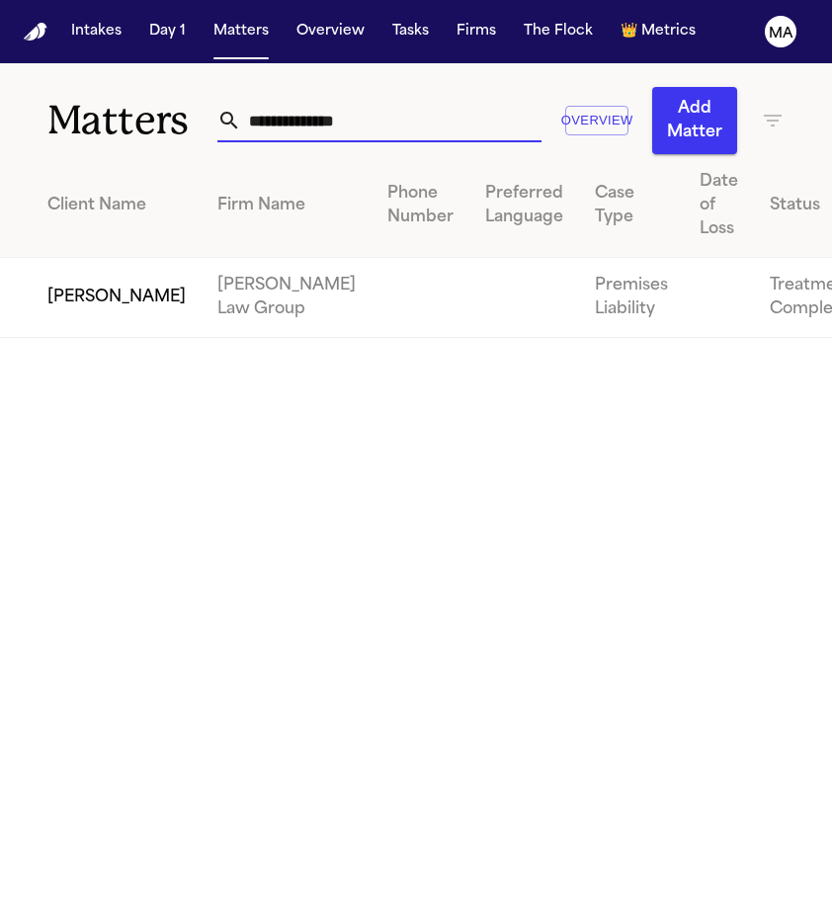
type input "**********"
drag, startPoint x: 318, startPoint y: 115, endPoint x: 72, endPoint y: 193, distance: 258.1
click at [72, 258] on td "[PERSON_NAME]" at bounding box center [101, 298] width 202 height 80
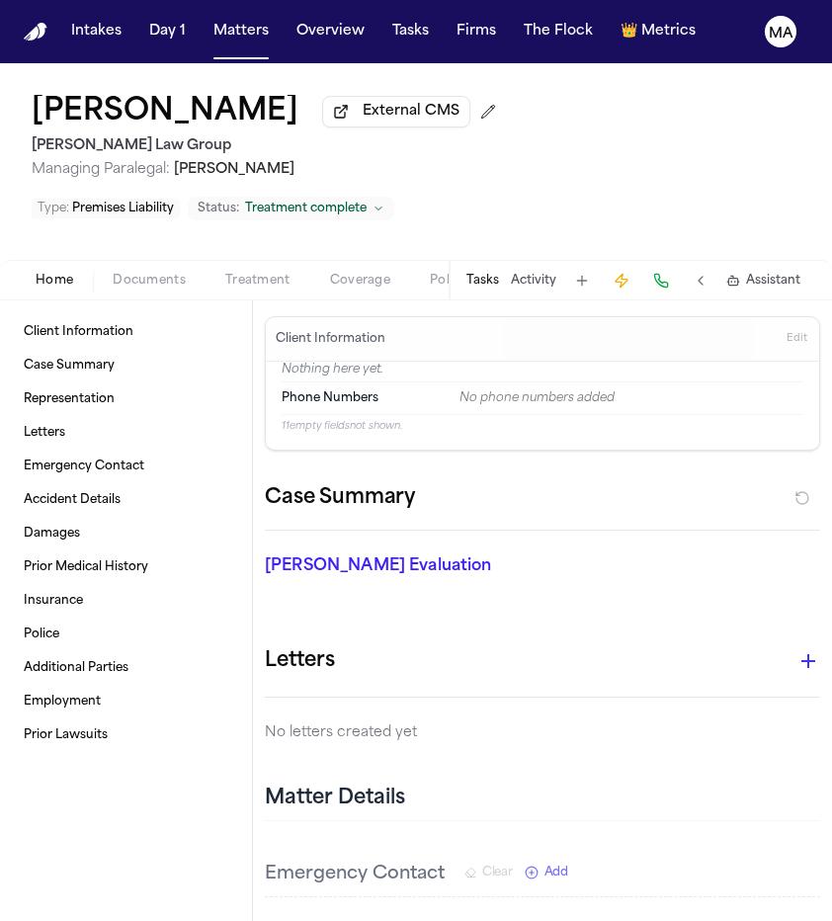
click at [113, 273] on span "Documents" at bounding box center [149, 281] width 73 height 16
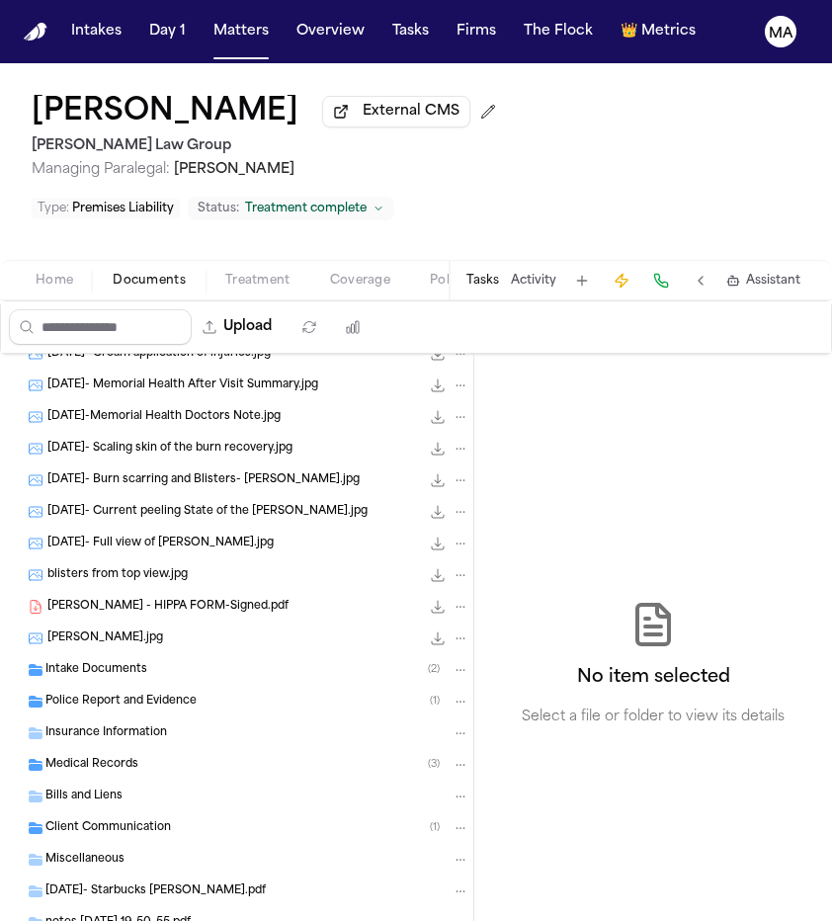
scroll to position [140, 0]
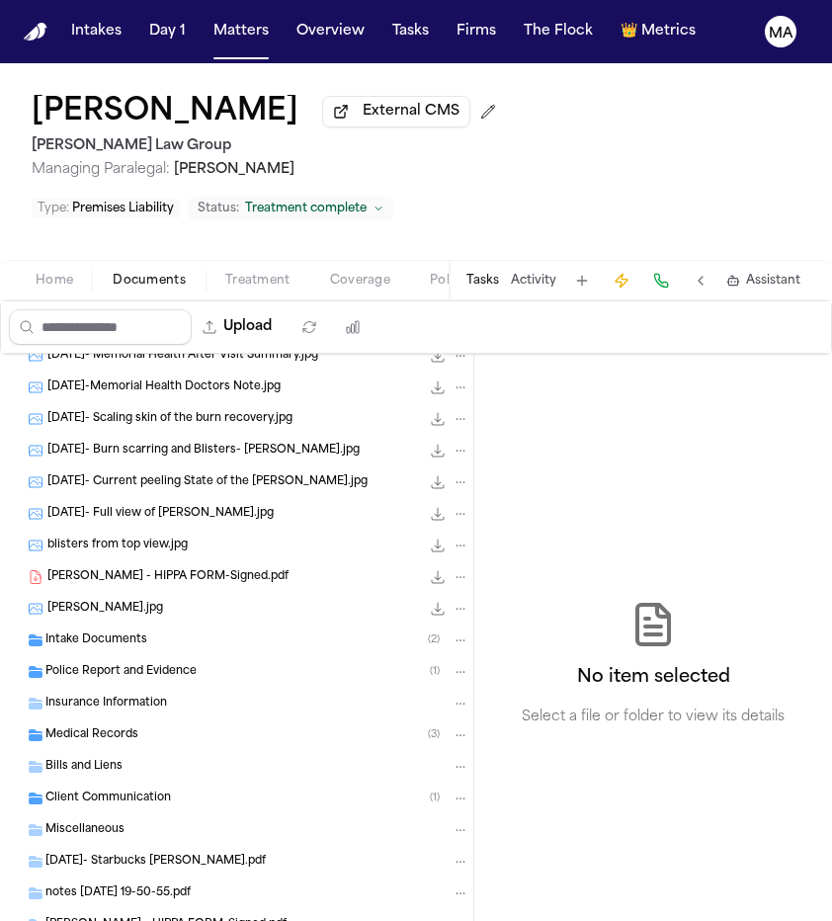
click at [122, 726] on div "Medical Records ( 3 )" at bounding box center [257, 735] width 424 height 18
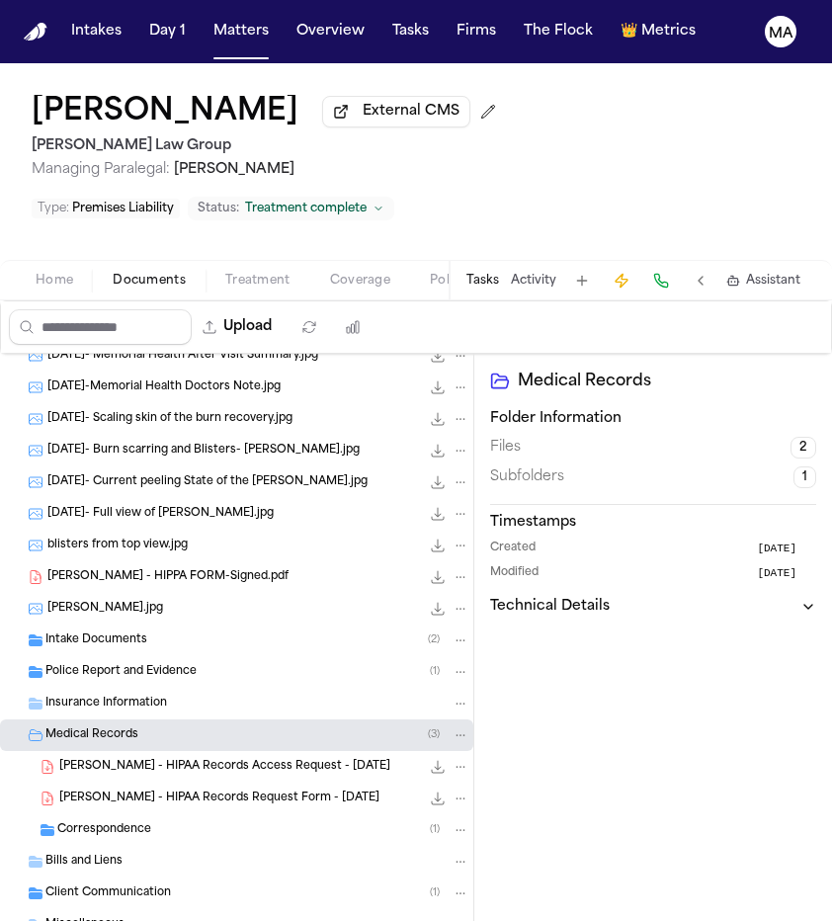
click at [128, 782] on div "[PERSON_NAME] - HIPAA Records Request Form - [DATE] 129.4 KB • PDF" at bounding box center [236, 798] width 473 height 32
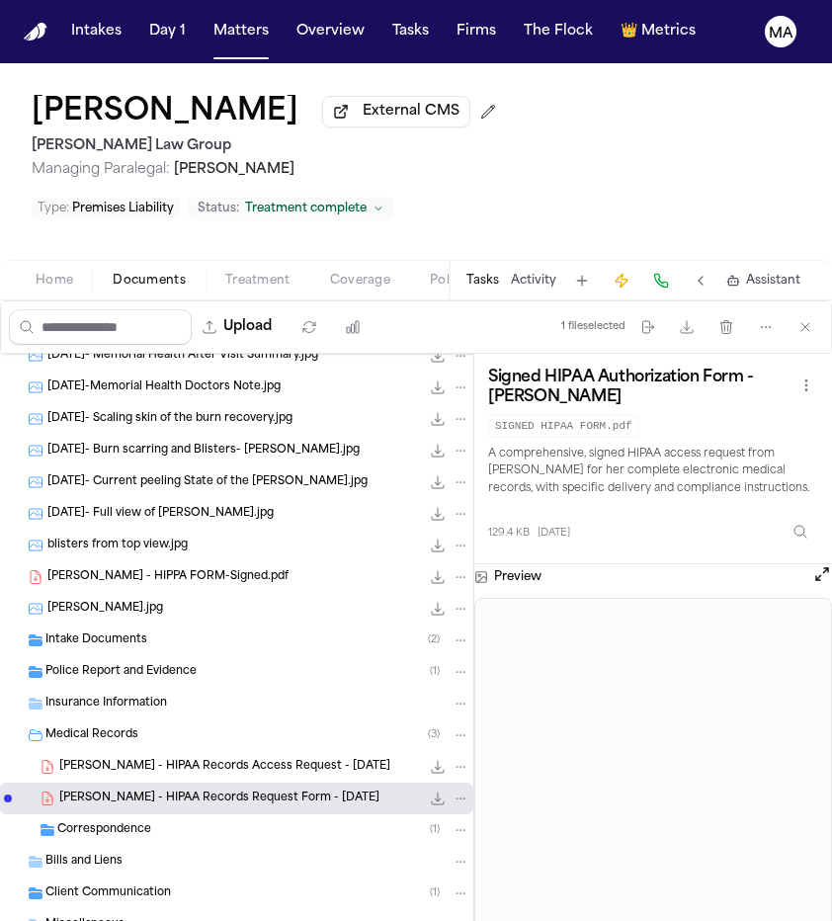
click at [140, 759] on span "[PERSON_NAME] - HIPAA Records Access Request - [DATE]" at bounding box center [224, 767] width 331 height 17
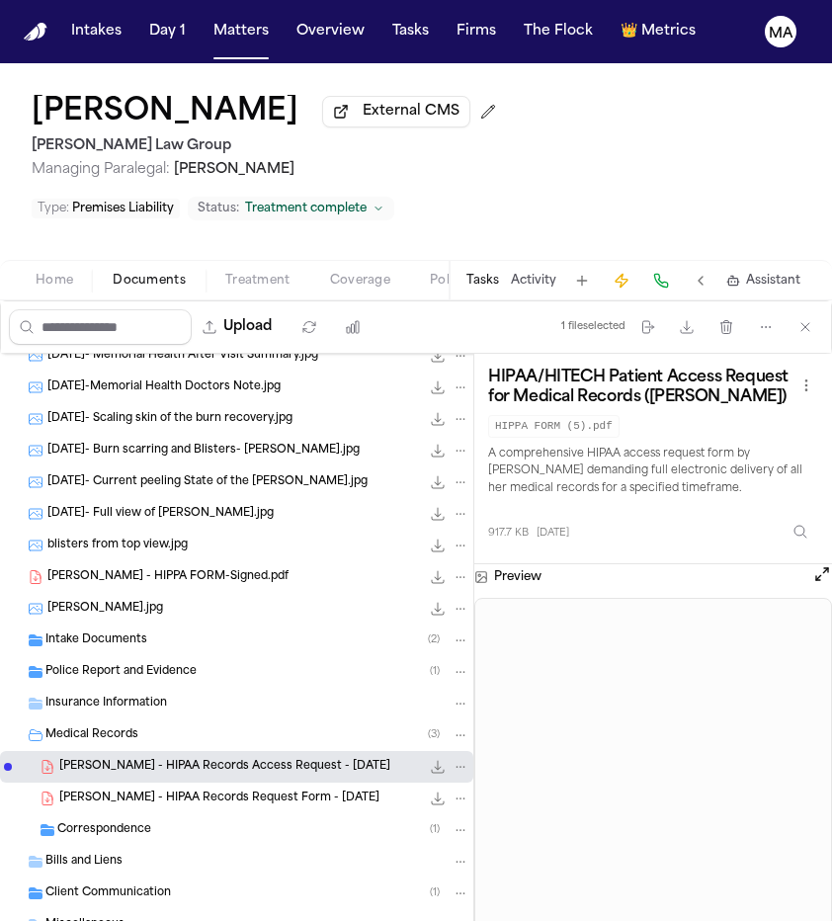
click at [141, 790] on span "[PERSON_NAME] - HIPAA Records Request Form - [DATE]" at bounding box center [219, 798] width 320 height 17
